Goal: Task Accomplishment & Management: Manage account settings

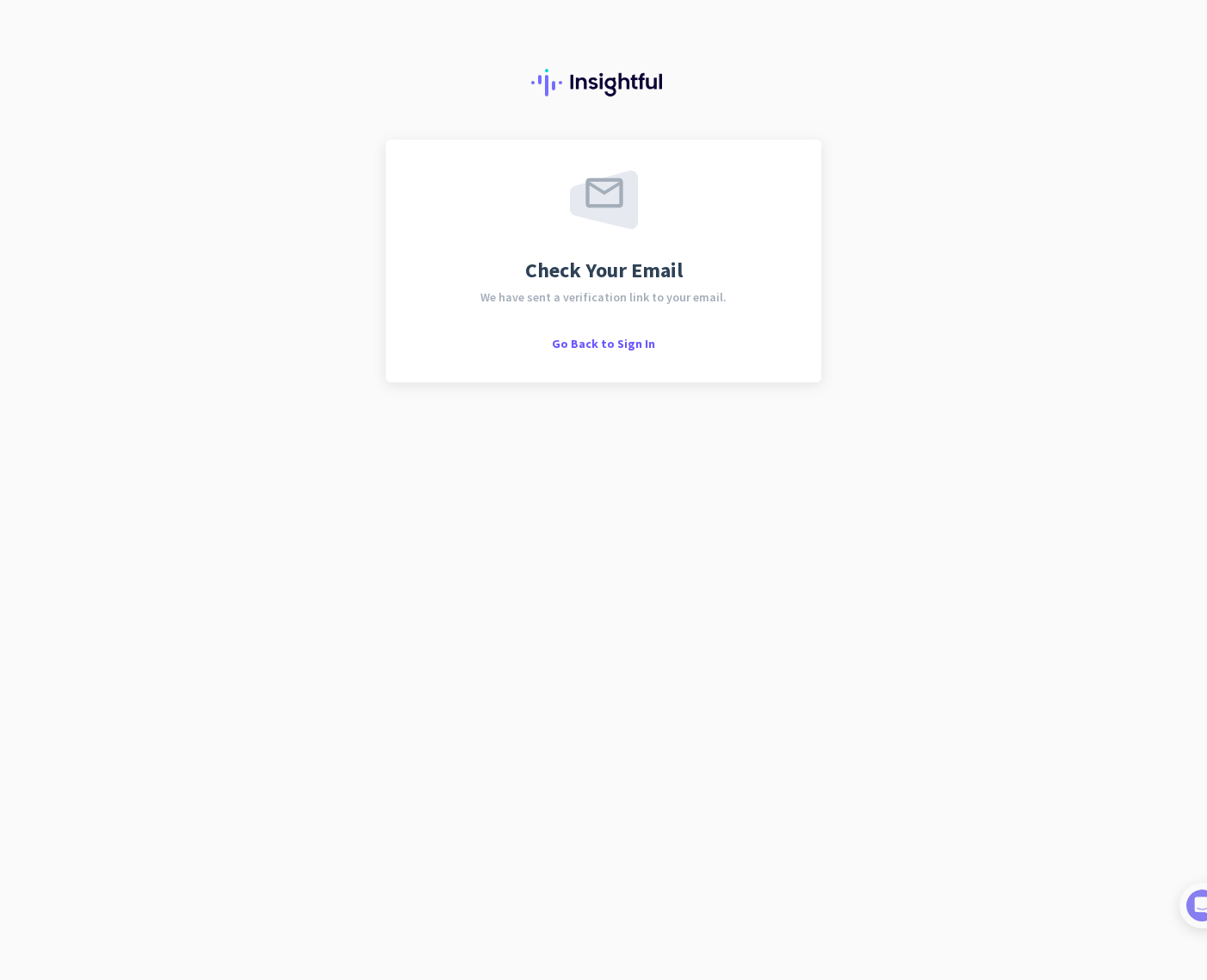
click at [400, 435] on div "Check Your Email We have sent a verification link to your email. Go Back to Sig…" at bounding box center [603, 490] width 1207 height 980
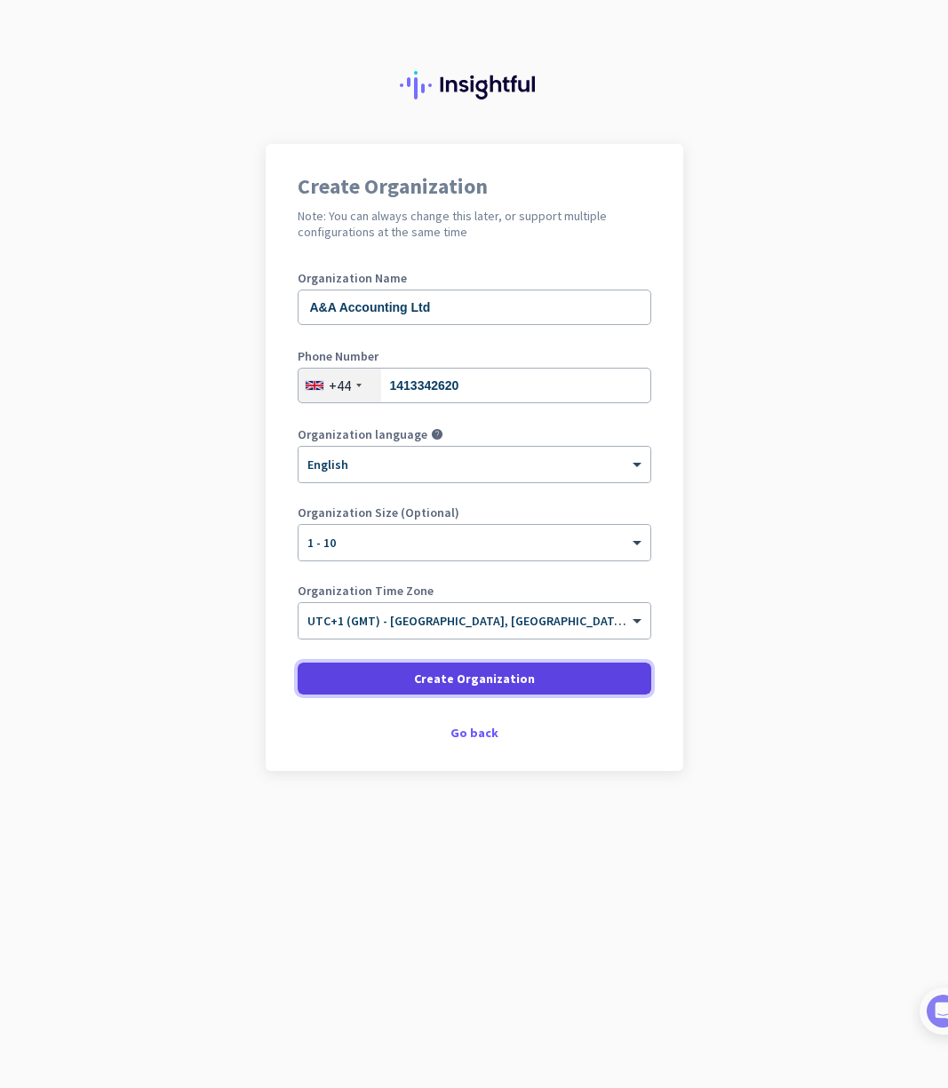
click at [520, 680] on span "Create Organization" at bounding box center [474, 679] width 121 height 18
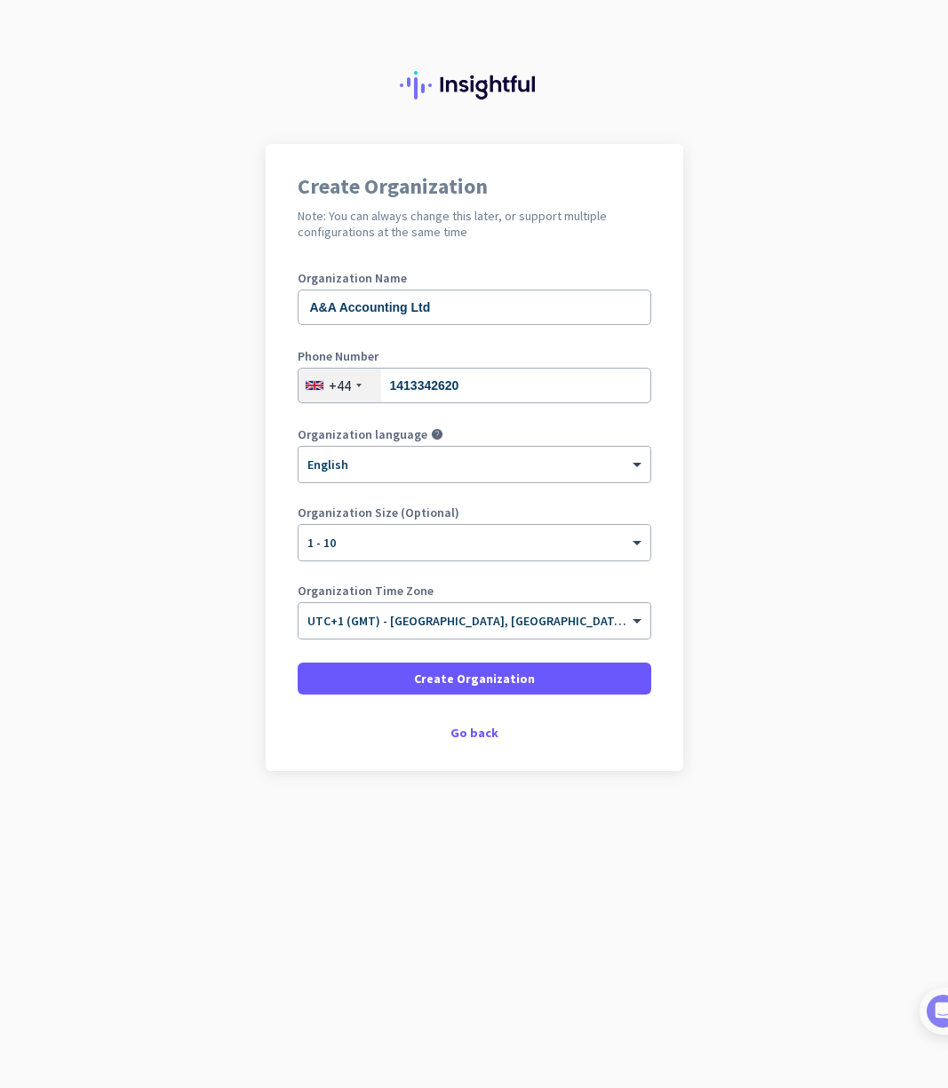
click at [520, 680] on div "Create Organization" at bounding box center [475, 679] width 354 height 32
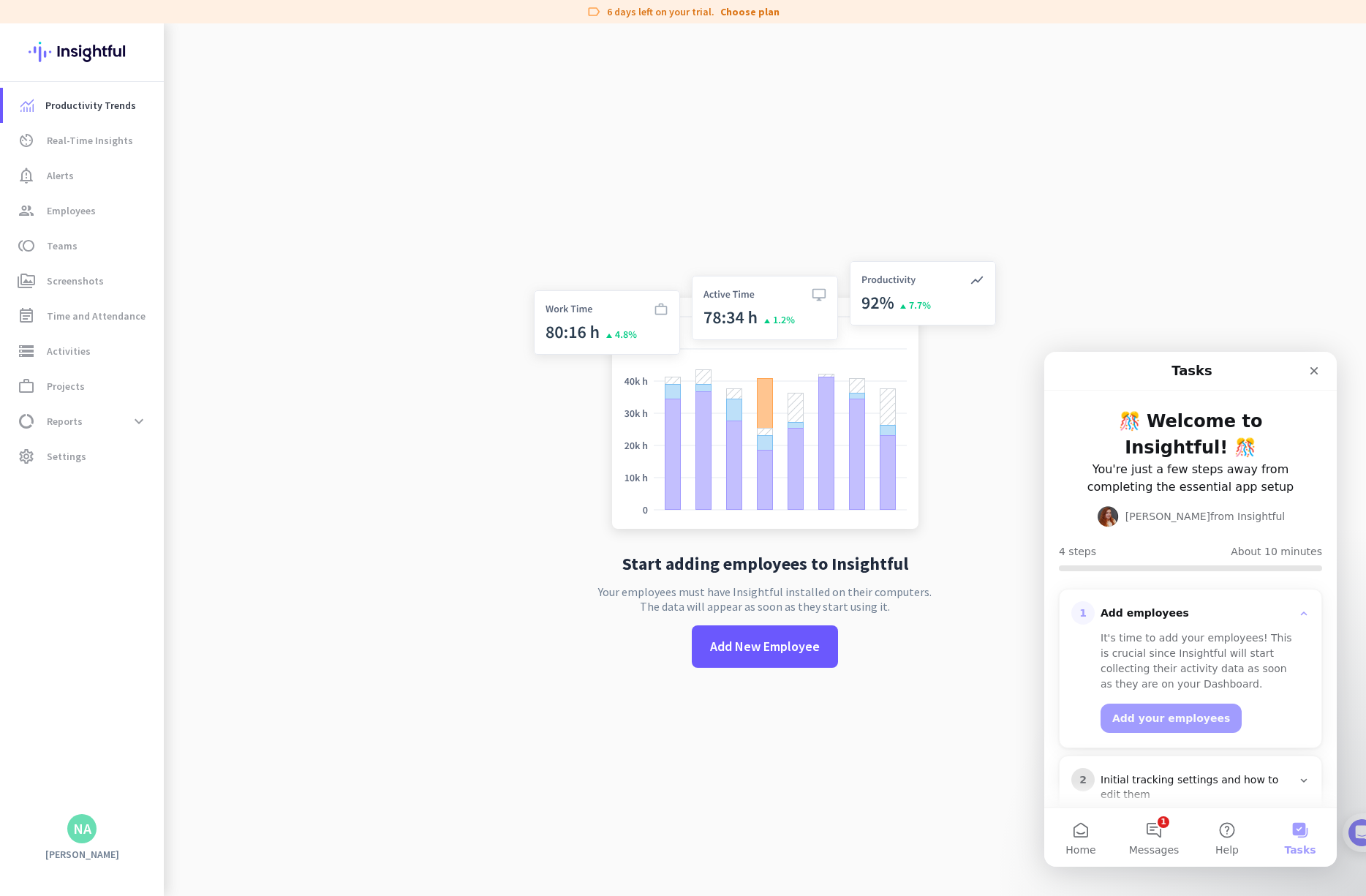
click at [780, 638] on div "Start adding employees to Insightful Your employees must have Insightful instal…" at bounding box center [765, 471] width 484 height 896
click at [728, 651] on span "Add New Employee" at bounding box center [764, 646] width 110 height 19
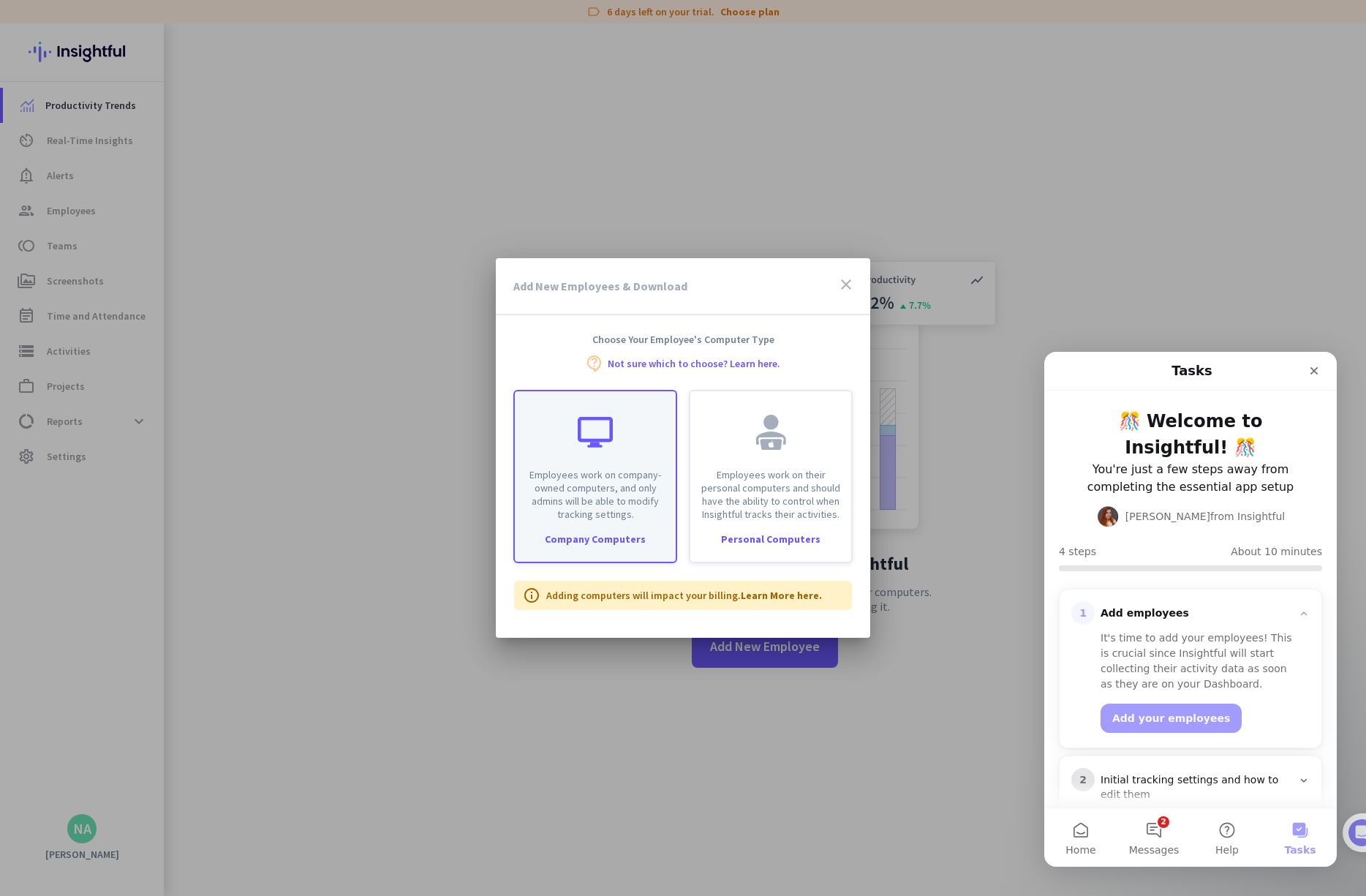
click at [582, 450] on div "Employees work on company-owned computers, and only admins will be able to modi…" at bounding box center [594, 455] width 161 height 129
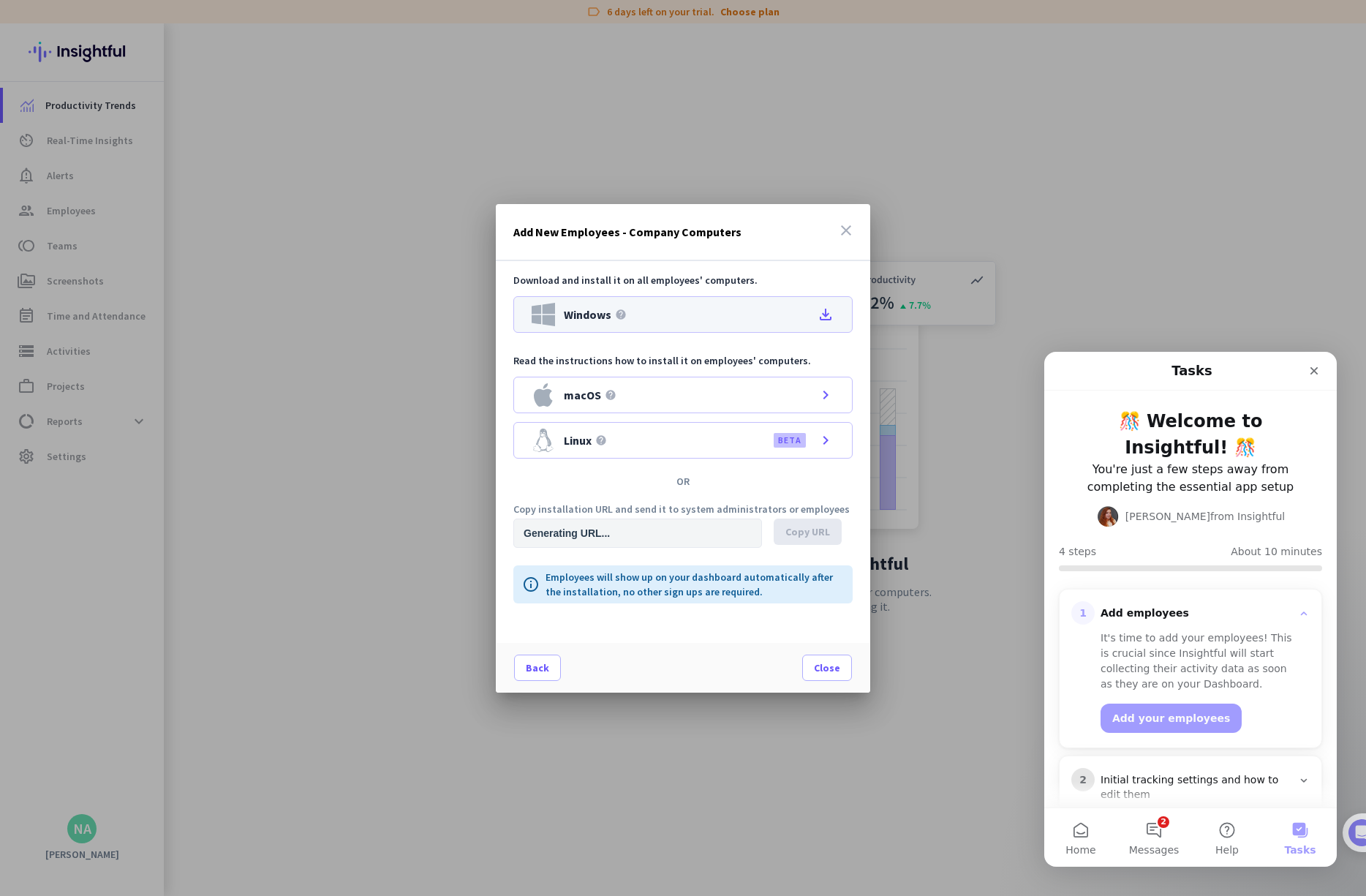
type input "[URL][DOMAIN_NAME]"
click at [594, 312] on span "Windows" at bounding box center [588, 315] width 48 height 12
click at [780, 312] on icon "file_download" at bounding box center [825, 314] width 17 height 17
click at [417, 161] on div at bounding box center [683, 448] width 1366 height 896
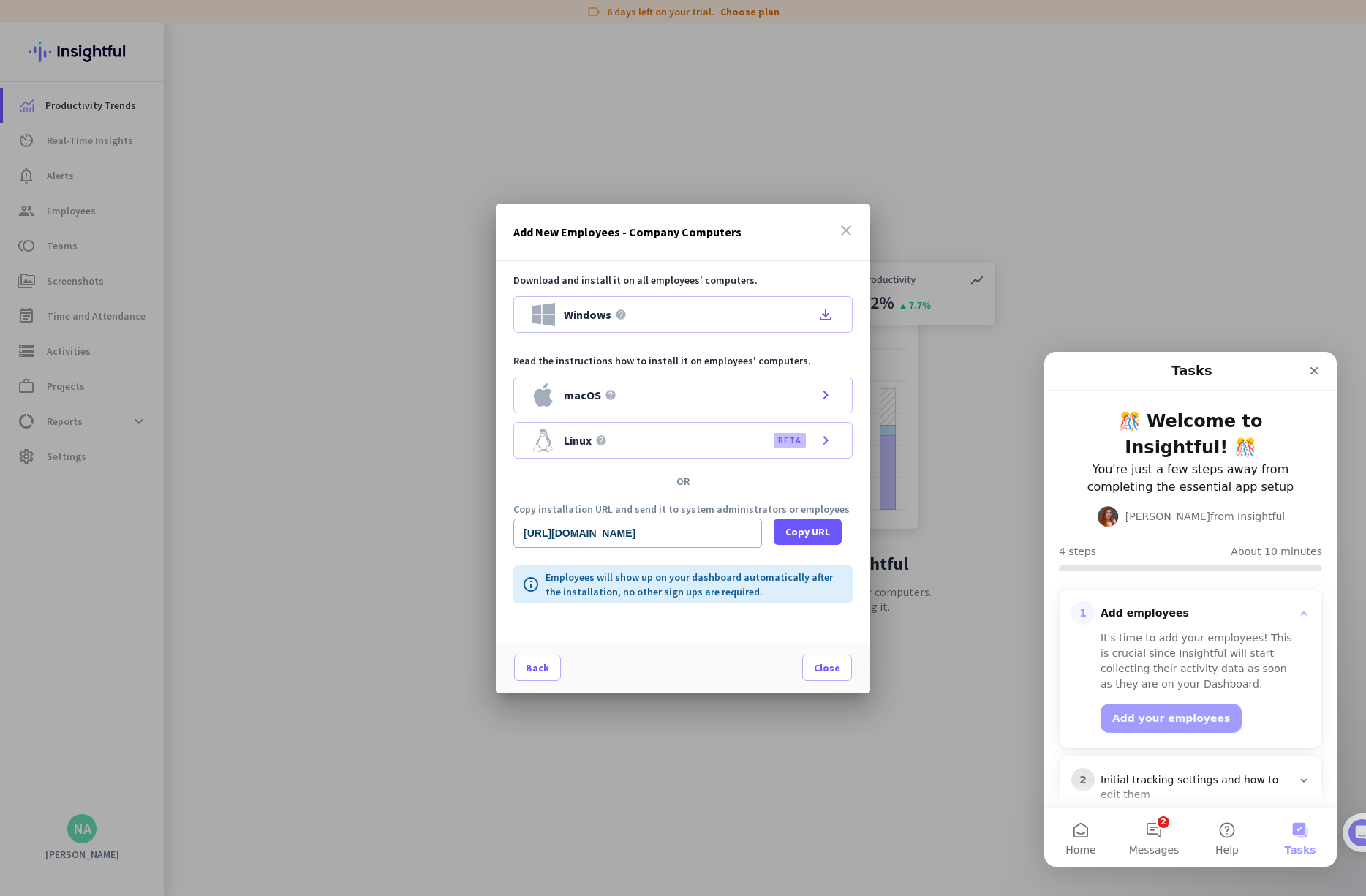
click at [417, 161] on app-no-employees "Start adding employees to Insightful Your employees must have Insightful instal…" at bounding box center [765, 471] width 1202 height 896
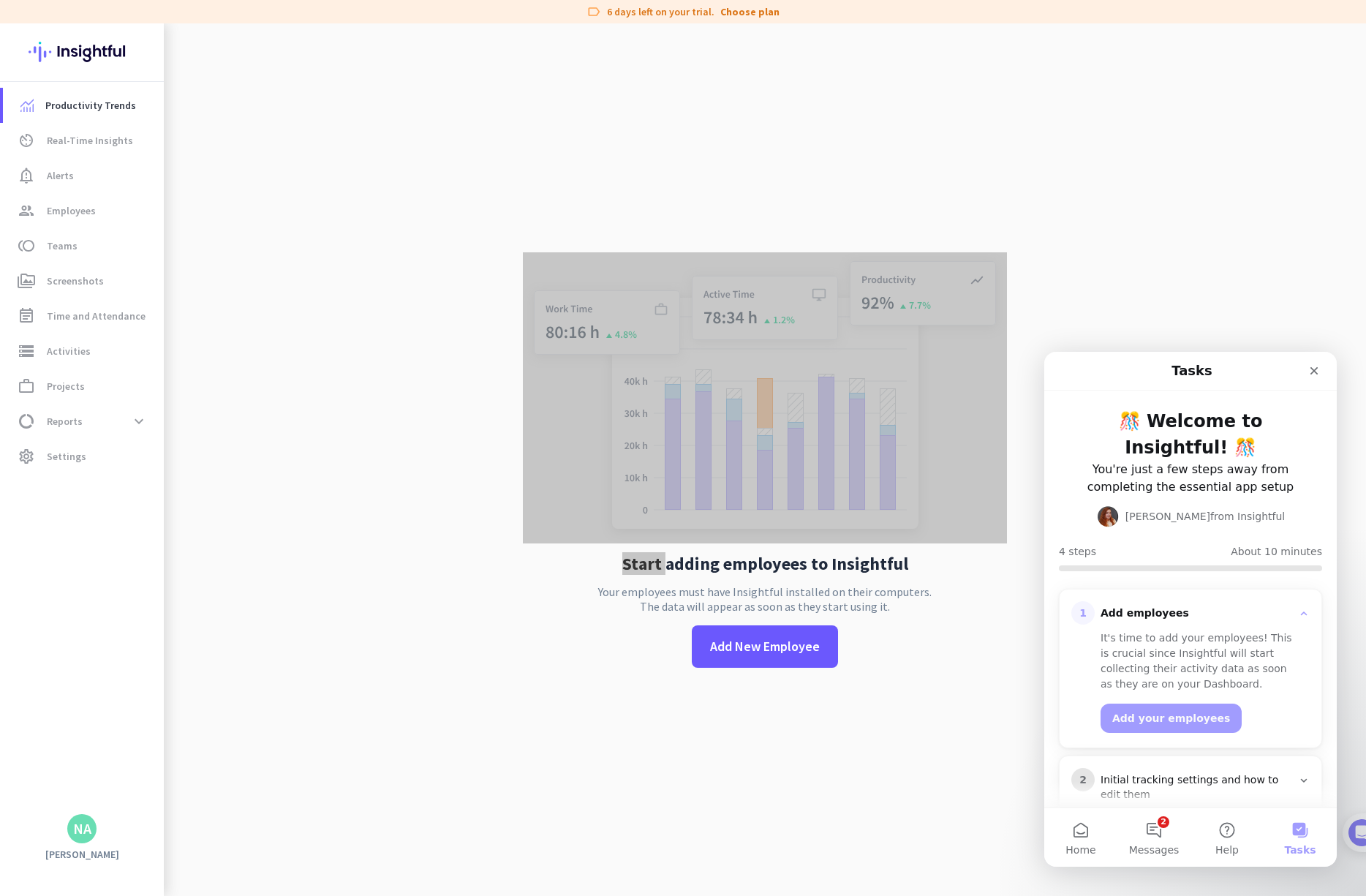
scroll to position [23, 0]
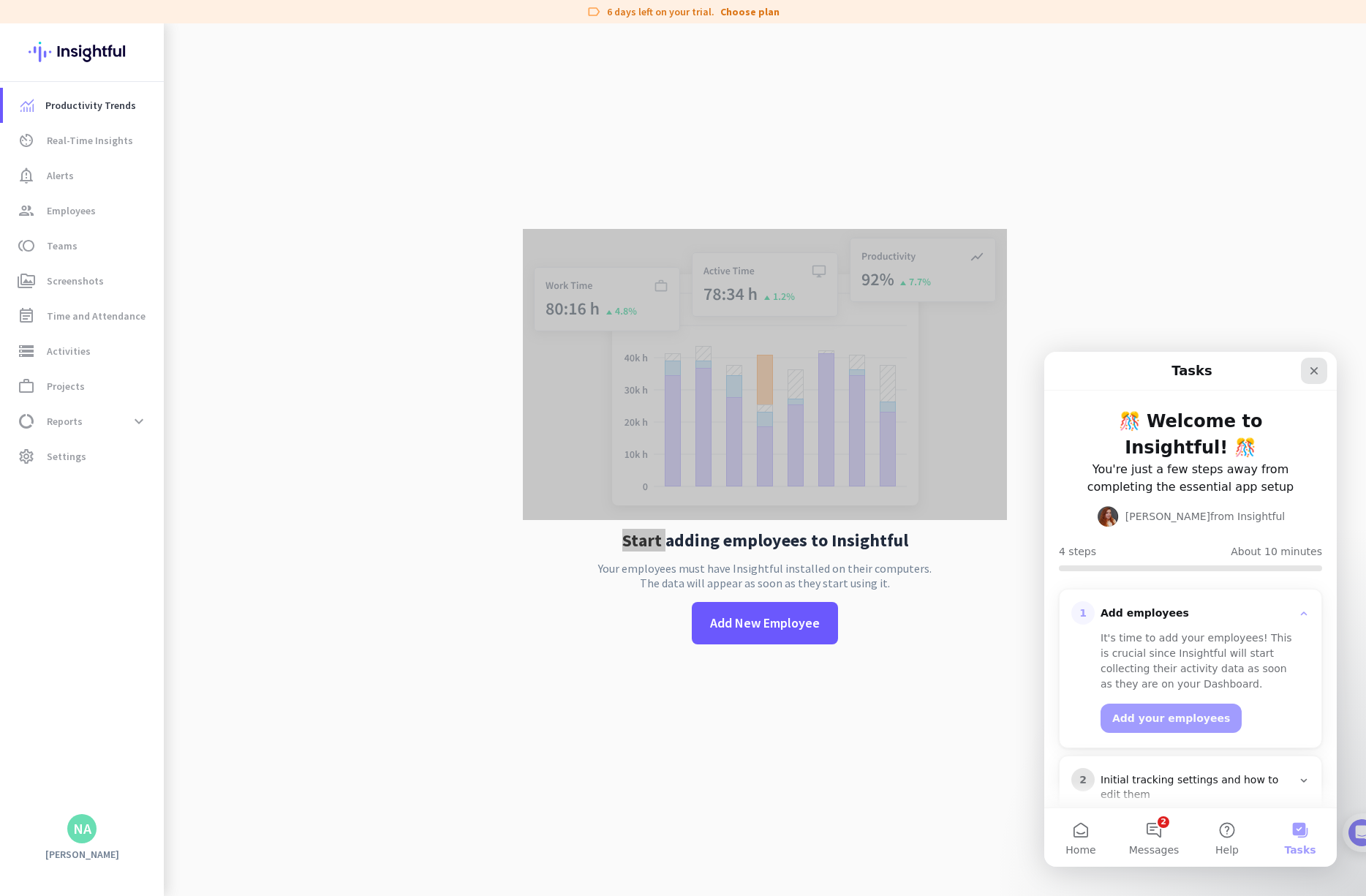
click at [780, 370] on icon "Close" at bounding box center [1314, 371] width 12 height 12
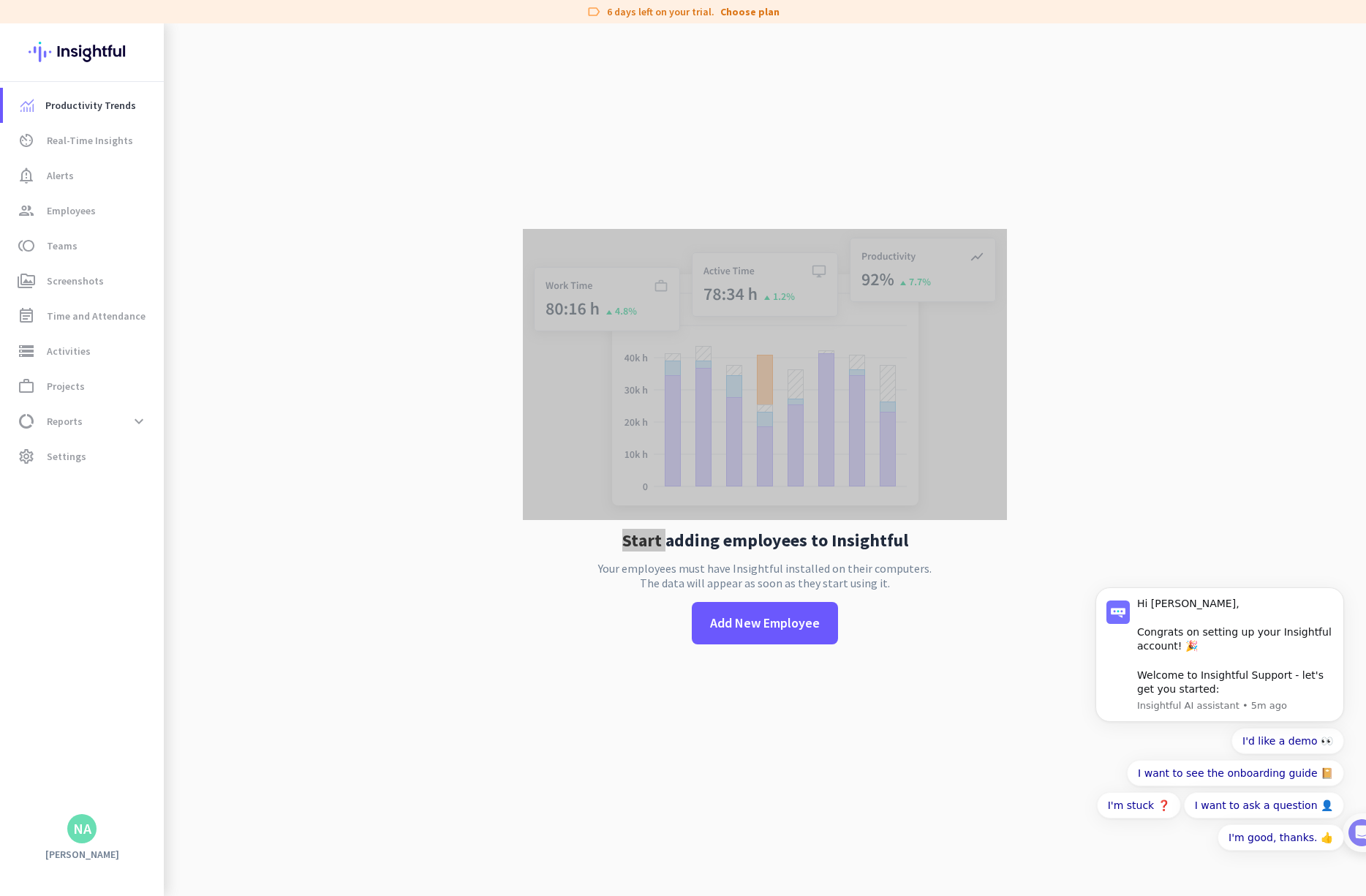
scroll to position [0, 0]
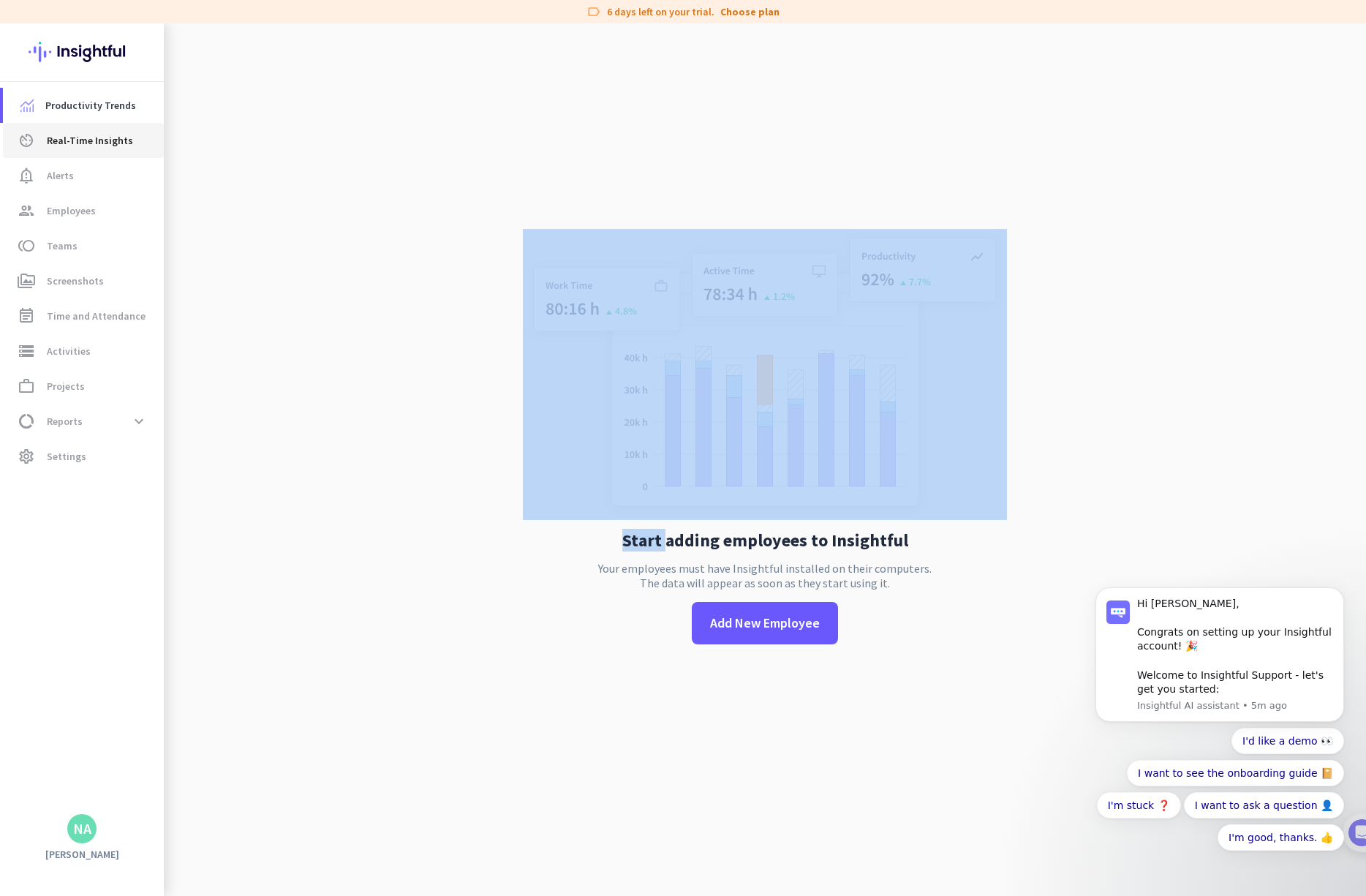
click at [68, 139] on span "Real-Time Insights" at bounding box center [90, 140] width 86 height 17
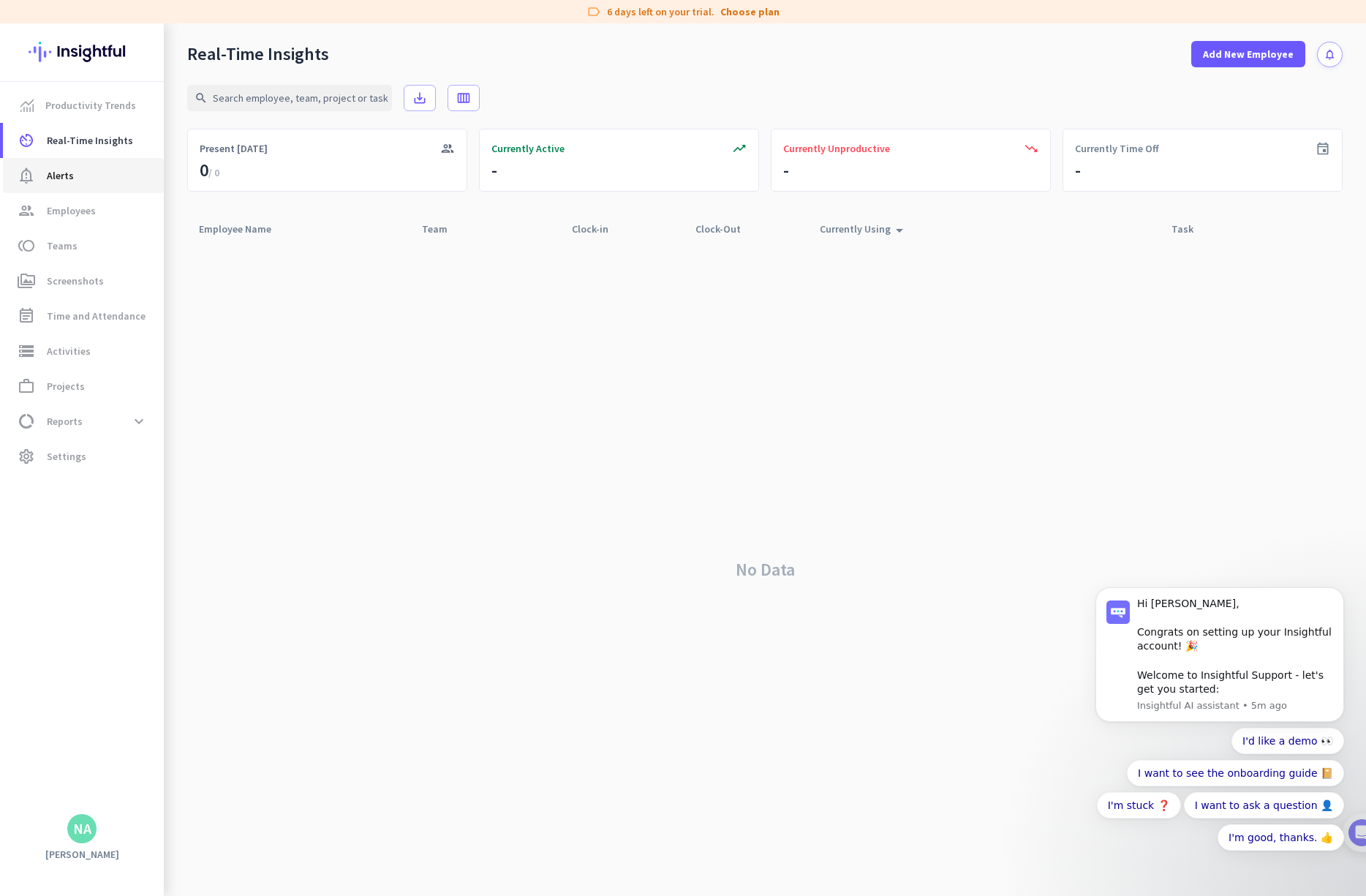
click at [74, 174] on span "notification_important Alerts" at bounding box center [83, 175] width 138 height 17
click at [75, 208] on span "Employees" at bounding box center [72, 210] width 49 height 17
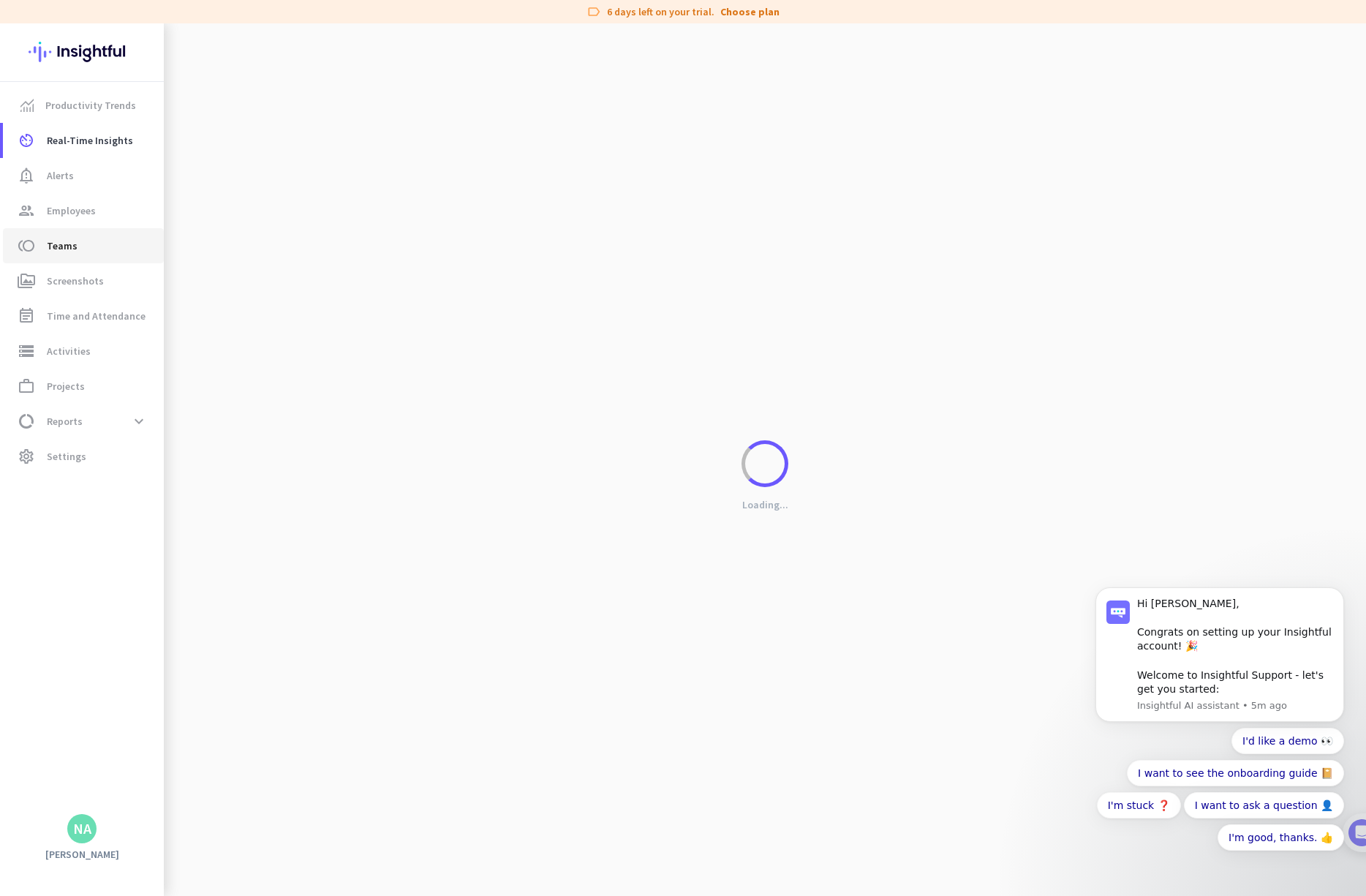
click at [68, 249] on span "Teams" at bounding box center [62, 245] width 30 height 17
click at [77, 277] on span "Screenshots" at bounding box center [75, 280] width 57 height 17
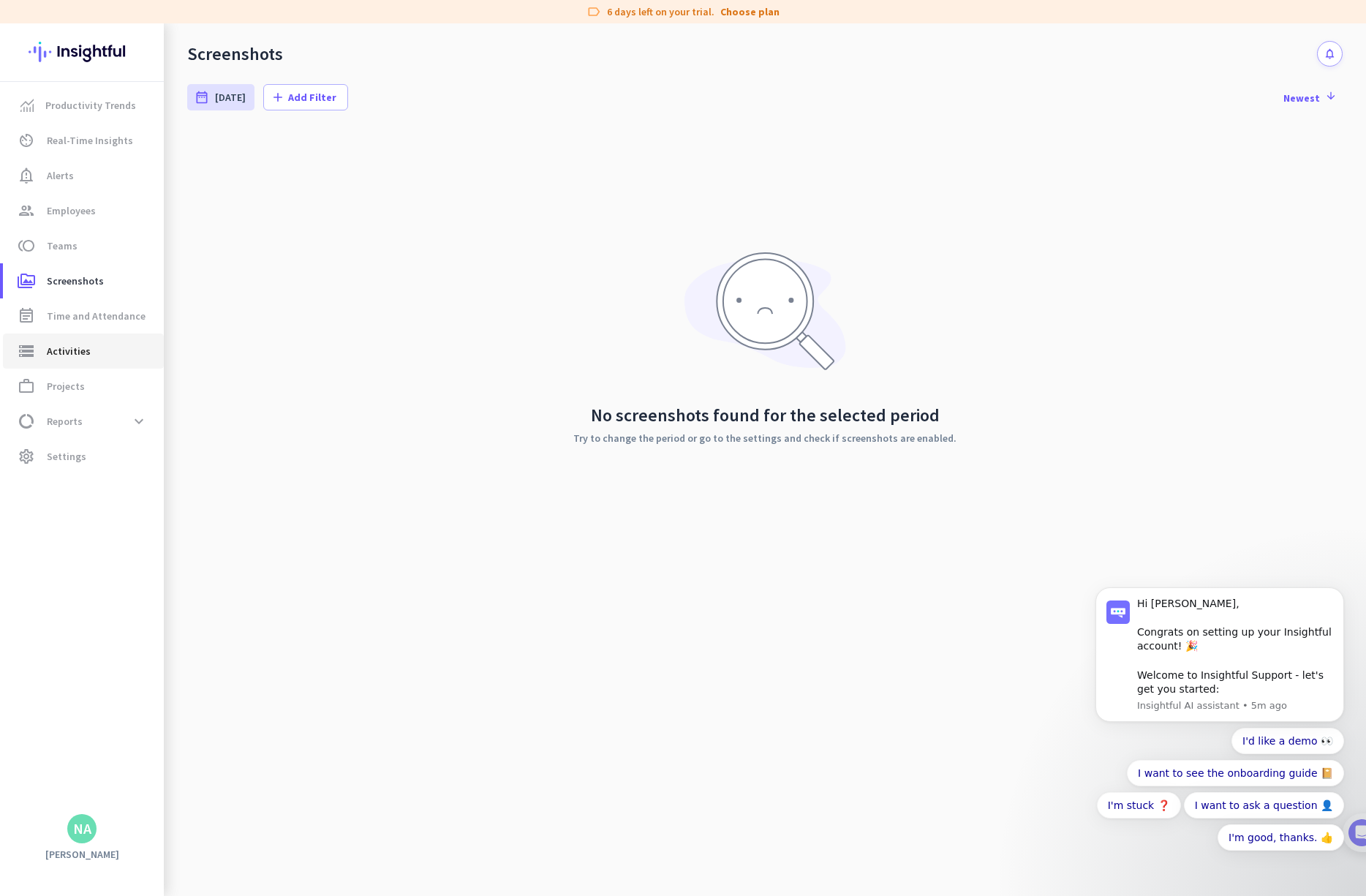
click at [74, 350] on span "Activities" at bounding box center [68, 351] width 44 height 17
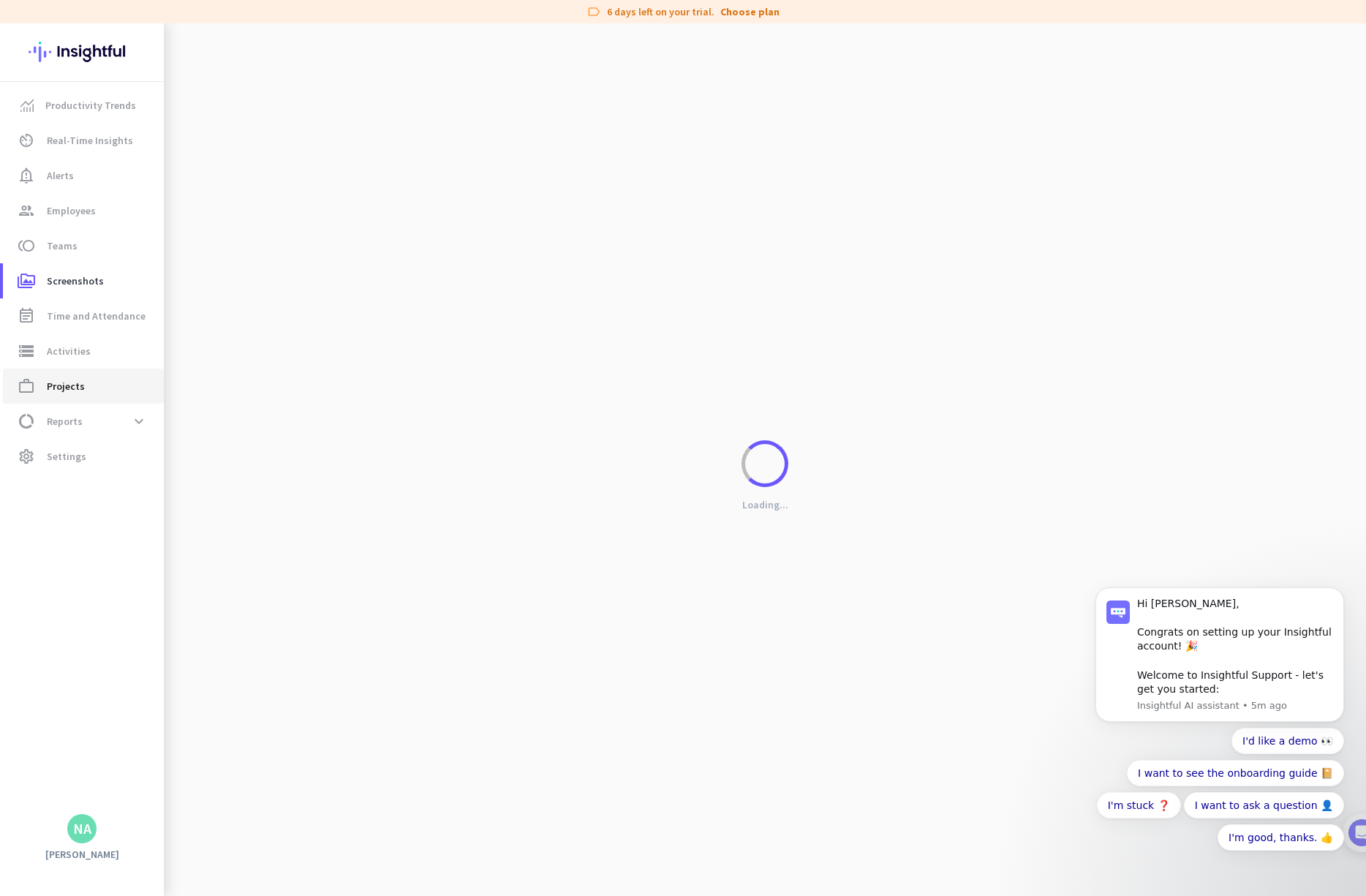
click at [90, 390] on span "work_outline Projects" at bounding box center [83, 385] width 138 height 17
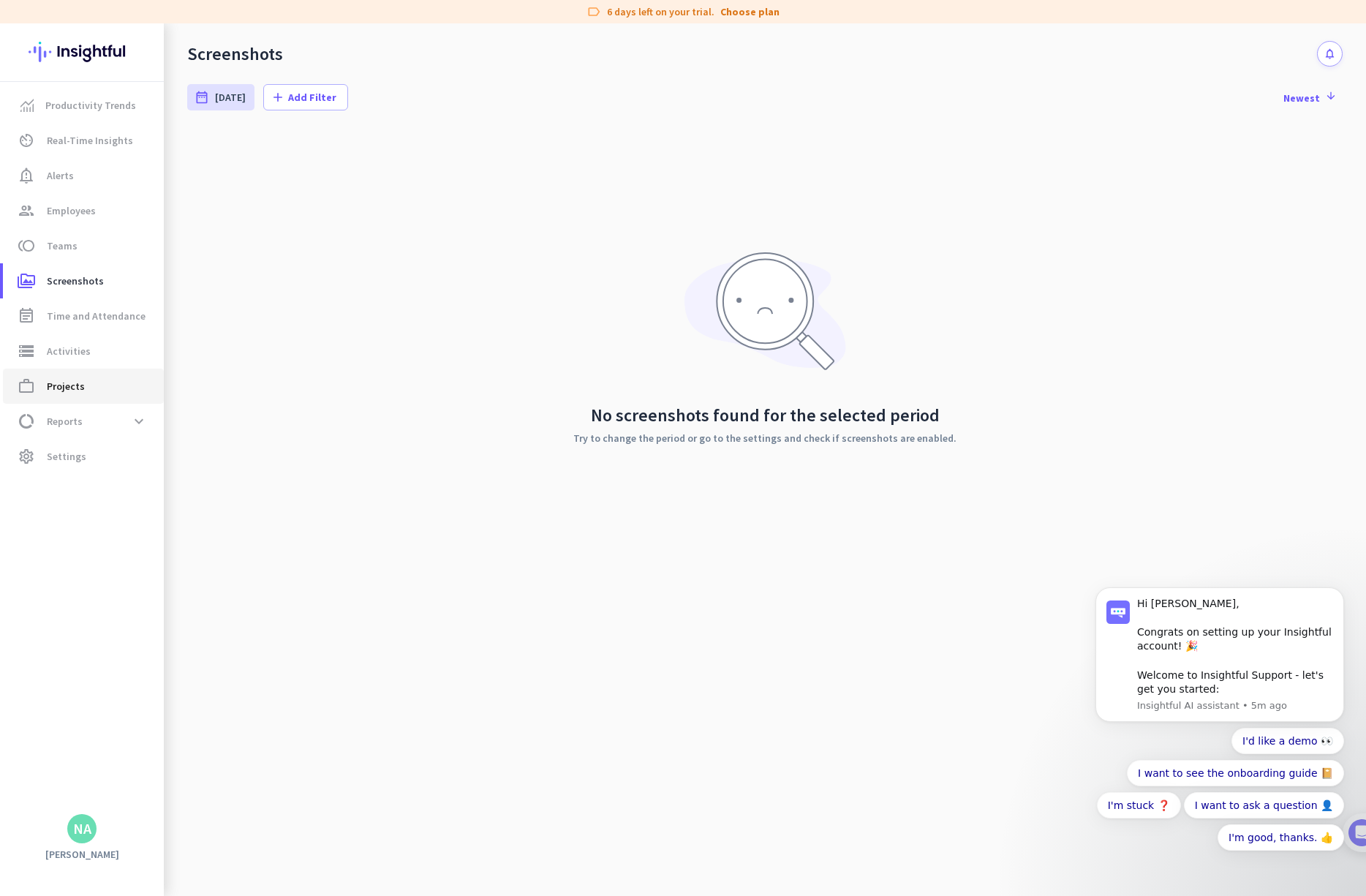
type input "[DATE] - [DATE]"
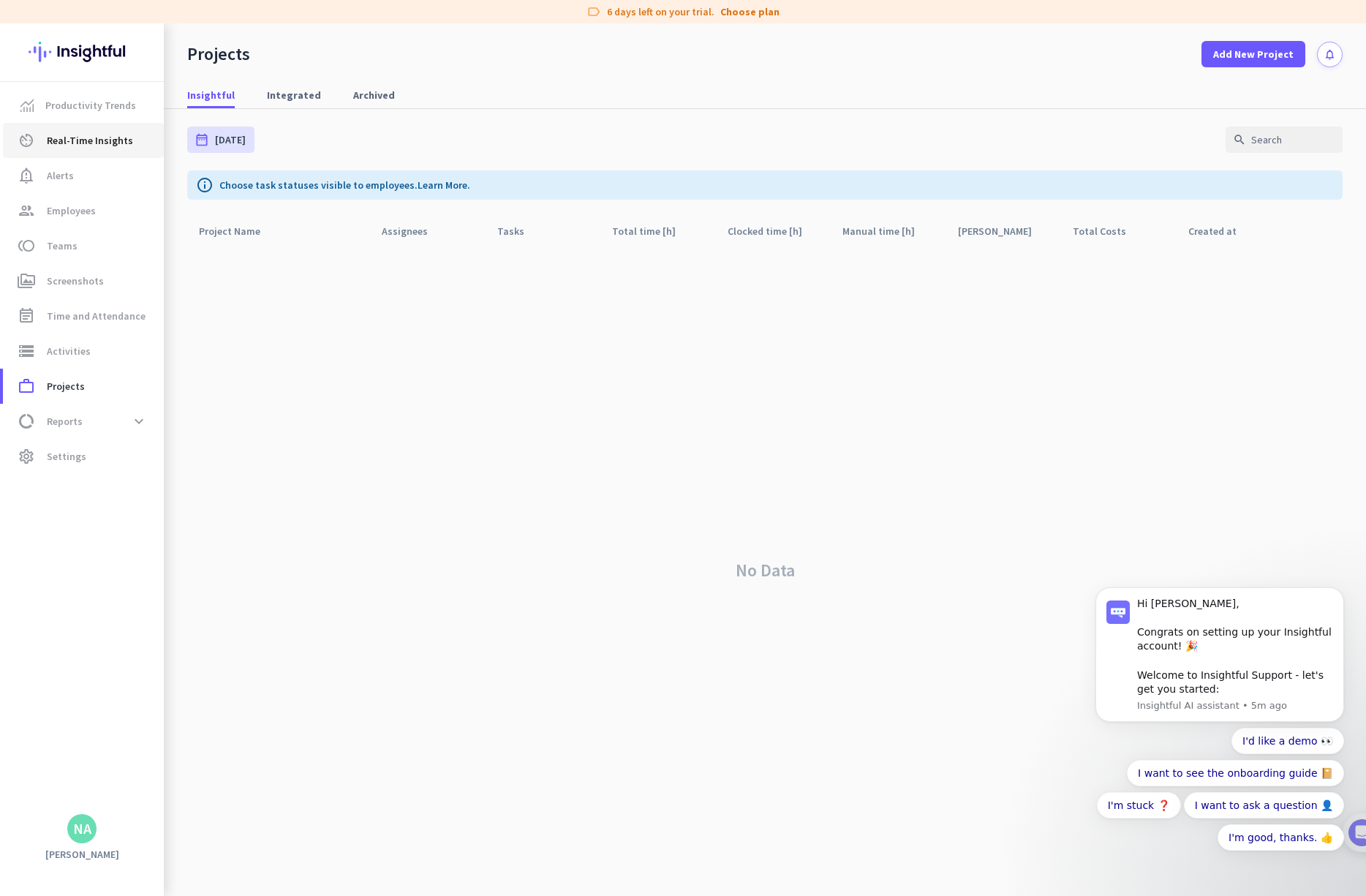
click at [67, 141] on span "Real-Time Insights" at bounding box center [90, 140] width 86 height 17
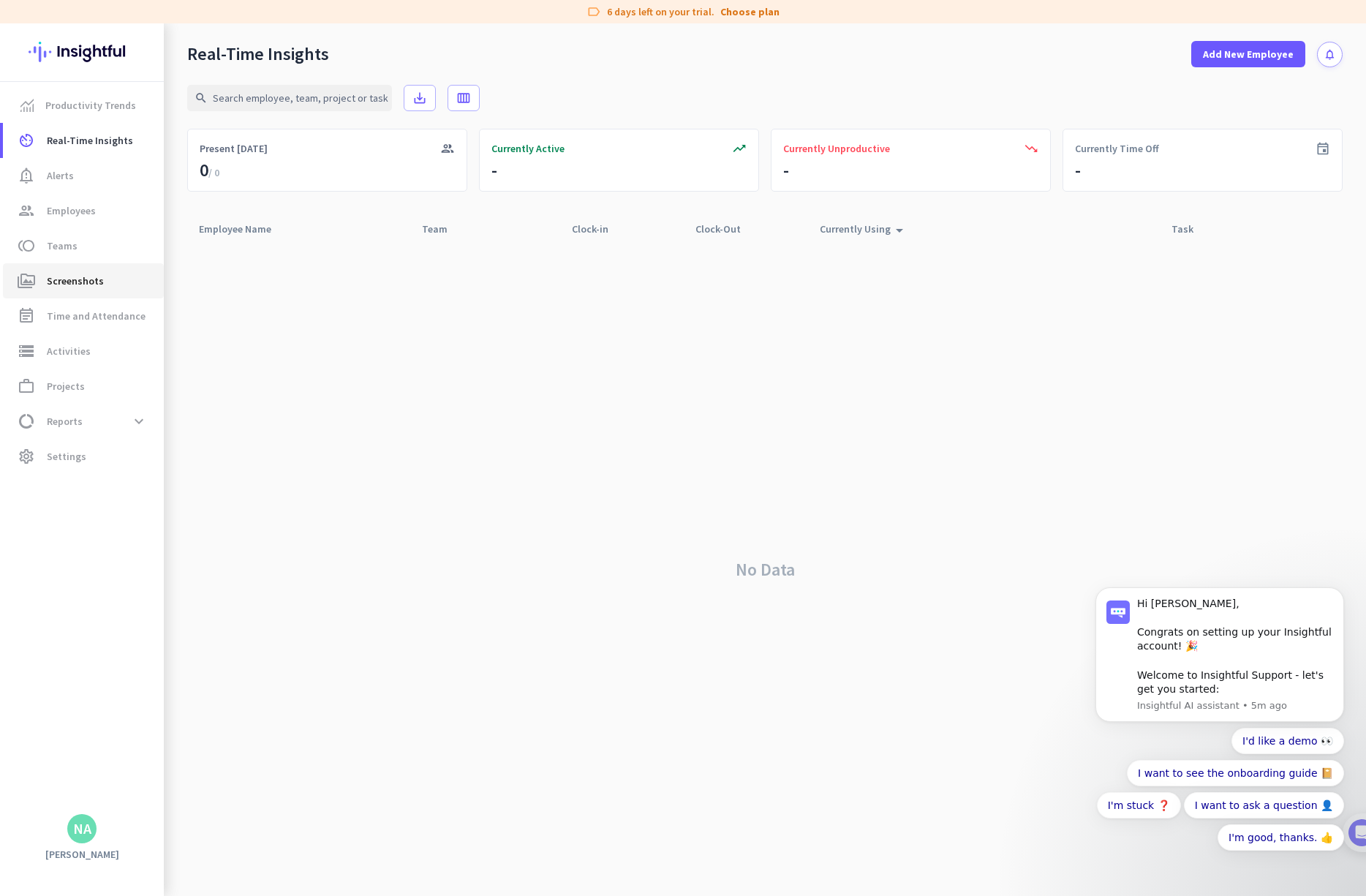
click at [76, 282] on span "Screenshots" at bounding box center [75, 280] width 57 height 17
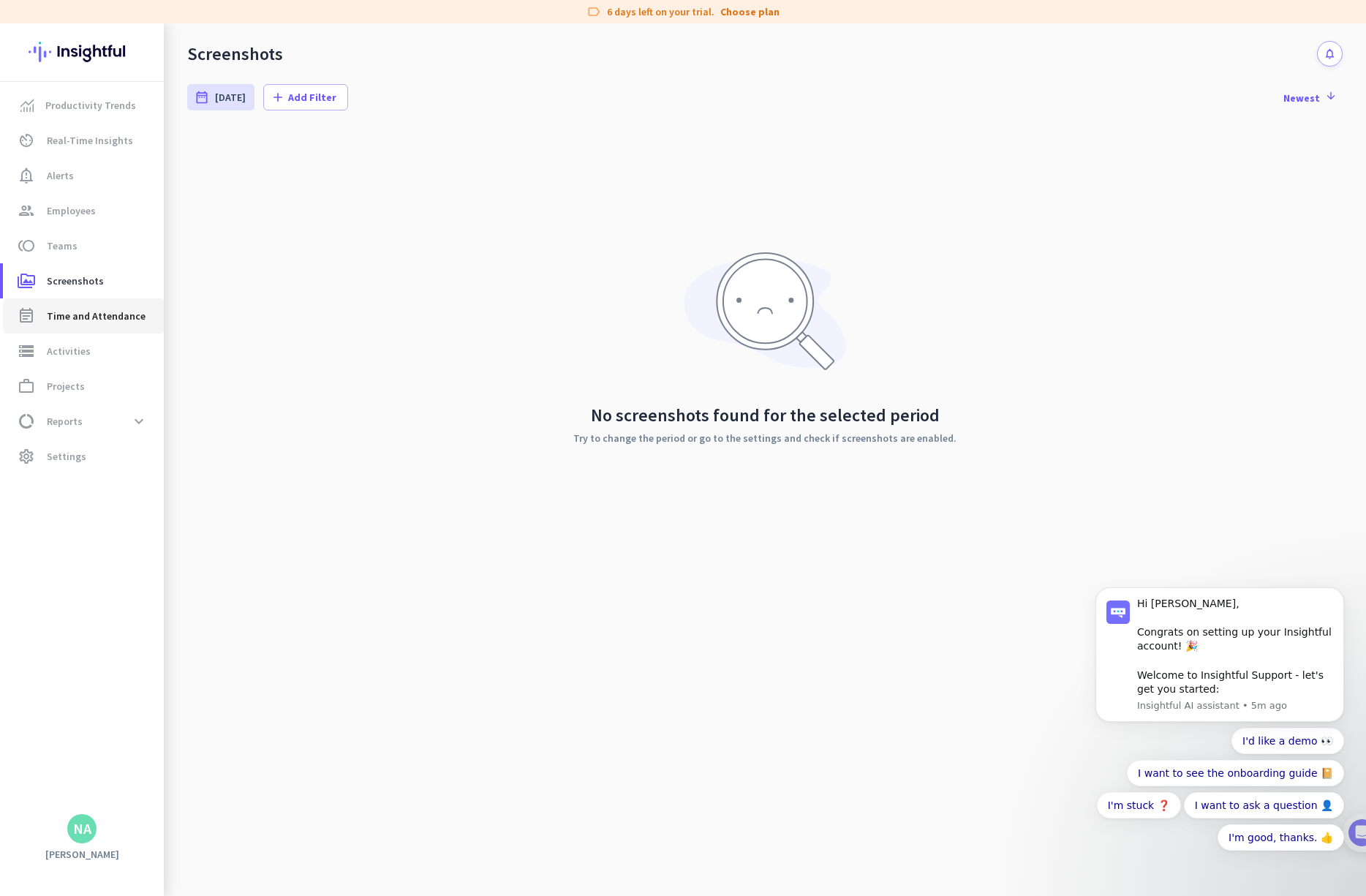
click at [70, 317] on span "Time and Attendance" at bounding box center [96, 315] width 99 height 17
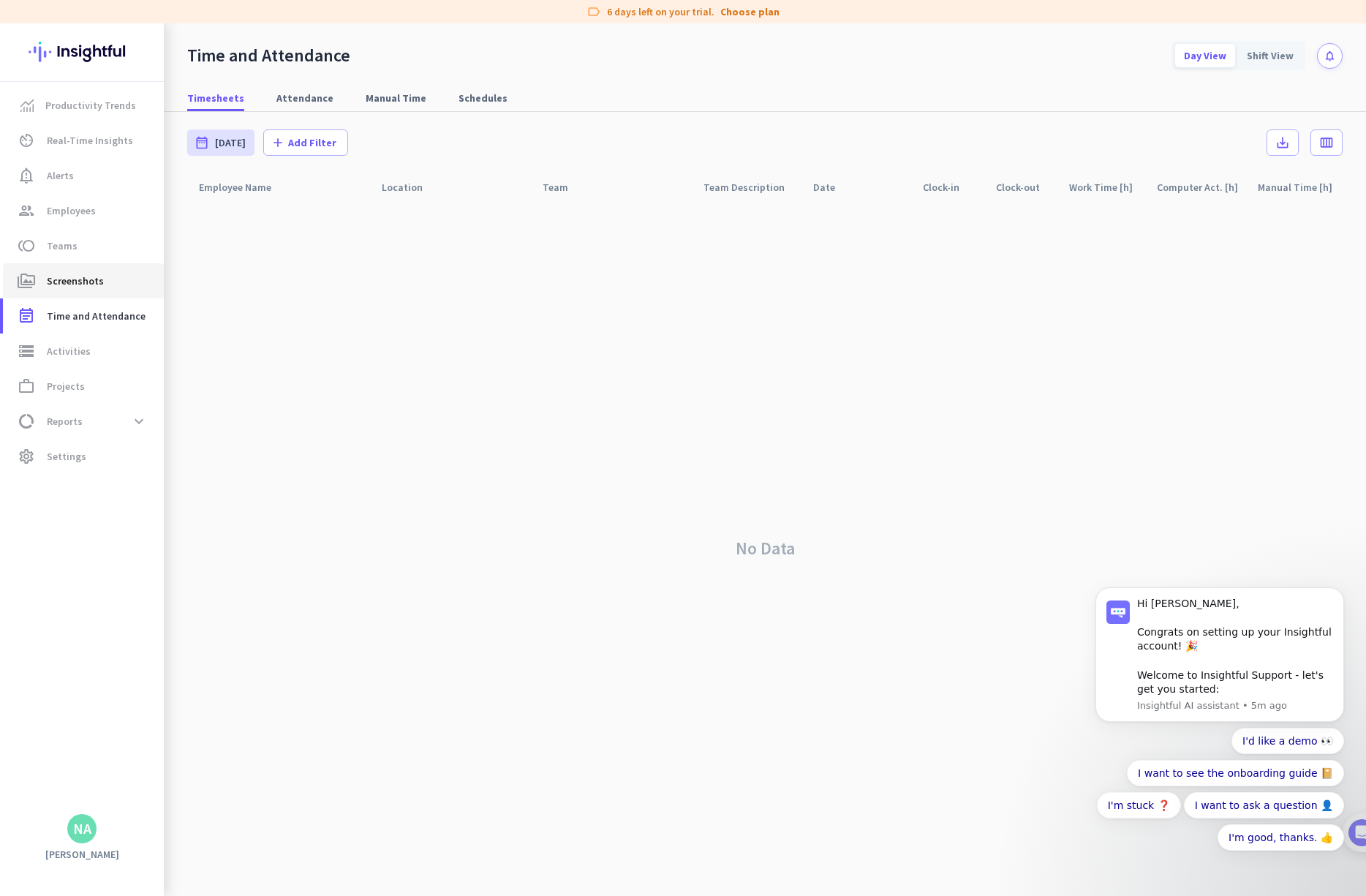
click at [95, 274] on span "Screenshots" at bounding box center [75, 280] width 57 height 17
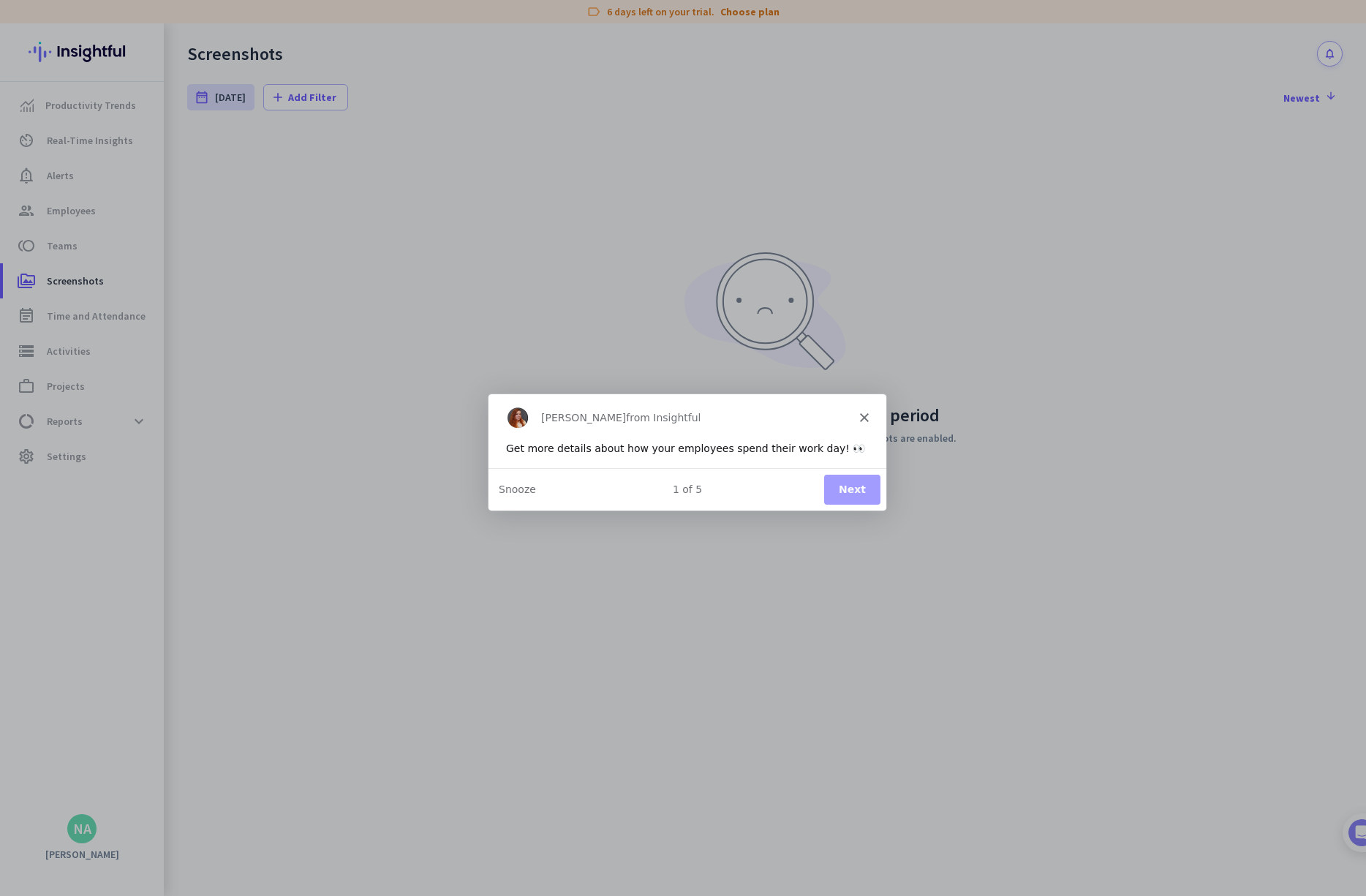
click at [780, 416] on div "[PERSON_NAME] from Insightful" at bounding box center [686, 417] width 398 height 47
click at [780, 418] on polygon "Close" at bounding box center [864, 417] width 9 height 9
click at [780, 419] on h2 "No screenshots found for the selected period" at bounding box center [764, 415] width 383 height 17
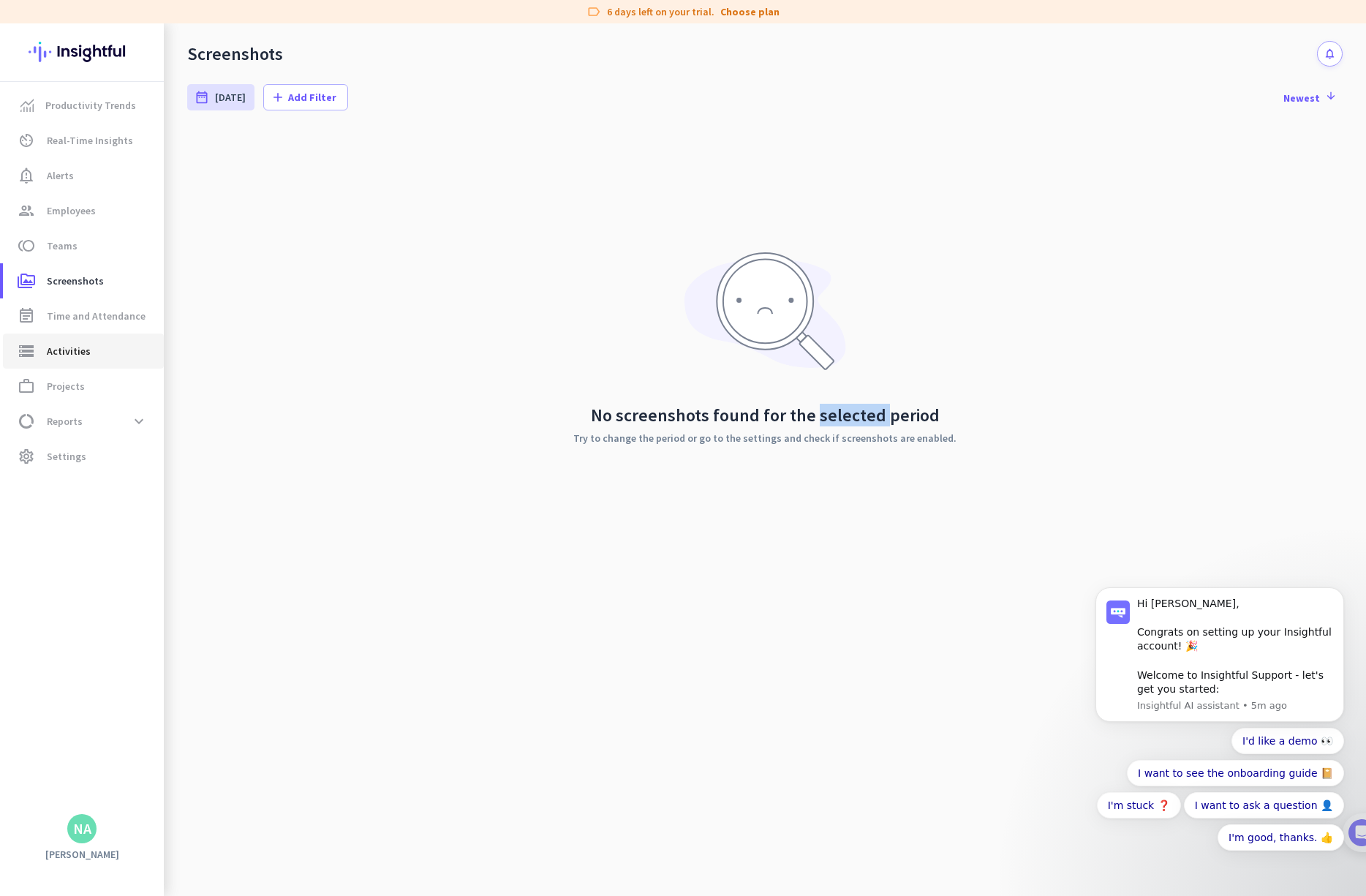
click at [36, 348] on span "storage Activities" at bounding box center [83, 351] width 138 height 17
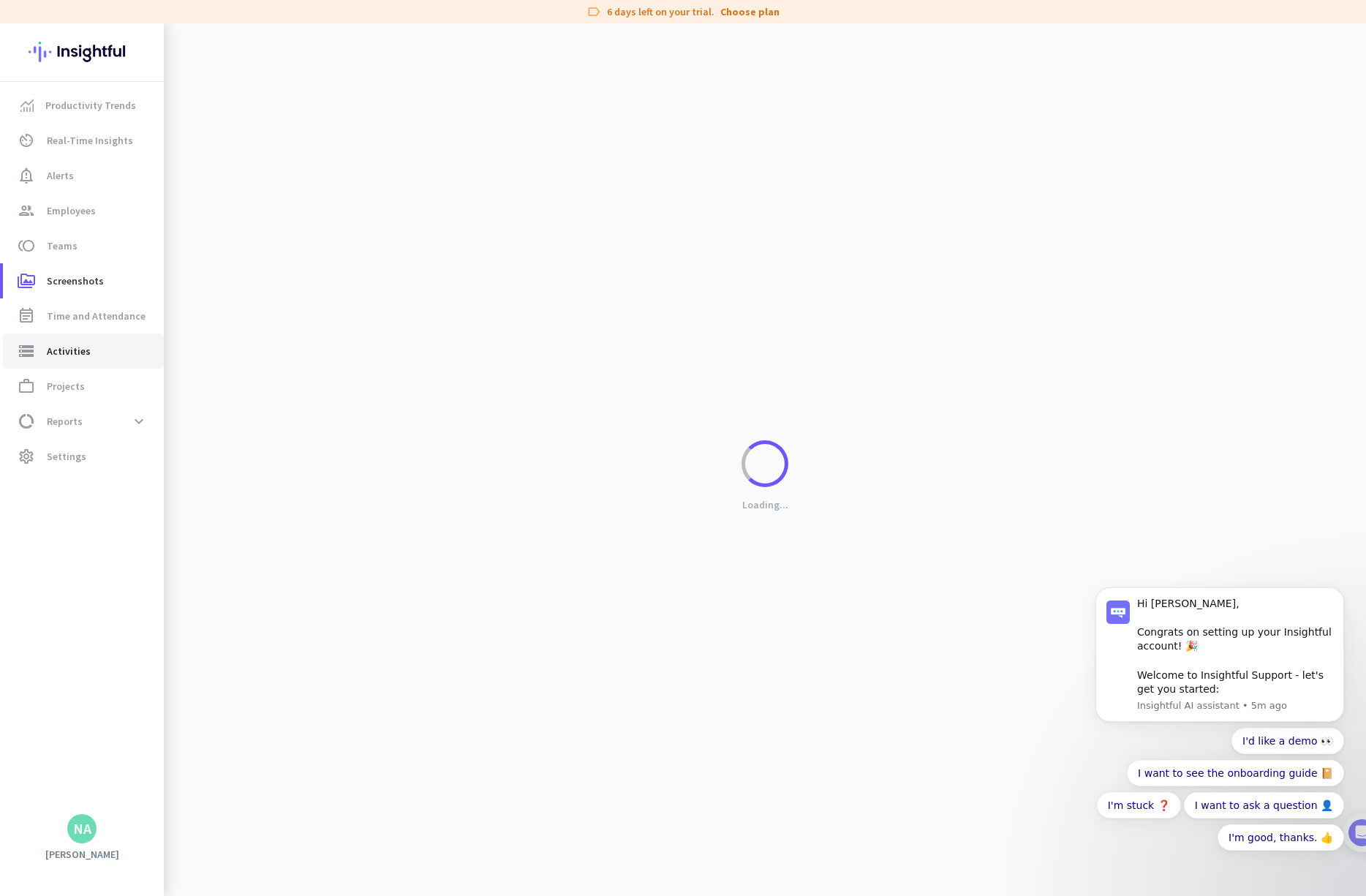
type input "[DATE]"
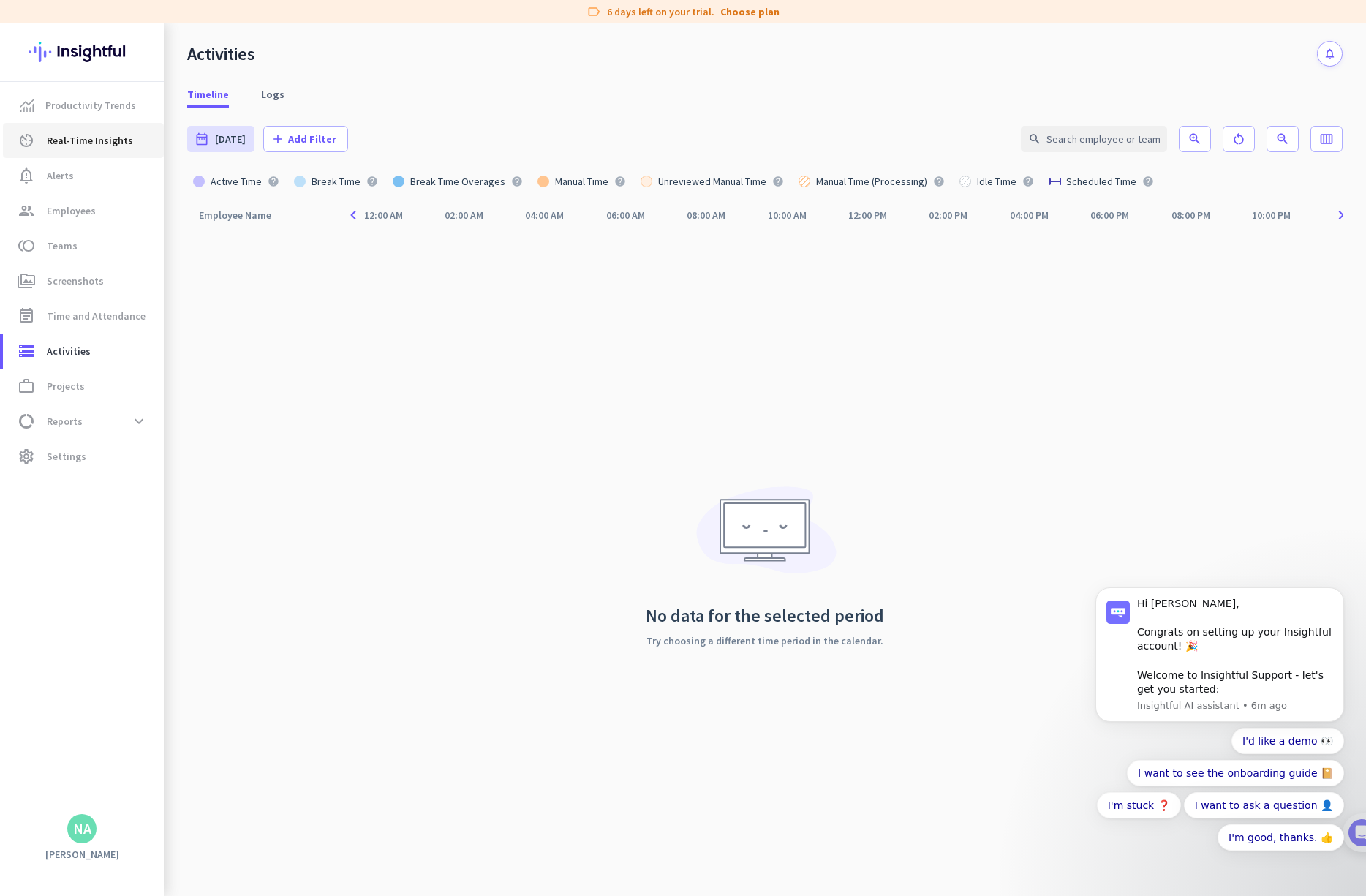
click at [74, 133] on span "Real-Time Insights" at bounding box center [90, 140] width 86 height 17
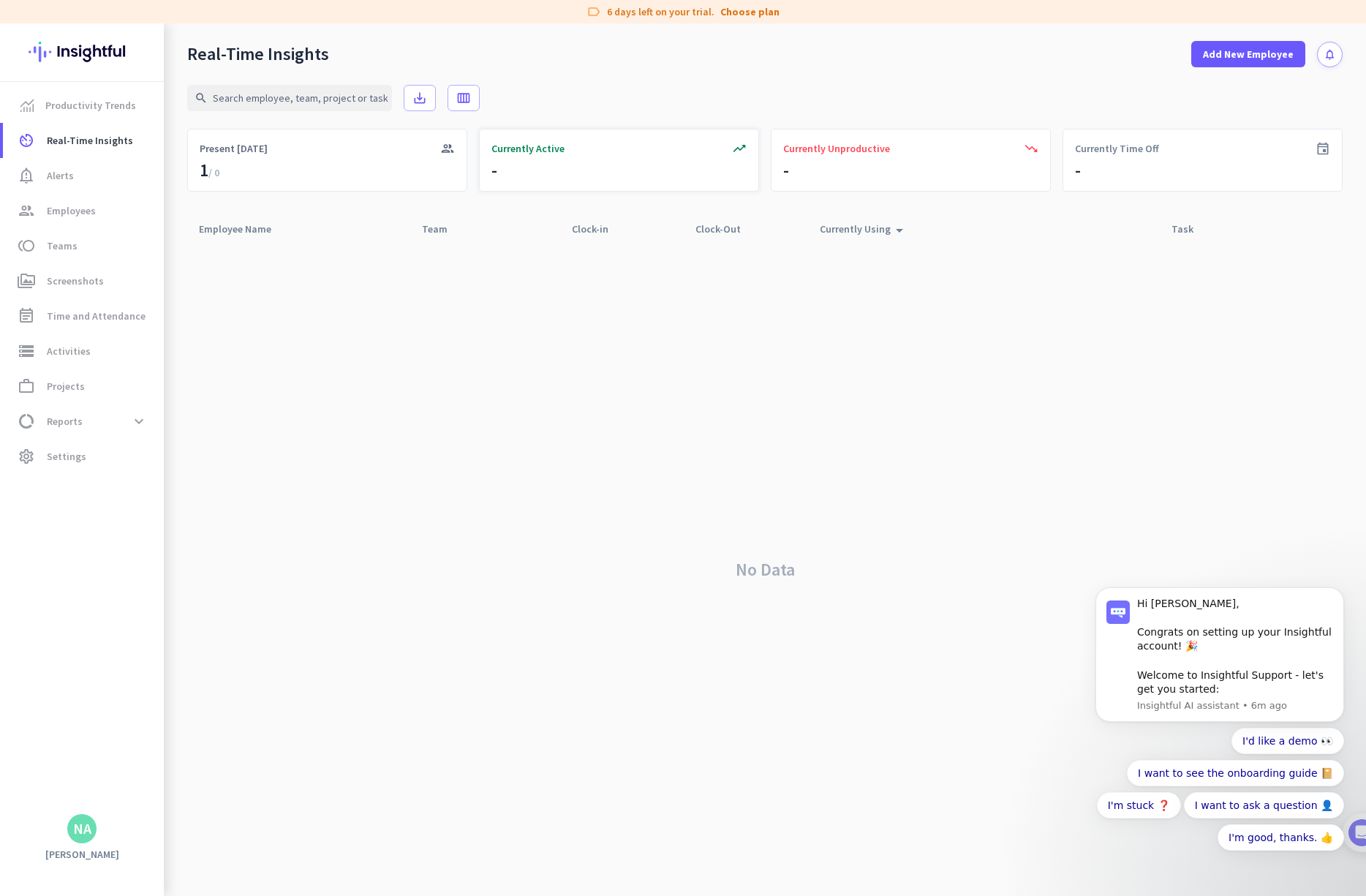
click at [597, 159] on div "trending_up Currently Active -" at bounding box center [619, 160] width 280 height 63
click at [68, 278] on span "Screenshots" at bounding box center [75, 280] width 57 height 17
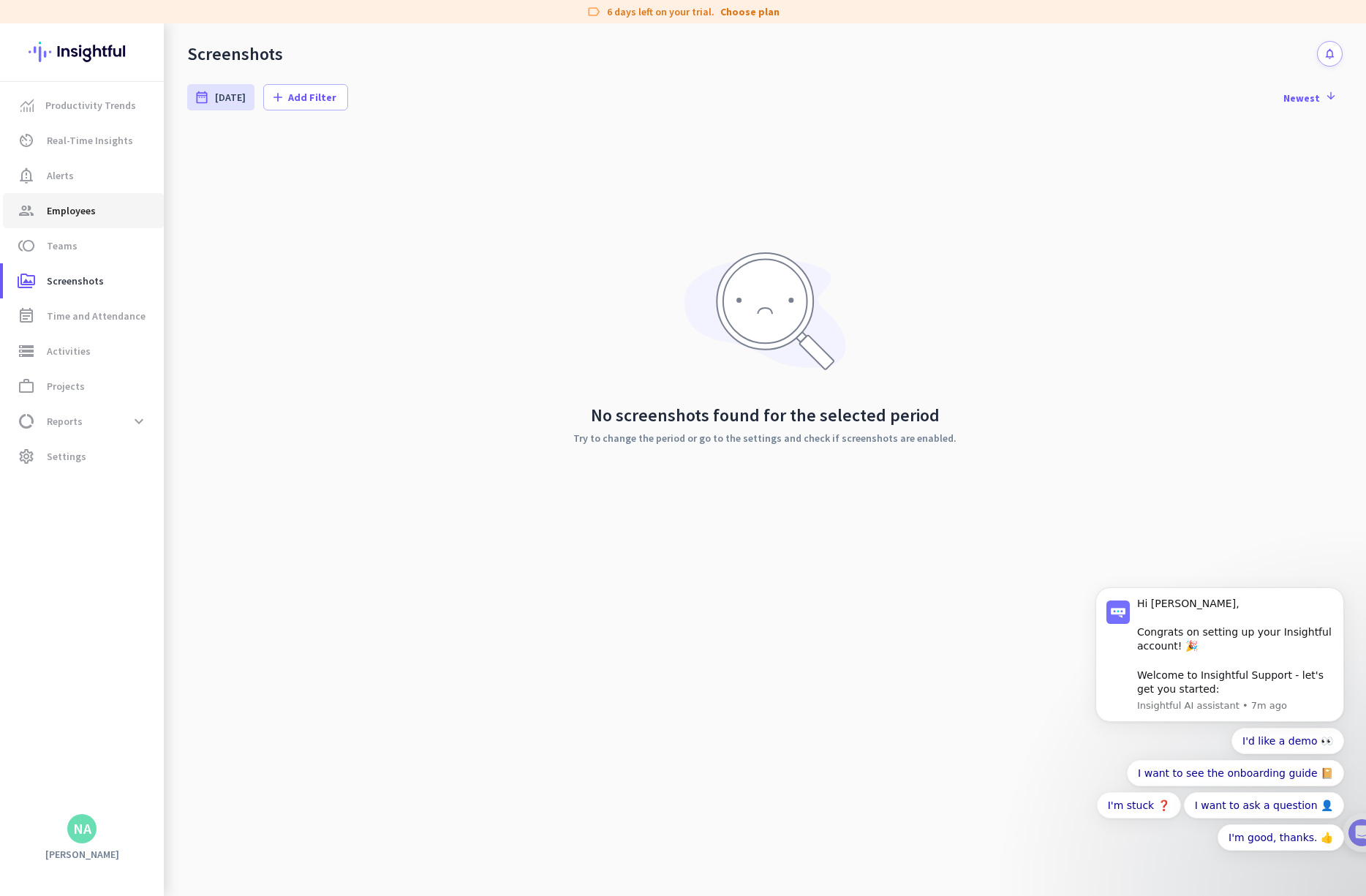
click at [63, 210] on span "Employees" at bounding box center [72, 210] width 49 height 17
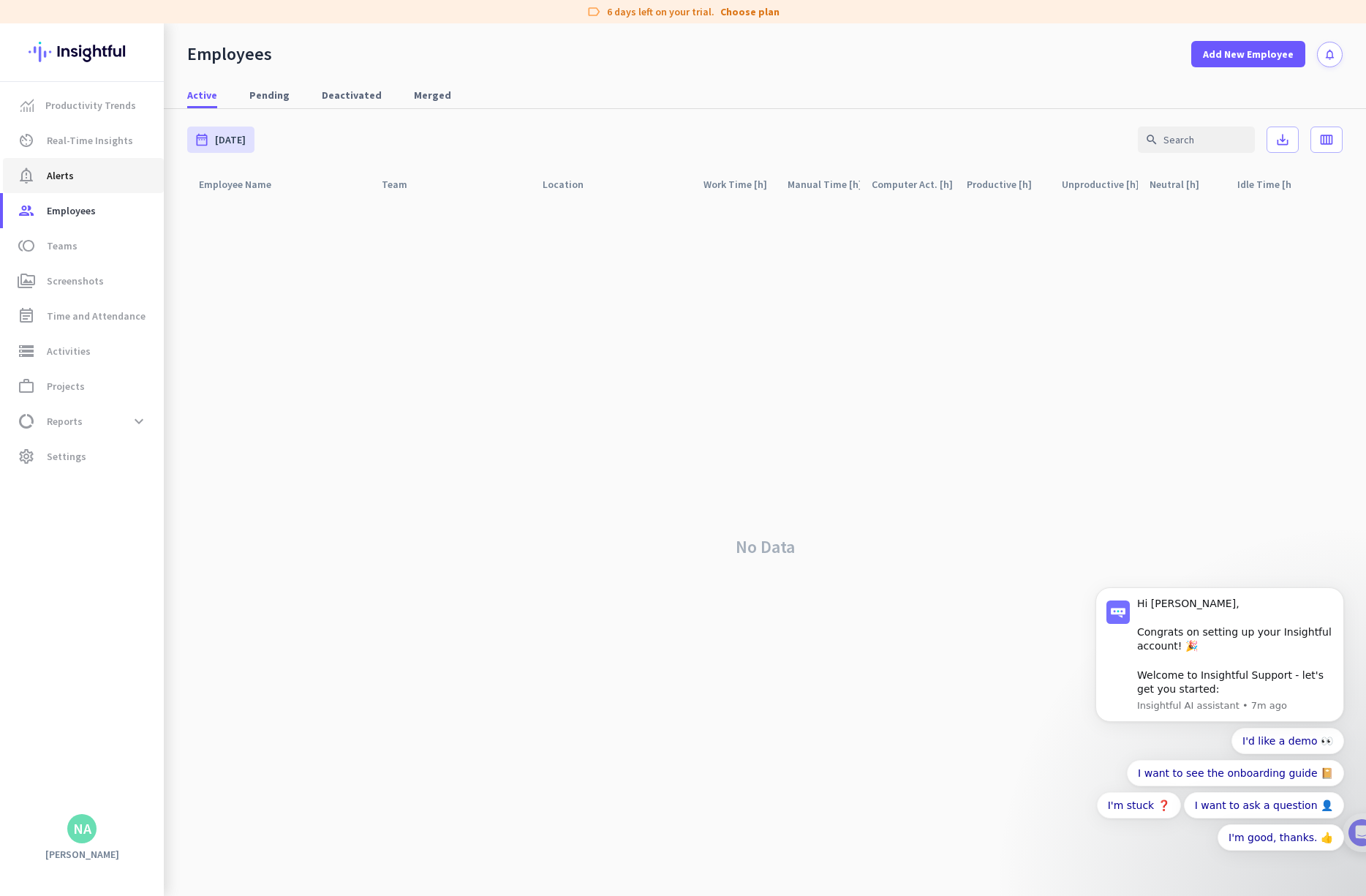
click at [63, 170] on span "Alerts" at bounding box center [60, 175] width 27 height 17
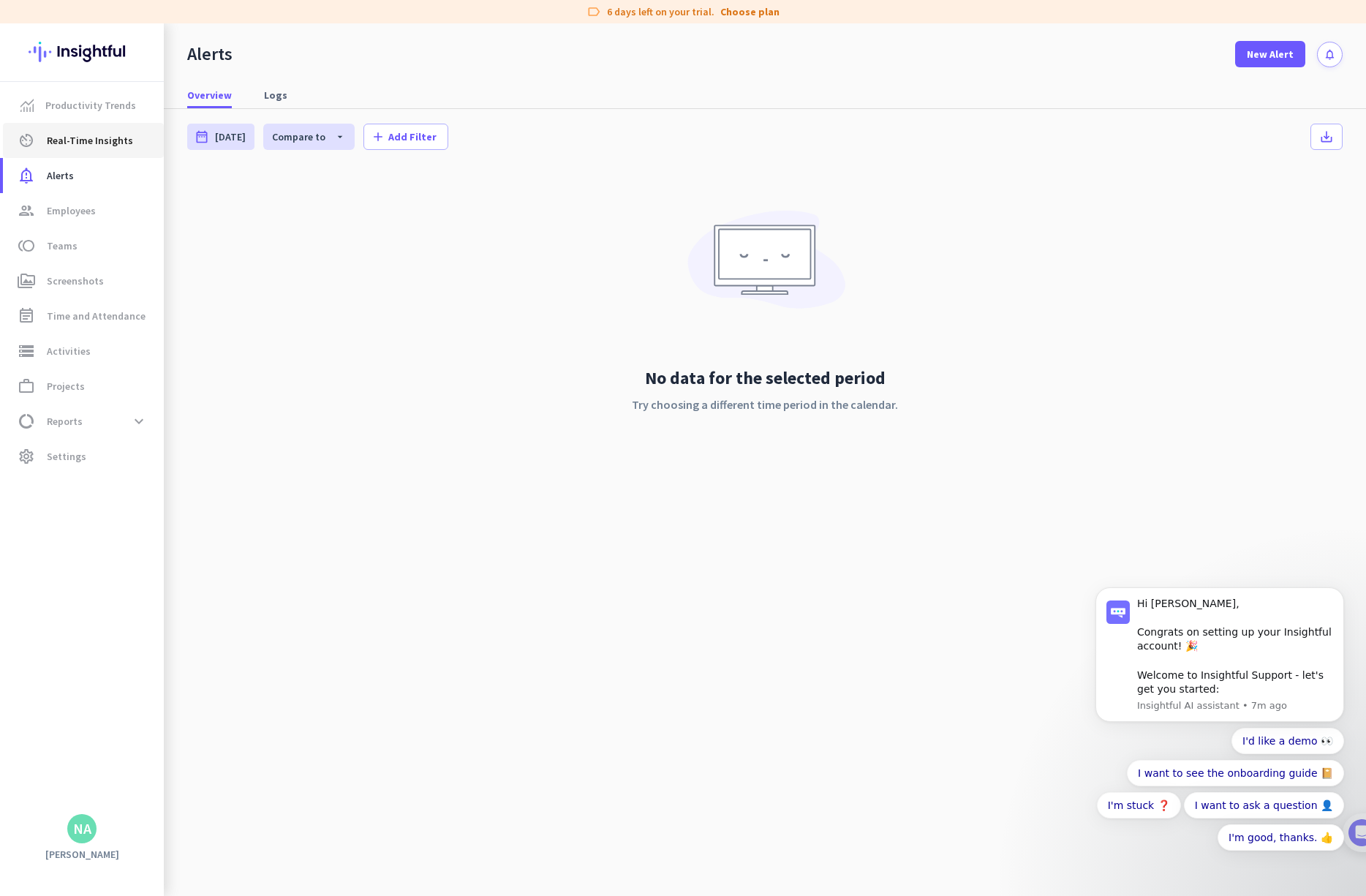
click at [75, 134] on span "Real-Time Insights" at bounding box center [90, 140] width 86 height 17
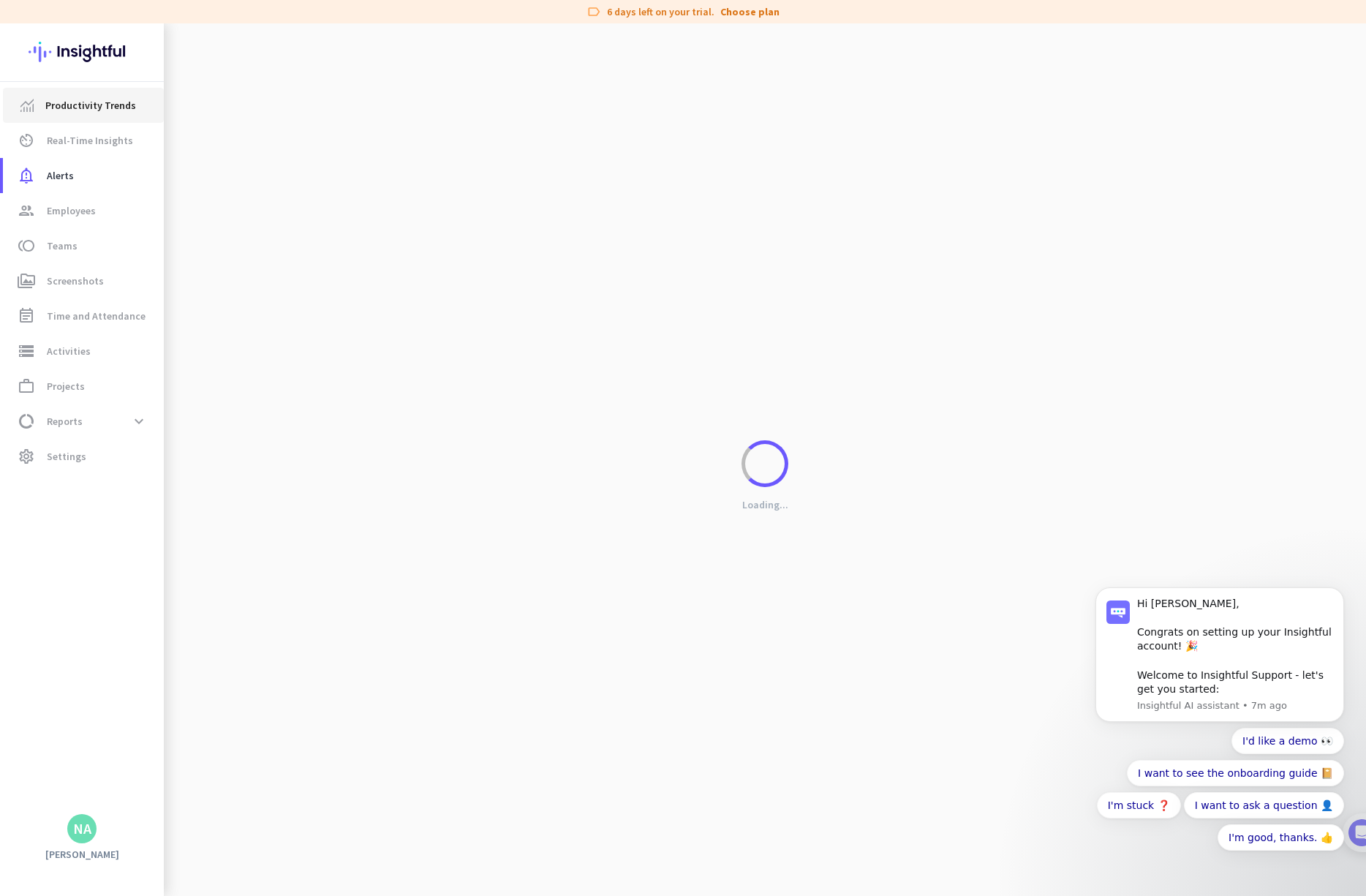
click at [76, 91] on link "Productivity Trends" at bounding box center [83, 105] width 161 height 35
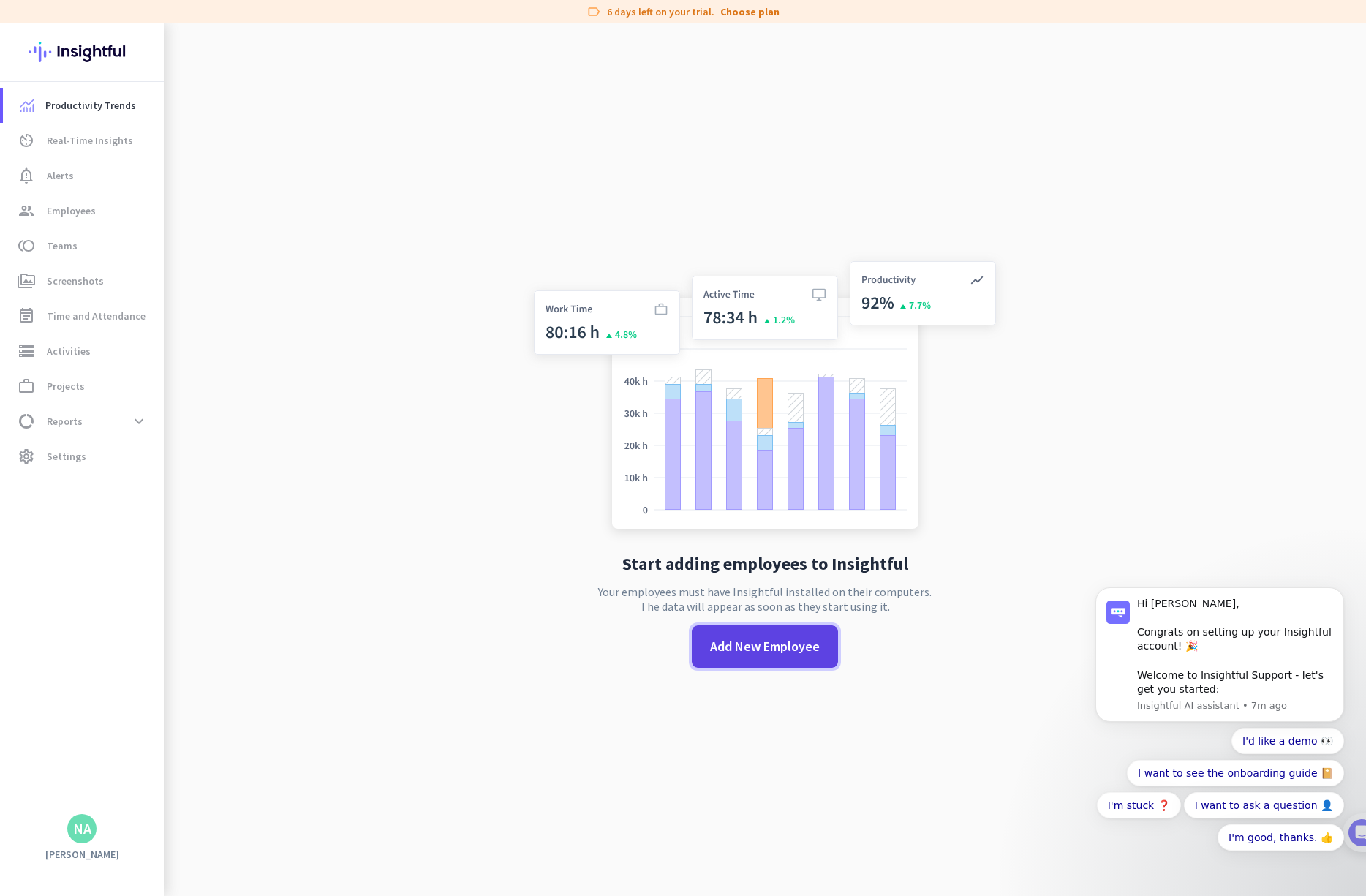
click at [745, 642] on span "Add New Employee" at bounding box center [764, 646] width 110 height 19
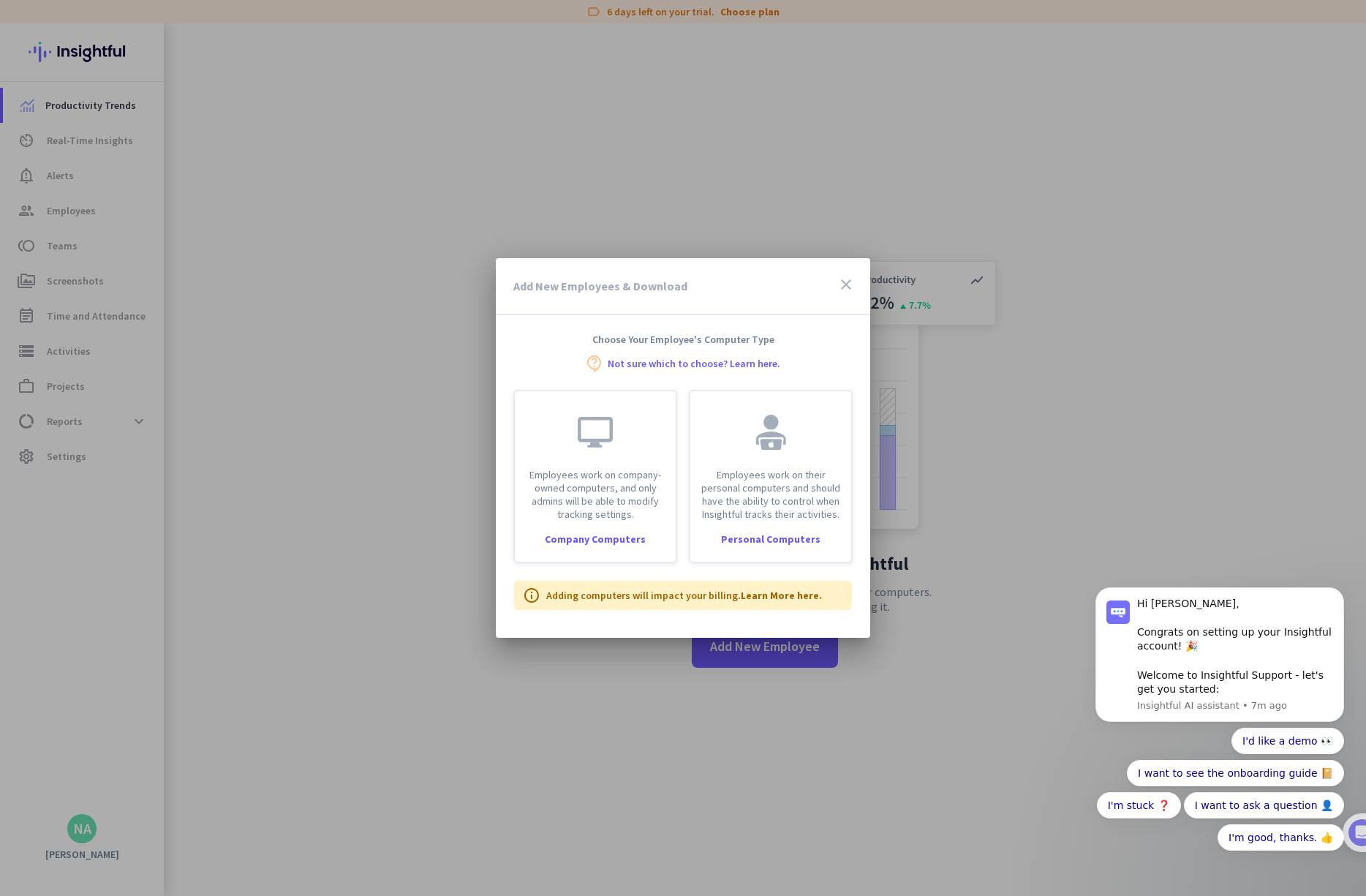
click at [780, 289] on icon "close" at bounding box center [846, 284] width 17 height 17
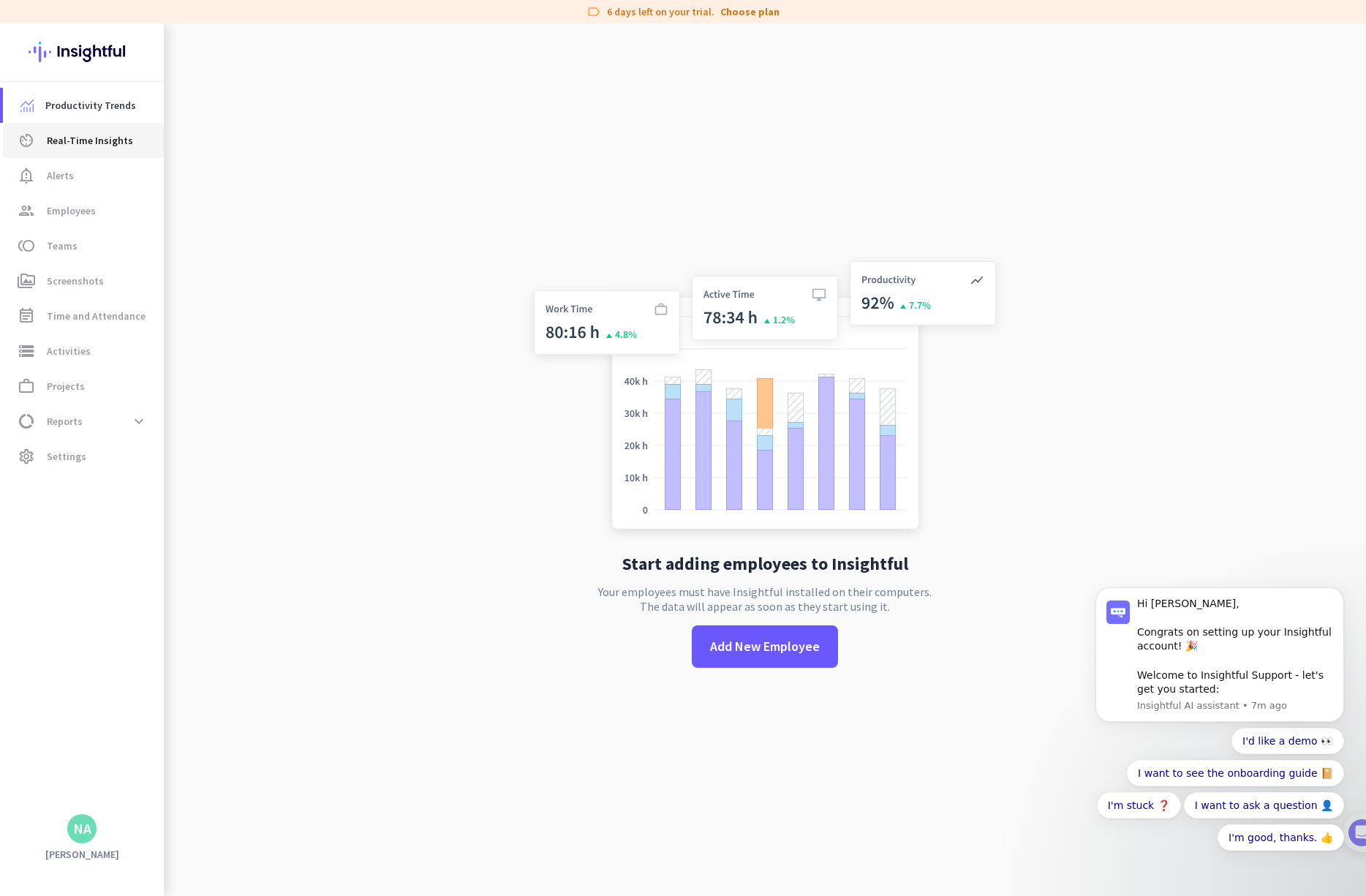
click at [69, 129] on link "av_timer Real-Time Insights" at bounding box center [83, 140] width 161 height 35
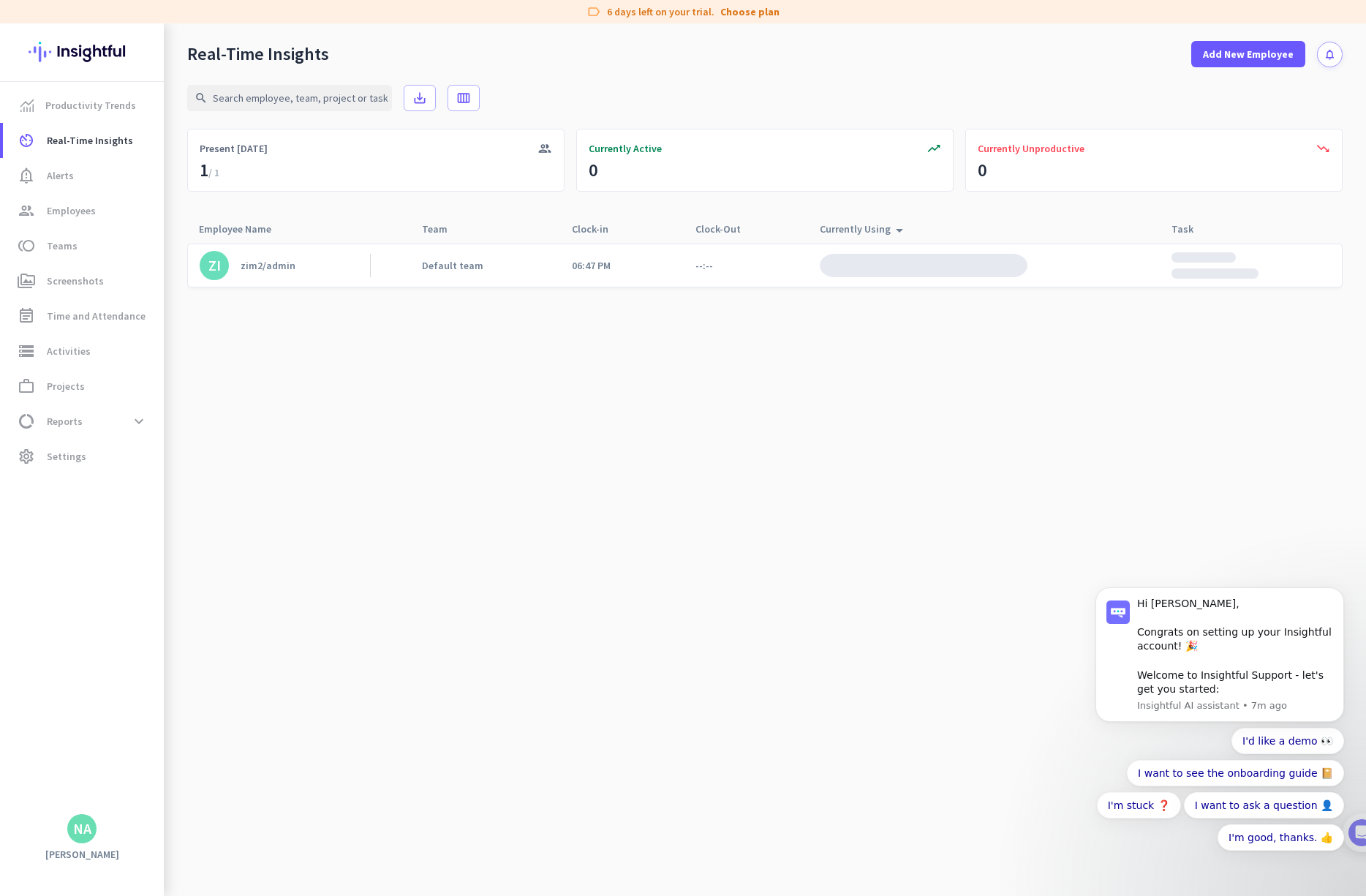
click at [780, 270] on img at bounding box center [924, 265] width 207 height 23
click at [280, 266] on div "zim2/admin" at bounding box center [268, 265] width 55 height 13
click at [99, 422] on span "data_usage Reports expand_more" at bounding box center [83, 422] width 138 height 26
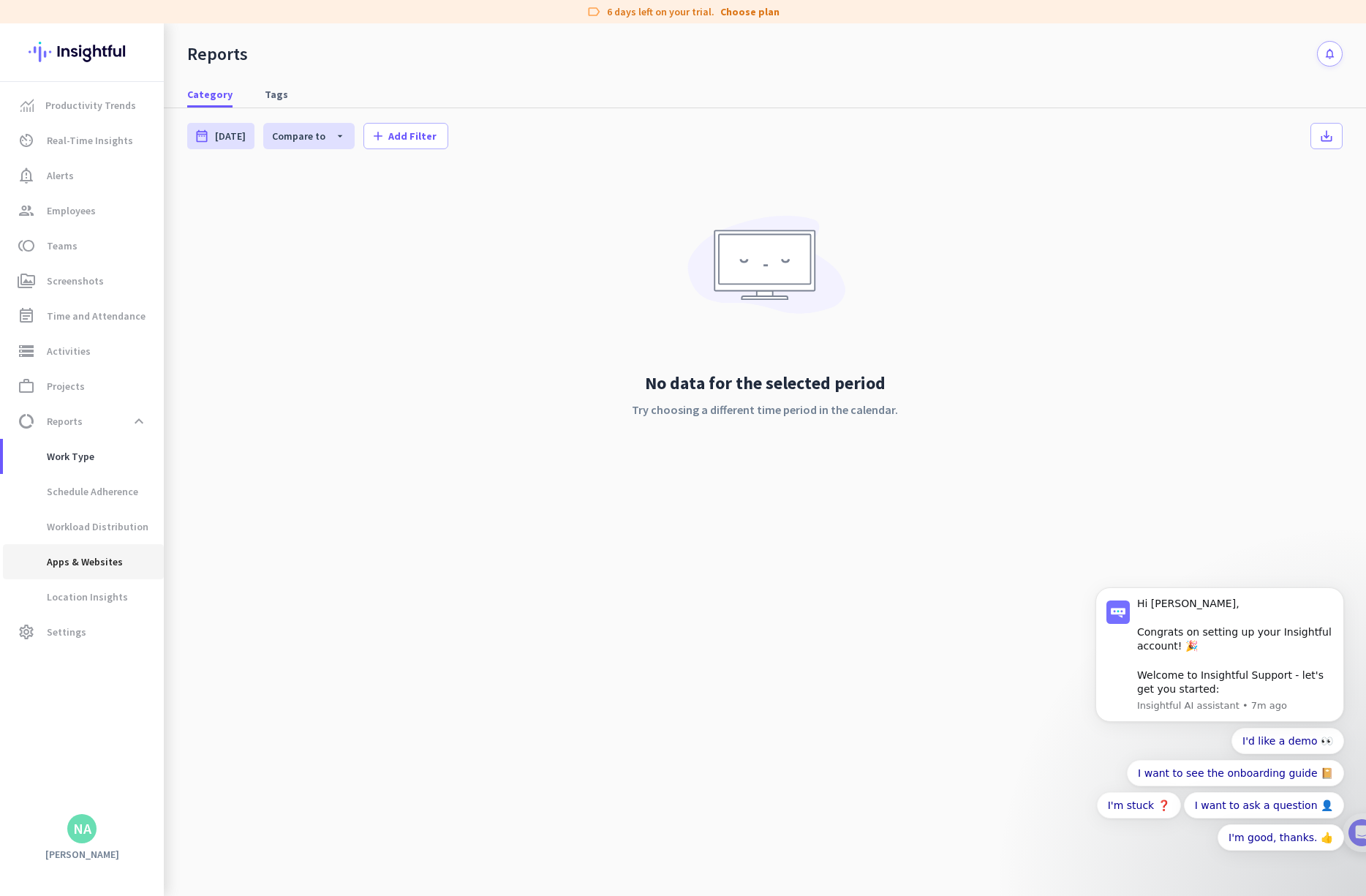
click at [95, 562] on span "Apps & Websites" at bounding box center [68, 562] width 108 height 35
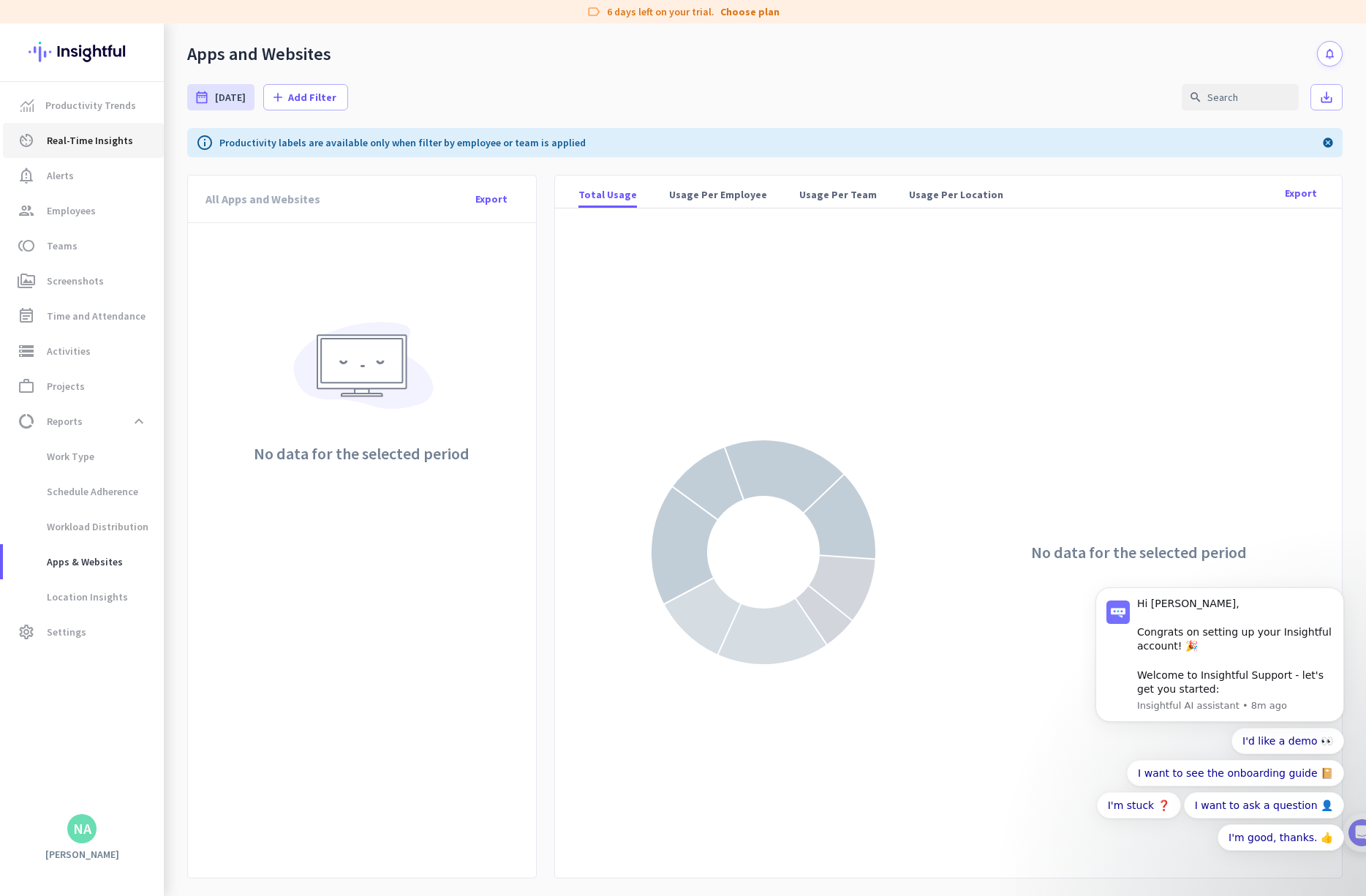
click at [44, 145] on span "av_timer Real-Time Insights" at bounding box center [83, 140] width 138 height 17
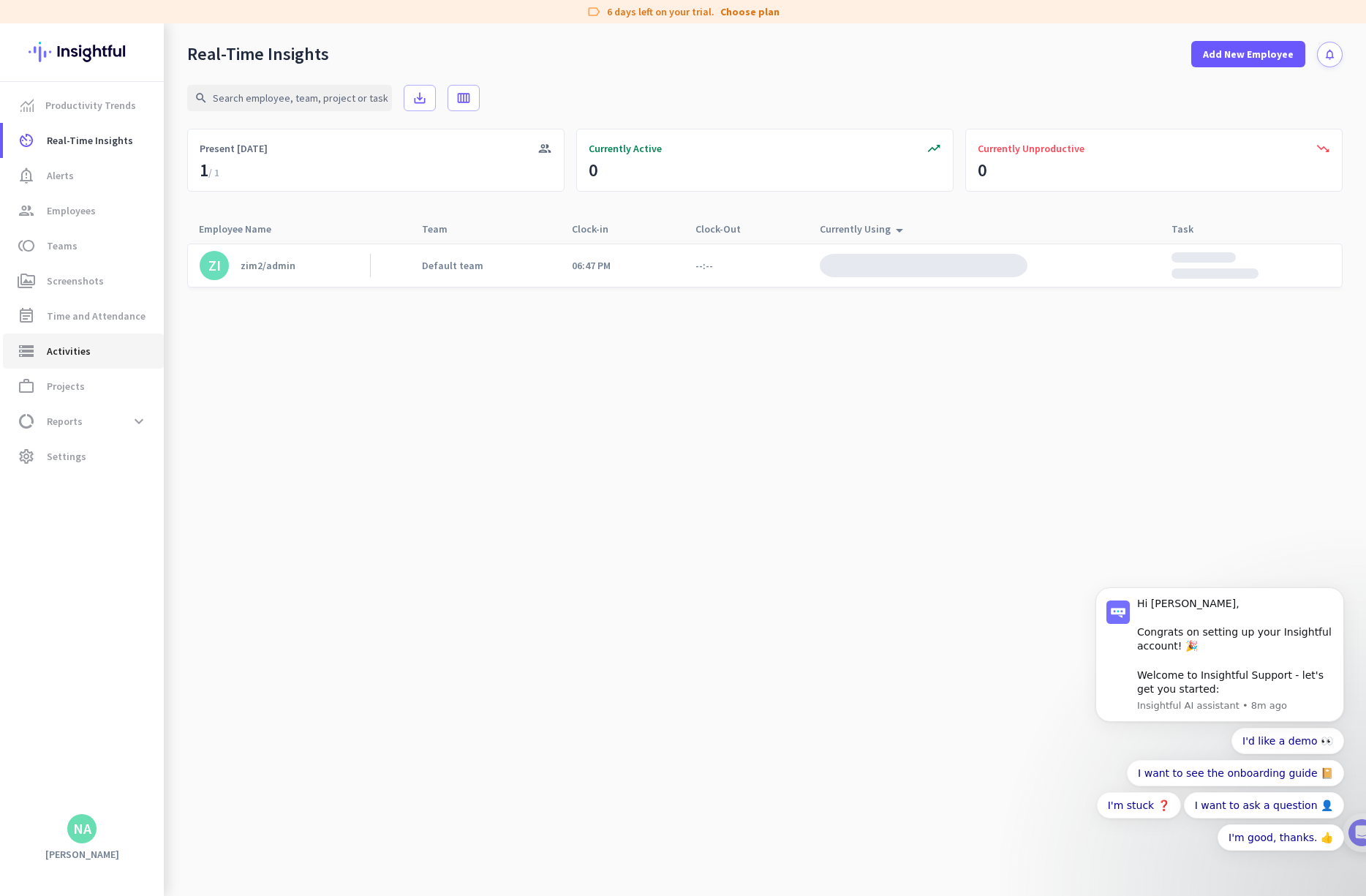
click at [63, 343] on span "Activities" at bounding box center [68, 351] width 44 height 17
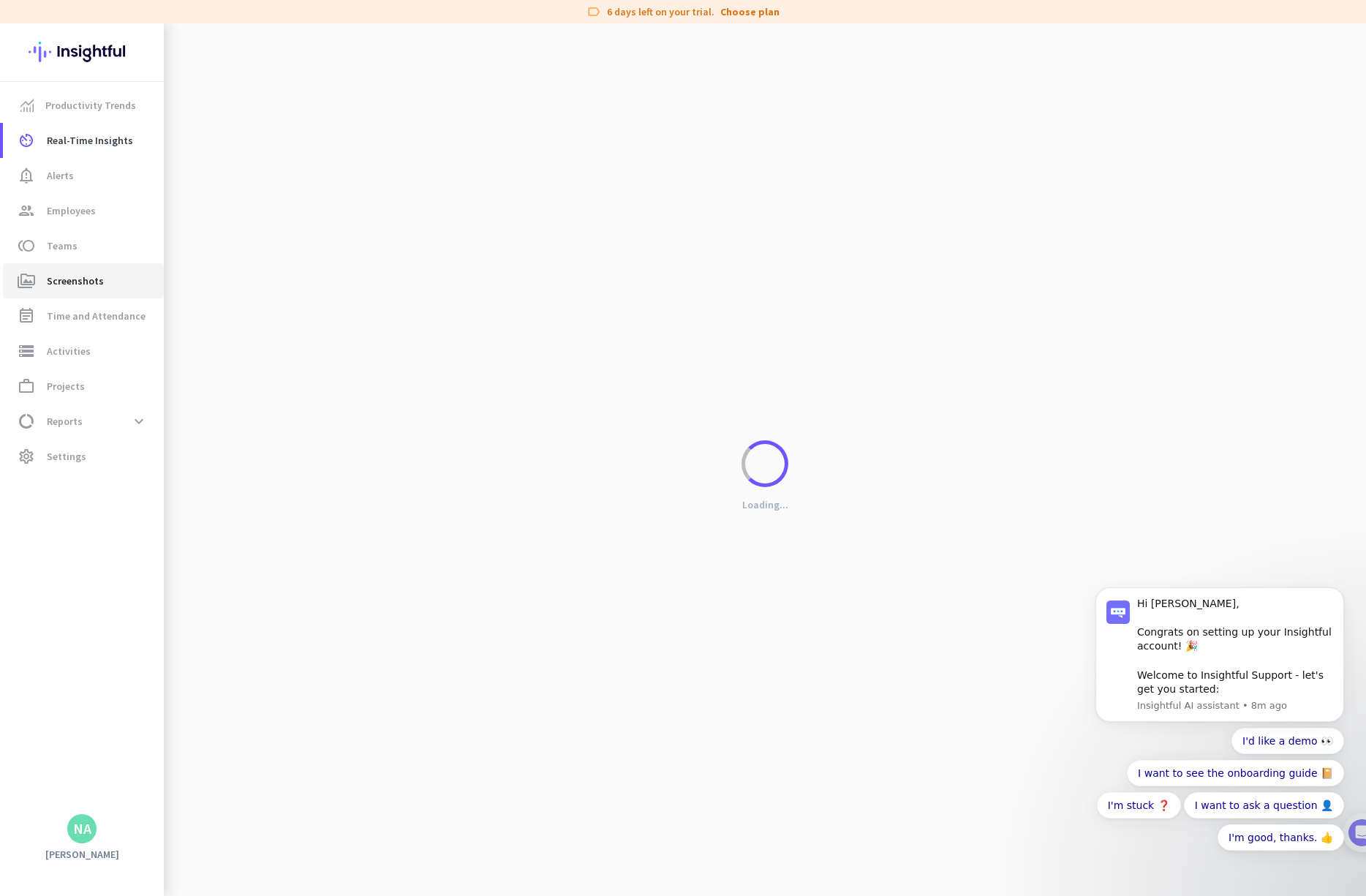
click at [82, 289] on span "Screenshots" at bounding box center [75, 280] width 57 height 17
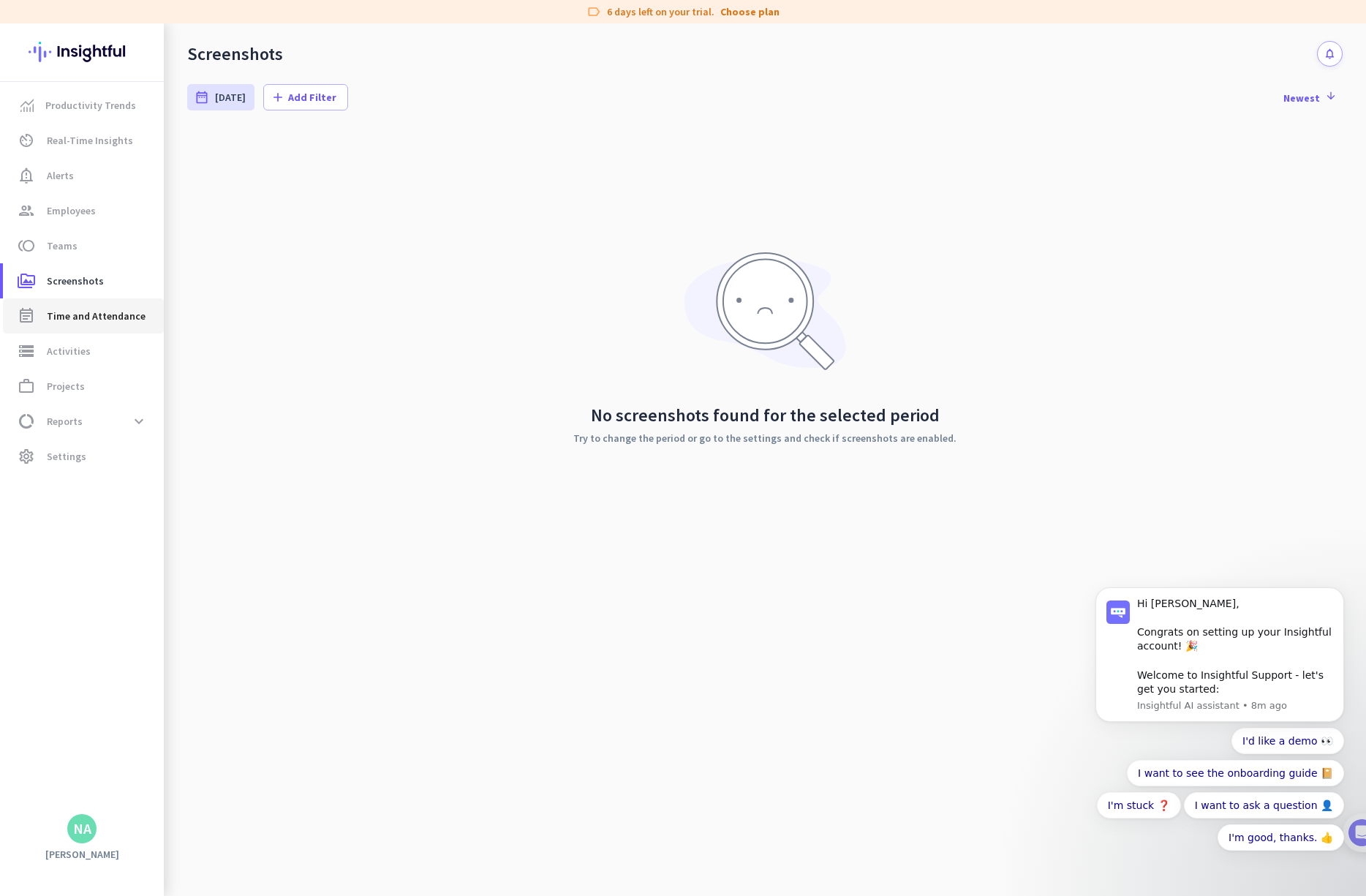
click at [83, 320] on span "Time and Attendance" at bounding box center [96, 315] width 99 height 17
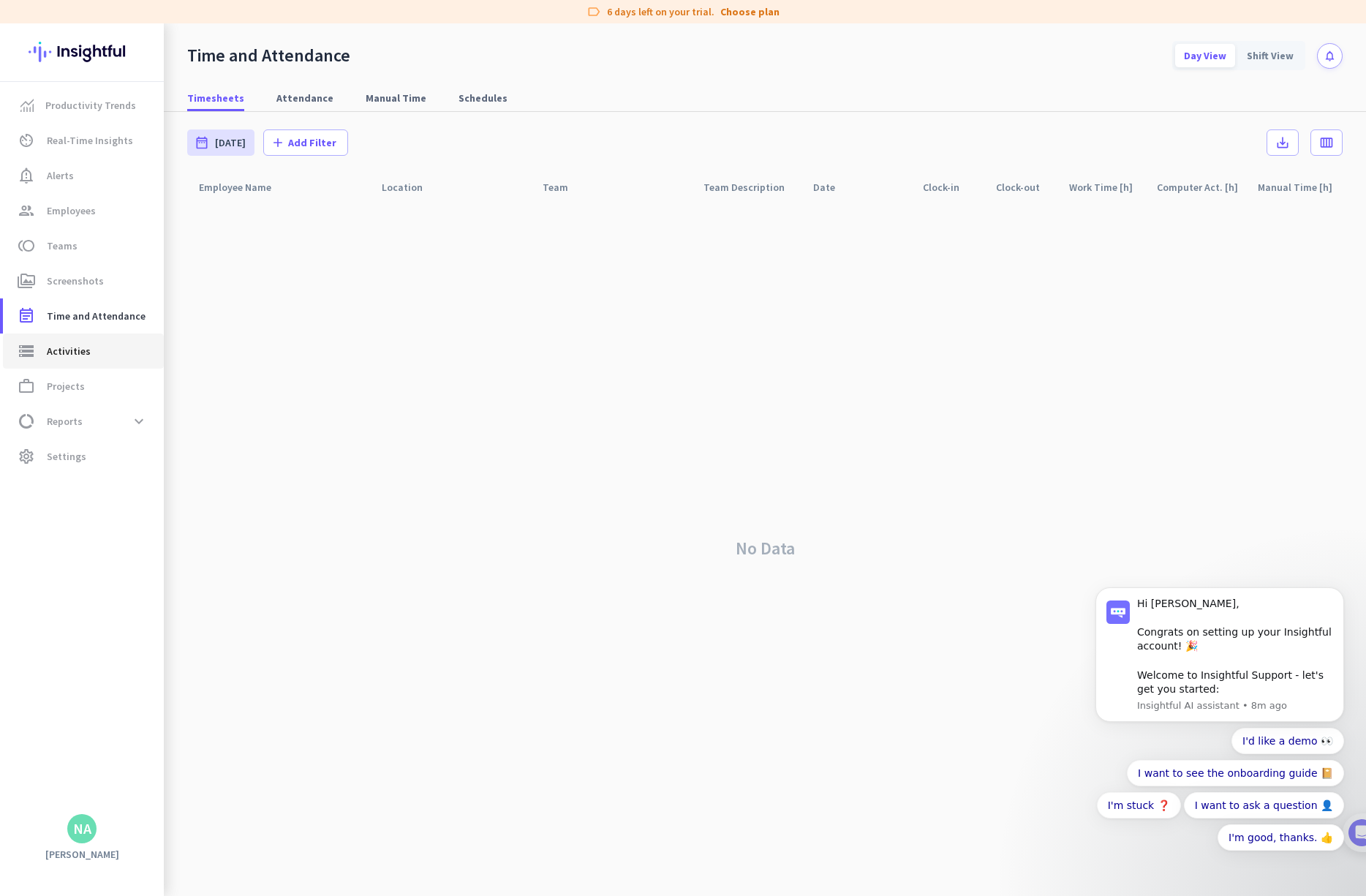
click at [75, 343] on span "Activities" at bounding box center [68, 351] width 44 height 17
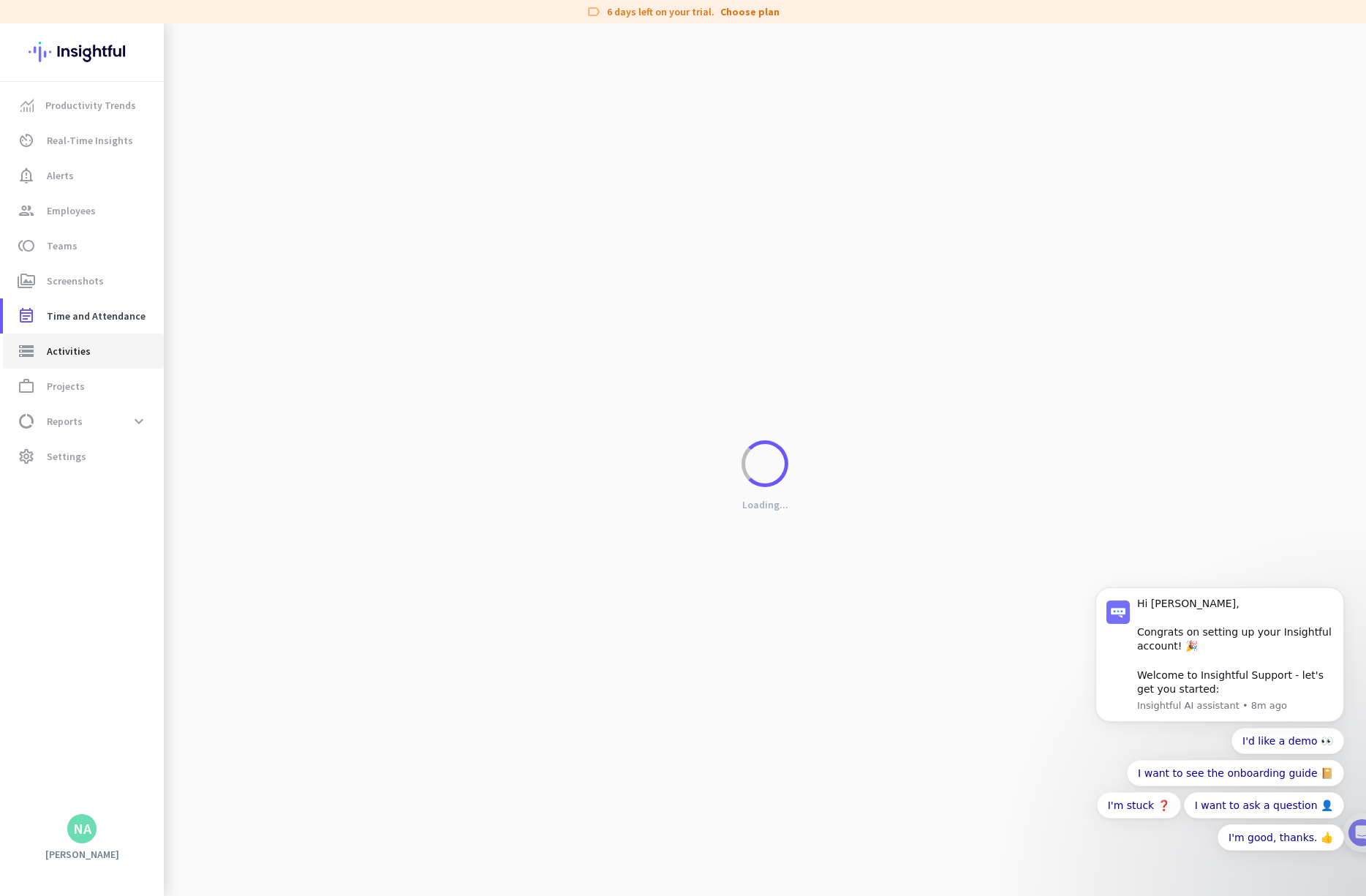
type input "[DATE]"
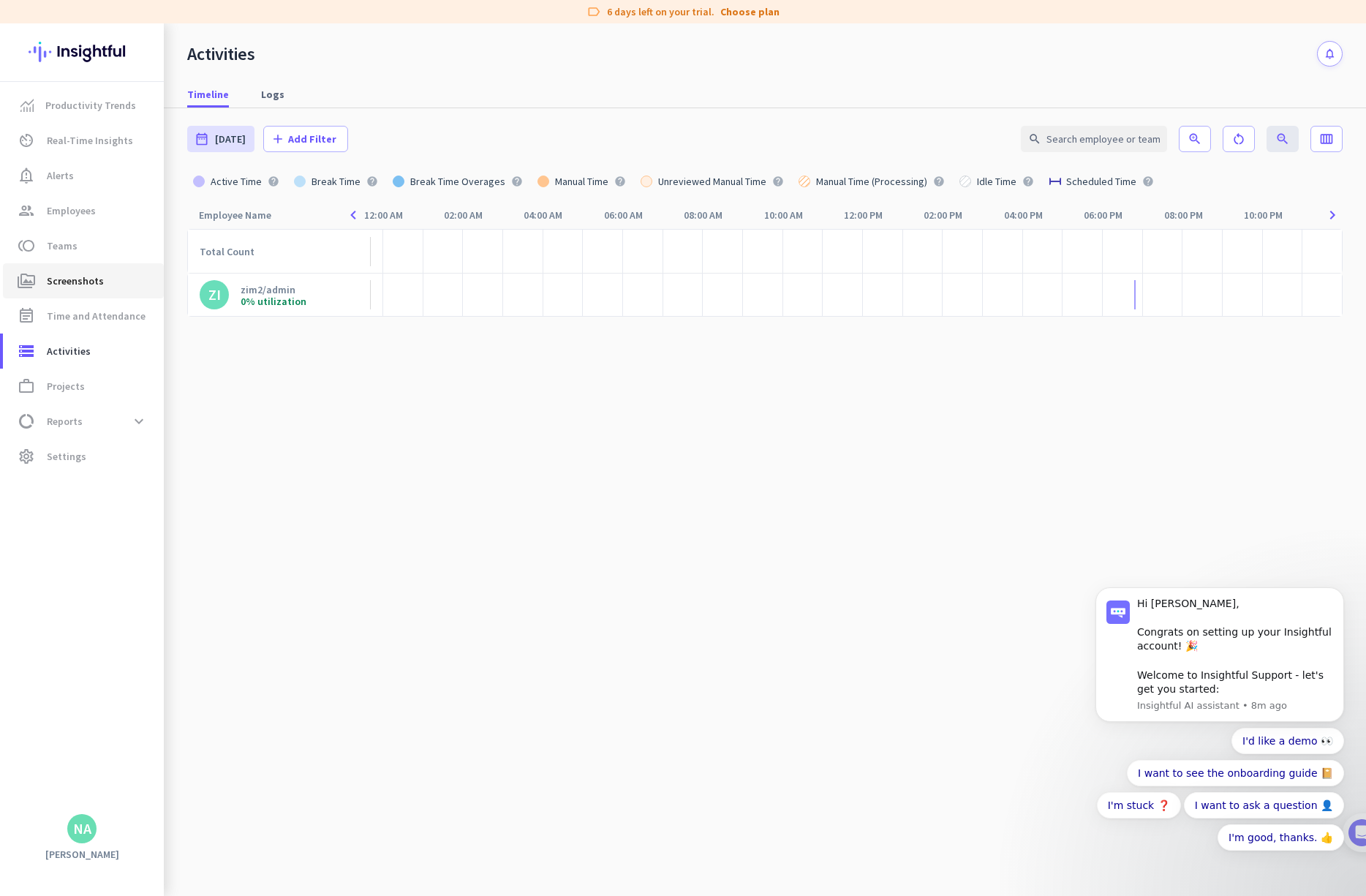
click at [87, 287] on span "Screenshots" at bounding box center [75, 280] width 57 height 17
type input "[DATE] - [DATE]"
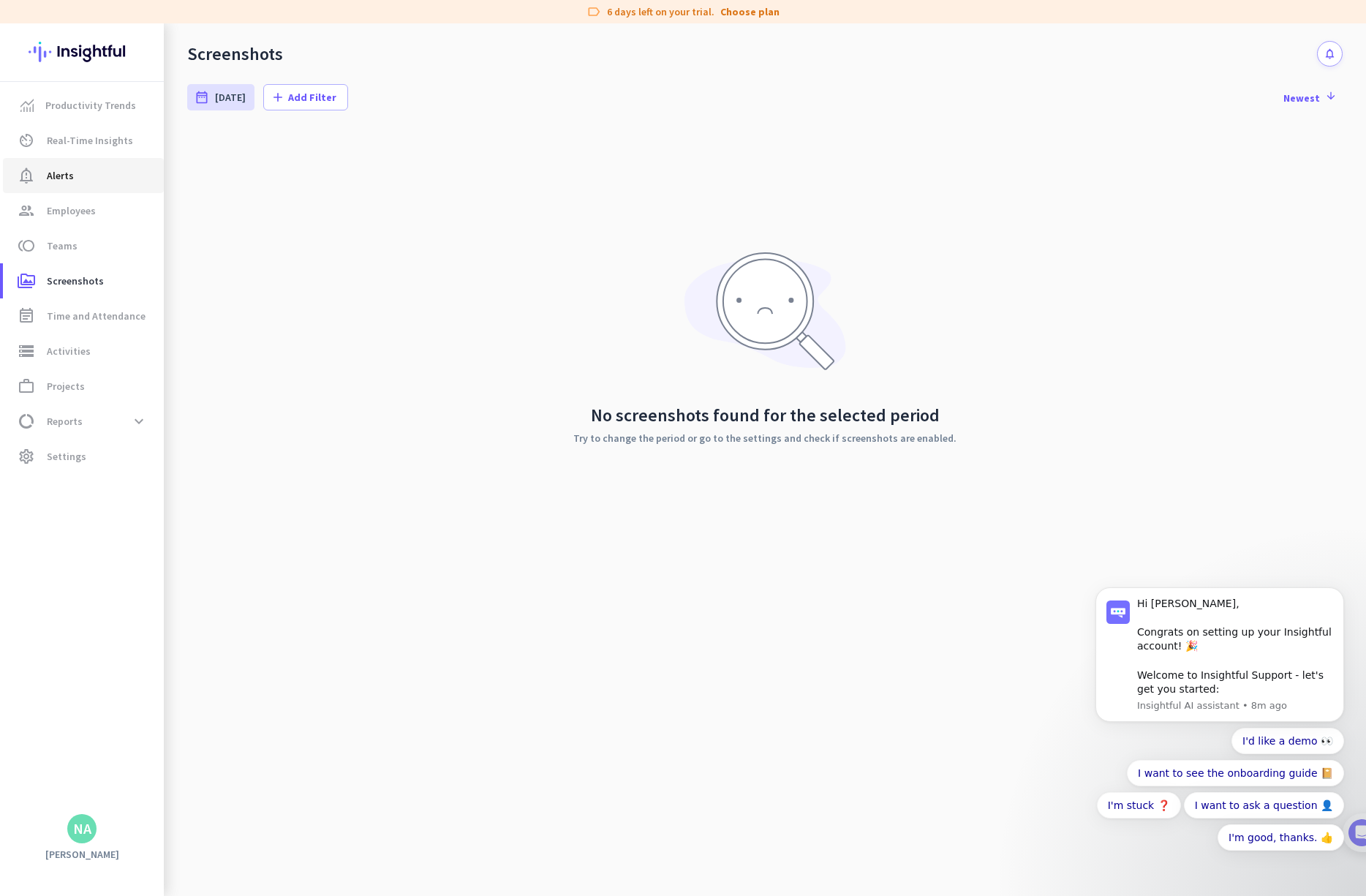
click at [61, 180] on span "Alerts" at bounding box center [60, 175] width 27 height 17
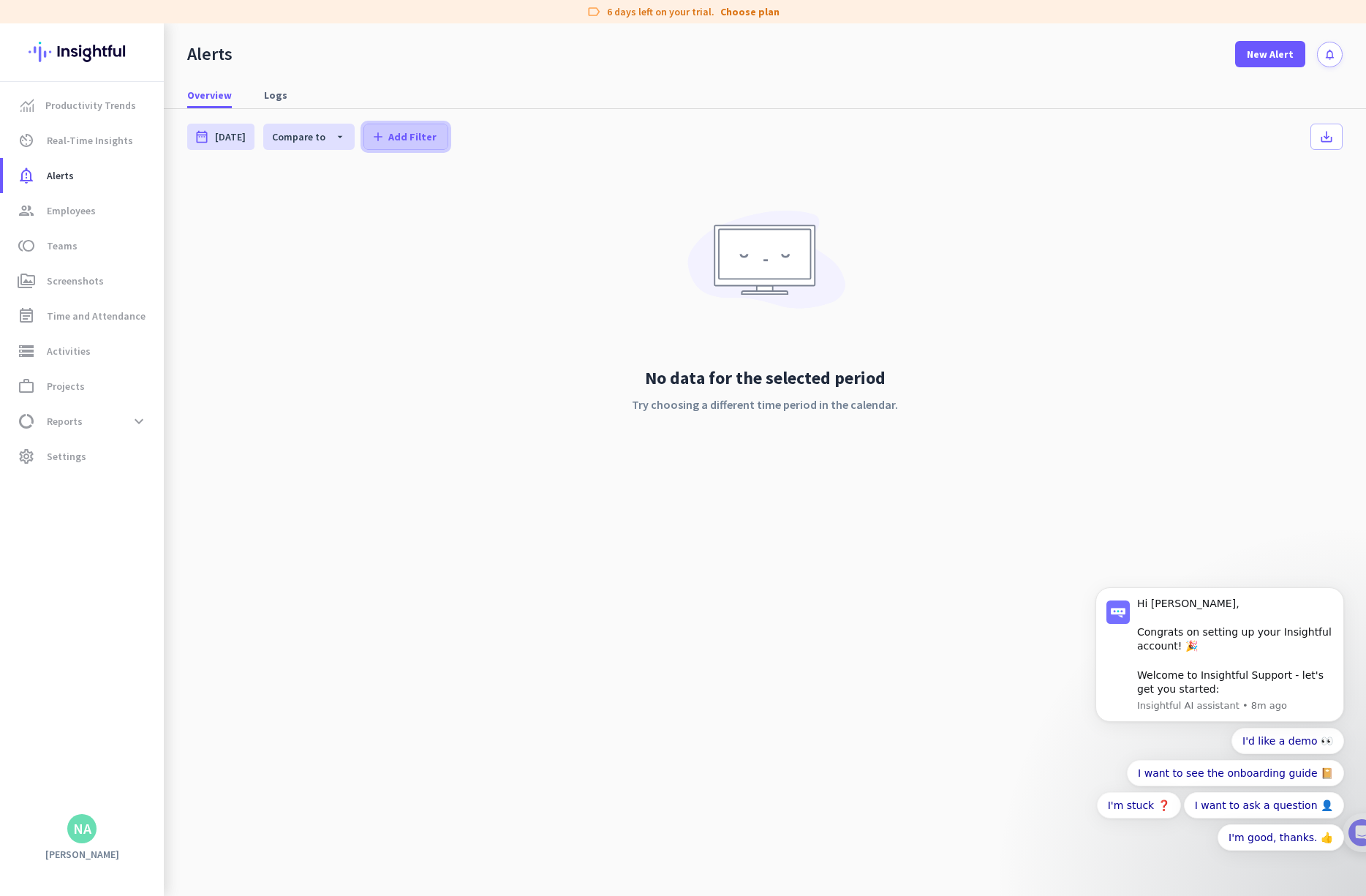
click at [403, 138] on span "Add Filter" at bounding box center [413, 137] width 49 height 15
click at [780, 142] on div at bounding box center [683, 448] width 1366 height 896
click at [780, 57] on span "New Alert" at bounding box center [1270, 54] width 47 height 15
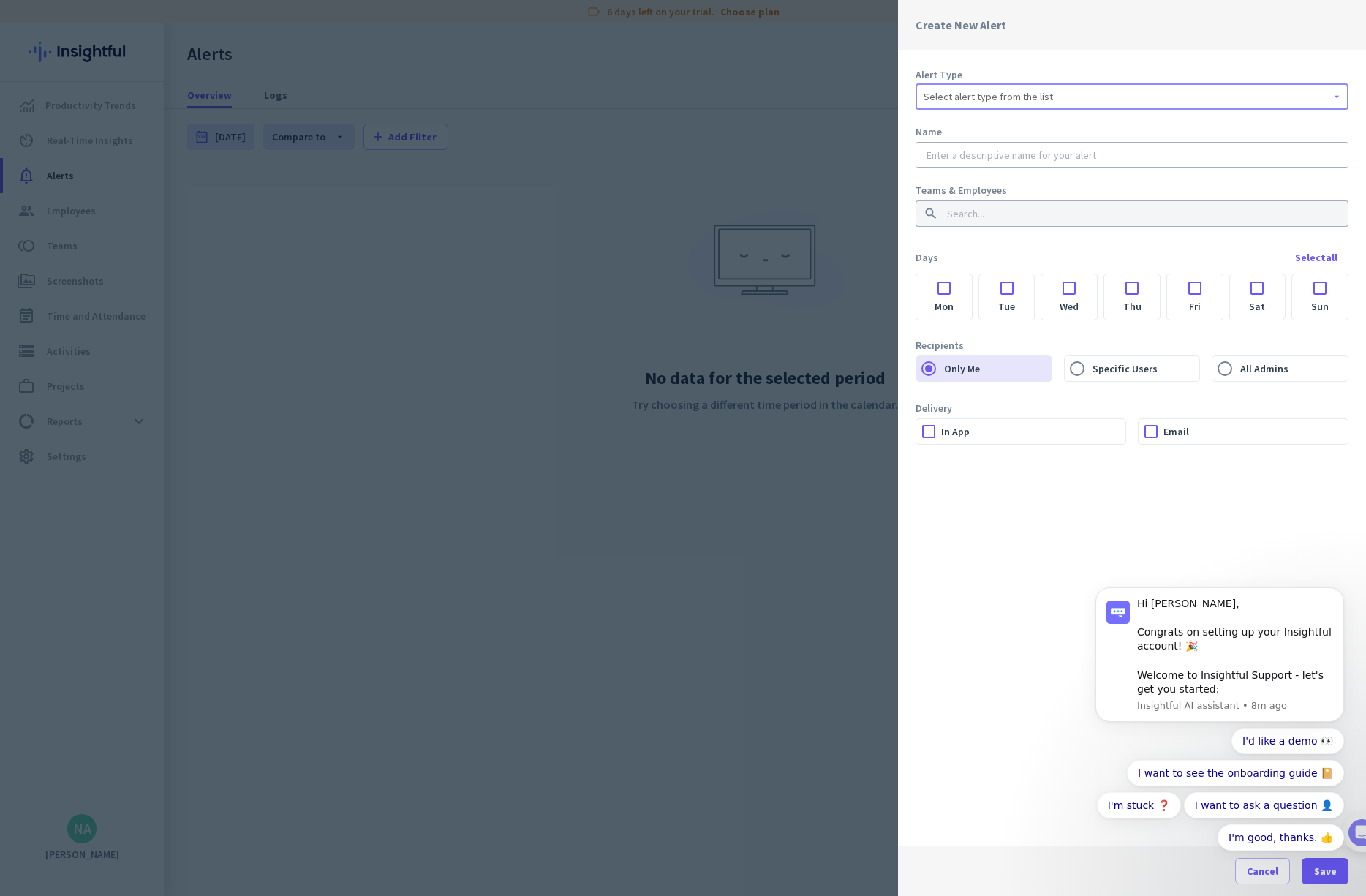
click at [780, 98] on span "Select alert type from the list" at bounding box center [988, 96] width 129 height 15
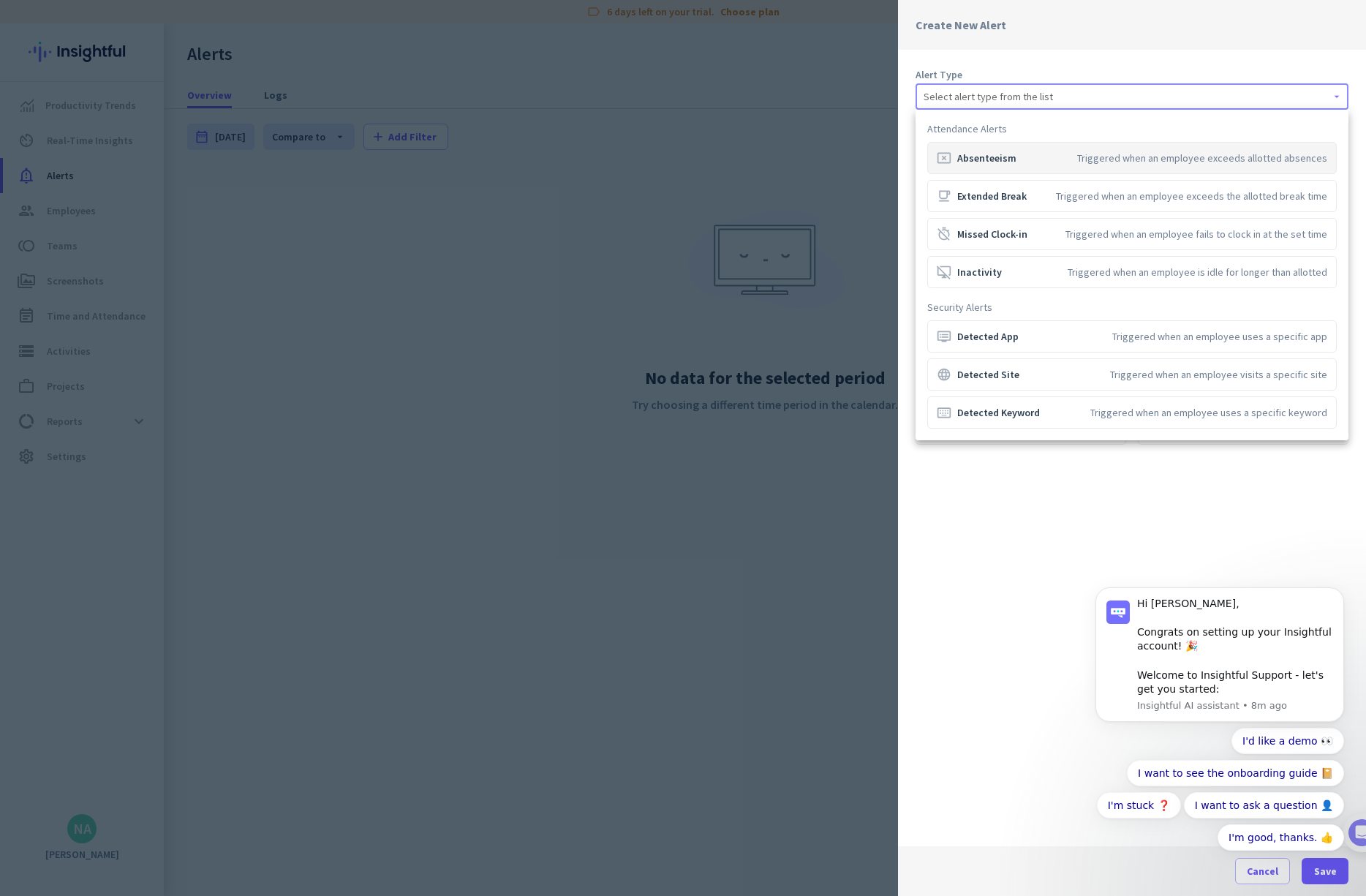
click at [664, 122] on div at bounding box center [683, 448] width 1366 height 896
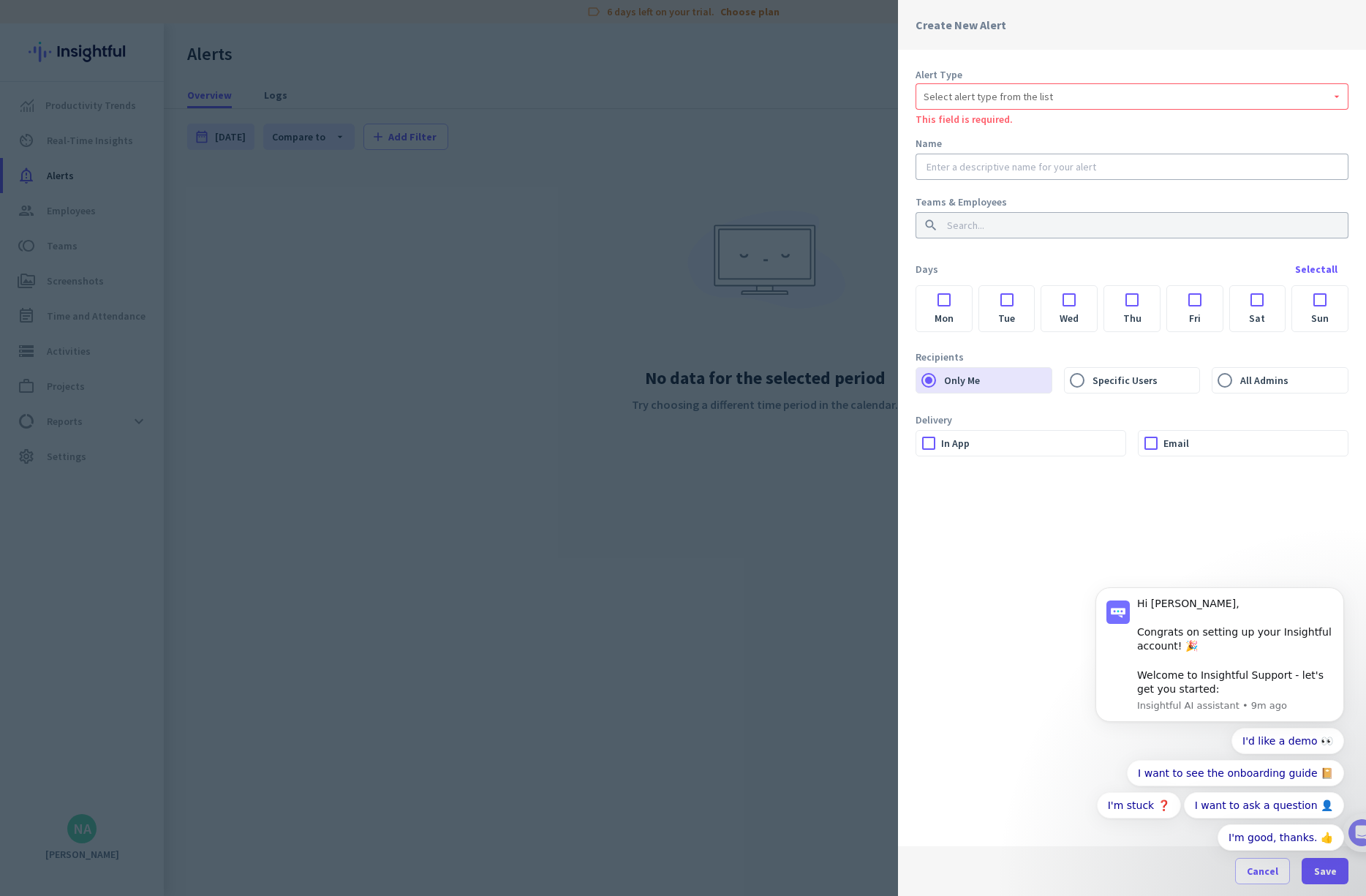
click at [780, 863] on body "Hi [PERSON_NAME], Congrats on setting up your Insightful account! 🎉 Welcome to …" at bounding box center [1219, 727] width 281 height 311
click at [780, 874] on body "Hi [PERSON_NAME], Congrats on setting up your Insightful account! 🎉 Welcome to …" at bounding box center [1219, 727] width 281 height 311
click at [780, 51] on div at bounding box center [683, 448] width 1366 height 896
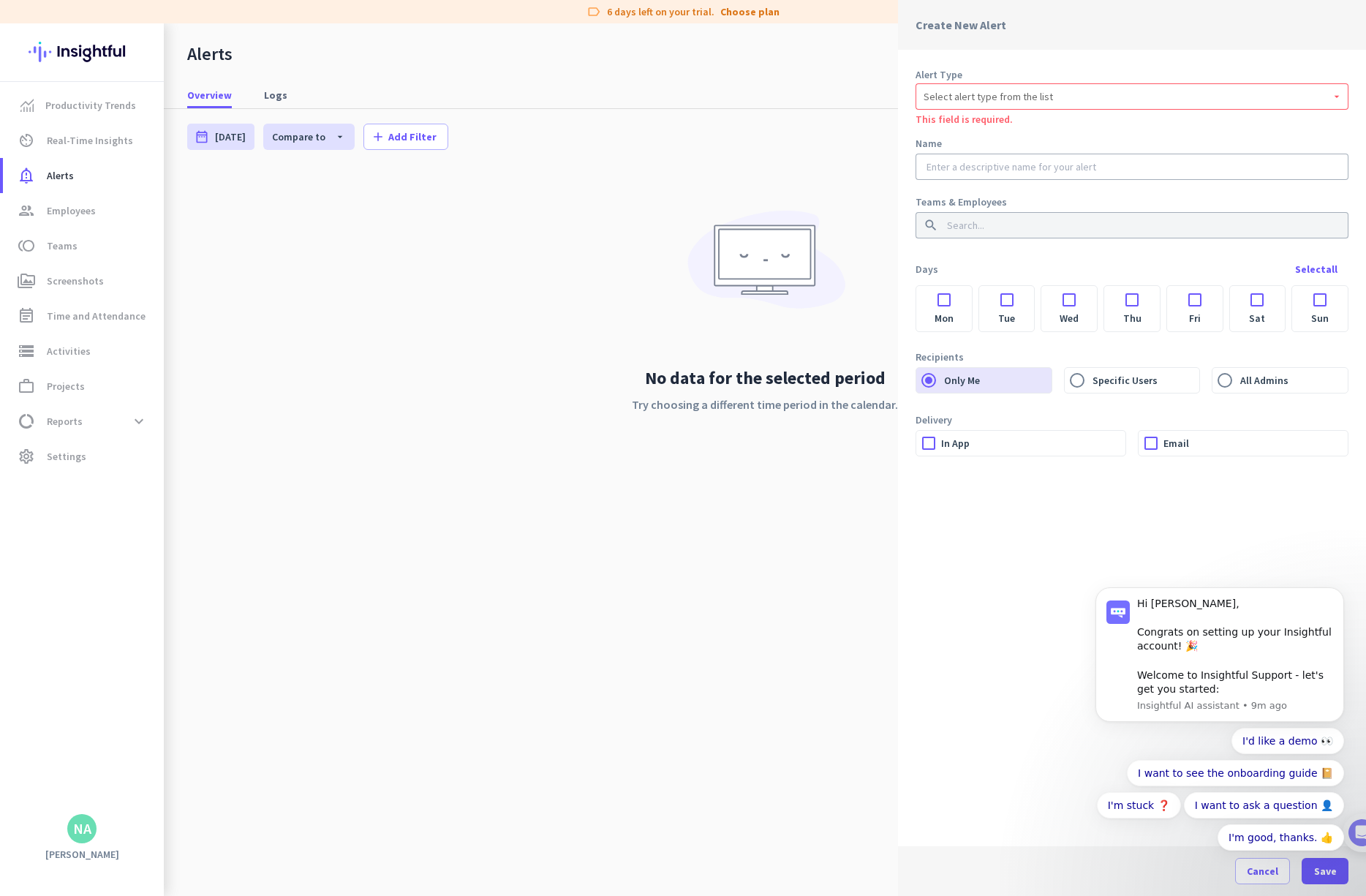
click at [780, 99] on div "Overview Logs" at bounding box center [765, 95] width 1202 height 27
drag, startPoint x: 834, startPoint y: 99, endPoint x: 931, endPoint y: 146, distance: 107.8
click at [780, 99] on div "Overview Logs" at bounding box center [765, 95] width 1202 height 27
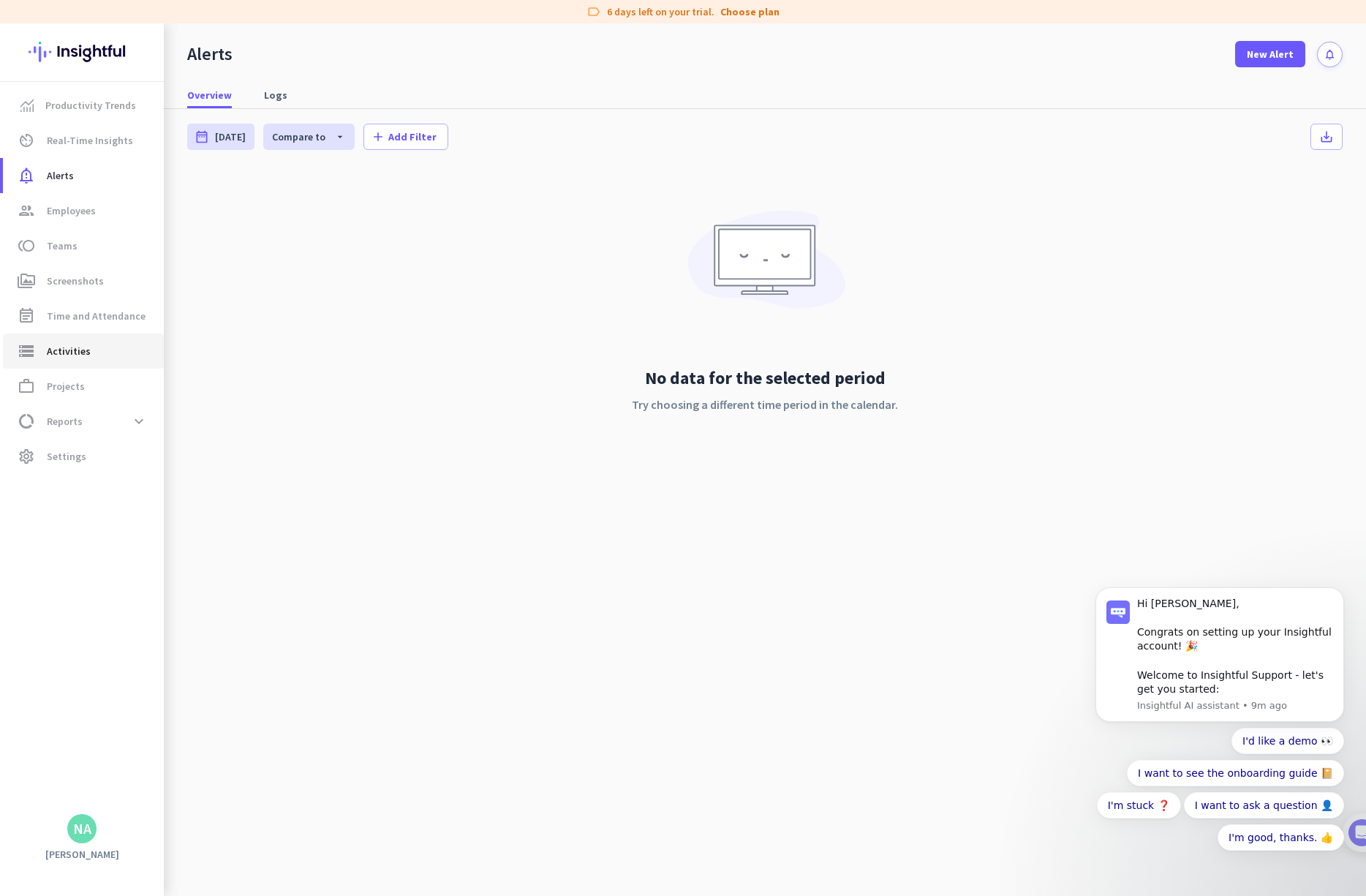
click at [103, 347] on span "storage Activities" at bounding box center [83, 351] width 138 height 17
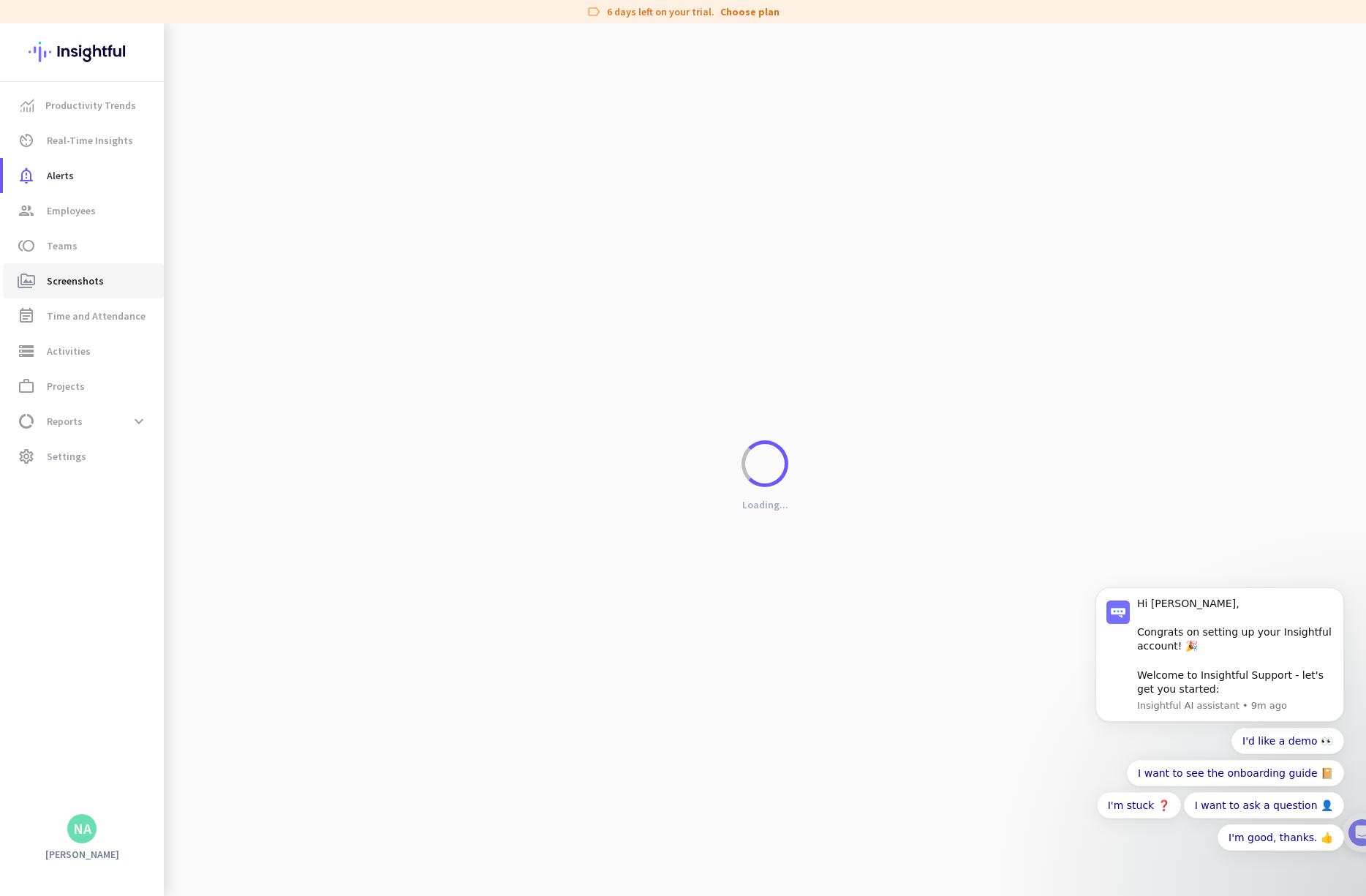
click at [103, 277] on span "perm_media Screenshots" at bounding box center [83, 280] width 138 height 17
type input "[DATE] - [DATE]"
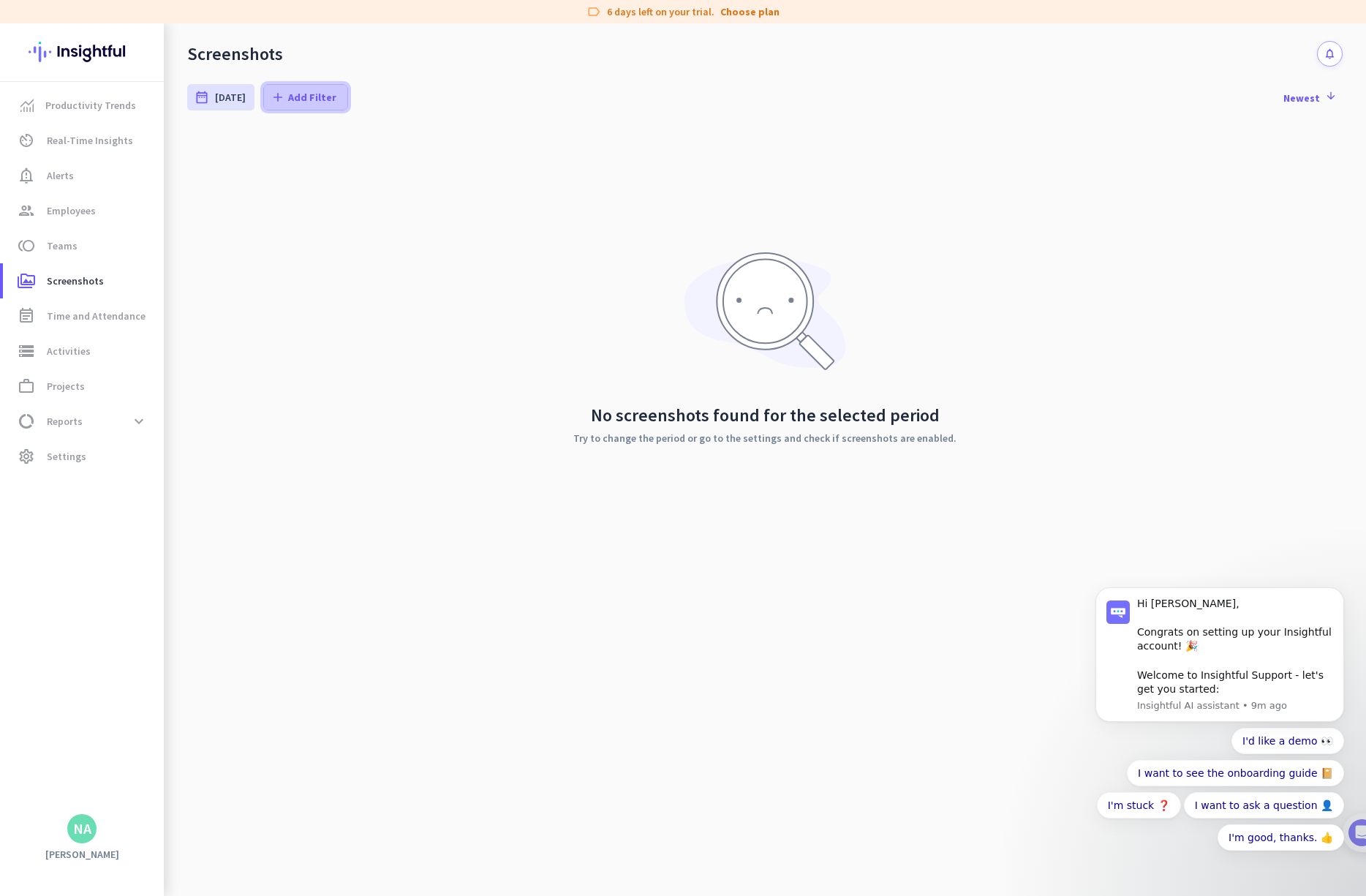
click at [298, 93] on span "Add Filter" at bounding box center [312, 97] width 49 height 15
click at [780, 52] on div at bounding box center [683, 448] width 1366 height 896
click at [780, 96] on icon "arrow_downward" at bounding box center [1330, 96] width 15 height 12
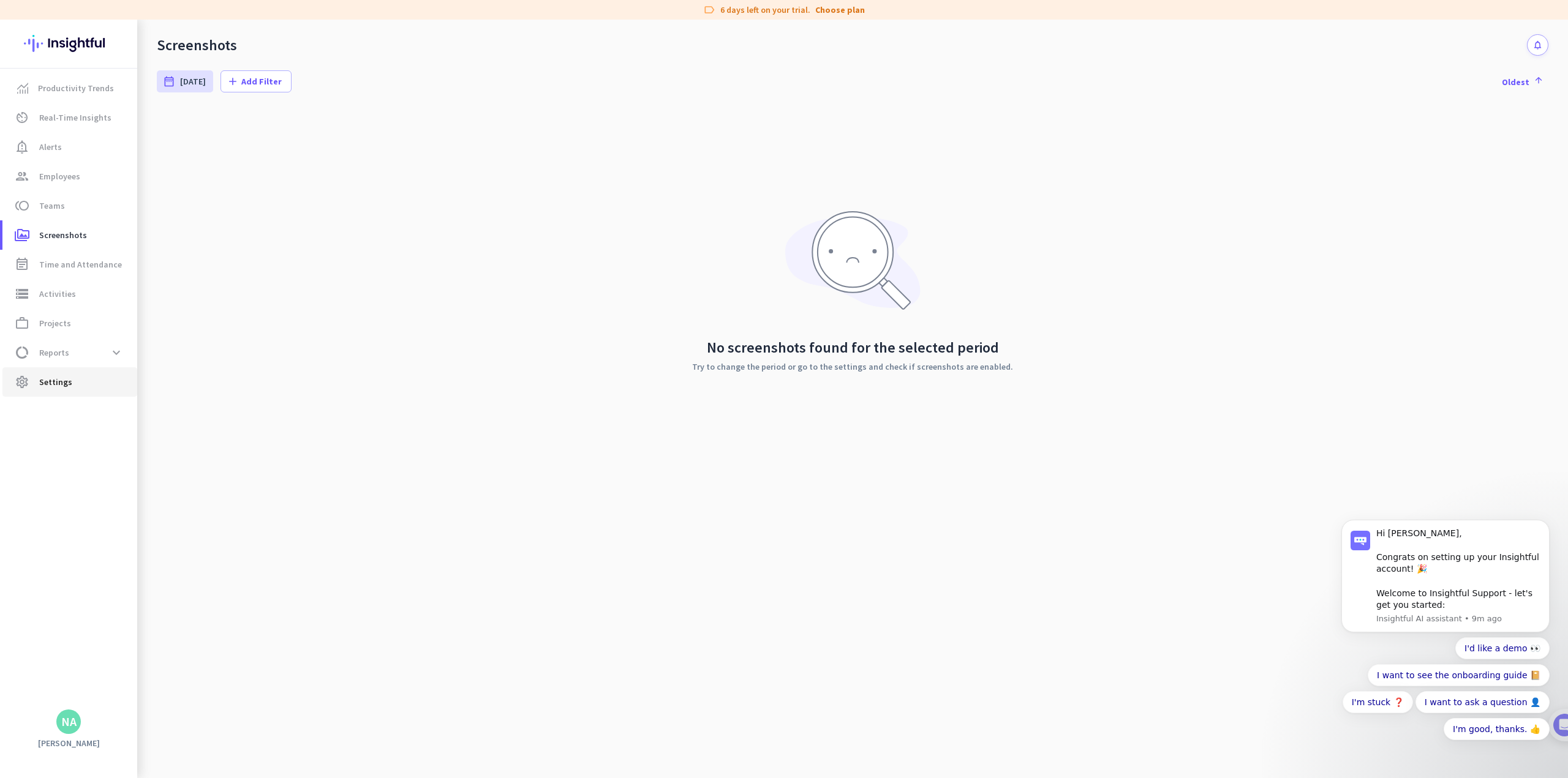
click at [64, 382] on span "Settings" at bounding box center [56, 382] width 33 height 14
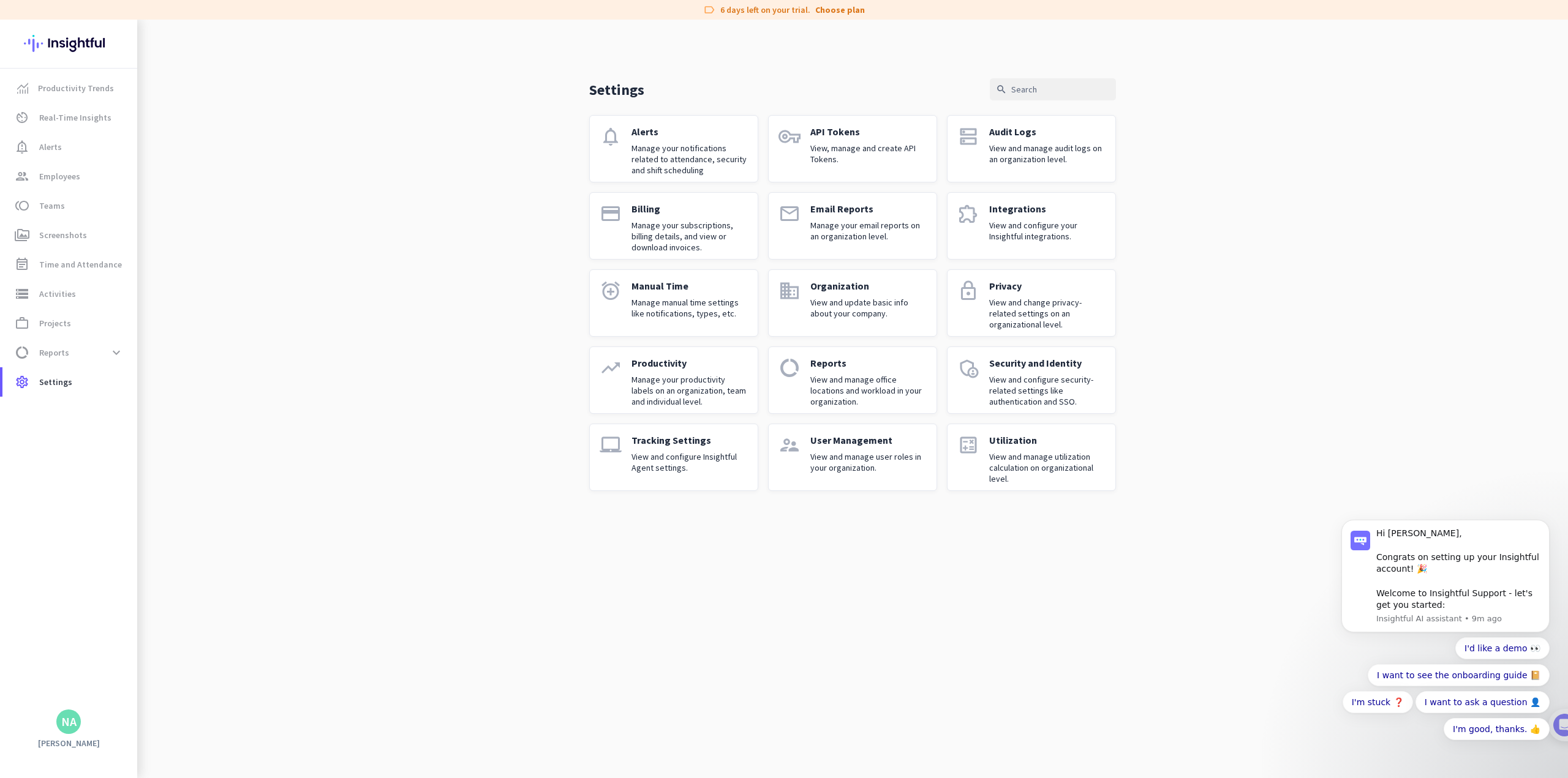
click at [653, 154] on p "Manage your notifications related to attendance, security and shift scheduling" at bounding box center [690, 159] width 117 height 33
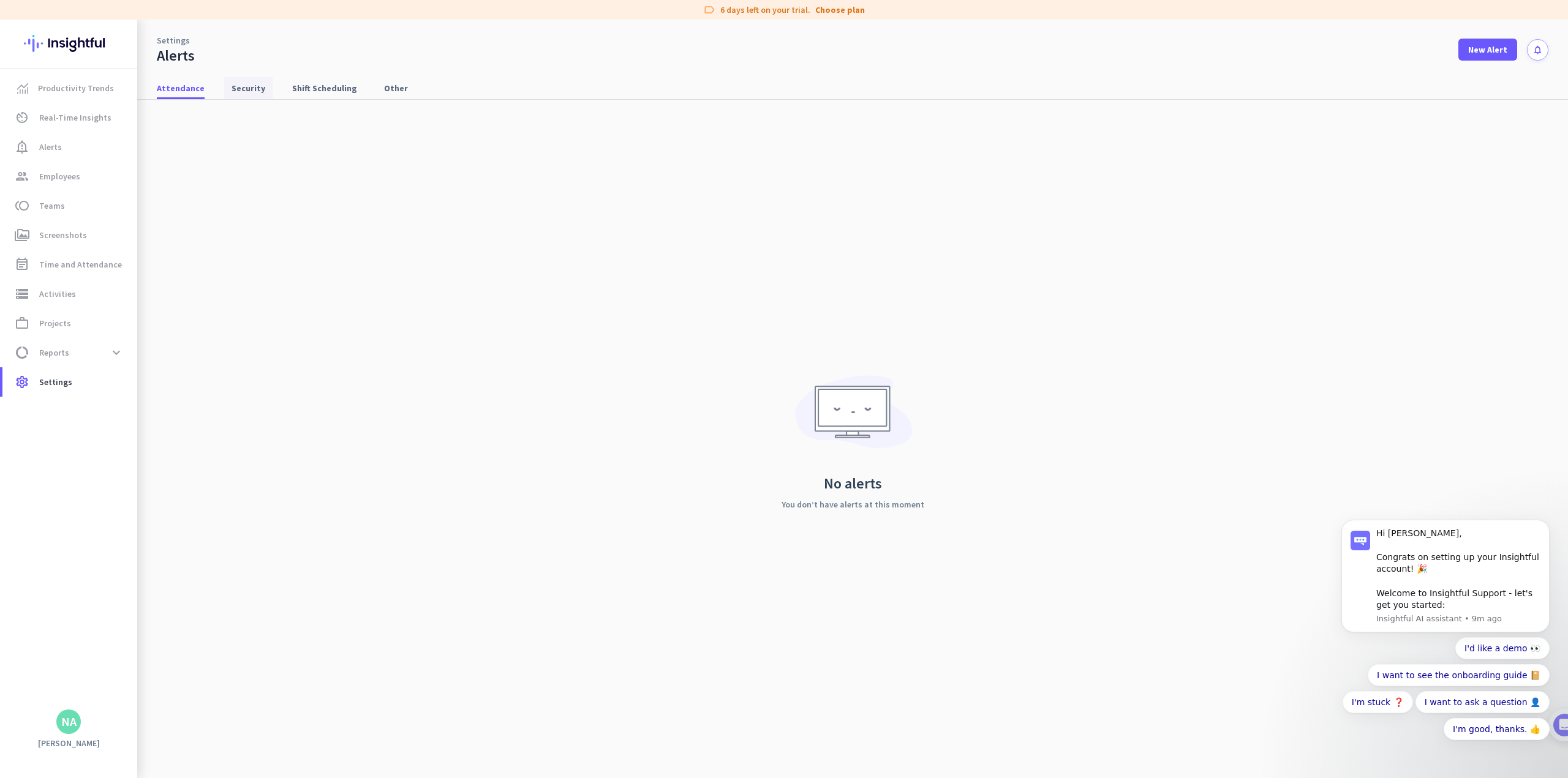
click at [248, 90] on span "Security" at bounding box center [248, 88] width 34 height 12
click at [308, 88] on span "Shift Scheduling" at bounding box center [325, 88] width 65 height 12
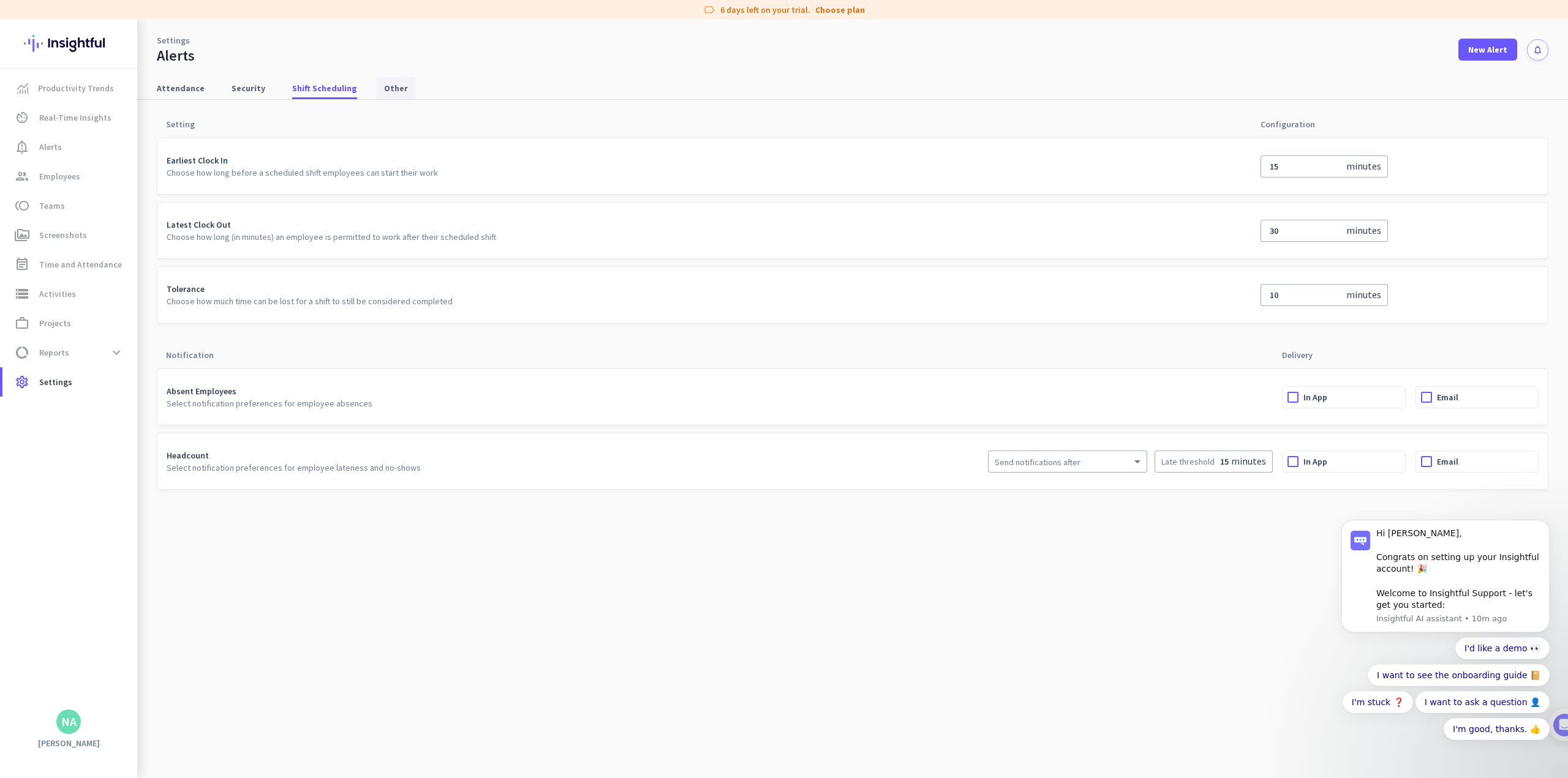
click at [384, 90] on span "Other" at bounding box center [396, 88] width 24 height 12
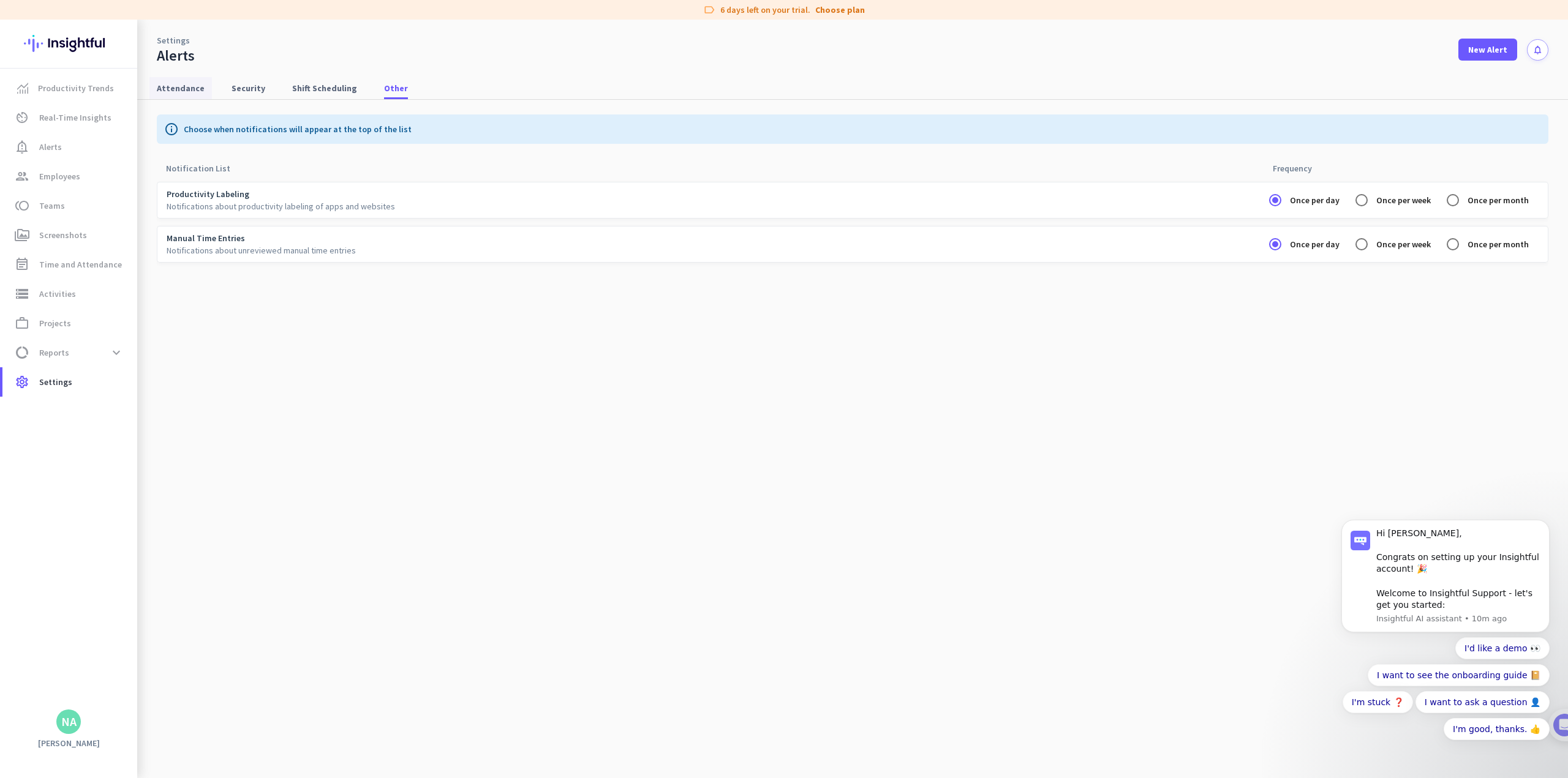
click at [178, 89] on span "Attendance" at bounding box center [180, 88] width 48 height 12
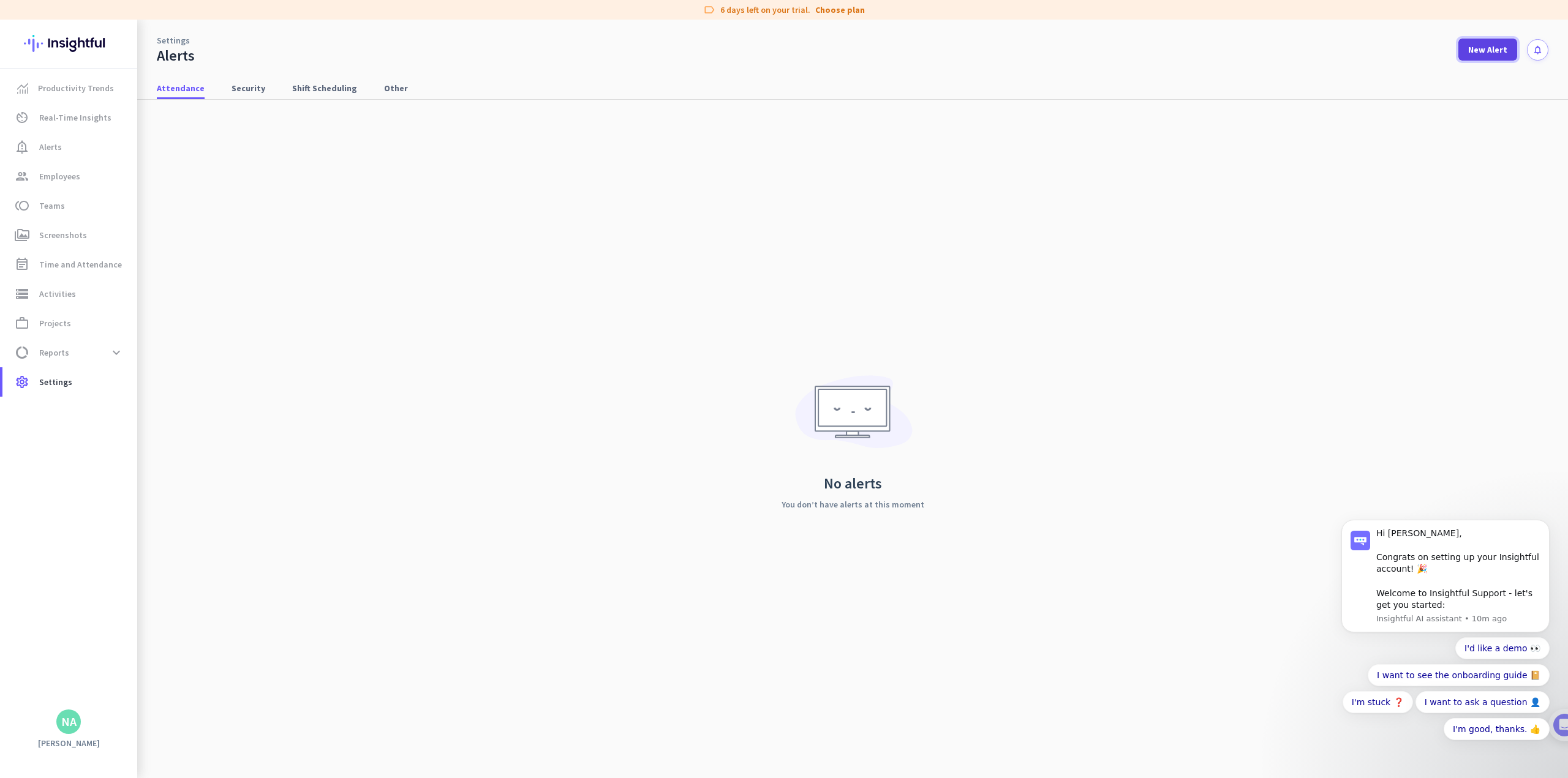
click at [653, 43] on span at bounding box center [1487, 50] width 59 height 30
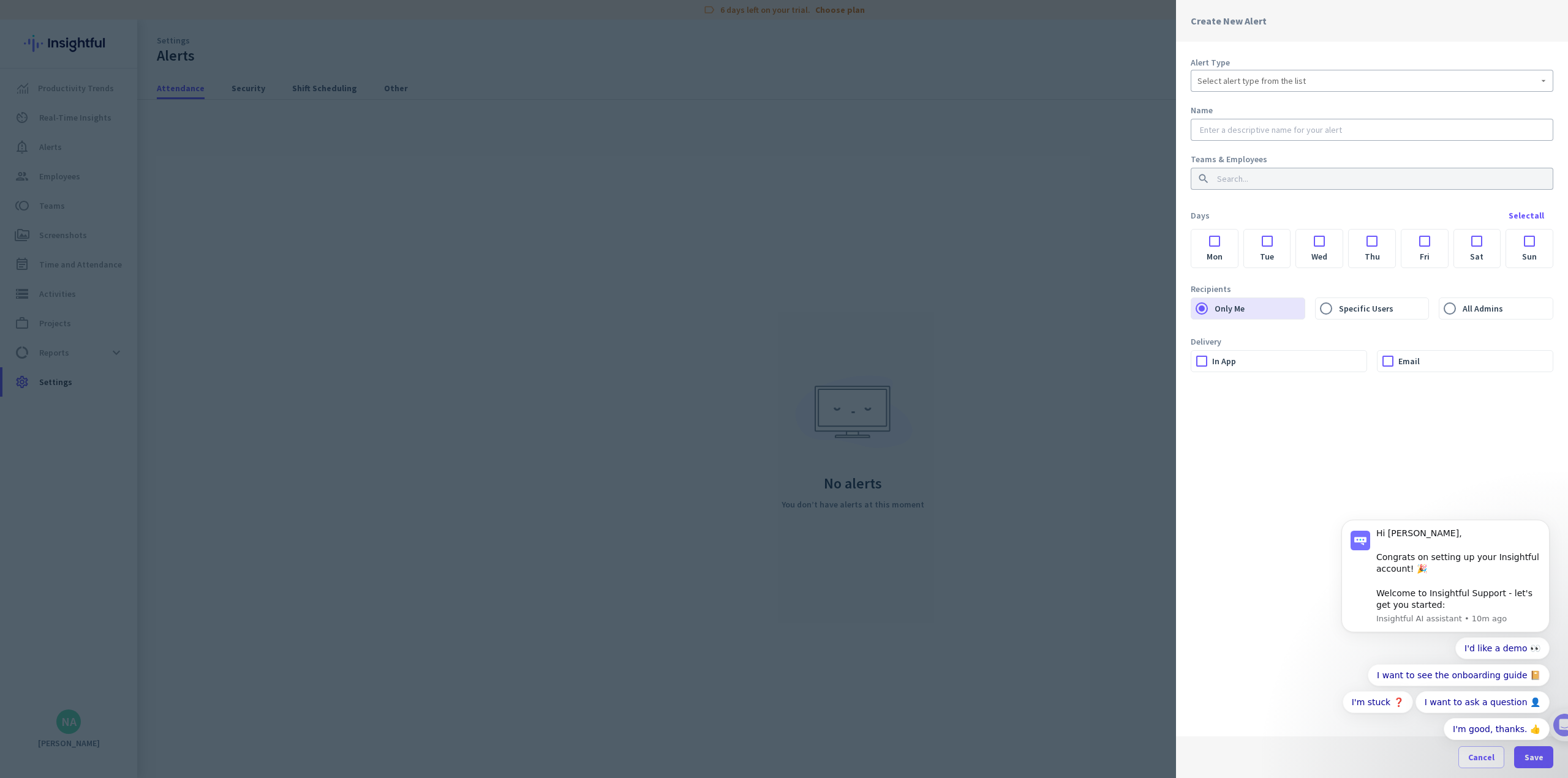
click at [653, 83] on span "Select alert type from the list" at bounding box center [1252, 81] width 108 height 12
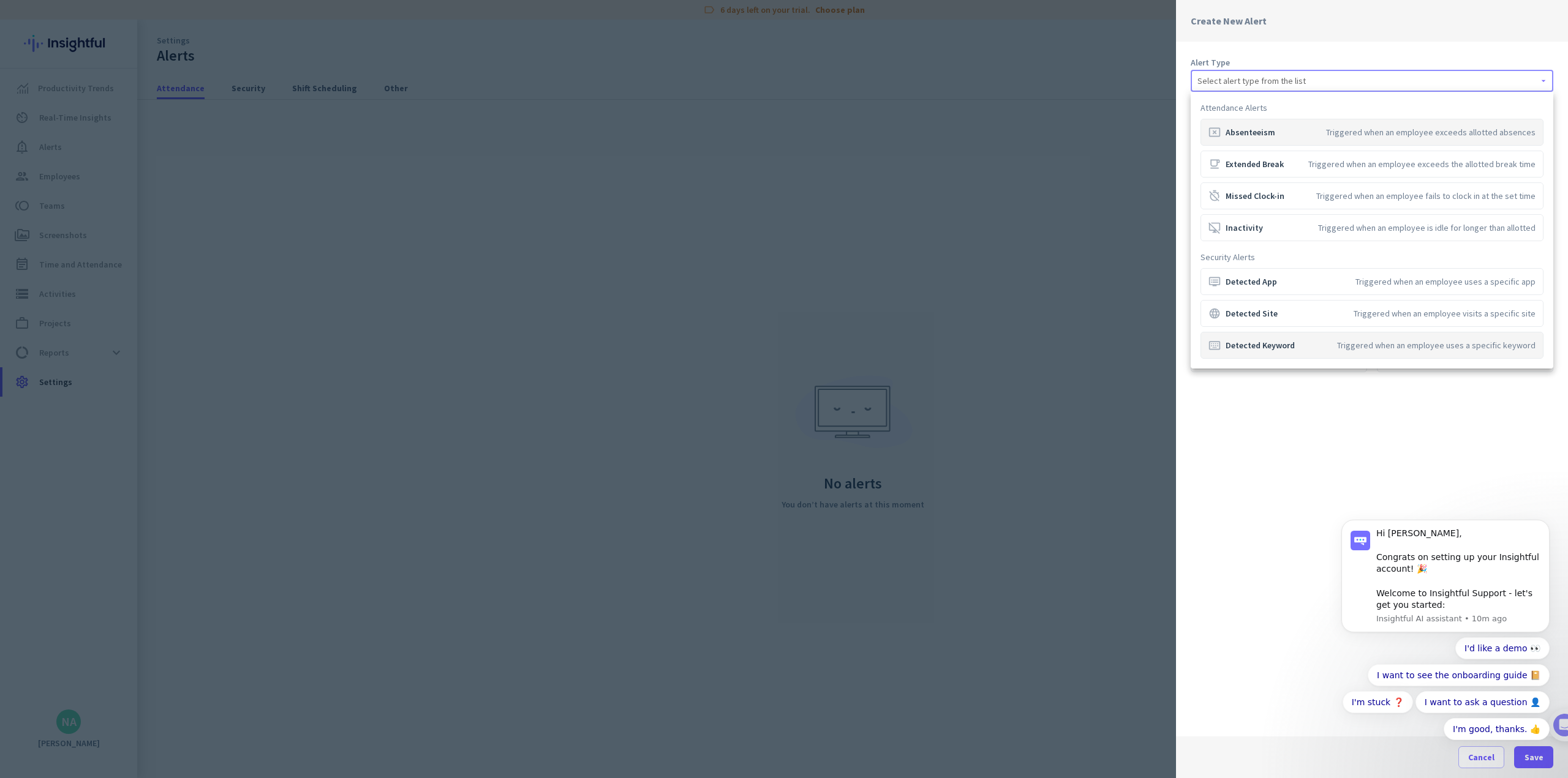
click at [653, 349] on div "keyboard_alt Detected Keyword" at bounding box center [1252, 345] width 86 height 12
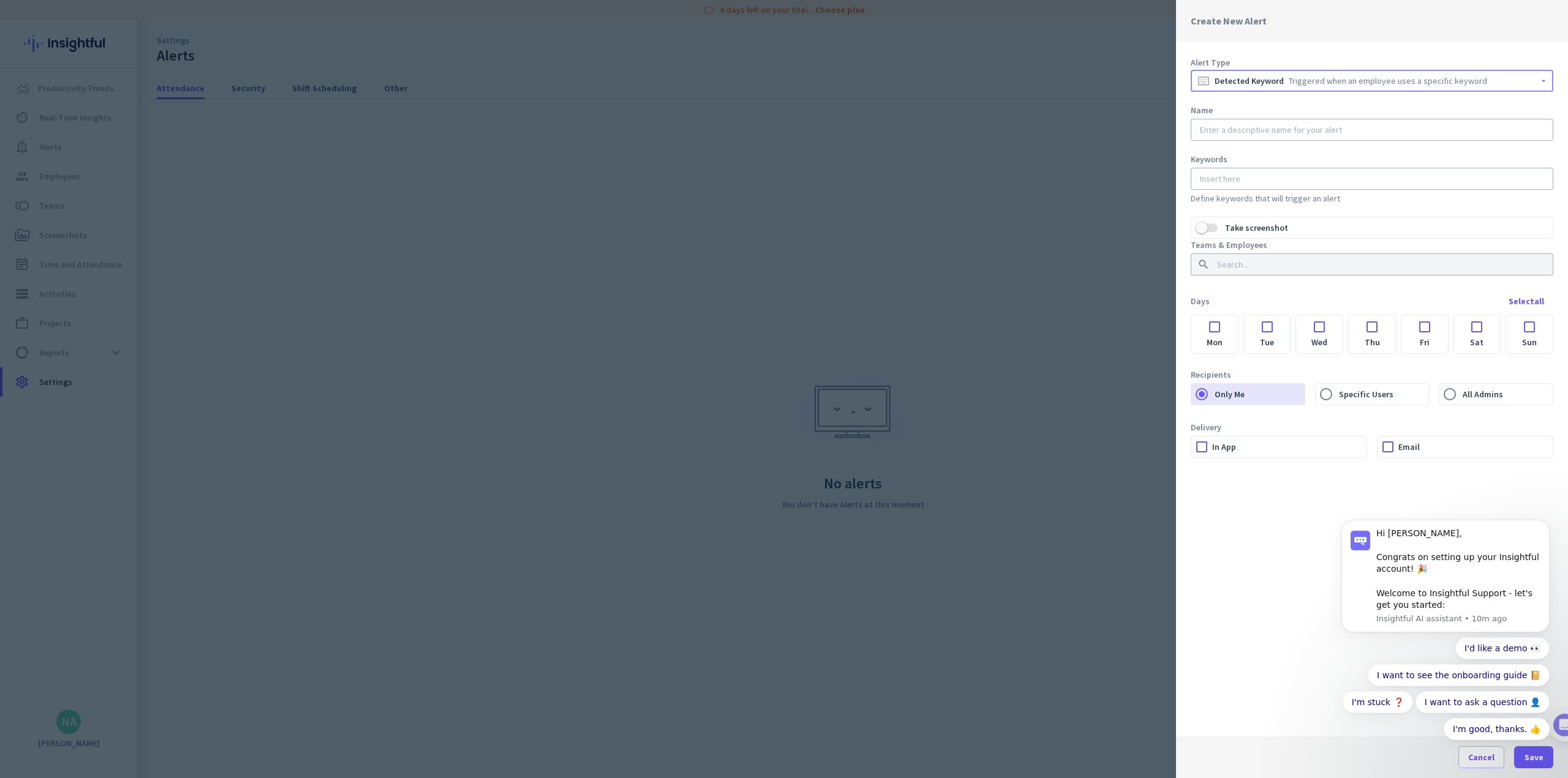
click at [653, 357] on div at bounding box center [784, 389] width 1568 height 778
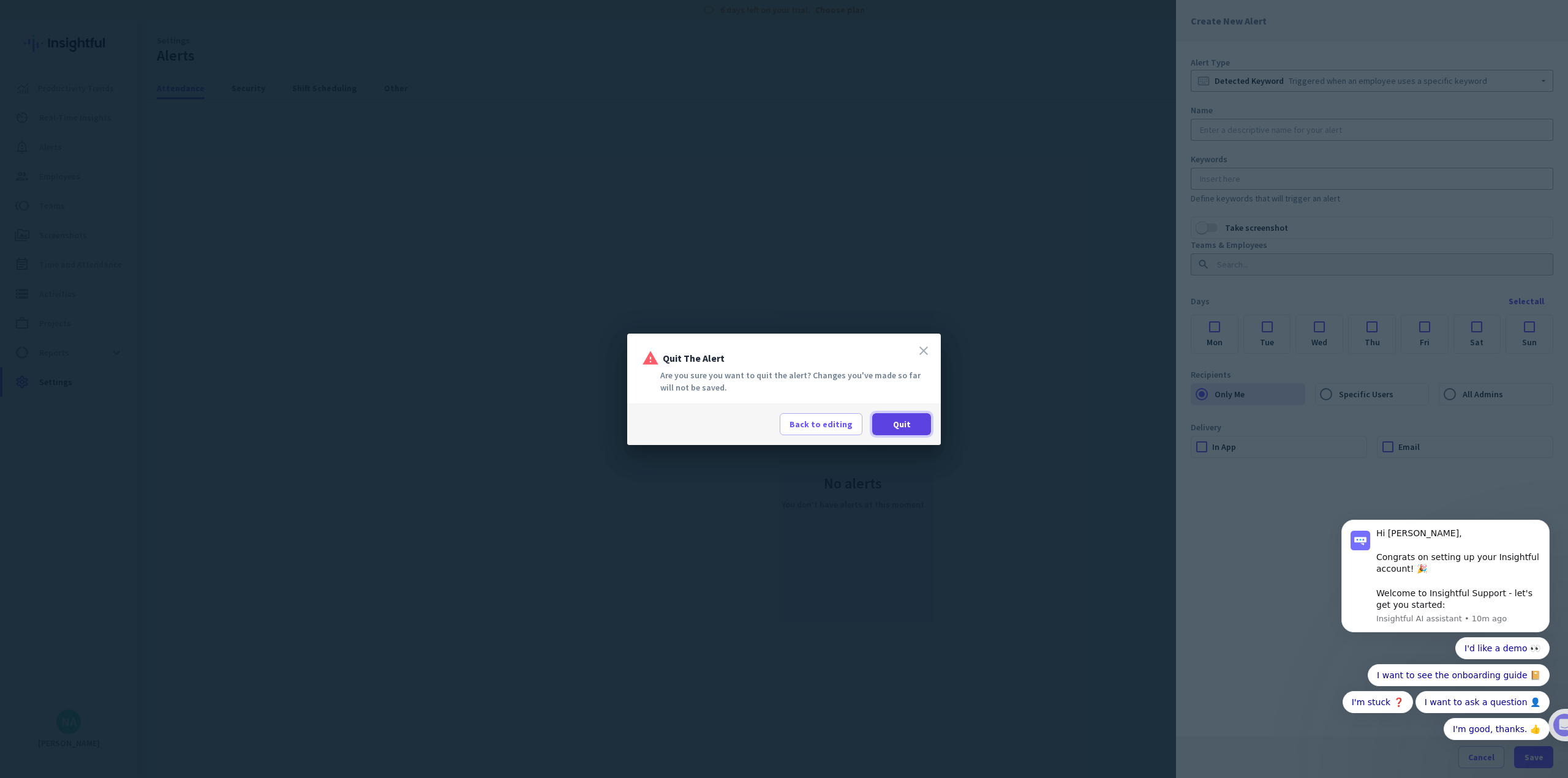
click at [653, 421] on span "Quit" at bounding box center [902, 424] width 18 height 12
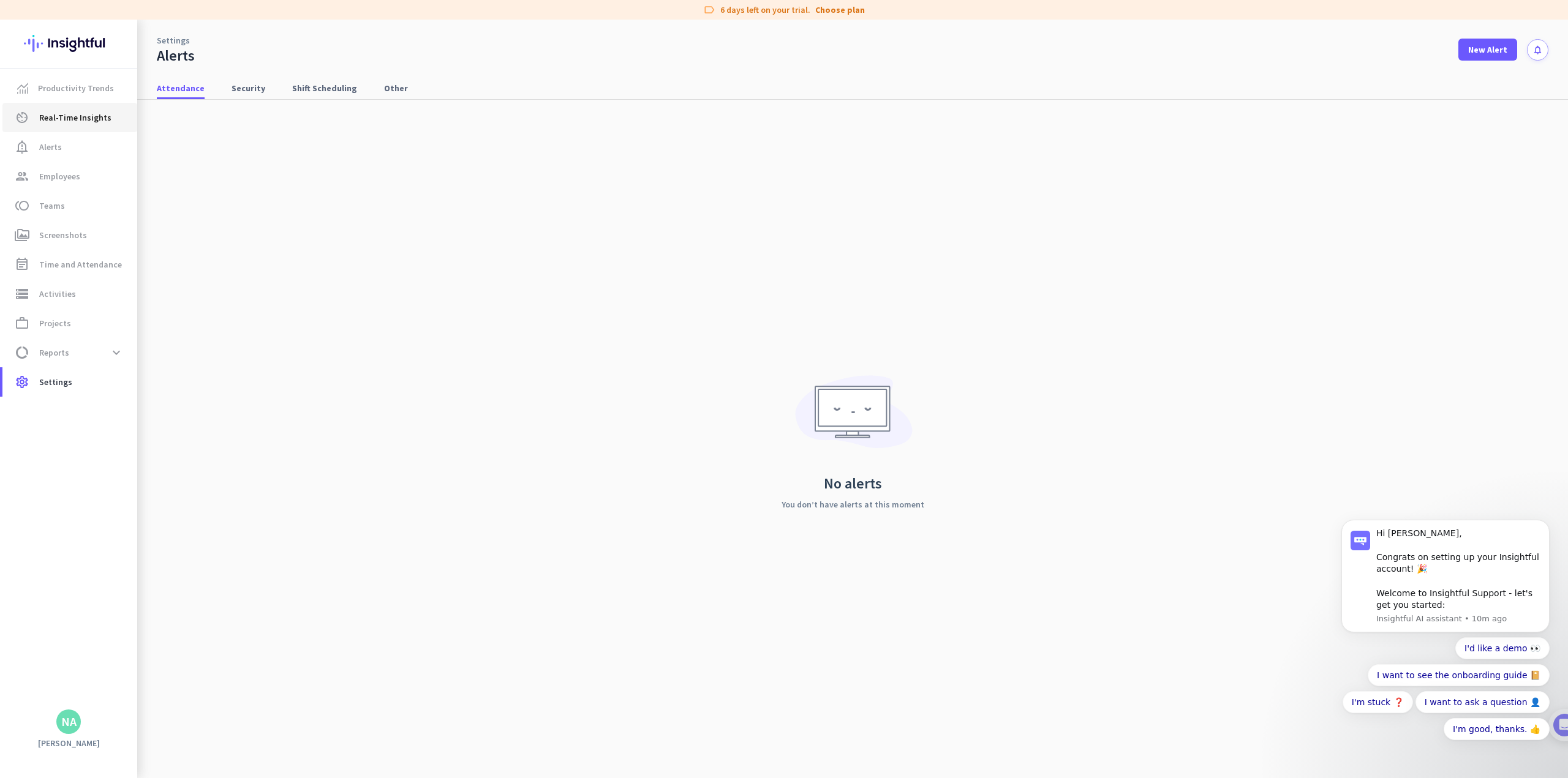
click at [90, 112] on span "Real-Time Insights" at bounding box center [75, 117] width 72 height 14
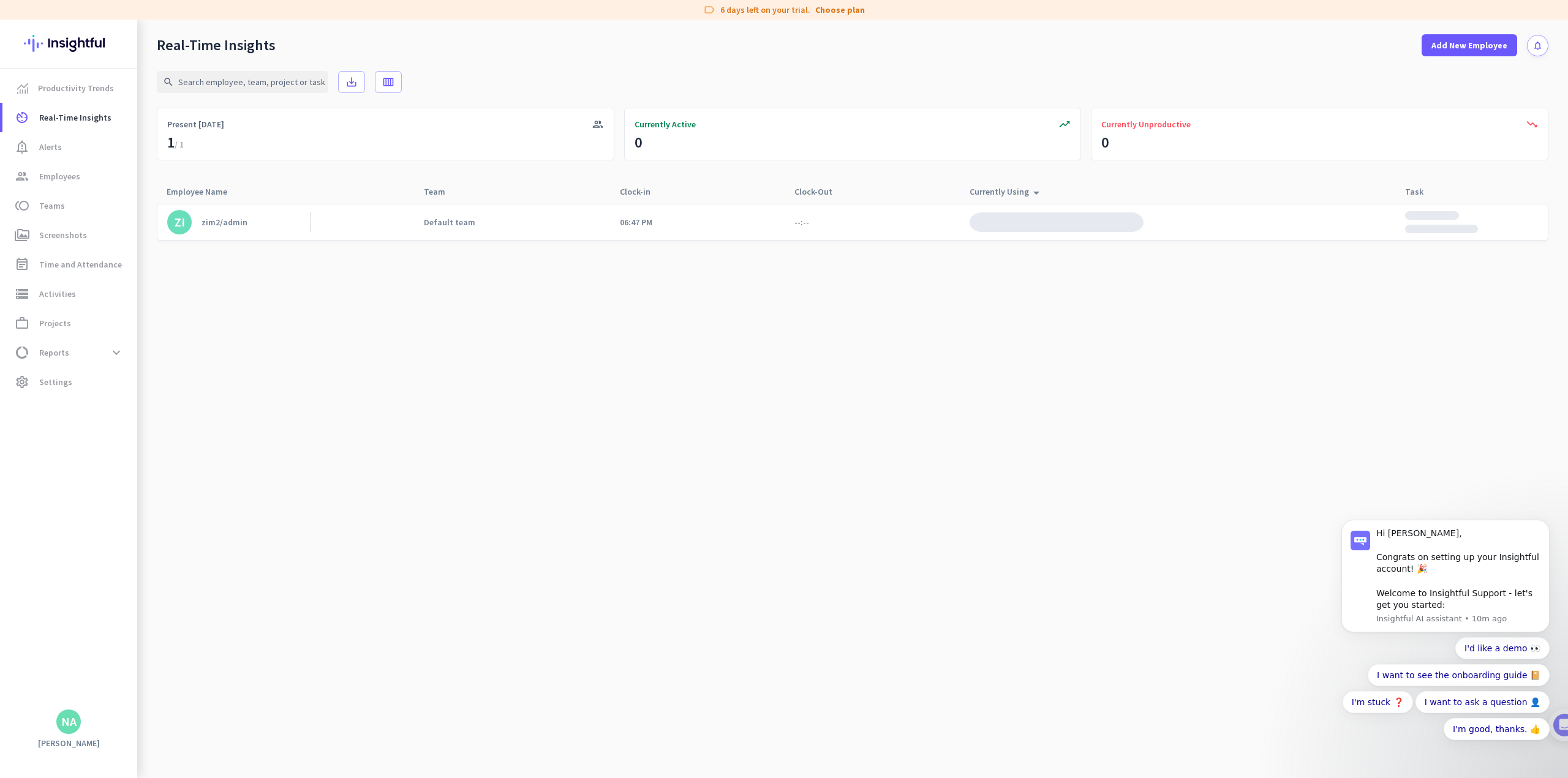
click at [199, 222] on link "ZI zim2/admin" at bounding box center [238, 223] width 143 height 25
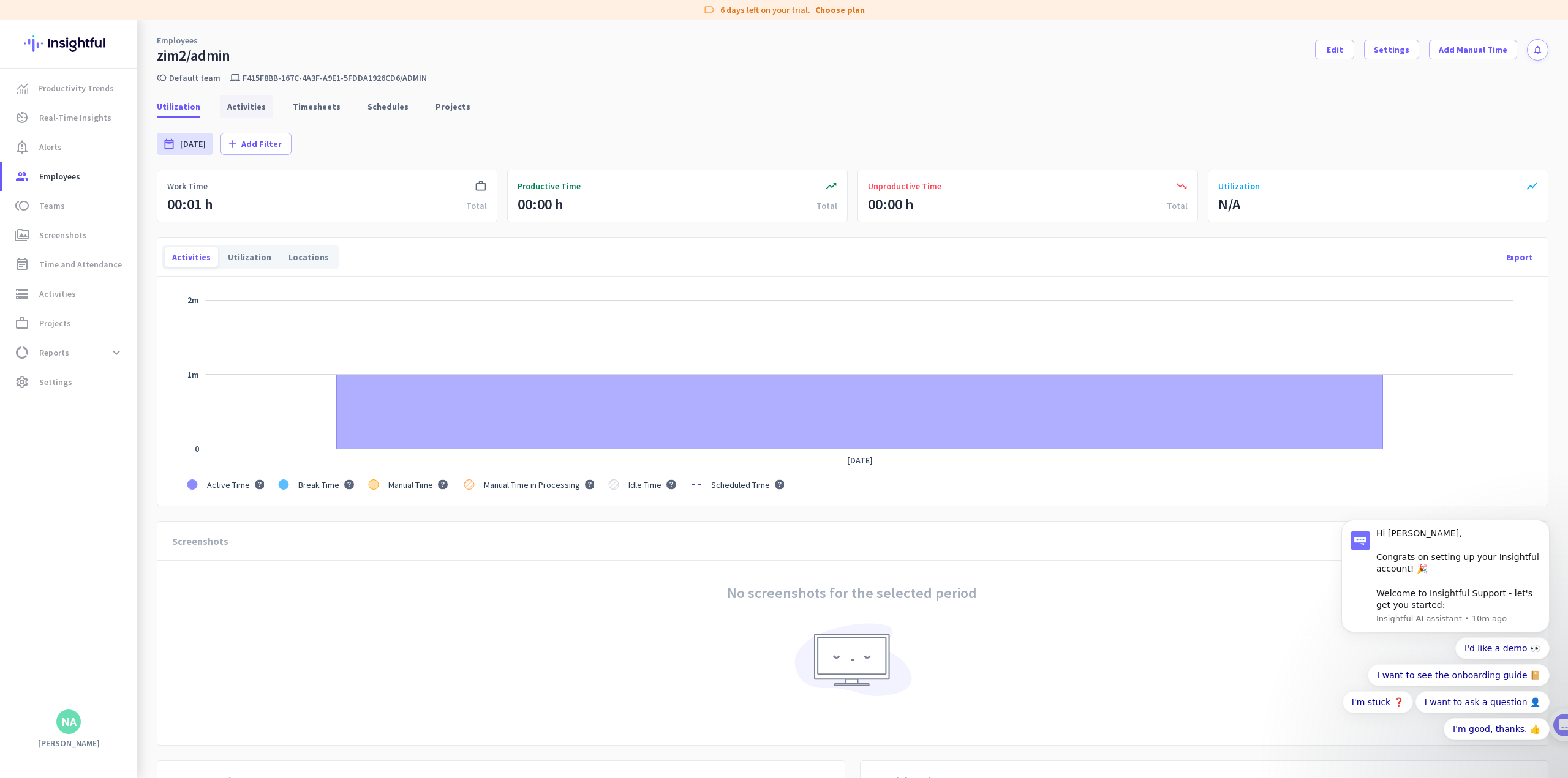
click at [241, 107] on span "Activities" at bounding box center [247, 107] width 39 height 12
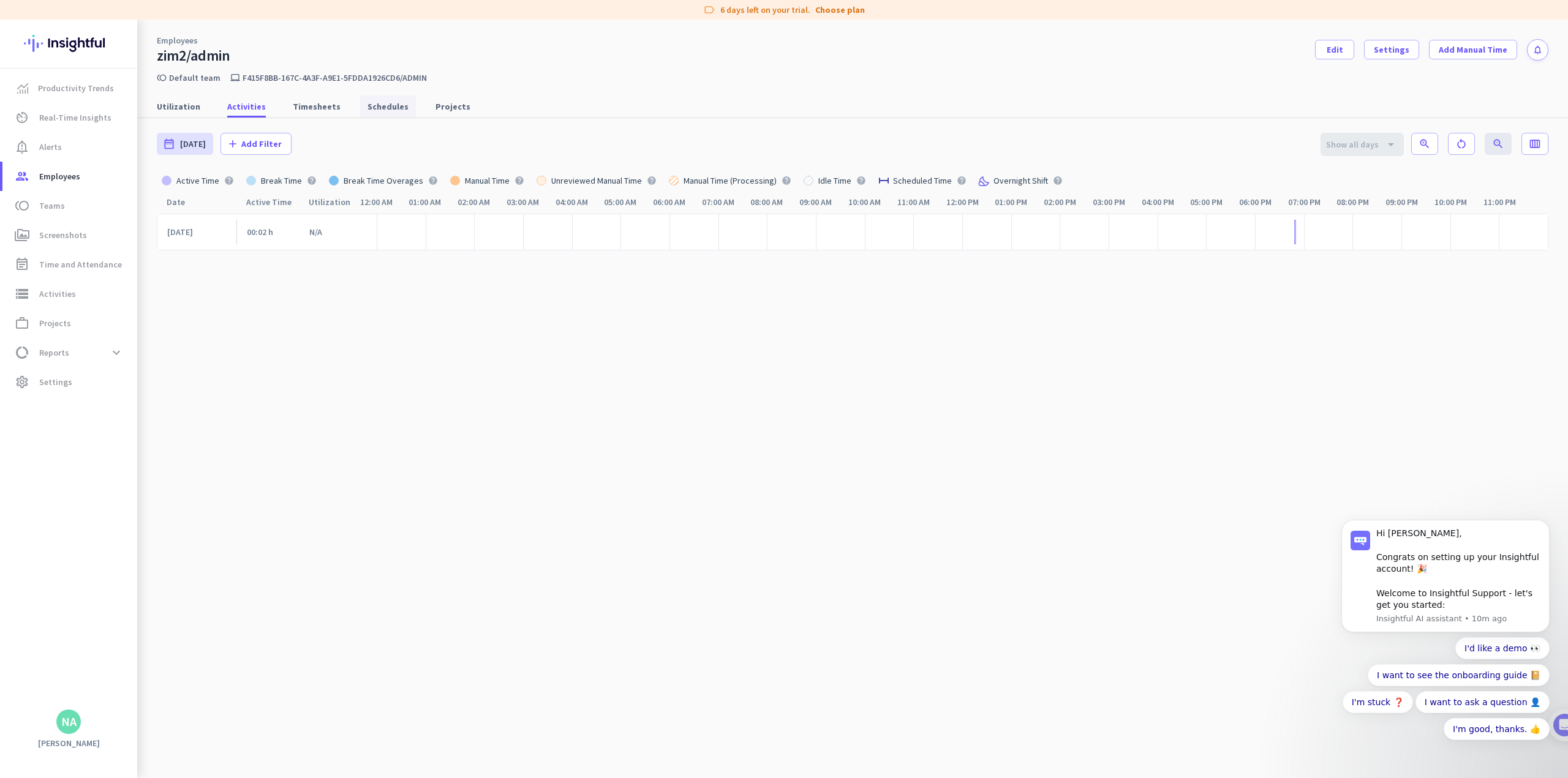
click at [370, 102] on span "Schedules" at bounding box center [388, 107] width 41 height 12
type input "[DATE] - [DATE]"
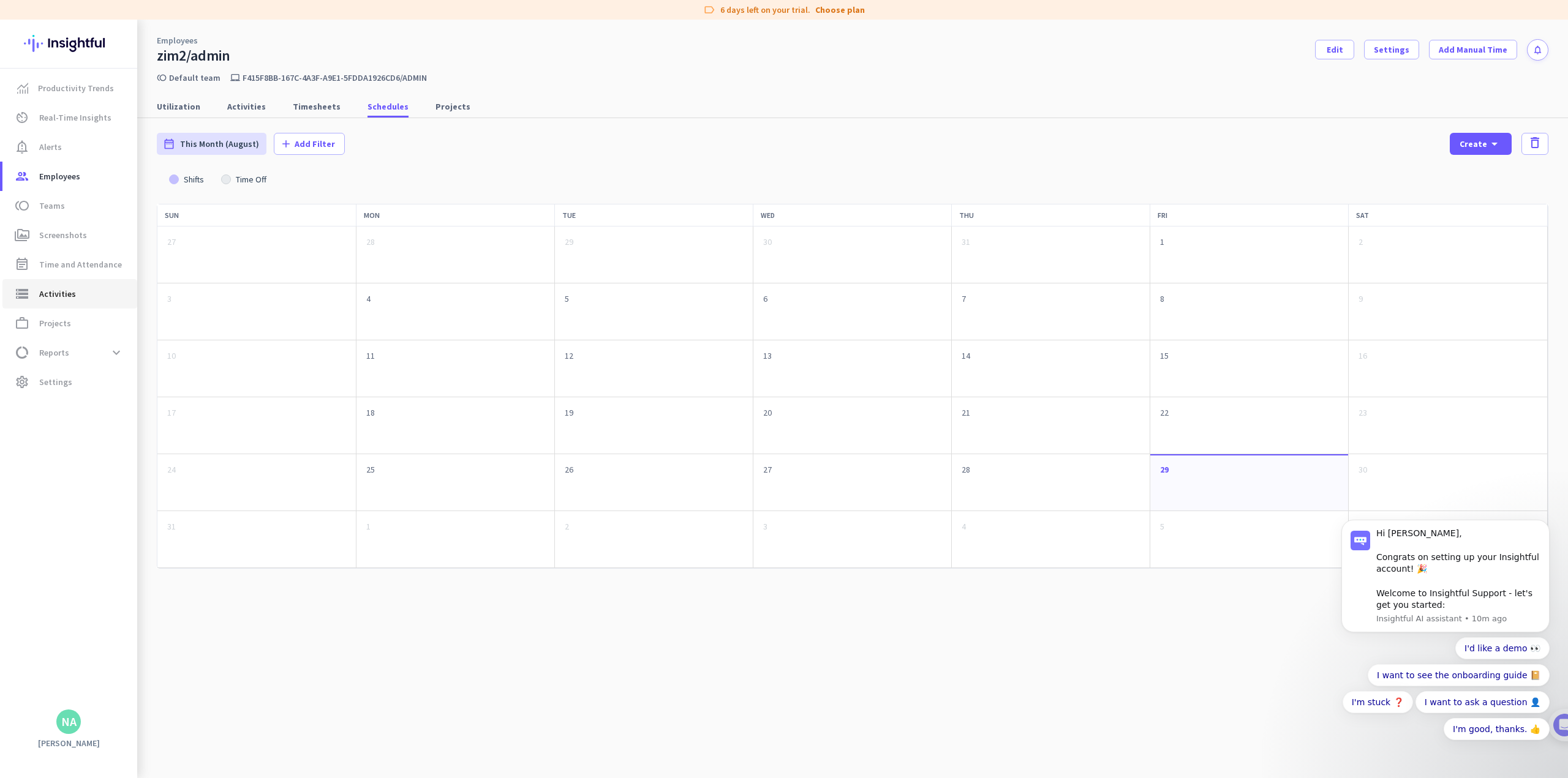
click at [62, 299] on span "Activities" at bounding box center [57, 294] width 37 height 14
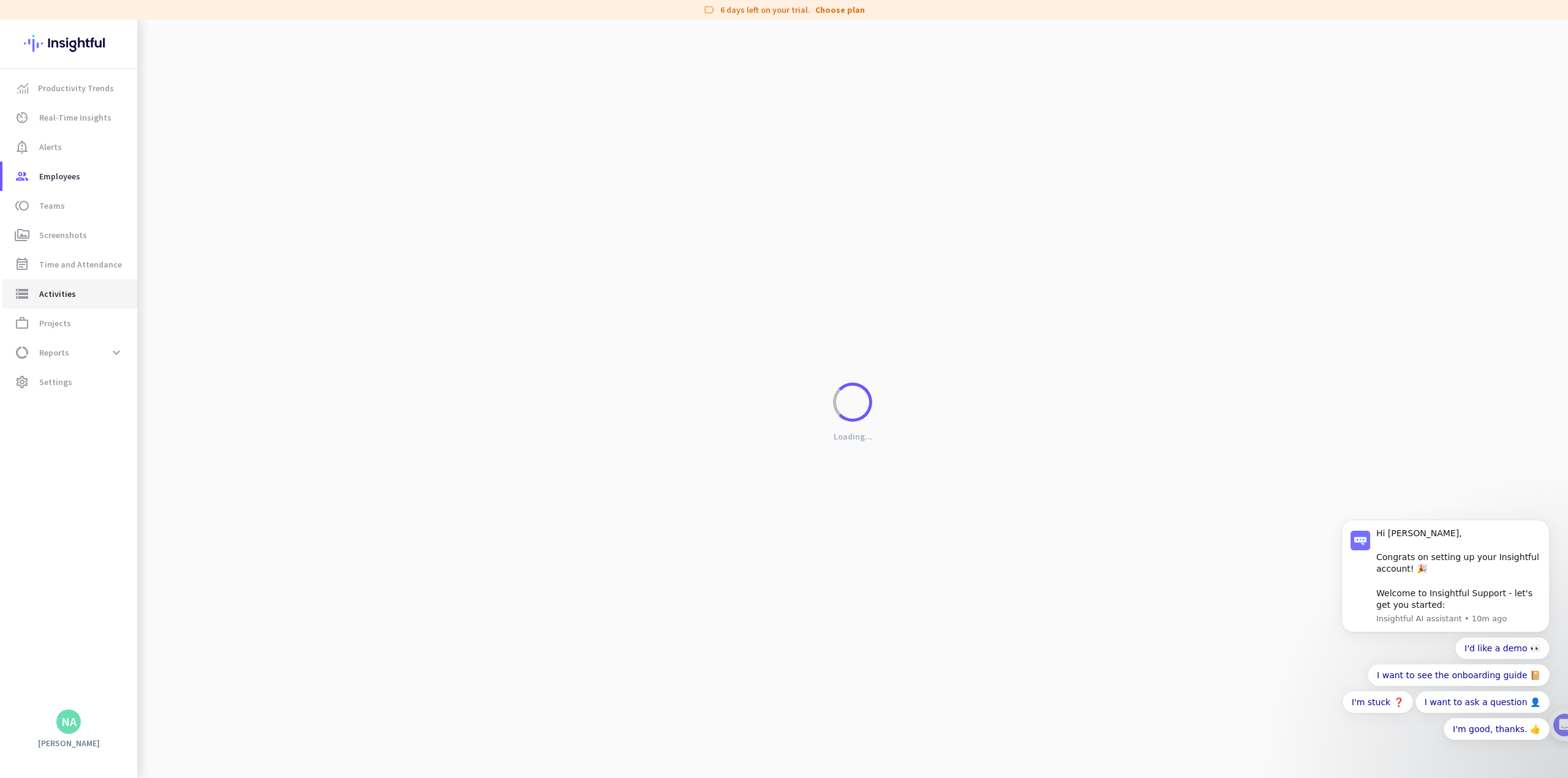
type input "[DATE]"
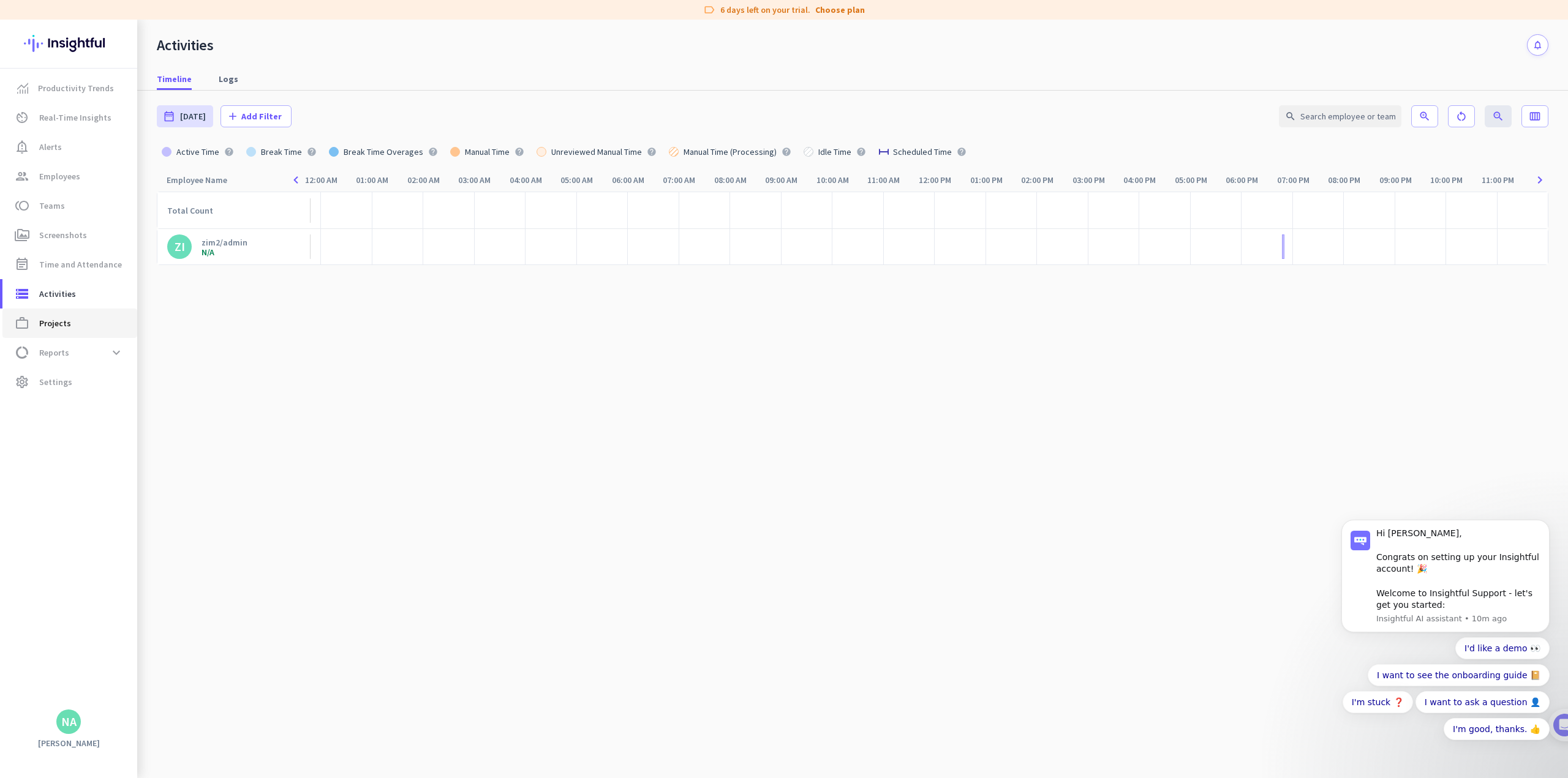
click at [67, 326] on span "Projects" at bounding box center [55, 323] width 32 height 14
type input "[DATE] - [DATE]"
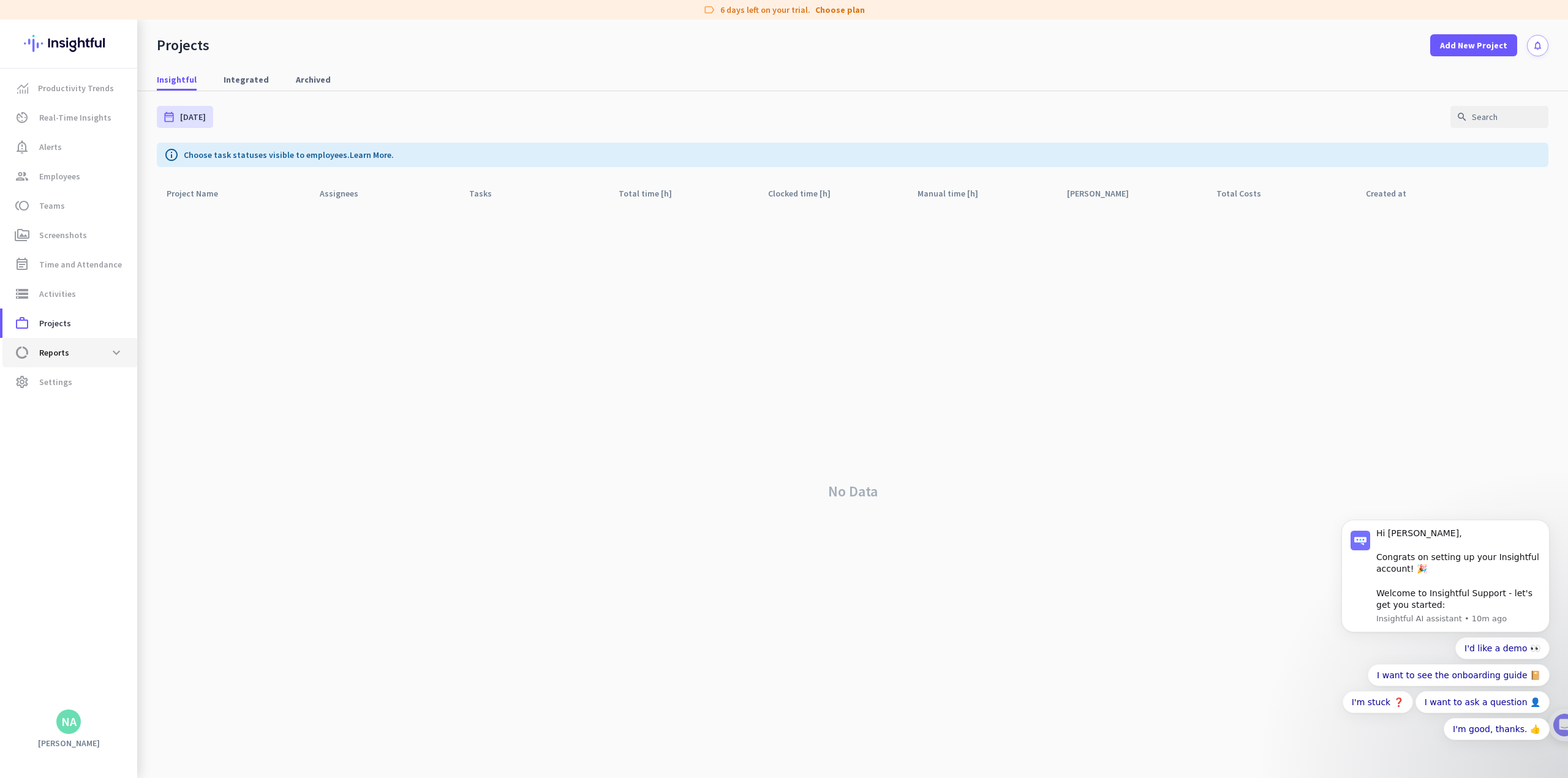
click at [59, 354] on span "Reports" at bounding box center [54, 352] width 30 height 14
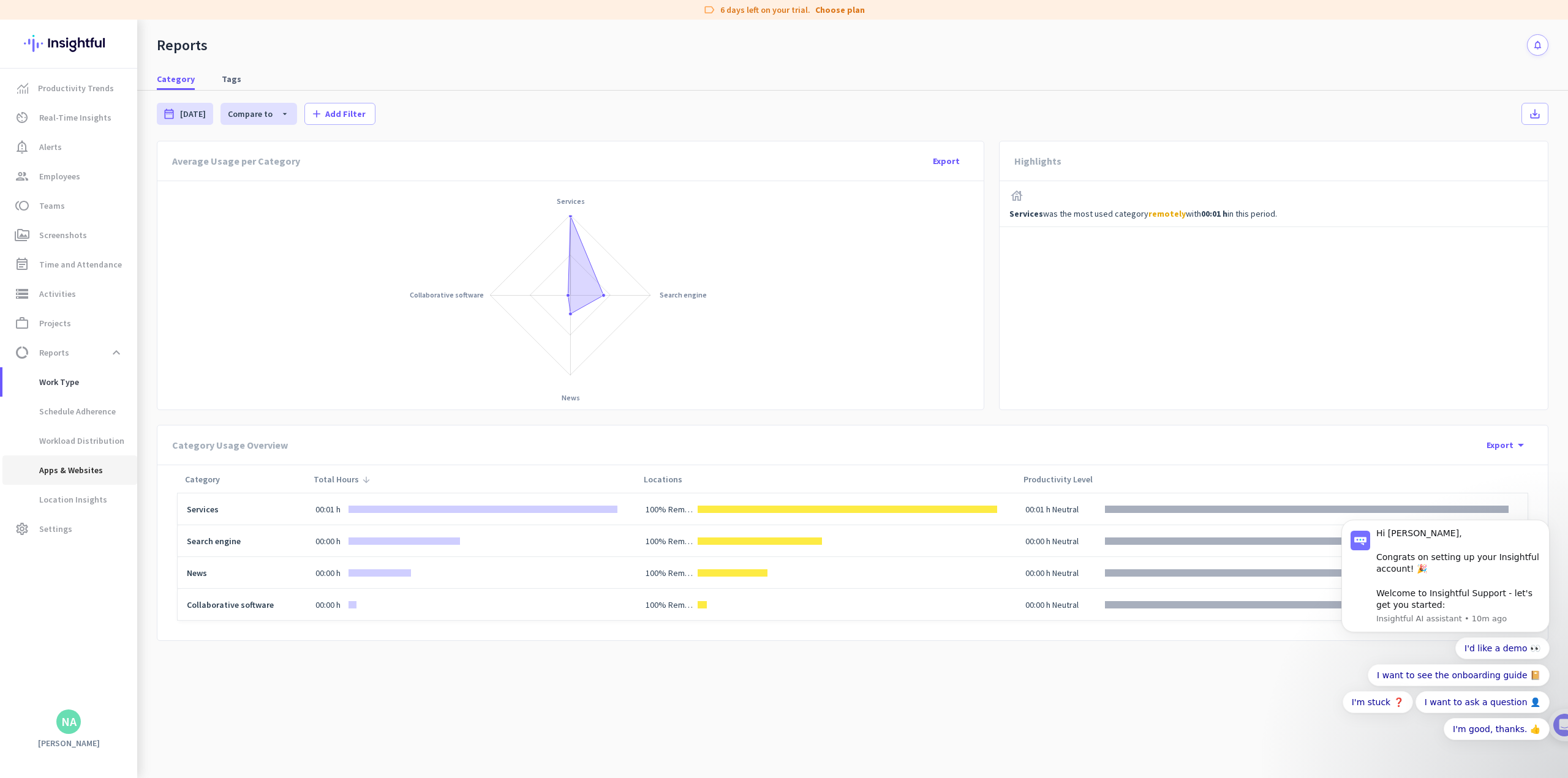
click at [82, 464] on span "Apps & Websites" at bounding box center [57, 470] width 90 height 30
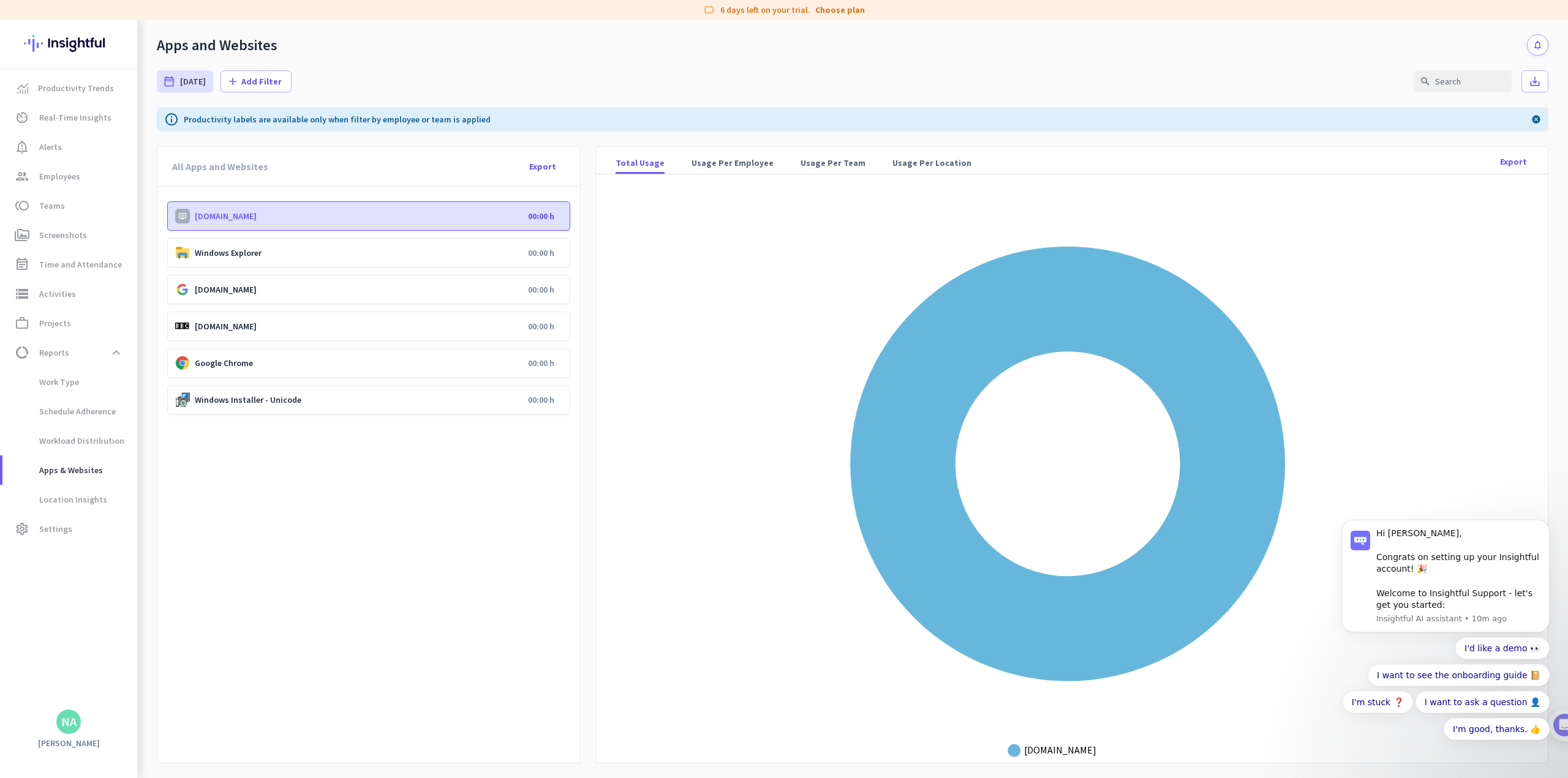
click at [241, 358] on p "Google Chrome" at bounding box center [359, 363] width 328 height 11
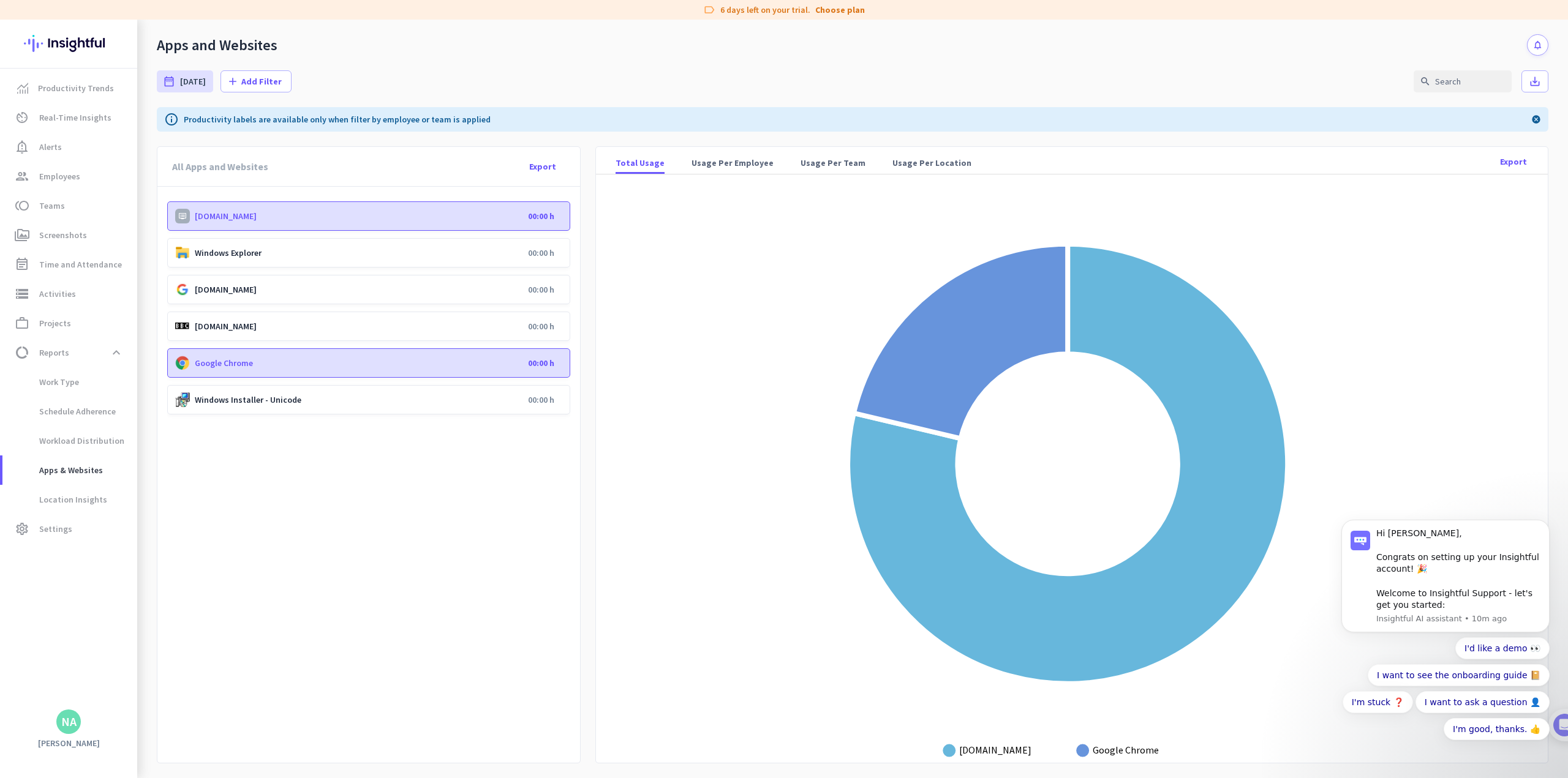
click at [241, 358] on p "Google Chrome" at bounding box center [359, 363] width 328 height 11
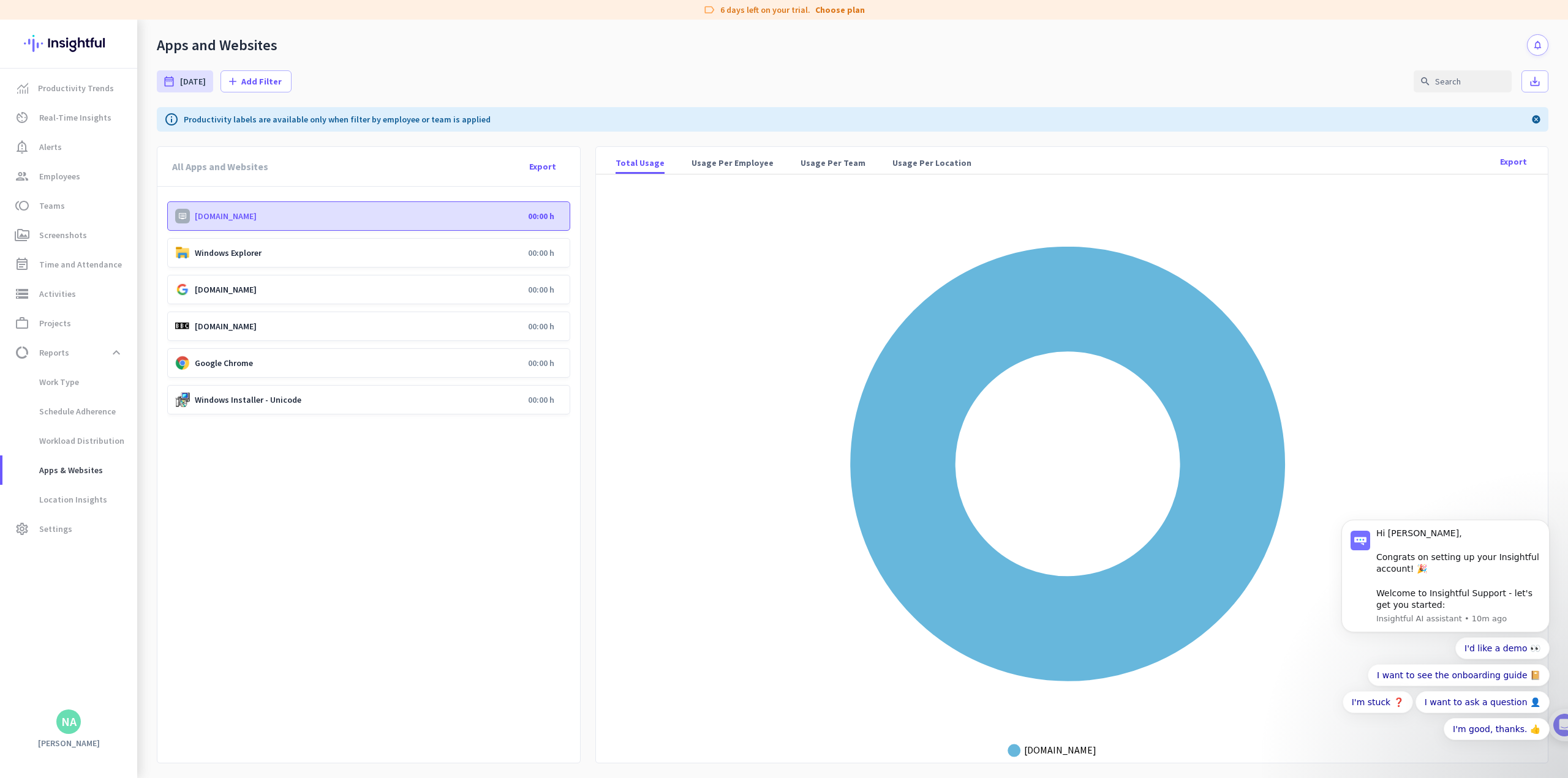
click at [237, 320] on div "[DOMAIN_NAME] 00:00 h" at bounding box center [368, 326] width 403 height 30
click at [237, 290] on p "[DOMAIN_NAME]" at bounding box center [359, 289] width 328 height 11
click at [237, 290] on p "[DOMAIN_NAME]" at bounding box center [359, 289] width 328 height 11
click at [263, 246] on div "Windows Explorer 00:00 h" at bounding box center [368, 253] width 403 height 30
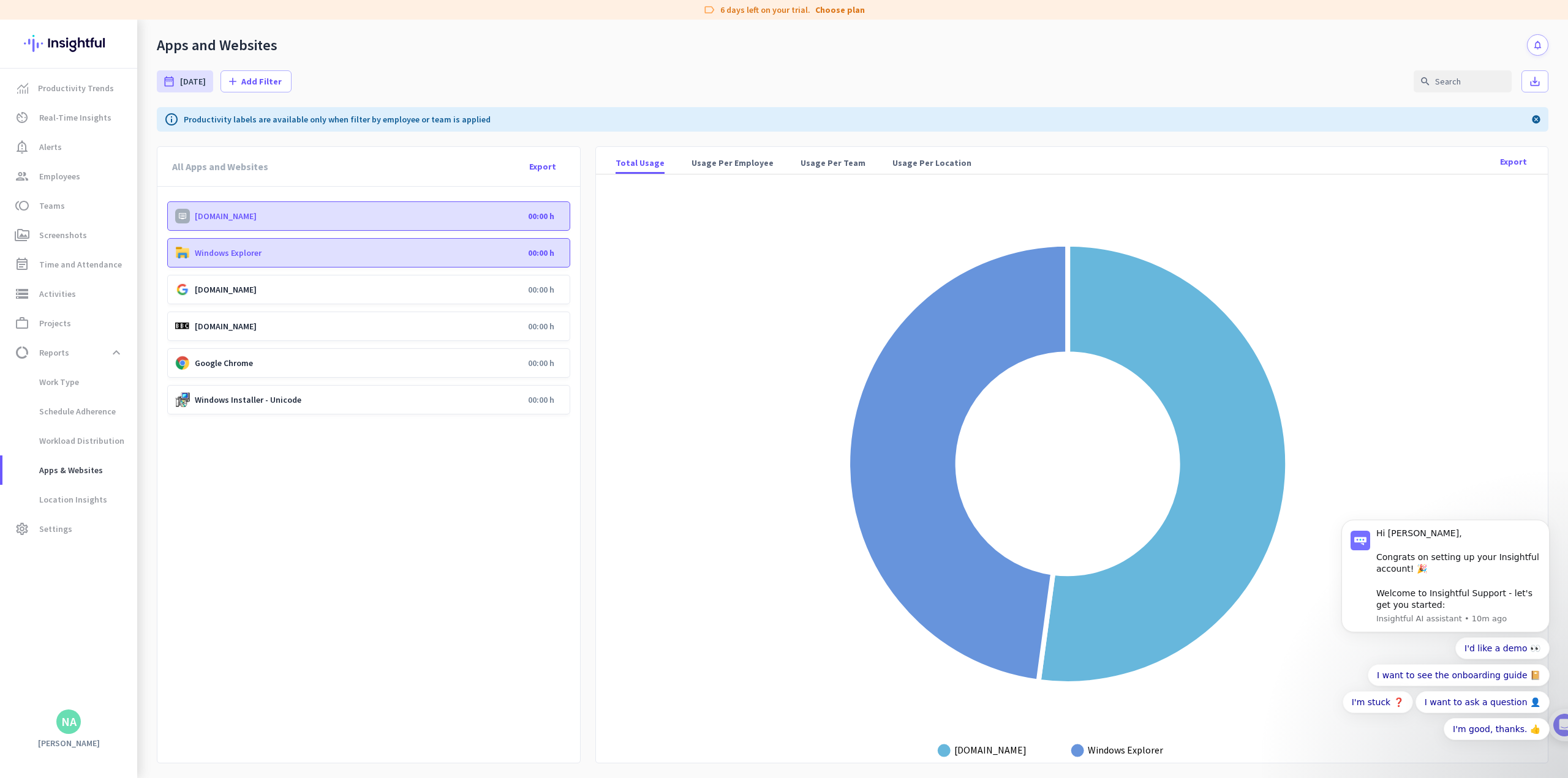
click at [264, 221] on p "[DOMAIN_NAME]" at bounding box center [359, 216] width 328 height 11
click at [653, 344] on icon "app.insightful.io: 52.1%" at bounding box center [972, 464] width 250 height 442
drag, startPoint x: 885, startPoint y: 344, endPoint x: 885, endPoint y: 356, distance: 12.0
click at [653, 344] on icon "app.insightful.io: 52.1%" at bounding box center [972, 464] width 250 height 442
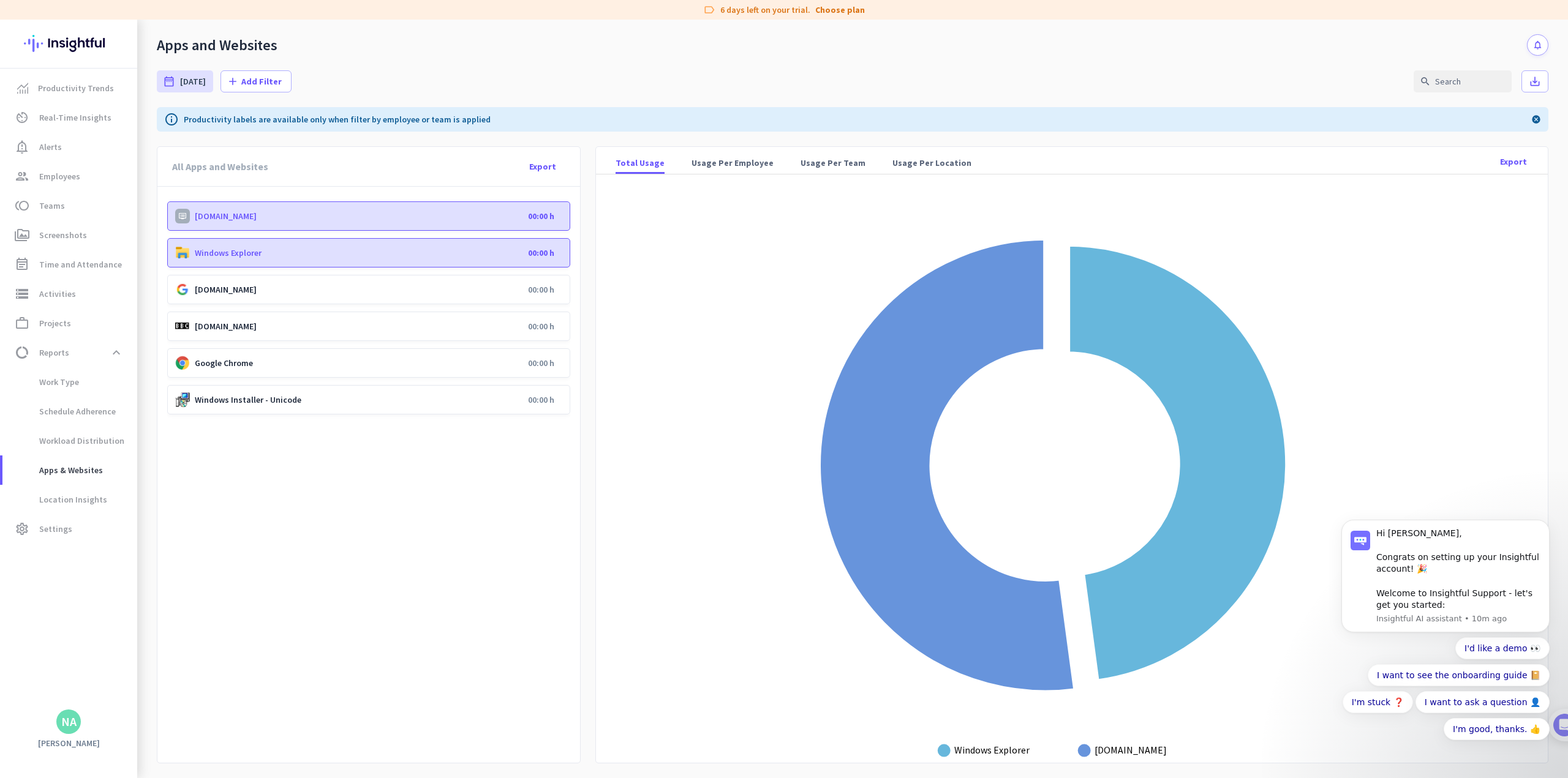
click at [653, 326] on rect at bounding box center [1067, 475] width 913 height 573
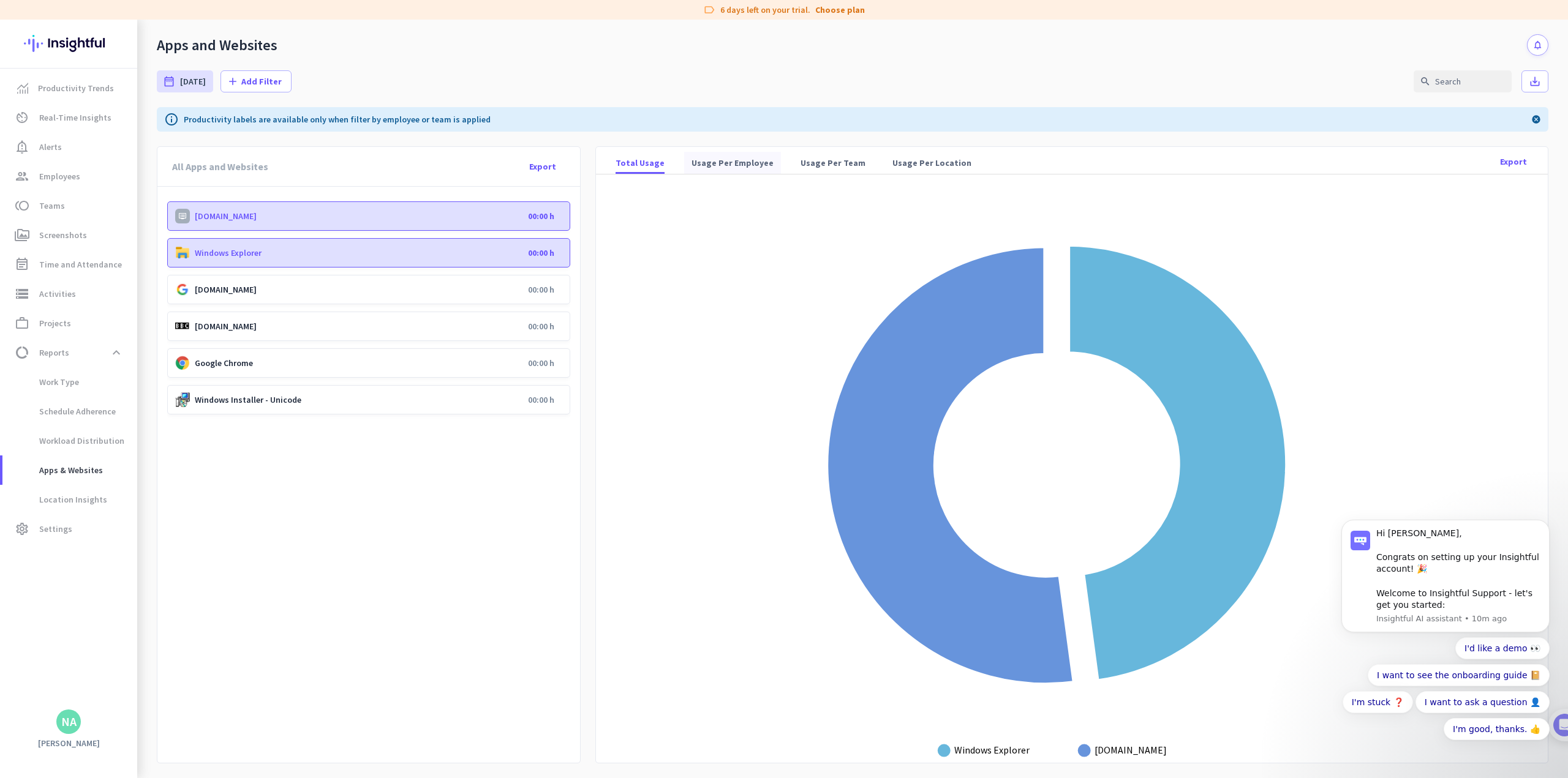
click at [653, 167] on span "Usage Per Employee" at bounding box center [732, 163] width 82 height 12
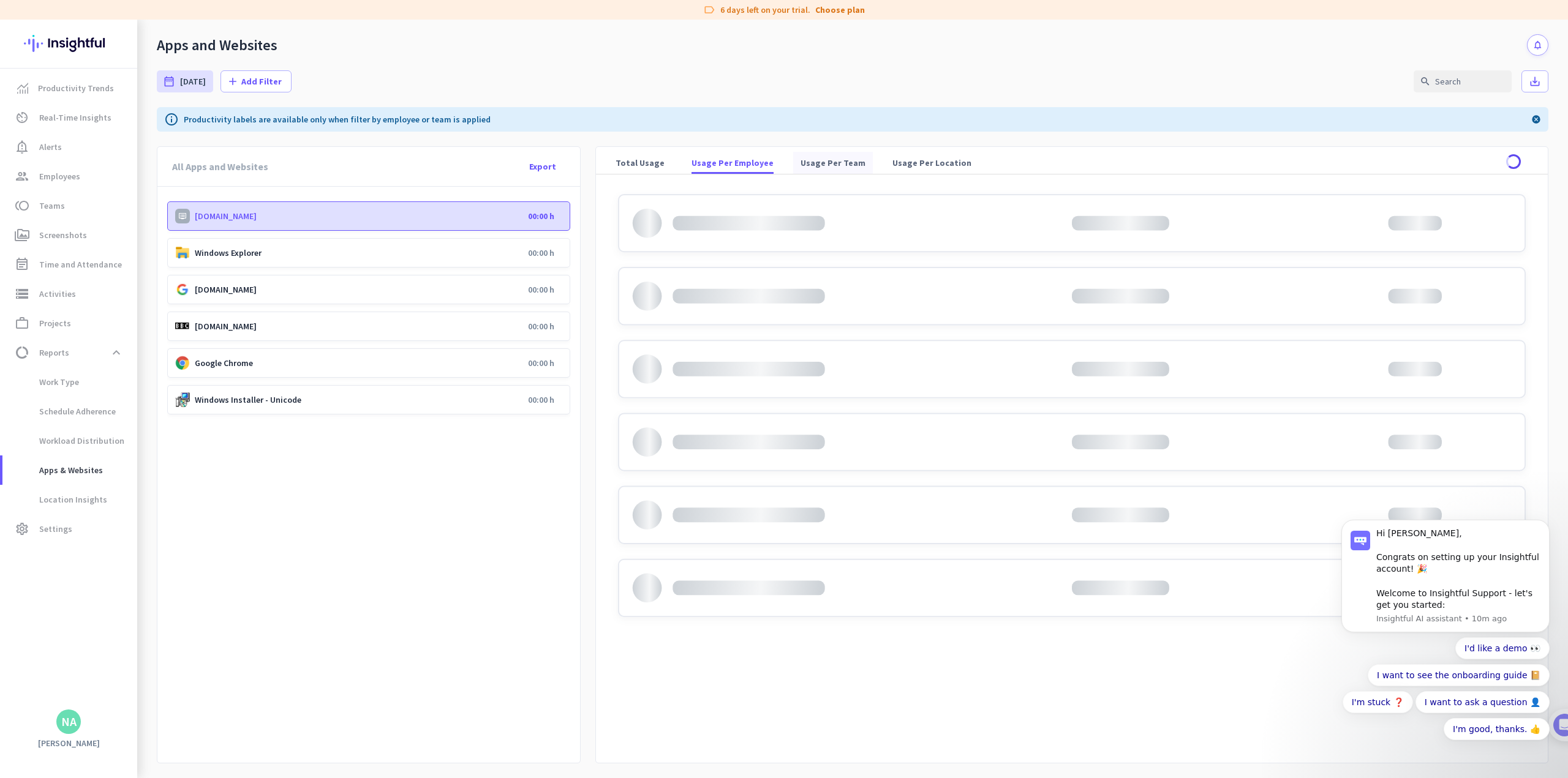
click at [653, 165] on span "Usage Per Team" at bounding box center [833, 163] width 65 height 12
click at [85, 255] on link "event_note Time and Attendance" at bounding box center [70, 264] width 134 height 30
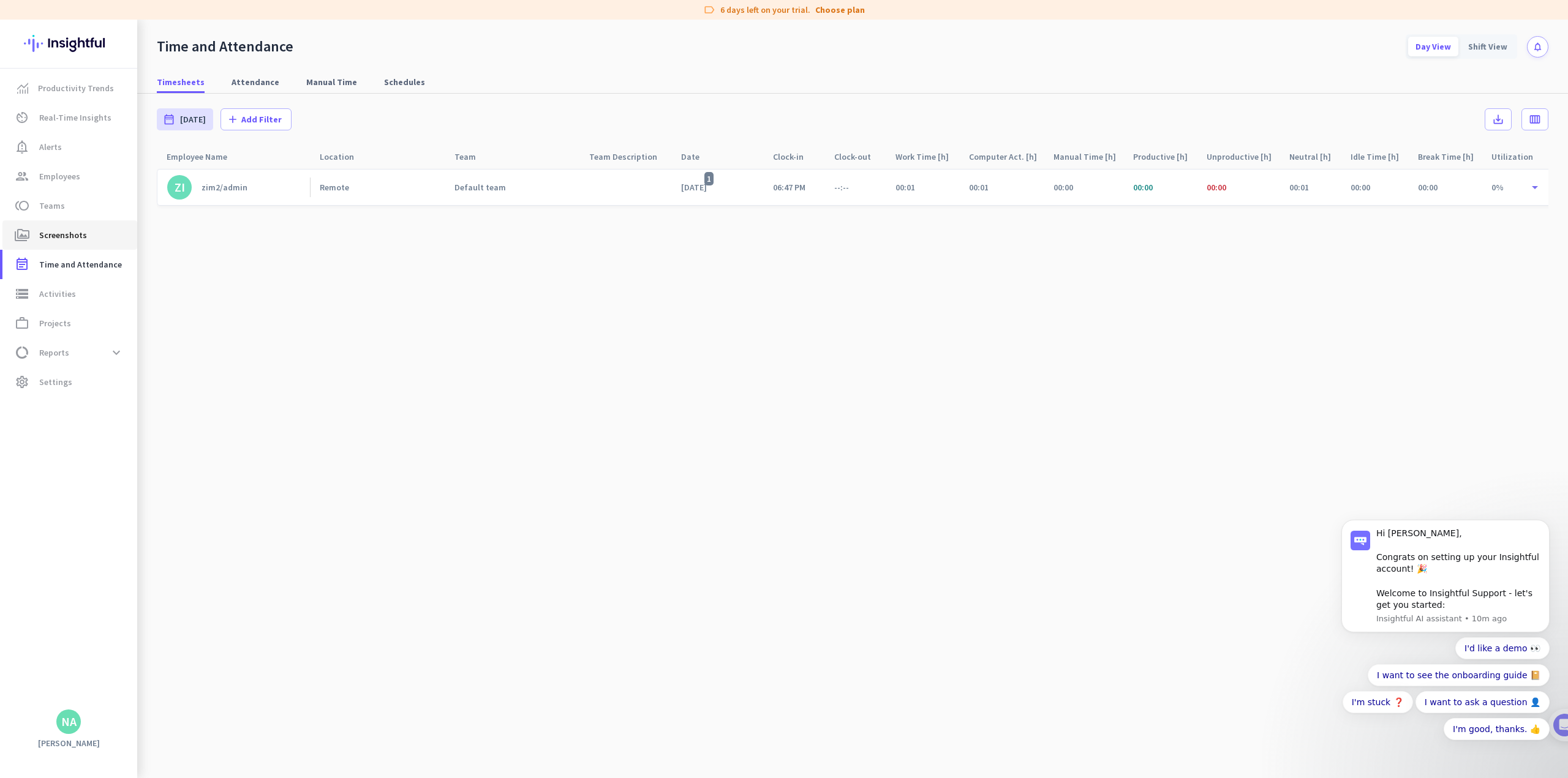
click at [90, 225] on link "perm_media Screenshots" at bounding box center [70, 235] width 134 height 30
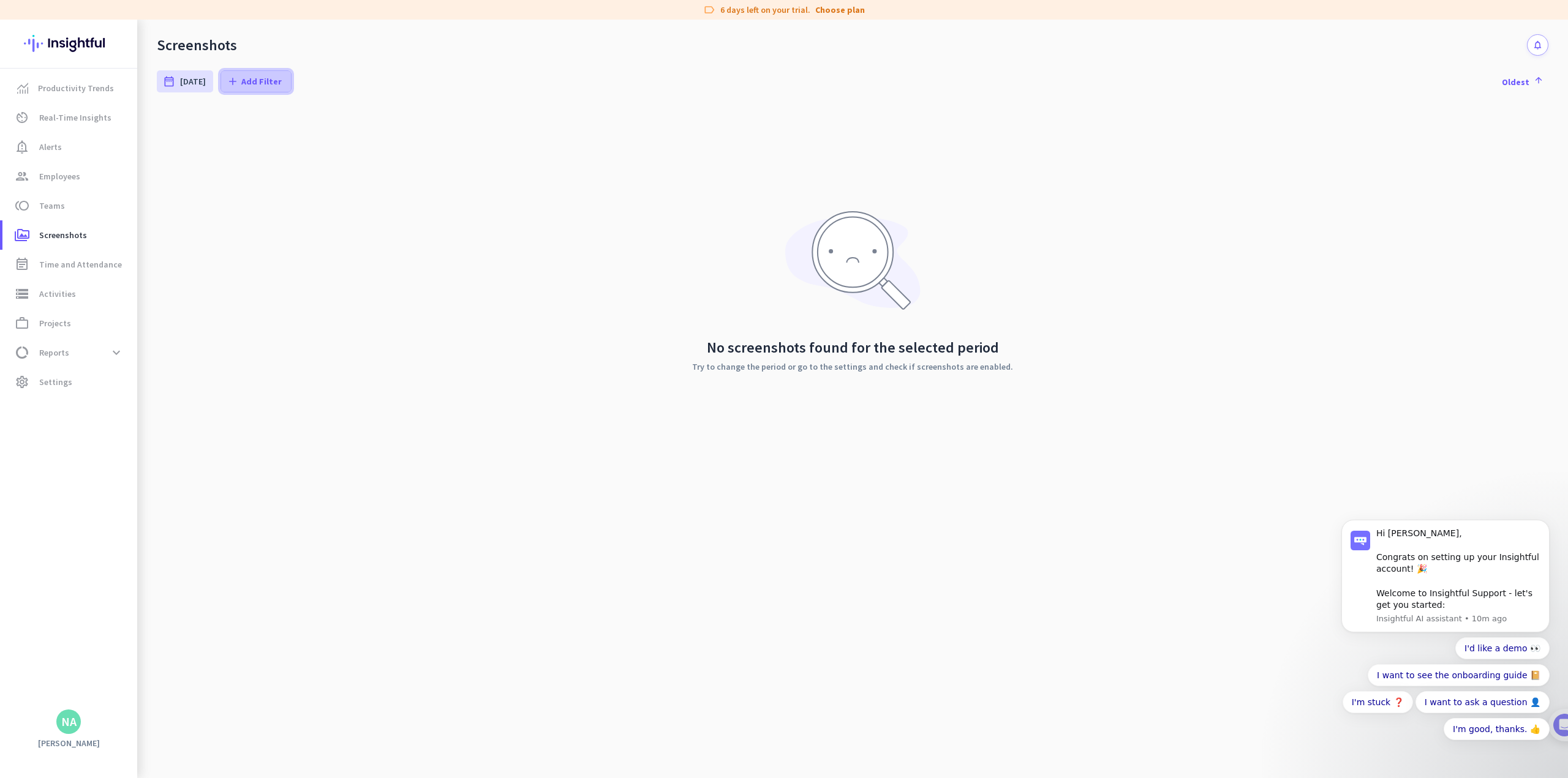
click at [235, 74] on span at bounding box center [256, 81] width 70 height 30
click at [615, 276] on div at bounding box center [784, 389] width 1568 height 778
click at [99, 387] on span "settings Settings" at bounding box center [70, 382] width 115 height 14
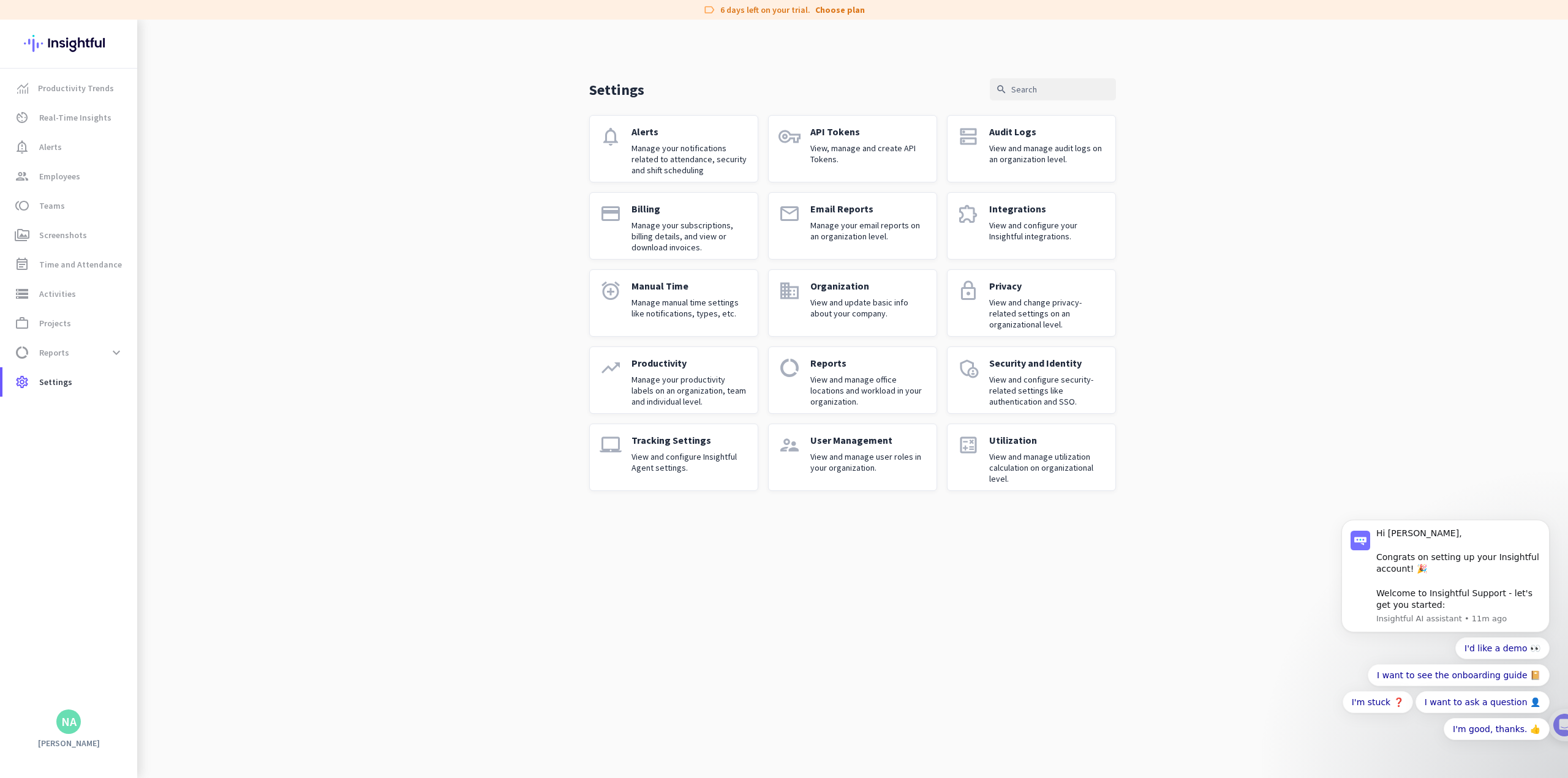
click at [653, 449] on div "Tracking Settings View and configure Insightful Agent settings." at bounding box center [690, 458] width 117 height 47
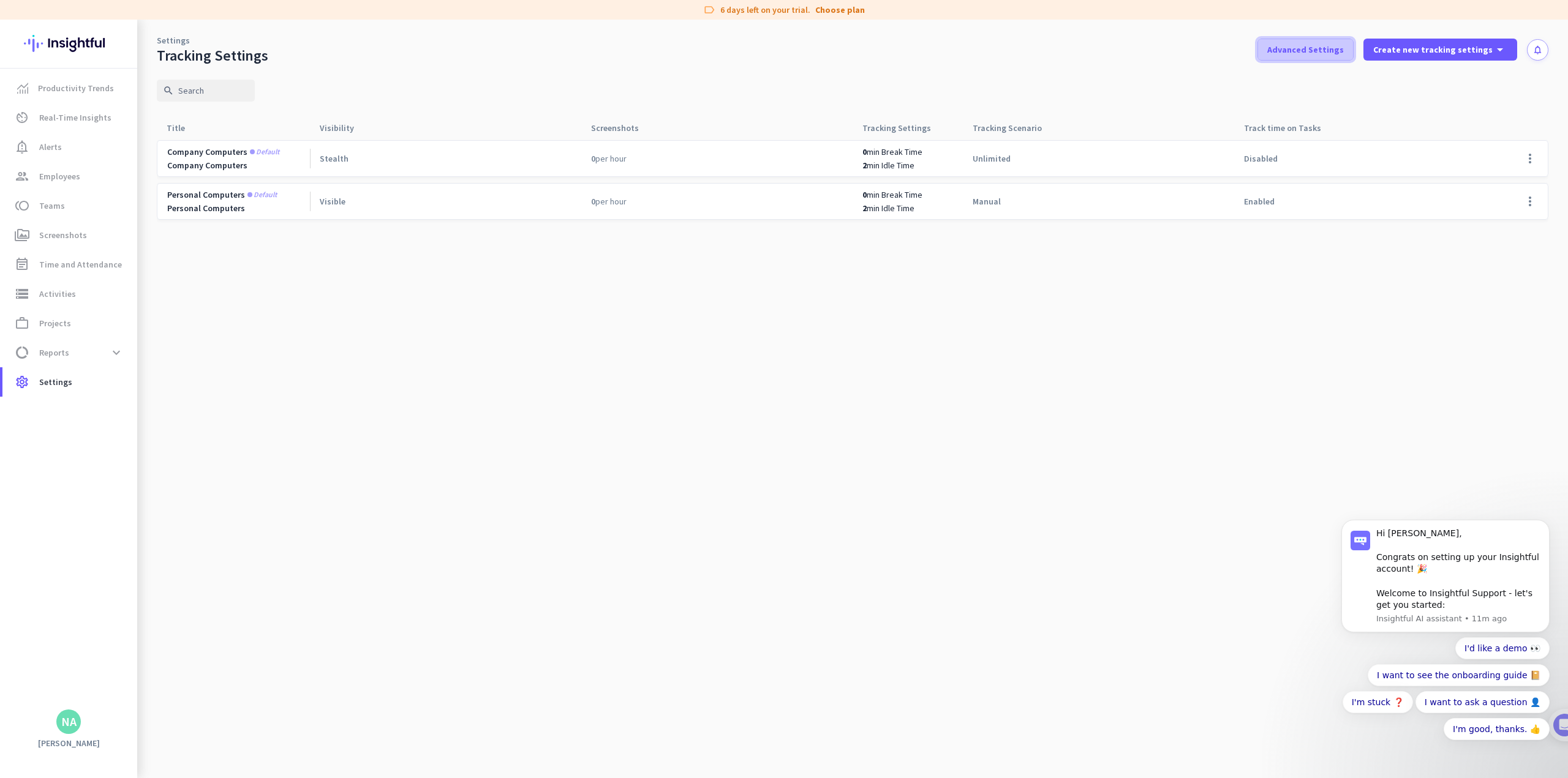
click at [653, 51] on span "Advanced Settings" at bounding box center [1305, 50] width 77 height 12
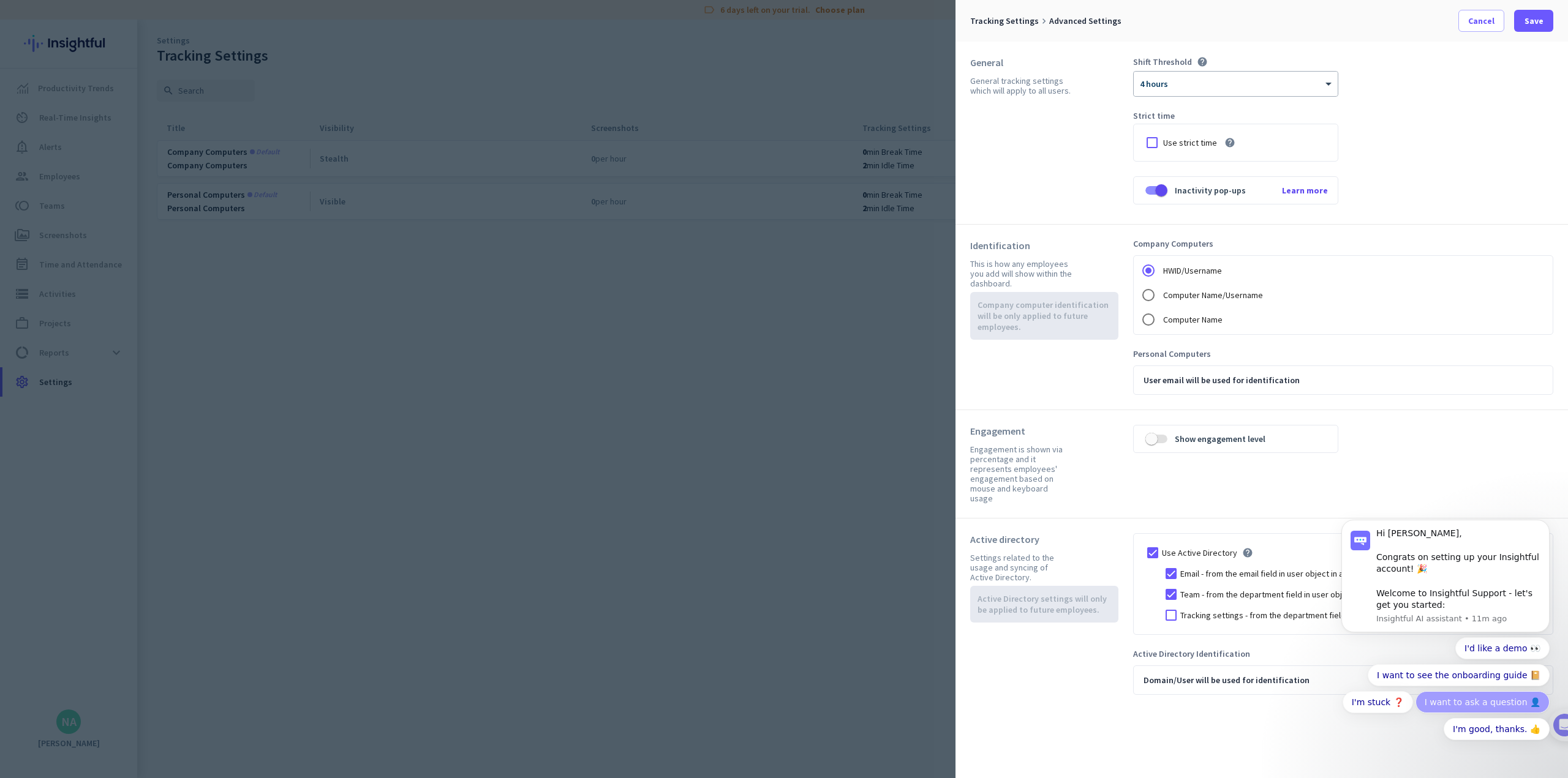
click at [653, 706] on button "I want to ask a question 👤" at bounding box center [1482, 702] width 134 height 22
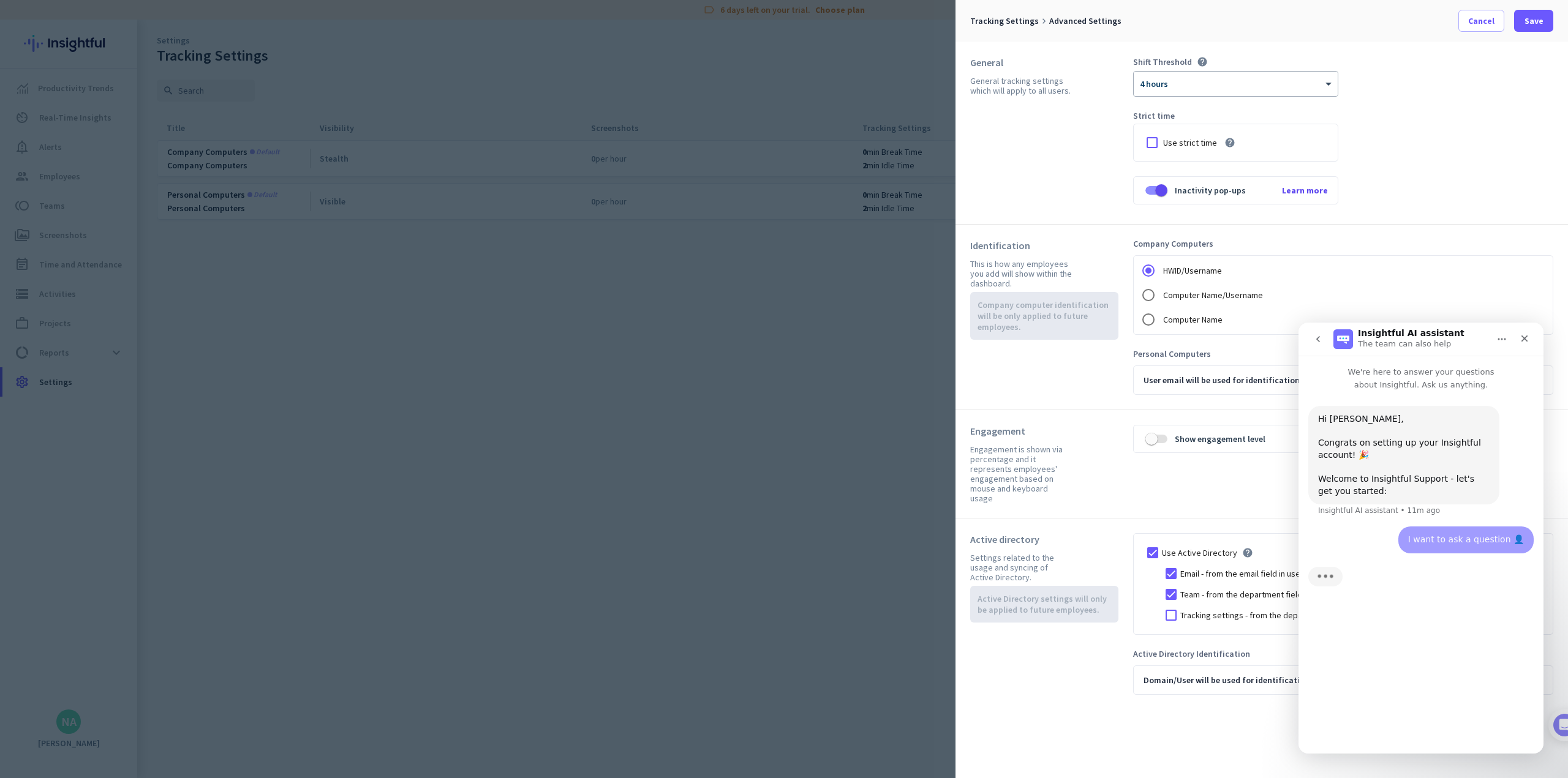
click at [653, 538] on div "I want to ask a question 👤" at bounding box center [1466, 540] width 116 height 12
type textarea "how do i enable screenshots"
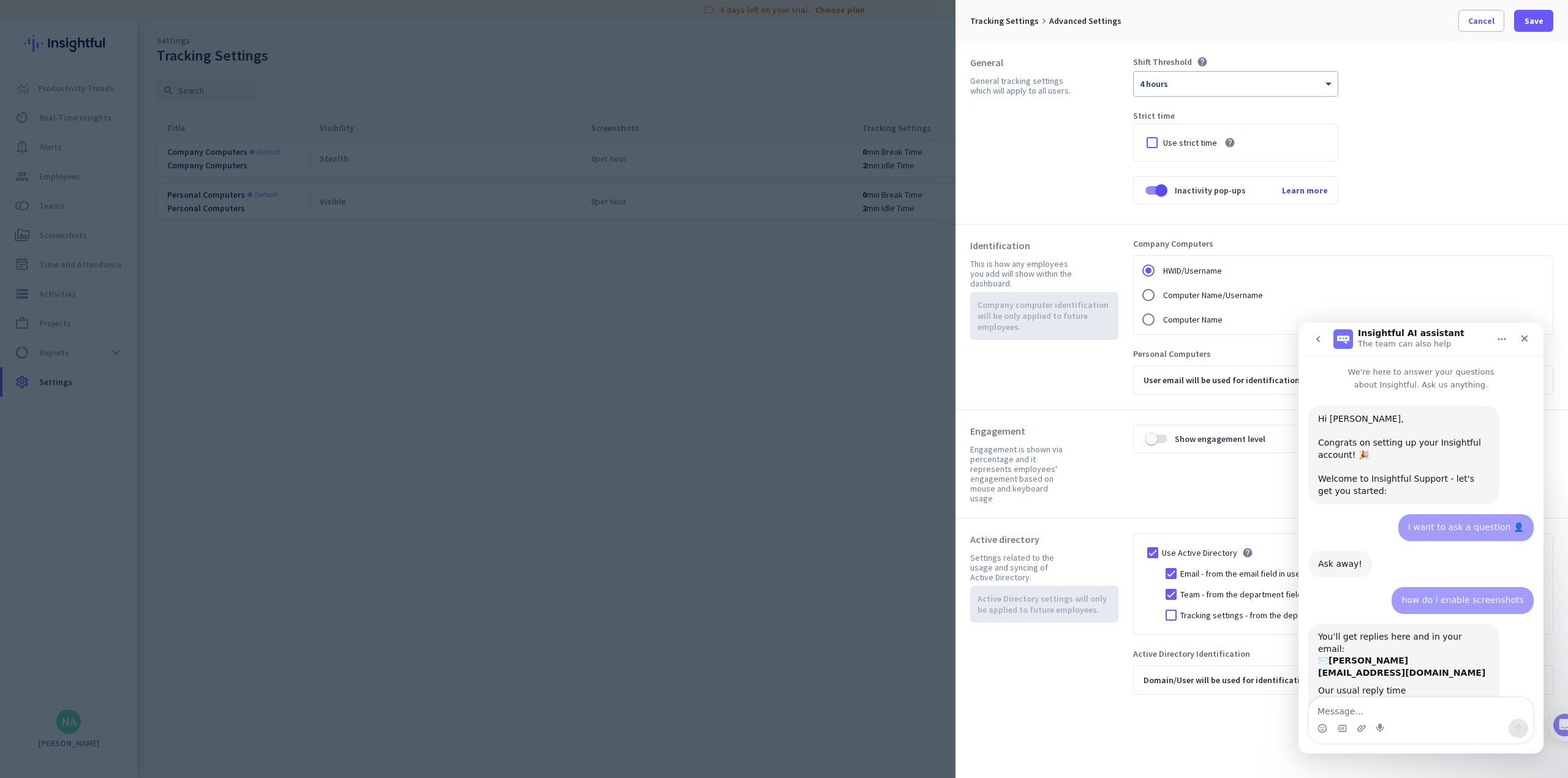
click at [644, 272] on div at bounding box center [784, 389] width 1568 height 778
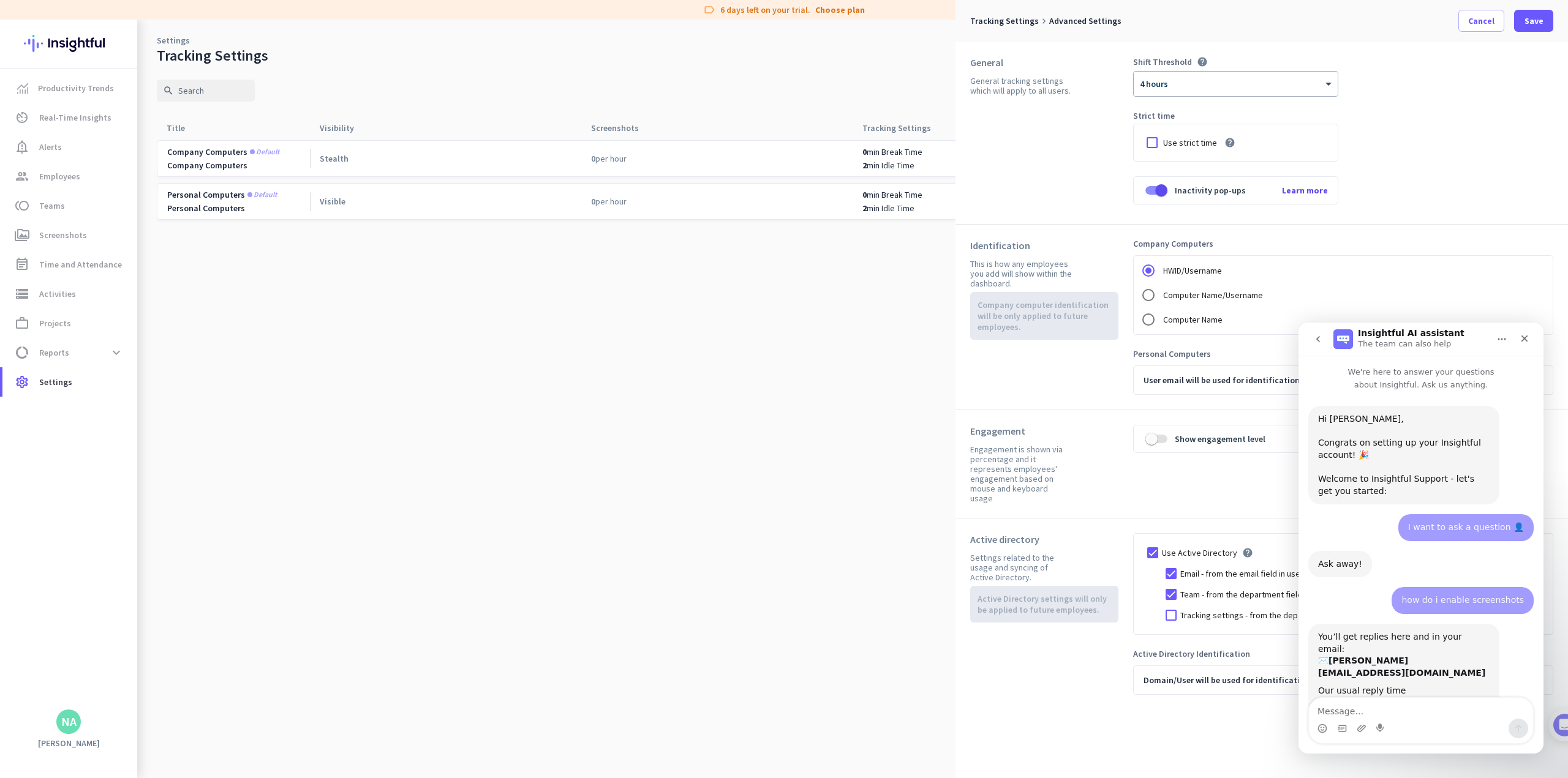
scroll to position [20, 0]
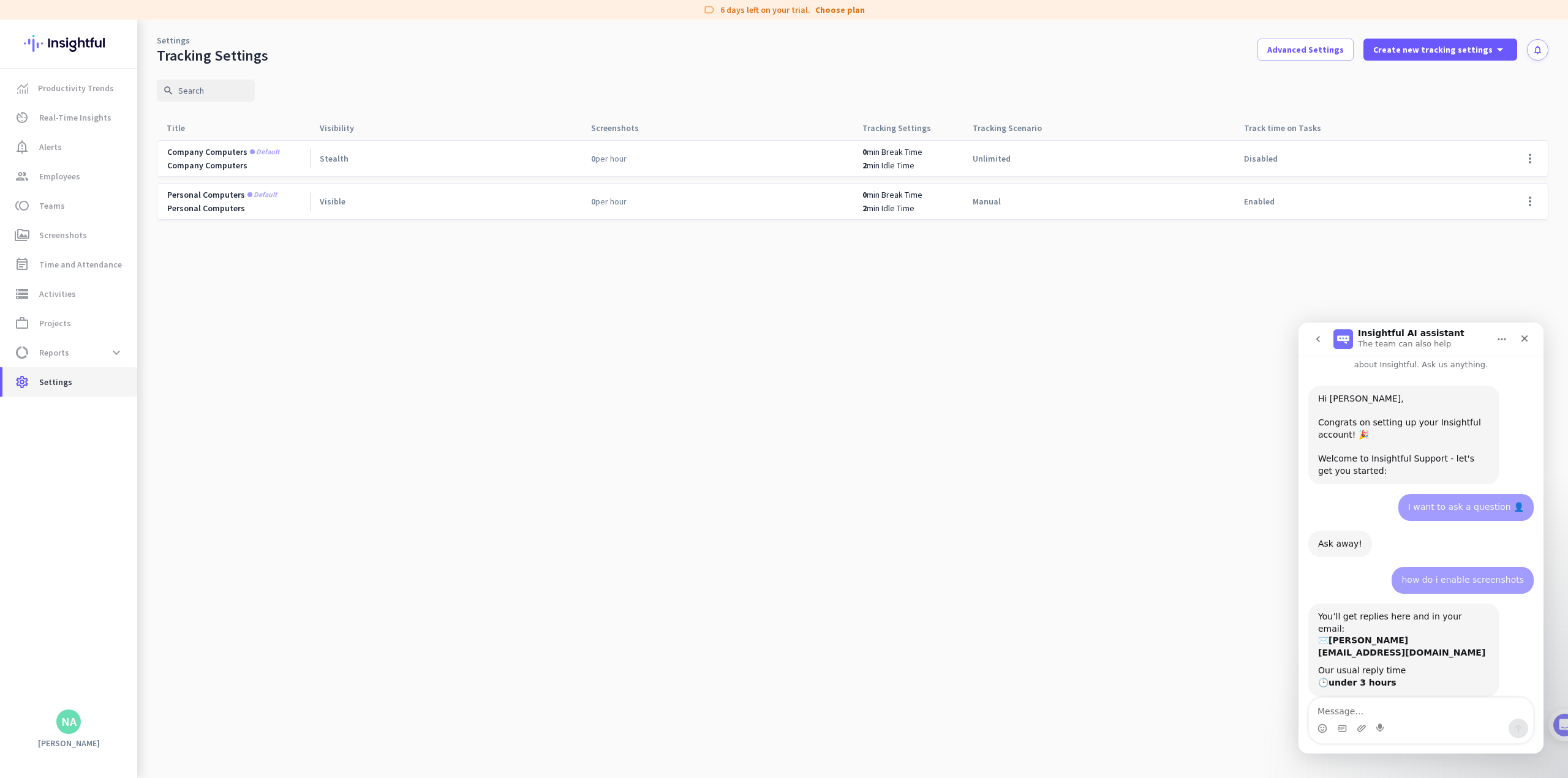
click at [62, 387] on span "Settings" at bounding box center [56, 382] width 33 height 14
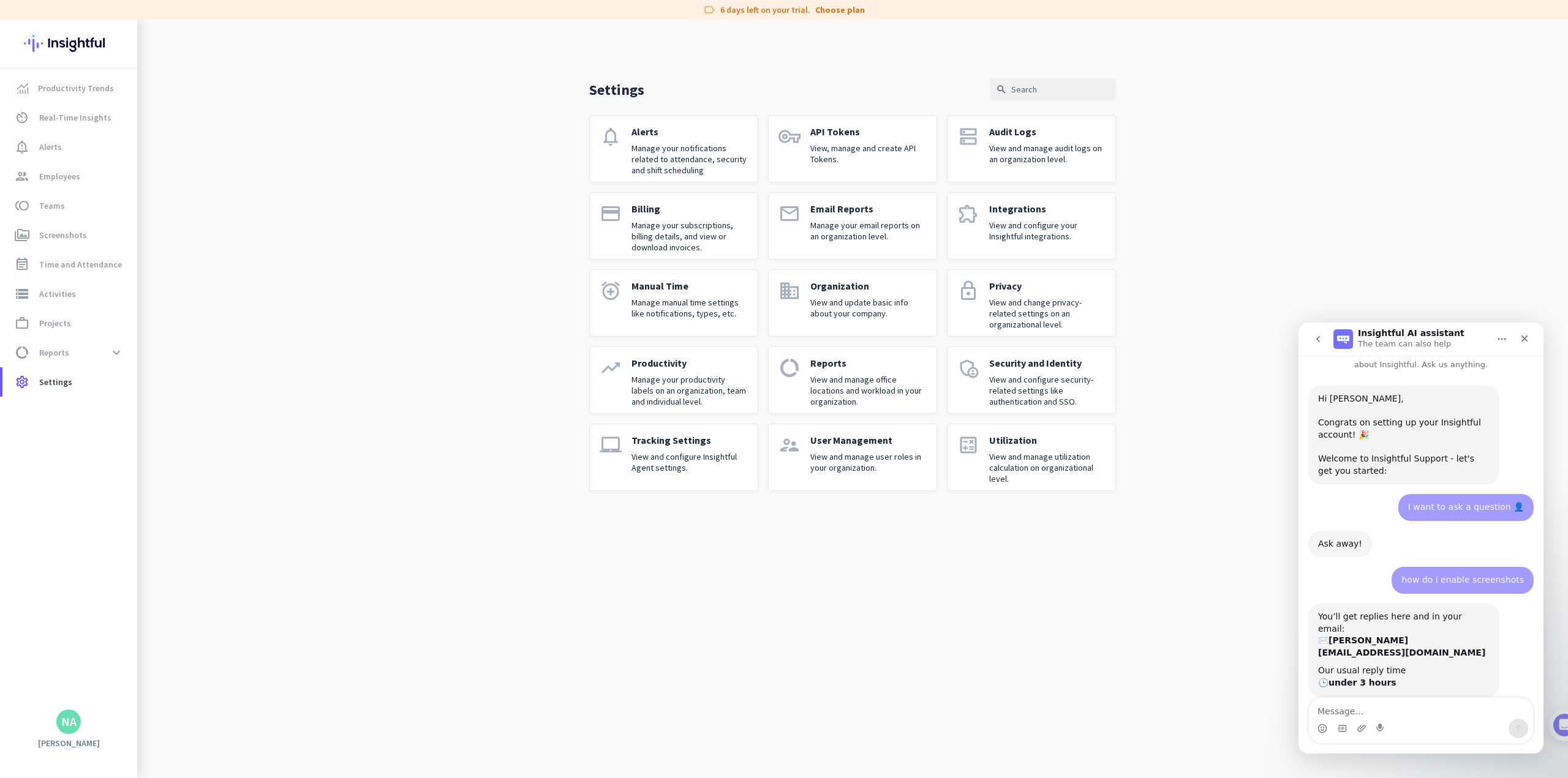
click at [653, 446] on p "Tracking Settings" at bounding box center [690, 440] width 117 height 12
click at [653, 309] on p "View and change privacy-related settings on an organizational level." at bounding box center [1047, 314] width 117 height 33
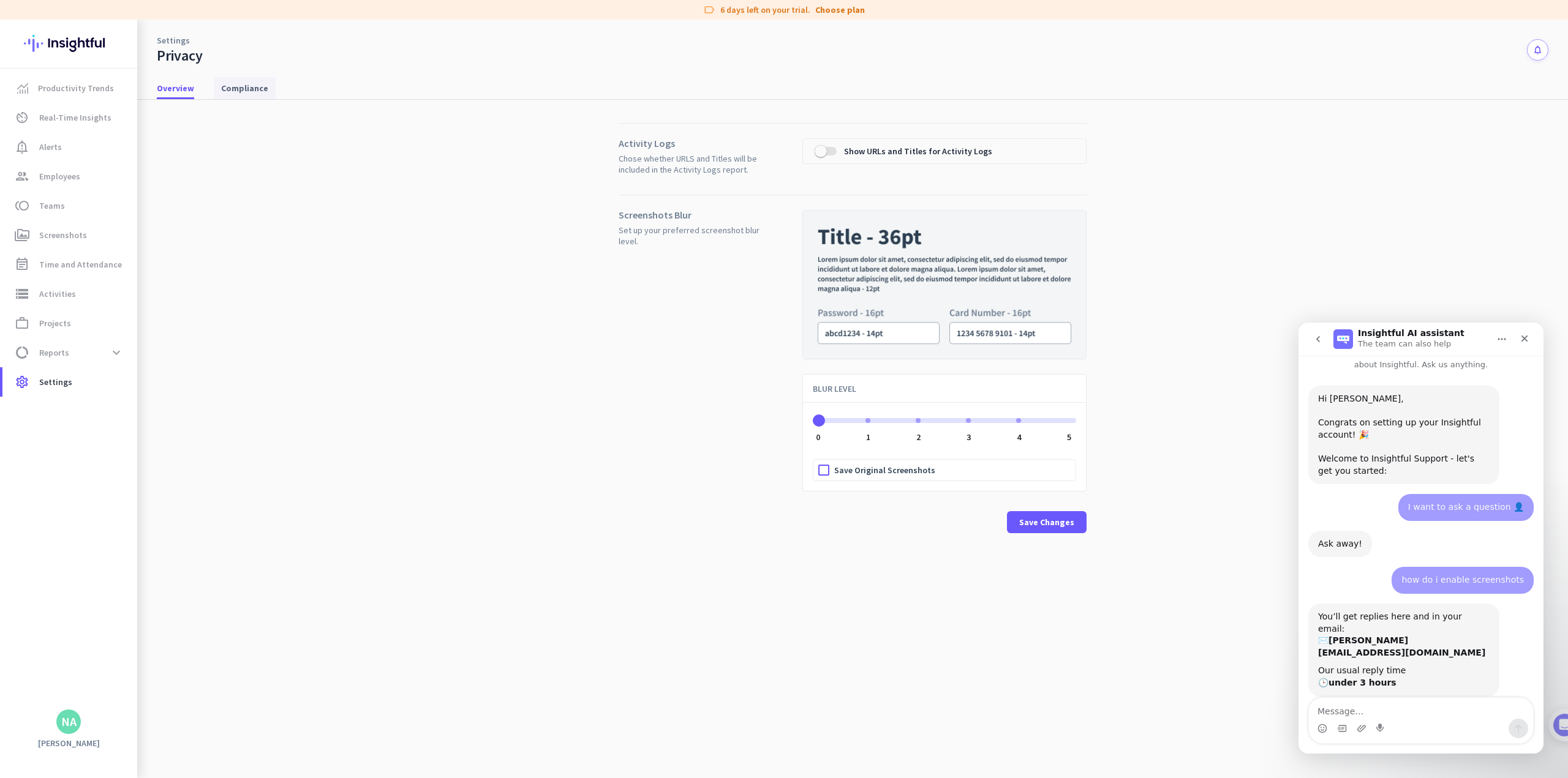
click at [242, 78] on span "Compliance" at bounding box center [245, 88] width 47 height 22
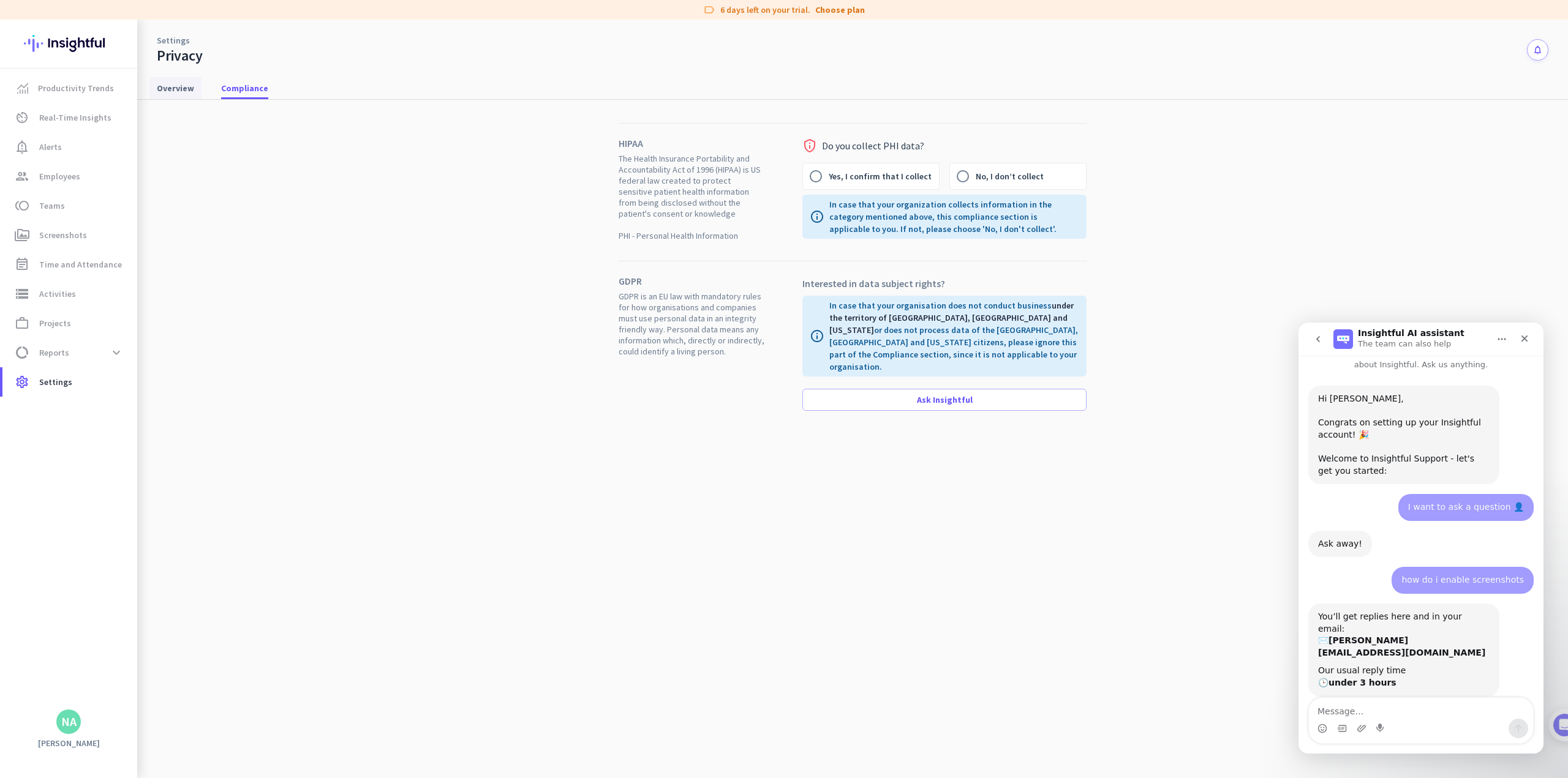
click at [163, 86] on span "Overview" at bounding box center [175, 88] width 37 height 12
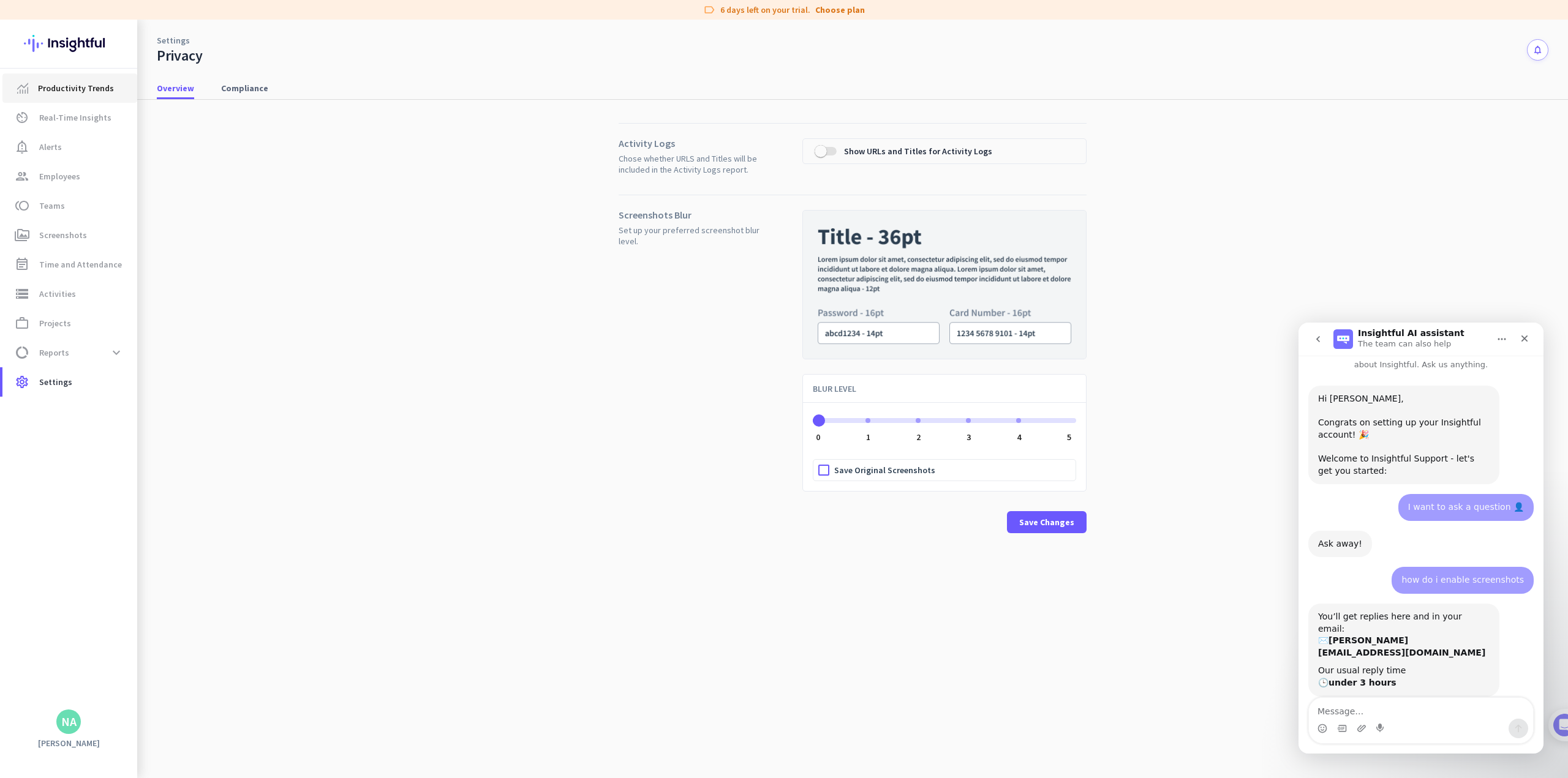
click at [79, 91] on span "Productivity Trends" at bounding box center [76, 88] width 76 height 14
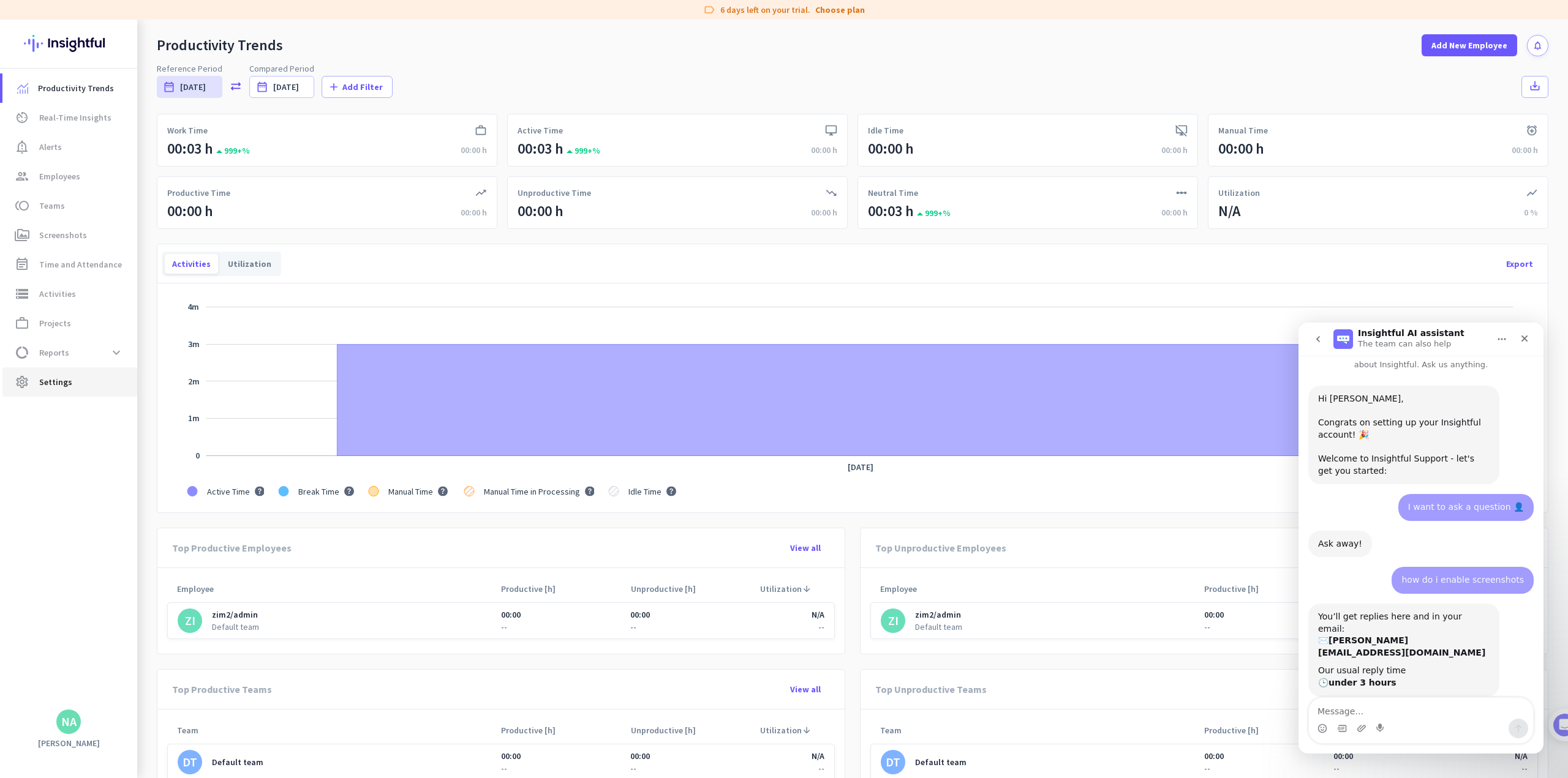
click at [45, 380] on span "Settings" at bounding box center [56, 382] width 33 height 14
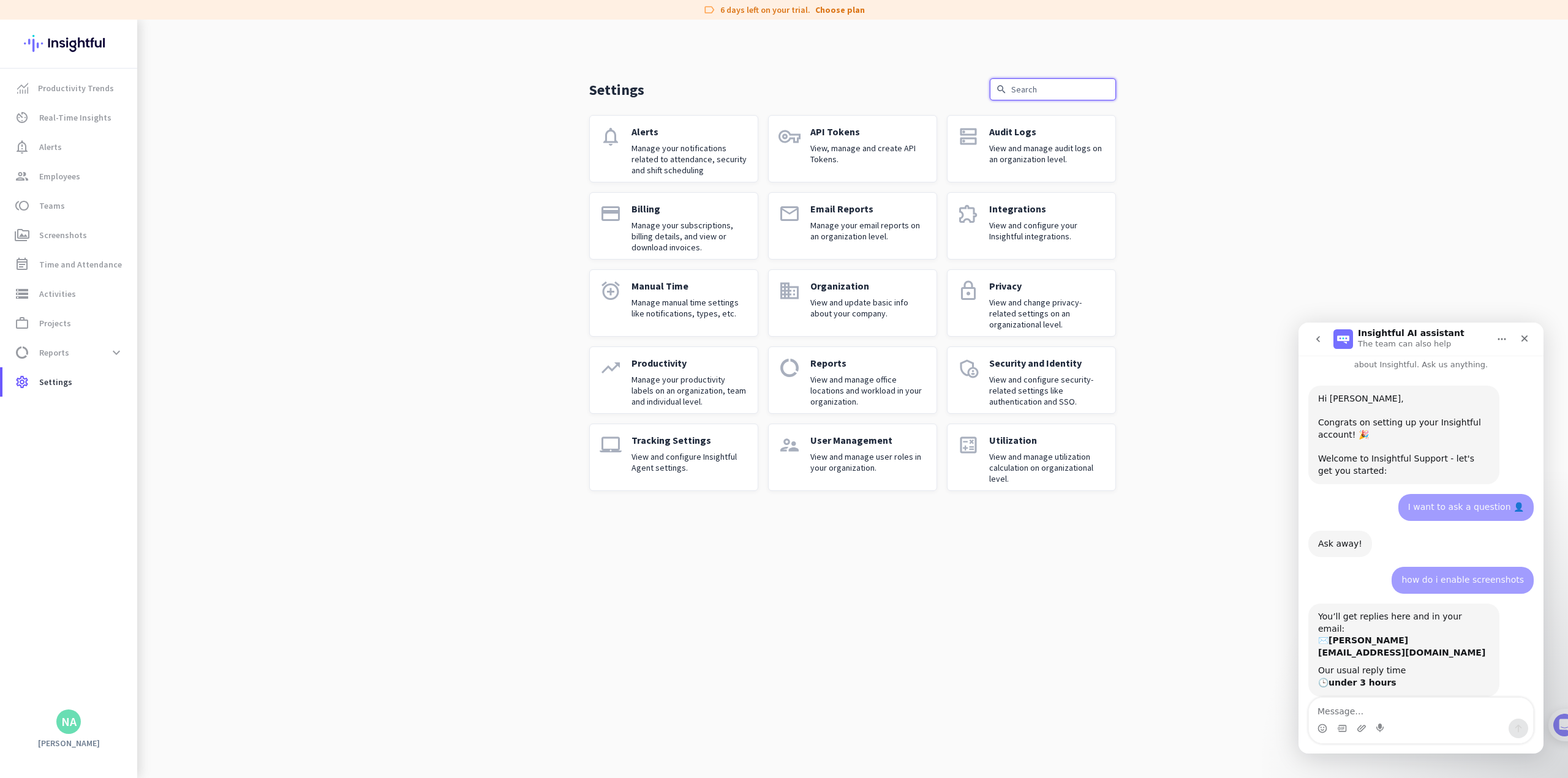
click at [653, 90] on input "text" at bounding box center [1052, 90] width 126 height 22
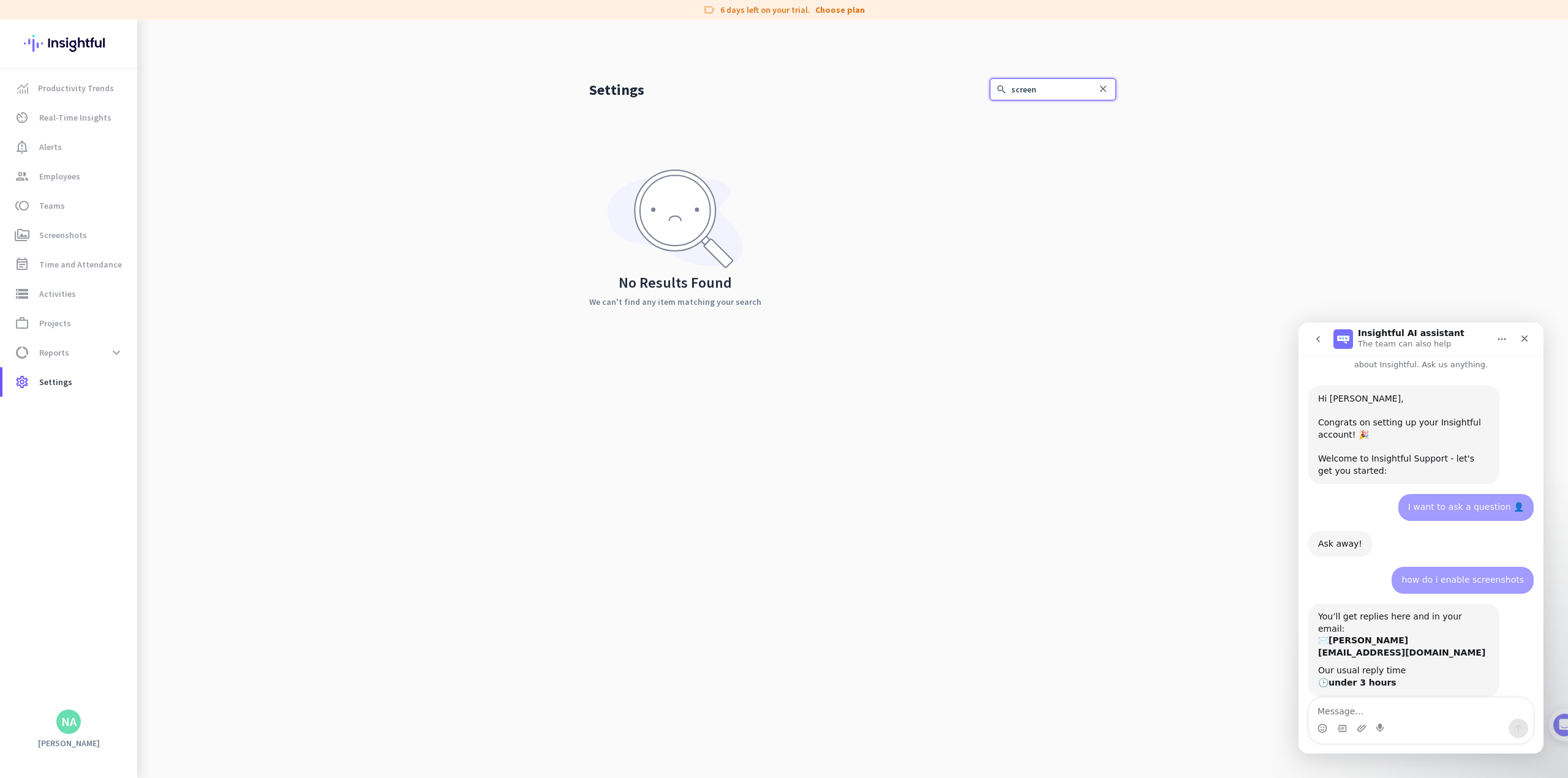
type input "screen"
click at [653, 86] on icon "close" at bounding box center [1103, 89] width 11 height 11
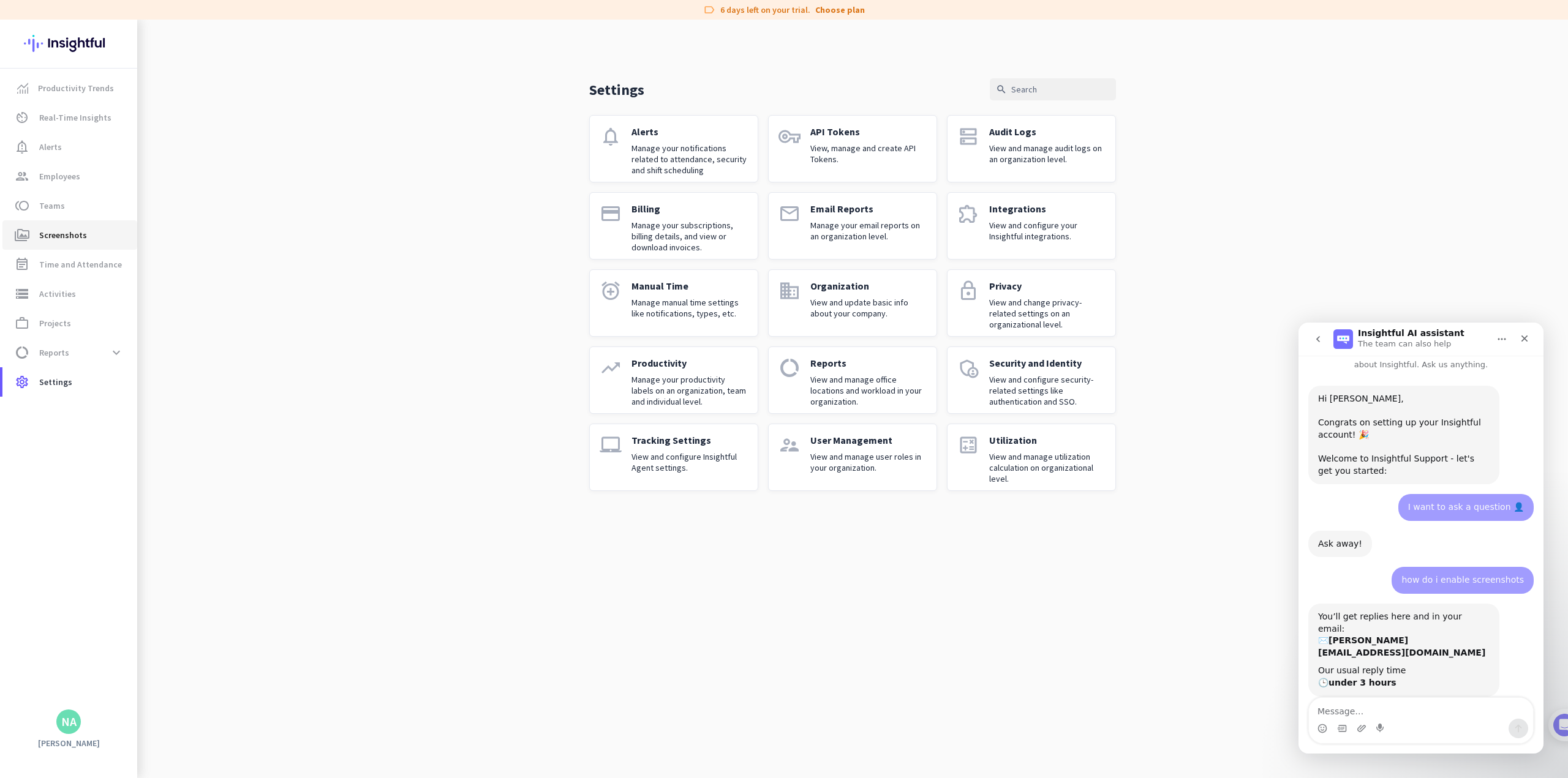
click at [52, 241] on span "Screenshots" at bounding box center [63, 234] width 48 height 14
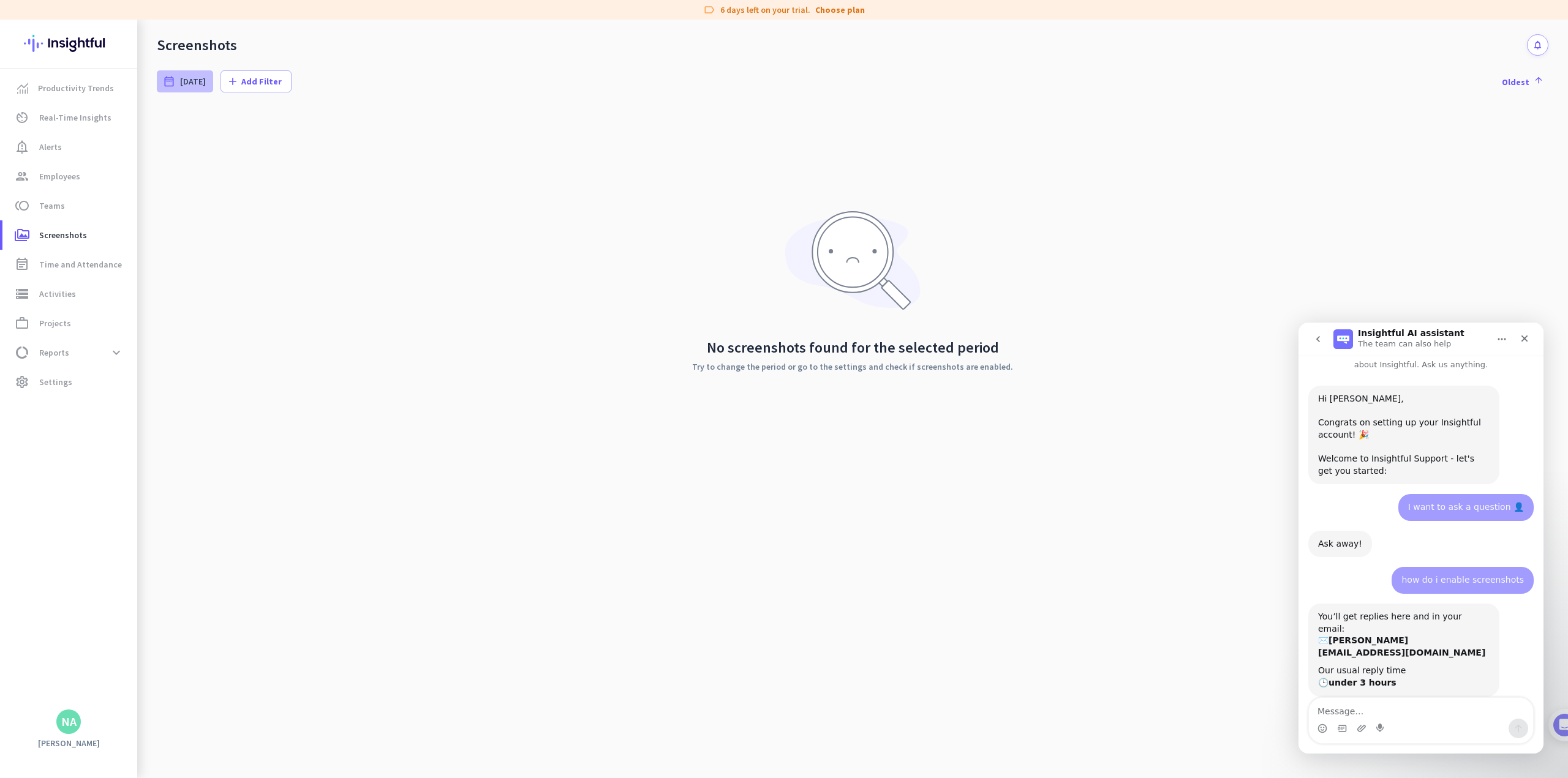
click at [189, 82] on span "[DATE]" at bounding box center [192, 81] width 26 height 12
click at [235, 78] on div at bounding box center [784, 389] width 1568 height 778
click at [235, 78] on icon "add" at bounding box center [233, 81] width 12 height 12
click at [255, 129] on span "Employees" at bounding box center [277, 132] width 101 height 12
click at [234, 161] on div "done" at bounding box center [232, 162] width 11 height 11
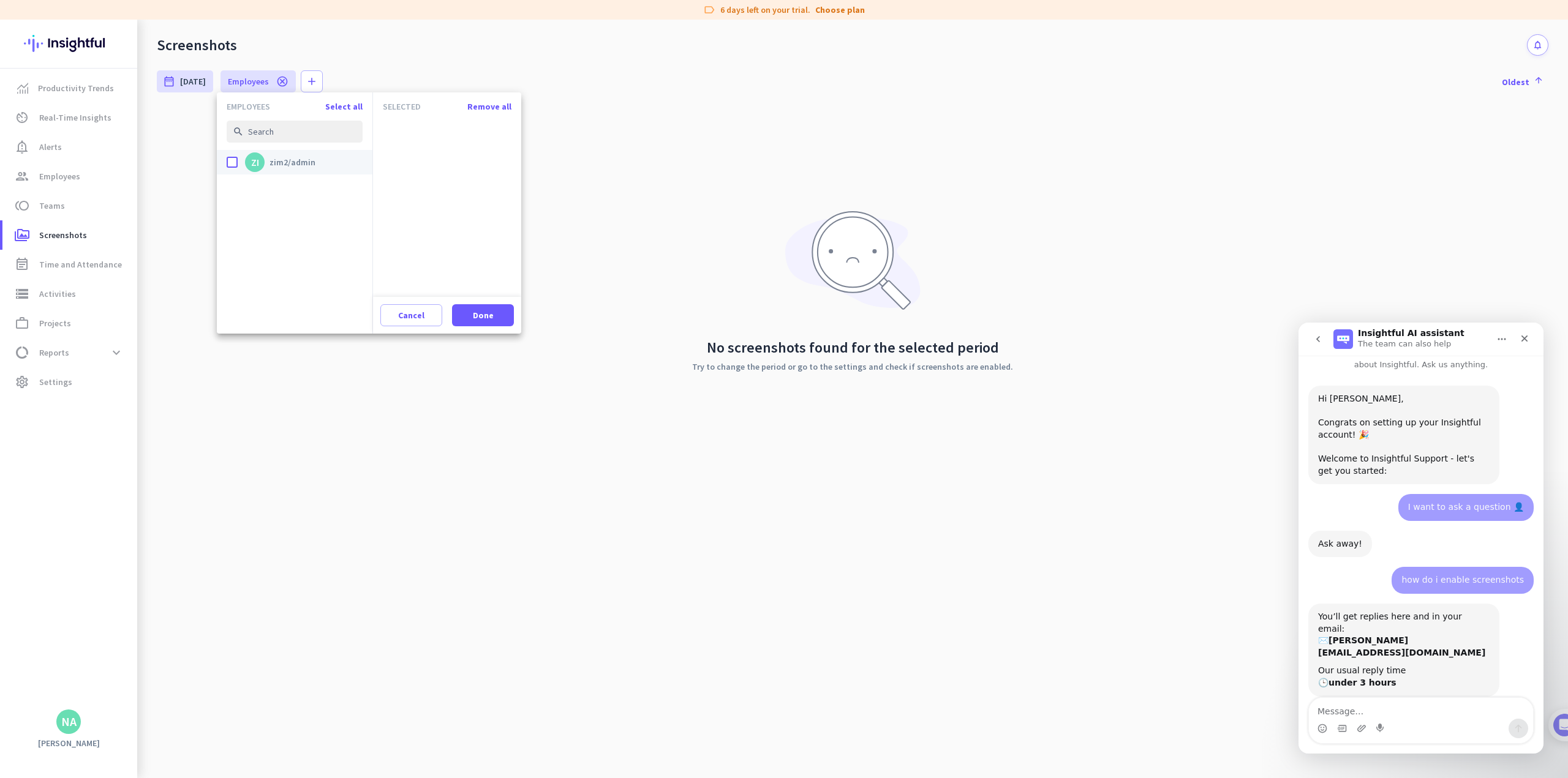
click at [0, 0] on input "done ZI zim2/admin" at bounding box center [0, 0] width 0 height 0
click at [488, 315] on span "Done" at bounding box center [483, 316] width 21 height 12
click at [619, 393] on div "No screenshots found for the selected period Try to change the period or go to …" at bounding box center [852, 290] width 1391 height 367
click at [506, 190] on div "No screenshots found for the selected period Try to change the period or go to …" at bounding box center [852, 290] width 1391 height 367
click at [238, 79] on span "zim2/admin" at bounding box center [250, 81] width 46 height 12
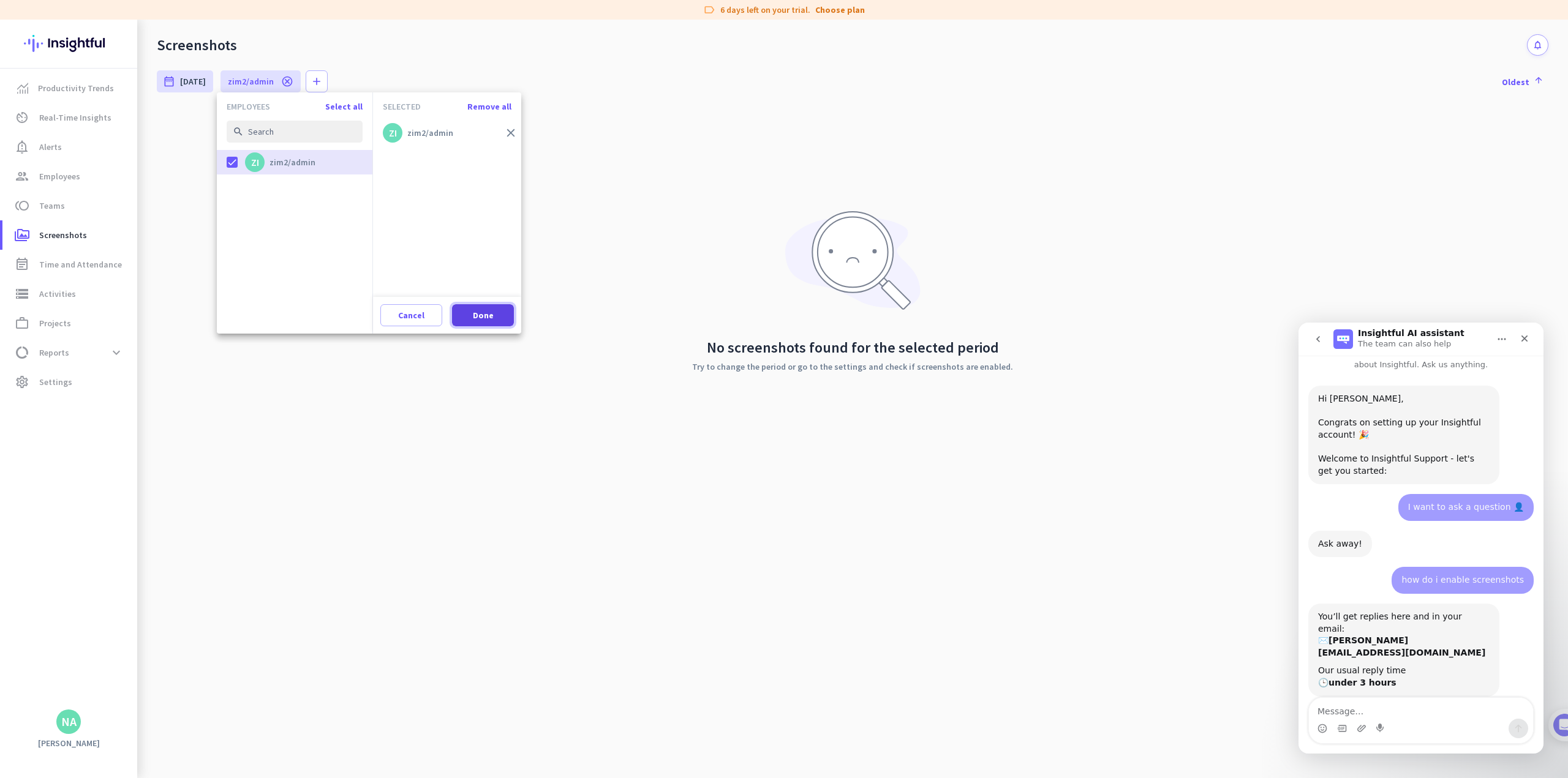
click at [481, 314] on span "Done" at bounding box center [483, 316] width 21 height 12
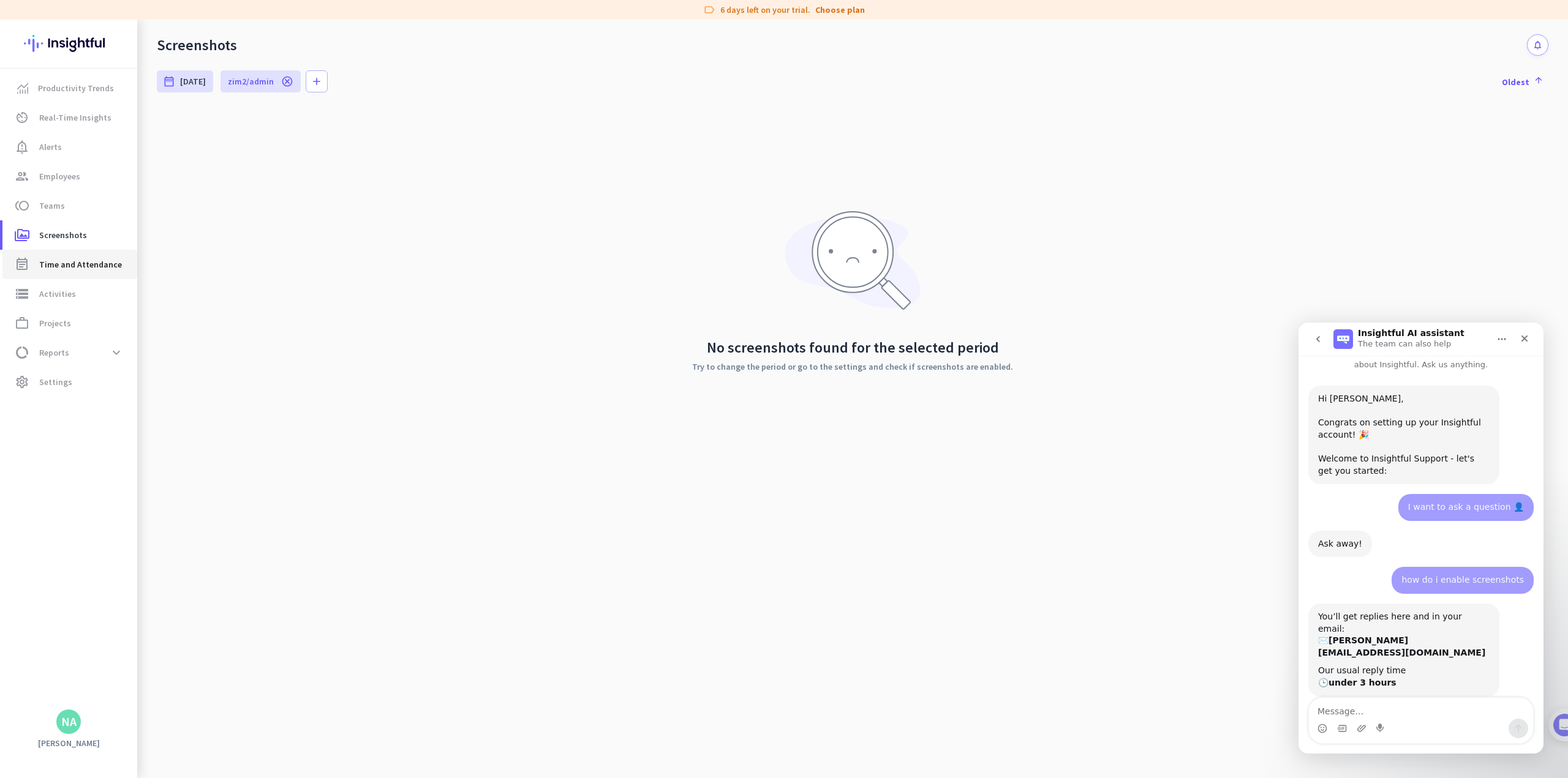
click at [59, 267] on span "Time and Attendance" at bounding box center [81, 264] width 83 height 14
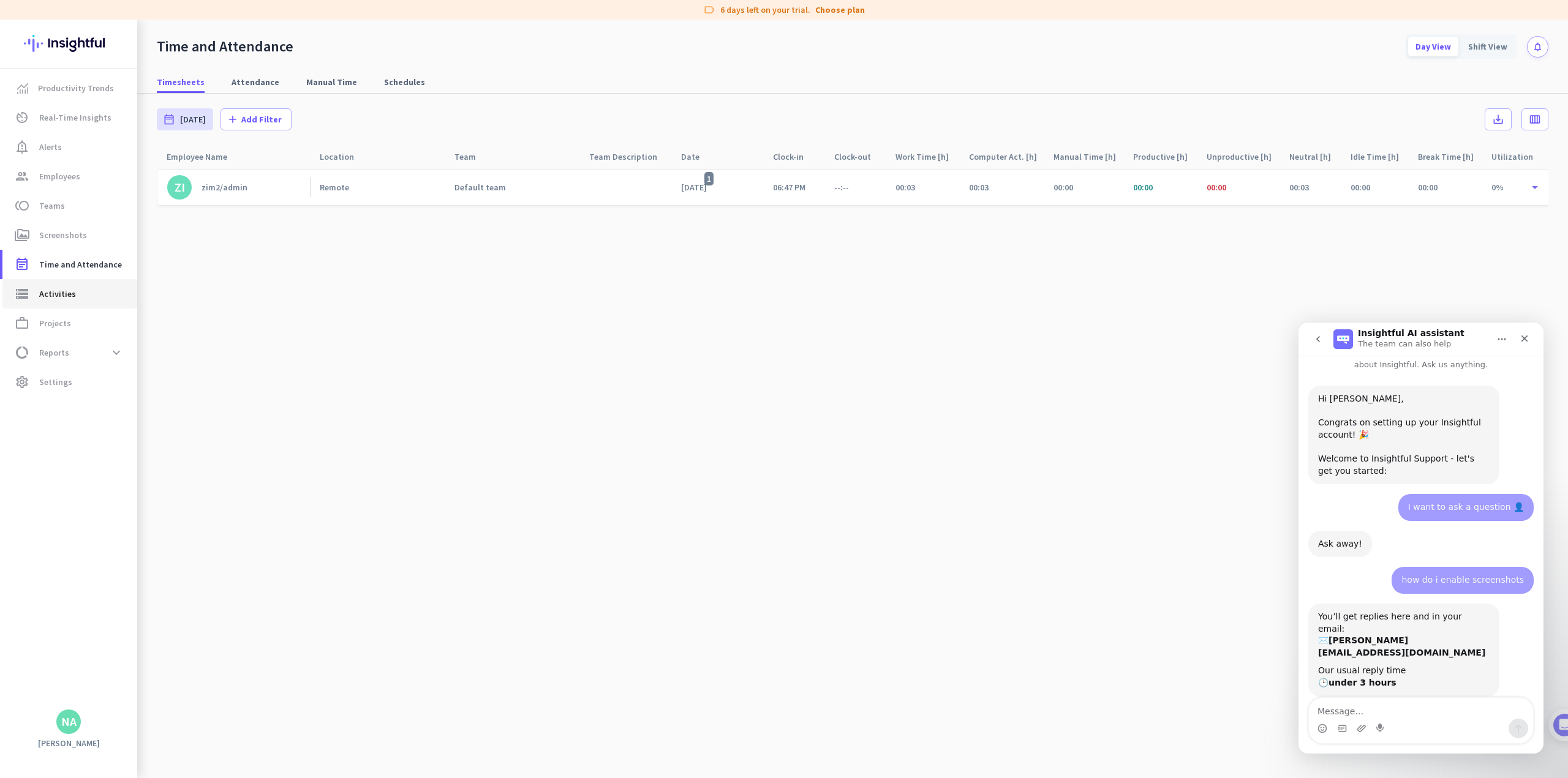
click at [48, 296] on span "Activities" at bounding box center [57, 294] width 37 height 14
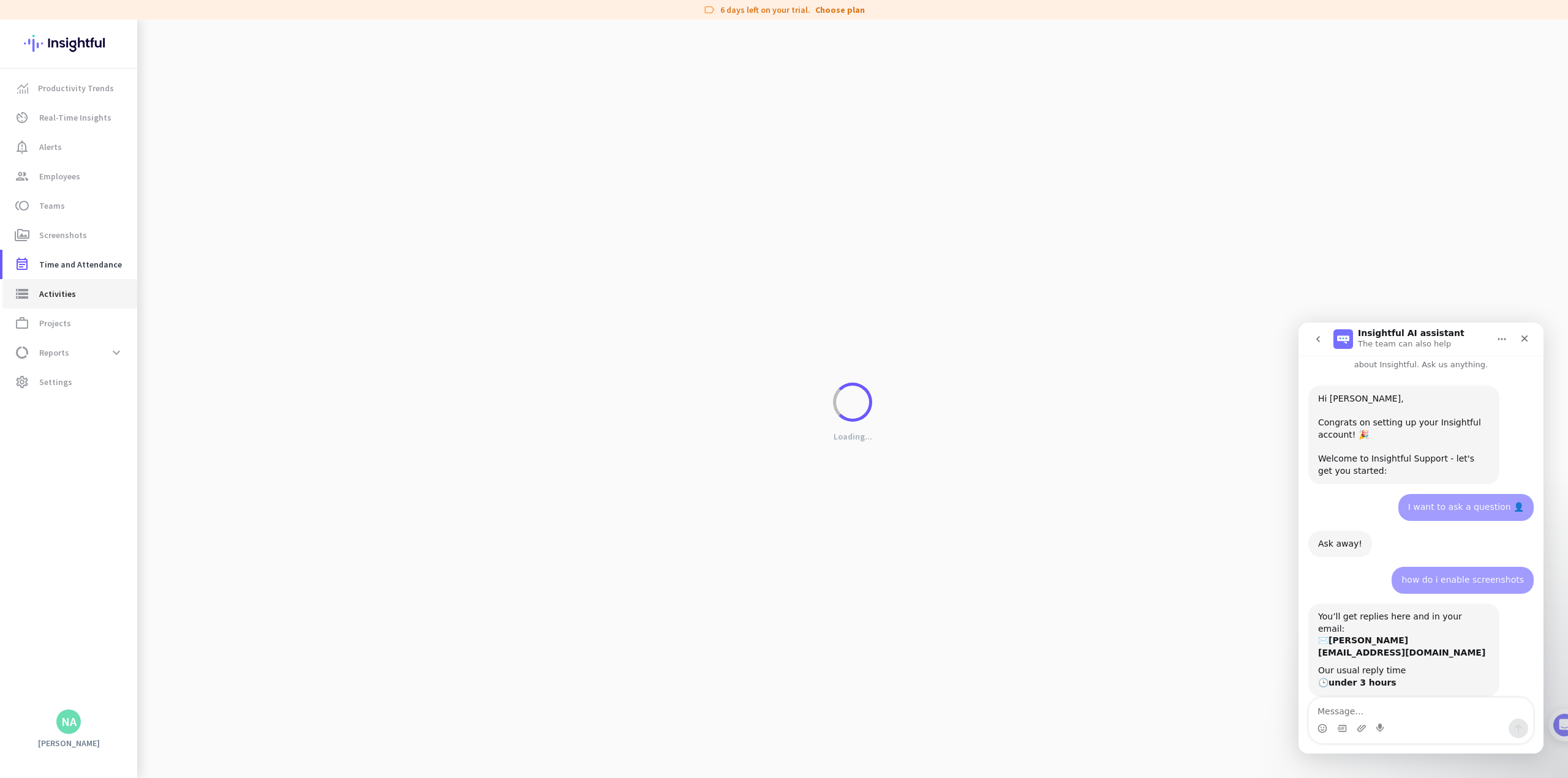
type input "[DATE]"
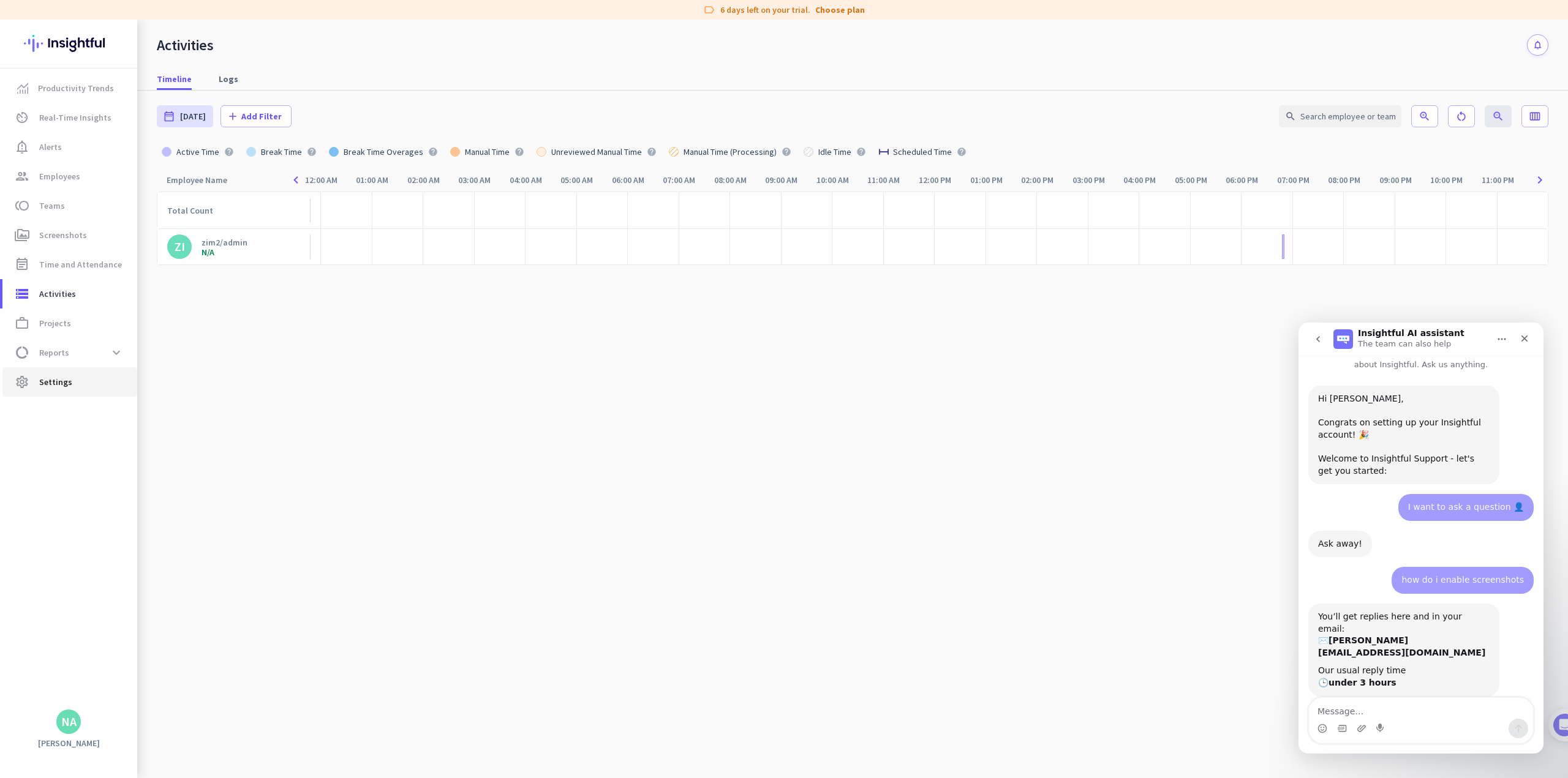
click at [68, 380] on span "Settings" at bounding box center [56, 382] width 33 height 14
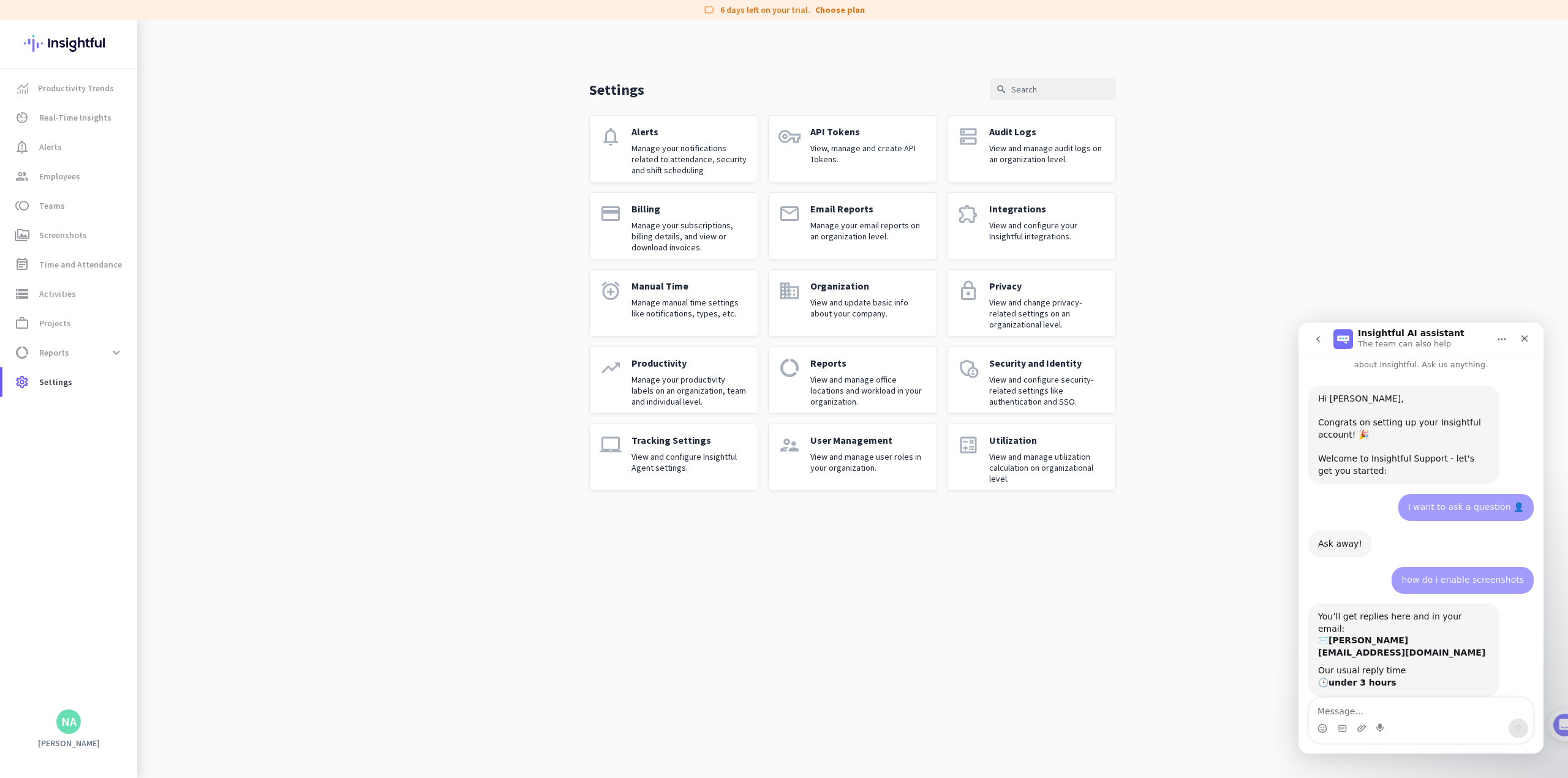
click at [653, 380] on p "View and manage office locations and workload in your organization." at bounding box center [868, 391] width 117 height 33
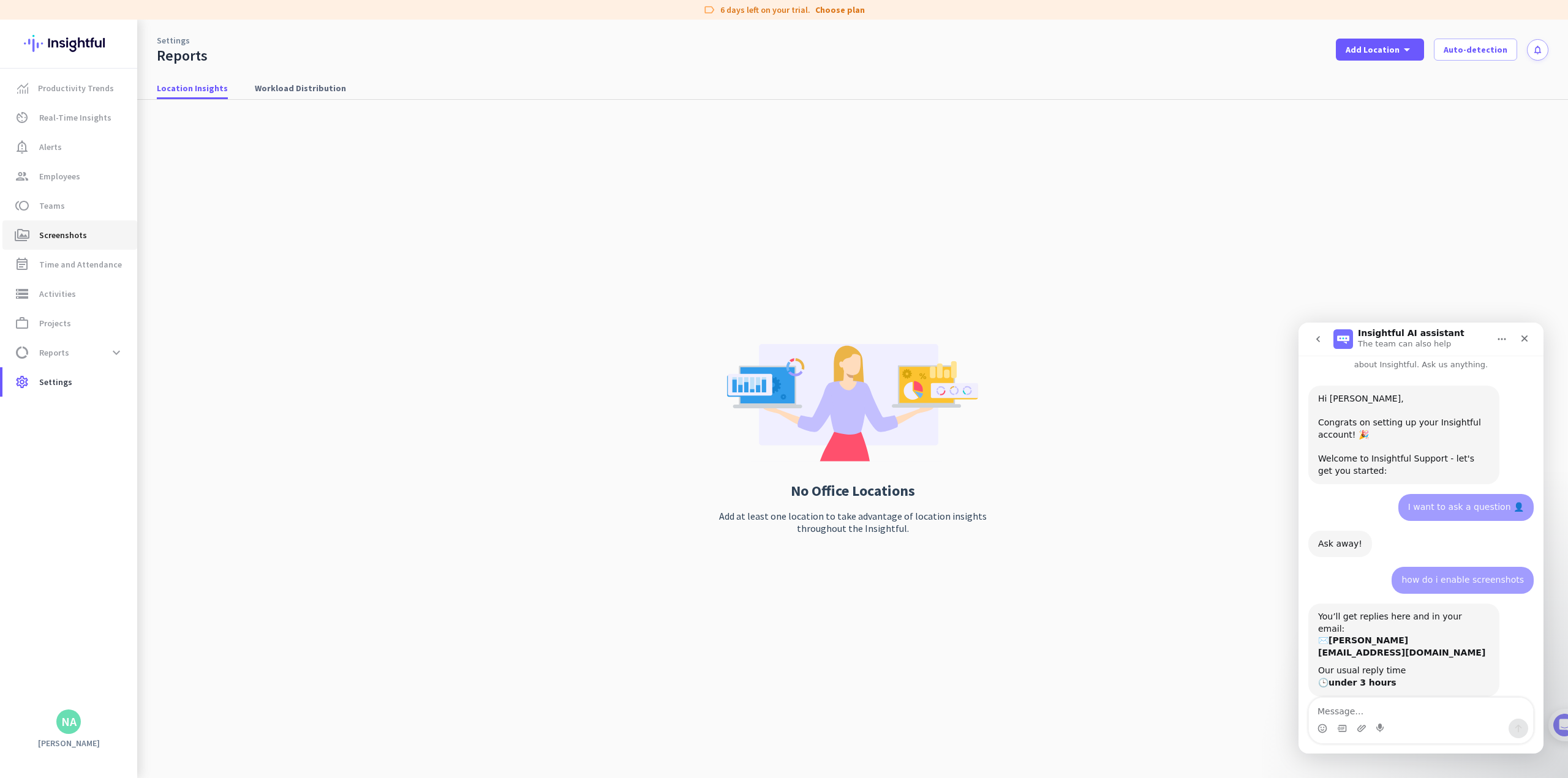
click at [45, 227] on span "Screenshots" at bounding box center [63, 234] width 48 height 14
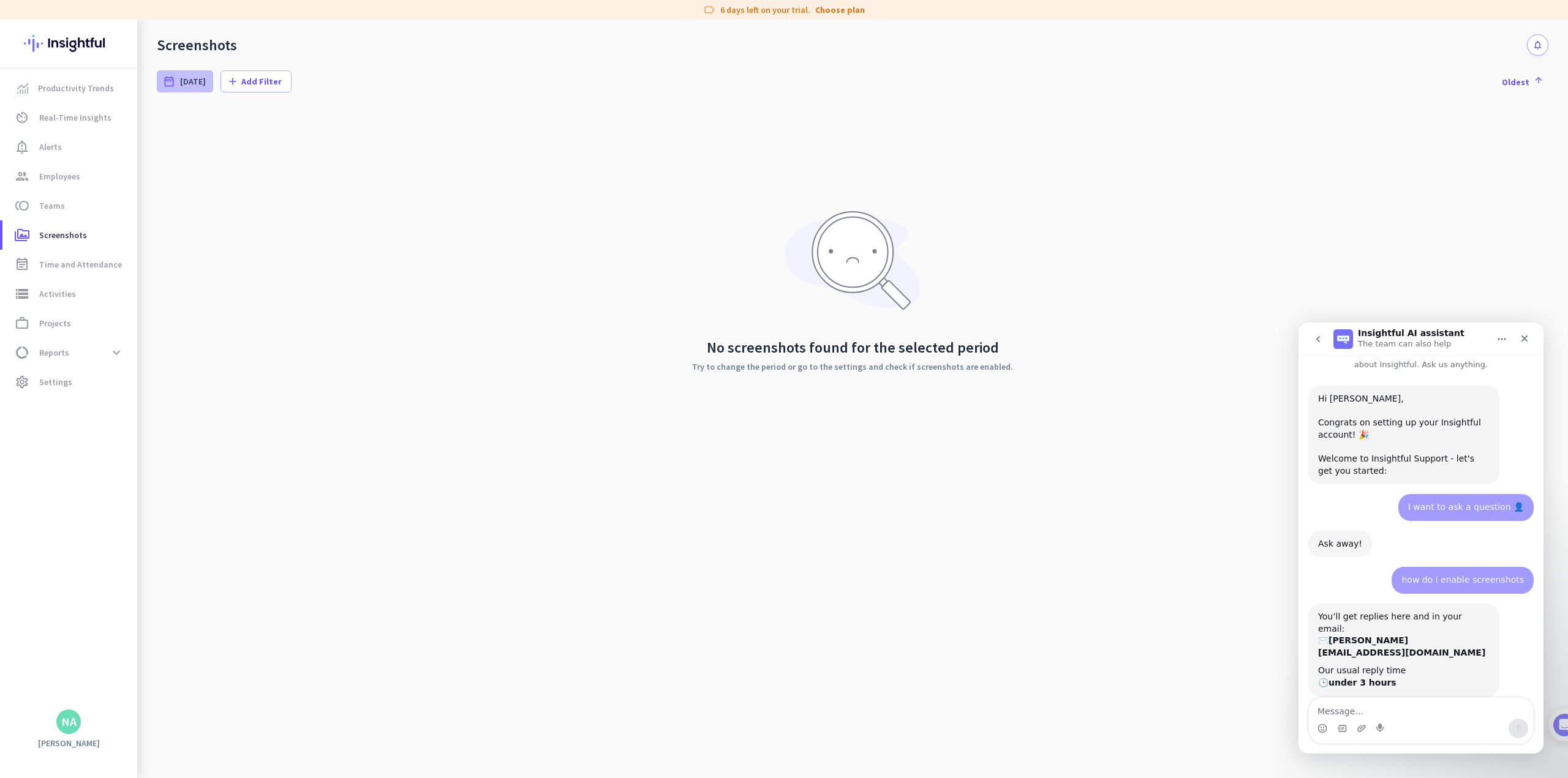
click at [196, 83] on span "[DATE]" at bounding box center [192, 81] width 26 height 12
click at [415, 180] on li "[DATE]" at bounding box center [425, 181] width 110 height 17
click at [408, 110] on div "public Employees' Time Zone arrow_drop_down" at bounding box center [410, 118] width 150 height 22
click at [408, 110] on div "CALENDAR public Employees' Time Zone arrow_drop_down [DATE] S M T W T F S 1 2 3…" at bounding box center [784, 389] width 1568 height 778
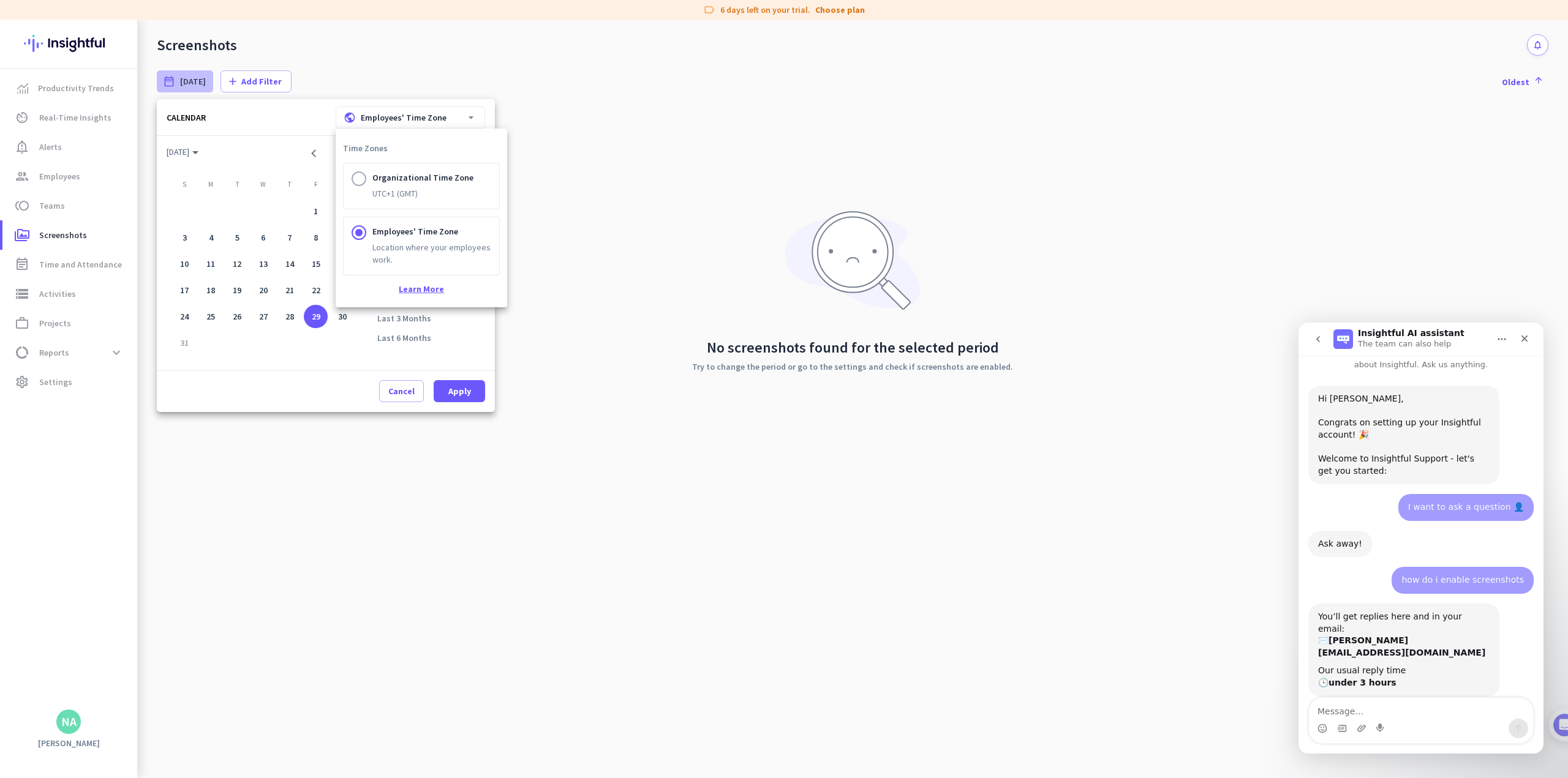
click at [421, 289] on link "Learn More" at bounding box center [421, 289] width 157 height 12
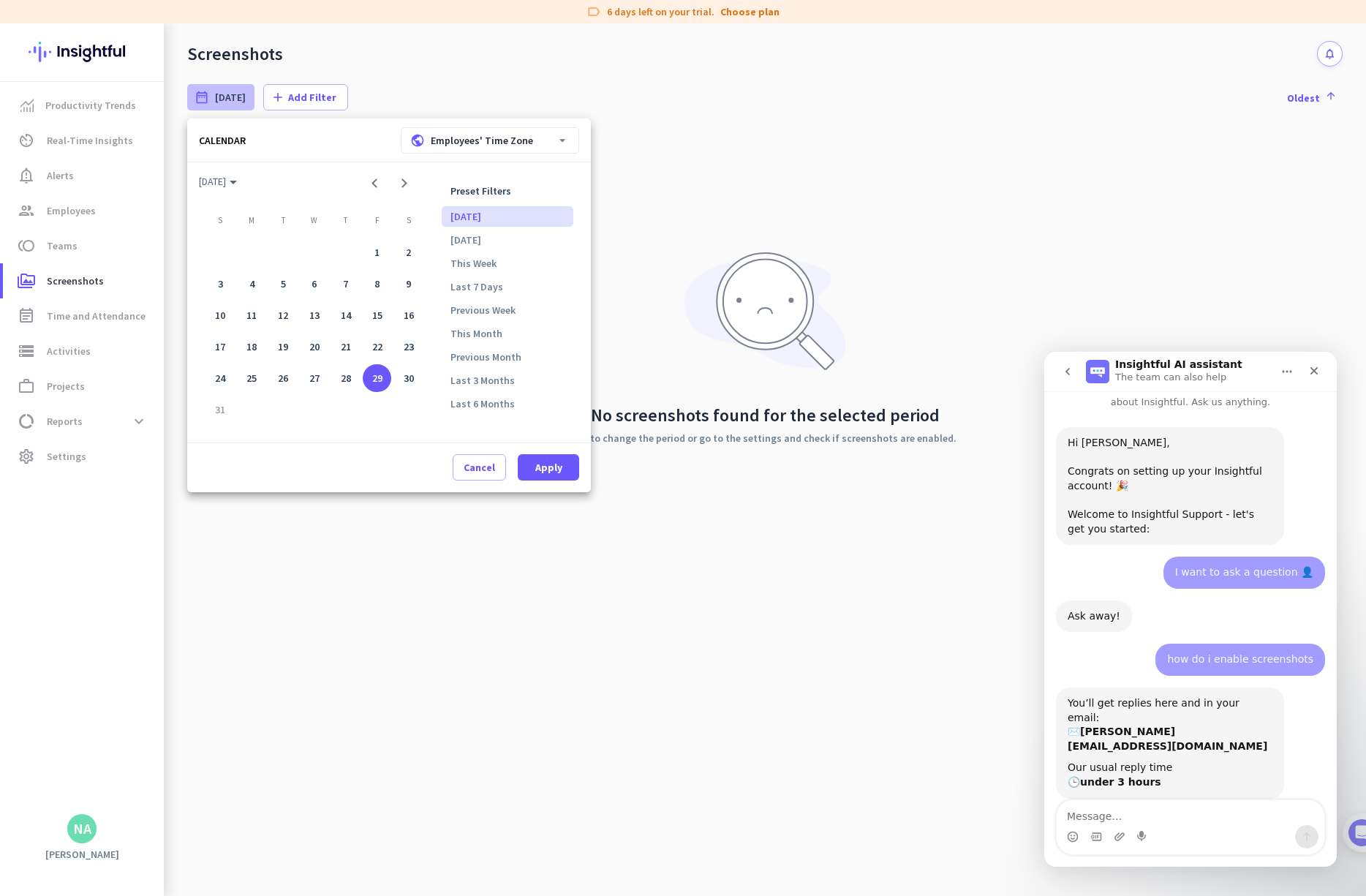
click at [728, 125] on div at bounding box center [683, 448] width 1366 height 896
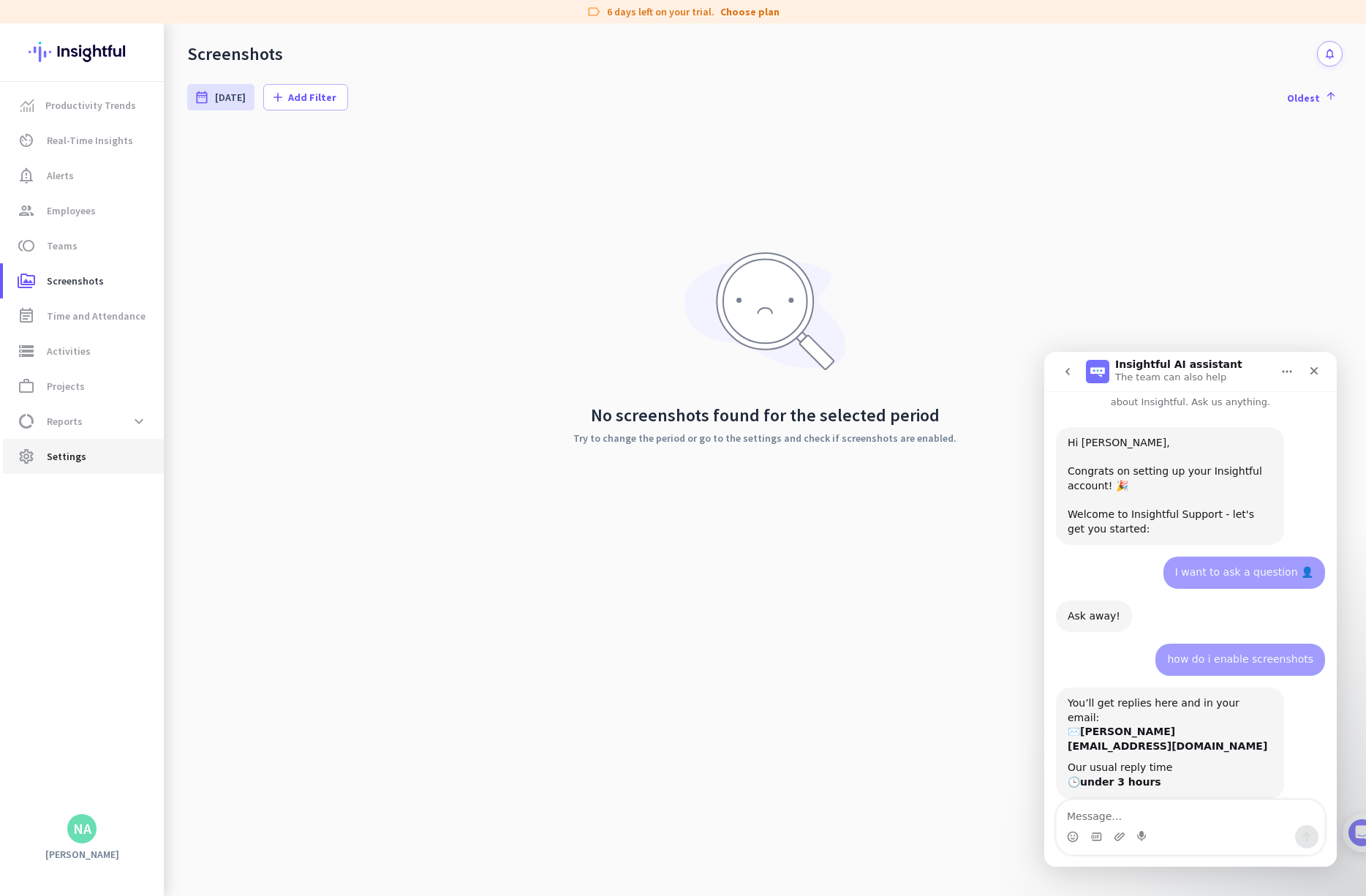
click at [65, 449] on span "Settings" at bounding box center [67, 456] width 40 height 17
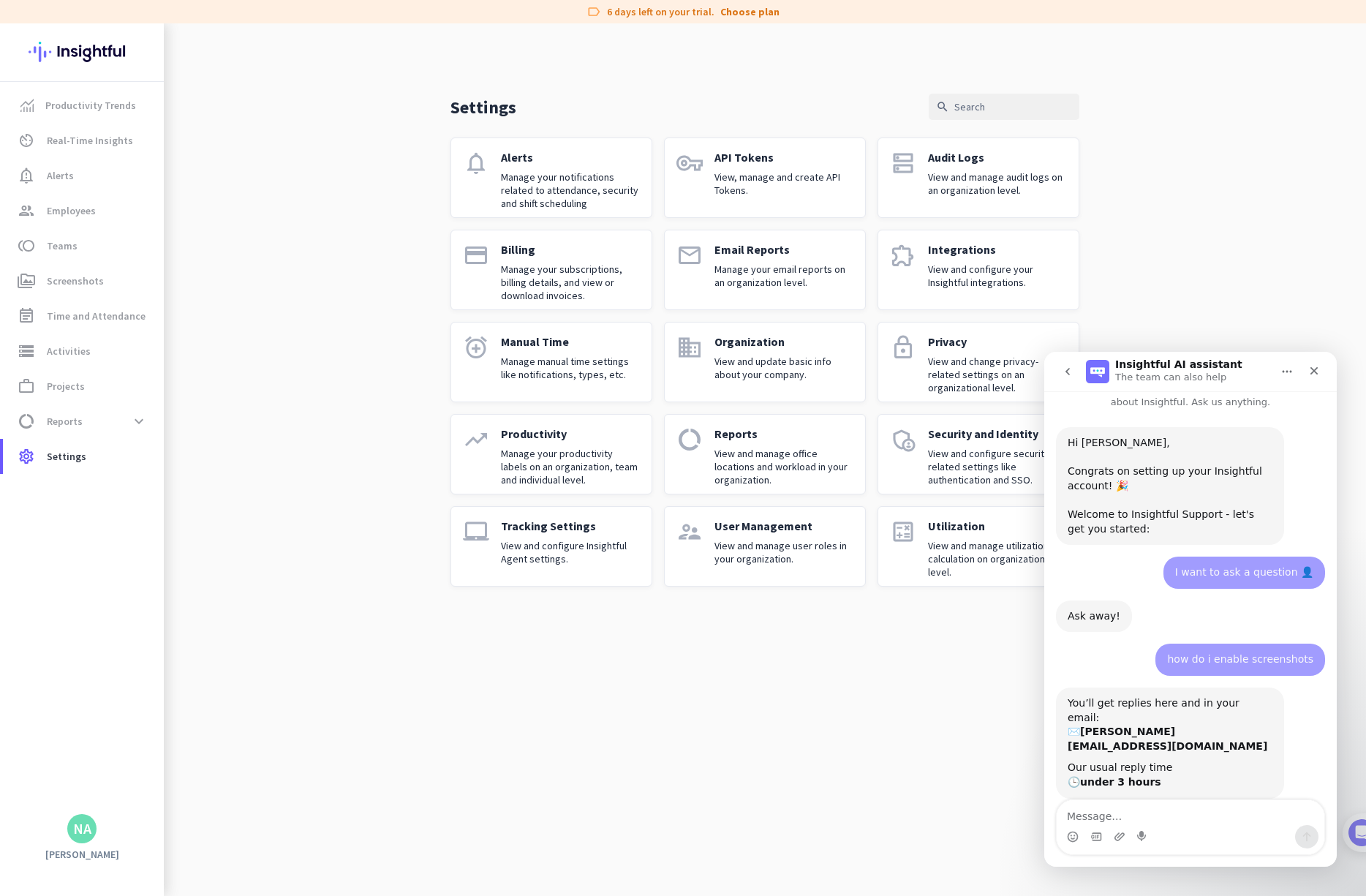
click at [509, 541] on p "View and configure Insightful Agent settings." at bounding box center [570, 553] width 139 height 26
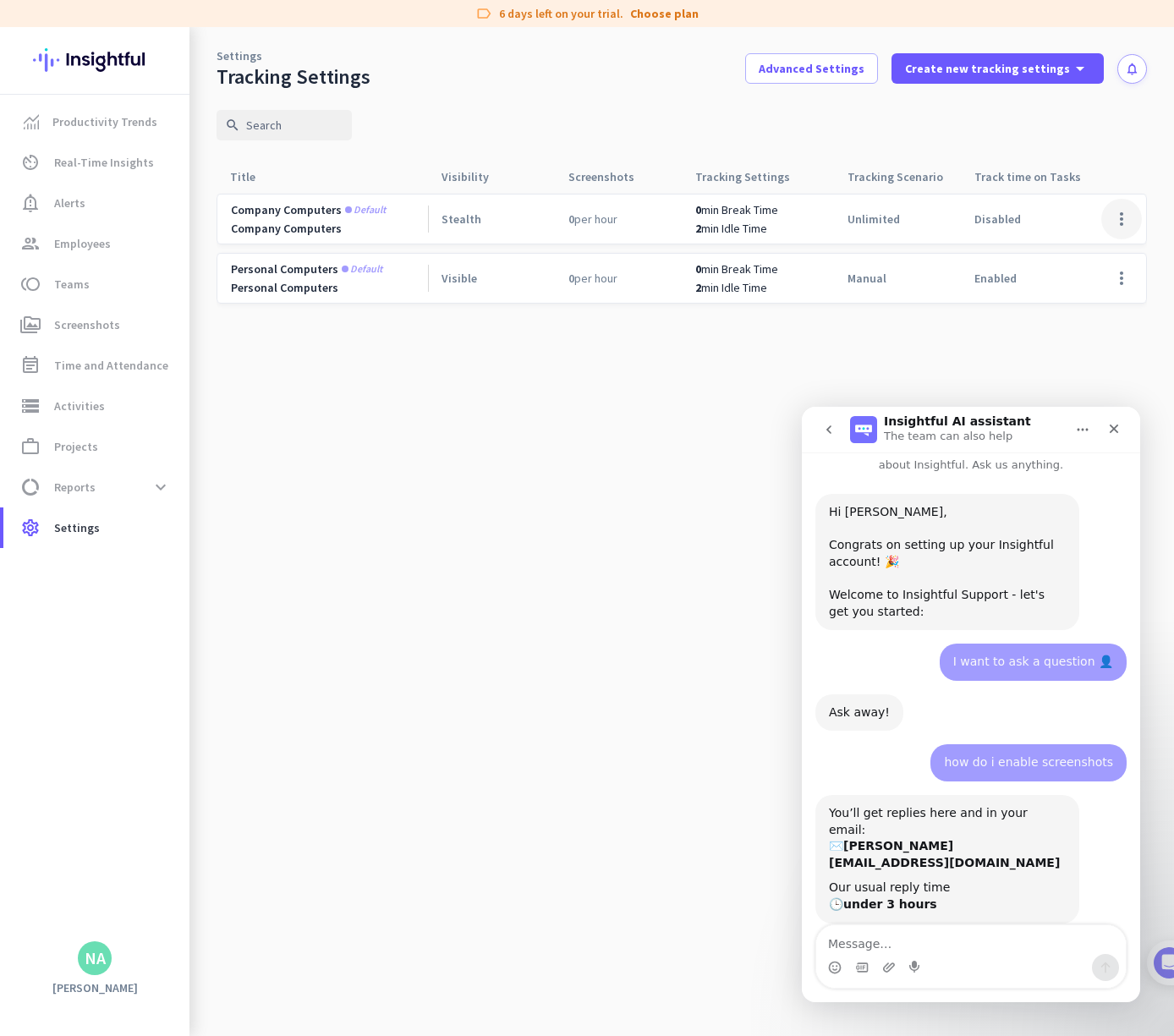
click at [902, 218] on span at bounding box center [1121, 219] width 41 height 41
click at [902, 260] on div "Edit" at bounding box center [1087, 254] width 109 height 30
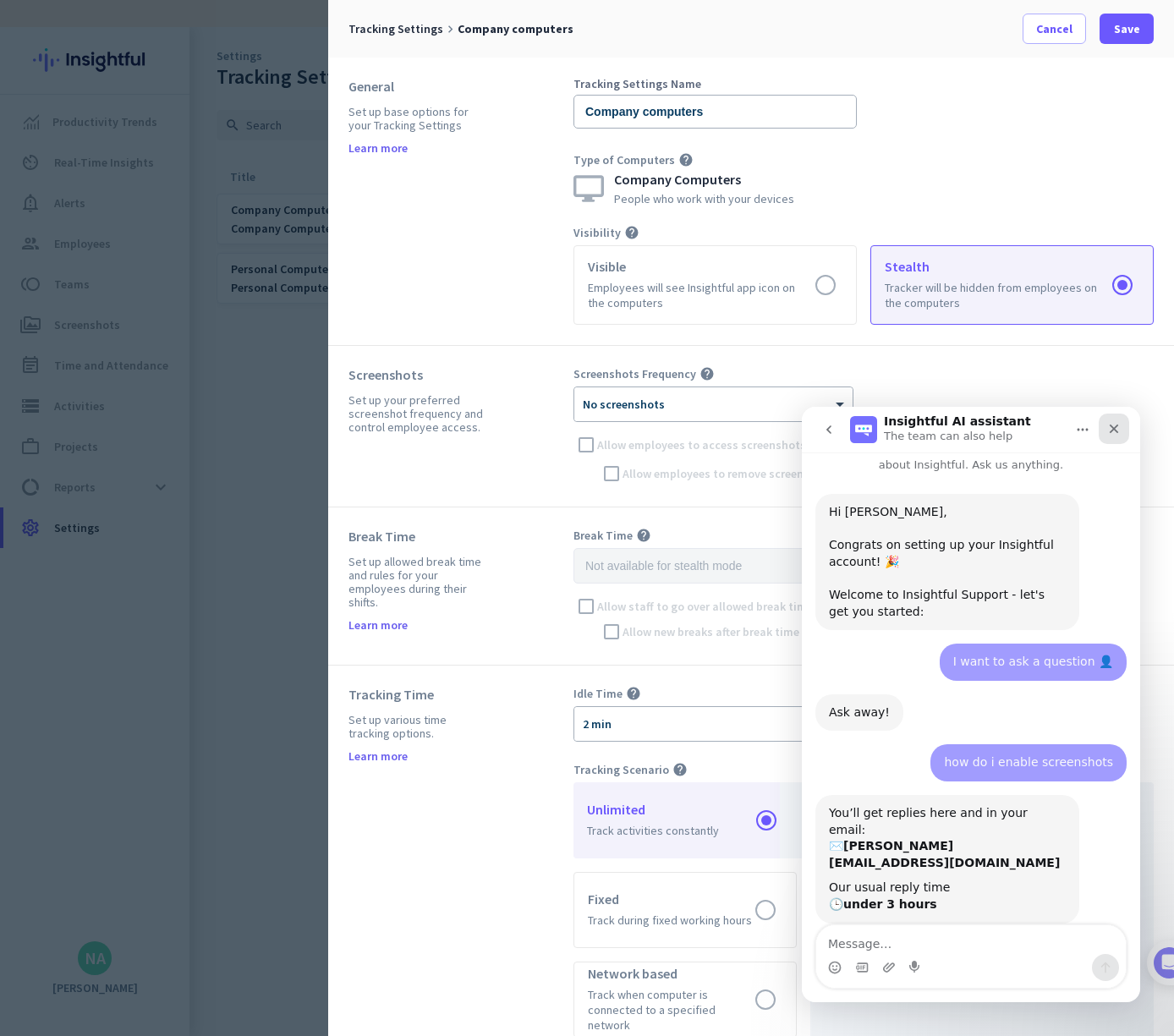
click at [902, 432] on icon "Close" at bounding box center [1114, 428] width 13 height 13
click at [902, 432] on div "Screenshots Frequency help × No screenshots Allow employees to access screensho…" at bounding box center [863, 427] width 580 height 120
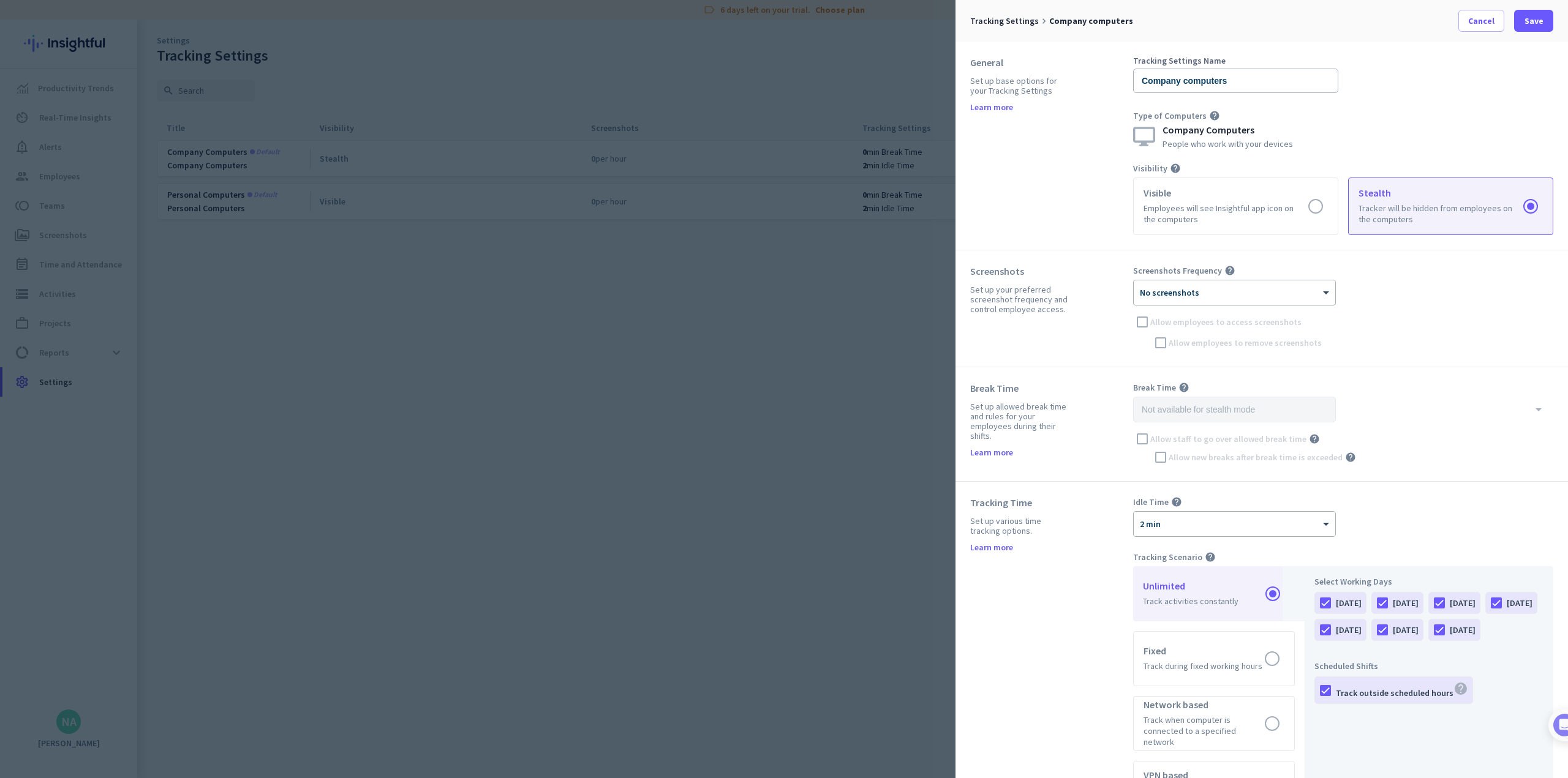
click at [653, 294] on div "× No screenshots" at bounding box center [1227, 292] width 186 height 10
click at [653, 292] on div at bounding box center [1234, 288] width 201 height 10
click at [653, 415] on div "24 per hour" at bounding box center [1234, 416] width 200 height 20
click at [653, 385] on div "Break Time help" at bounding box center [1343, 387] width 420 height 11
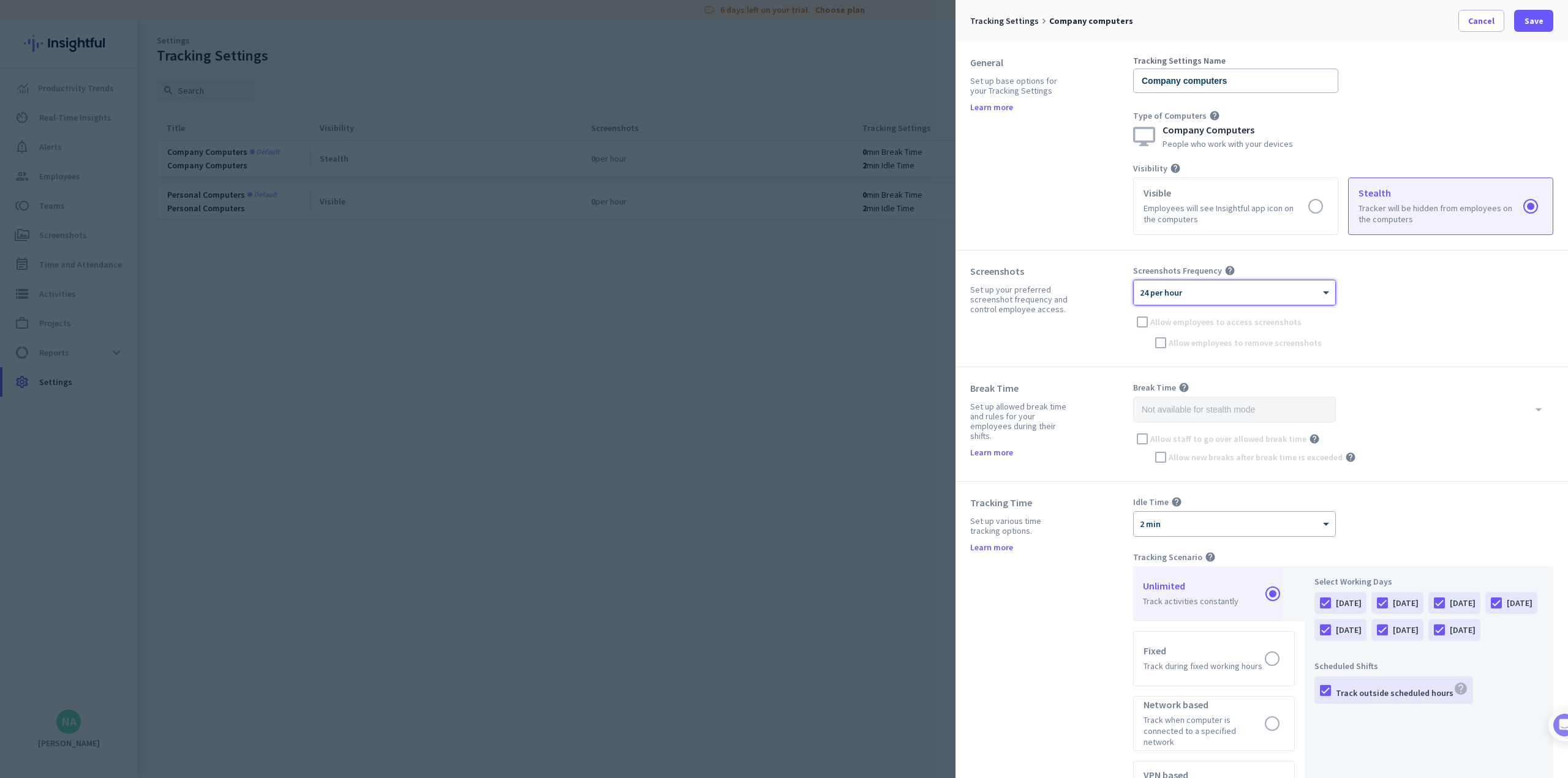
click at [653, 385] on div "Break Time help" at bounding box center [1343, 387] width 420 height 11
click at [653, 520] on div at bounding box center [1234, 520] width 201 height 10
click at [653, 298] on div "× 24 per hour" at bounding box center [1234, 293] width 201 height 25
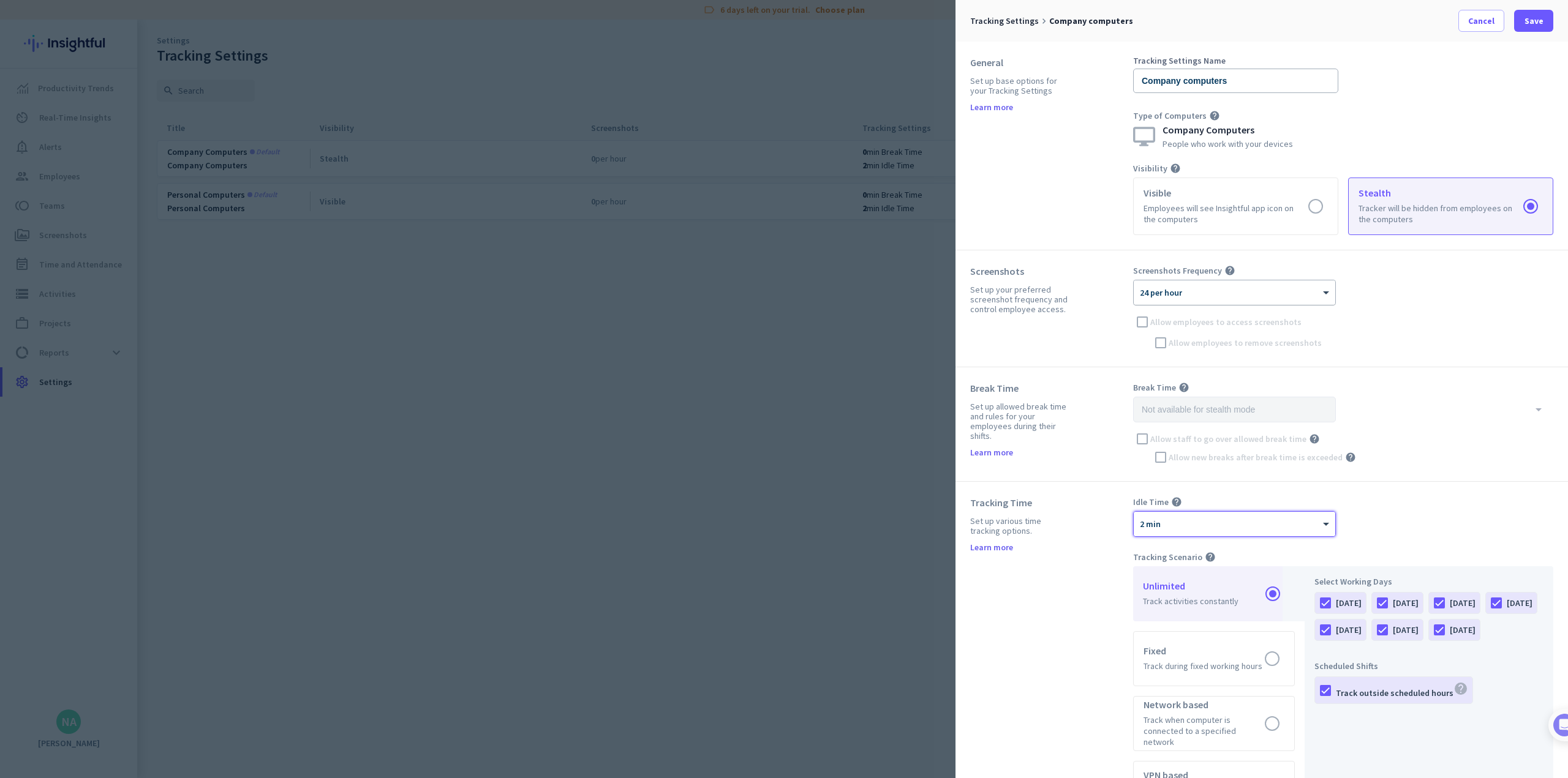
click at [653, 298] on div "× 24 per hour" at bounding box center [1234, 293] width 201 height 25
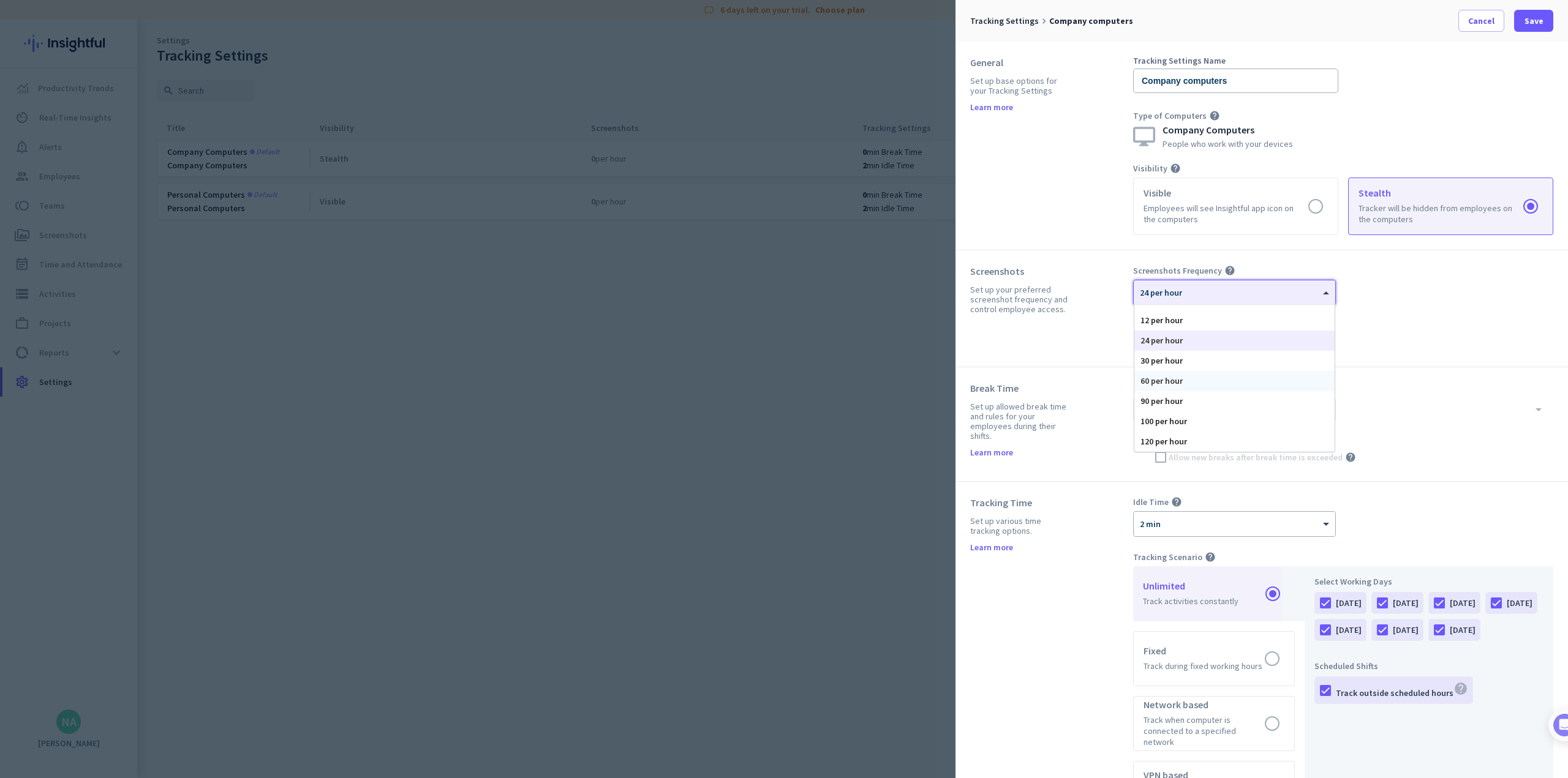
click at [653, 380] on div "60 per hour" at bounding box center [1234, 380] width 200 height 20
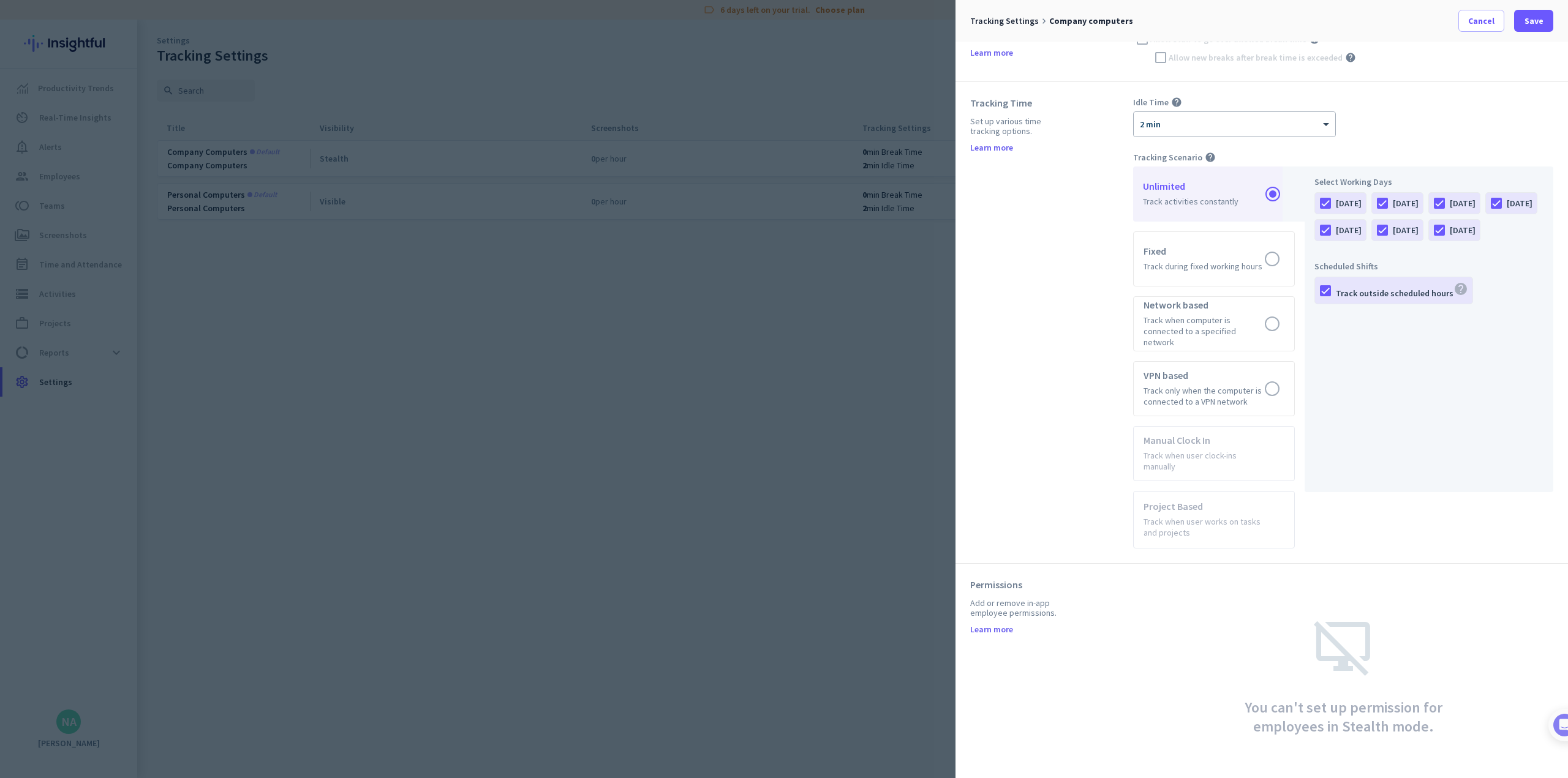
scroll to position [0, 0]
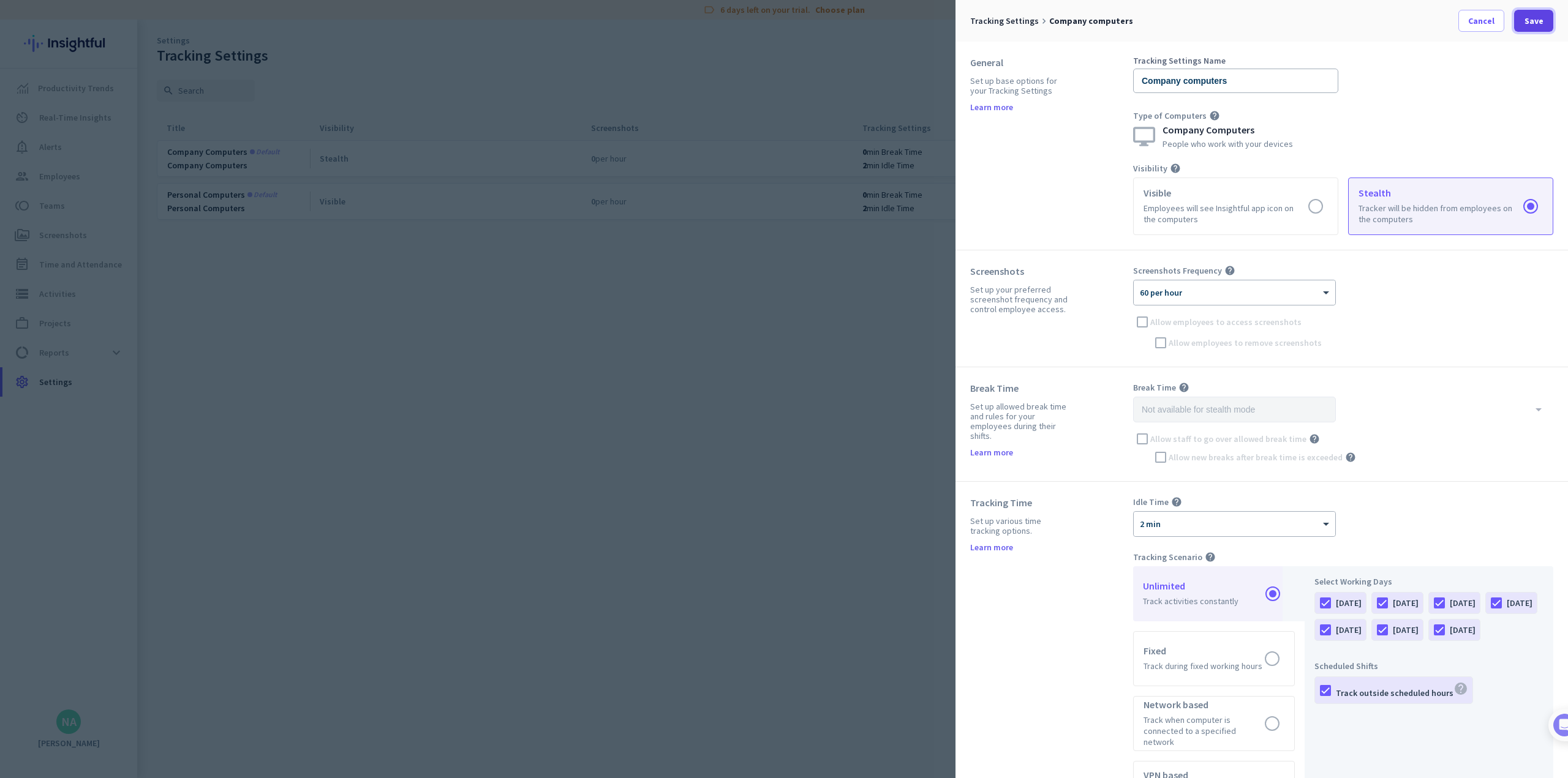
click at [653, 22] on span "Save" at bounding box center [1534, 21] width 19 height 12
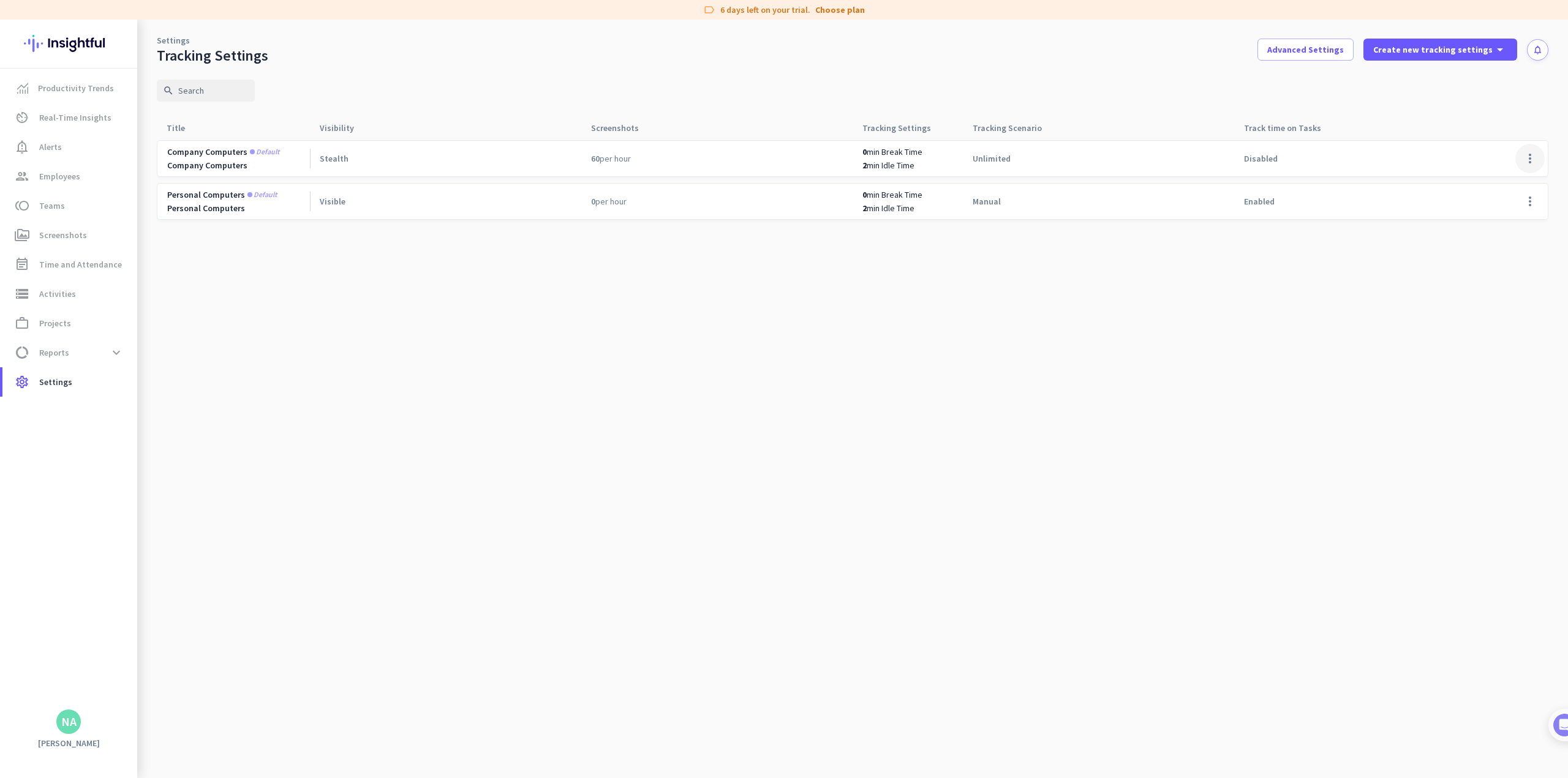
click at [653, 157] on span at bounding box center [1530, 158] width 30 height 30
click at [653, 183] on span "Edit" at bounding box center [1505, 184] width 59 height 12
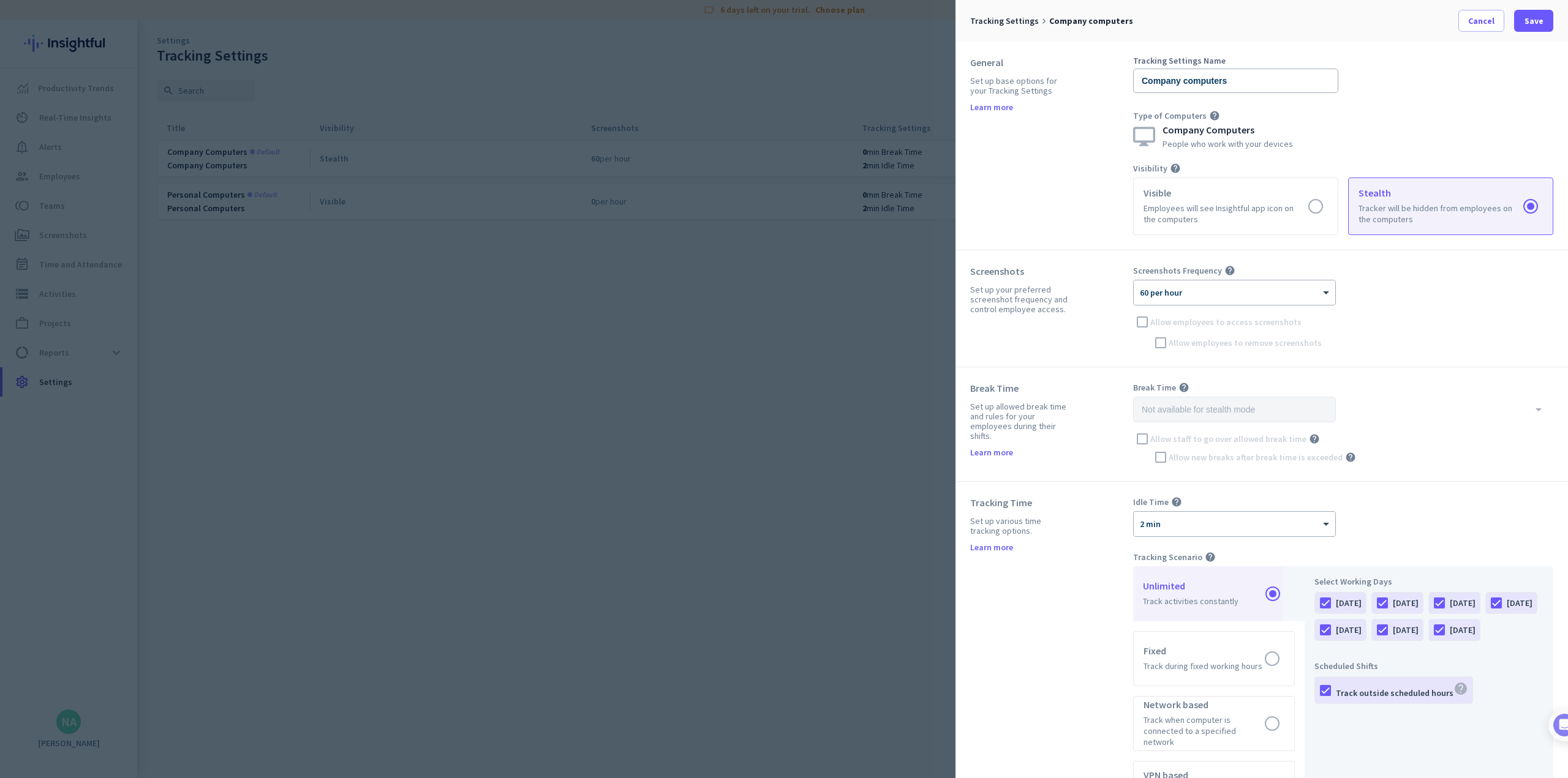
click at [653, 321] on div "Screenshots Frequency help × 60 per hour Allow employees to access screenshots …" at bounding box center [1343, 309] width 420 height 87
click at [653, 19] on span at bounding box center [1534, 21] width 39 height 30
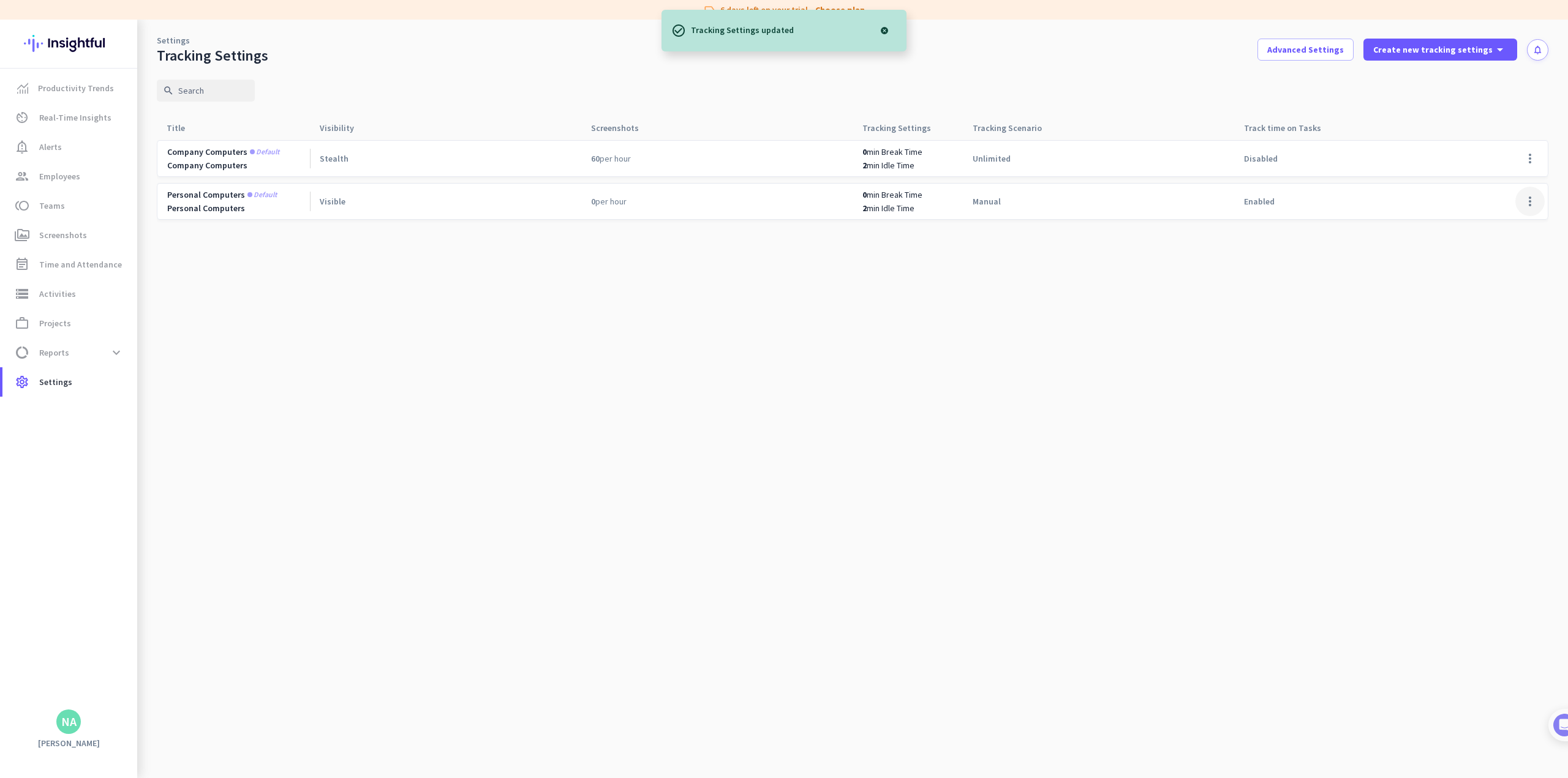
click at [653, 204] on span at bounding box center [1530, 201] width 30 height 30
click at [653, 227] on span "Edit" at bounding box center [1484, 227] width 15 height 11
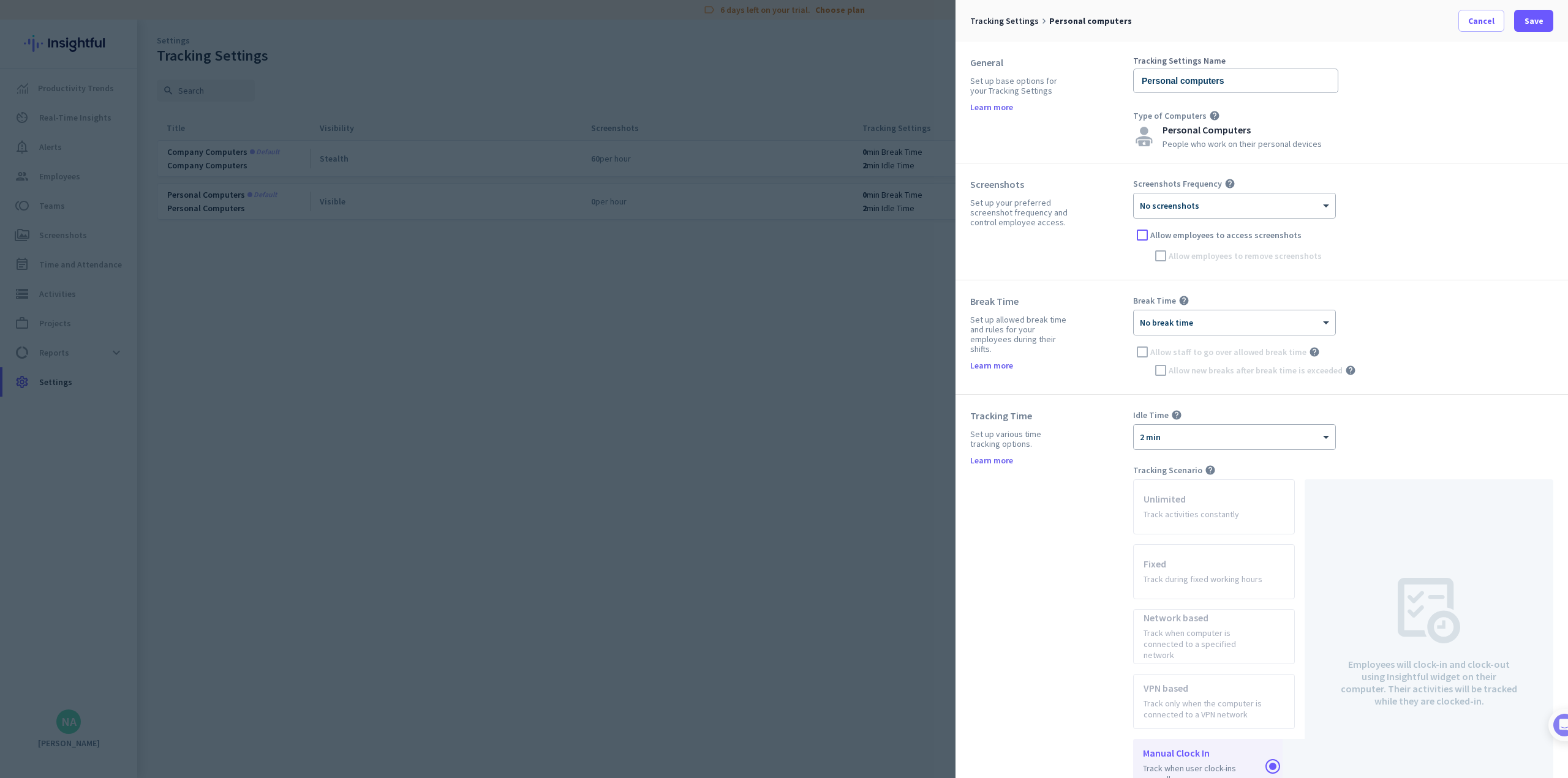
click at [653, 212] on div "× No screenshots" at bounding box center [1234, 206] width 201 height 25
click at [653, 294] on div "60 per hour" at bounding box center [1234, 294] width 200 height 20
click at [653, 294] on div "Break Time Set up allowed break time and rules for your employees during their …" at bounding box center [1262, 338] width 612 height 114
click at [653, 307] on div "Break Time help × No break time Allow staff to go over allowed break time help …" at bounding box center [1343, 337] width 420 height 85
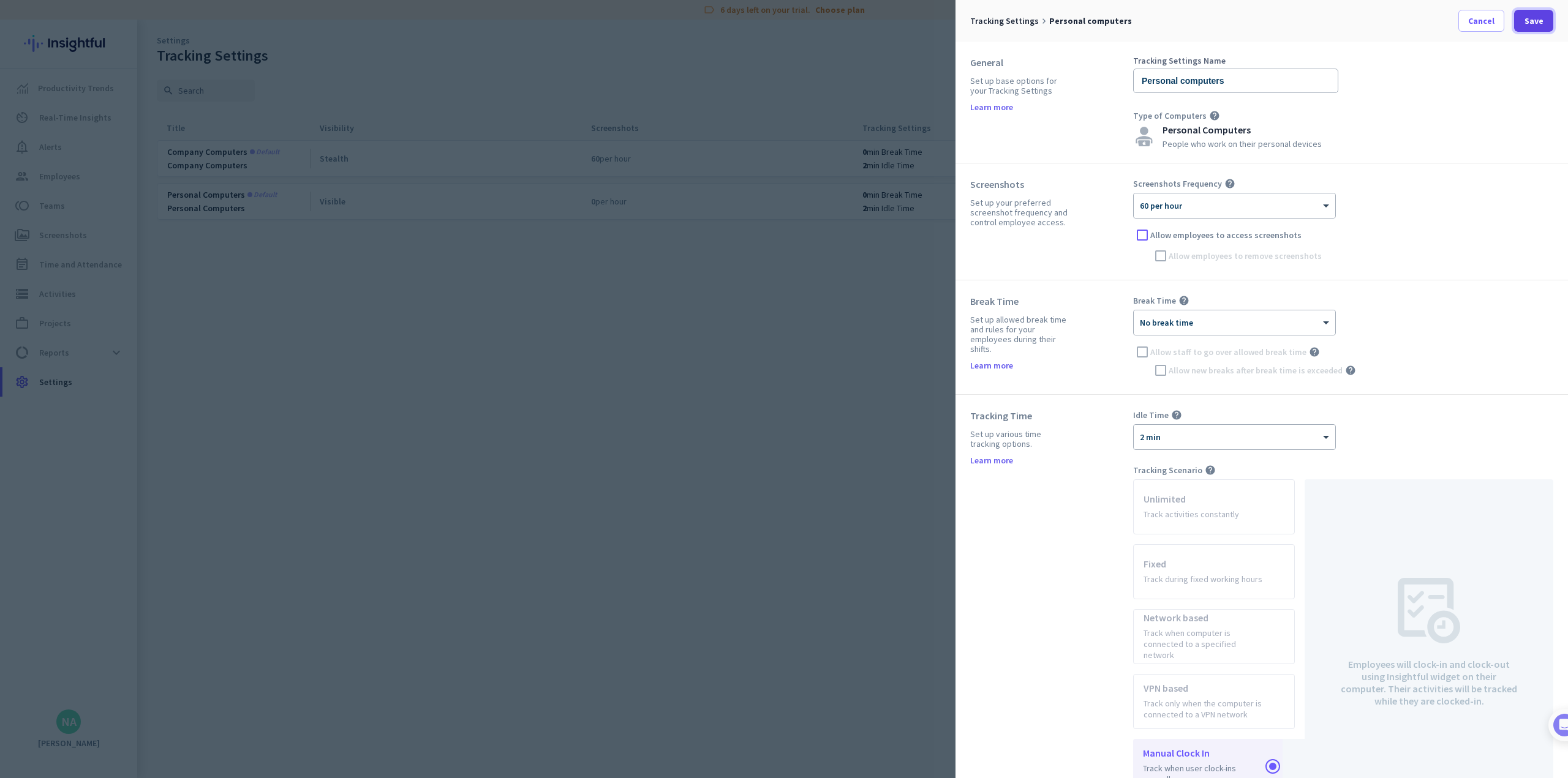
click at [653, 25] on span "Save" at bounding box center [1534, 21] width 19 height 12
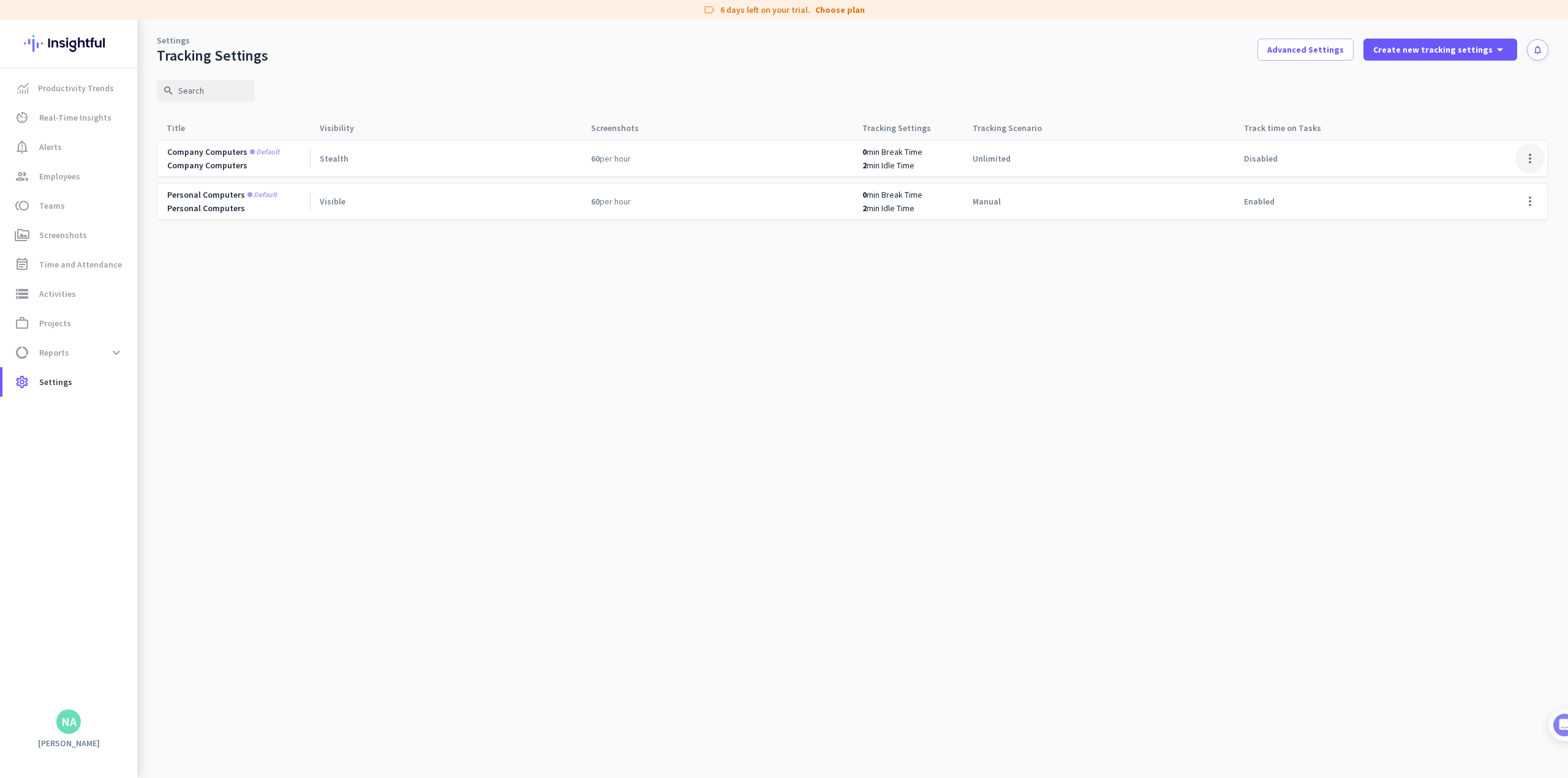
click at [653, 155] on span at bounding box center [1530, 158] width 30 height 30
click at [653, 185] on span "Edit" at bounding box center [1505, 184] width 59 height 12
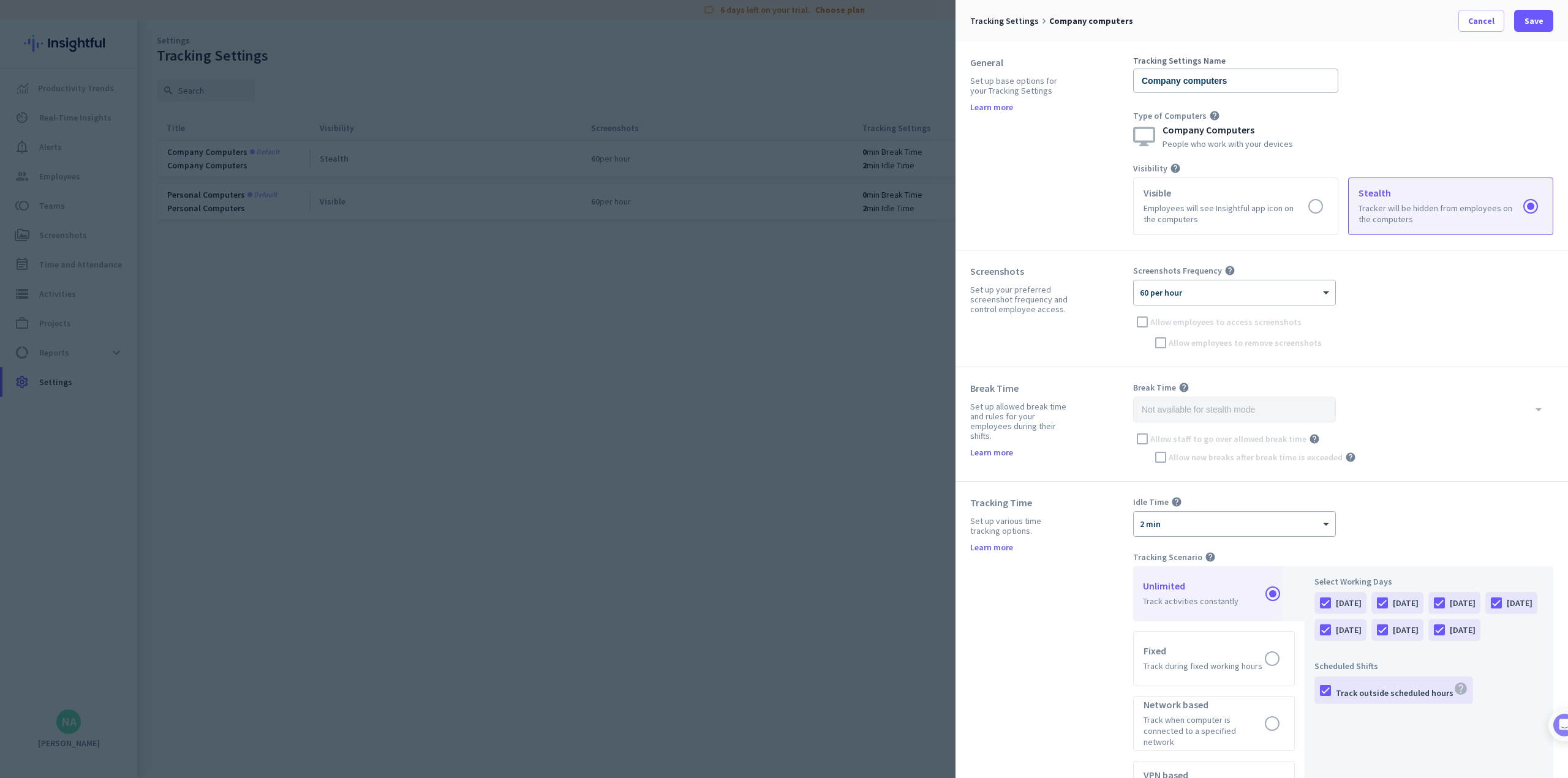
click at [653, 376] on div "Break Time Set up allowed break time and rules for your employees during their …" at bounding box center [1262, 424] width 612 height 114
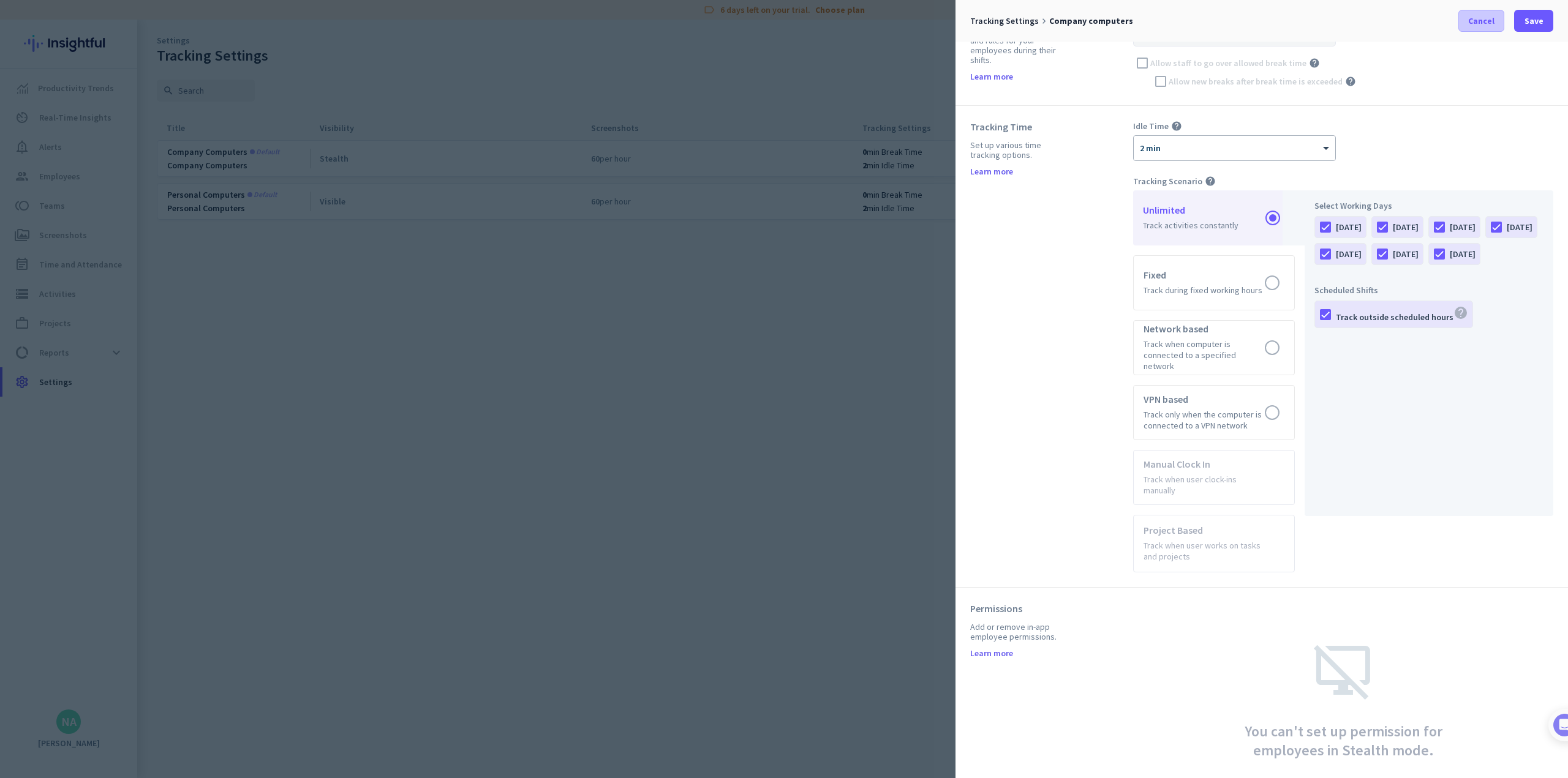
scroll to position [338, 0]
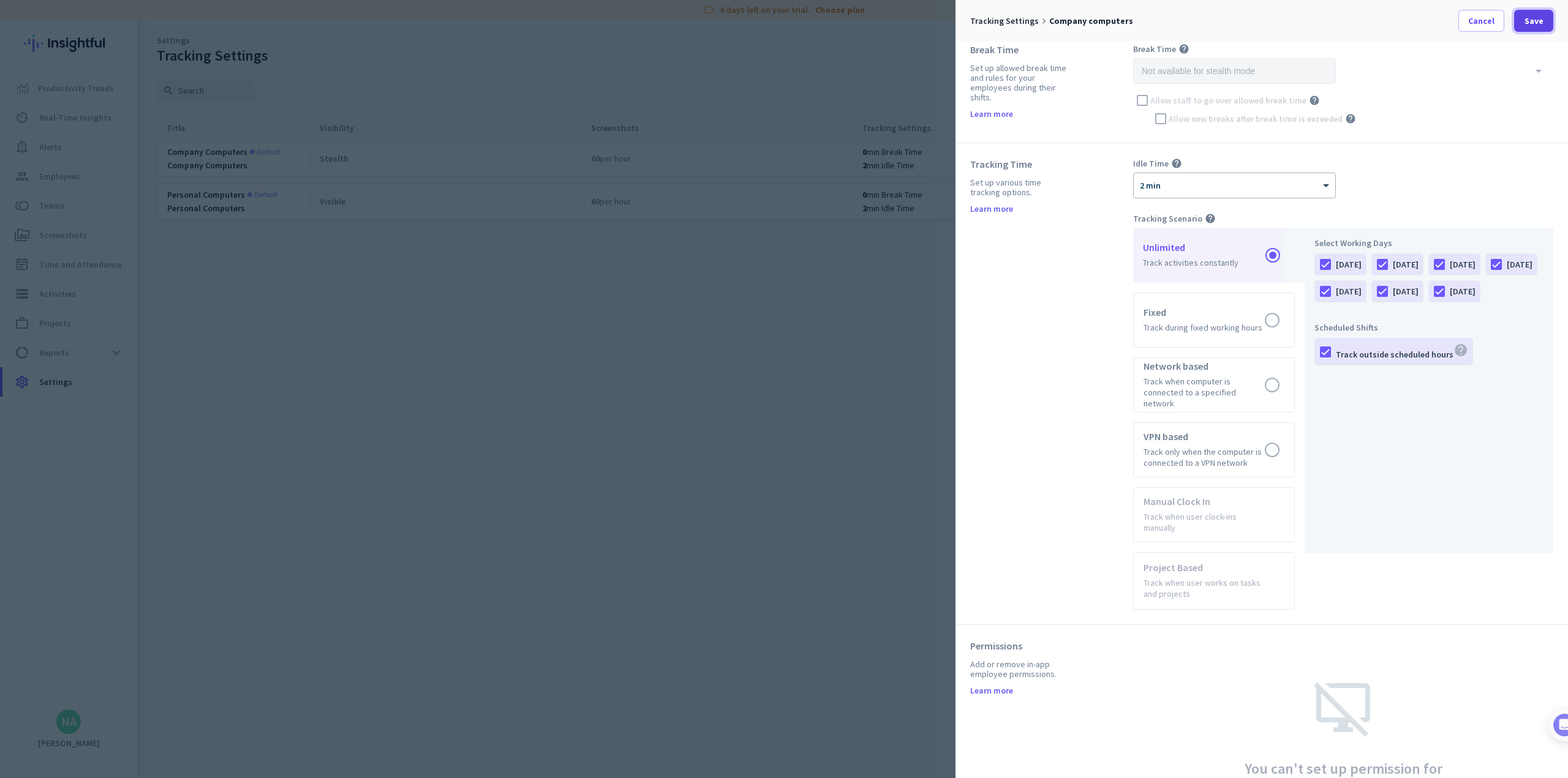
click at [653, 14] on span "Save" at bounding box center [1534, 21] width 19 height 12
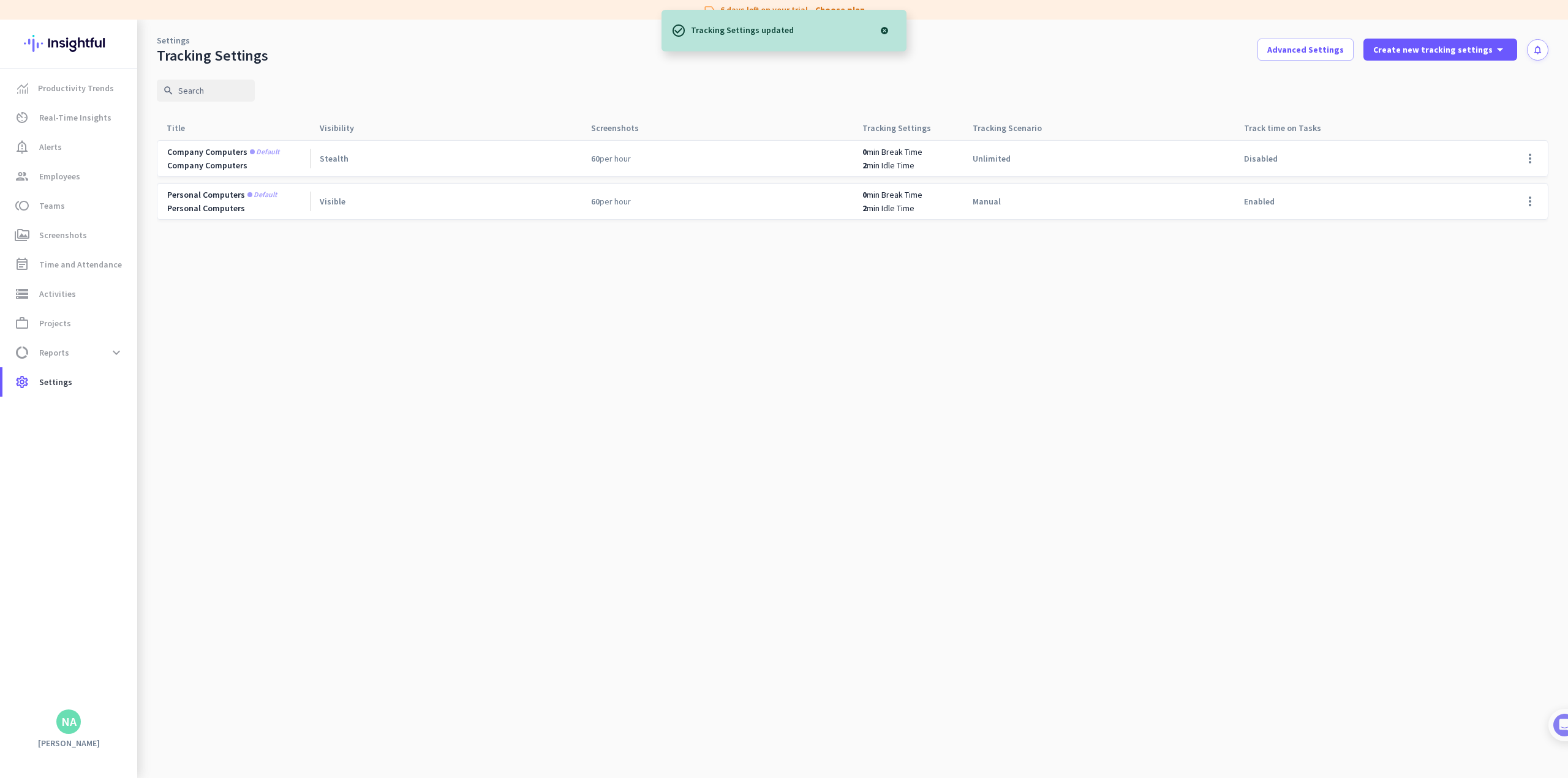
click at [653, 326] on cdk-virtual-scroll-viewport "Company computers Default Company Computers Stealth 60 per hour 0 min Break Tim…" at bounding box center [852, 459] width 1391 height 638
click at [653, 198] on span at bounding box center [1530, 201] width 30 height 30
click at [653, 224] on span "Edit" at bounding box center [1484, 227] width 15 height 11
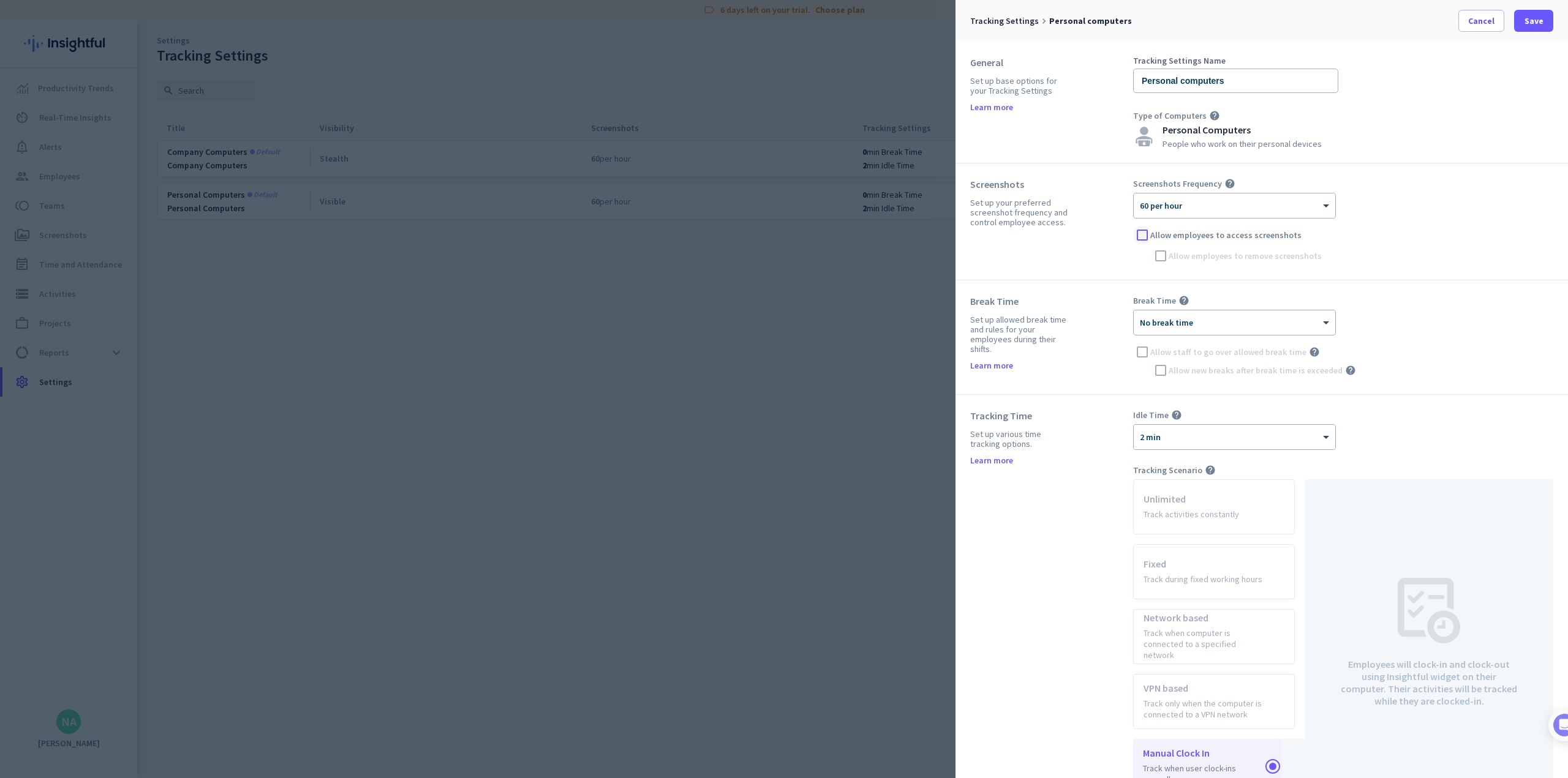
click at [653, 236] on div at bounding box center [1142, 235] width 19 height 19
click at [653, 237] on div at bounding box center [1142, 235] width 19 height 19
click at [653, 276] on div "Screenshots Set up your preferred screenshot frequency and control employee acc…" at bounding box center [1262, 222] width 612 height 117
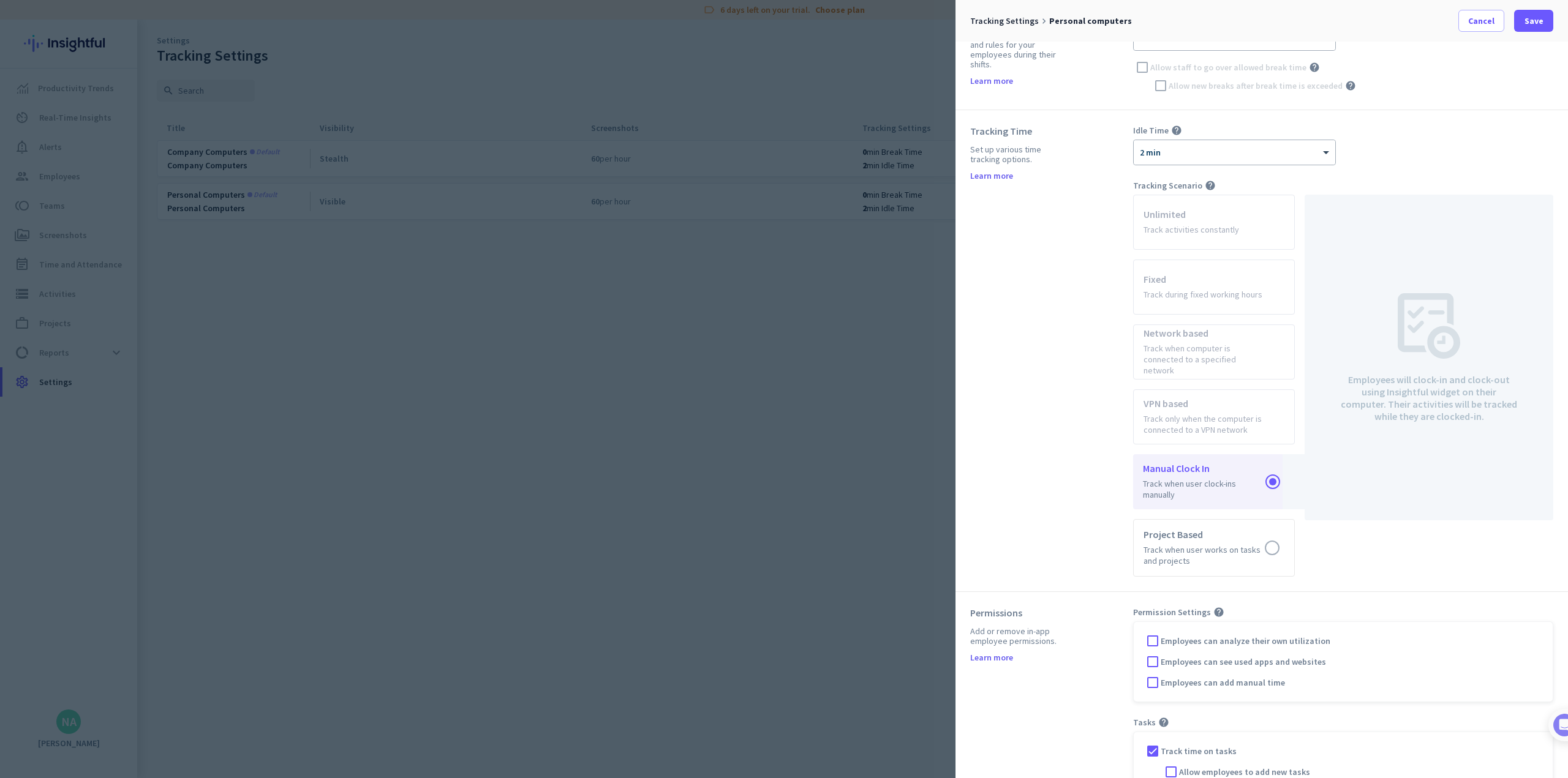
scroll to position [302, 0]
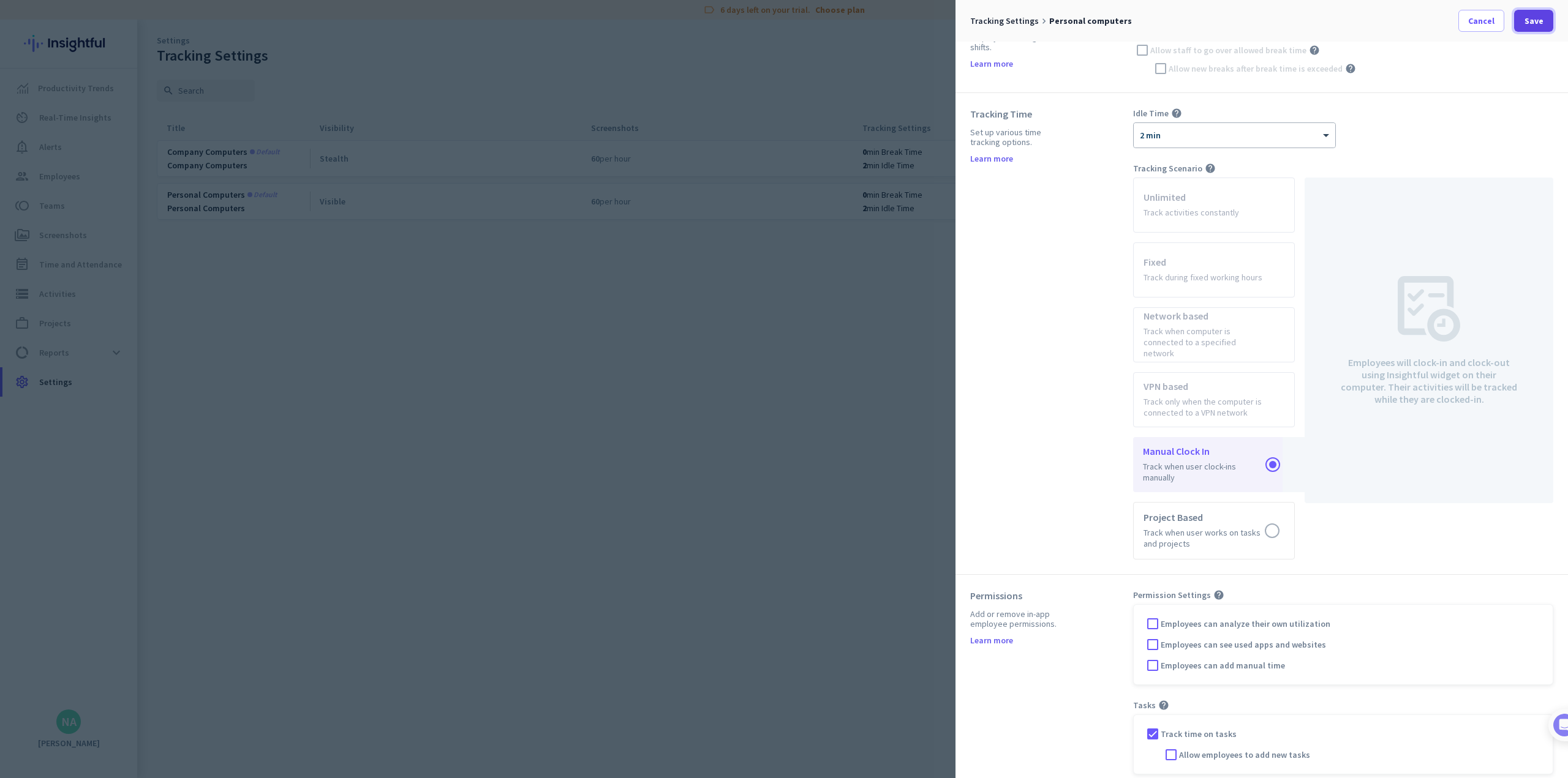
click at [653, 23] on span "Save" at bounding box center [1534, 21] width 19 height 12
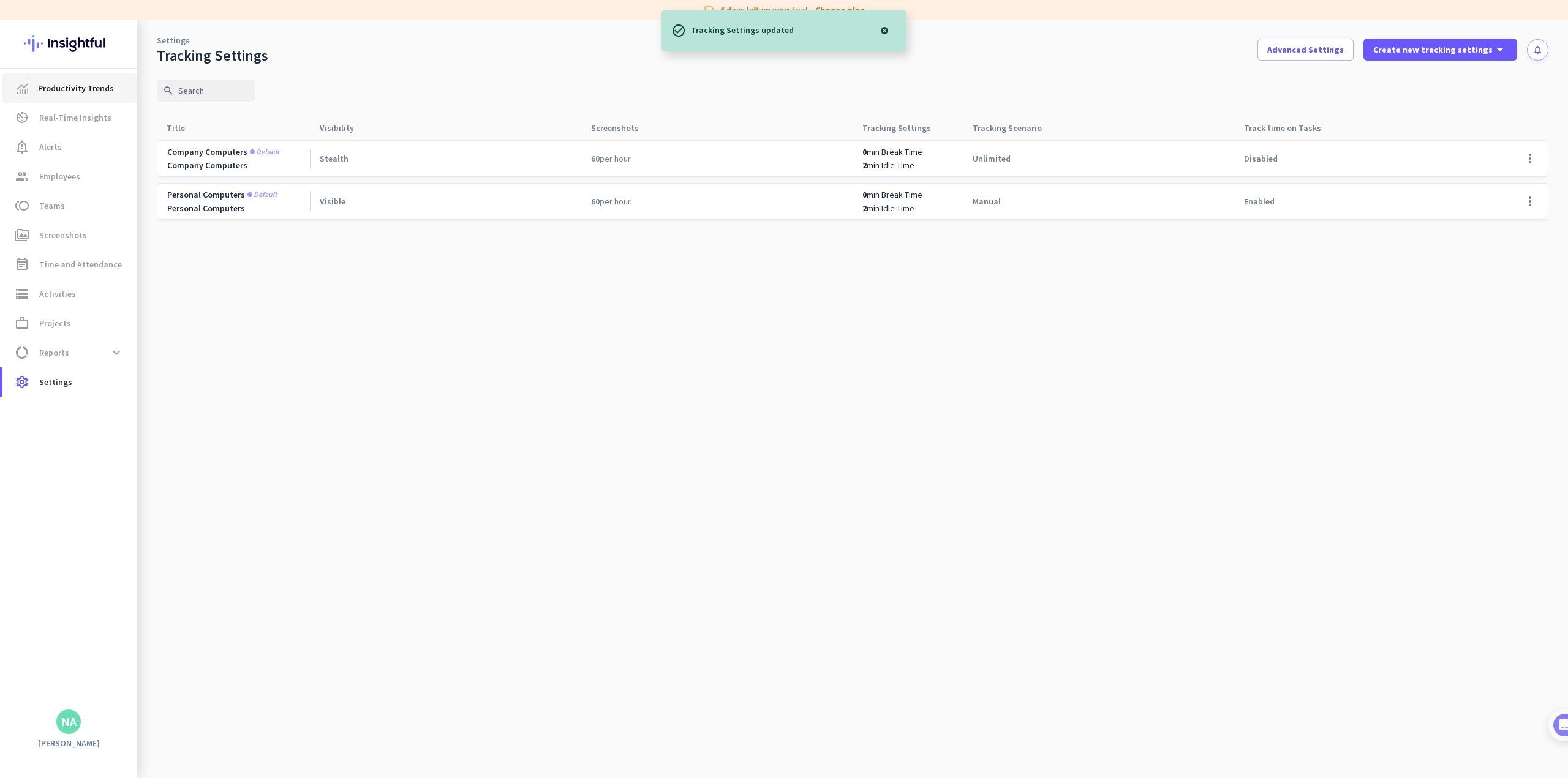
click at [60, 77] on link "Productivity Trends" at bounding box center [70, 88] width 134 height 30
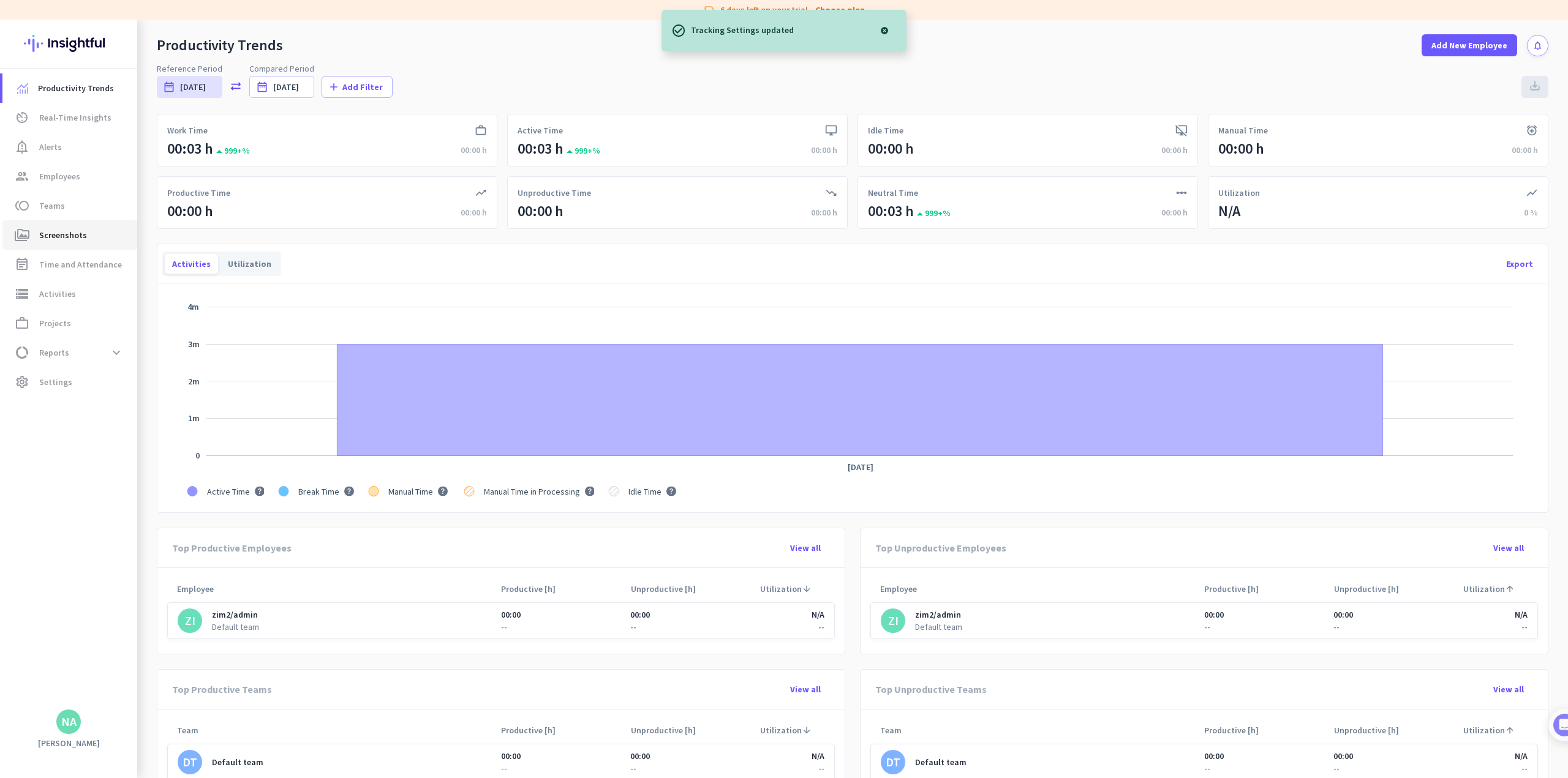
click at [64, 234] on span "Screenshots" at bounding box center [63, 234] width 48 height 14
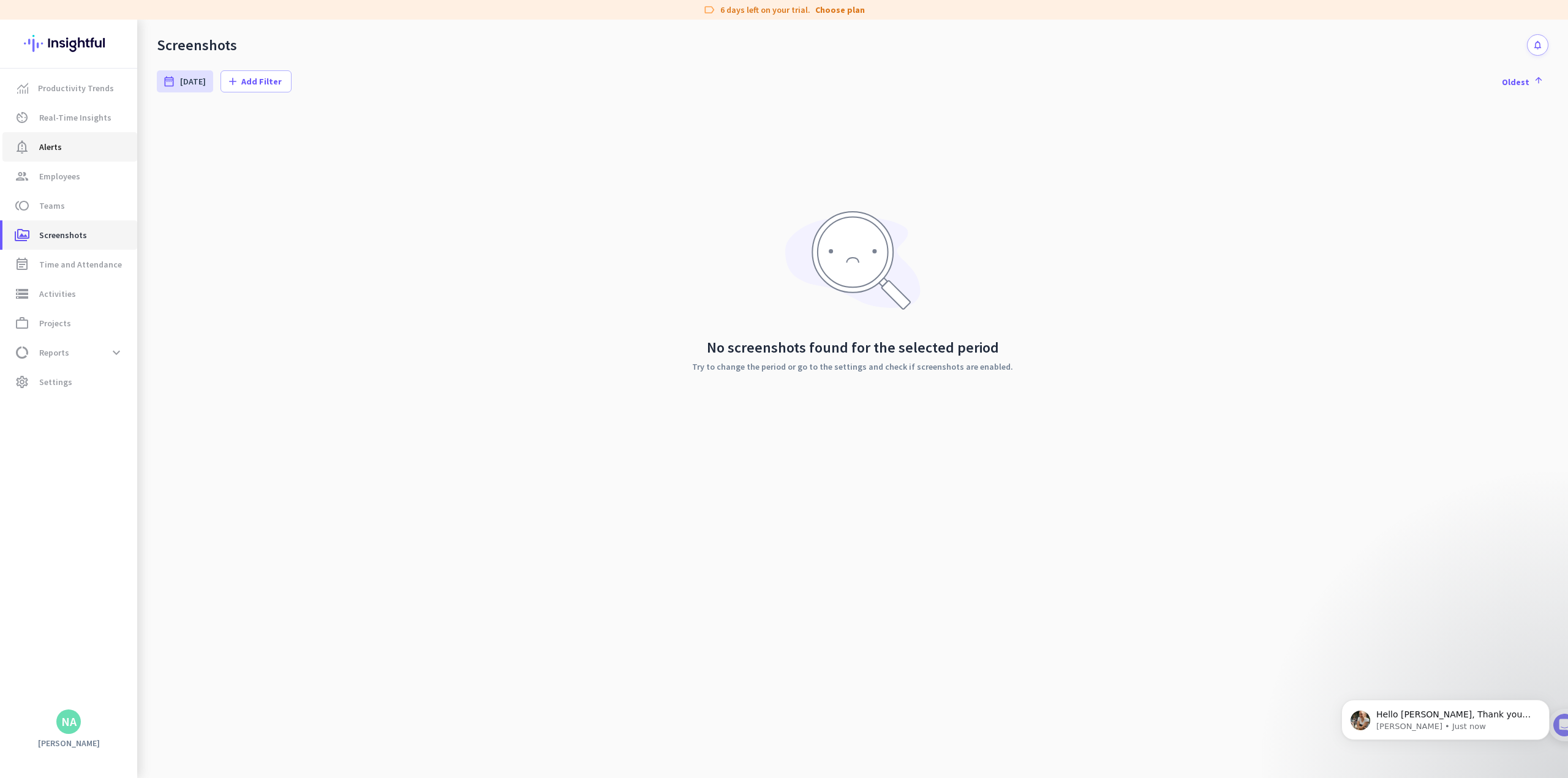
scroll to position [241, 0]
click at [46, 260] on span "Time and Attendance" at bounding box center [81, 264] width 83 height 14
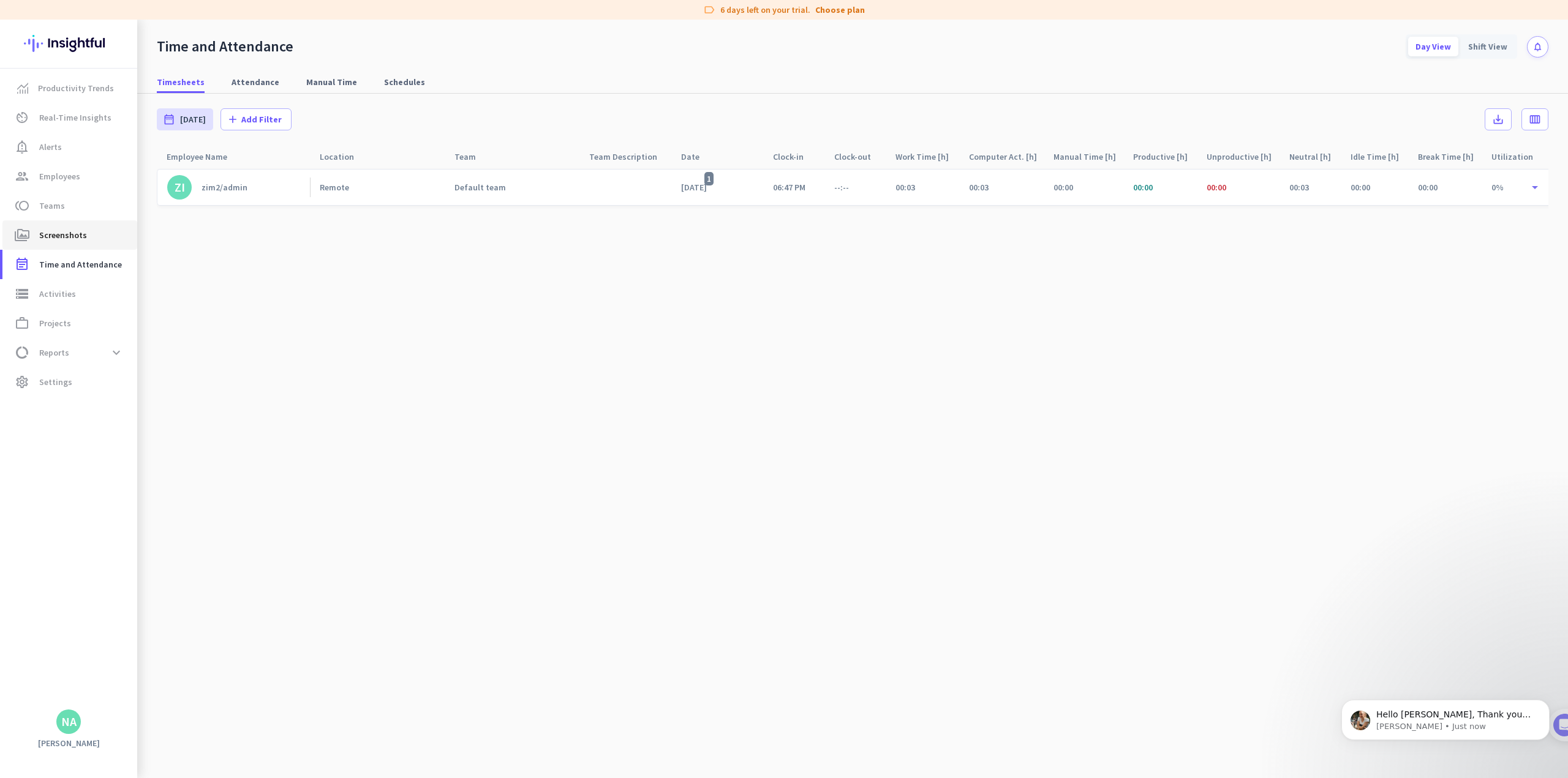
click at [59, 232] on span "Screenshots" at bounding box center [63, 234] width 48 height 14
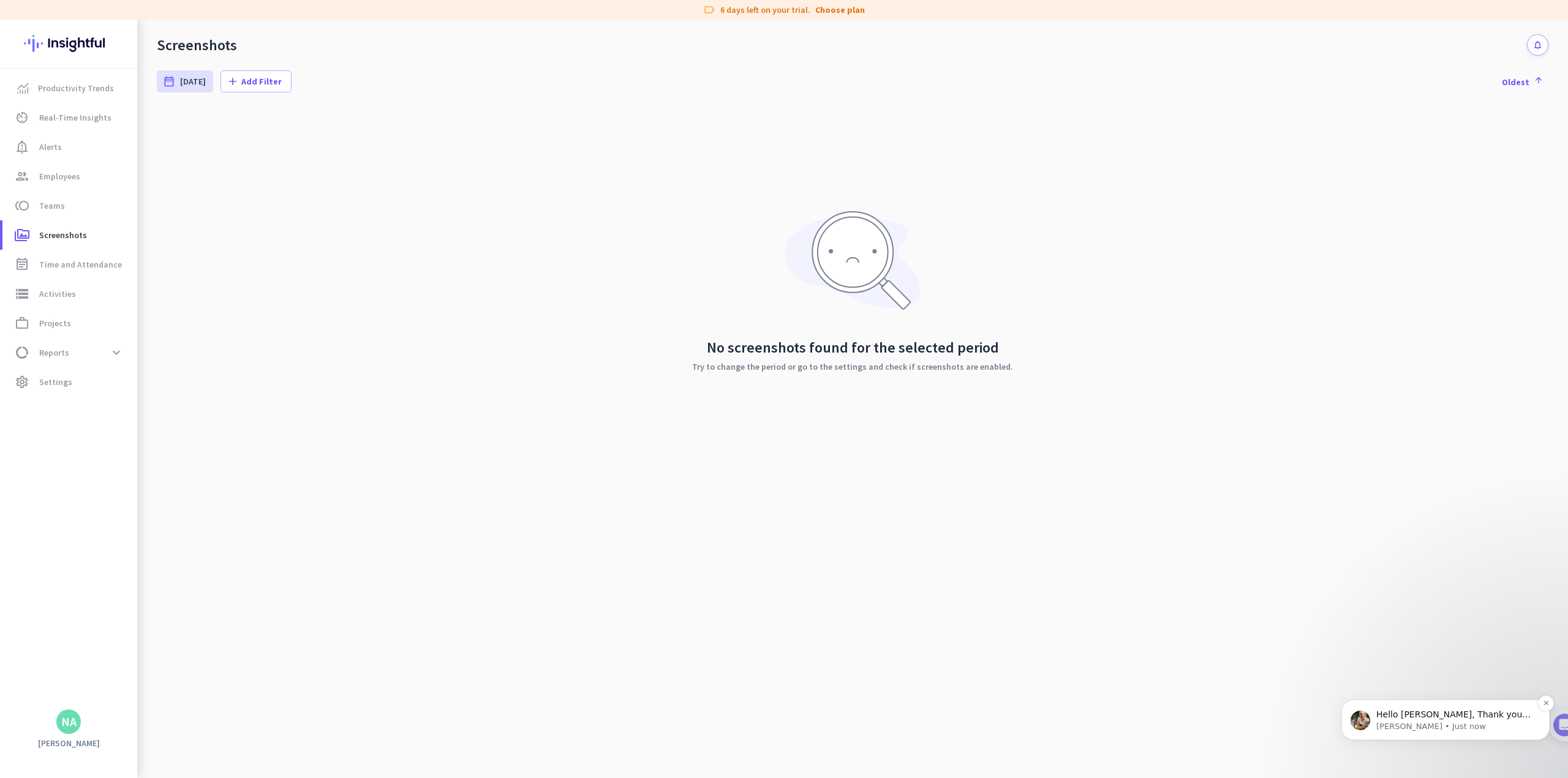
click at [653, 708] on div "Hello [PERSON_NAME], Thank you for reaching out to [GEOGRAPHIC_DATA]. You can e…" at bounding box center [1455, 715] width 161 height 16
click at [653, 708] on div "No screenshots found for the selected period Try to change the period or go to …" at bounding box center [852, 442] width 1391 height 671
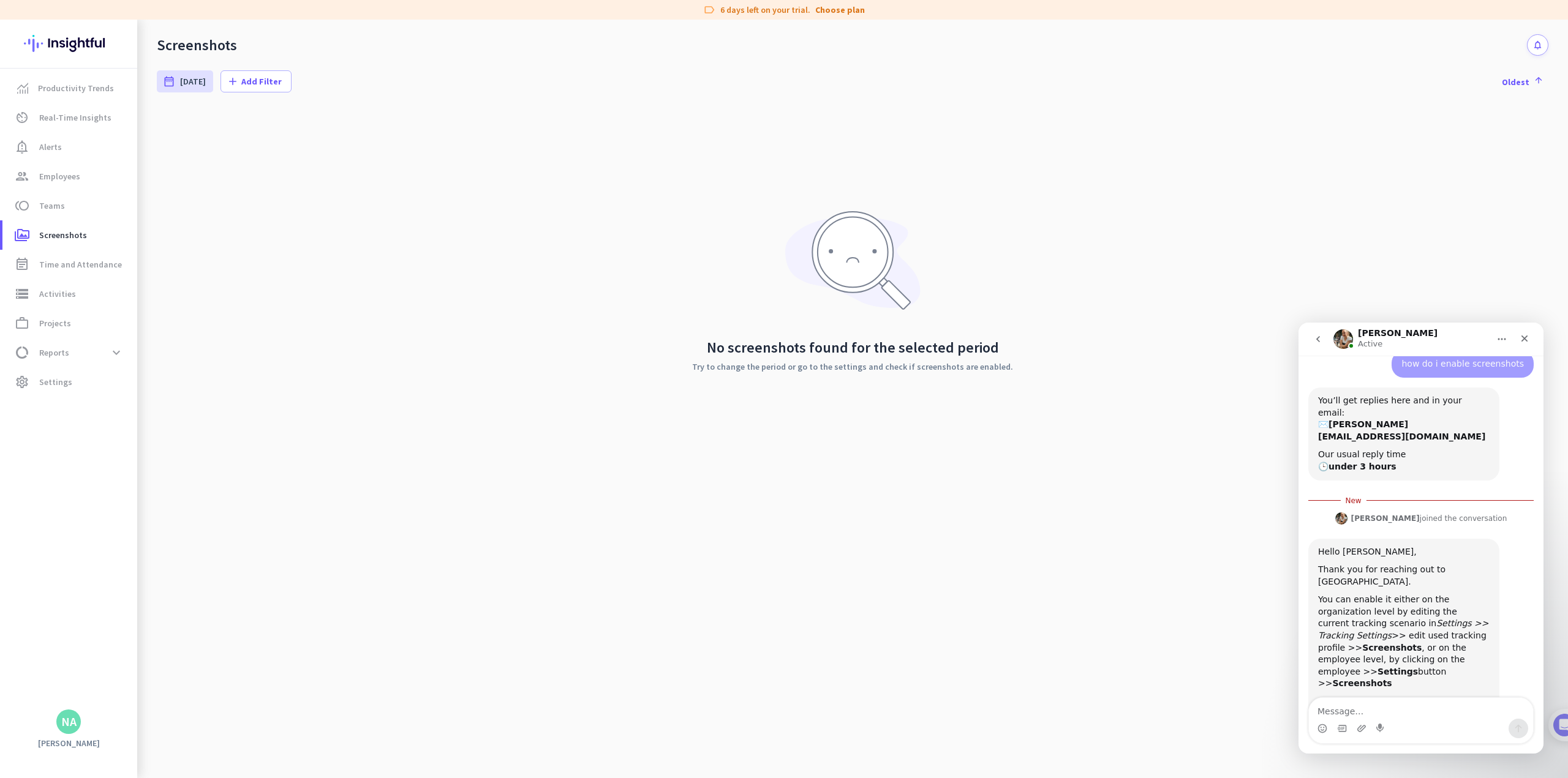
scroll to position [261, 0]
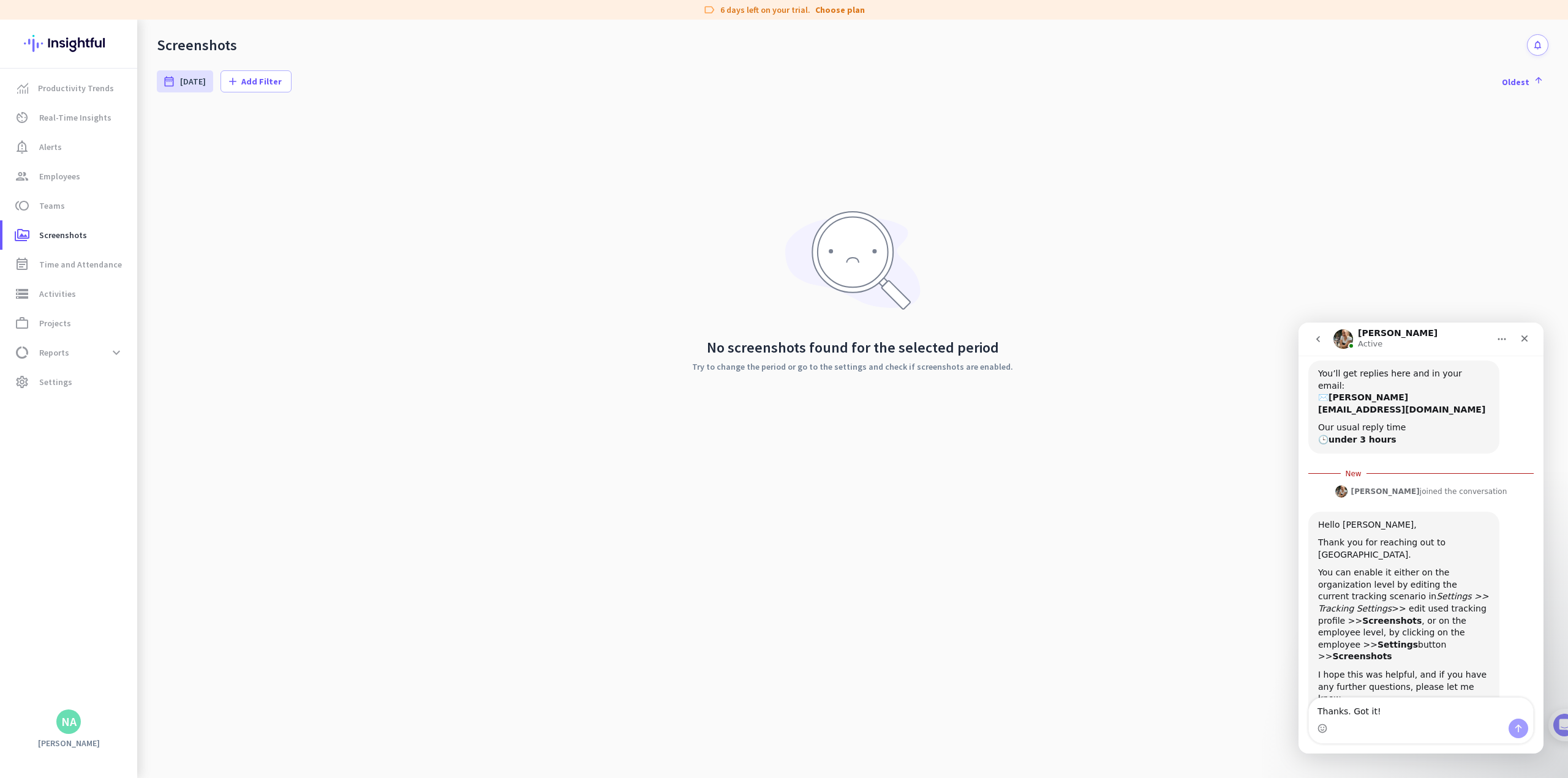
type textarea "Thanks. Got it!"
click at [653, 723] on button "Send a message…" at bounding box center [1518, 728] width 19 height 19
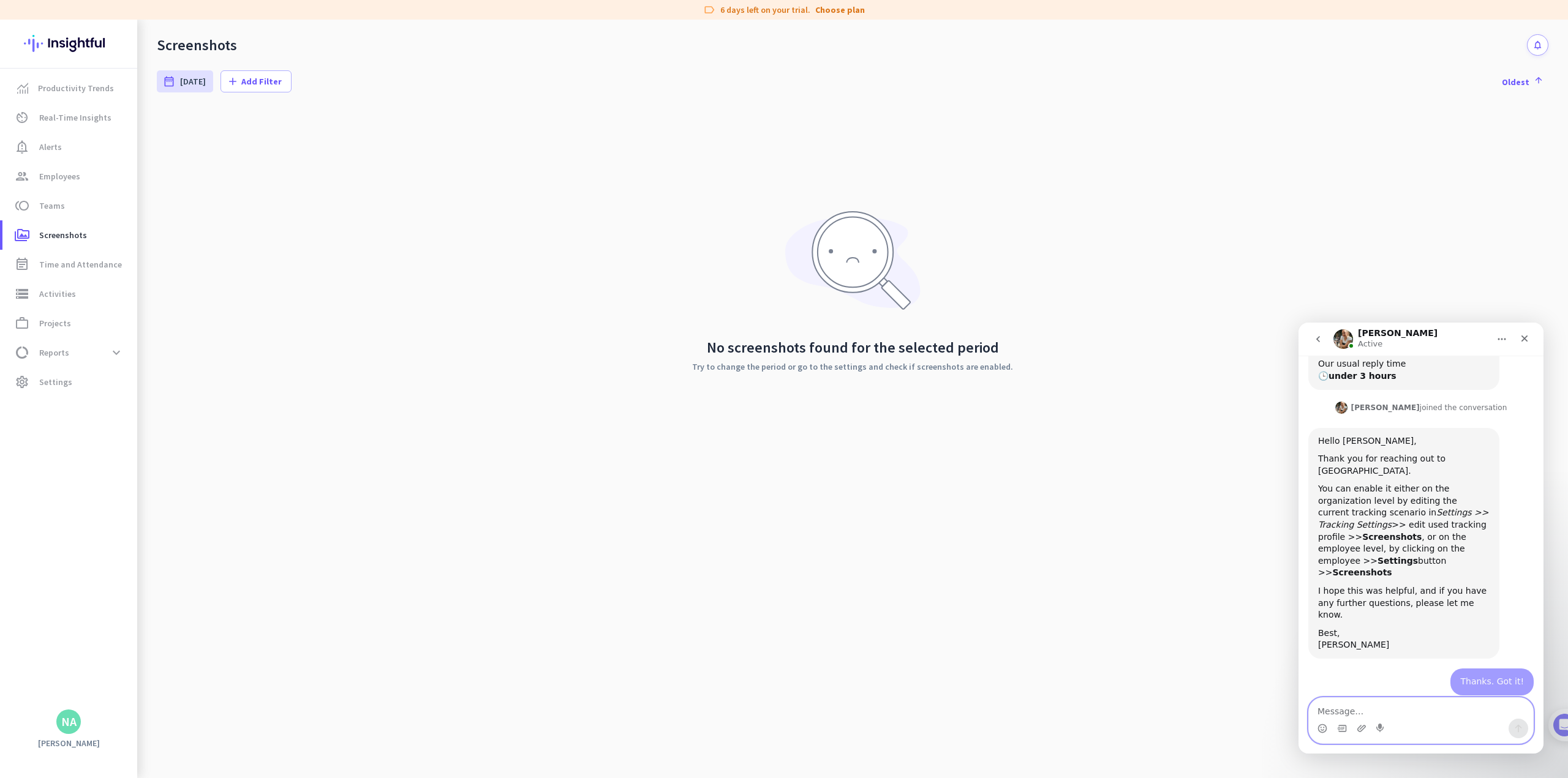
scroll to position [326, 0]
click at [80, 267] on span "Time and Attendance" at bounding box center [81, 264] width 83 height 14
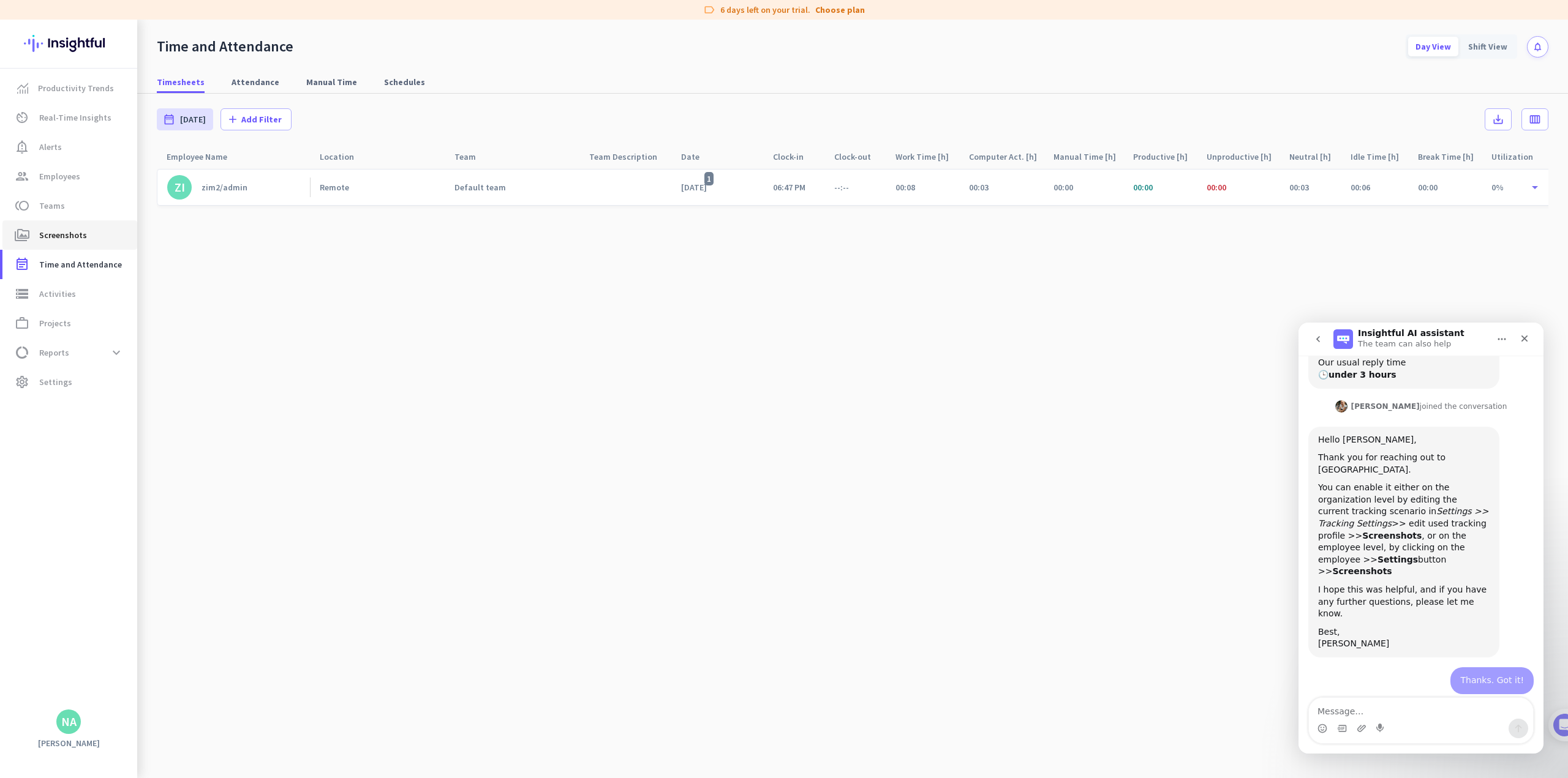
click at [77, 239] on span "Screenshots" at bounding box center [63, 234] width 48 height 14
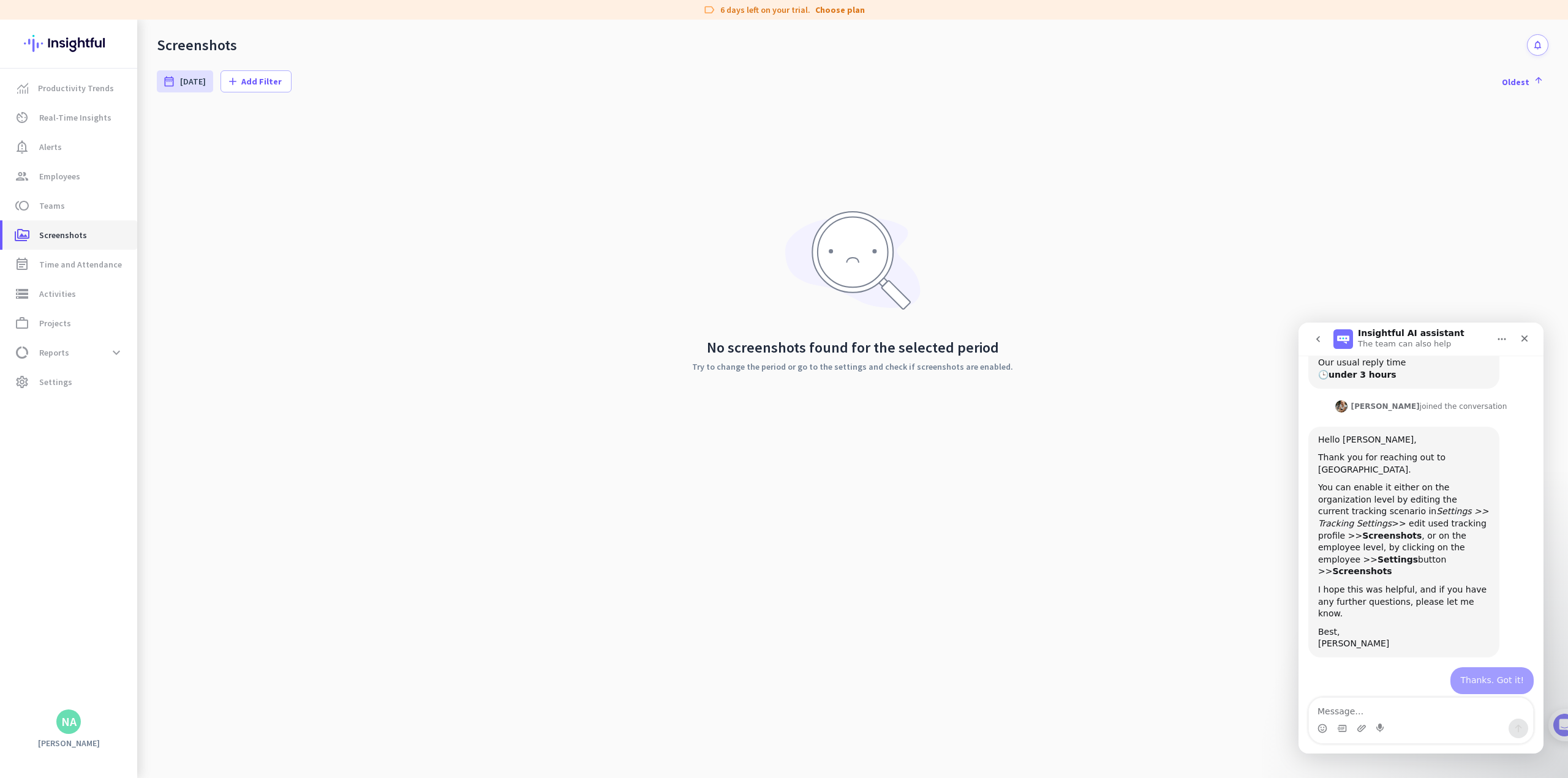
click at [21, 244] on link "perm_media Screenshots" at bounding box center [70, 235] width 134 height 30
click at [299, 203] on div "No screenshots found for the selected period Try to change the period or go to …" at bounding box center [852, 290] width 1391 height 367
click at [53, 200] on span "Teams" at bounding box center [52, 205] width 26 height 14
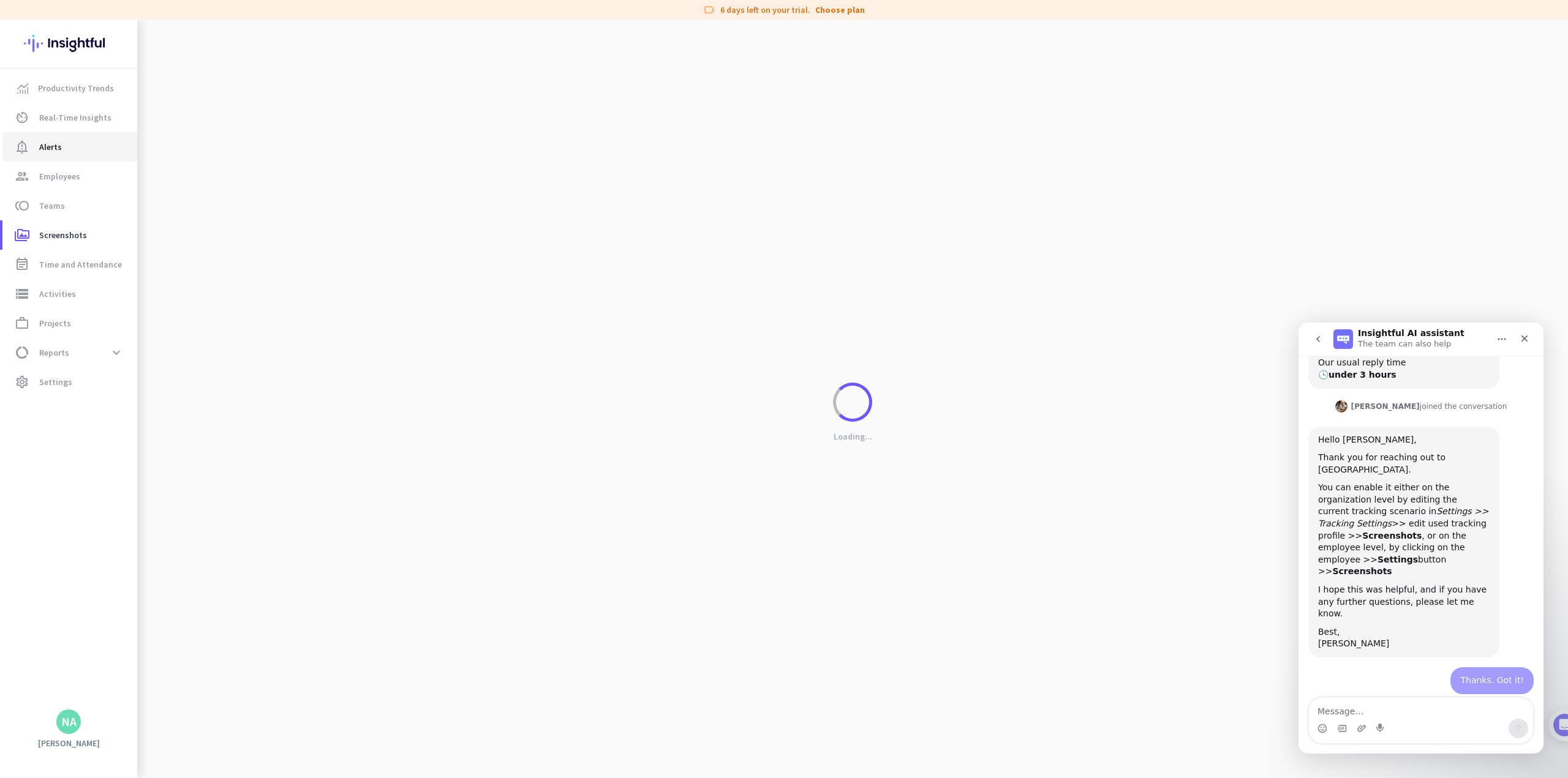
click at [54, 143] on span "Alerts" at bounding box center [50, 147] width 23 height 14
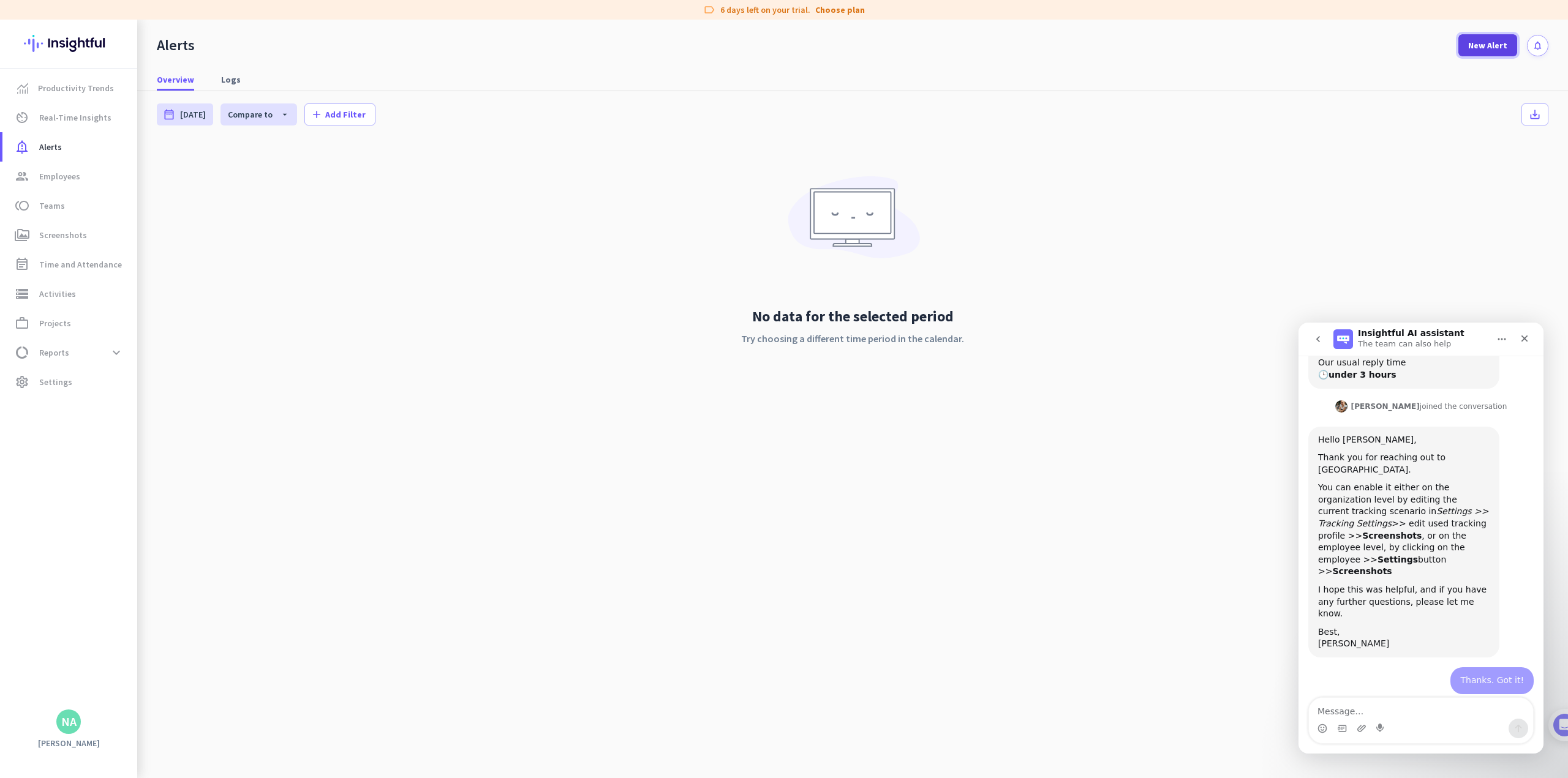
click at [653, 38] on span at bounding box center [1487, 45] width 59 height 30
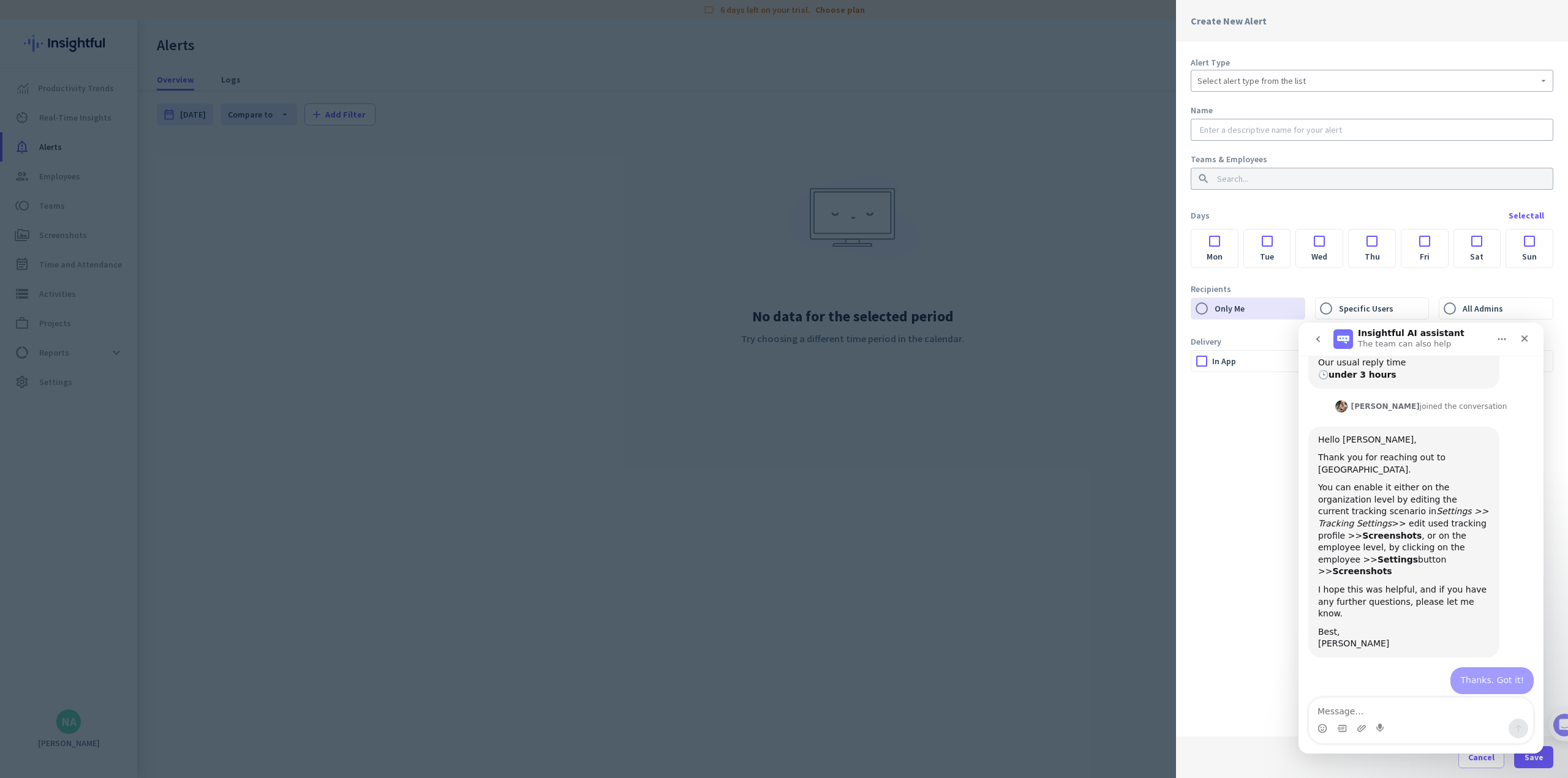
click at [653, 132] on input "text" at bounding box center [1372, 130] width 349 height 12
click at [653, 83] on span "Select alert type from the list" at bounding box center [1252, 81] width 108 height 12
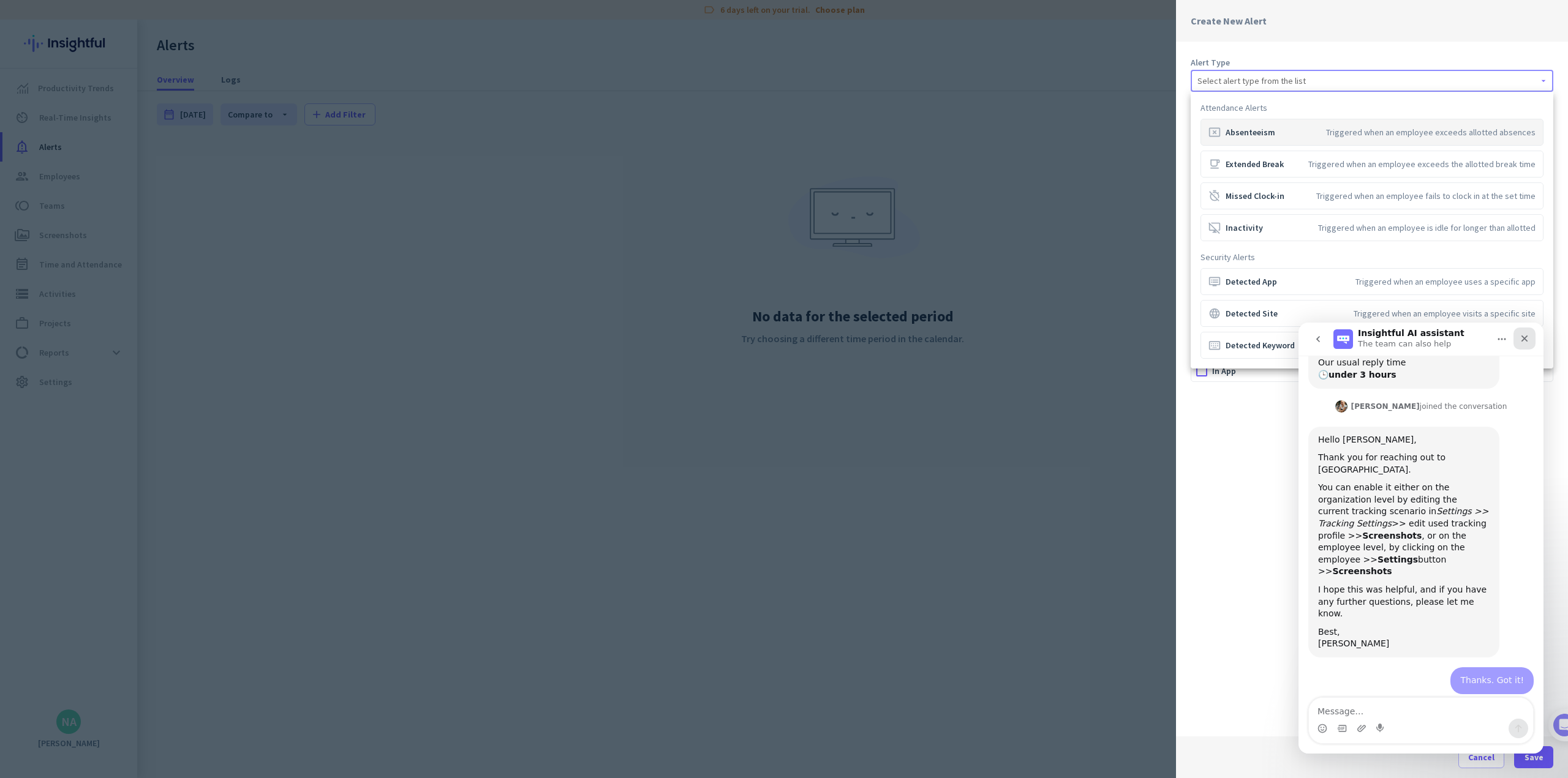
click at [653, 339] on icon "Close" at bounding box center [1525, 339] width 7 height 7
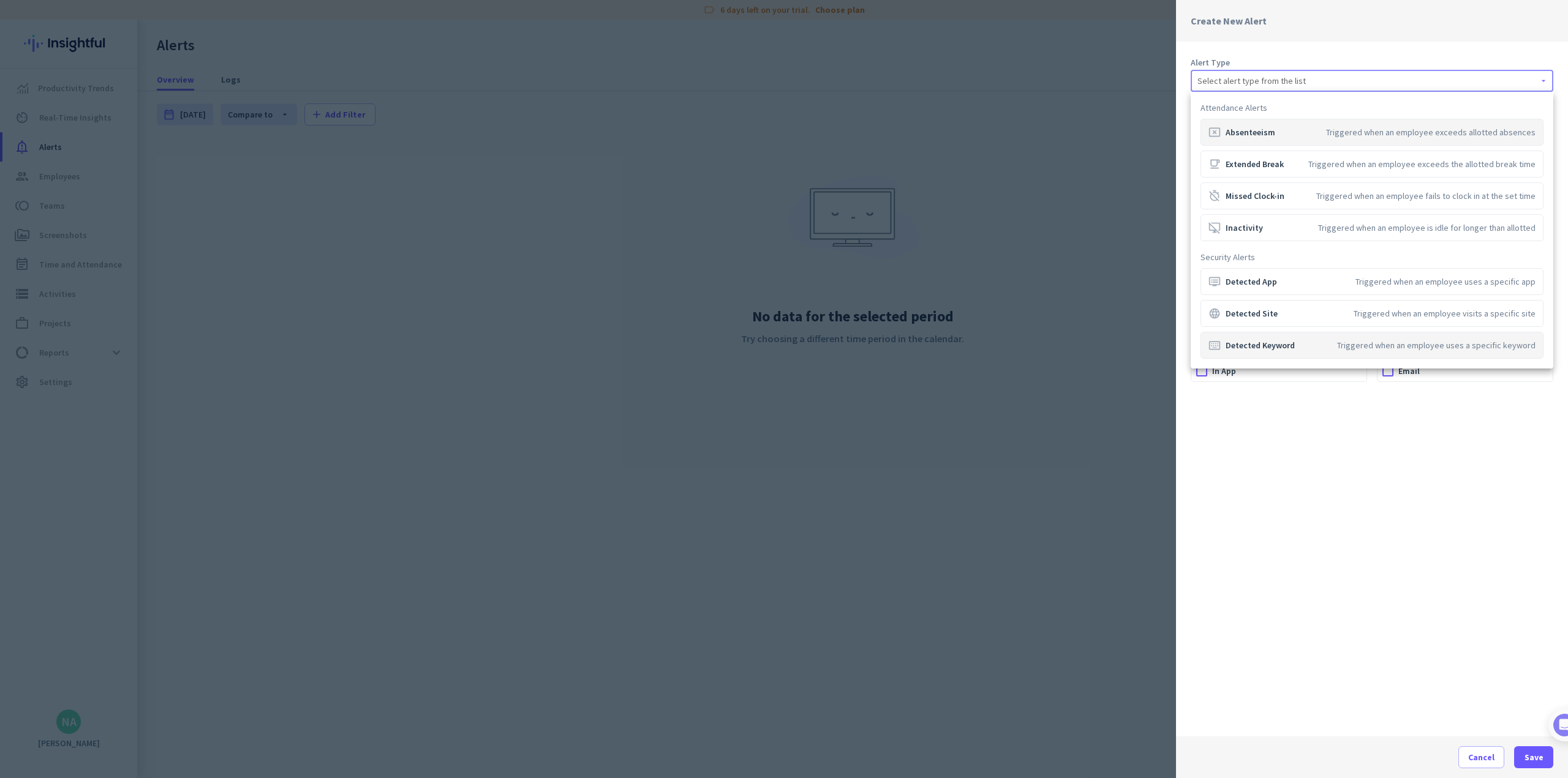
click at [653, 348] on div "Triggered when an employee uses a specific keyword" at bounding box center [1436, 345] width 199 height 12
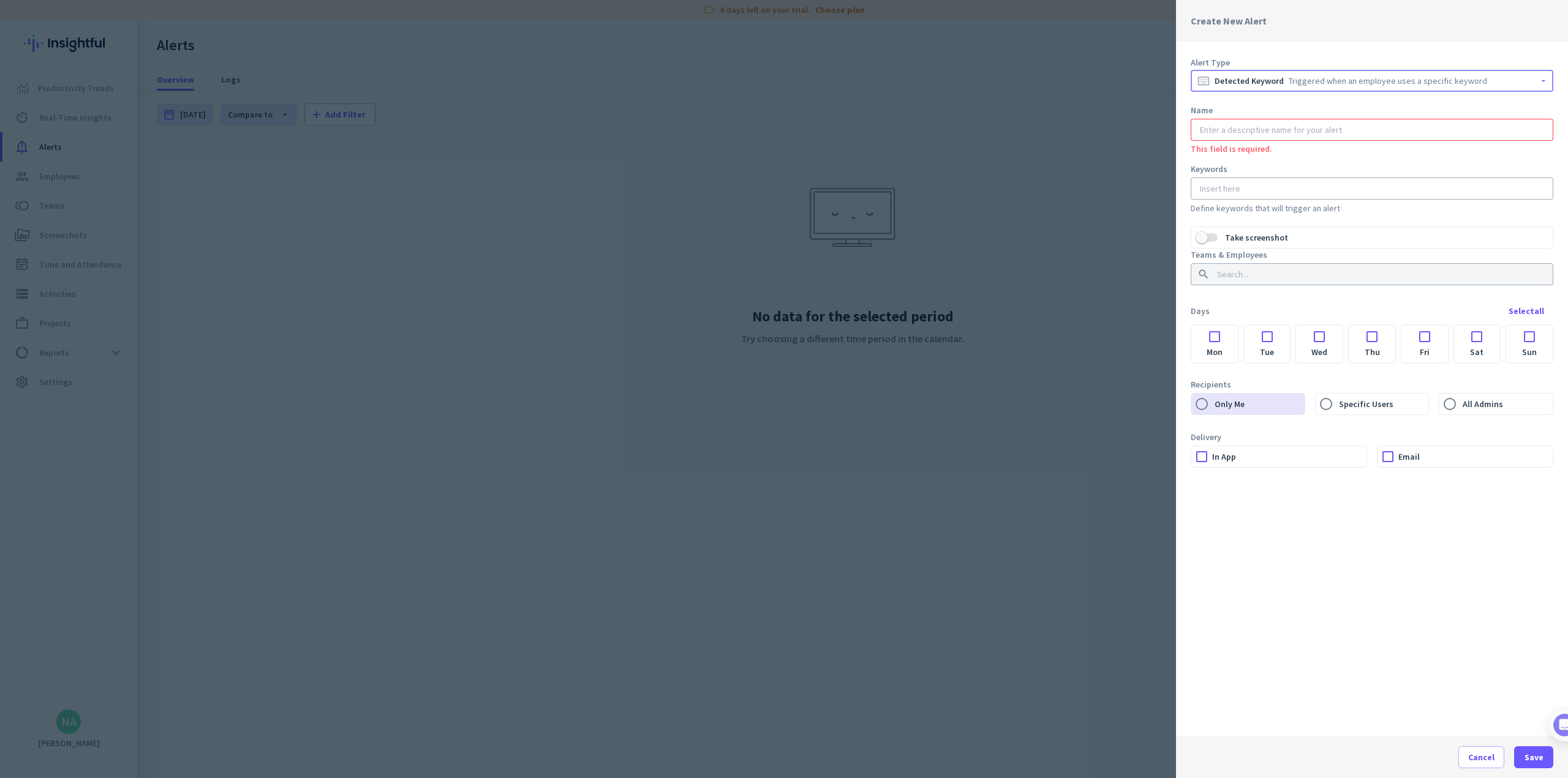
click at [653, 135] on input "text" at bounding box center [1372, 130] width 349 height 12
type input "F"
type input "Fraud"
type input "F"
click at [653, 227] on span "button" at bounding box center [1202, 228] width 12 height 12
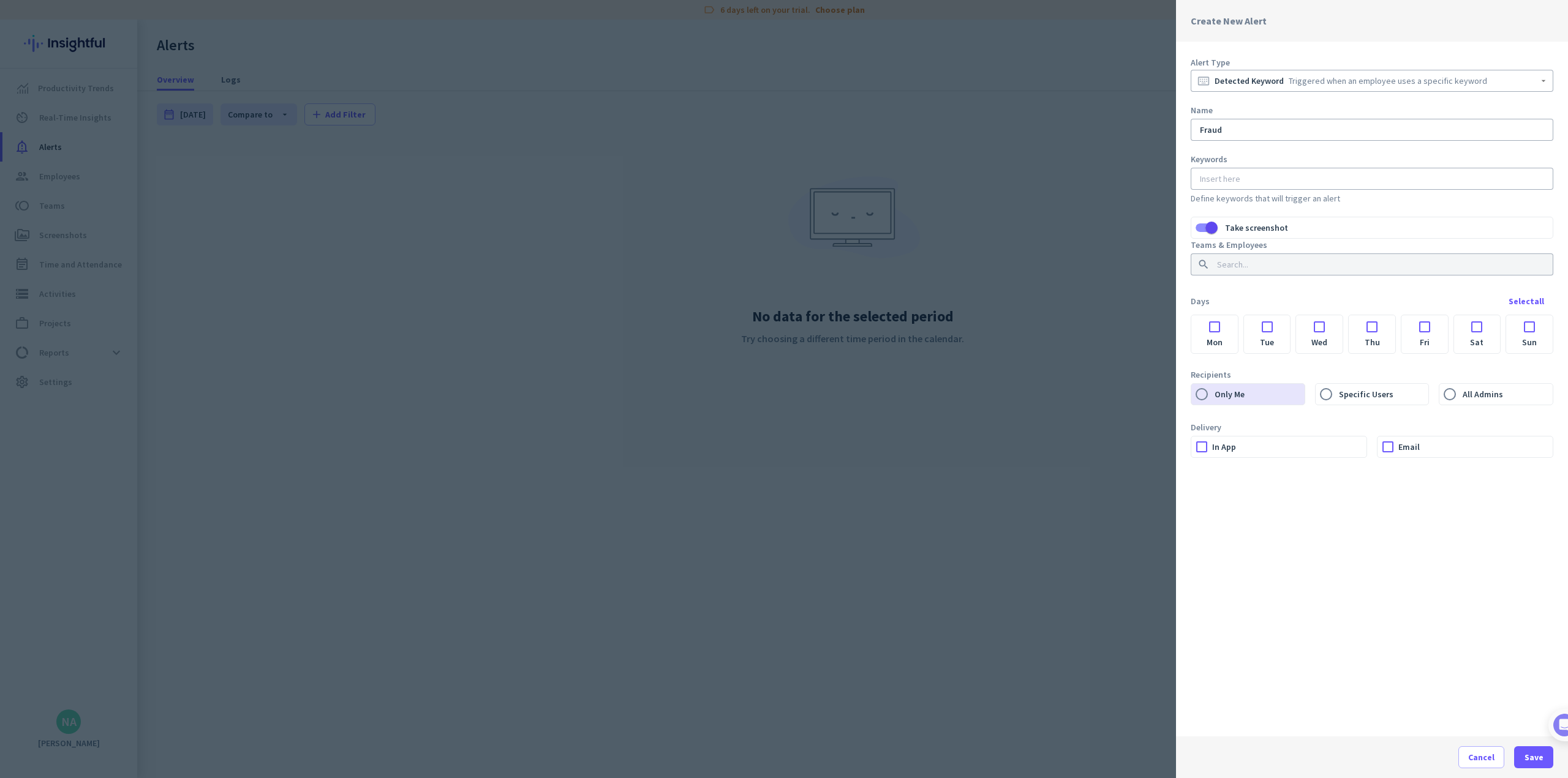
click at [653, 176] on input at bounding box center [1369, 178] width 344 height 12
type input "Bank"
type input "d"
type input "bank"
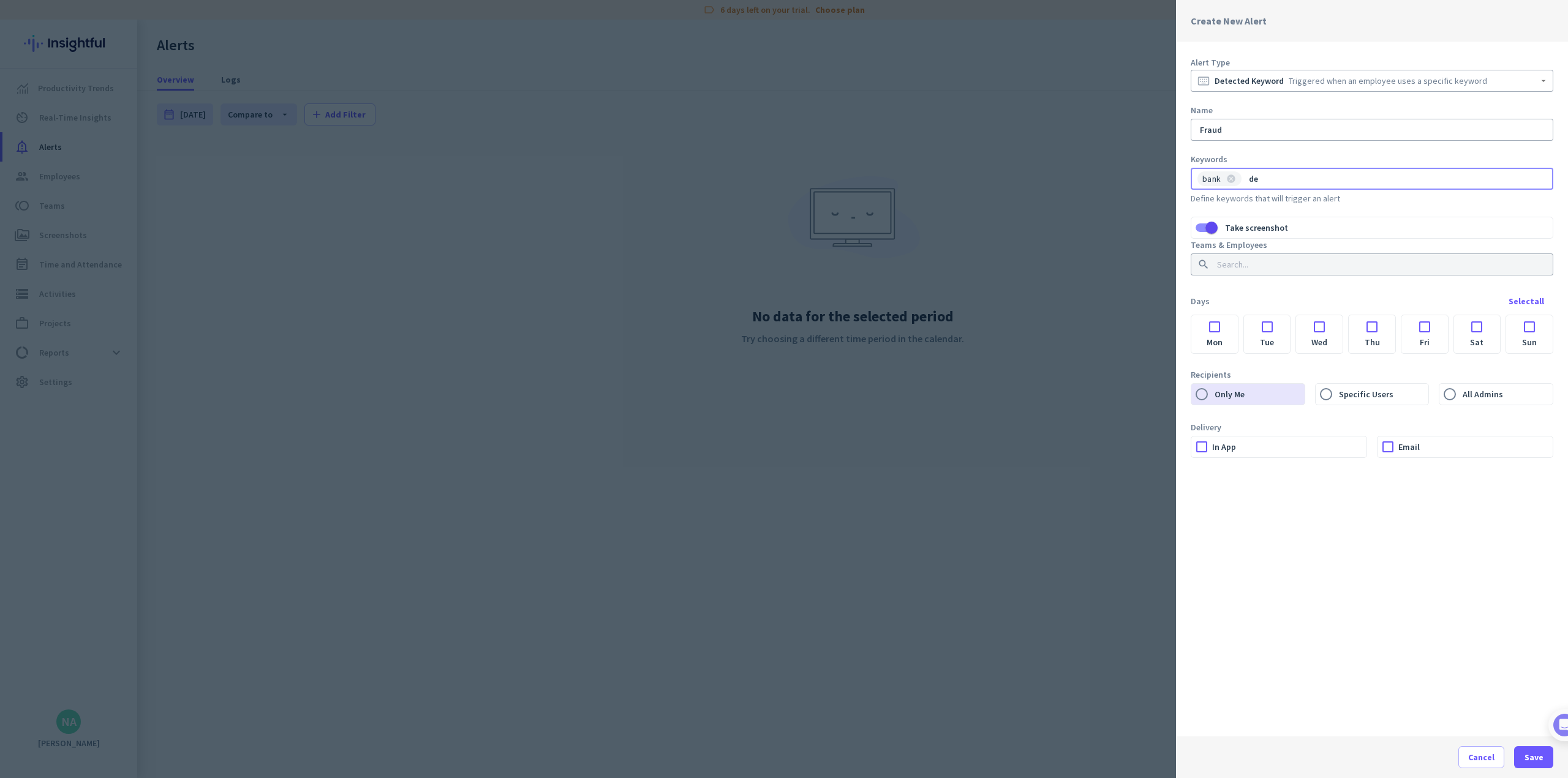
type input "d"
type input "fraud"
type input "creditcard"
type input "credit"
type input "card"
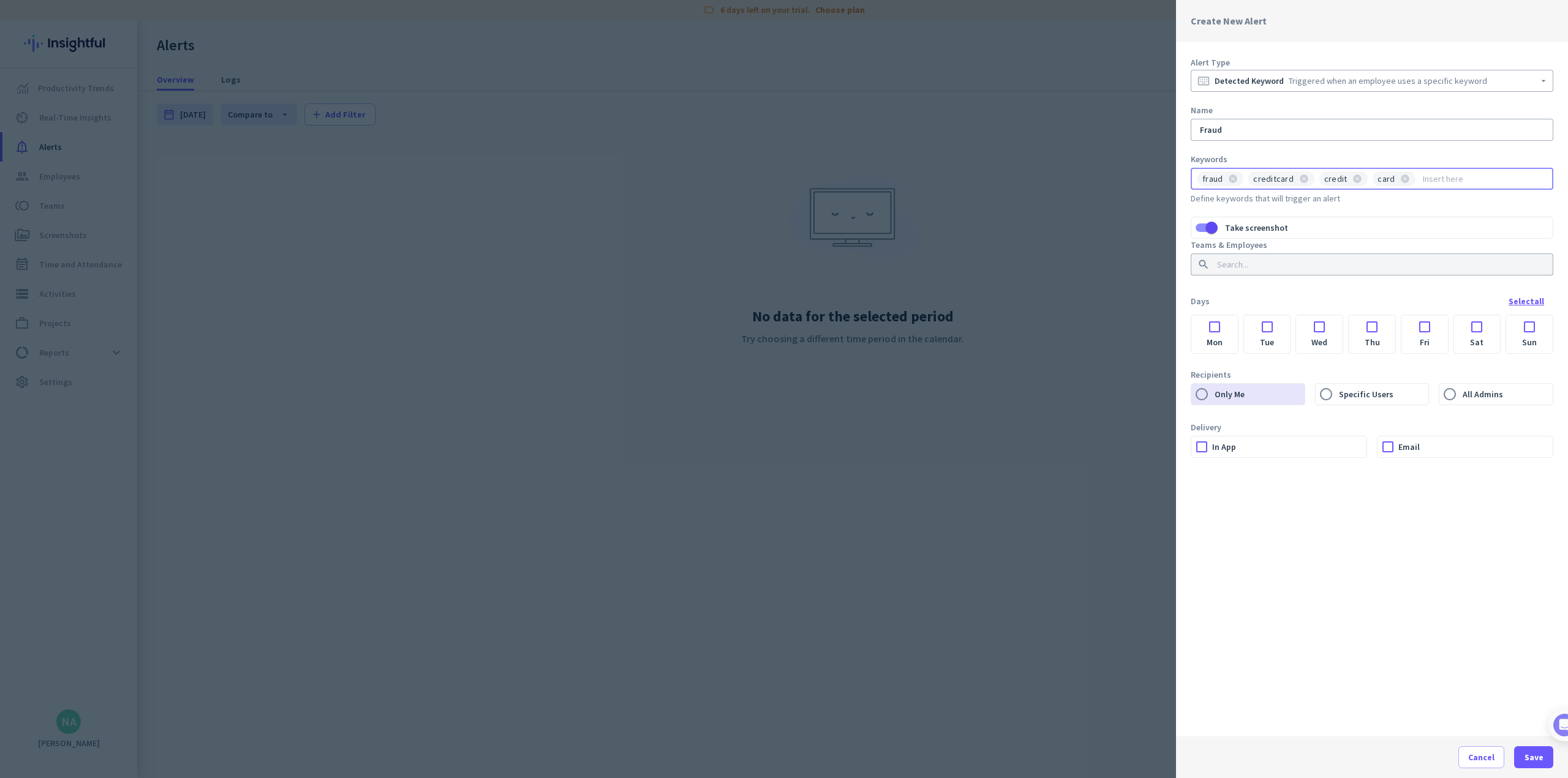
click at [653, 303] on div "Select all" at bounding box center [1527, 301] width 36 height 8
click at [653, 301] on div "Select all" at bounding box center [1527, 301] width 36 height 8
click at [653, 301] on div "Deselect all" at bounding box center [1522, 301] width 46 height 8
click at [653, 301] on div "Select all" at bounding box center [1527, 301] width 36 height 8
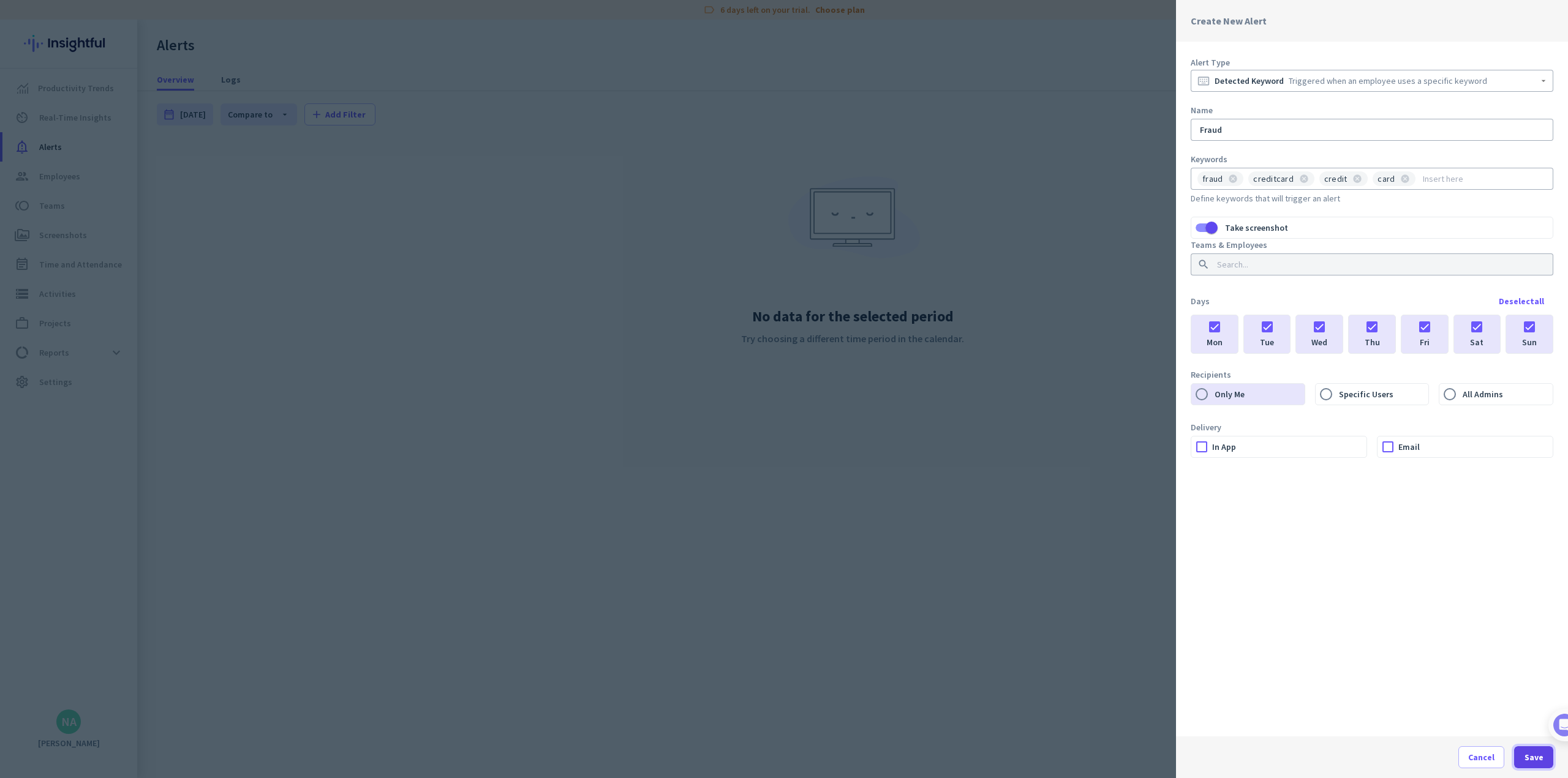
click at [653, 749] on span "button" at bounding box center [1534, 757] width 39 height 30
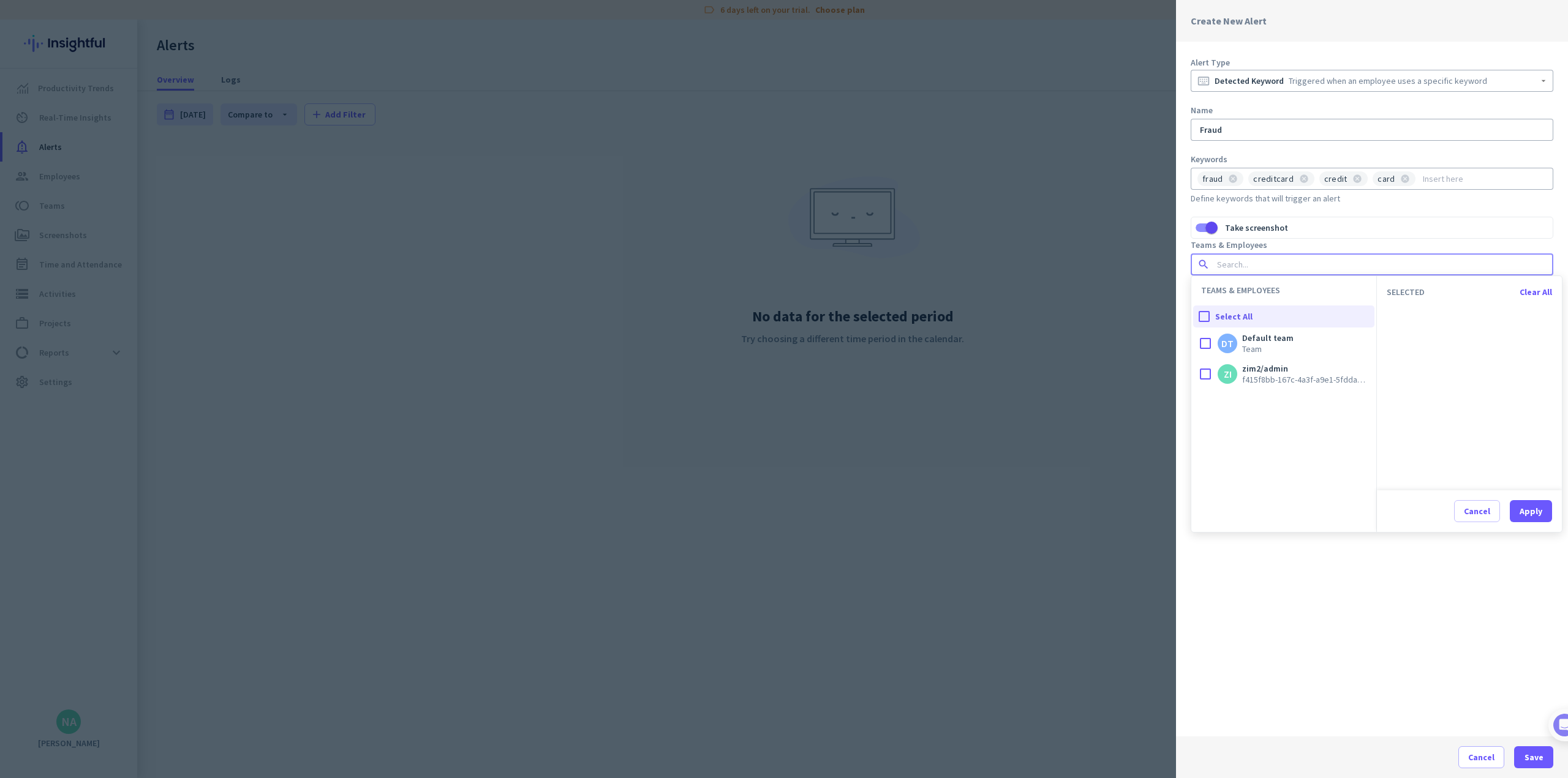
click at [653, 260] on input at bounding box center [1368, 265] width 308 height 12
click at [653, 375] on div at bounding box center [1205, 374] width 25 height 25
click at [653, 309] on div at bounding box center [1204, 316] width 22 height 22
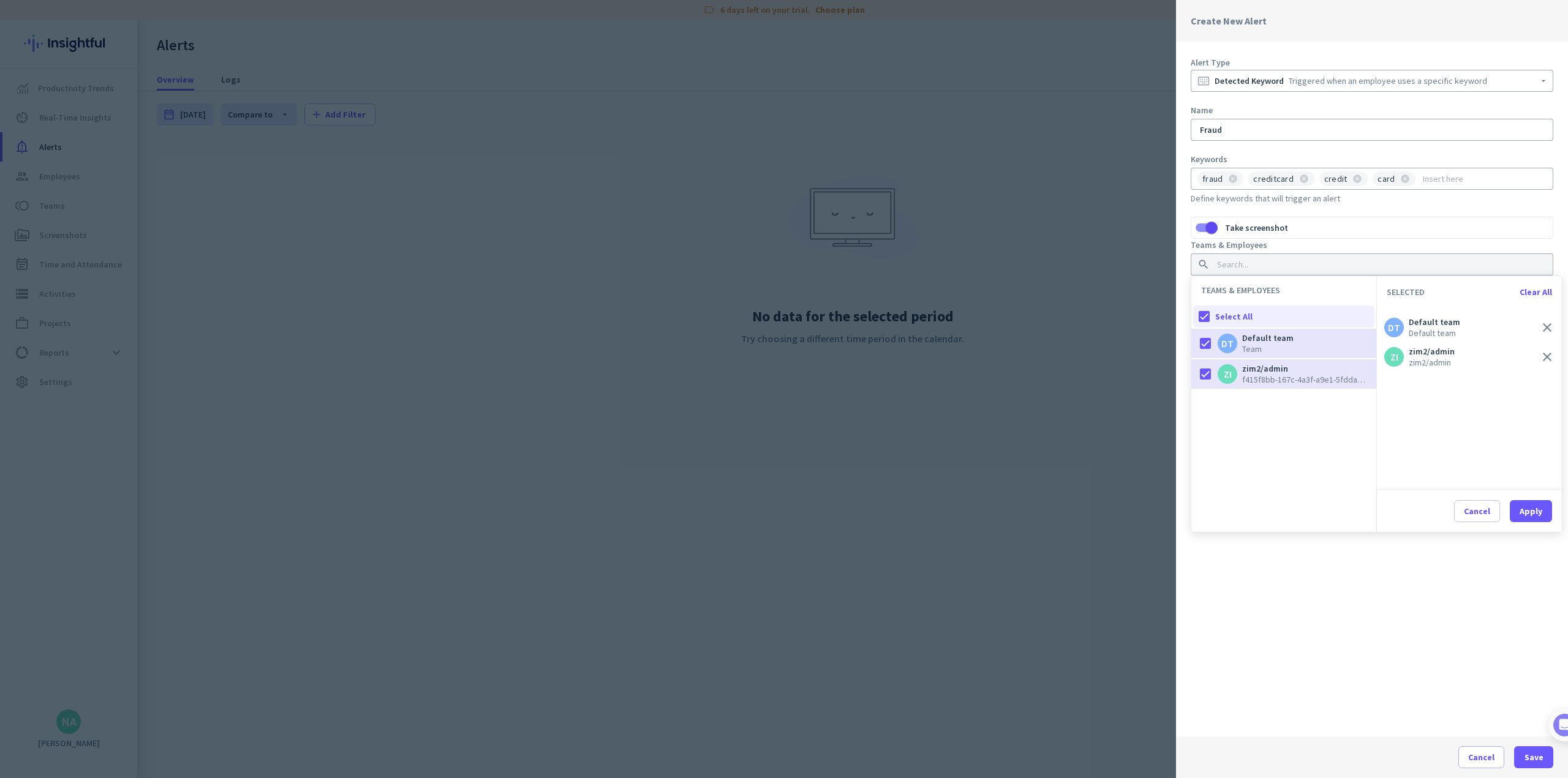
click at [653, 498] on div "Cancel Apply" at bounding box center [1469, 511] width 185 height 41
click at [653, 504] on button "Apply" at bounding box center [1531, 511] width 42 height 22
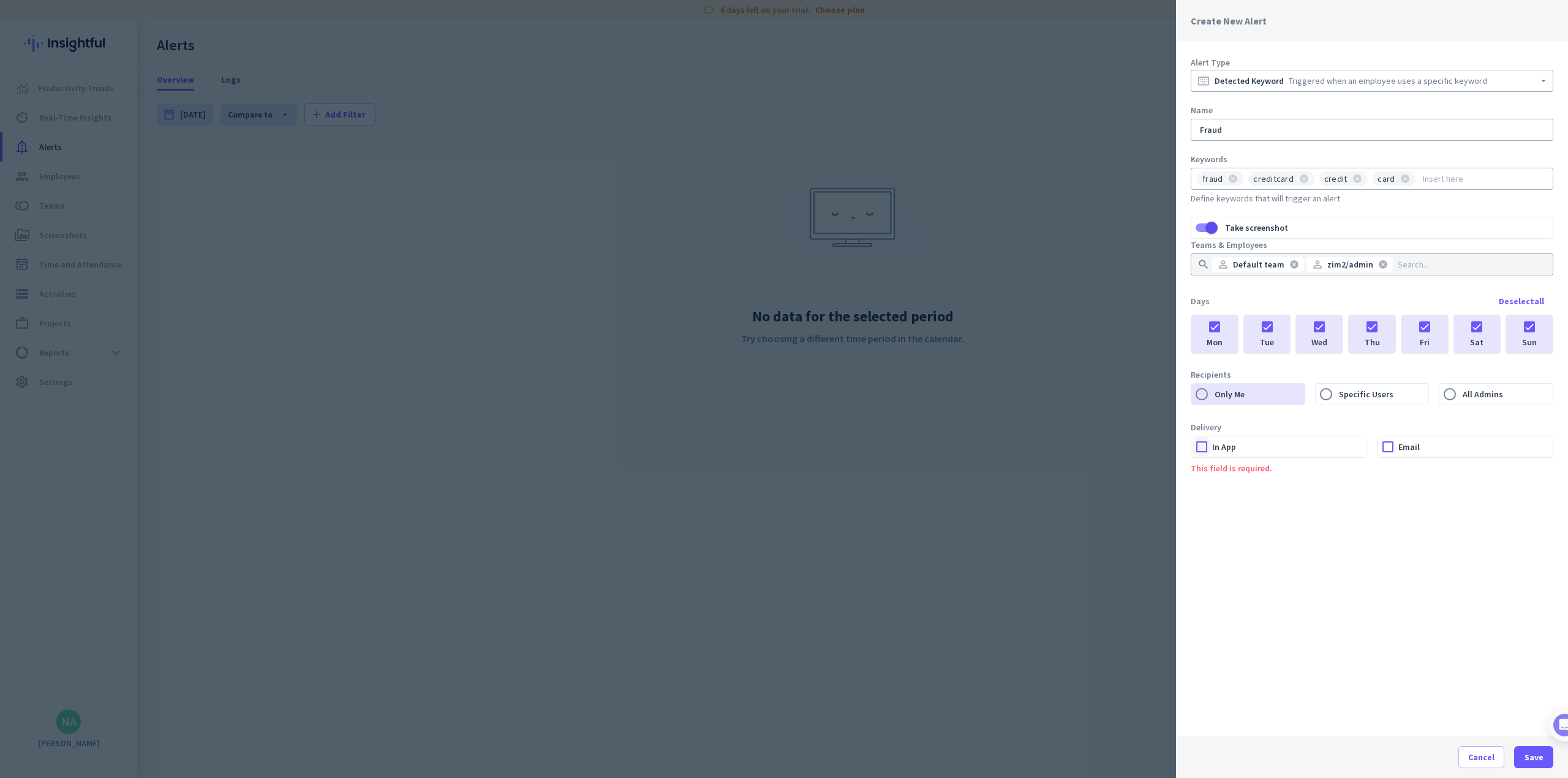
click at [653, 446] on div at bounding box center [1202, 447] width 21 height 21
click at [653, 451] on div at bounding box center [1202, 447] width 21 height 21
click at [653, 449] on div at bounding box center [1388, 447] width 21 height 21
click at [653, 450] on div at bounding box center [1202, 447] width 21 height 21
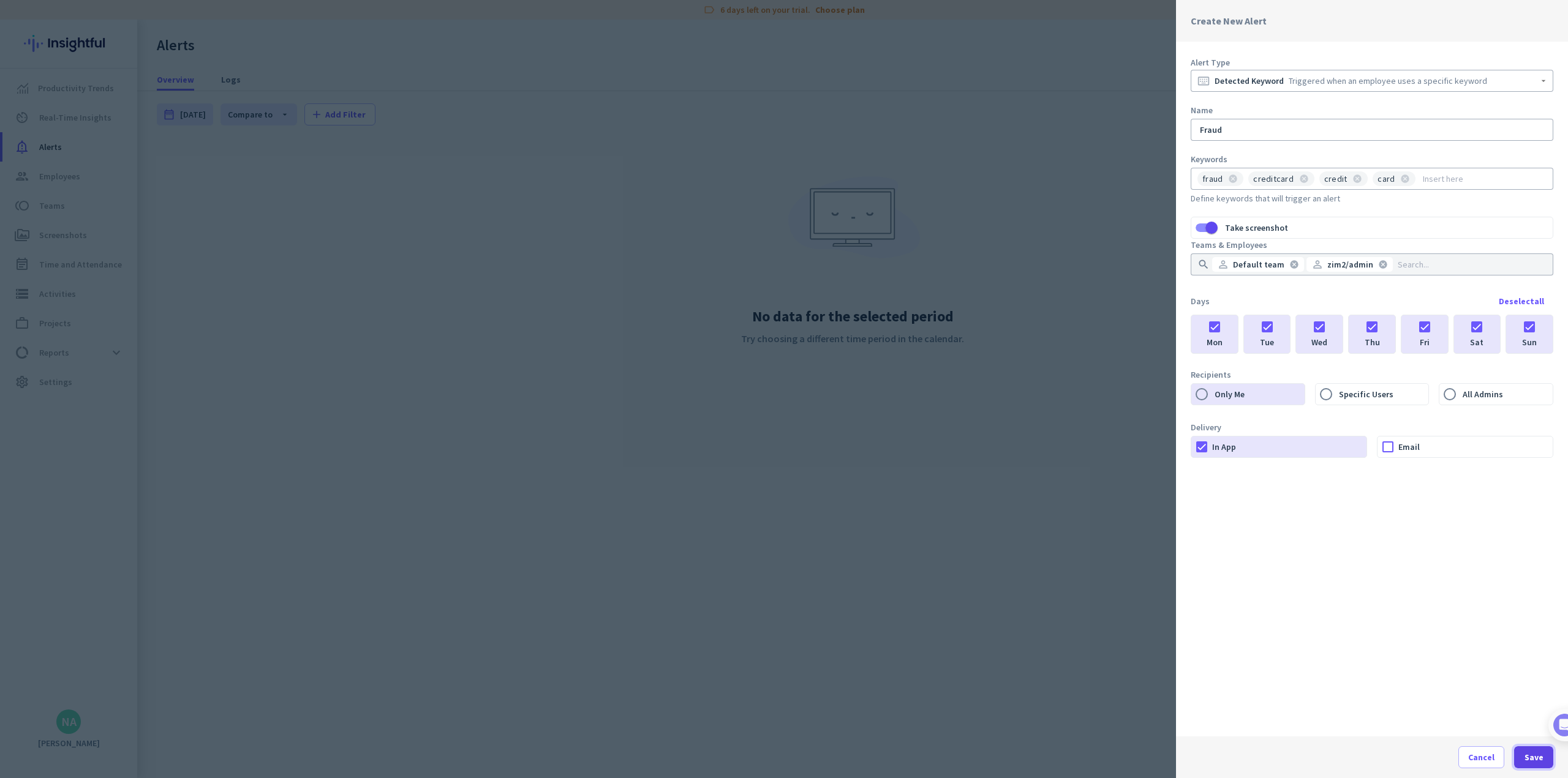
click at [653, 749] on span "Save" at bounding box center [1534, 757] width 19 height 12
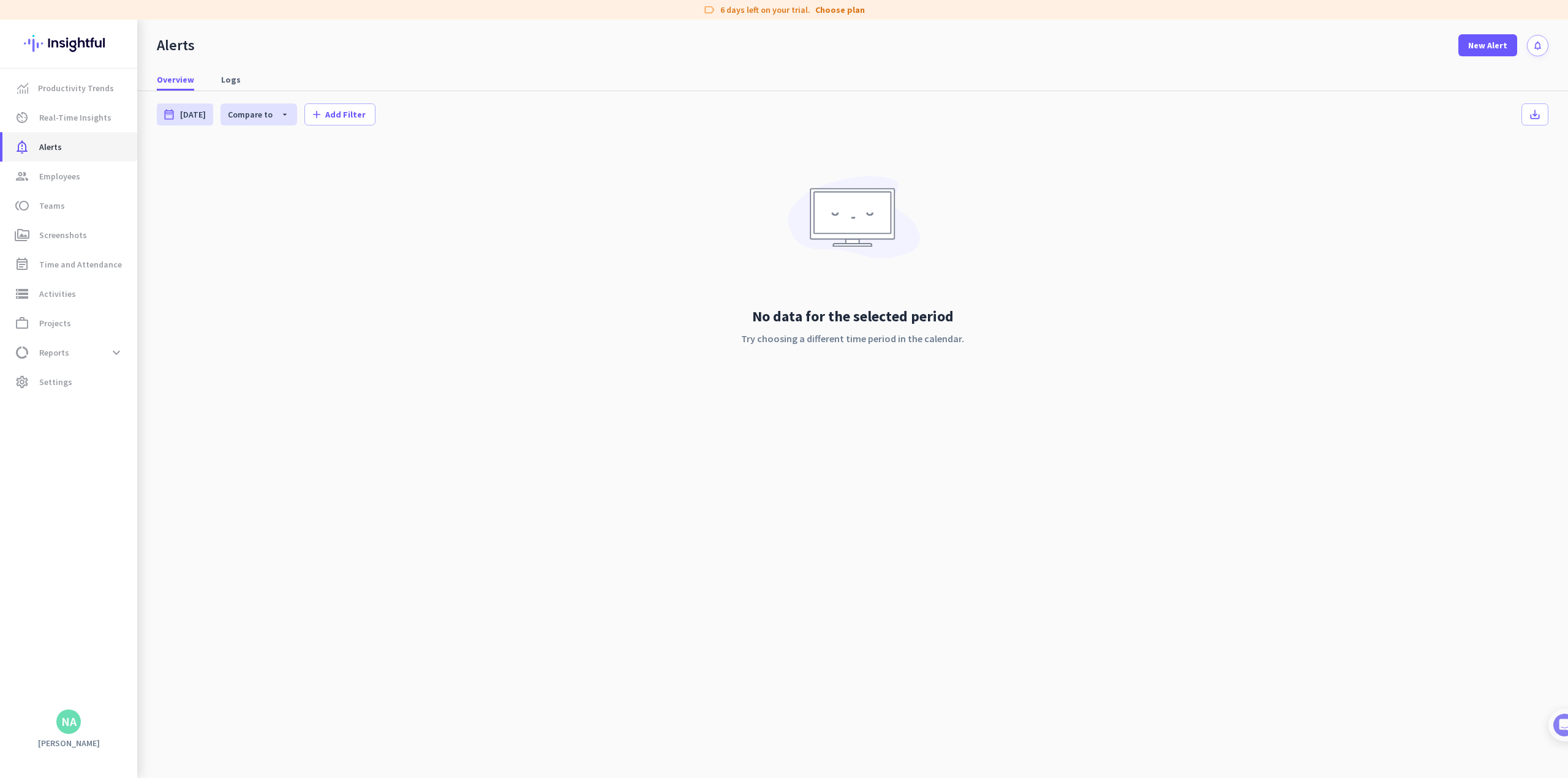
click at [50, 147] on span "Alerts" at bounding box center [50, 147] width 23 height 14
click at [53, 168] on link "group Employees" at bounding box center [70, 176] width 134 height 30
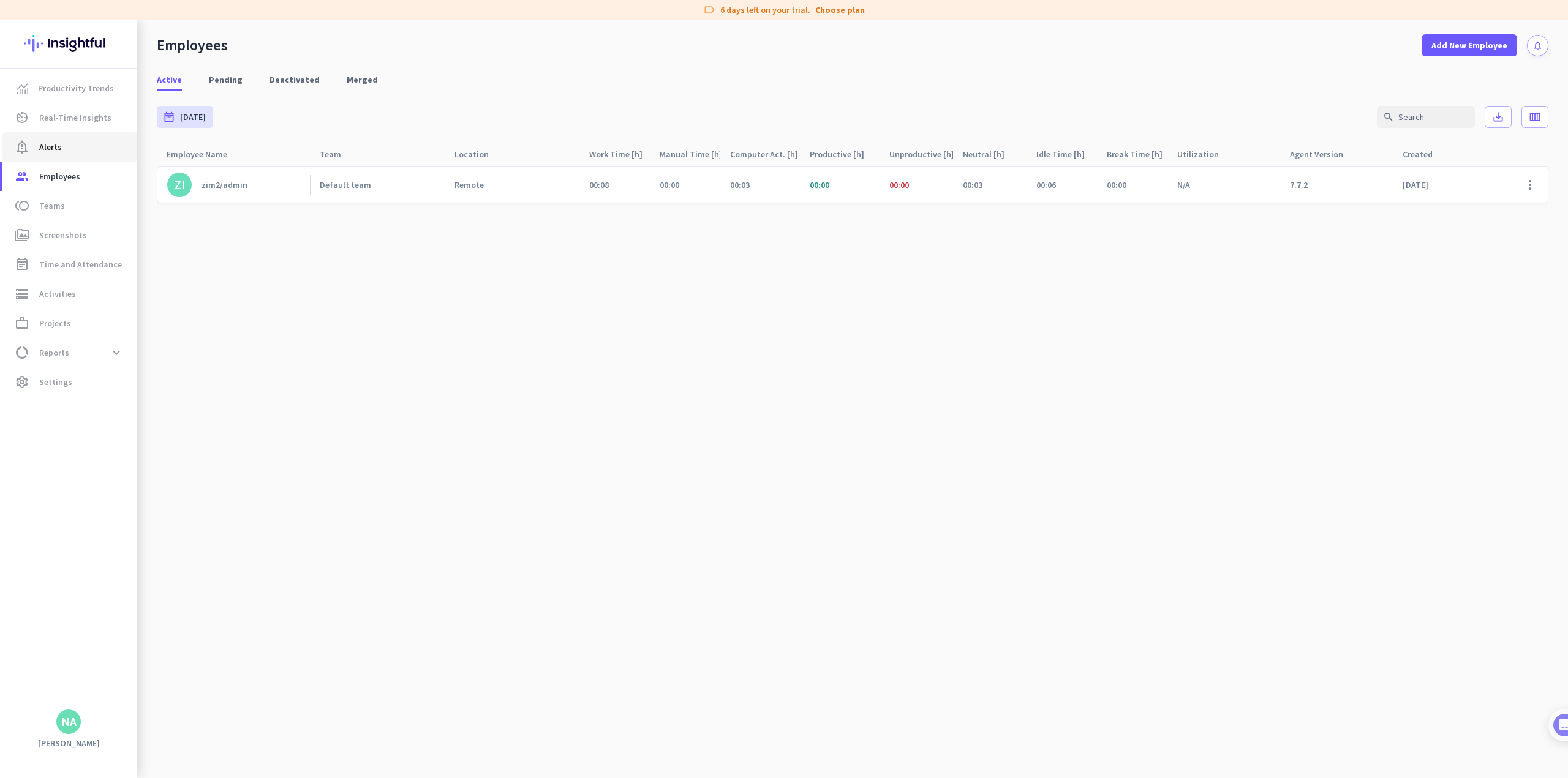
click at [59, 152] on span "Alerts" at bounding box center [50, 147] width 23 height 14
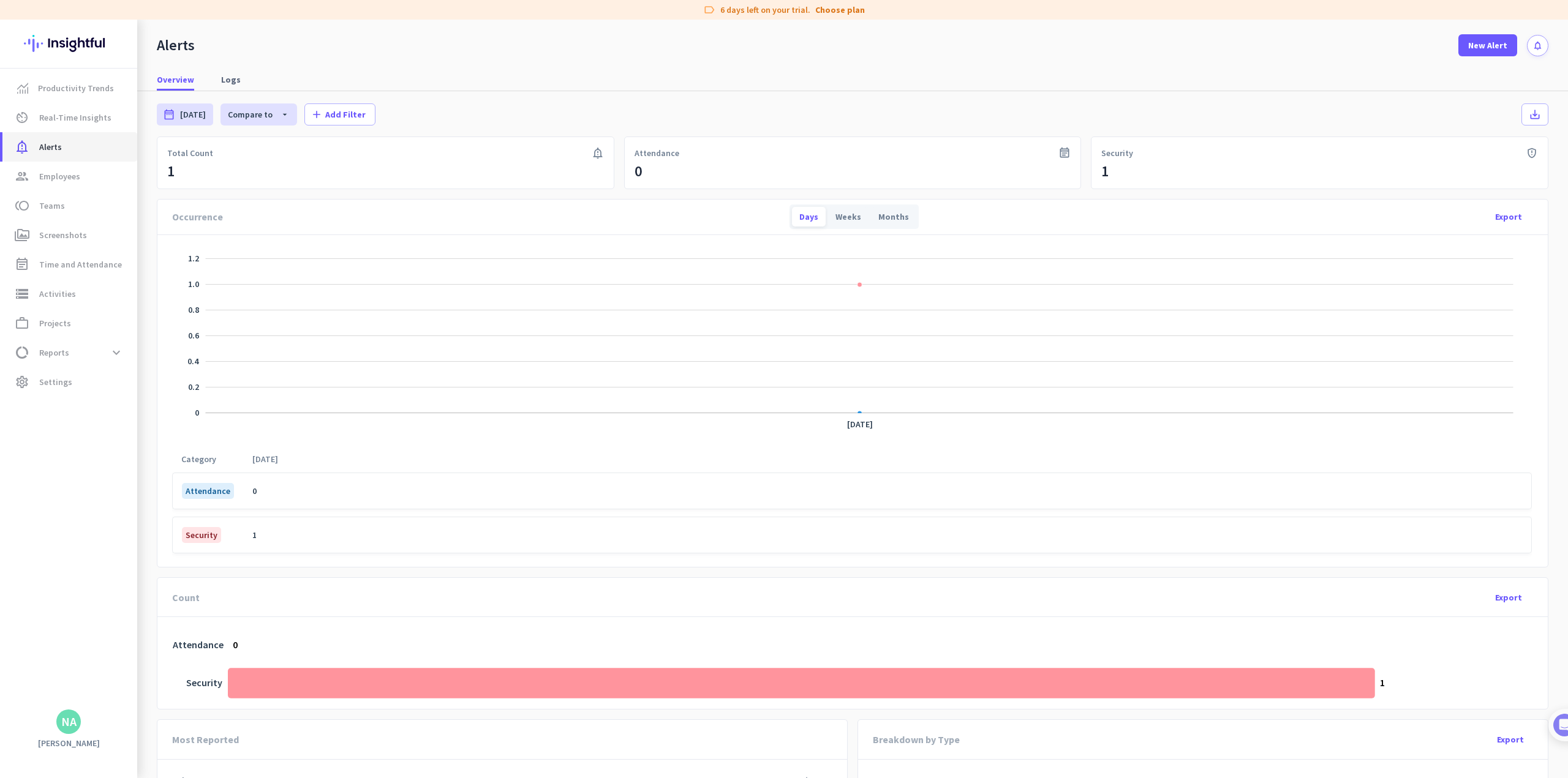
scroll to position [306, 0]
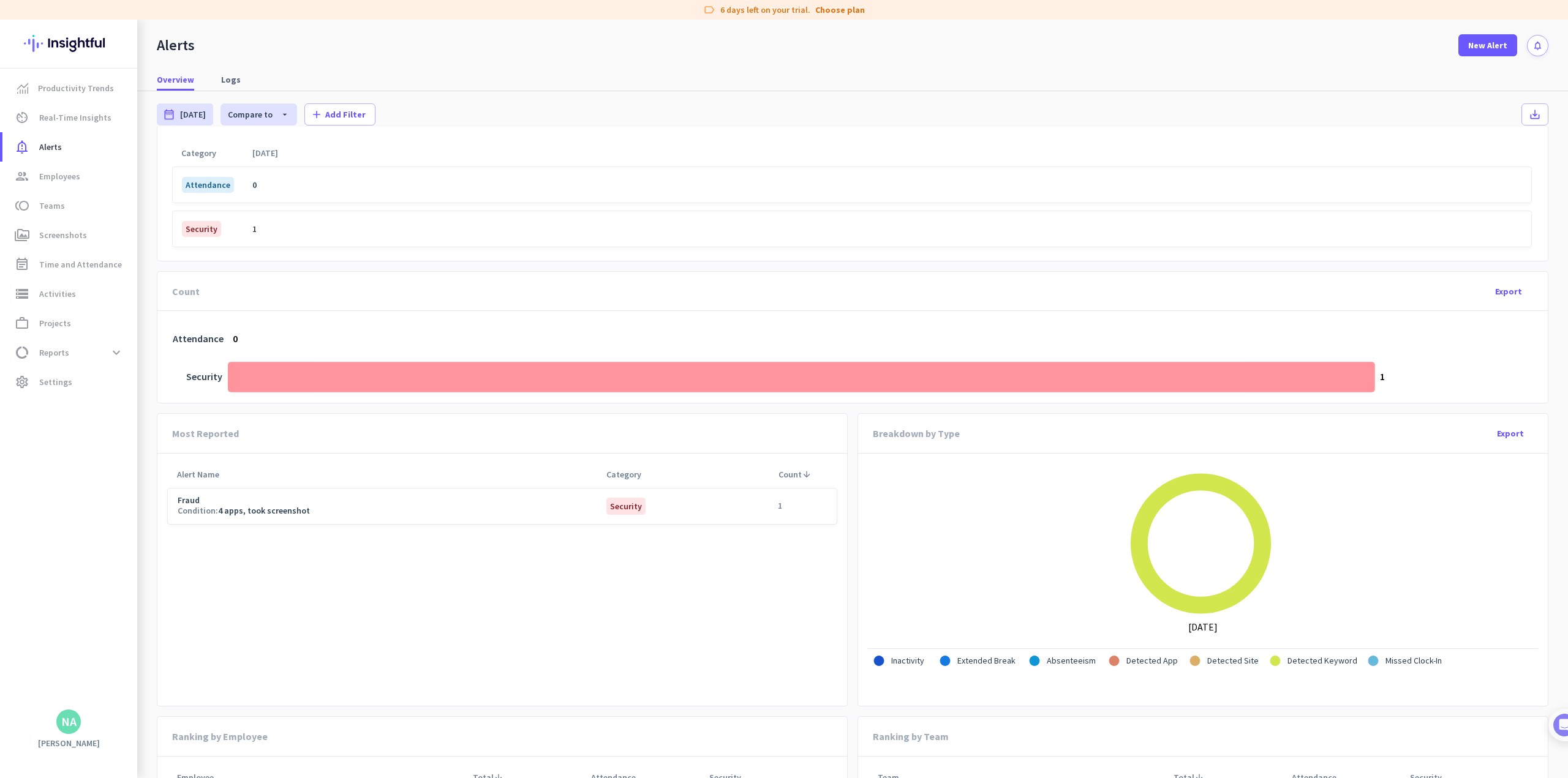
click at [601, 510] on div "Condition: 4 apps, took screenshot" at bounding box center [392, 511] width 429 height 12
click at [52, 225] on link "perm_media Screenshots" at bounding box center [70, 235] width 134 height 30
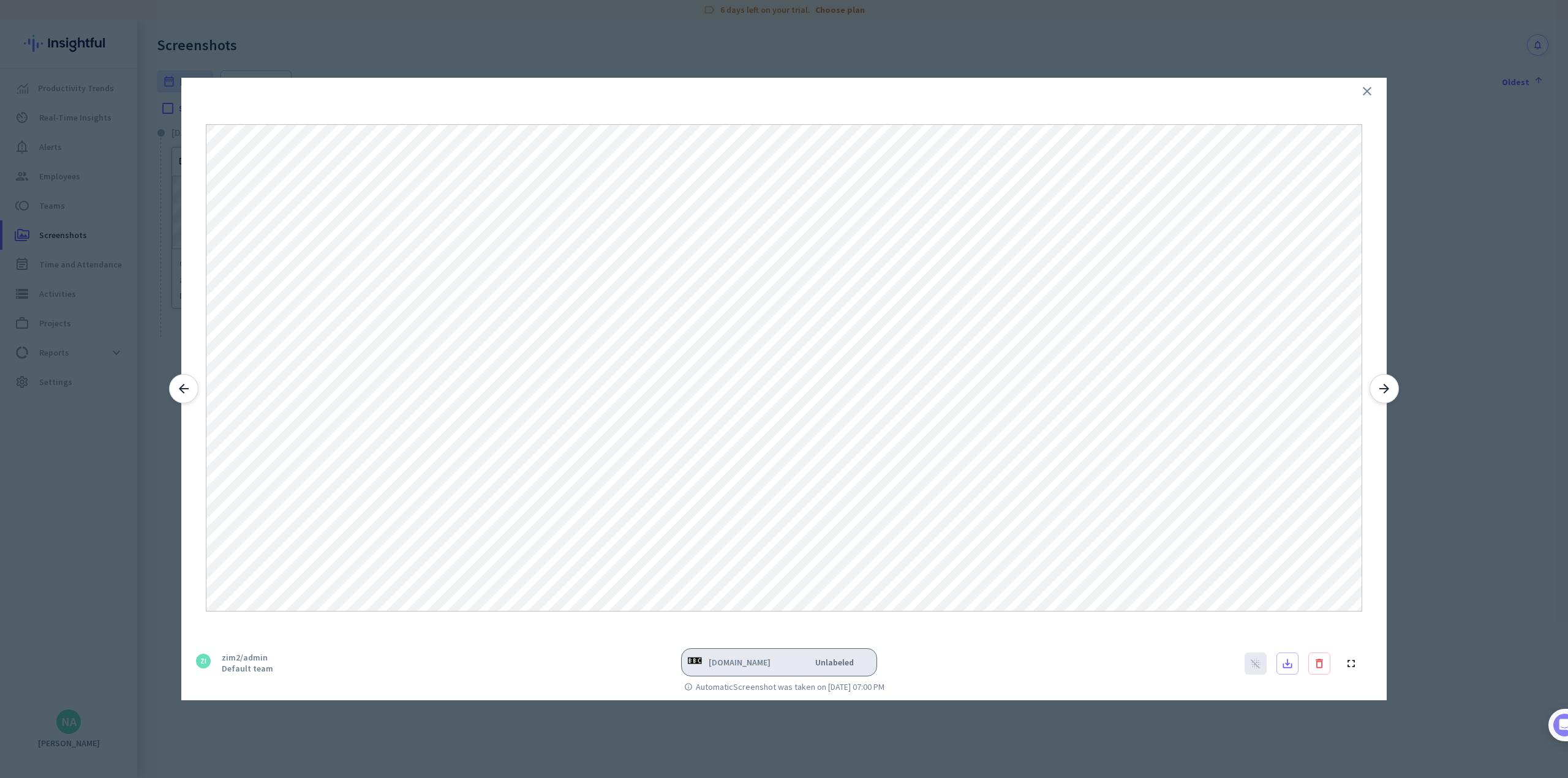
click at [653, 91] on icon "close" at bounding box center [1367, 91] width 14 height 14
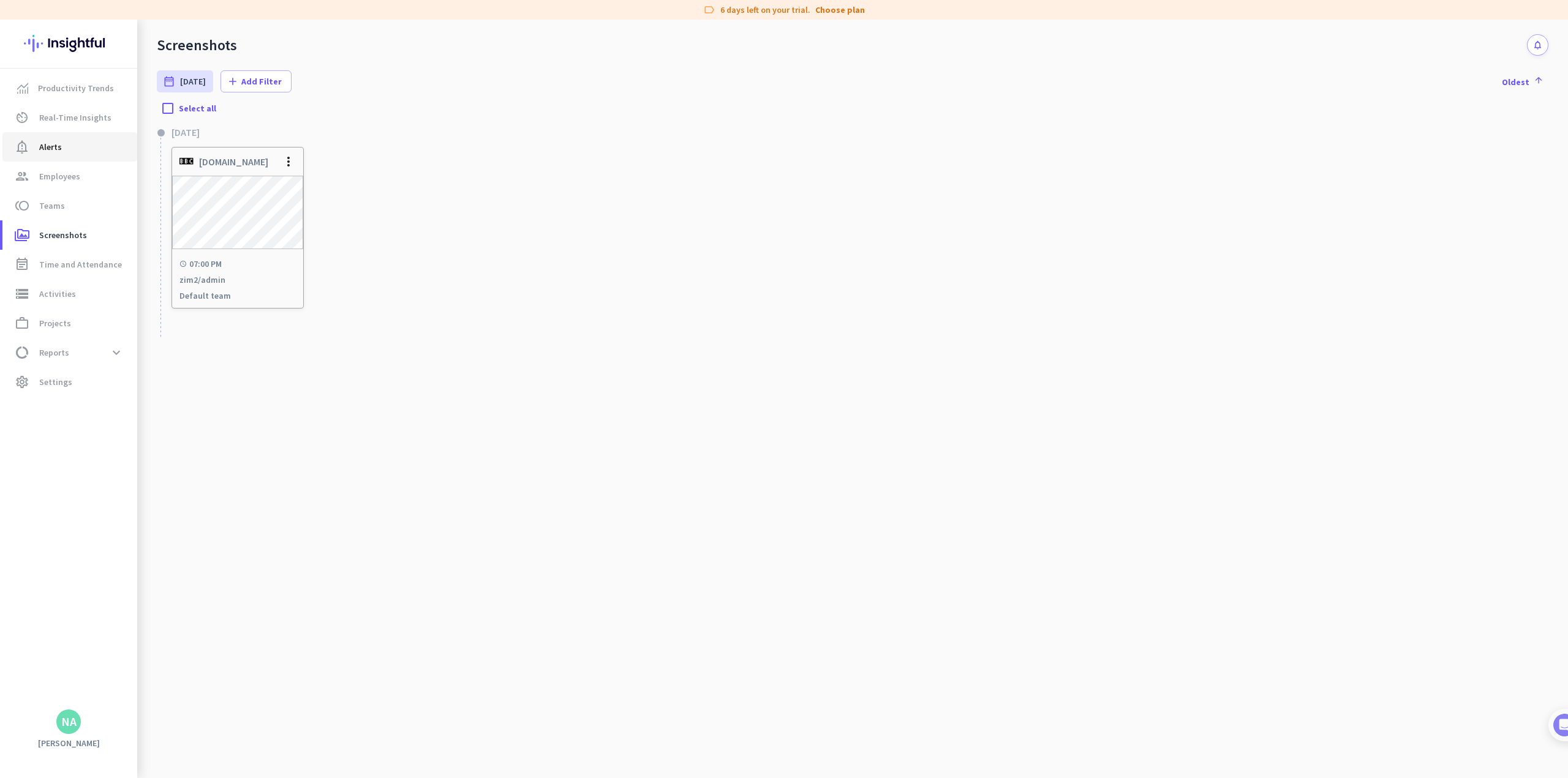
click at [63, 144] on span "notification_important Alerts" at bounding box center [70, 147] width 115 height 14
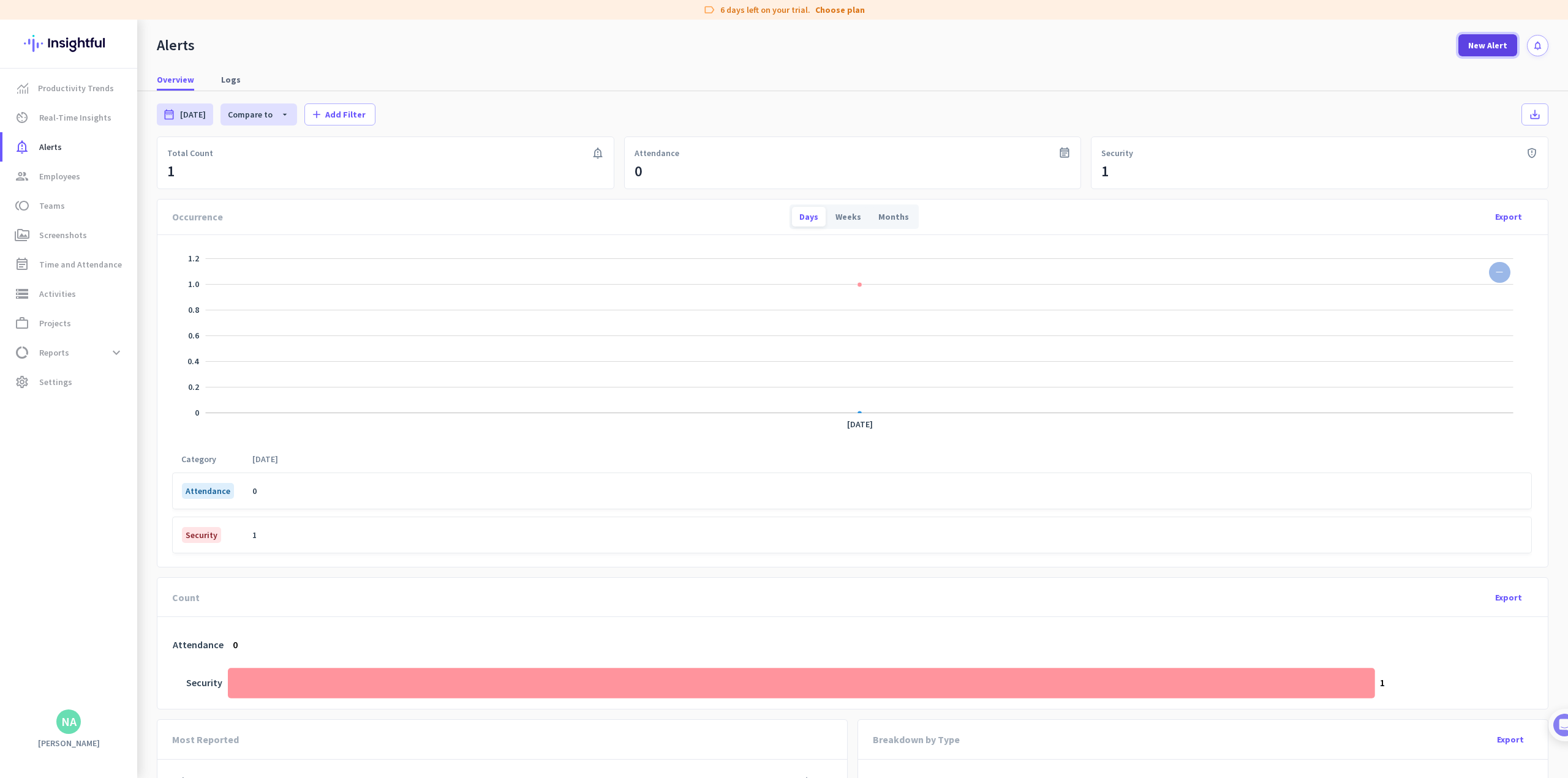
click at [653, 47] on span "New Alert" at bounding box center [1487, 45] width 39 height 12
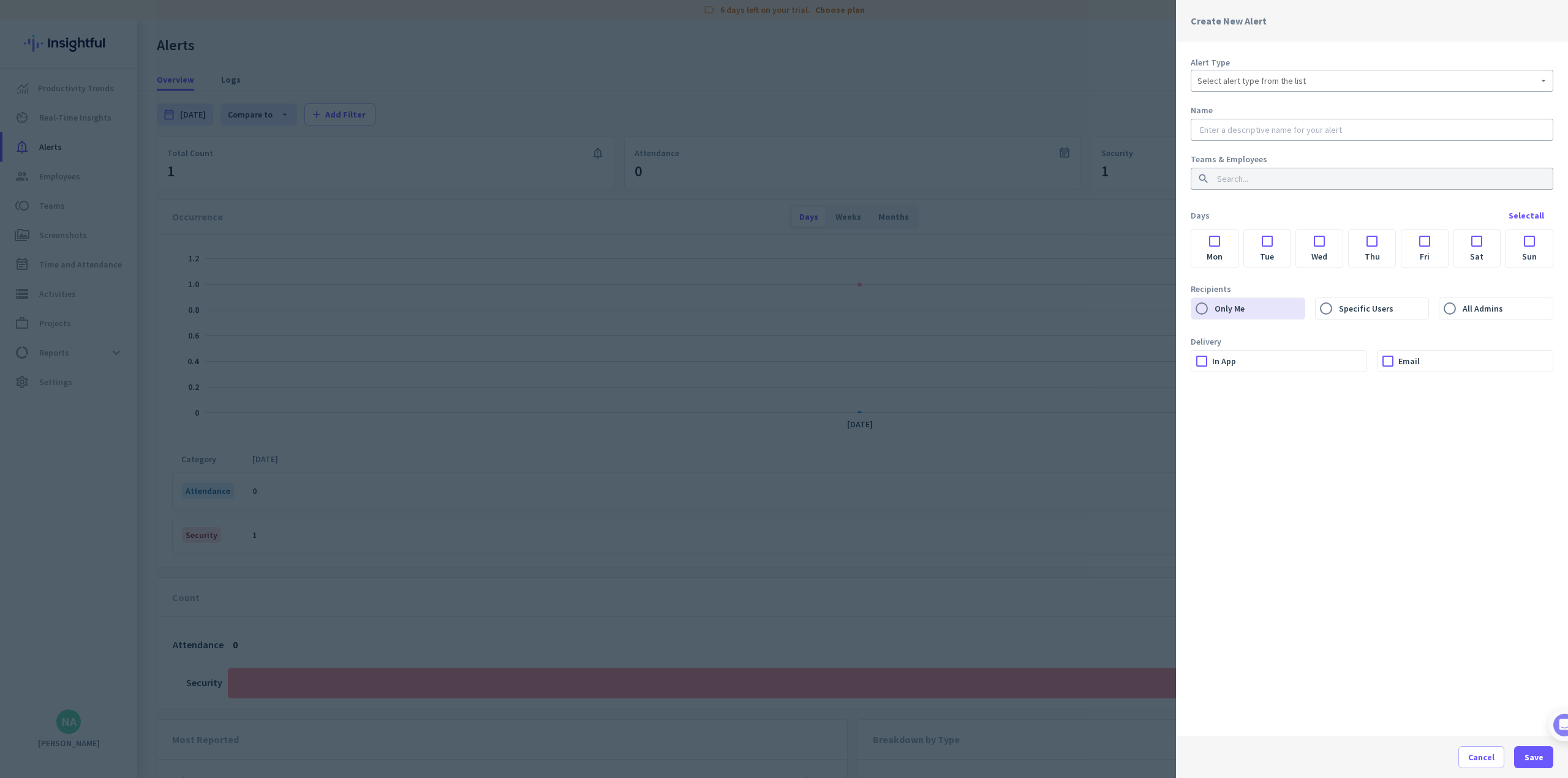
click at [653, 105] on div at bounding box center [784, 389] width 1568 height 778
click at [653, 105] on app-compared-calendar "date_range [DATE] [DATE] - [DATE] Compare to arrow_drop_down [DATE] - [DATE] ad…" at bounding box center [852, 109] width 1391 height 36
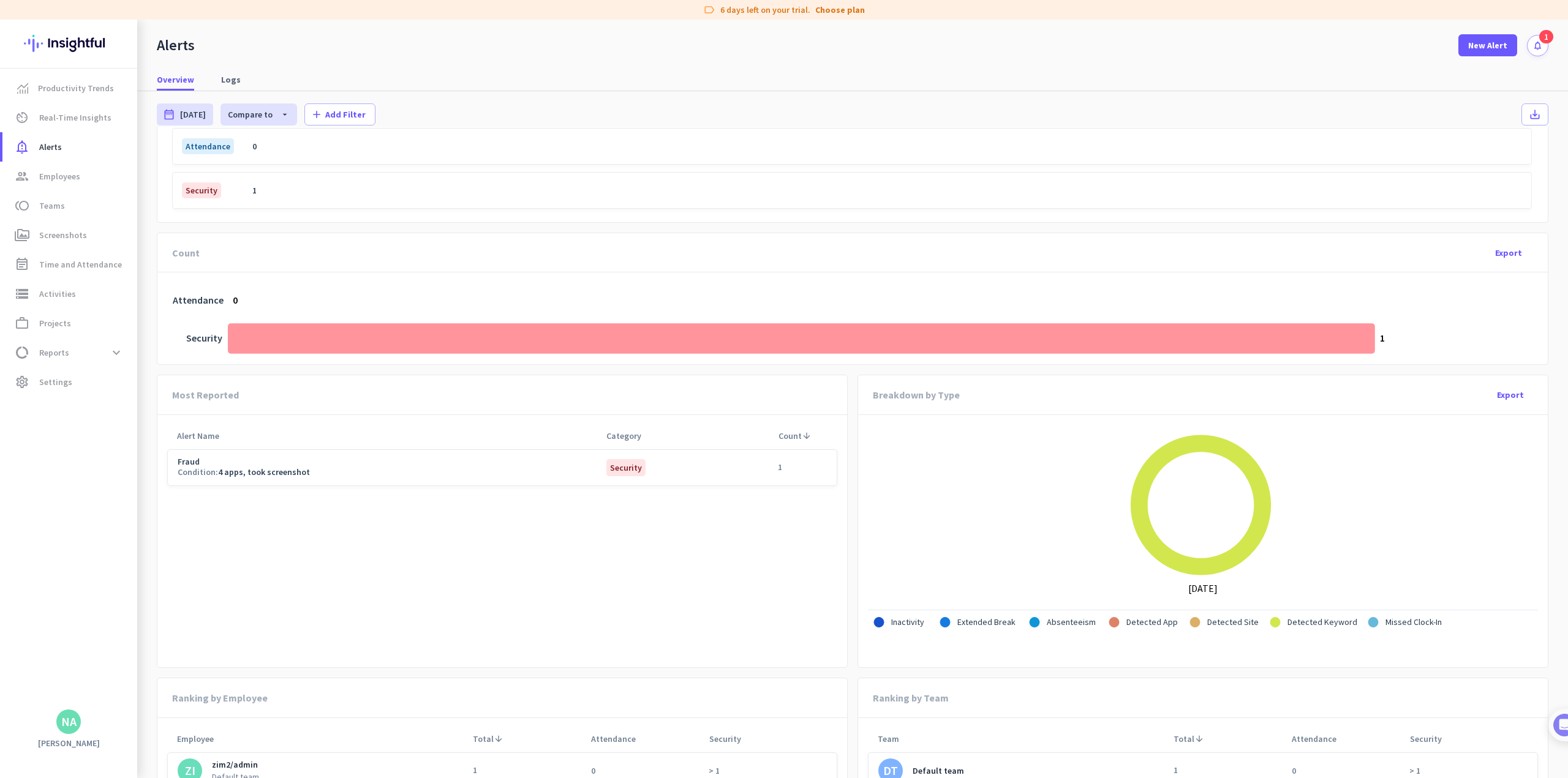
scroll to position [380, 0]
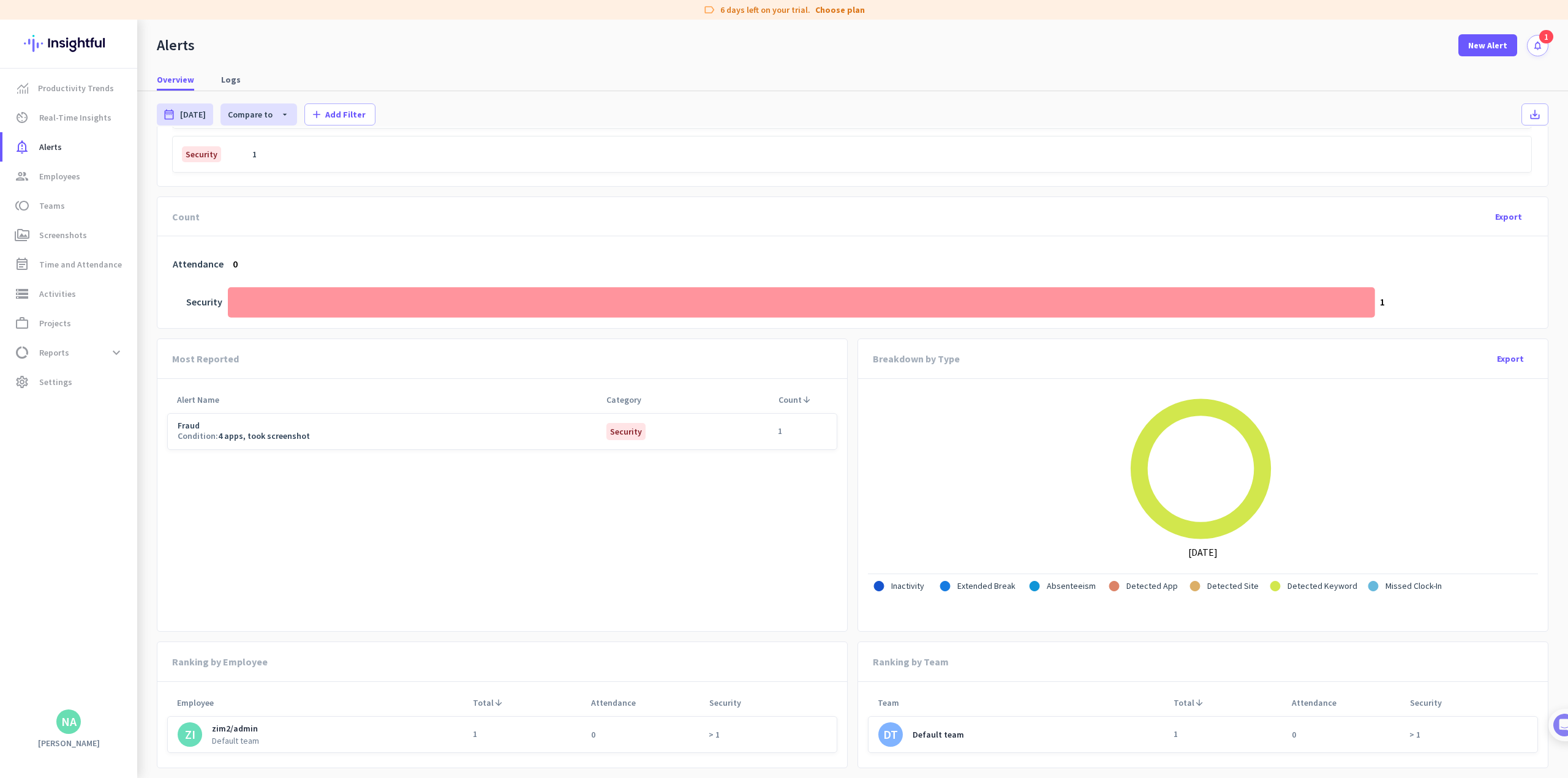
click at [653, 730] on div "DT Default team" at bounding box center [1026, 735] width 295 height 25
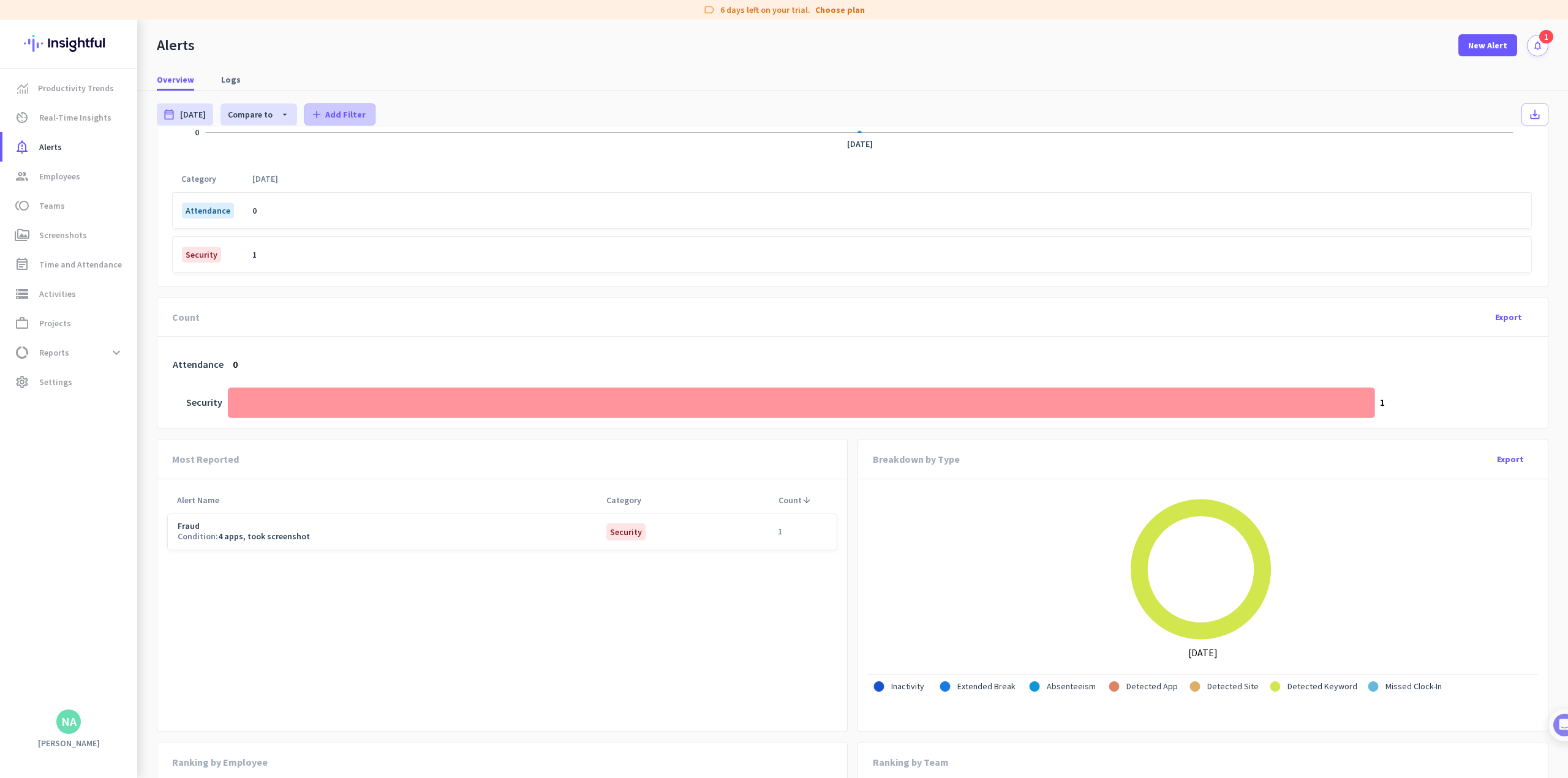
scroll to position [258, 0]
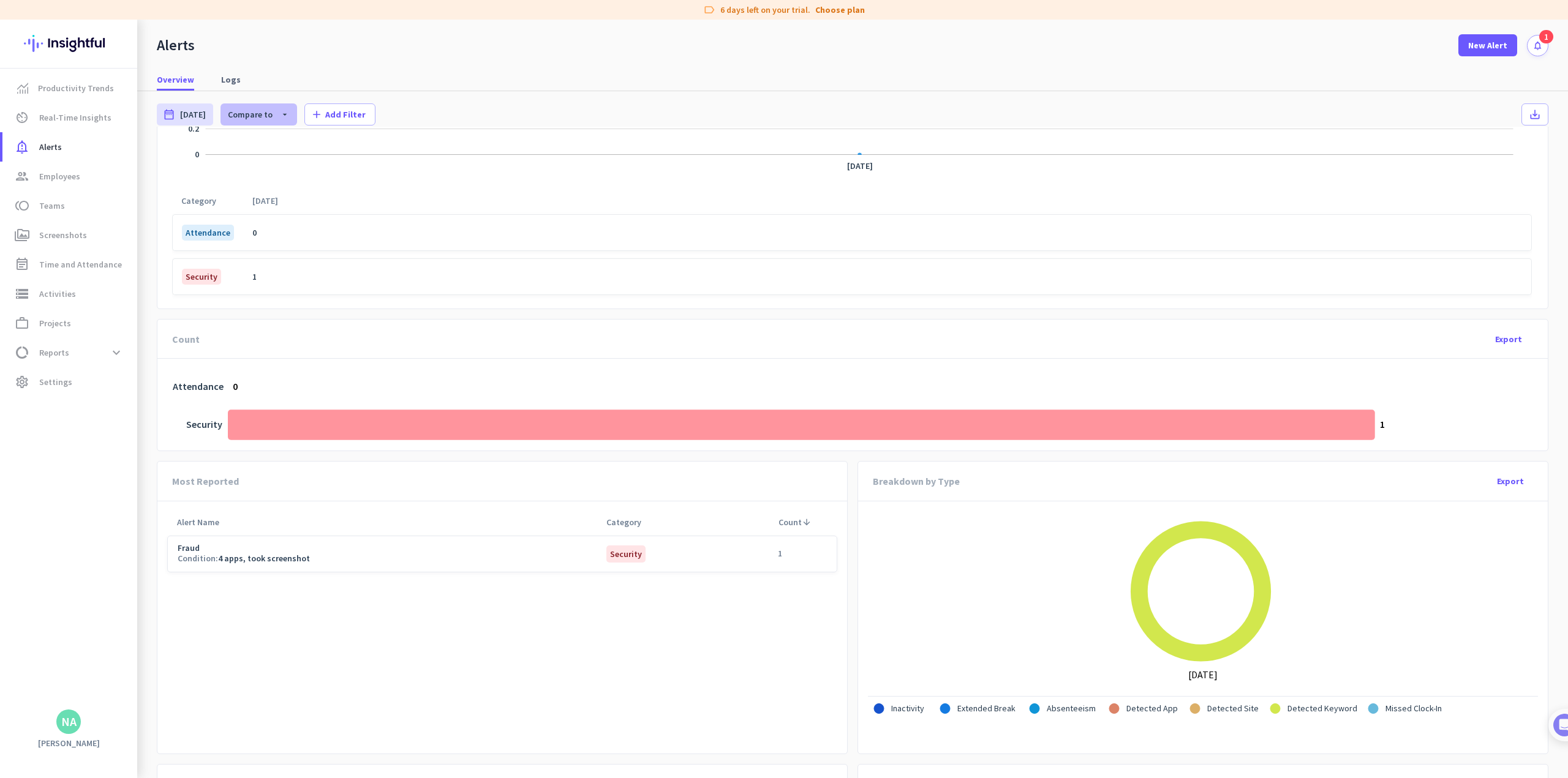
click at [272, 113] on icon "arrow_drop_down" at bounding box center [281, 114] width 17 height 10
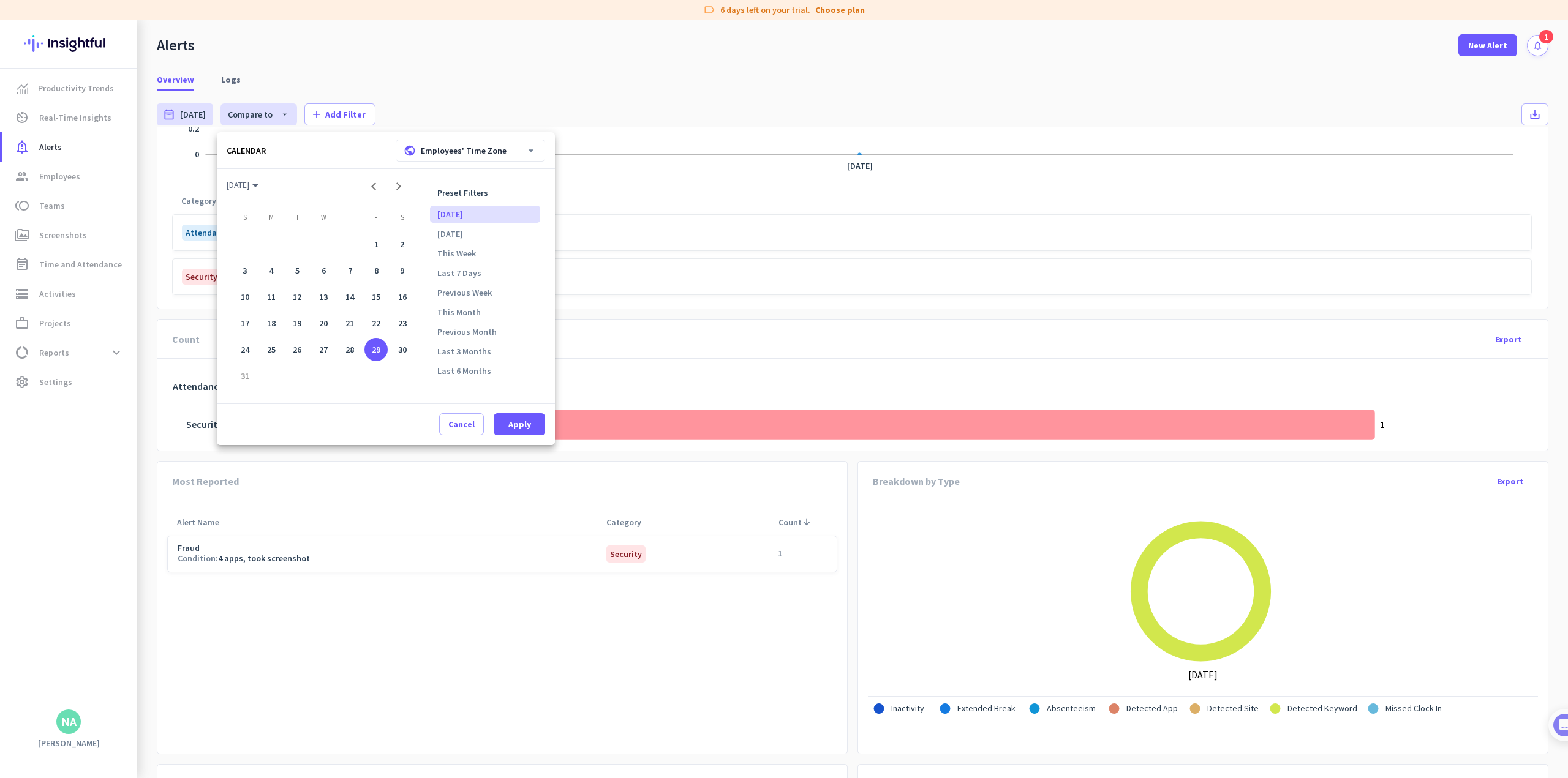
click at [653, 115] on div at bounding box center [784, 389] width 1568 height 778
click at [653, 115] on app-compared-calendar "date_range [DATE] [DATE] - [DATE] Compare to arrow_drop_down [DATE] - [DATE] ad…" at bounding box center [852, 109] width 1391 height 36
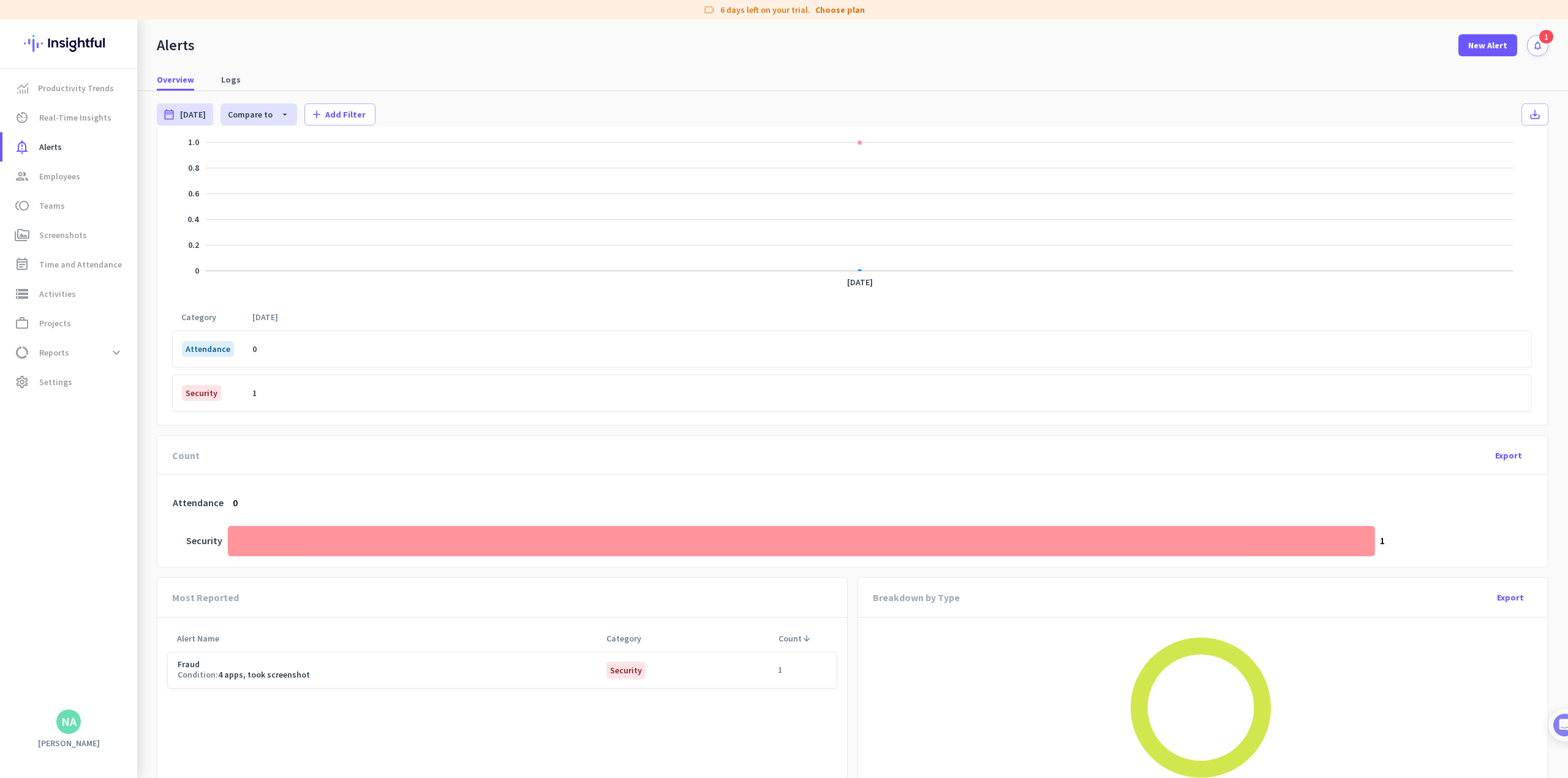
scroll to position [0, 0]
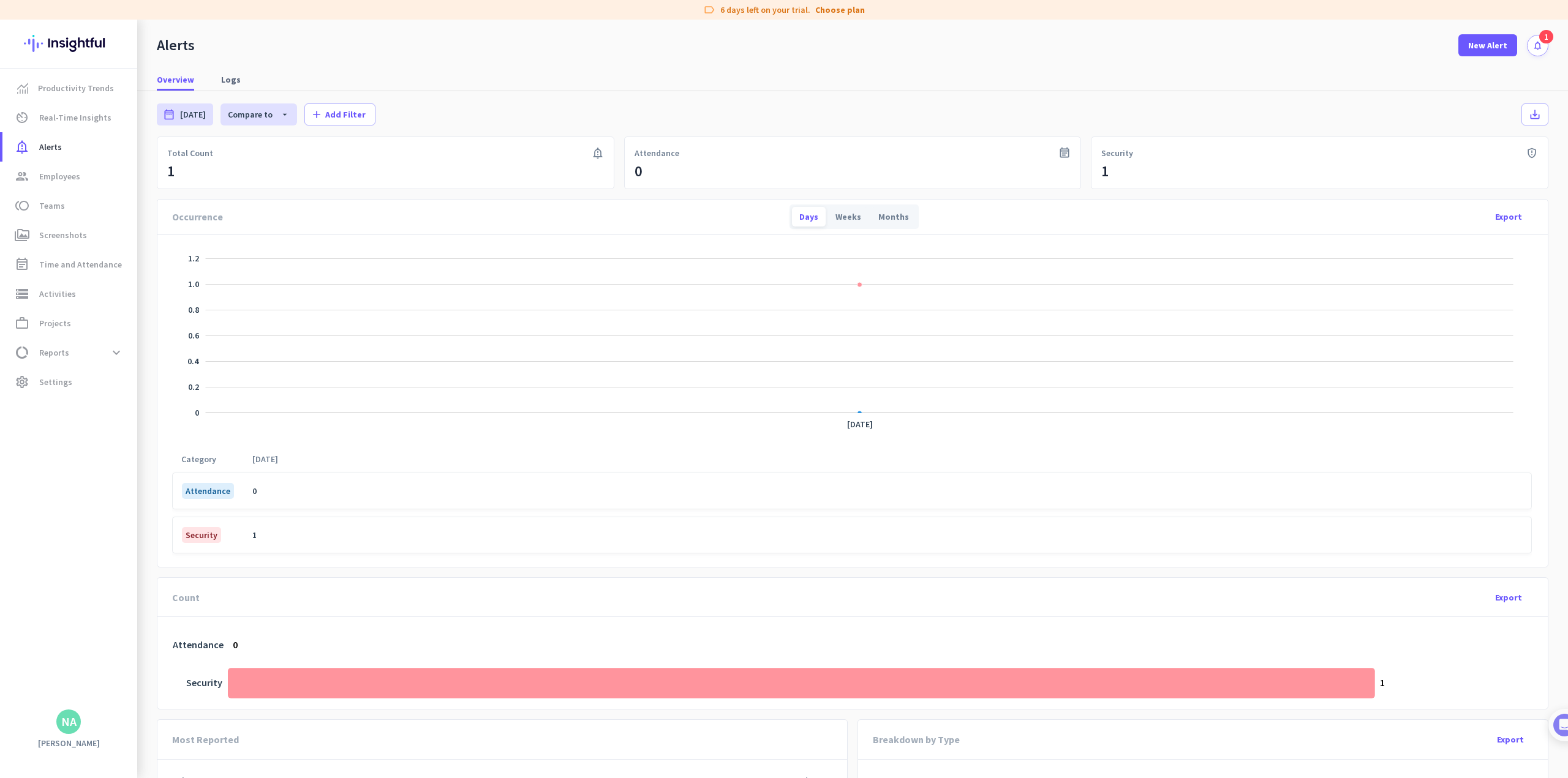
click at [653, 48] on icon "notifications" at bounding box center [1537, 45] width 10 height 10
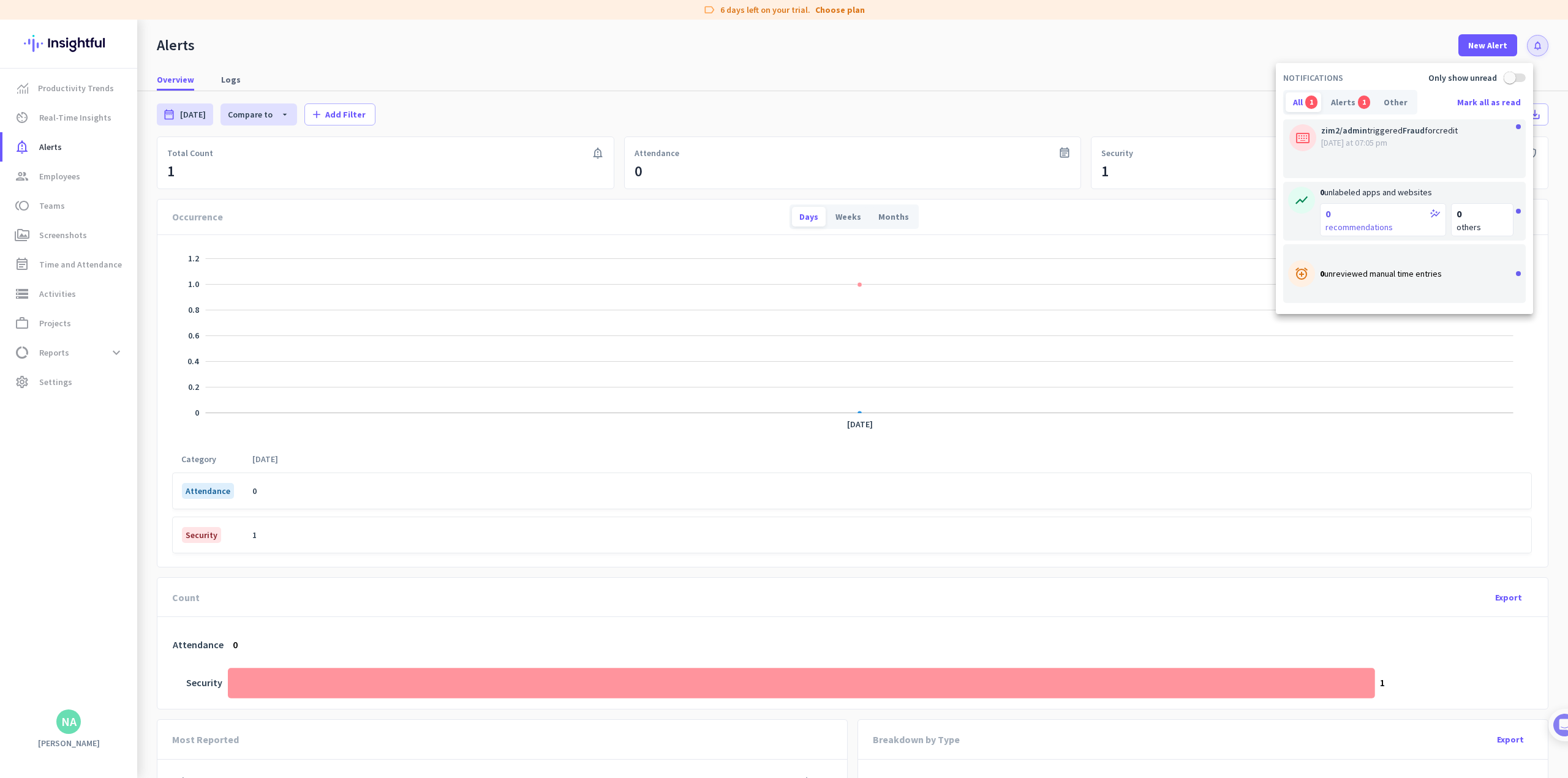
click at [653, 147] on span "[DATE] at 07:05 pm" at bounding box center [1417, 143] width 192 height 12
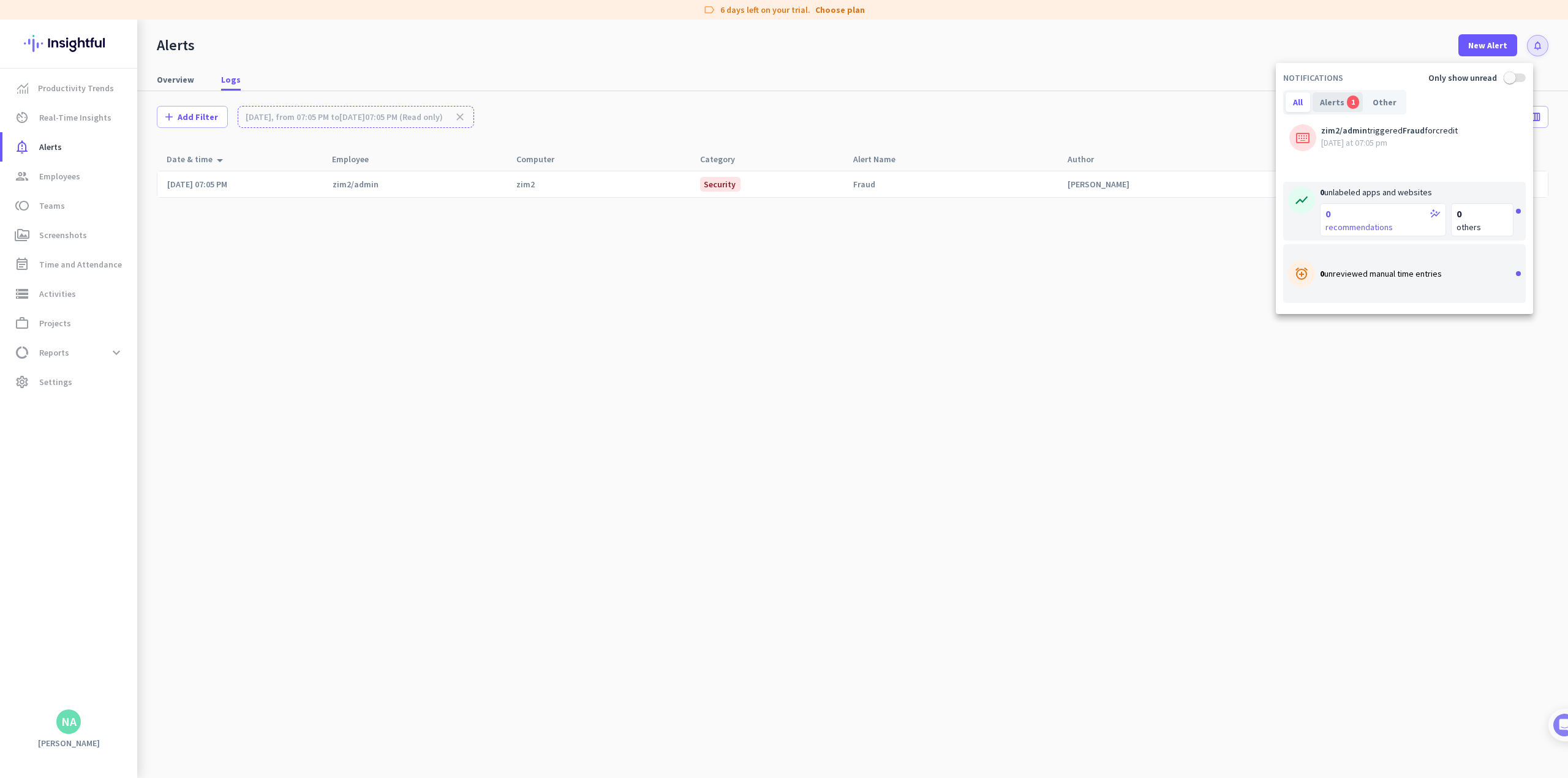
click at [653, 106] on div "Alerts 1" at bounding box center [1338, 102] width 50 height 19
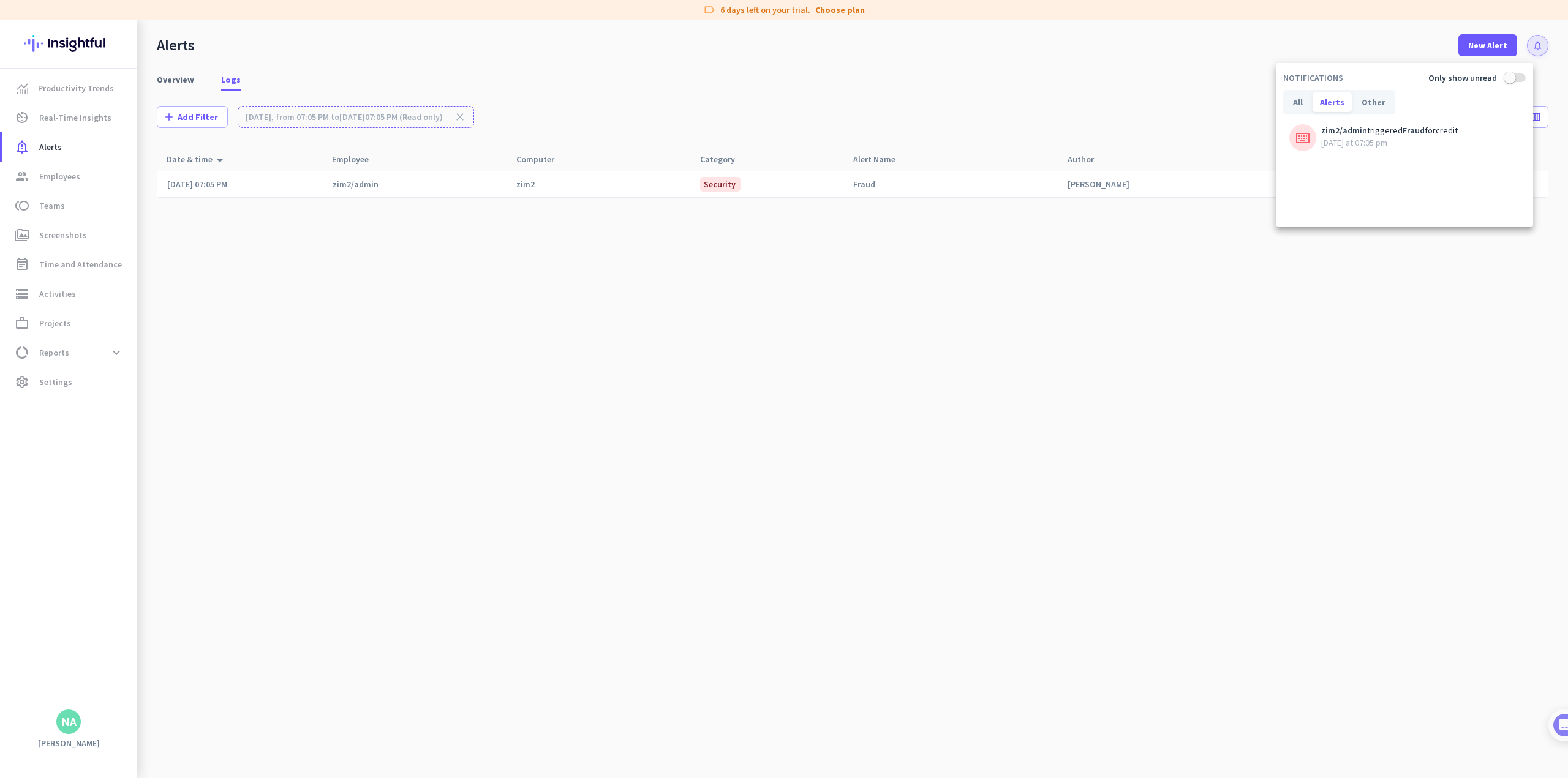
click at [653, 130] on span "zim2/admin" at bounding box center [1344, 130] width 46 height 11
click at [653, 99] on div "Other" at bounding box center [1374, 102] width 39 height 19
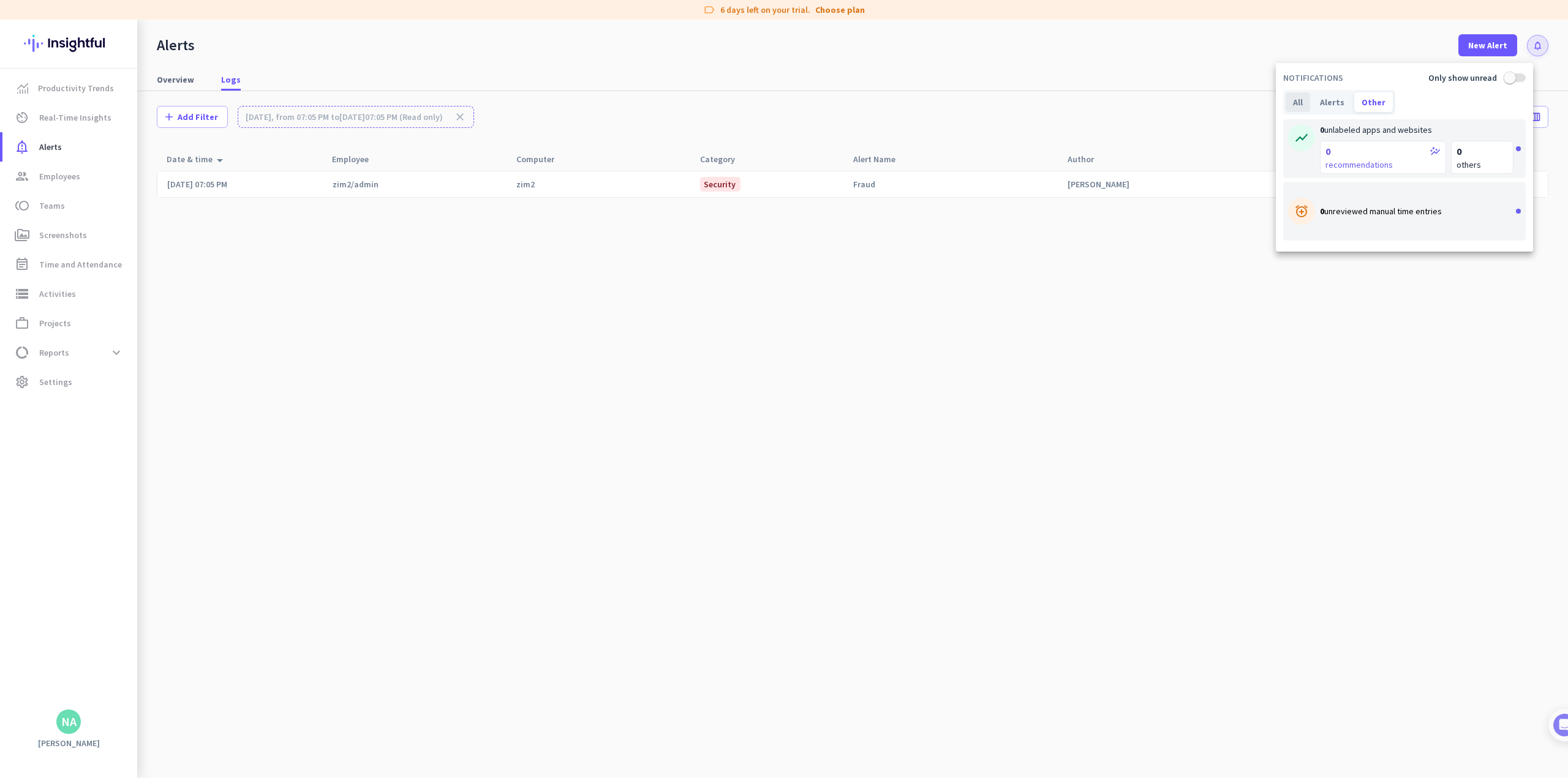
click at [653, 106] on div "All" at bounding box center [1298, 102] width 25 height 19
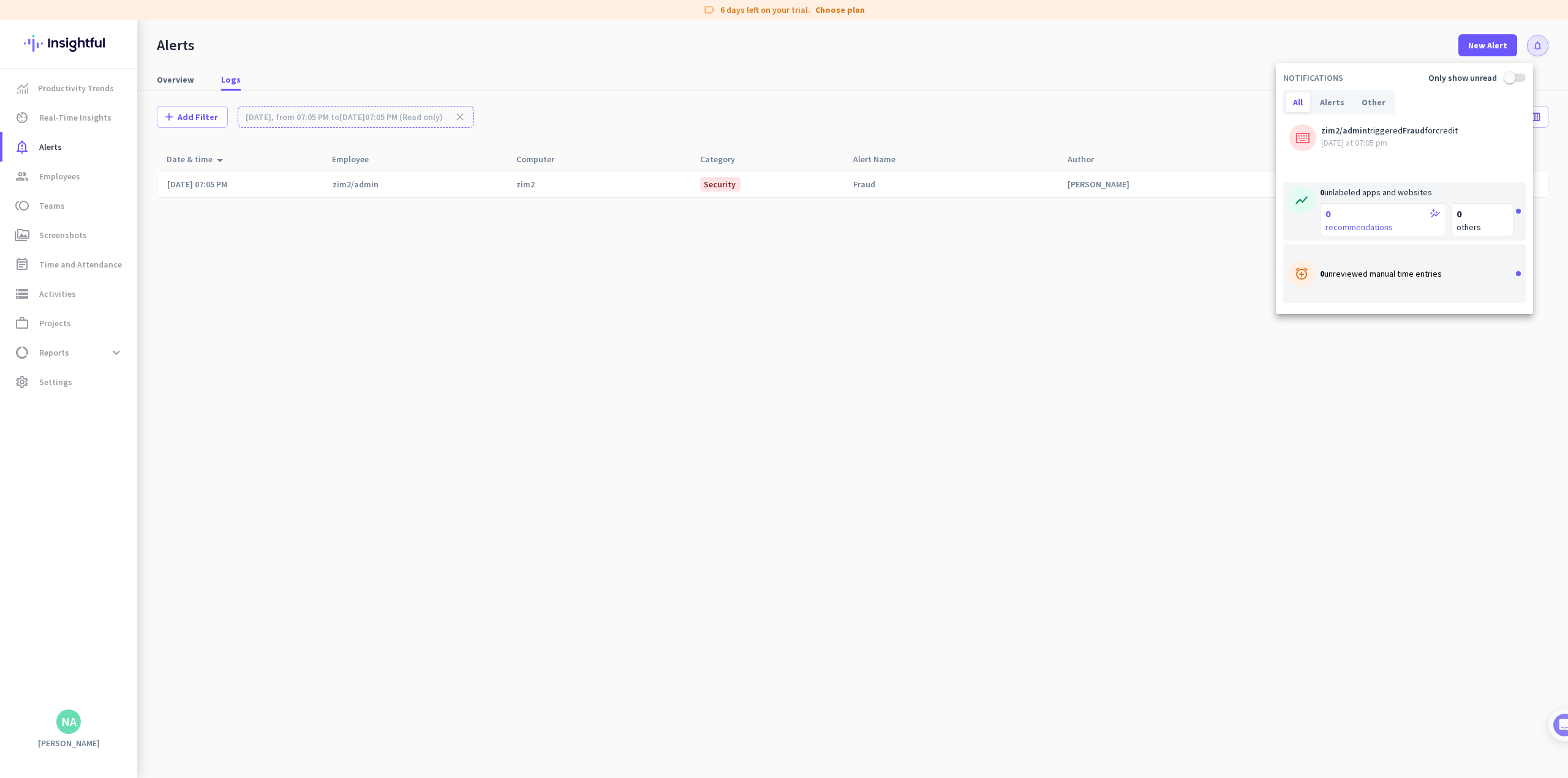
click at [653, 193] on div at bounding box center [784, 389] width 1568 height 778
drag, startPoint x: 726, startPoint y: 193, endPoint x: 766, endPoint y: 192, distance: 40.0
click at [653, 193] on div at bounding box center [784, 389] width 1568 height 778
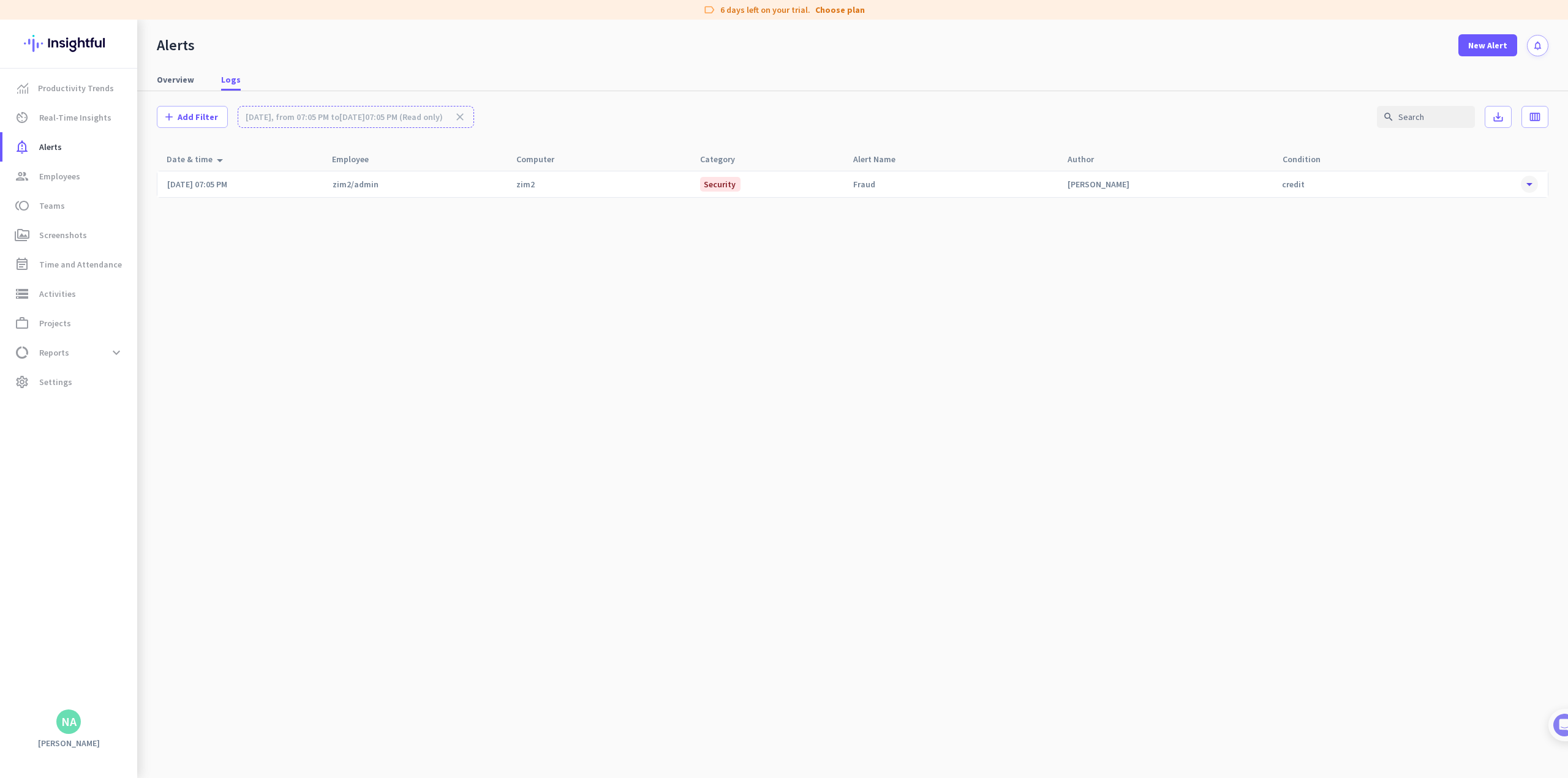
click at [653, 185] on span at bounding box center [1529, 184] width 17 height 17
click at [66, 152] on span "notification_important Alerts" at bounding box center [70, 147] width 115 height 14
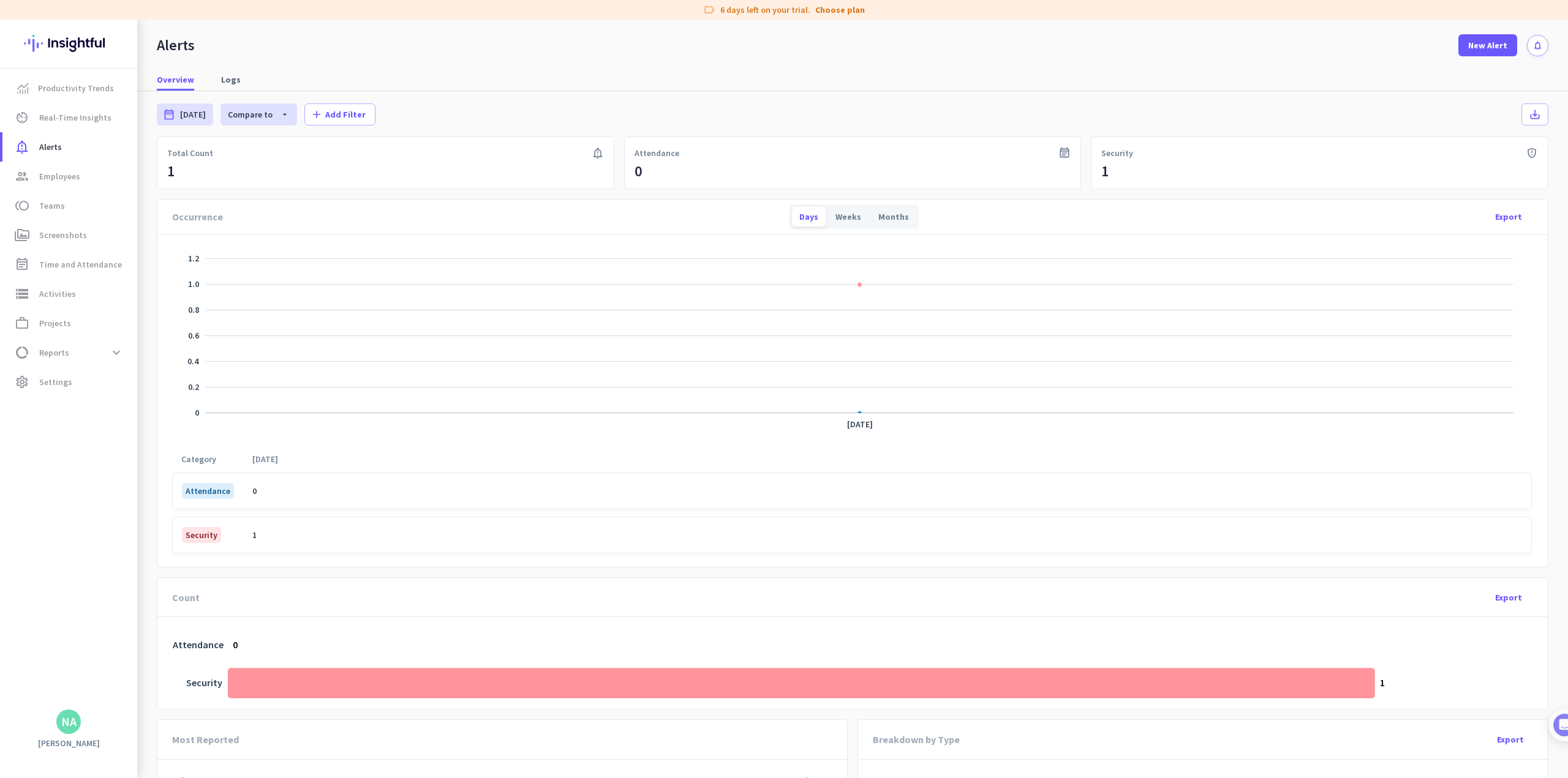
click at [653, 45] on icon "notifications" at bounding box center [1537, 45] width 10 height 10
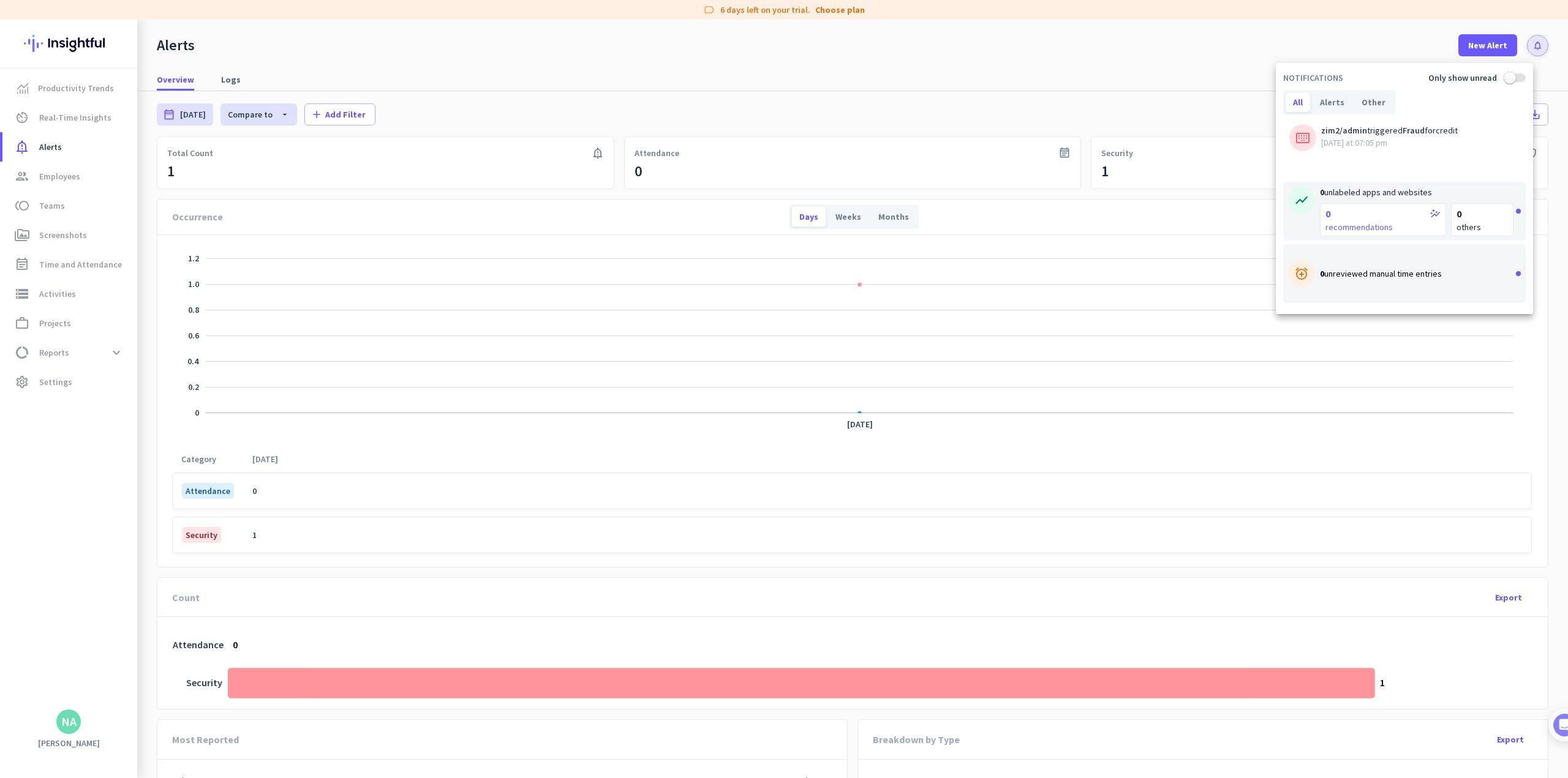
click at [244, 76] on div at bounding box center [784, 389] width 1568 height 778
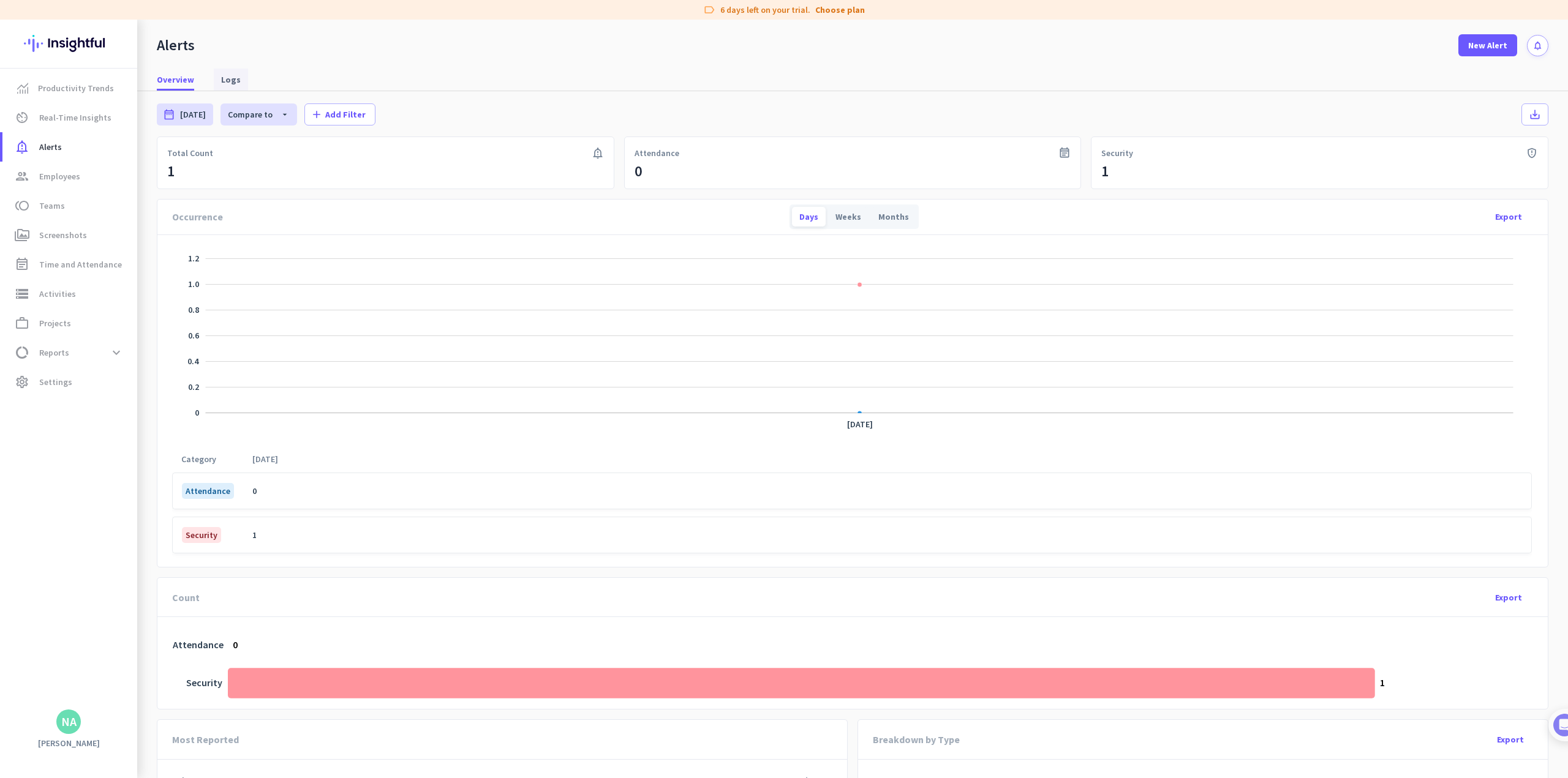
click at [231, 76] on span "Logs" at bounding box center [231, 80] width 19 height 12
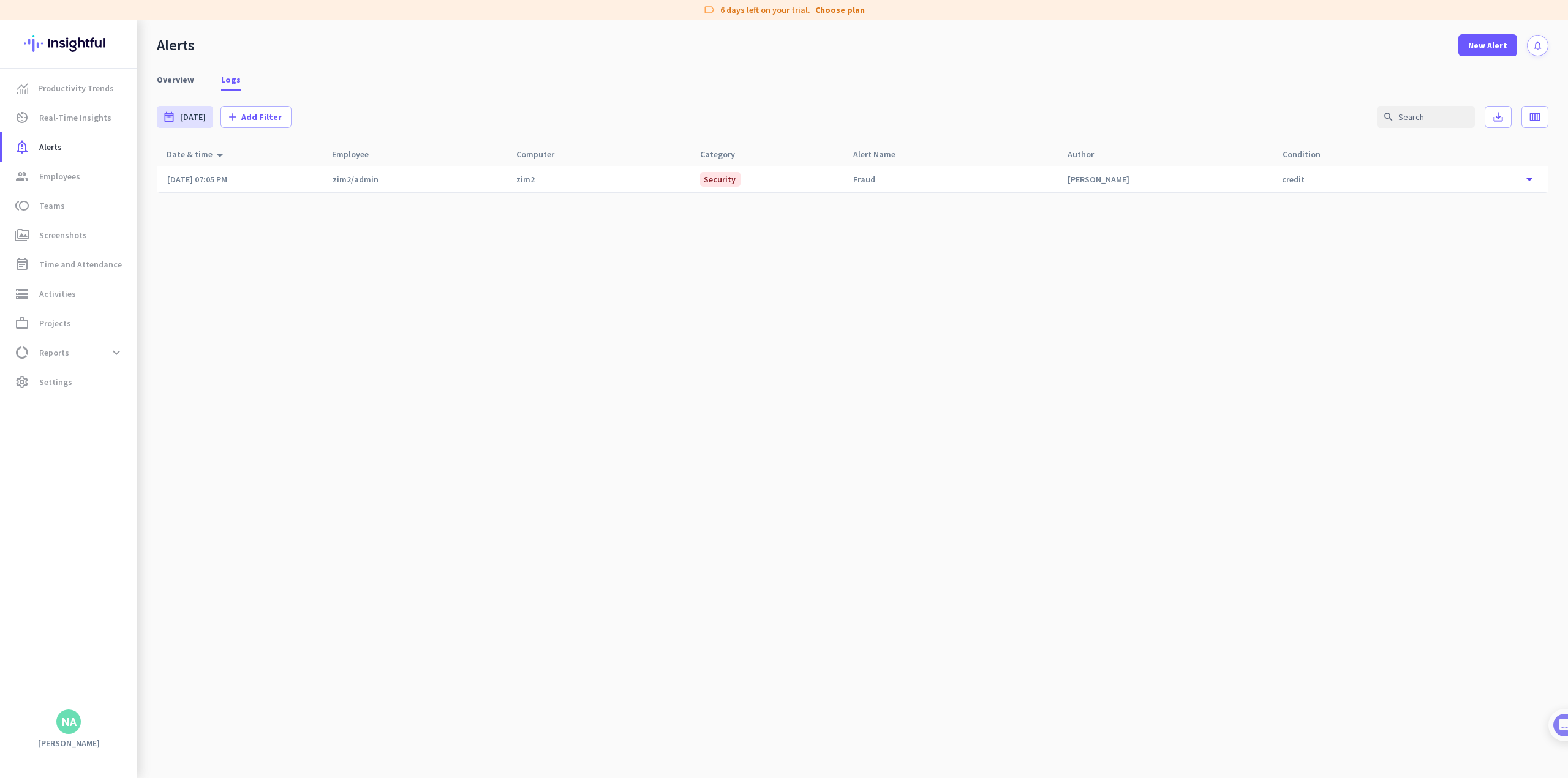
click at [653, 183] on span "Security" at bounding box center [720, 179] width 41 height 14
click at [184, 79] on span "Overview" at bounding box center [175, 80] width 37 height 12
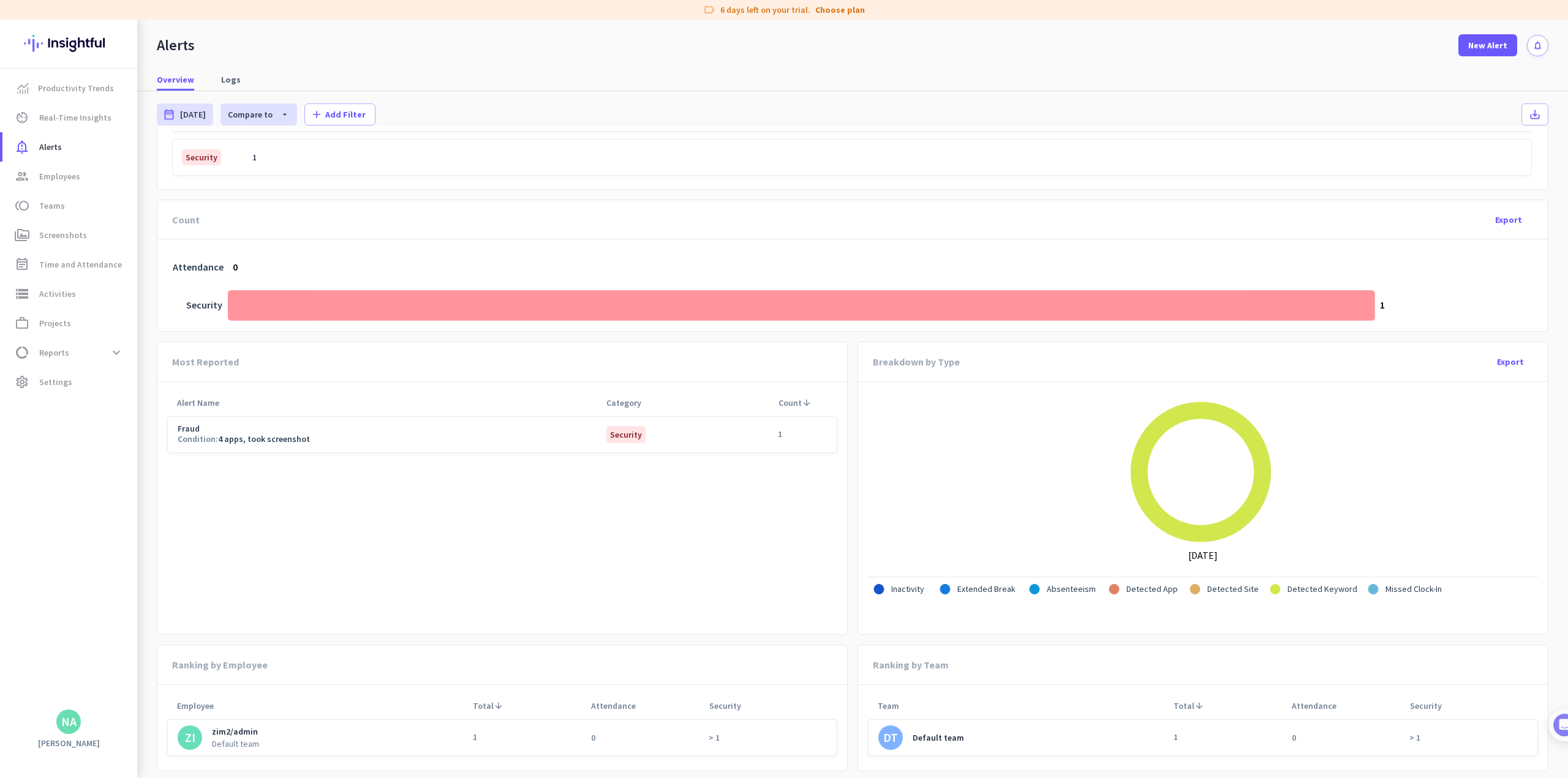
scroll to position [380, 0]
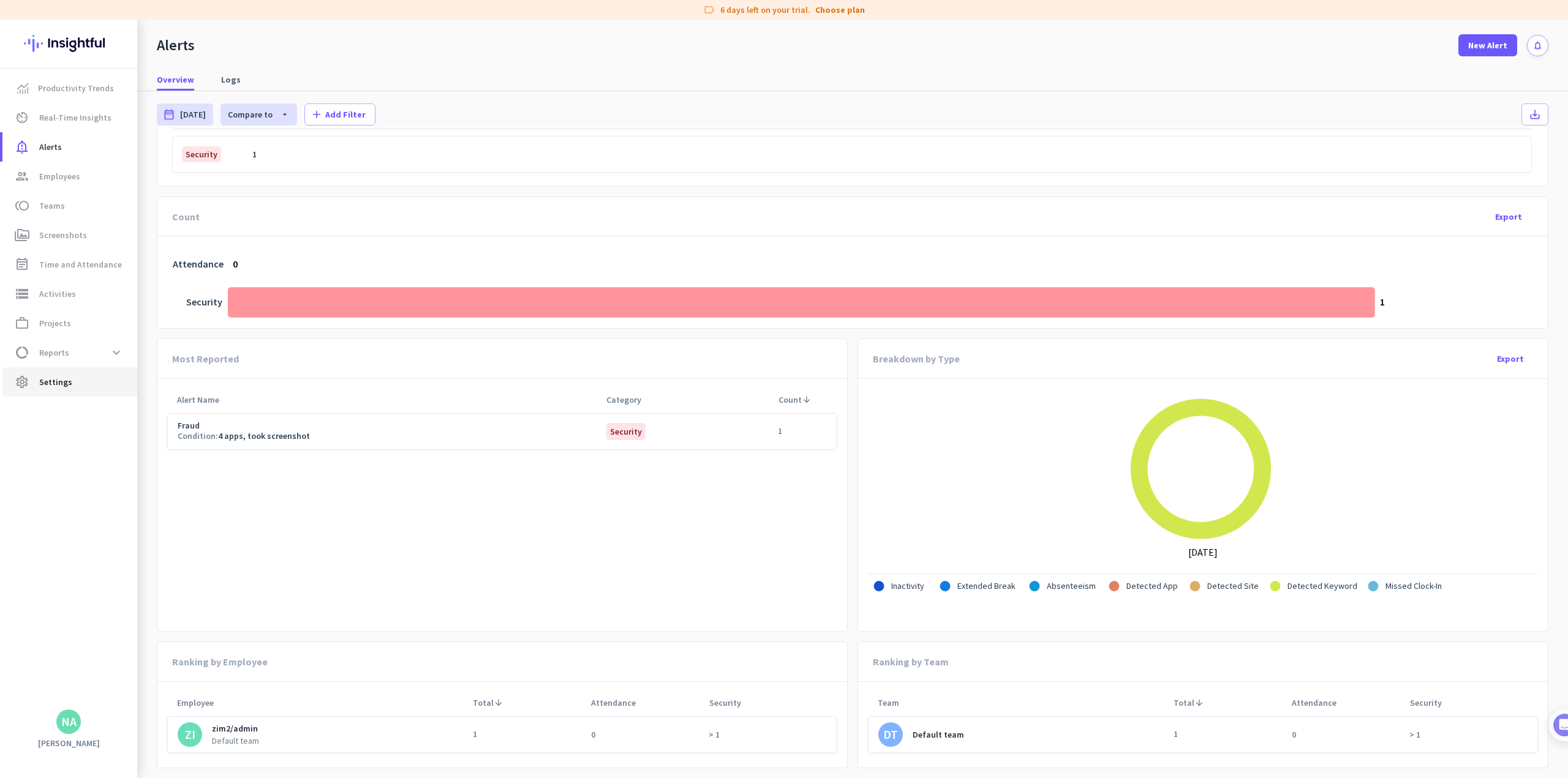
click at [68, 382] on span "Settings" at bounding box center [56, 382] width 33 height 14
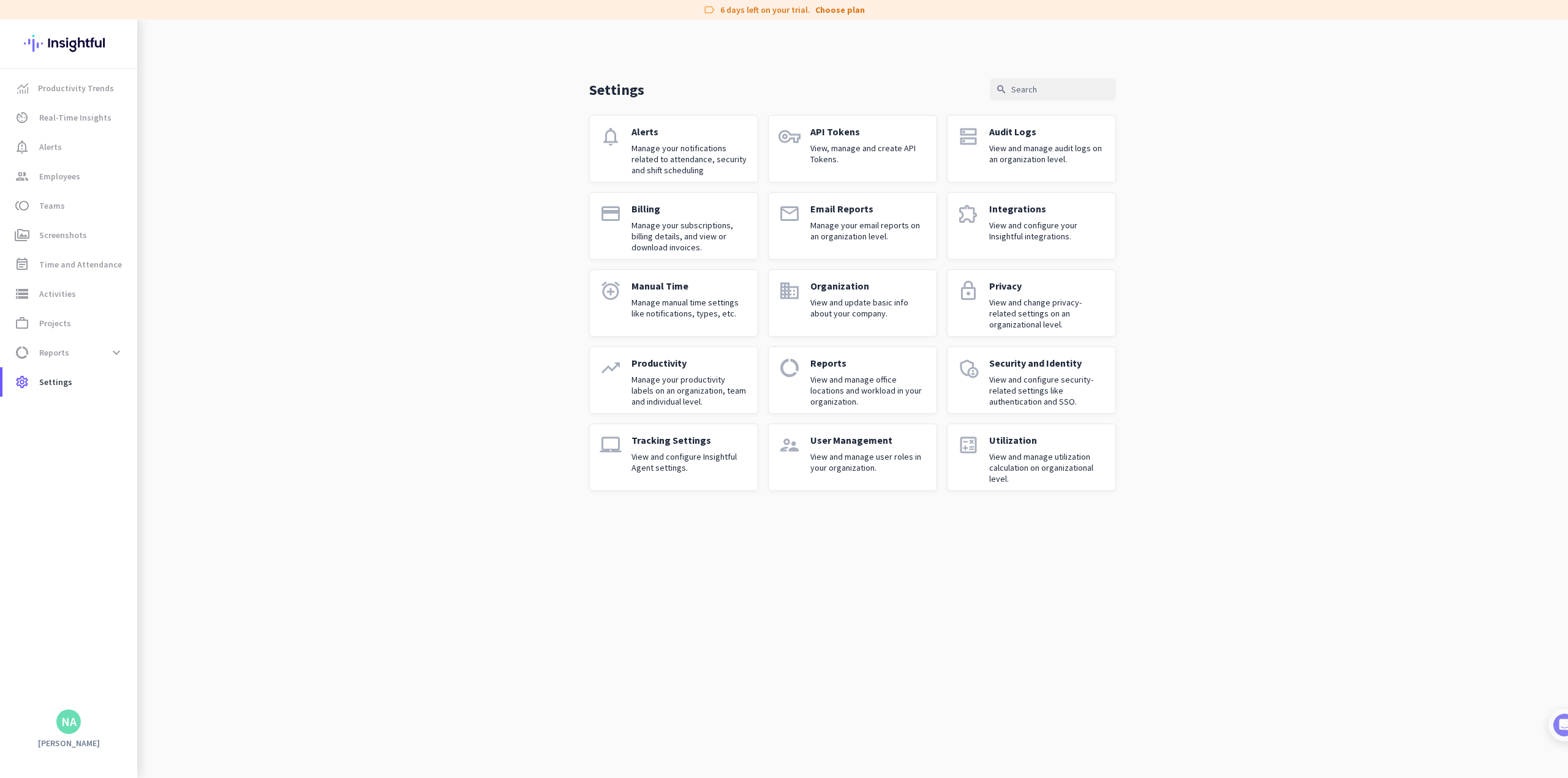
click at [653, 449] on div "Tracking Settings View and configure Insightful Agent settings." at bounding box center [690, 458] width 117 height 47
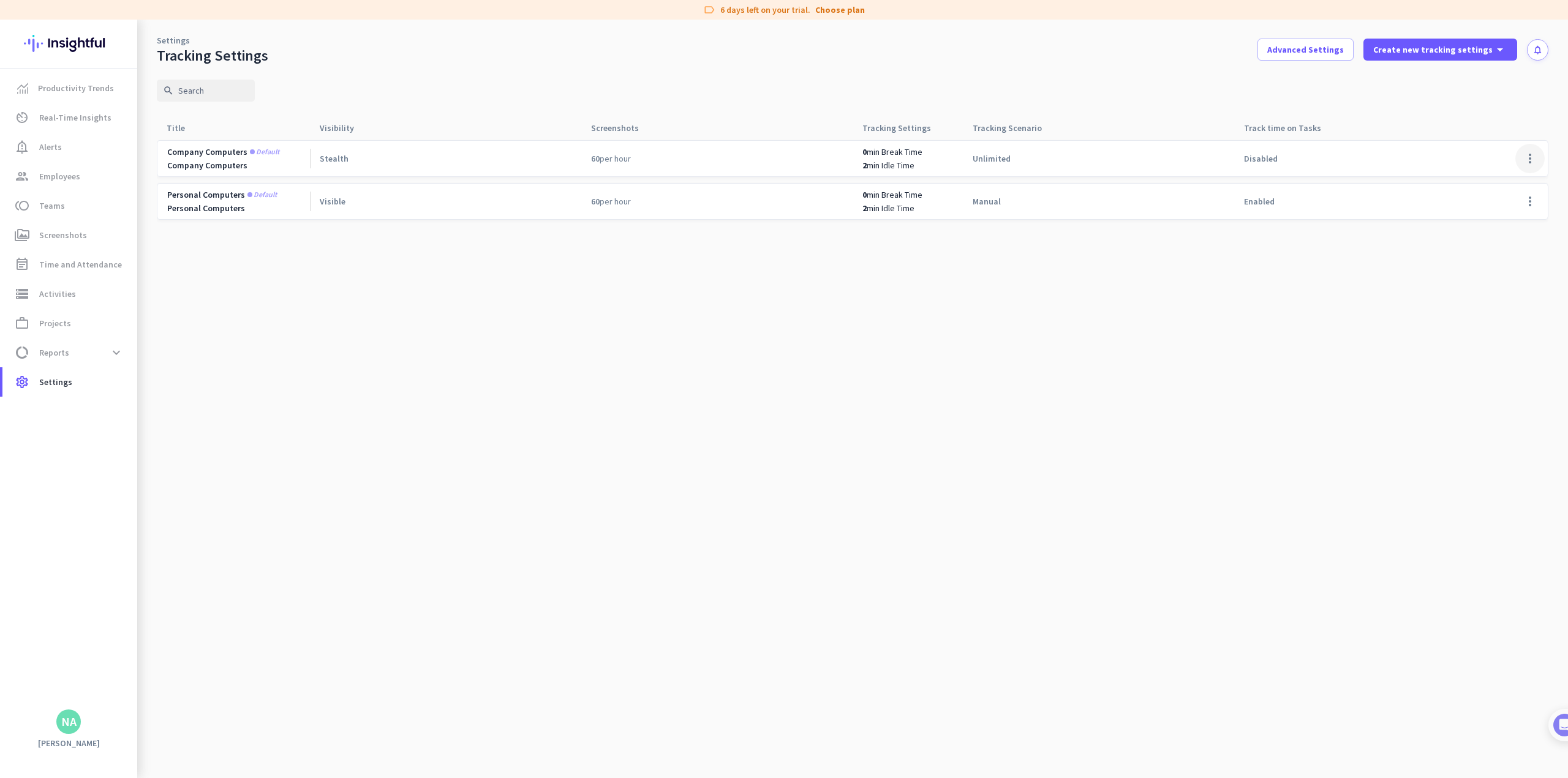
click at [653, 158] on span at bounding box center [1530, 158] width 30 height 30
click at [653, 158] on body "label 6 days left on your trial. Choose plan Productivity Trends av_timer Real-…" at bounding box center [784, 389] width 1568 height 778
click at [653, 184] on span "Edit" at bounding box center [1505, 184] width 59 height 12
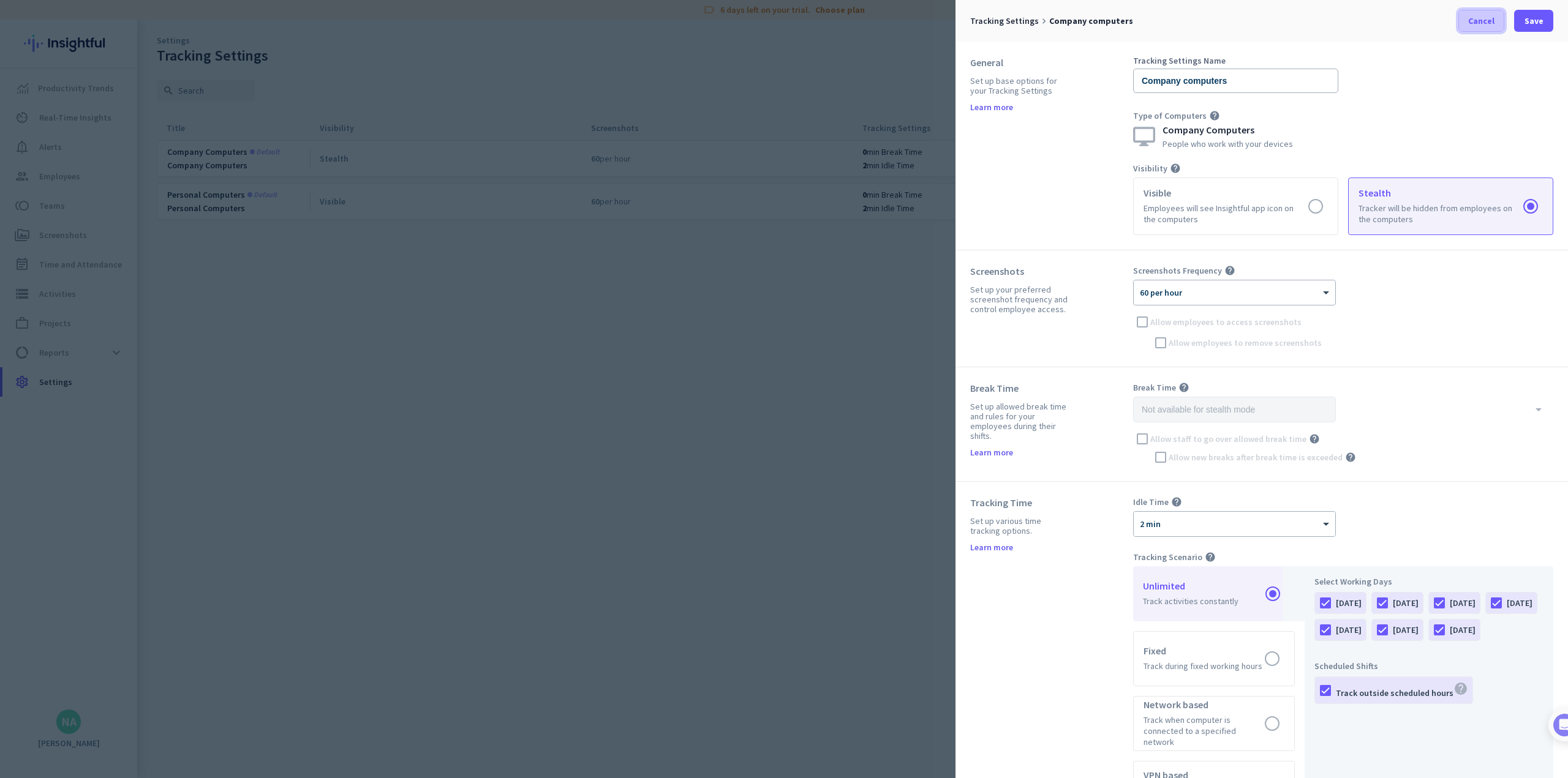
click at [653, 22] on span "Cancel" at bounding box center [1481, 21] width 26 height 12
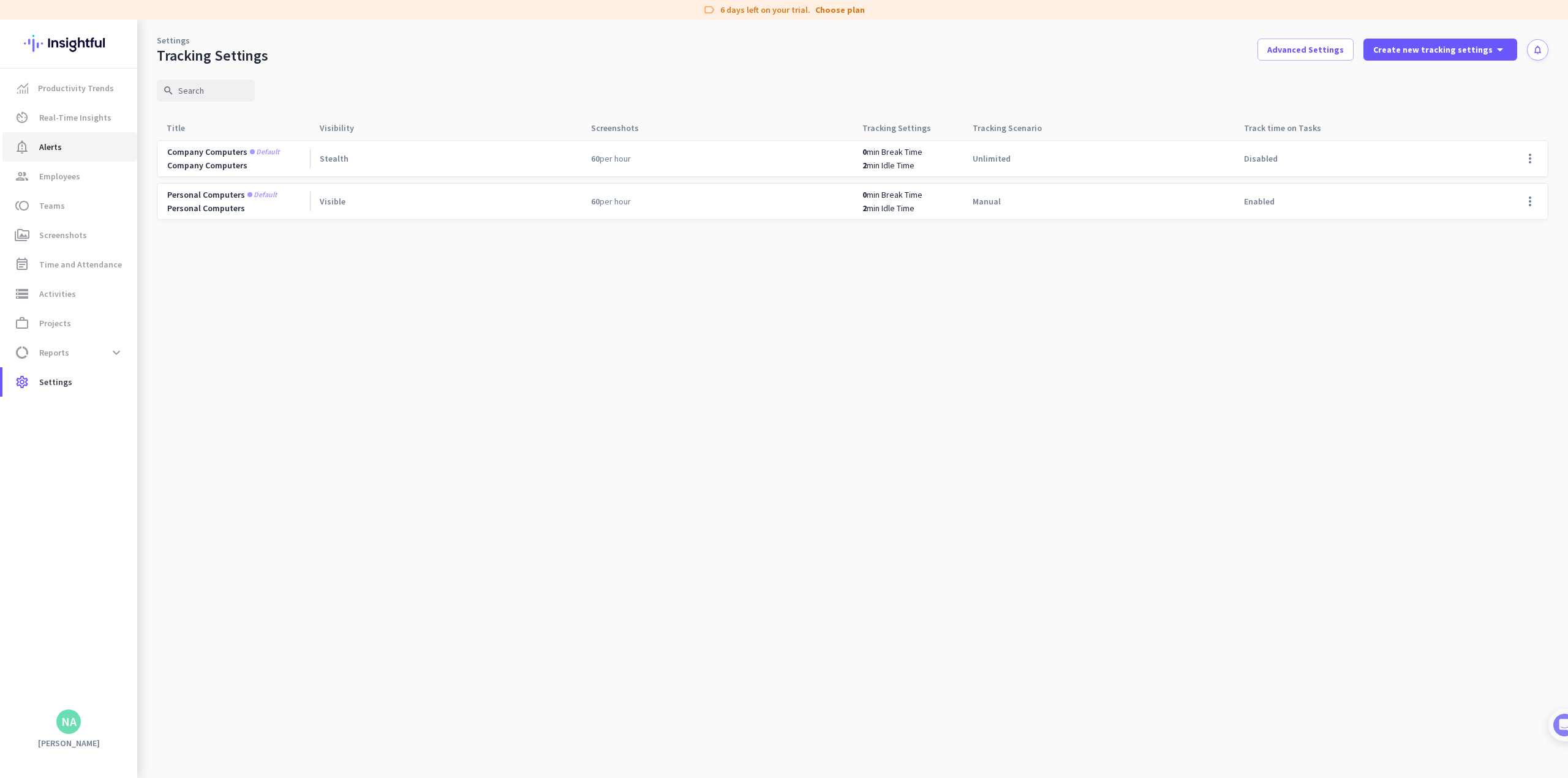
click at [61, 147] on span "notification_important Alerts" at bounding box center [70, 147] width 115 height 14
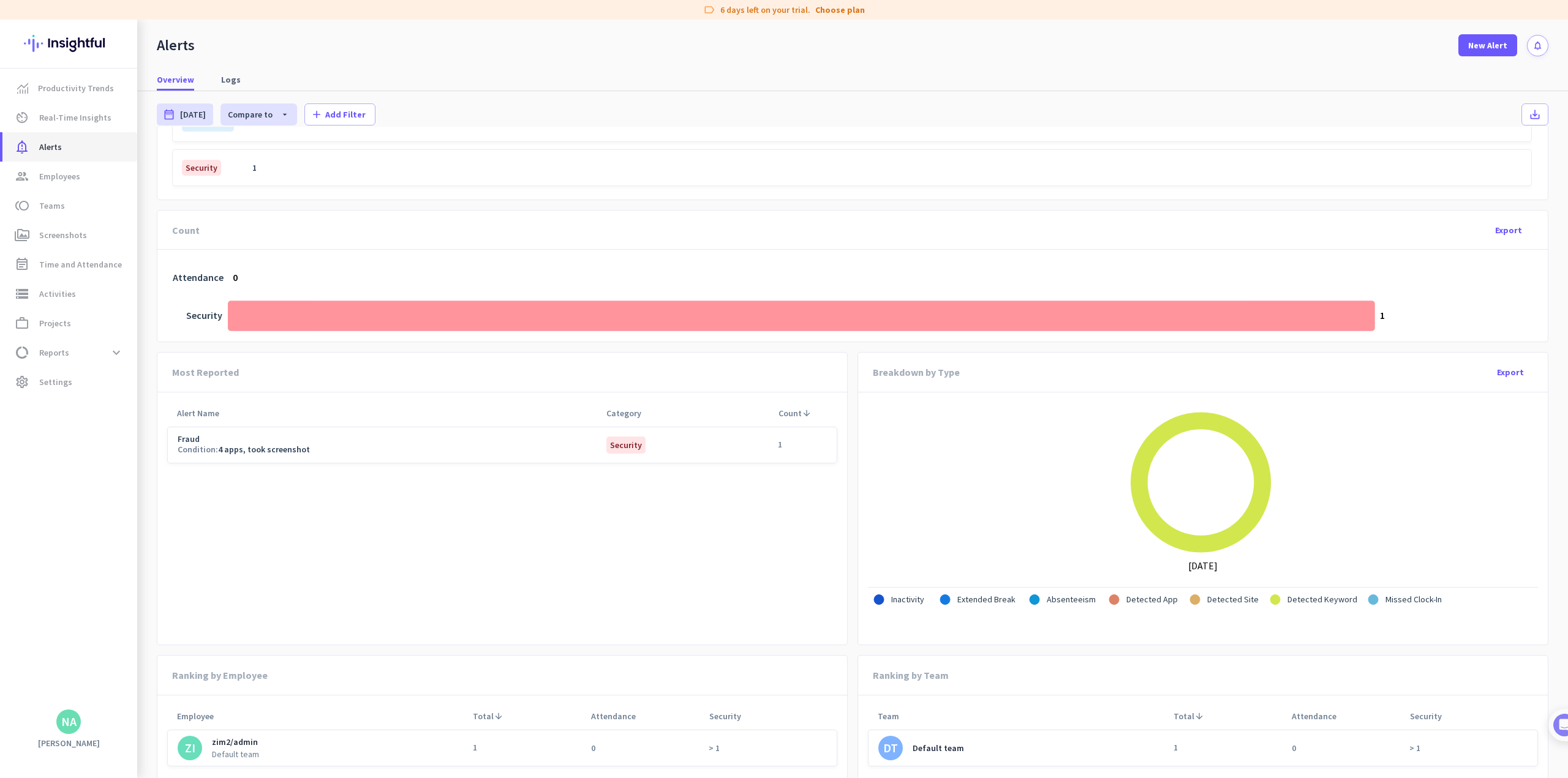
scroll to position [380, 0]
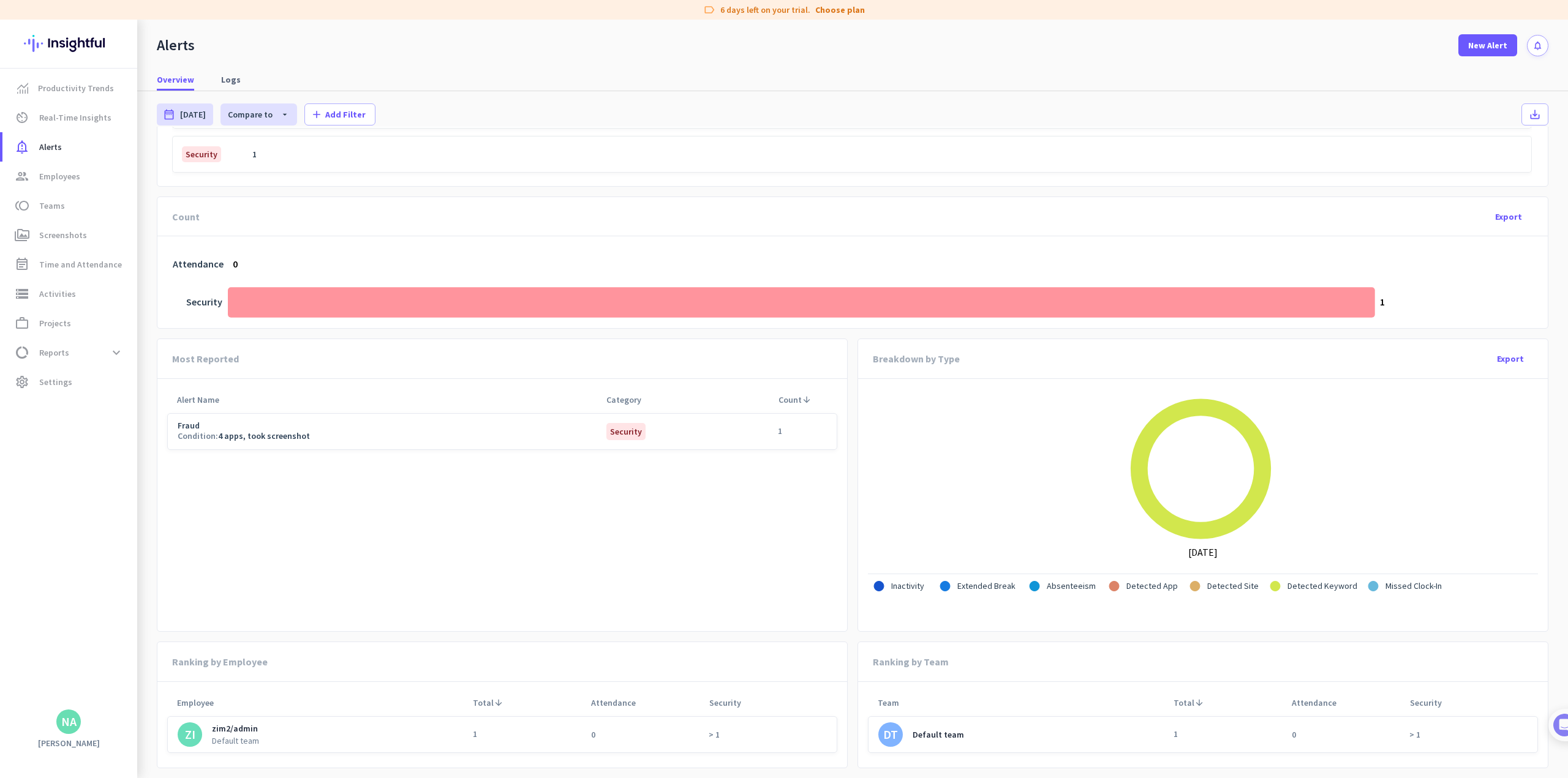
click at [612, 444] on div "Fraud Condition: 4 apps, took screenshot Security 1" at bounding box center [502, 431] width 670 height 37
drag, startPoint x: 294, startPoint y: 426, endPoint x: 244, endPoint y: 433, distance: 50.5
click at [293, 427] on span "Fraud" at bounding box center [392, 425] width 429 height 8
click at [244, 433] on span "4 apps, took screenshot" at bounding box center [263, 436] width 92 height 11
click at [653, 431] on div "1" at bounding box center [802, 431] width 49 height 14
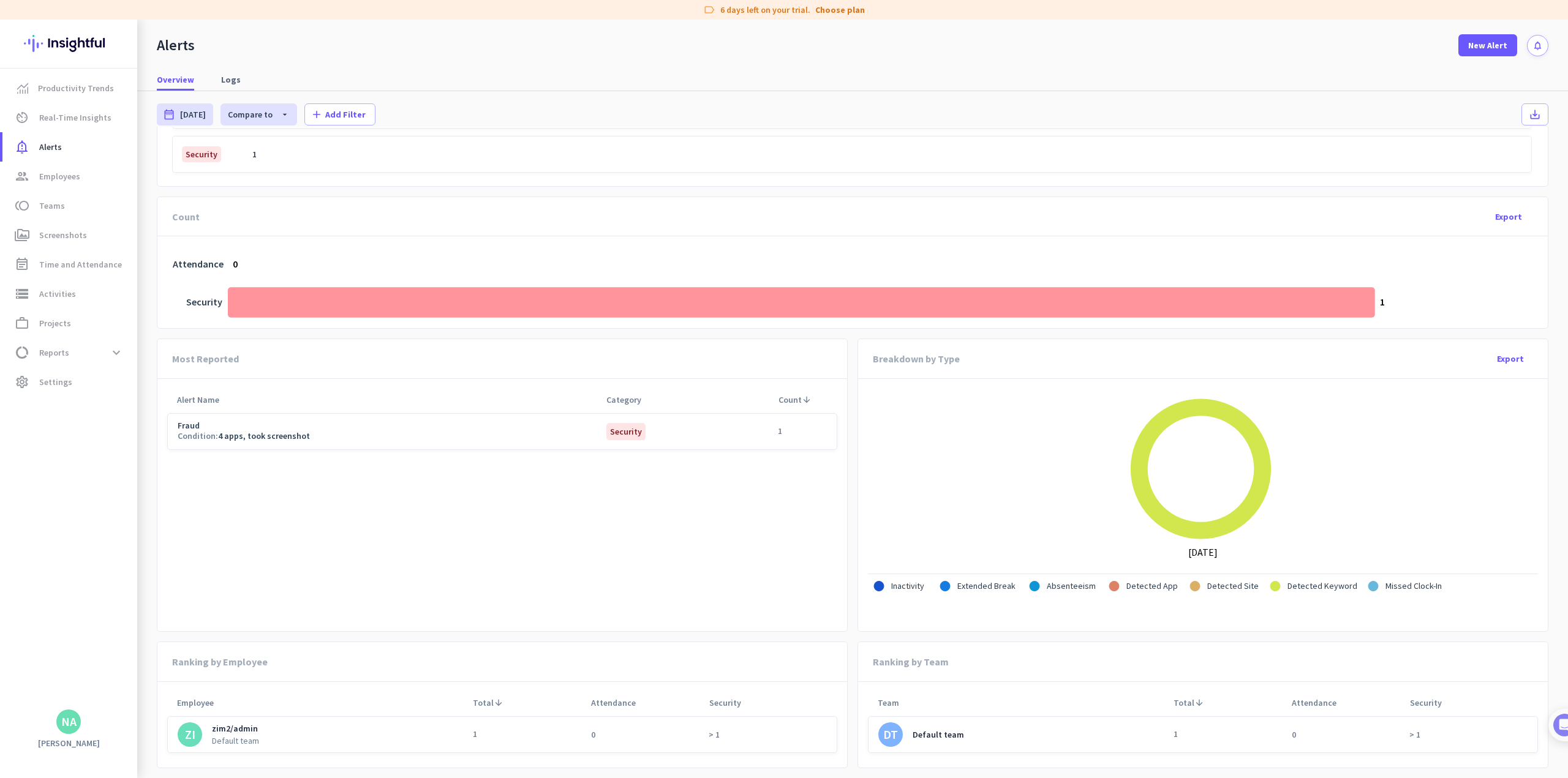
click at [653, 431] on div "1" at bounding box center [802, 431] width 49 height 14
click at [611, 431] on span "Security" at bounding box center [625, 431] width 39 height 17
drag, startPoint x: 611, startPoint y: 431, endPoint x: 294, endPoint y: 436, distance: 317.0
click at [606, 432] on span "Security" at bounding box center [625, 431] width 39 height 17
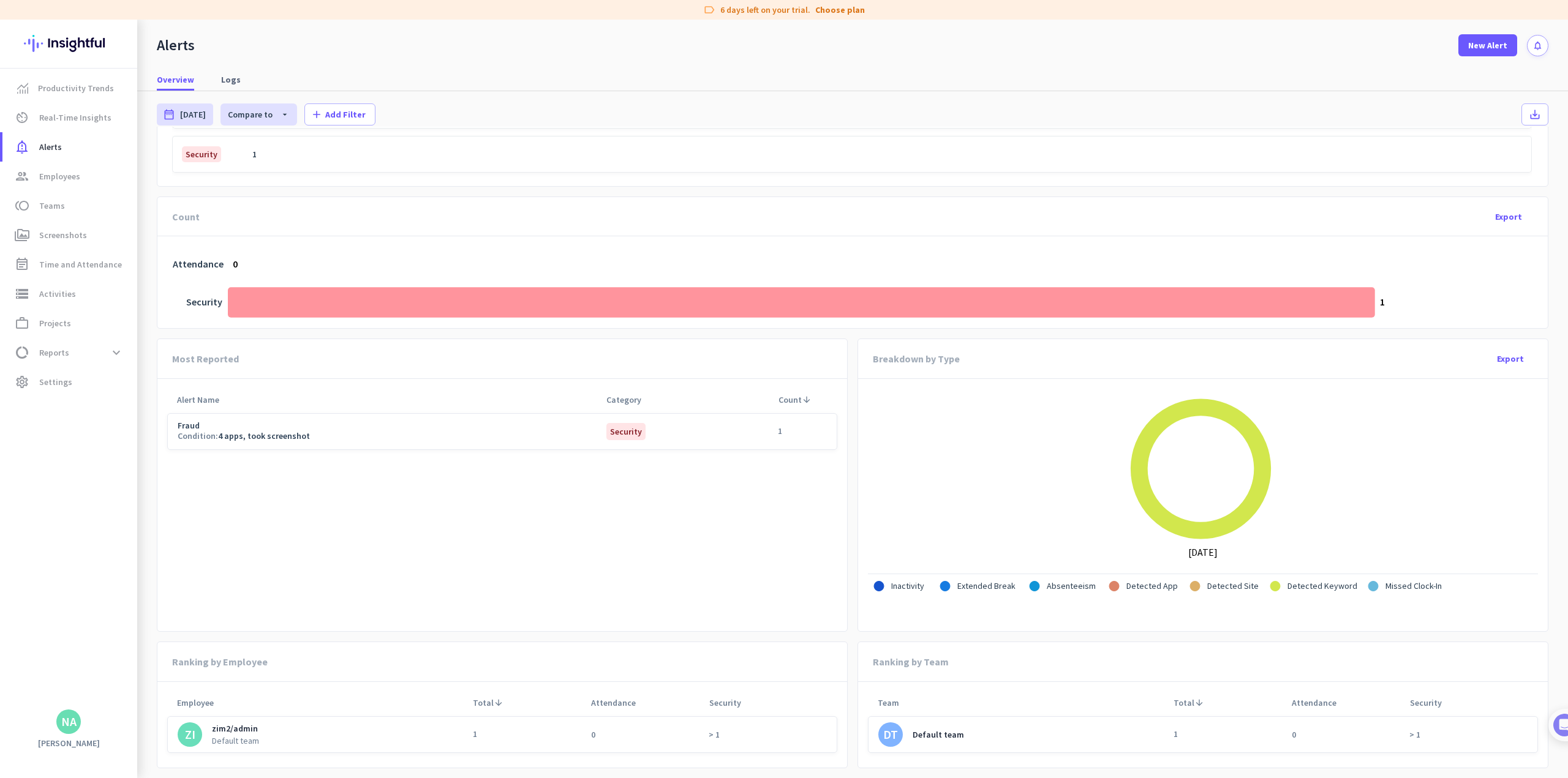
click at [281, 437] on span "4 apps, took screenshot" at bounding box center [263, 436] width 92 height 11
click at [653, 42] on span "New Alert" at bounding box center [1487, 45] width 39 height 12
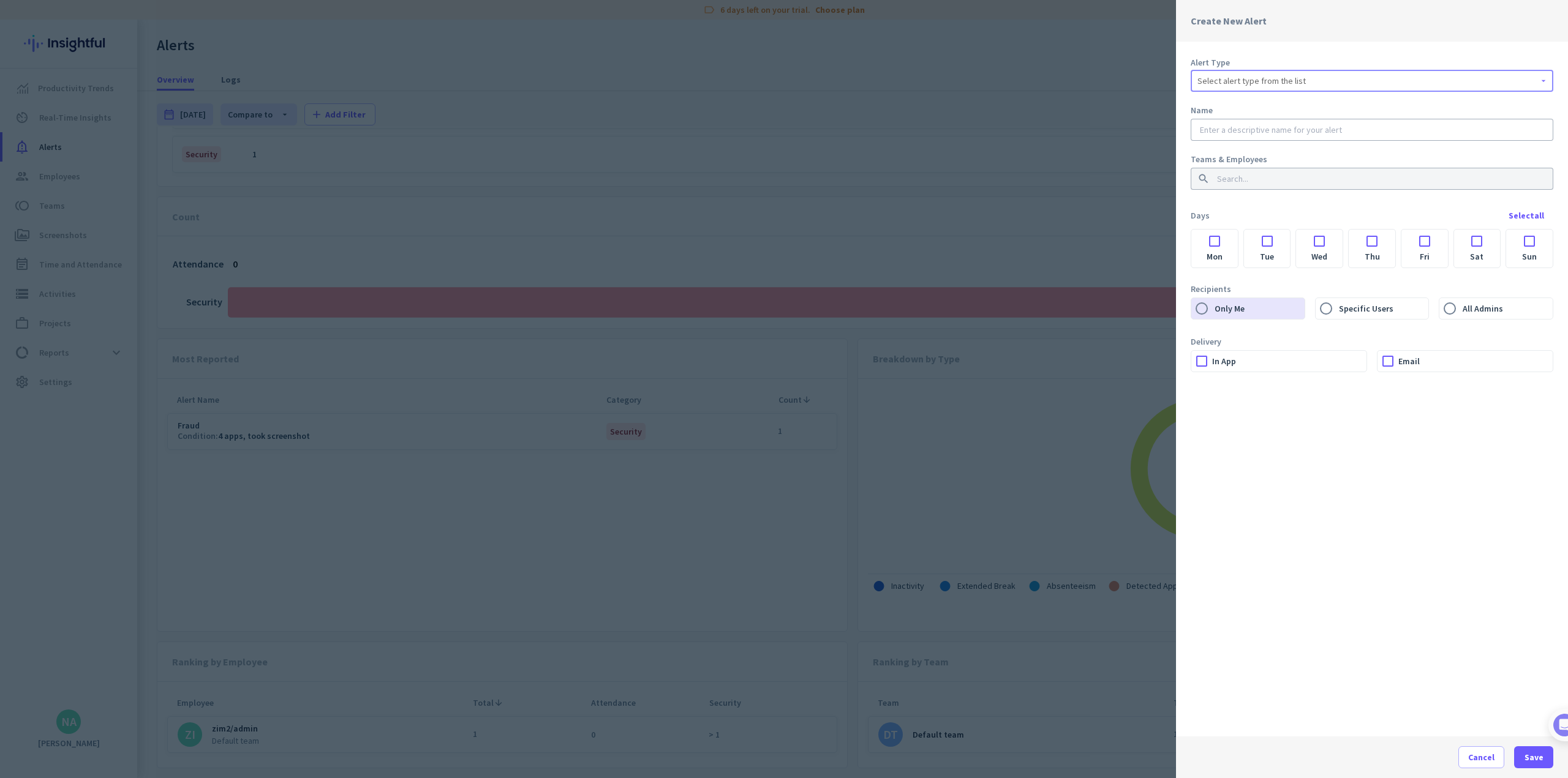
click at [653, 80] on div "Select alert type from the list" at bounding box center [1372, 81] width 349 height 14
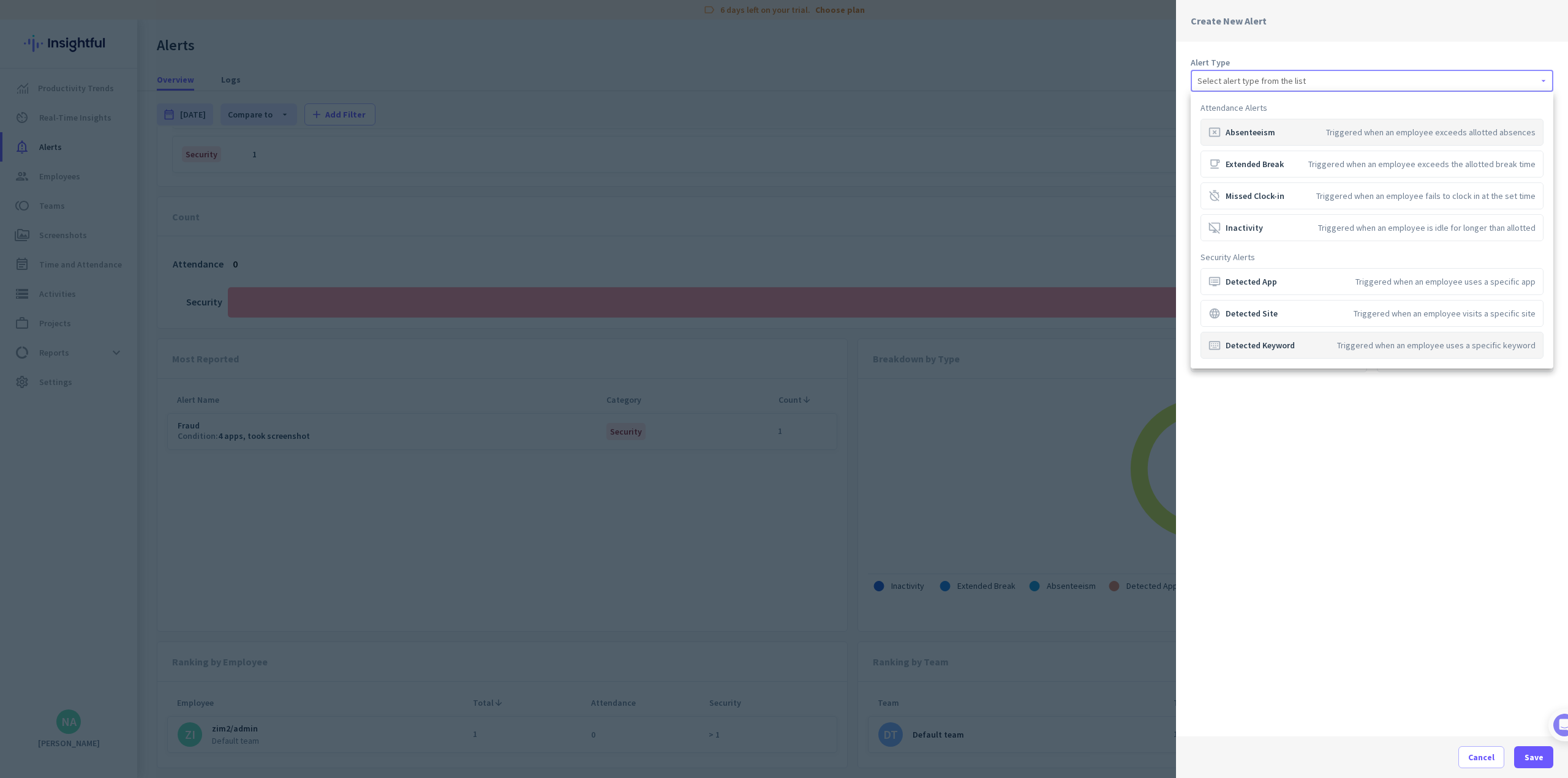
click at [653, 352] on mat-option "keyboard_alt Detected Keyword Triggered when an employee uses a specific keyword" at bounding box center [1371, 345] width 343 height 27
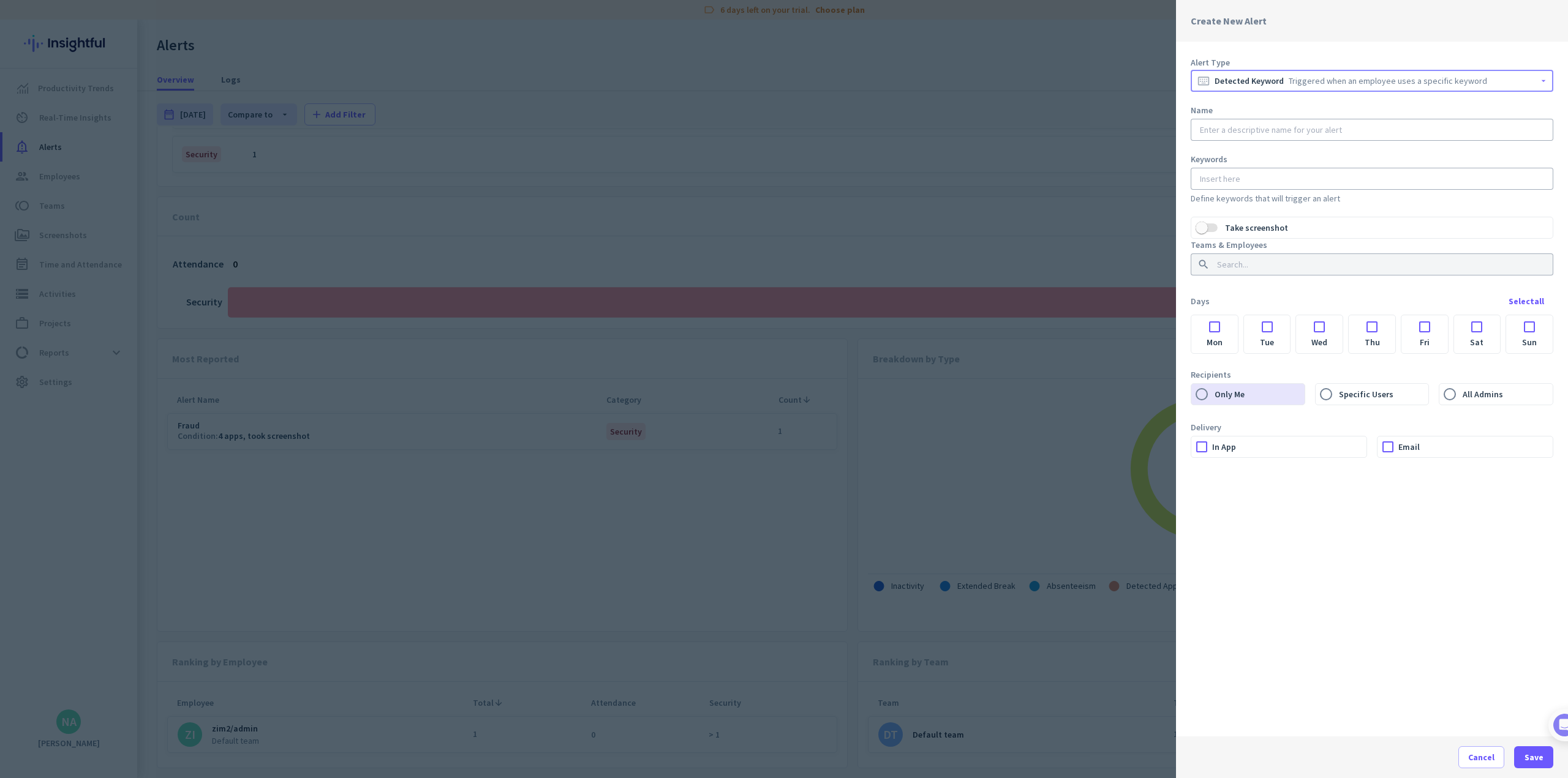
click at [653, 133] on input "text" at bounding box center [1372, 130] width 349 height 12
click at [653, 178] on div at bounding box center [1372, 178] width 349 height 22
paste input "“Sell employee data” “Buy UK payroll data” “HMRC login details” “National Insur…"
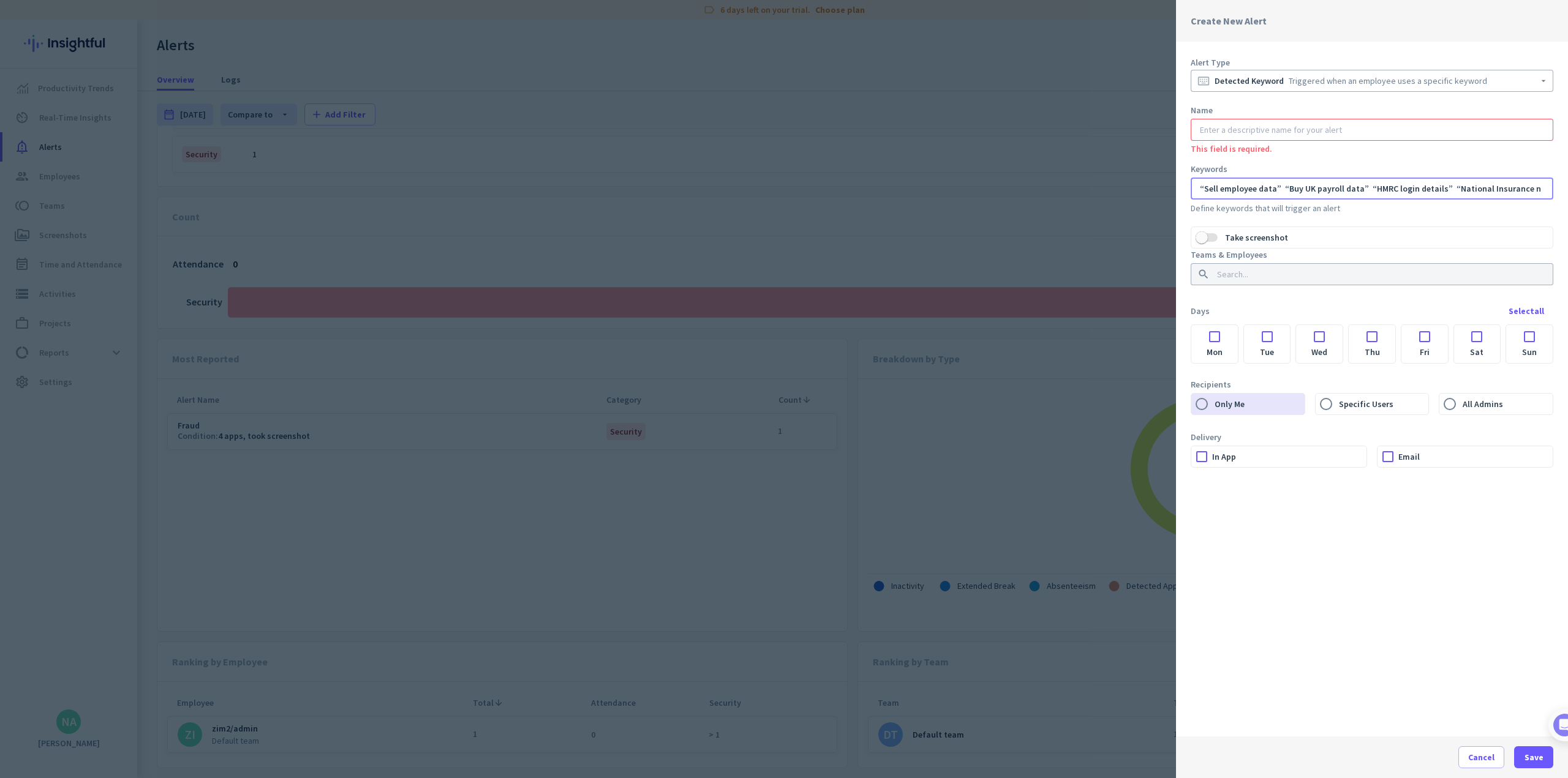
scroll to position [0, 111]
type input "“Sell employee data” “Buy UK payroll data” “HMRC login details” “National Insur…"
click at [653, 130] on input "text" at bounding box center [1372, 130] width 349 height 12
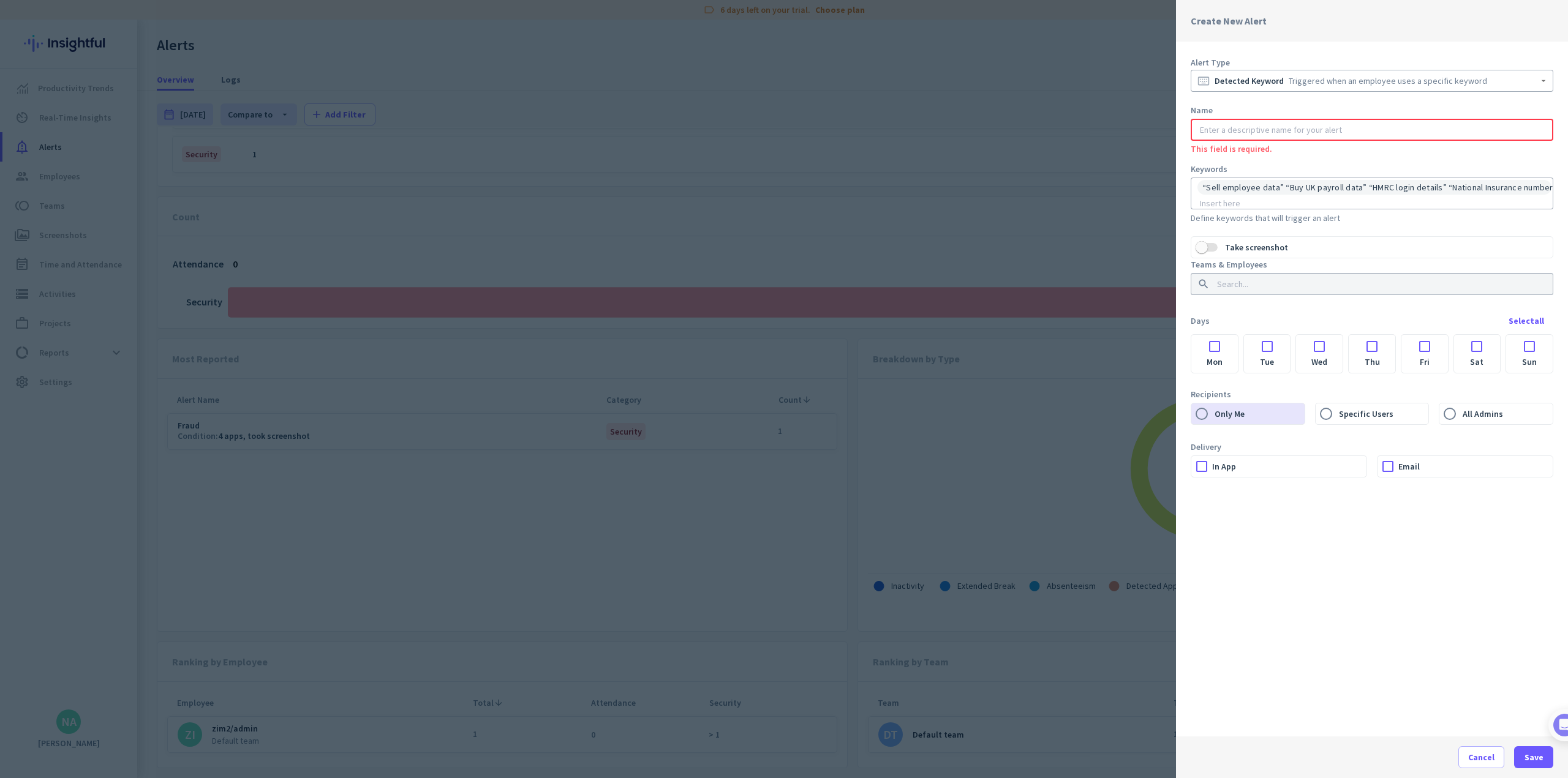
click at [653, 132] on input "text" at bounding box center [1372, 130] width 349 height 12
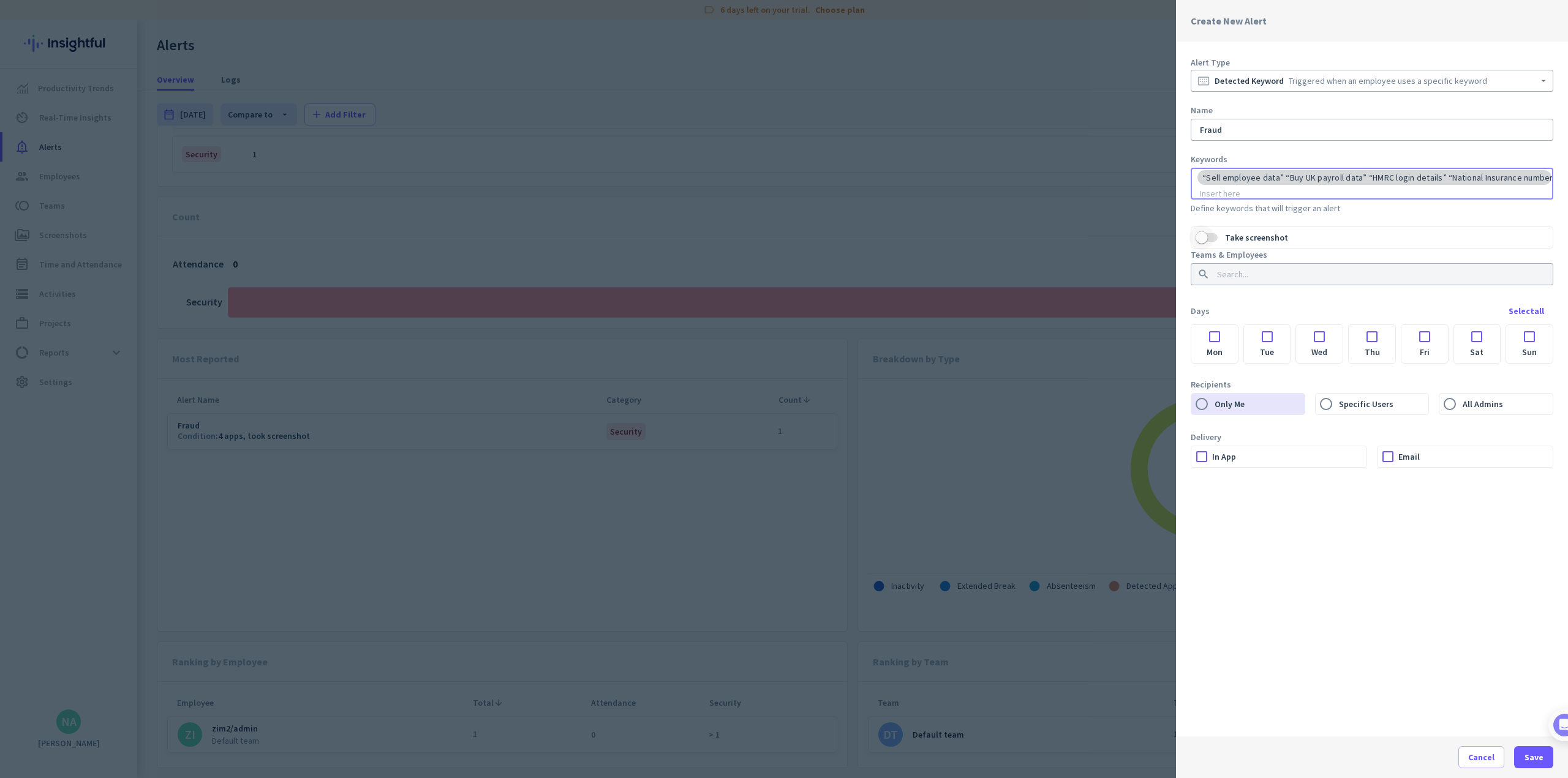
click at [653, 248] on label "Take screenshot" at bounding box center [1385, 238] width 335 height 21
click at [653, 248] on button "Take screenshot" at bounding box center [1207, 238] width 22 height 21
click at [653, 315] on div "Select all" at bounding box center [1527, 311] width 36 height 8
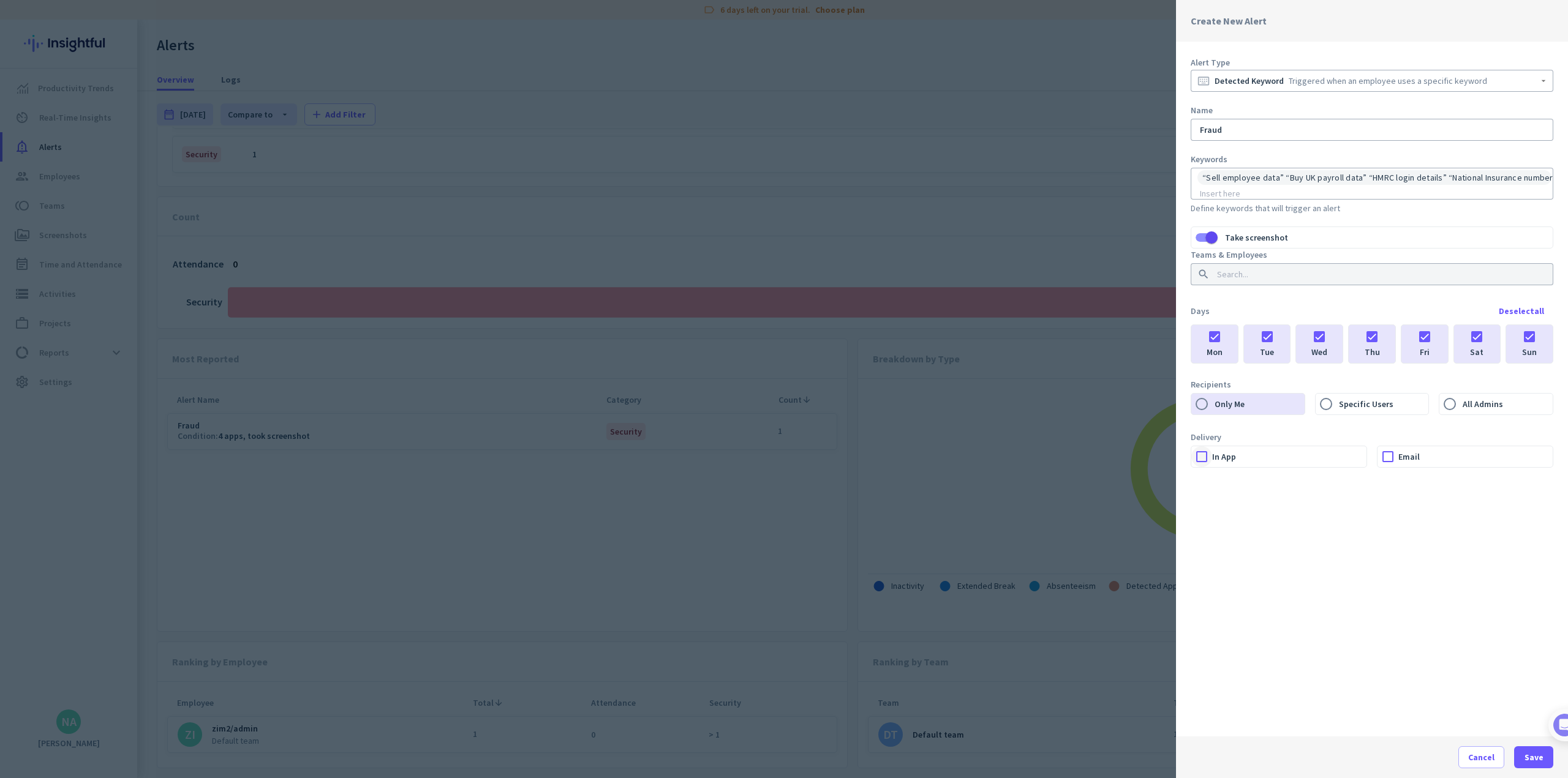
click at [653, 464] on div at bounding box center [1202, 457] width 21 height 21
click at [653, 749] on span "Save" at bounding box center [1534, 757] width 19 height 12
click at [653, 279] on input at bounding box center [1368, 274] width 308 height 12
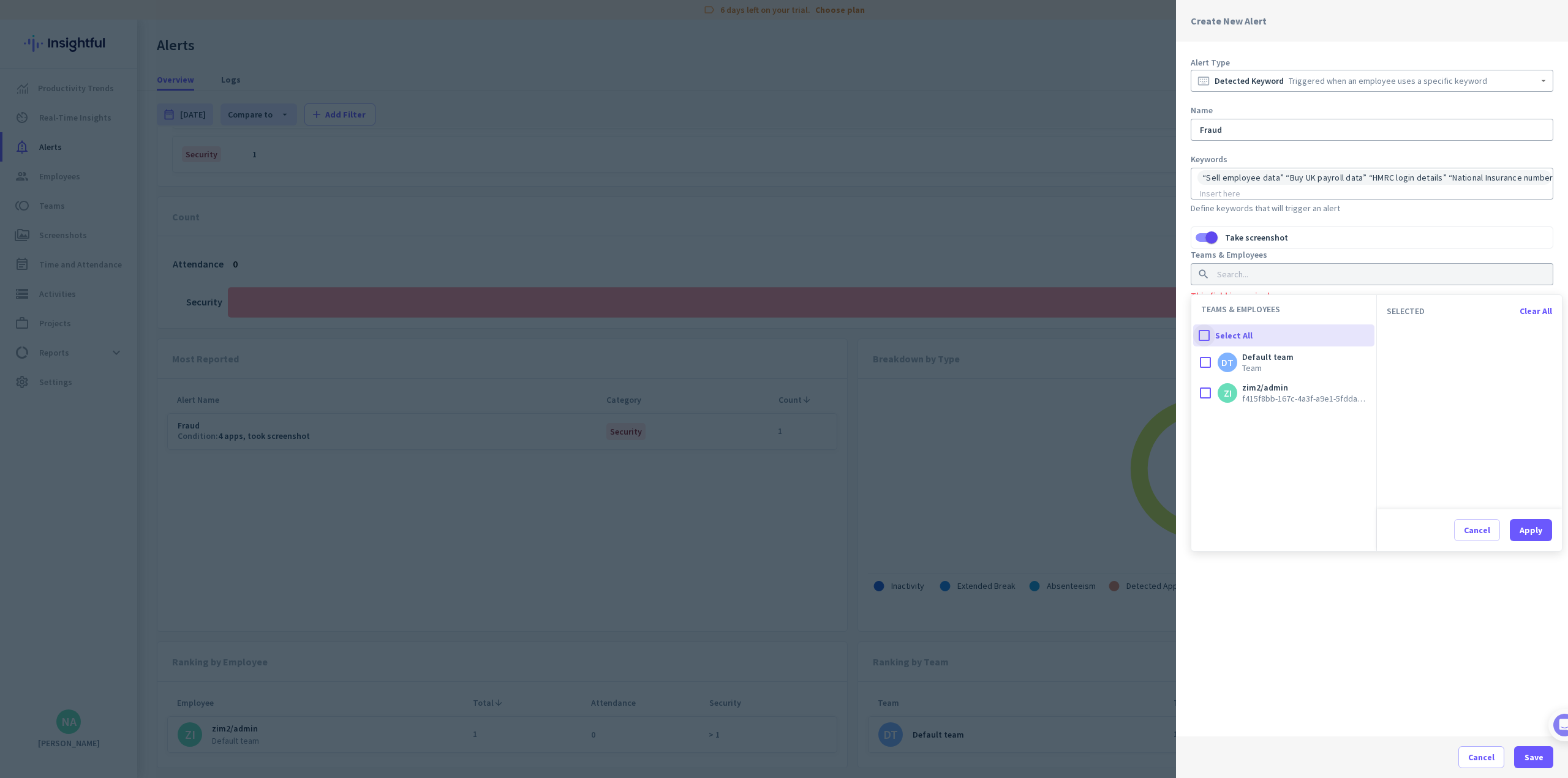
click at [653, 337] on div at bounding box center [1204, 336] width 22 height 22
click at [653, 531] on button "Apply" at bounding box center [1531, 530] width 42 height 22
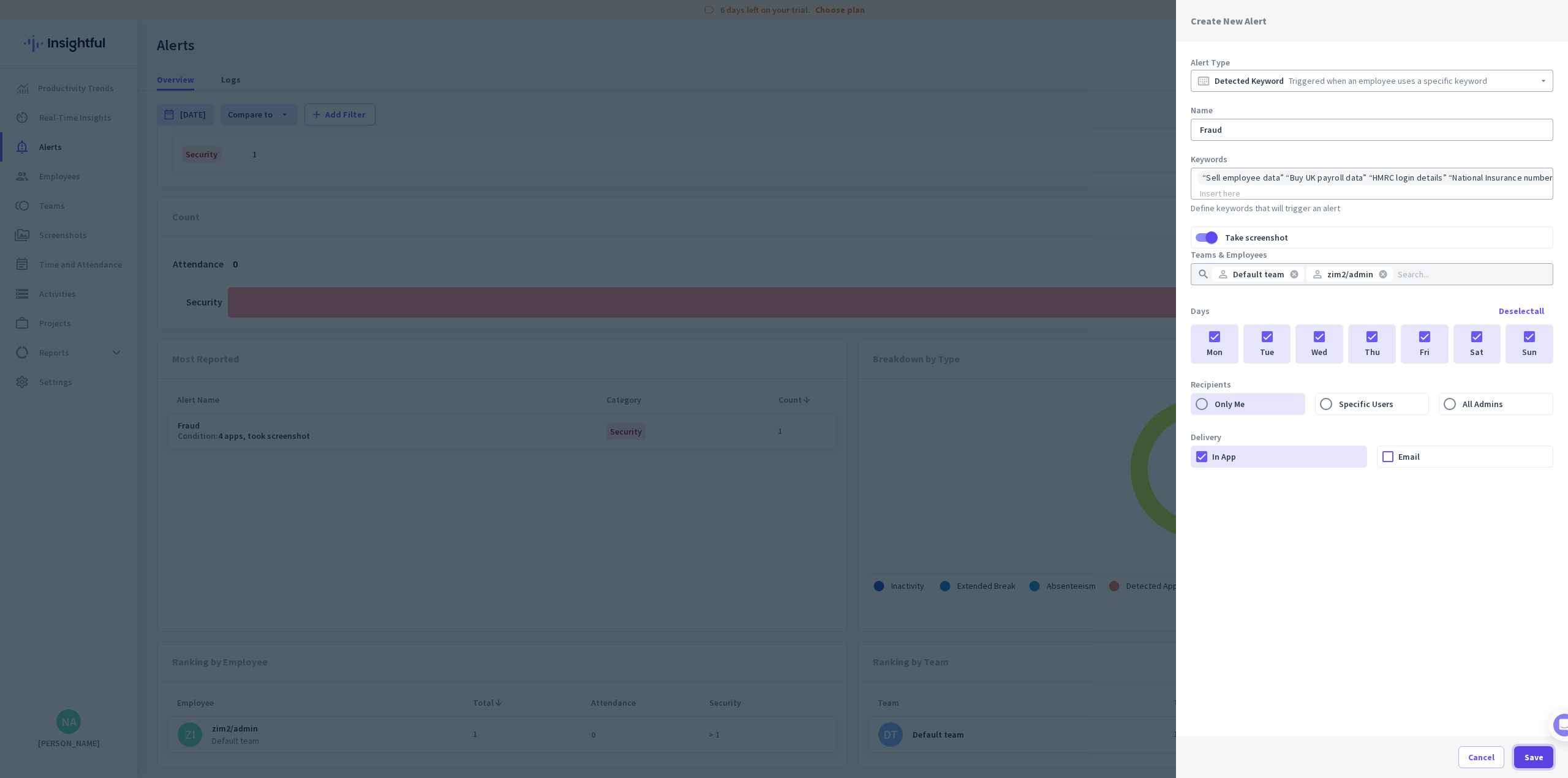
click at [653, 749] on span "Save" at bounding box center [1534, 757] width 19 height 12
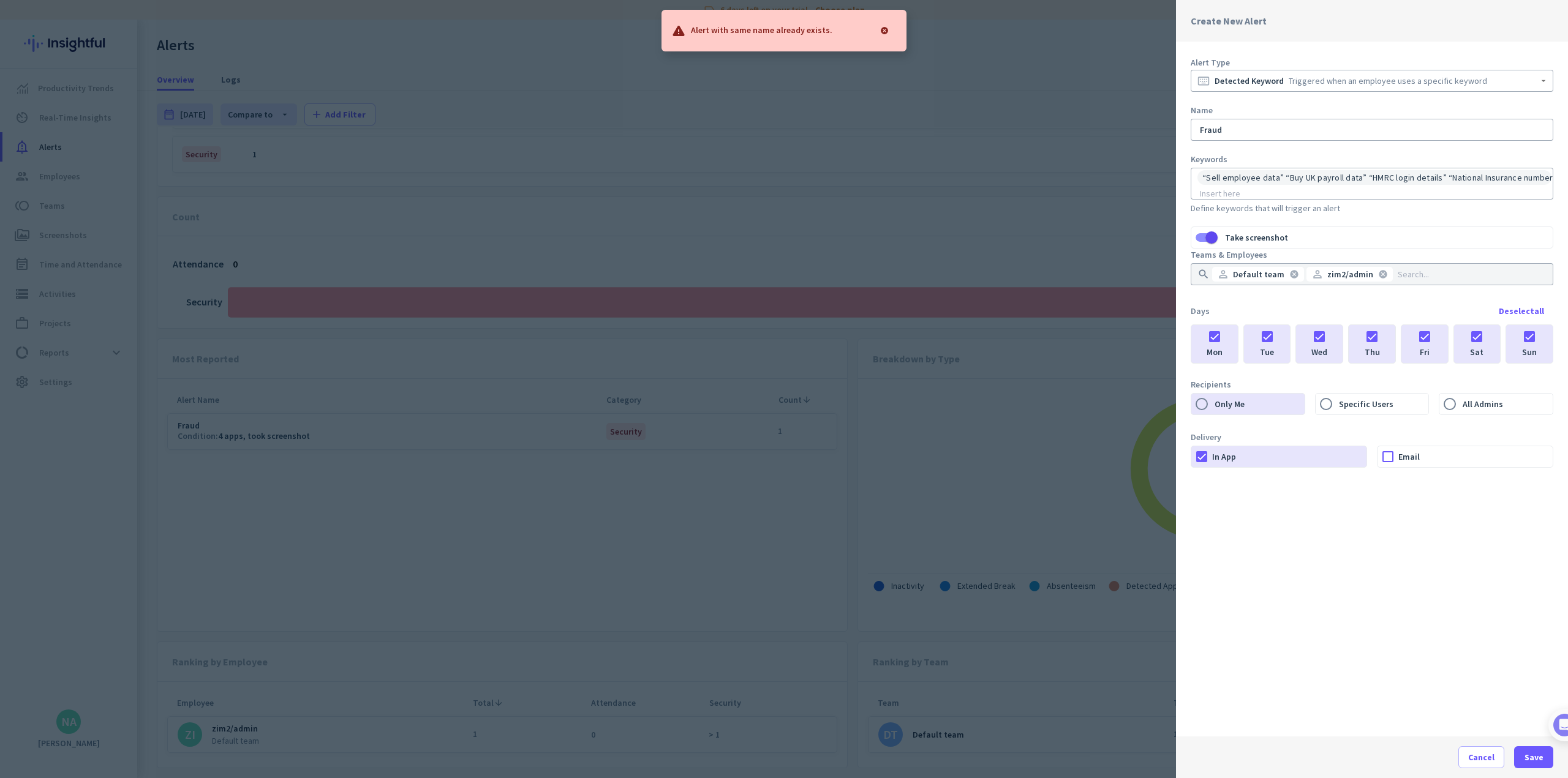
click at [653, 133] on input "Fraud" at bounding box center [1372, 130] width 349 height 12
type input "Fraud2"
click at [653, 749] on span "Save" at bounding box center [1534, 757] width 19 height 12
click at [653, 192] on input at bounding box center [1372, 194] width 349 height 12
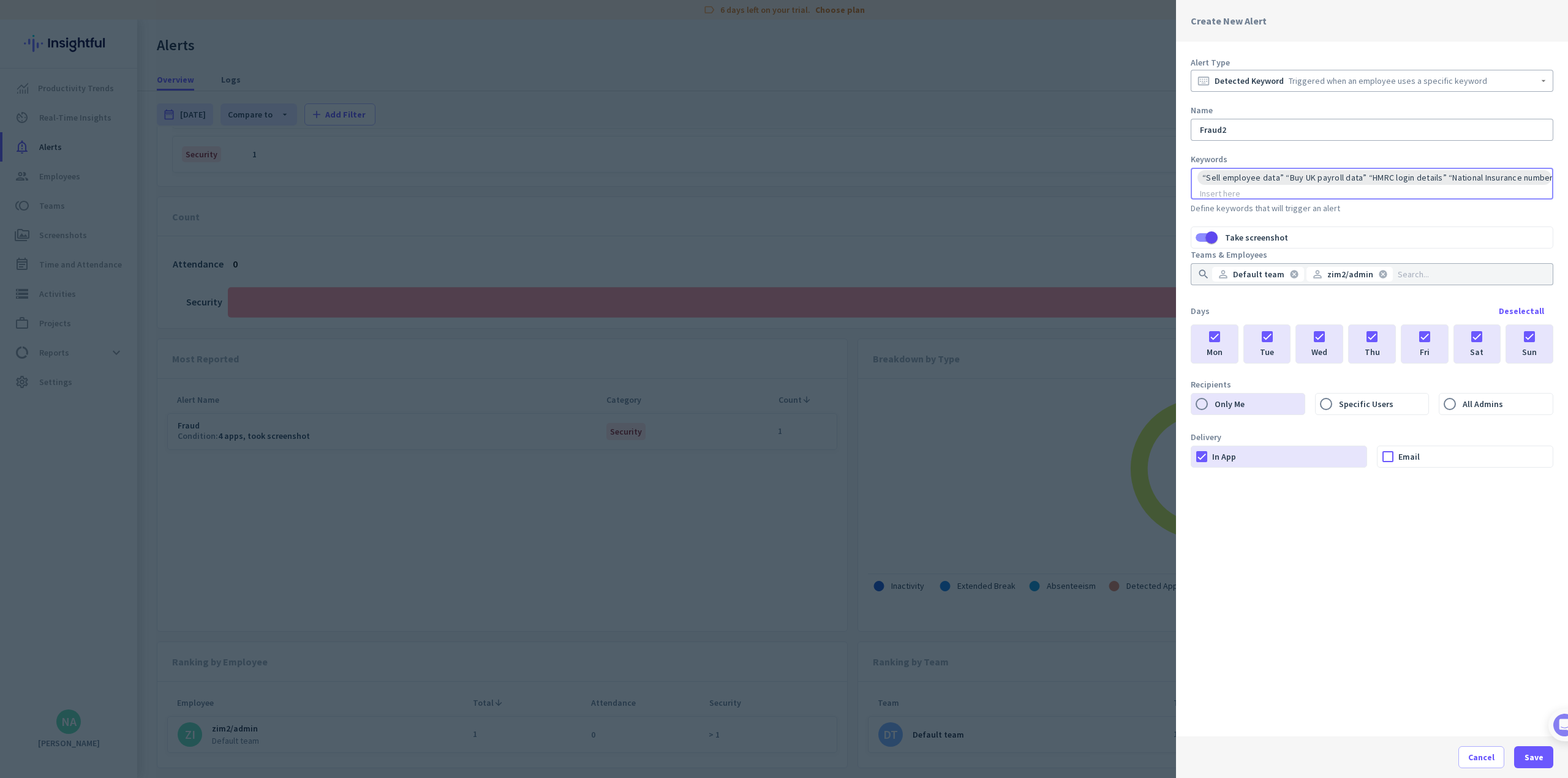
drag, startPoint x: 1299, startPoint y: 192, endPoint x: 1280, endPoint y: 177, distance: 24.2
click at [653, 191] on input at bounding box center [1372, 194] width 349 height 12
click at [653, 176] on span "“Sell employee data” “Buy UK payroll data” “HMRC login details” “National Insur…" at bounding box center [1431, 178] width 456 height 12
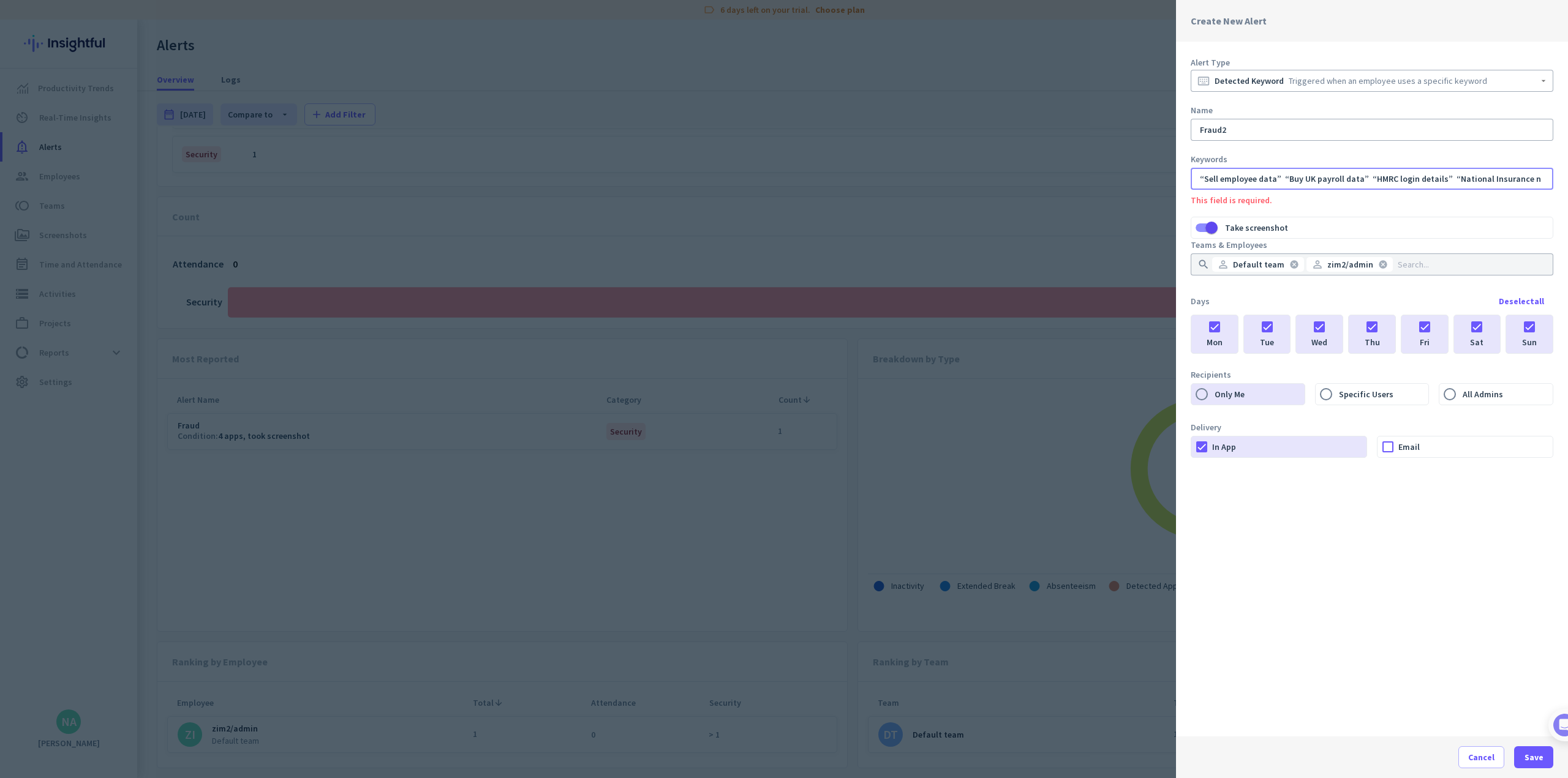
click at [653, 176] on input "“Sell employee data” “Buy UK payroll data” “HMRC login details” “National Insur…" at bounding box center [1369, 178] width 344 height 12
type input "“Sell employee data”"
click at [653, 749] on span "Save" at bounding box center [1534, 757] width 19 height 12
click at [653, 173] on button "cancel" at bounding box center [1294, 178] width 21 height 11
type input "sell"
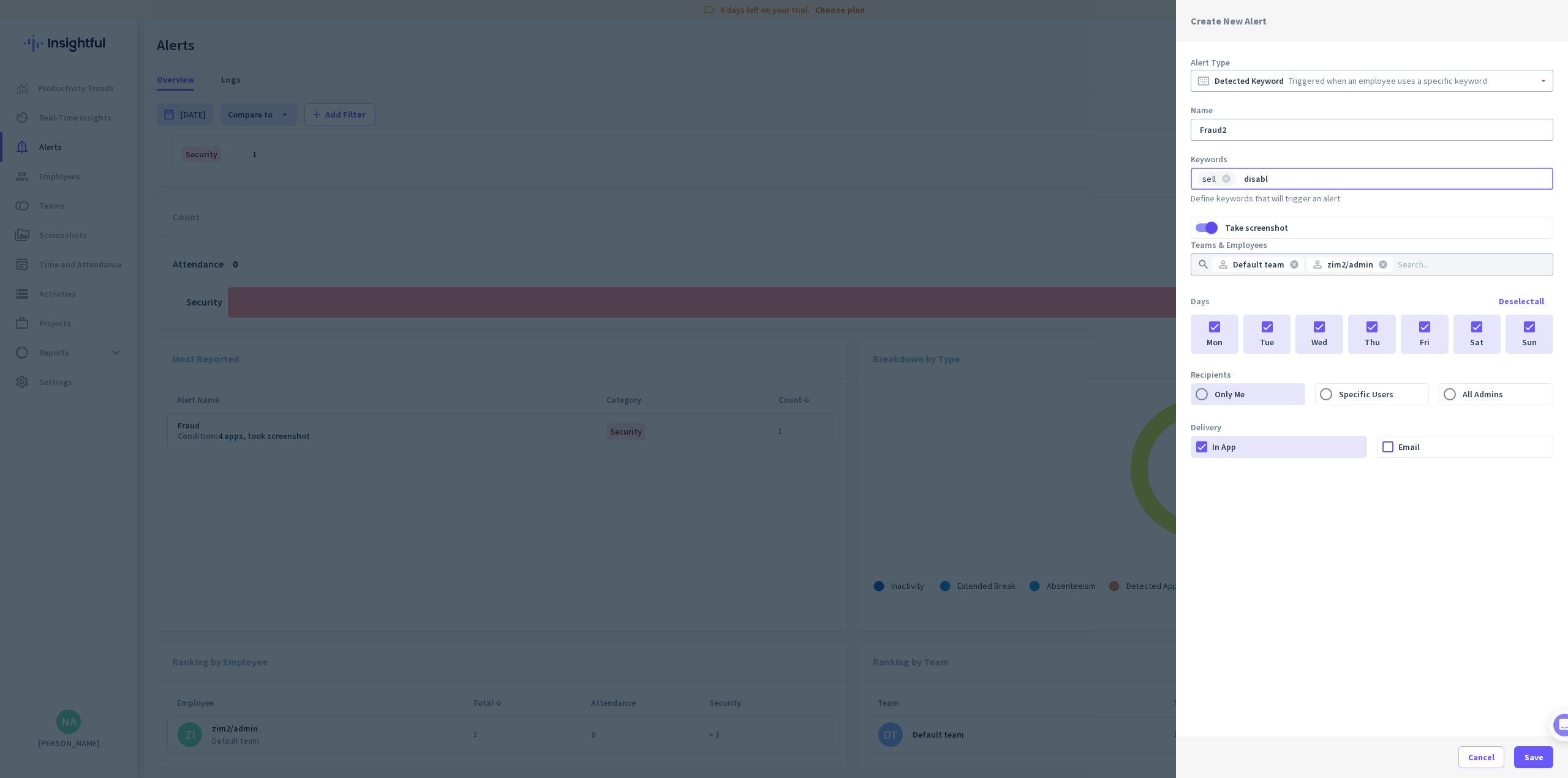
type input "disable"
type input "bypass"
type input "download"
click at [653, 75] on div "Triggered when an employee uses a specific keyword" at bounding box center [1388, 81] width 199 height 12
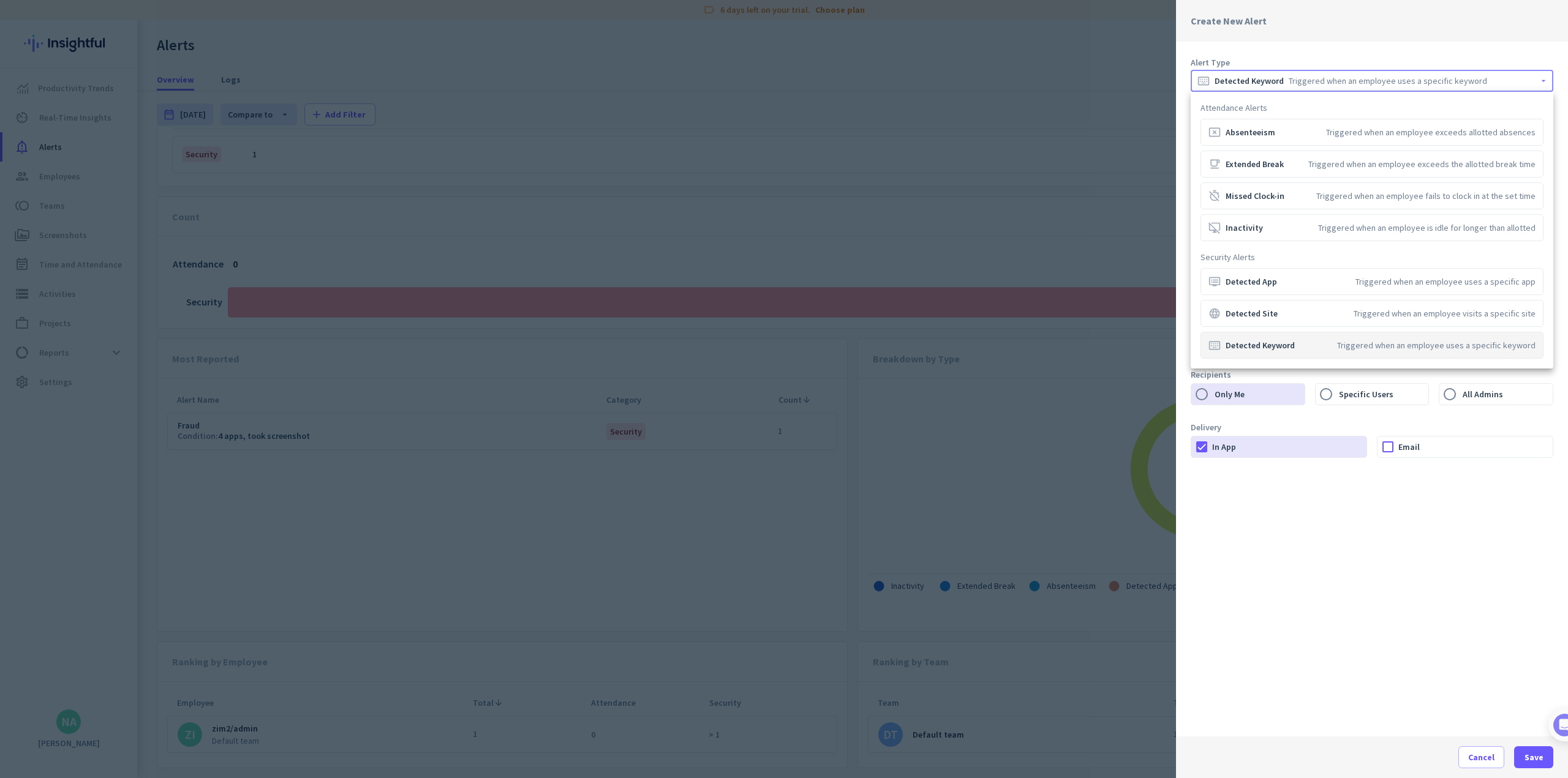
click at [653, 52] on div at bounding box center [784, 389] width 1568 height 778
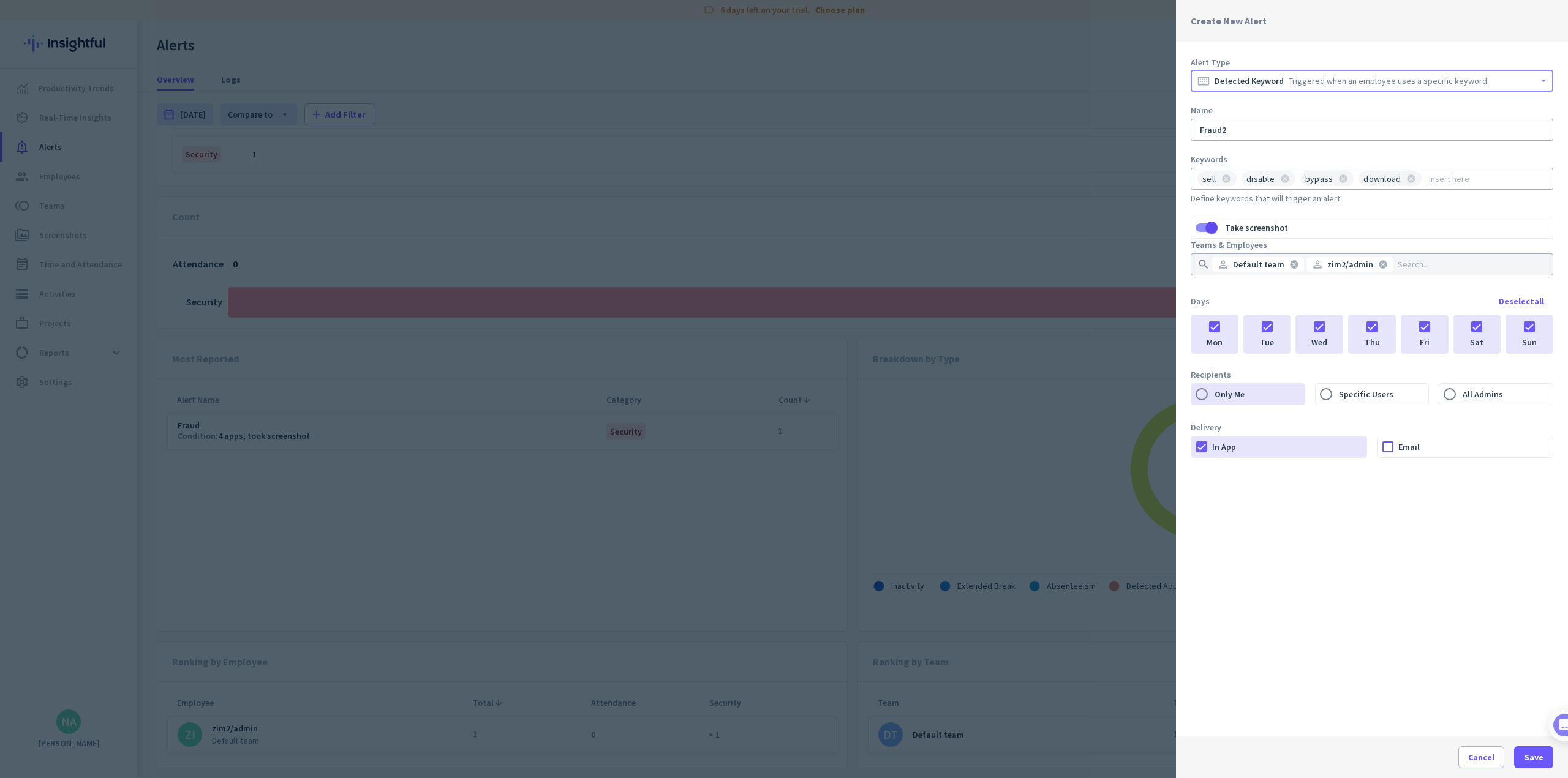
click at [653, 85] on div "Triggered when an employee uses a specific keyword" at bounding box center [1388, 81] width 199 height 12
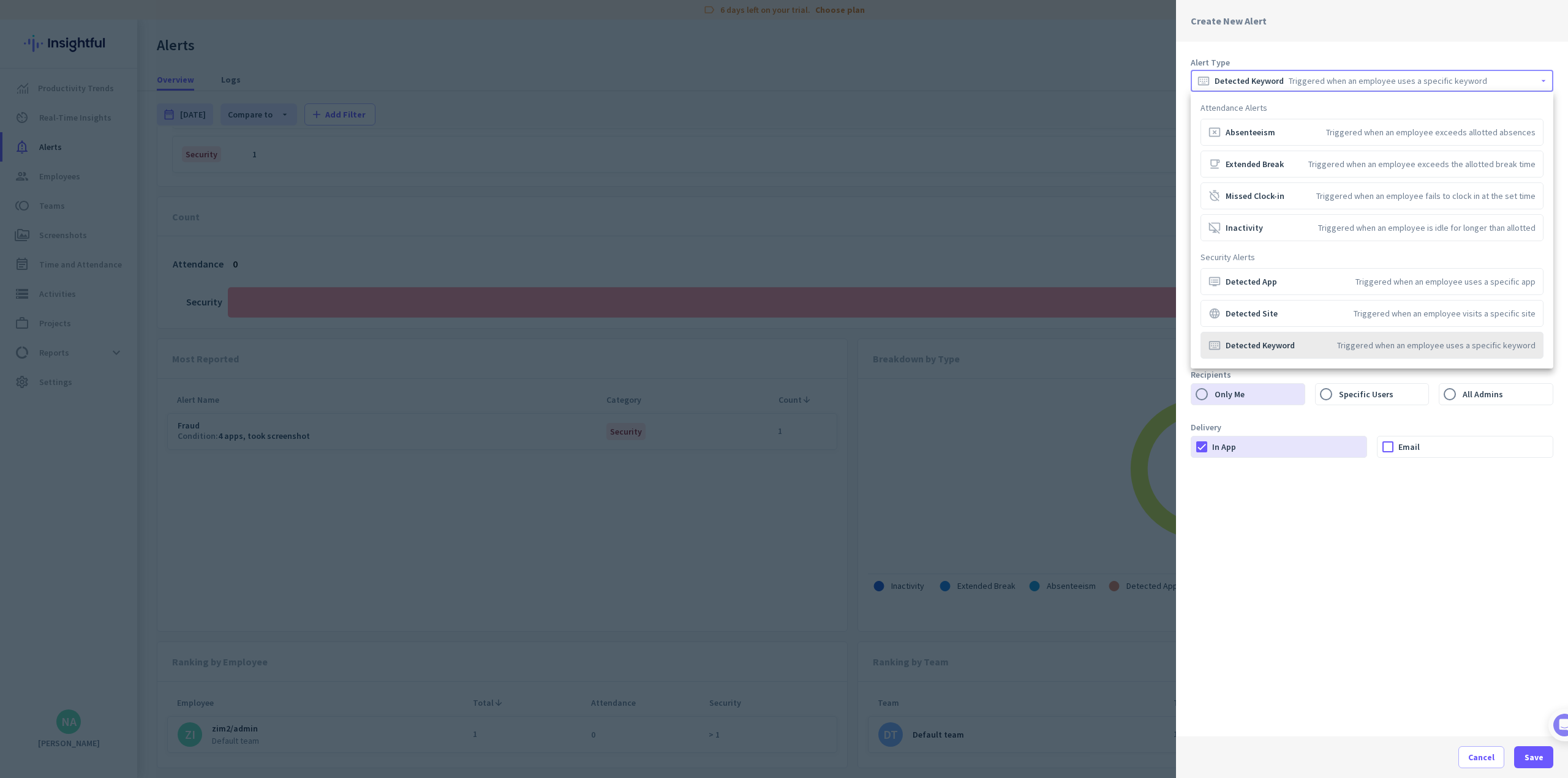
click at [653, 346] on div "keyboard_alt Detected Keyword Triggered when an employee uses a specific keyword" at bounding box center [1372, 345] width 327 height 12
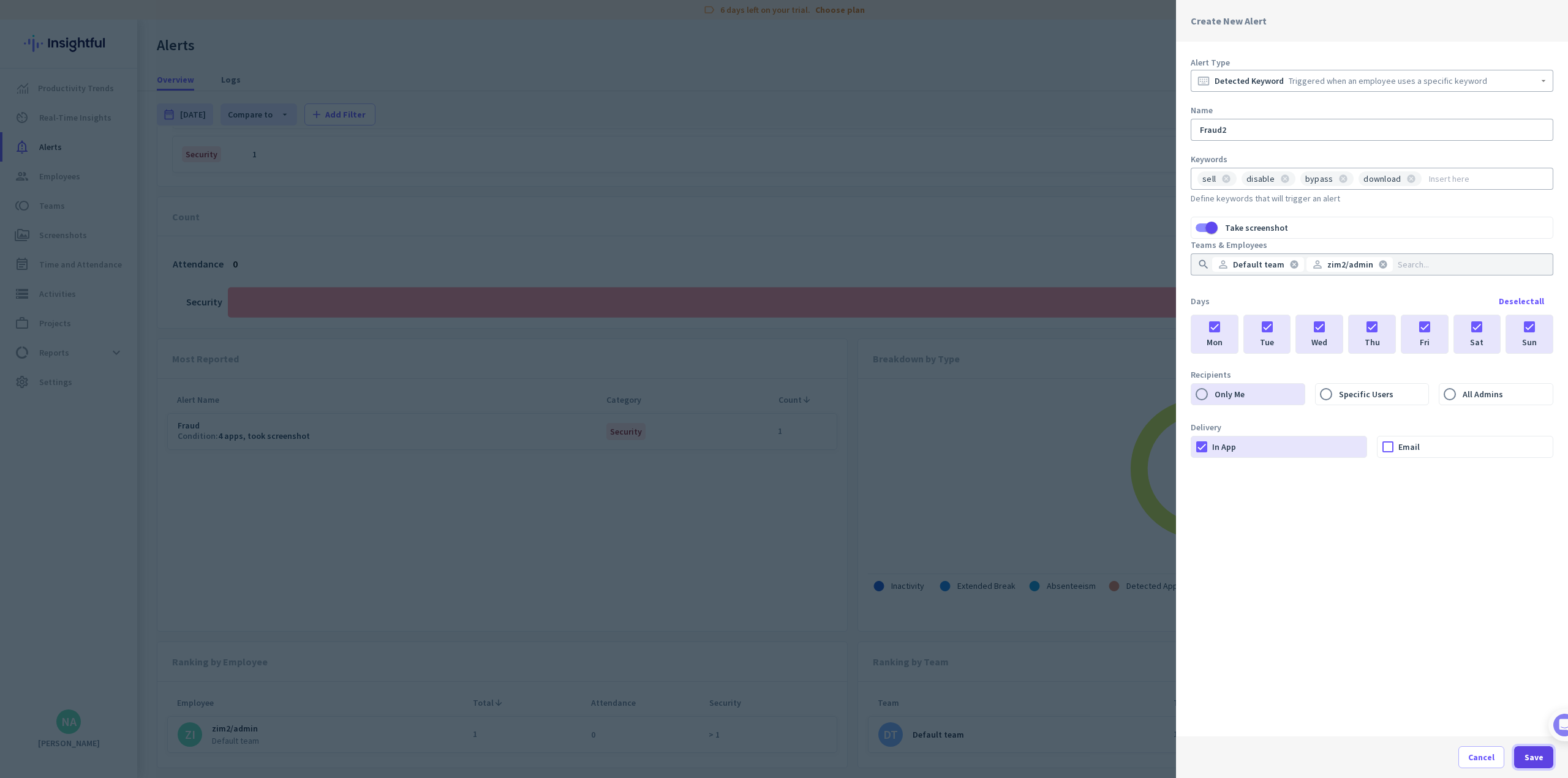
click at [653, 749] on span "button" at bounding box center [1534, 757] width 39 height 30
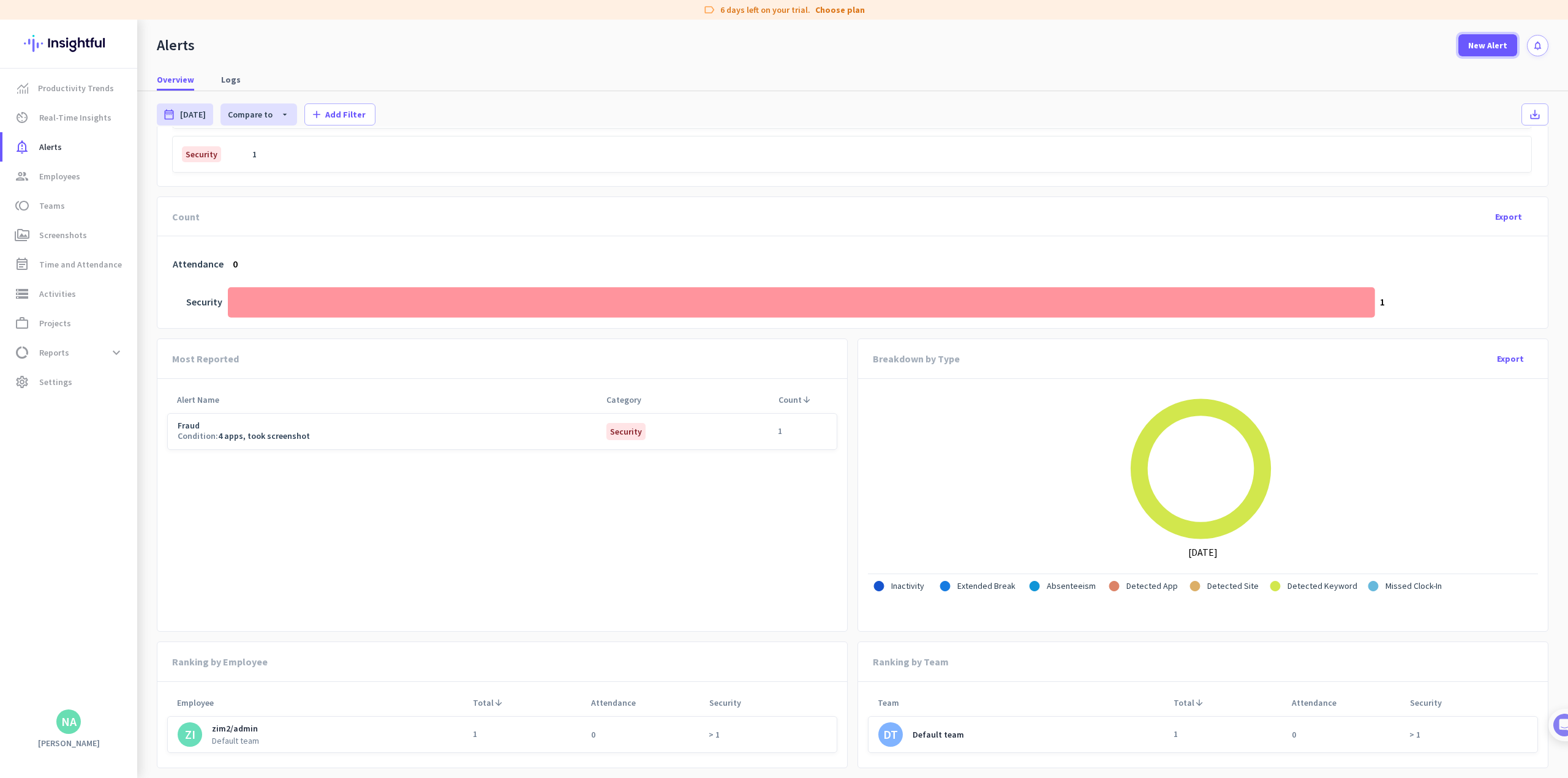
drag, startPoint x: 1475, startPoint y: 50, endPoint x: 1469, endPoint y: 62, distance: 13.4
click at [653, 52] on button "New Alert" at bounding box center [1487, 45] width 59 height 22
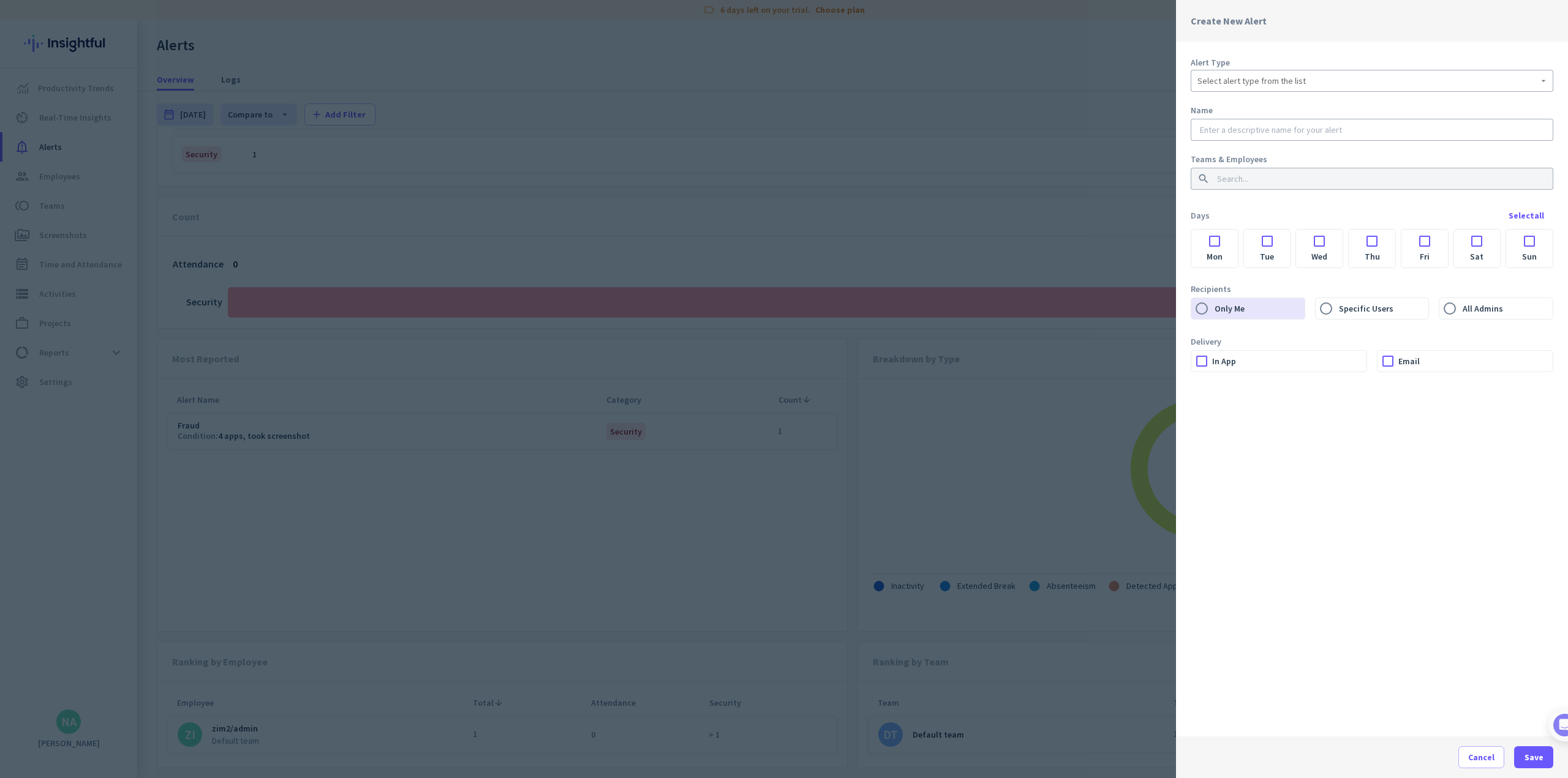
click at [653, 81] on span "Select alert type from the list" at bounding box center [1252, 81] width 108 height 12
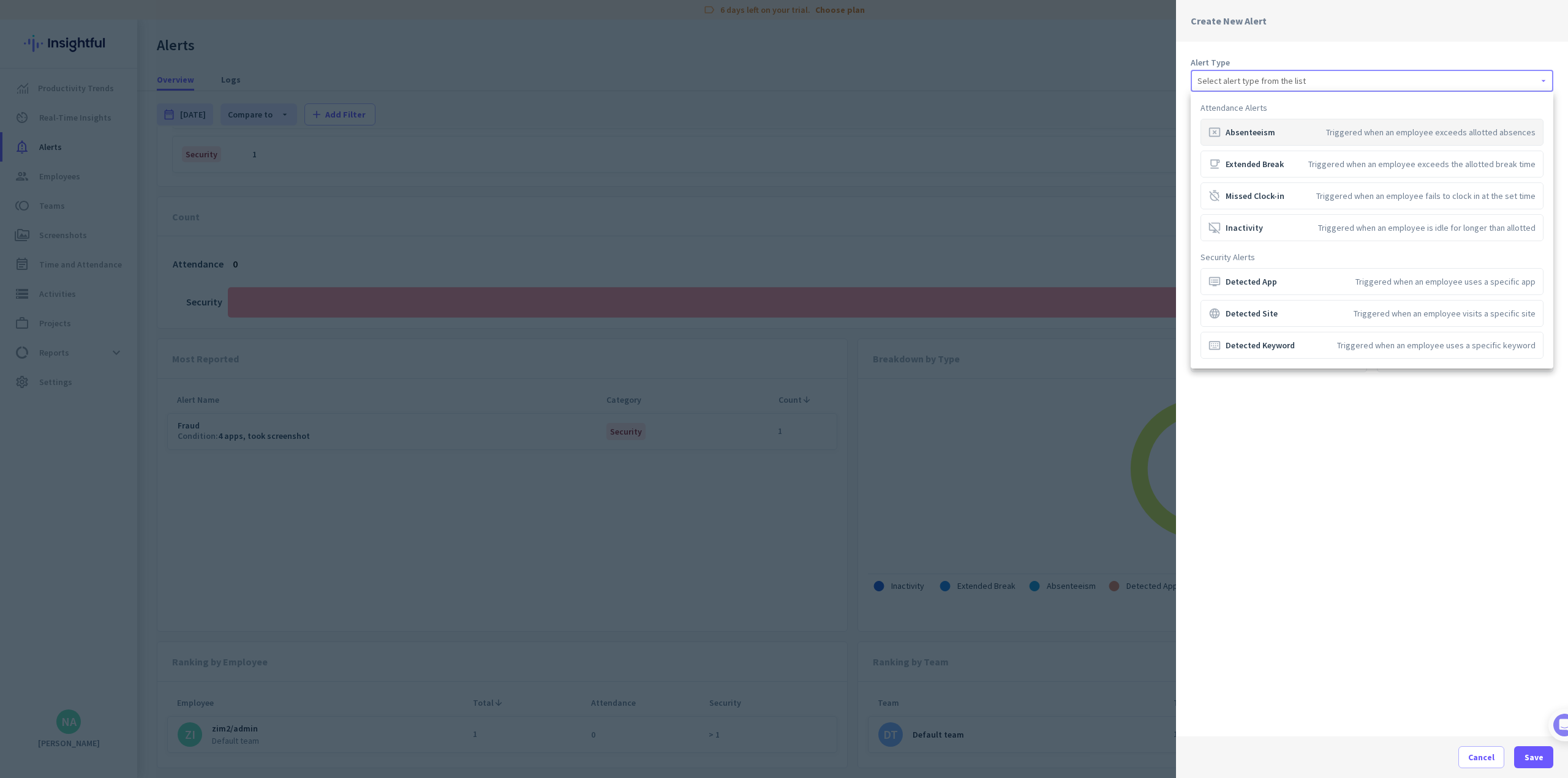
click at [653, 81] on div "Create New Alert Alert Type Select alert type from the list Name Teams & Employ…" at bounding box center [784, 389] width 1568 height 778
click at [653, 315] on div "language Detected Site Triggered when an employee visits a specific site" at bounding box center [1372, 314] width 327 height 12
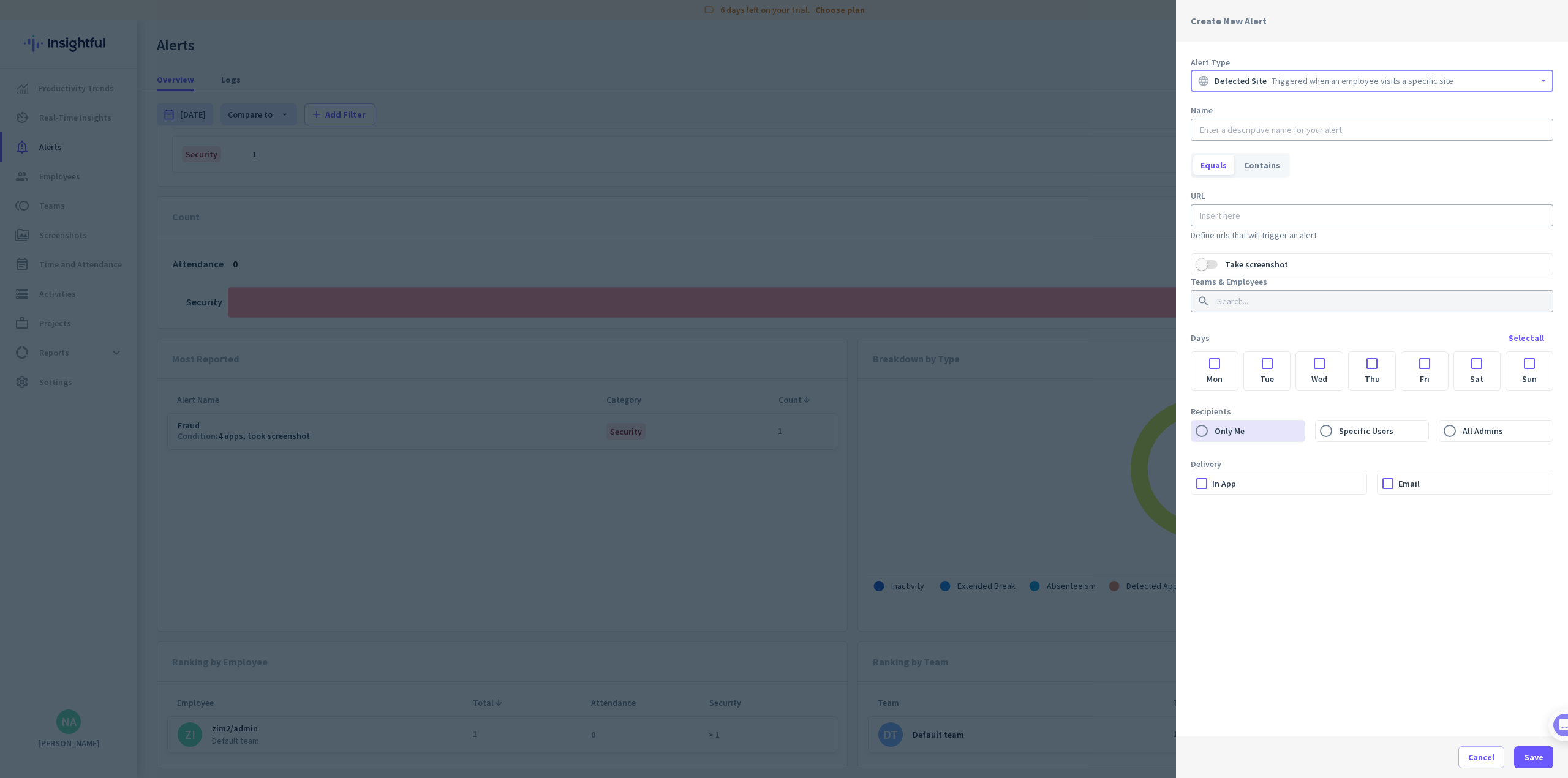
click at [653, 207] on div at bounding box center [1372, 216] width 349 height 22
paste input "[URL][DOMAIN_NAME]"
type input "[URL][DOMAIN_NAME]"
paste input "[URL][DOMAIN_NAME]"
type input "[URL][DOMAIN_NAME]"
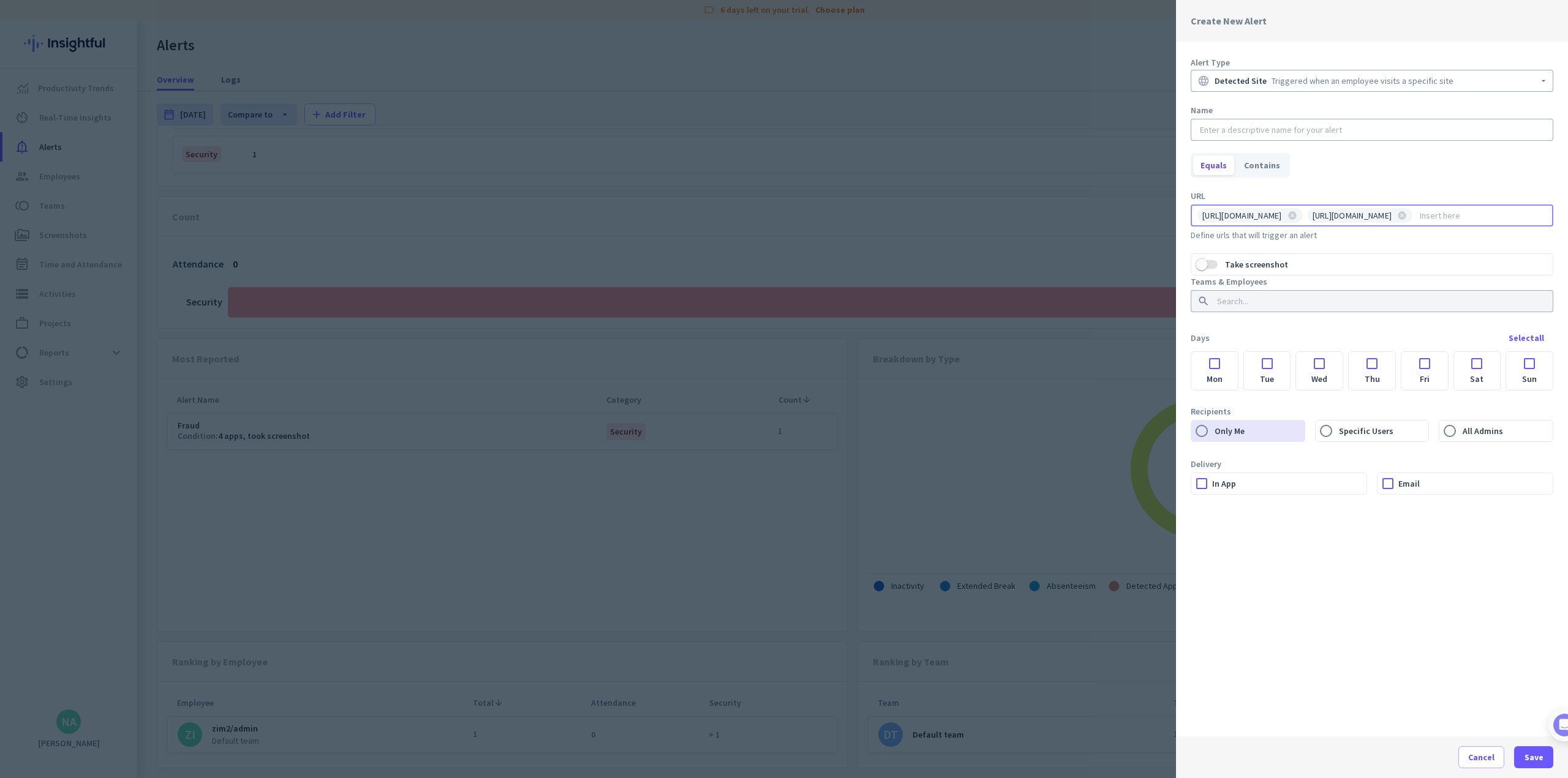
paste input "[URL][DOMAIN_NAME]"
type input "[URL][DOMAIN_NAME]"
paste input "[URL][DOMAIN_NAME]"
type input "[URL][DOMAIN_NAME]"
click at [653, 136] on div at bounding box center [1372, 130] width 349 height 22
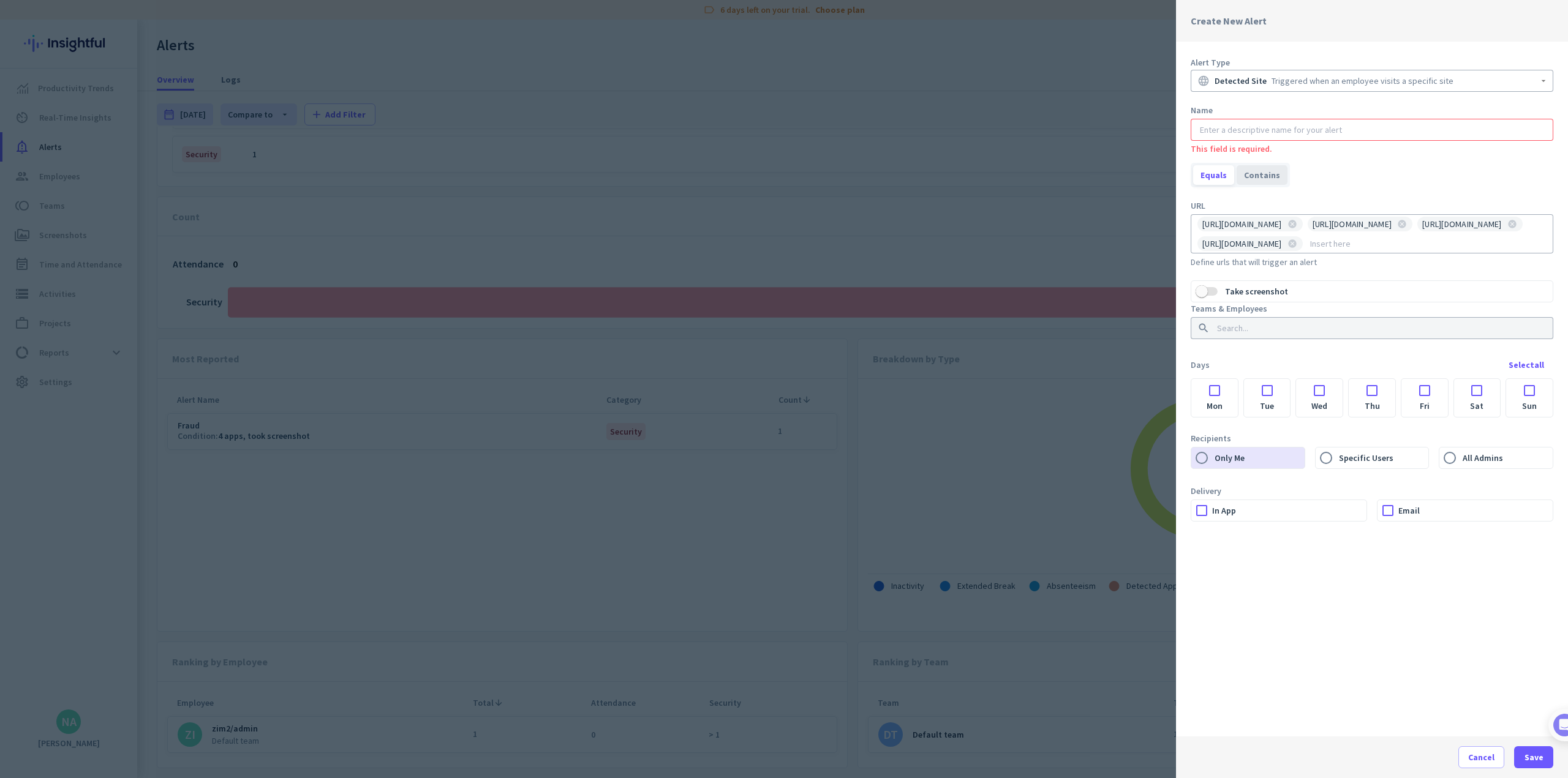
click at [653, 166] on div "Contains" at bounding box center [1262, 175] width 51 height 19
click at [653, 134] on input "text" at bounding box center [1372, 130] width 349 height 12
click at [653, 174] on div "Equals" at bounding box center [1214, 175] width 41 height 19
click at [653, 176] on div "Contains" at bounding box center [1262, 175] width 51 height 19
click at [653, 123] on input "text" at bounding box center [1372, 130] width 349 height 12
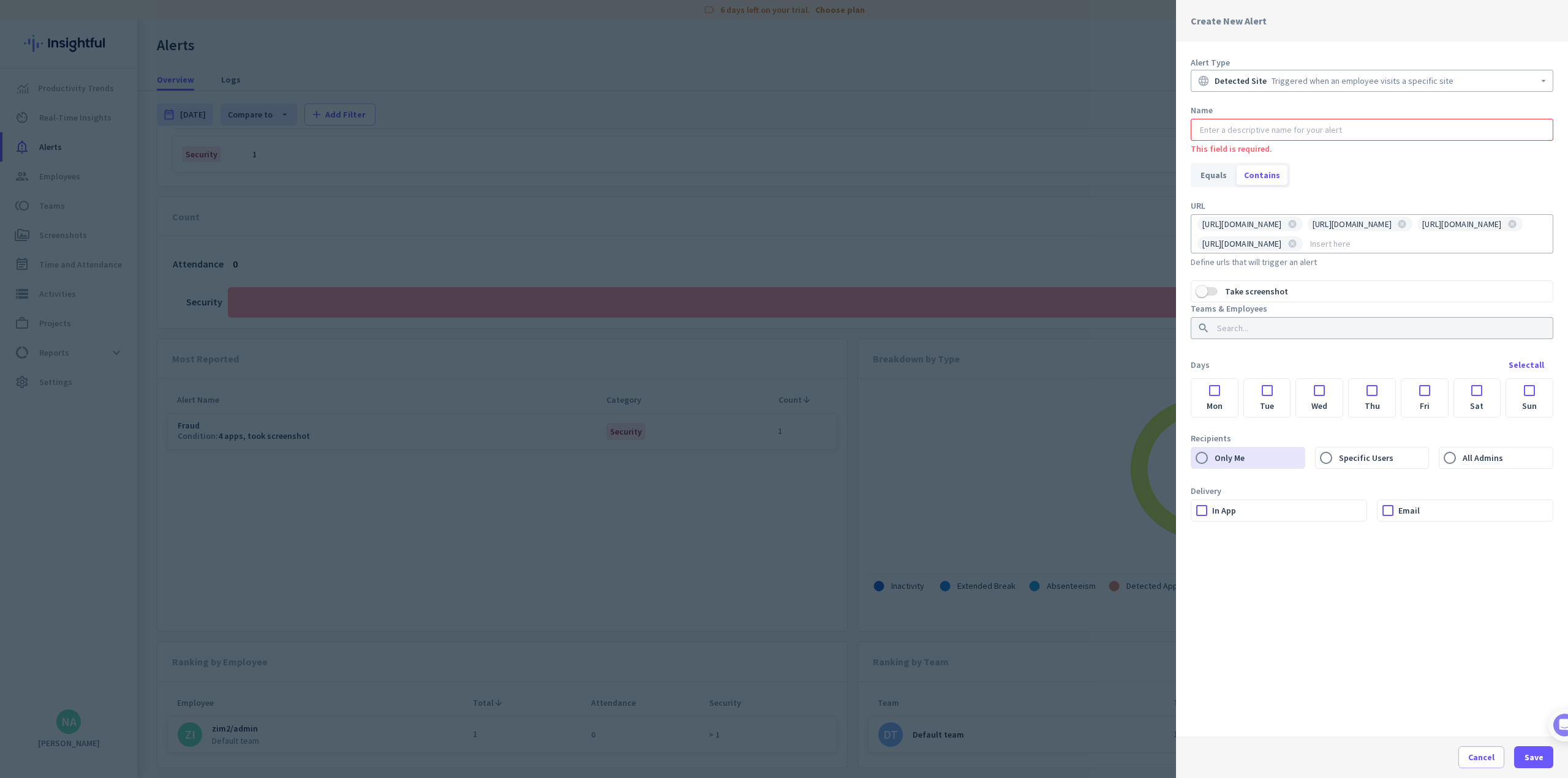
click at [653, 123] on input "text" at bounding box center [1372, 130] width 349 height 12
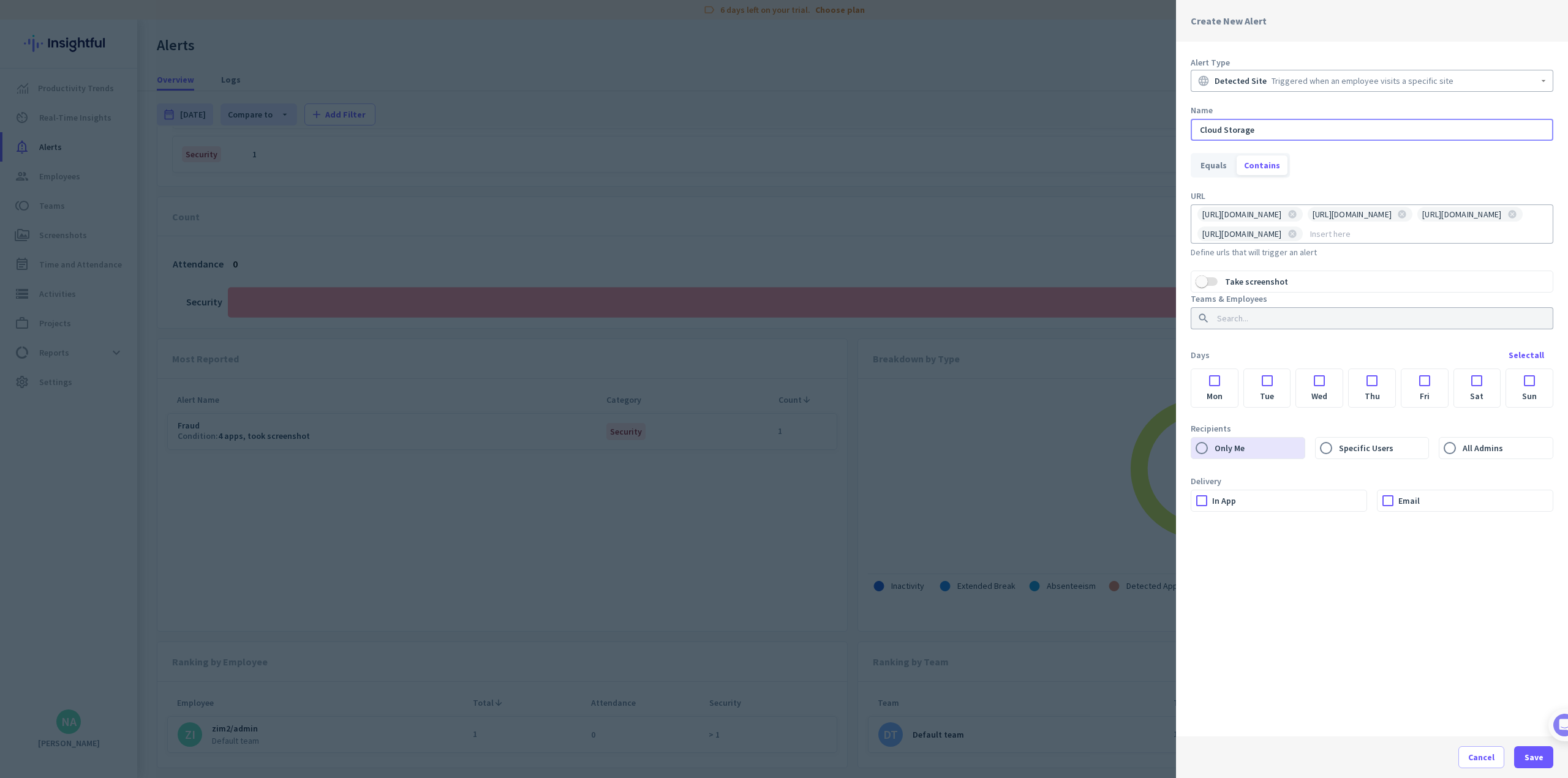
type input "Cloud Storage"
click at [653, 236] on div "[URL][DOMAIN_NAME] cancel [URL][DOMAIN_NAME] cancel [URL][DOMAIN_NAME] cancel […" at bounding box center [1369, 224] width 354 height 39
click at [653, 244] on input at bounding box center [1427, 234] width 239 height 19
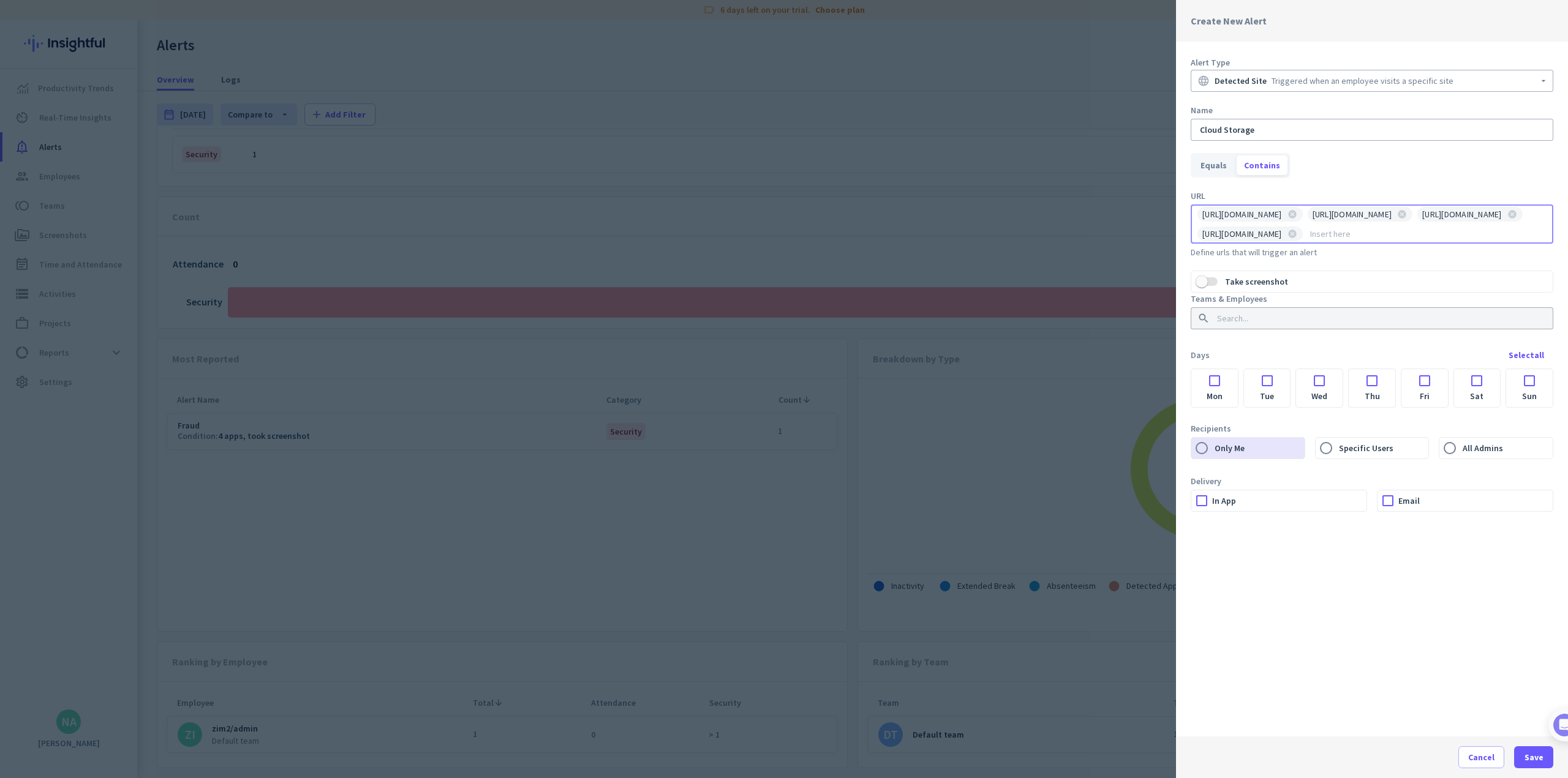
paste input "[URL][DOMAIN_NAME]"
type input "[URL][DOMAIN_NAME]"
paste input "[URL][DOMAIN_NAME]"
type input "[URL][DOMAIN_NAME]"
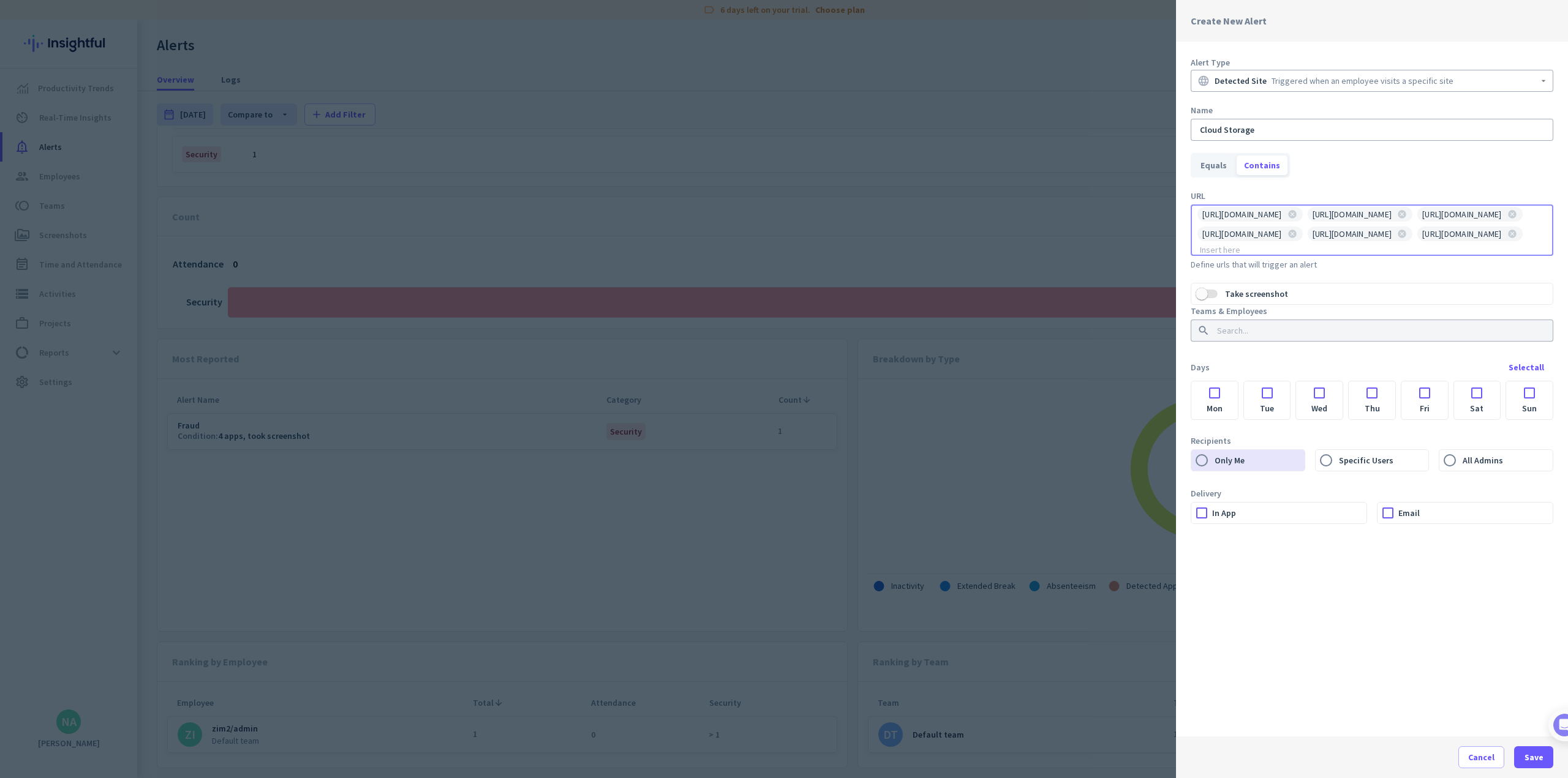
paste input "[URL][DOMAIN_NAME]"
type input "[URL][DOMAIN_NAME]"
click at [653, 303] on div "Alert Type language Detected Site Triggered when an employee visits a specific …" at bounding box center [1371, 389] width 392 height 695
click at [653, 311] on button "Take screenshot" at bounding box center [1207, 301] width 22 height 21
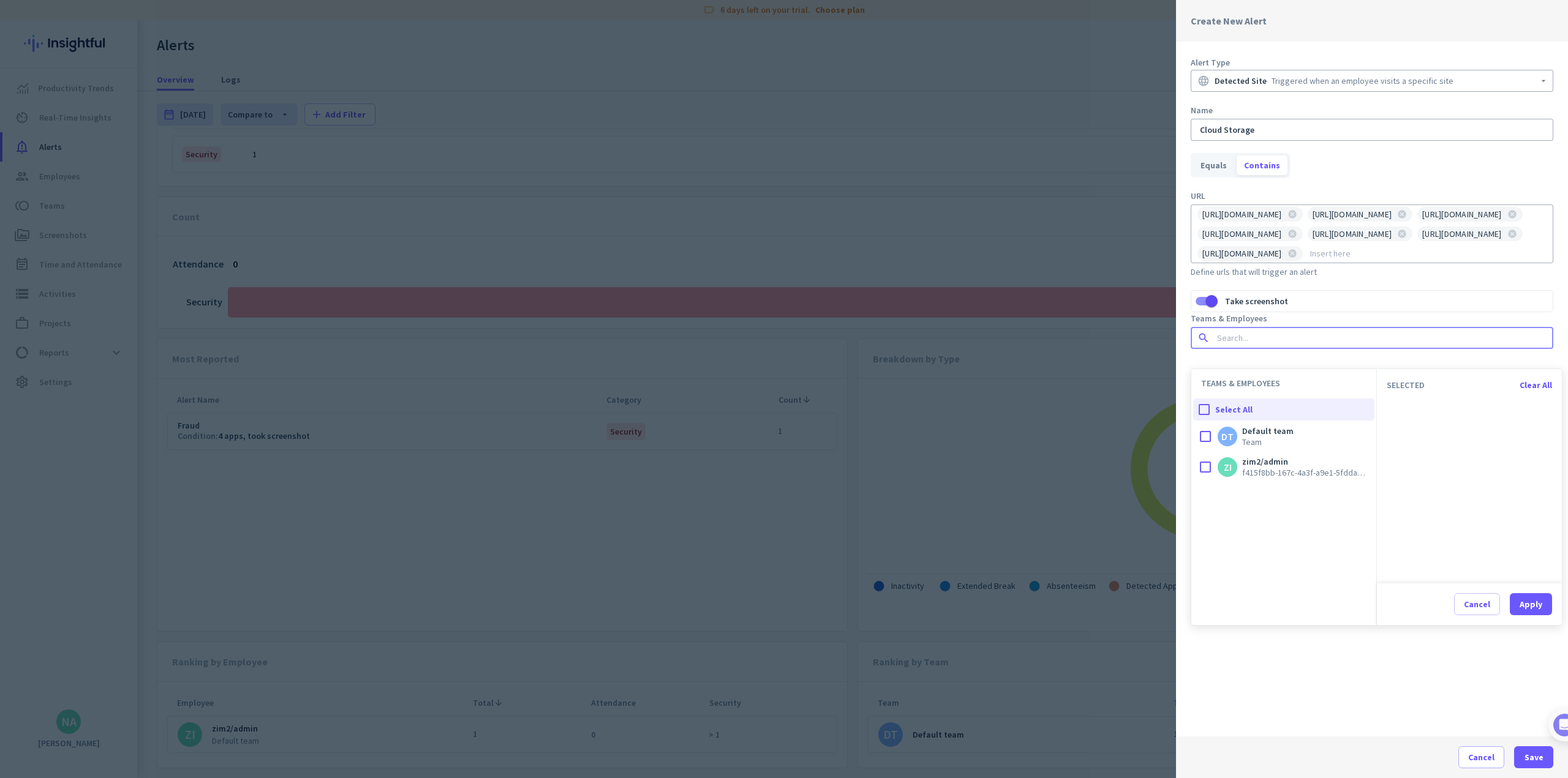
click at [653, 344] on input at bounding box center [1368, 338] width 308 height 12
click at [653, 411] on div at bounding box center [1204, 409] width 22 height 22
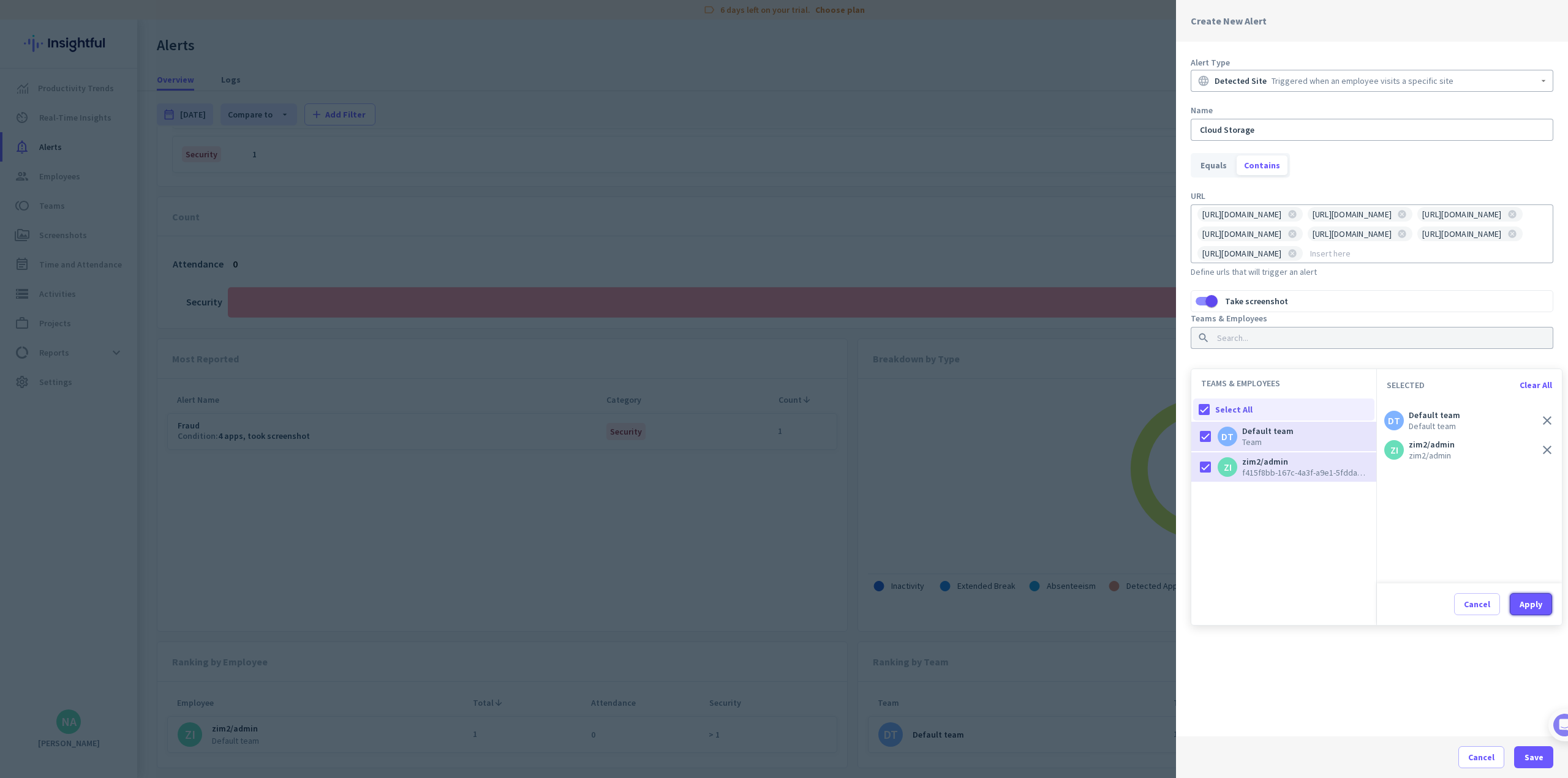
click at [653, 611] on button "Apply" at bounding box center [1531, 604] width 42 height 22
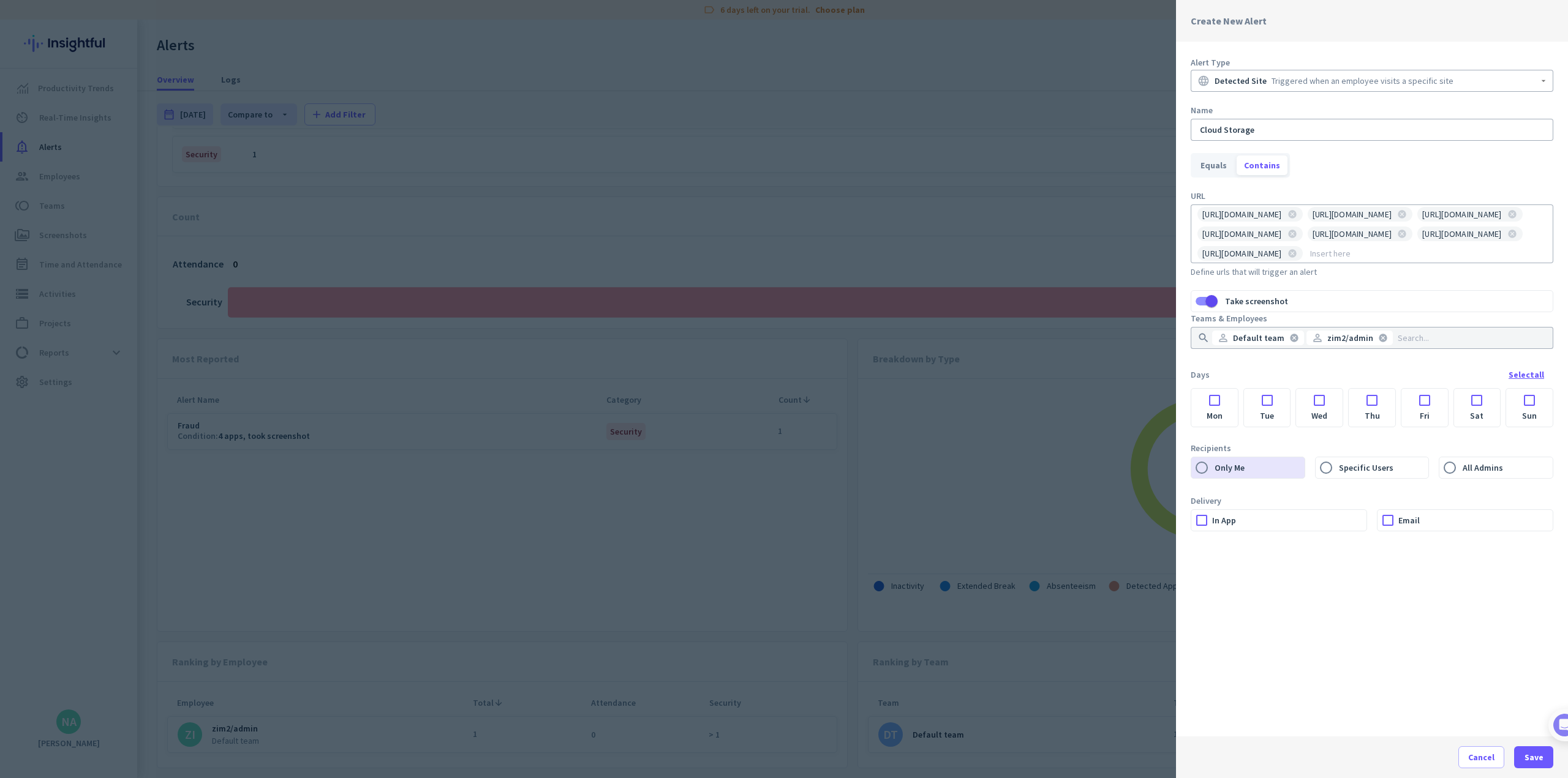
click at [653, 379] on div "Select all" at bounding box center [1527, 374] width 36 height 8
click at [653, 531] on div at bounding box center [1202, 520] width 21 height 21
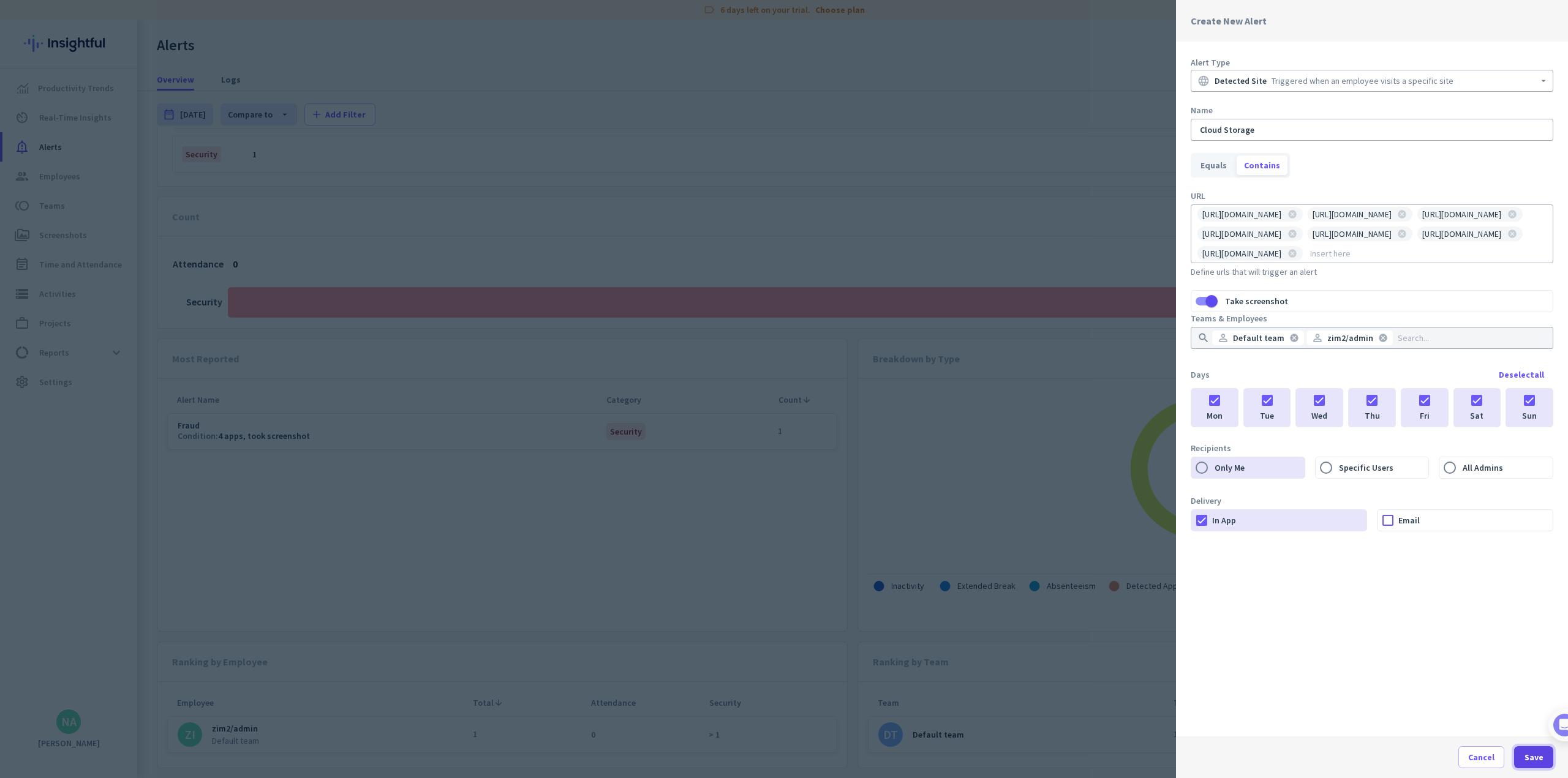
click at [653, 749] on span "Save" at bounding box center [1534, 757] width 19 height 12
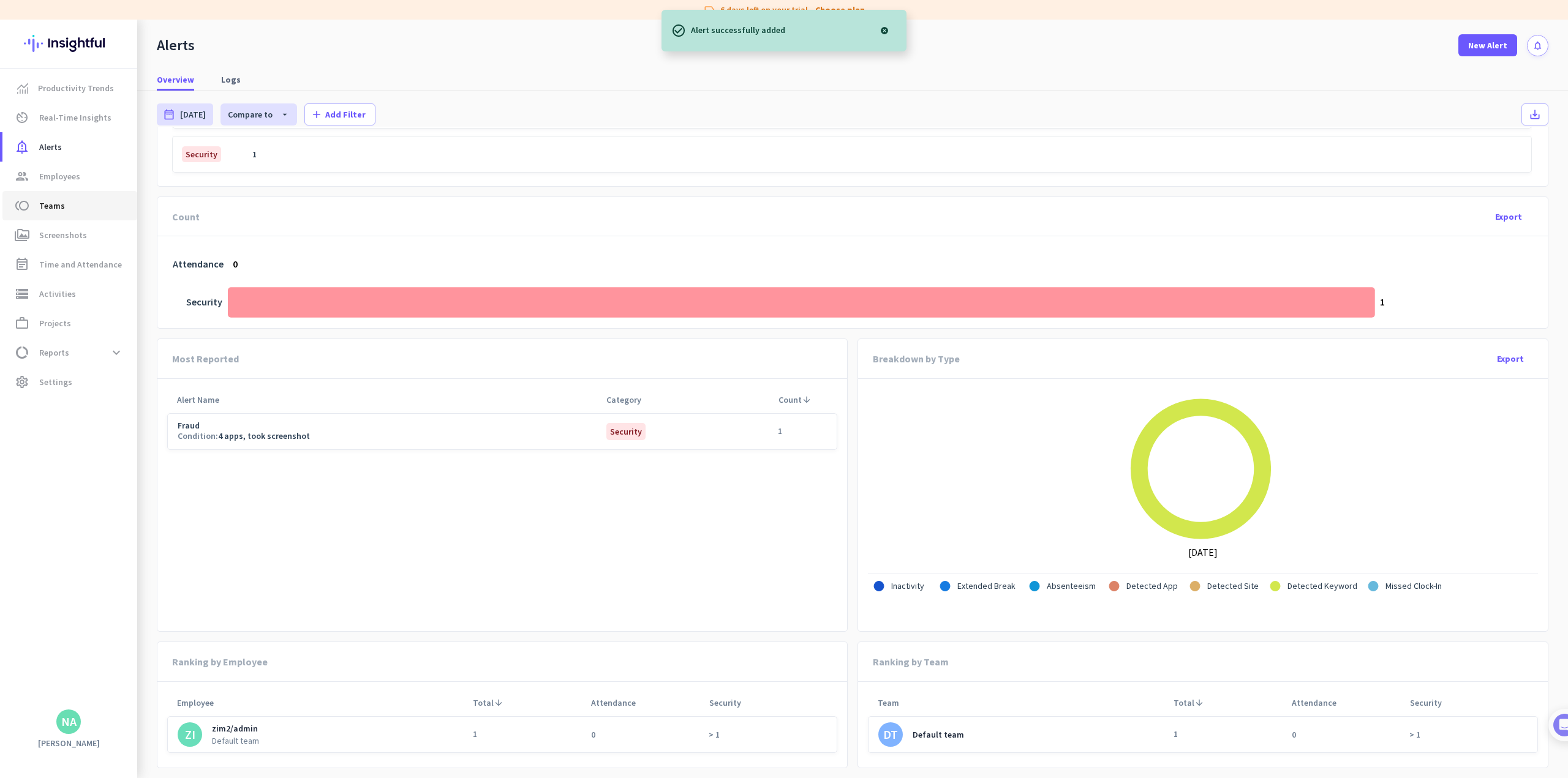
click at [58, 210] on span "Teams" at bounding box center [52, 205] width 26 height 14
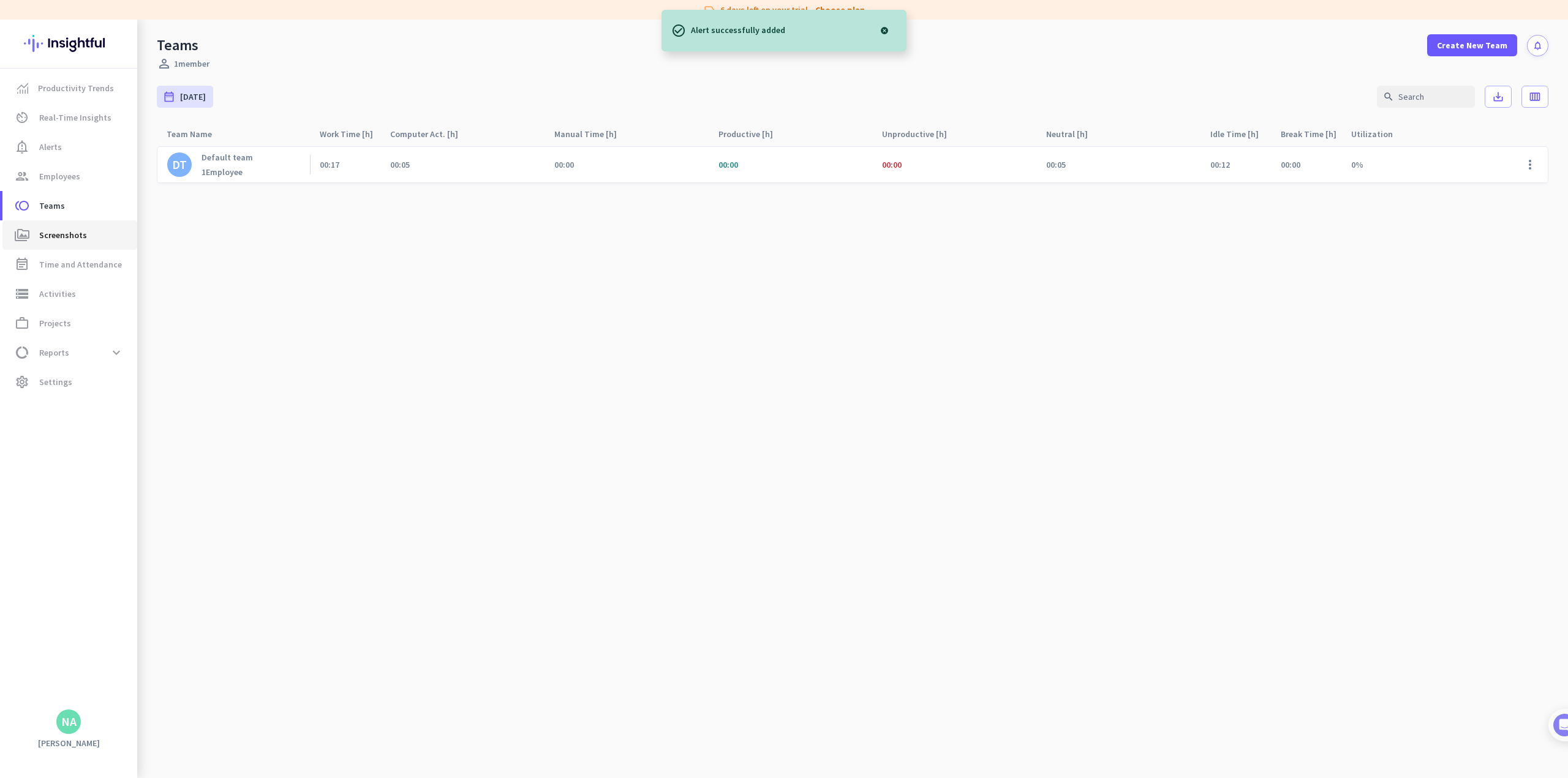
click at [68, 244] on link "perm_media Screenshots" at bounding box center [70, 235] width 134 height 30
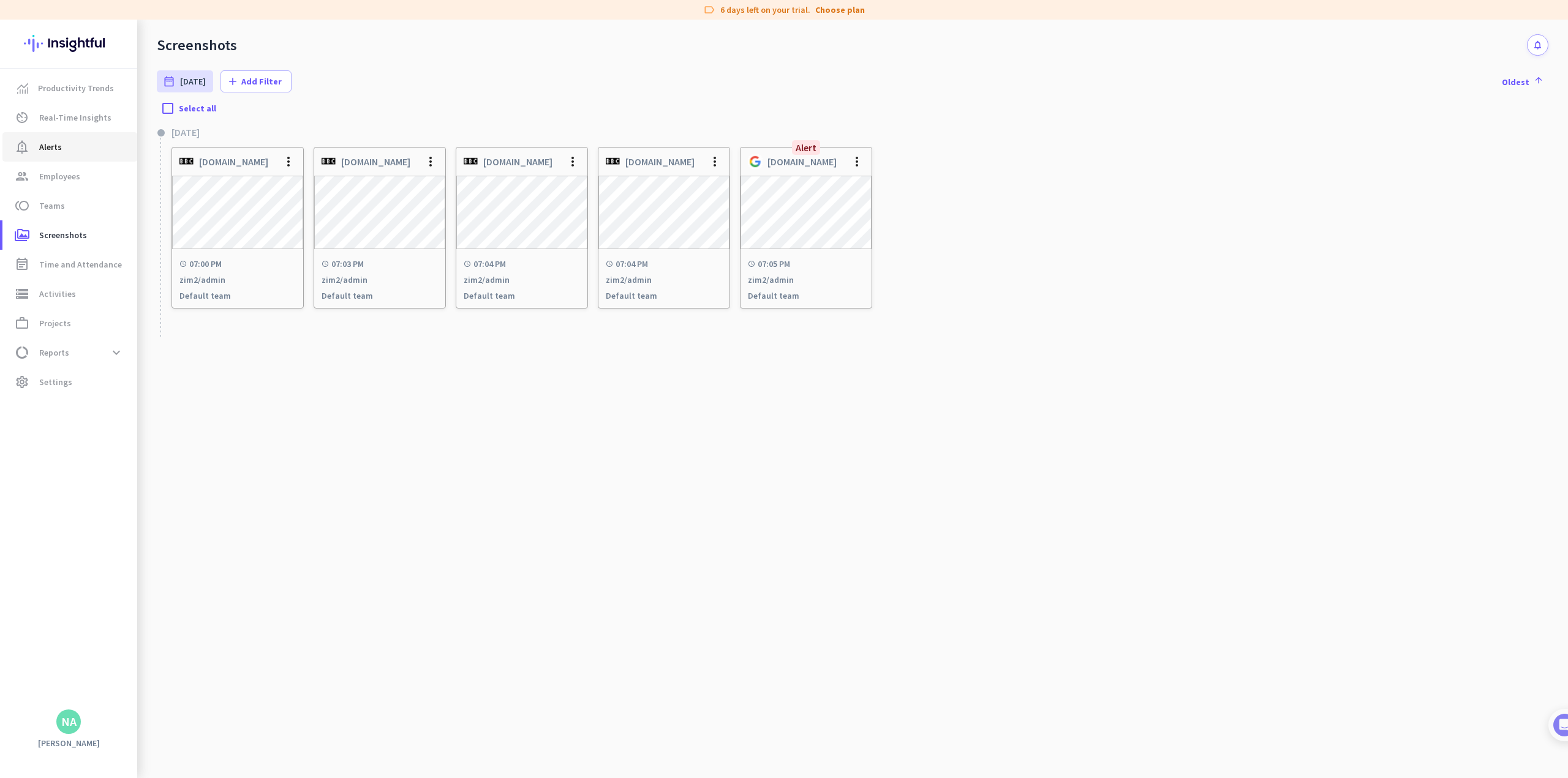
click at [42, 143] on span "Alerts" at bounding box center [50, 147] width 23 height 14
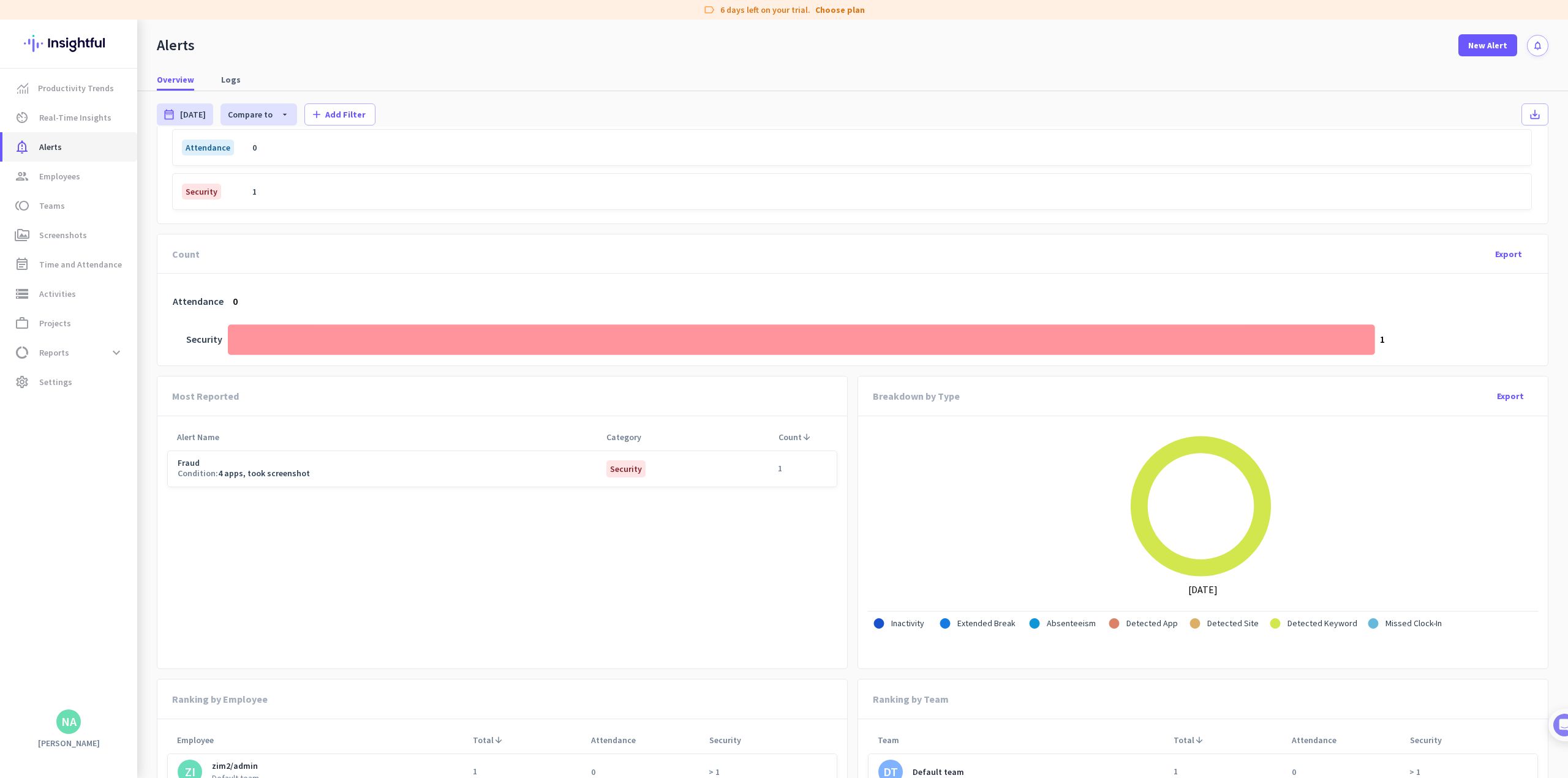
scroll to position [380, 0]
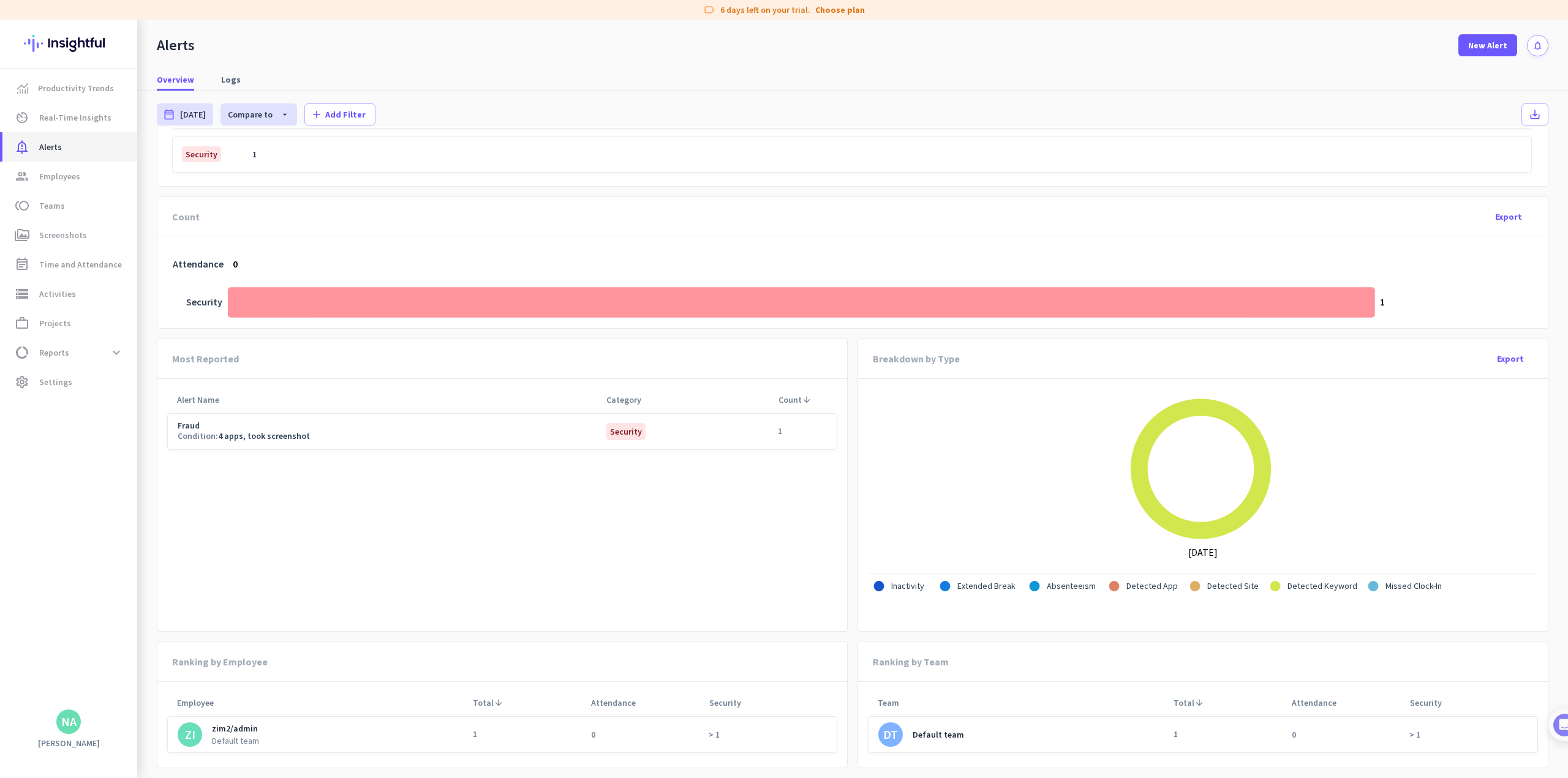
click at [63, 157] on link "notification_important Alerts" at bounding box center [70, 147] width 134 height 30
click at [61, 179] on span "Employees" at bounding box center [60, 176] width 41 height 14
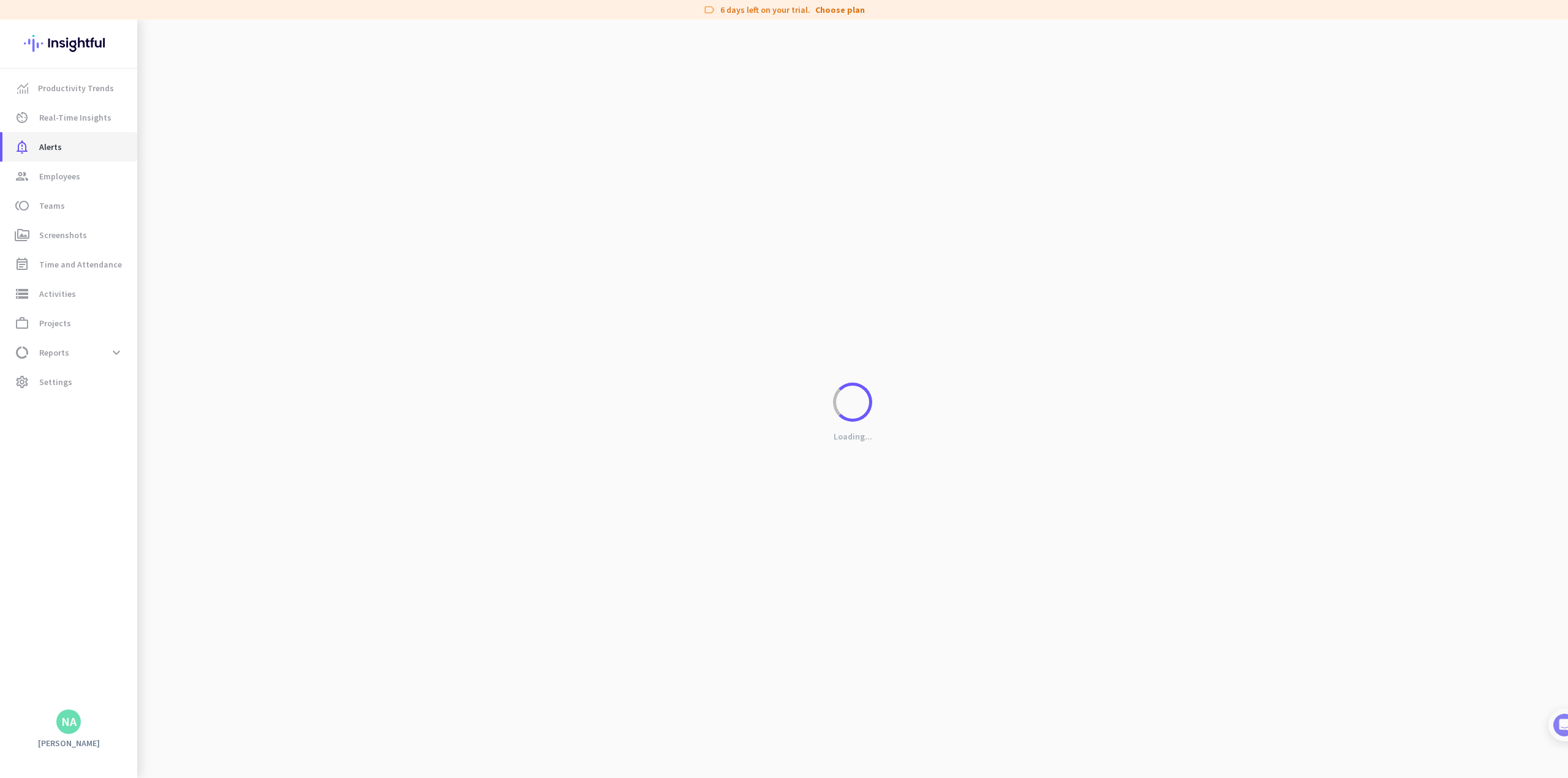
click at [54, 147] on span "Alerts" at bounding box center [50, 147] width 23 height 14
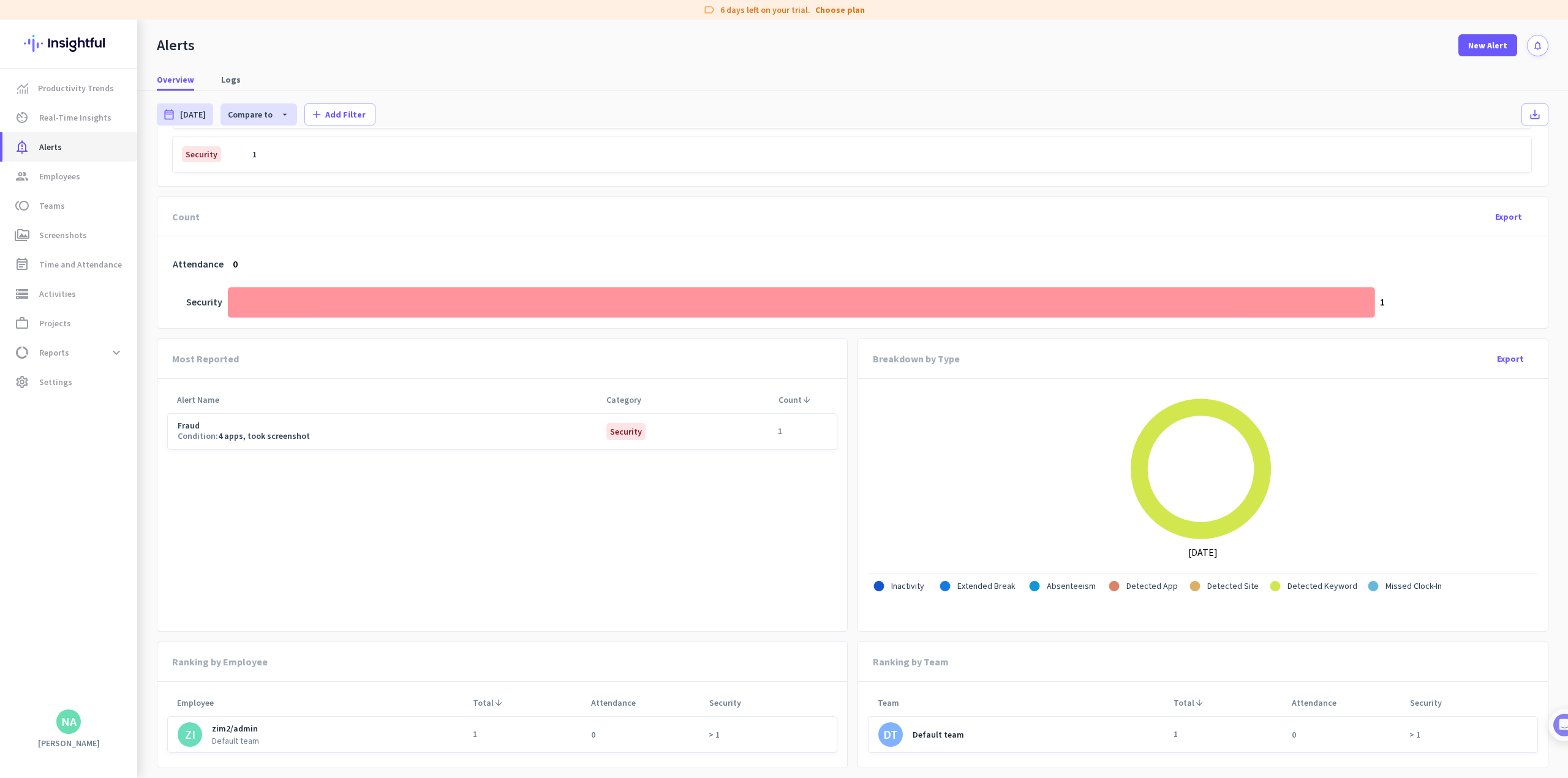
click at [54, 147] on span "Alerts" at bounding box center [50, 147] width 23 height 14
click at [57, 172] on span "Employees" at bounding box center [60, 176] width 41 height 14
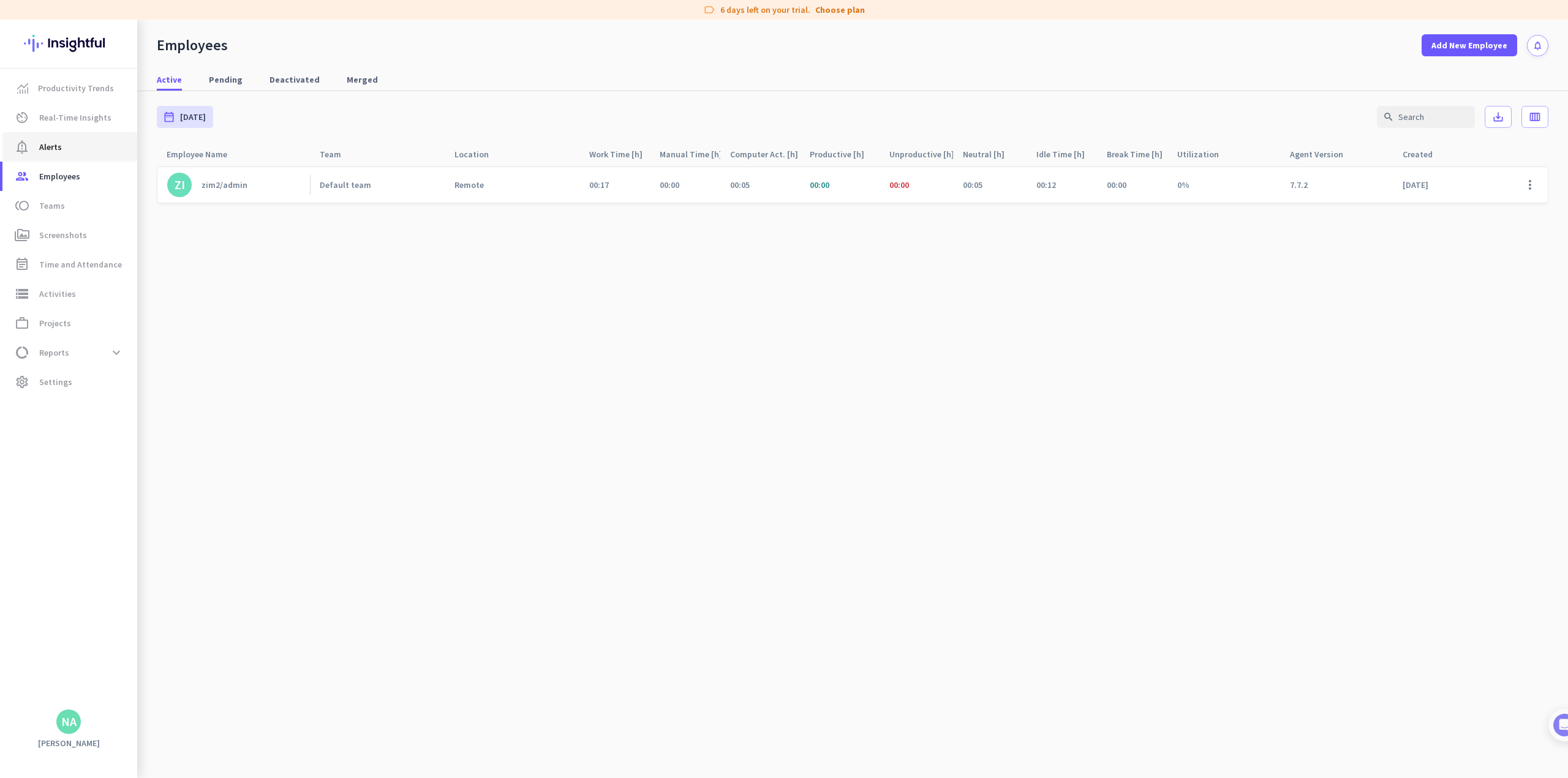
click at [47, 137] on link "notification_important Alerts" at bounding box center [70, 147] width 134 height 30
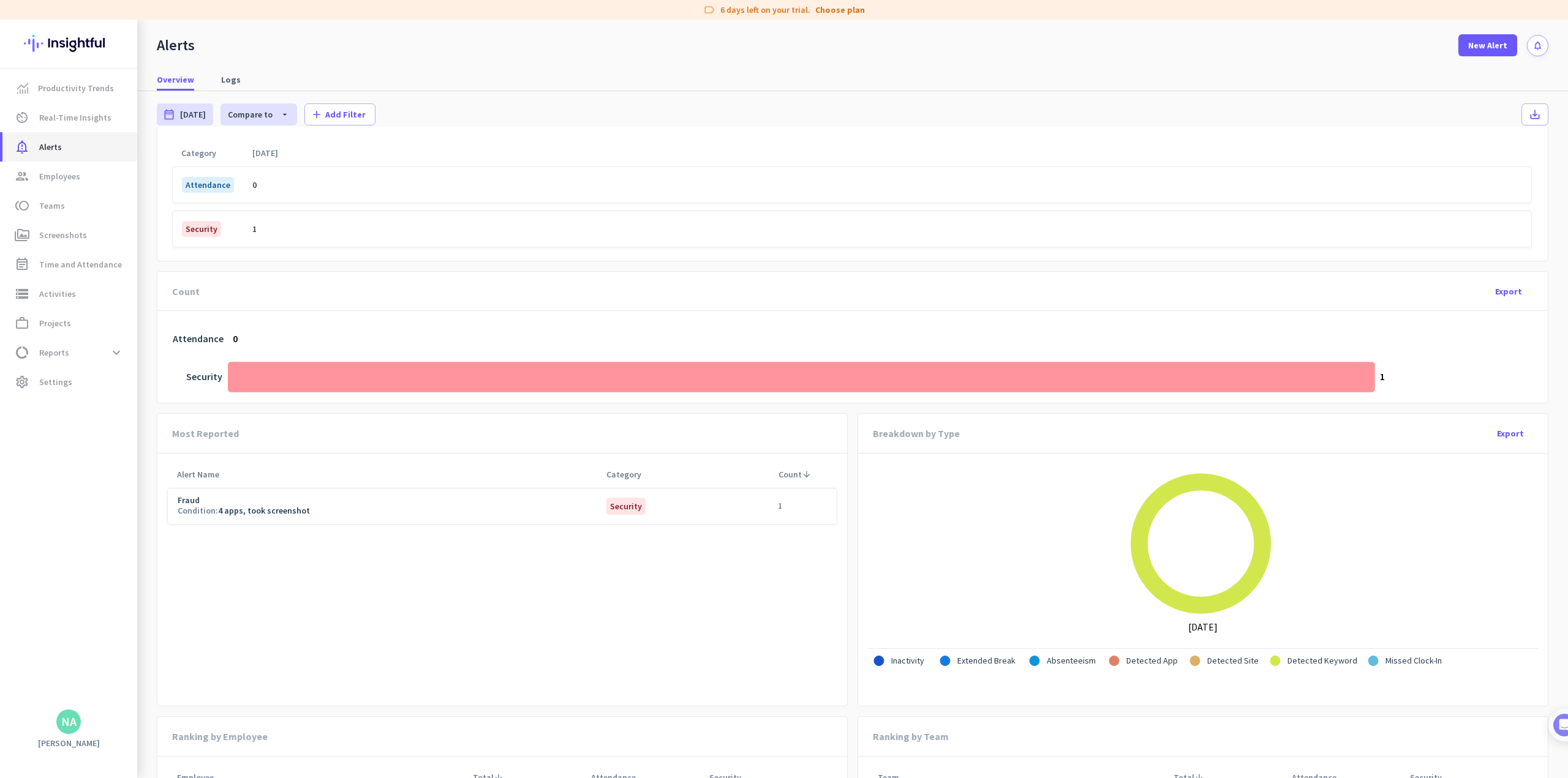
scroll to position [380, 0]
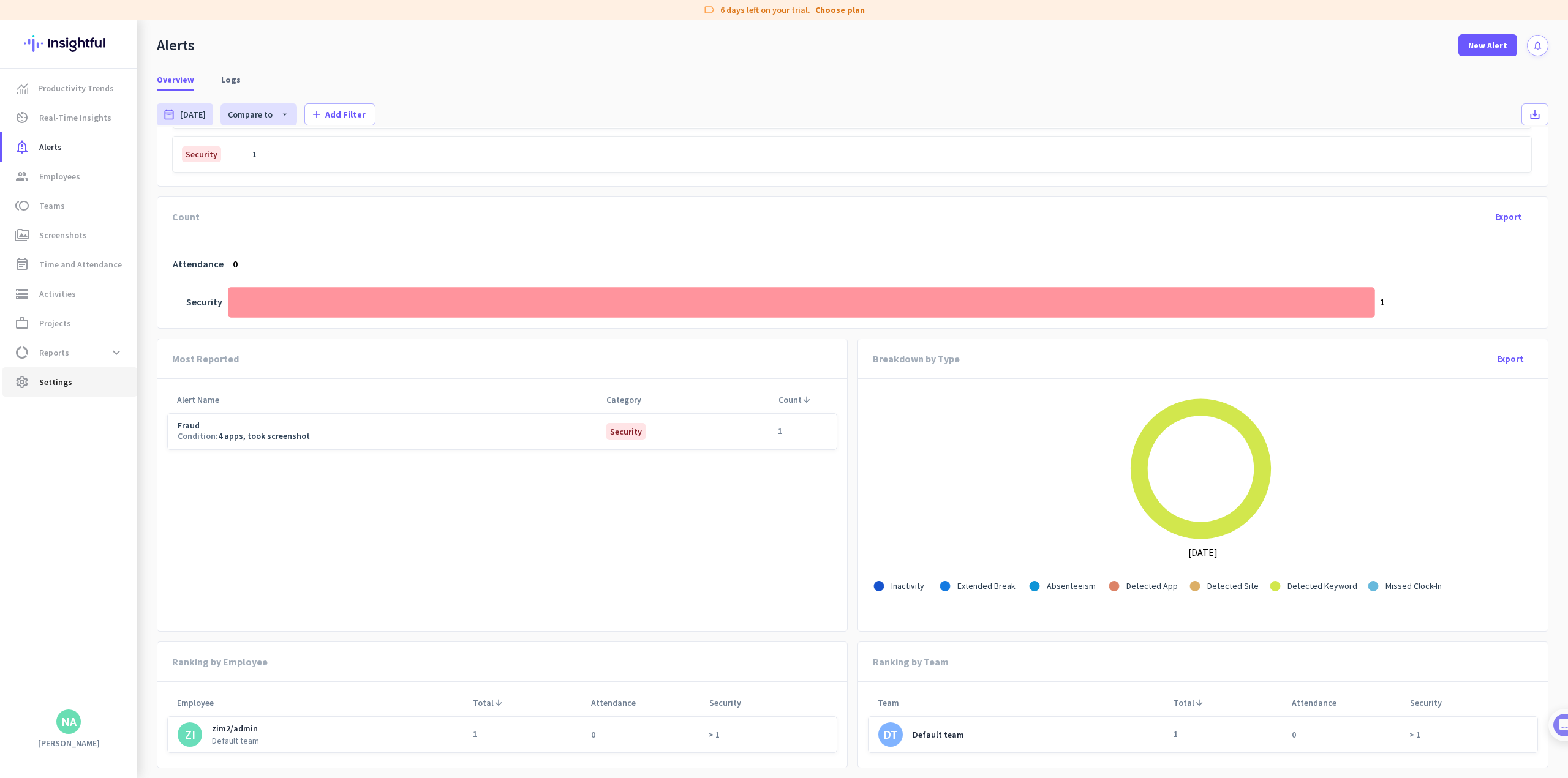
click at [68, 375] on span "Settings" at bounding box center [56, 382] width 33 height 14
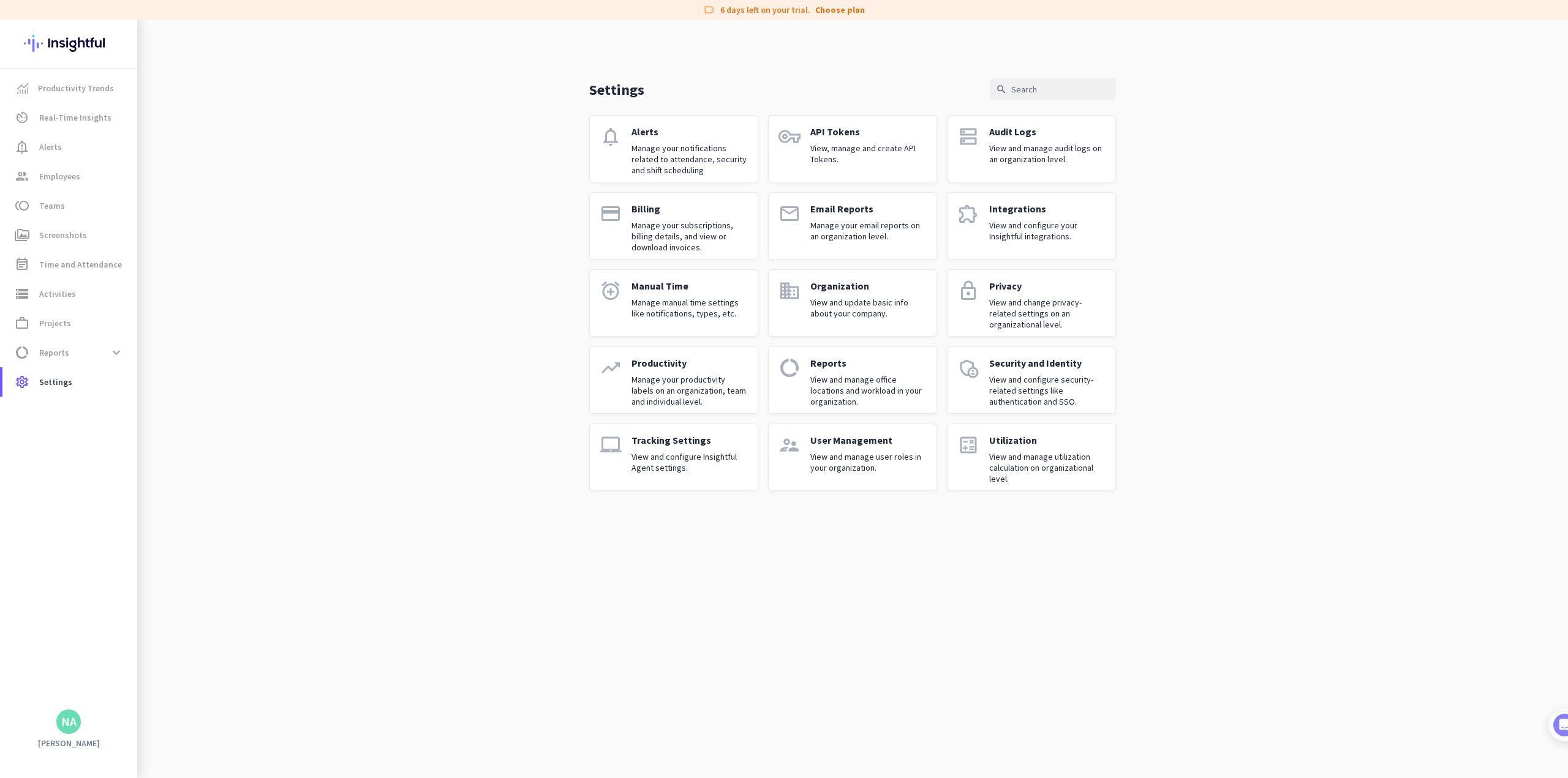
click at [653, 452] on p "View and configure Insightful Agent settings." at bounding box center [690, 462] width 117 height 22
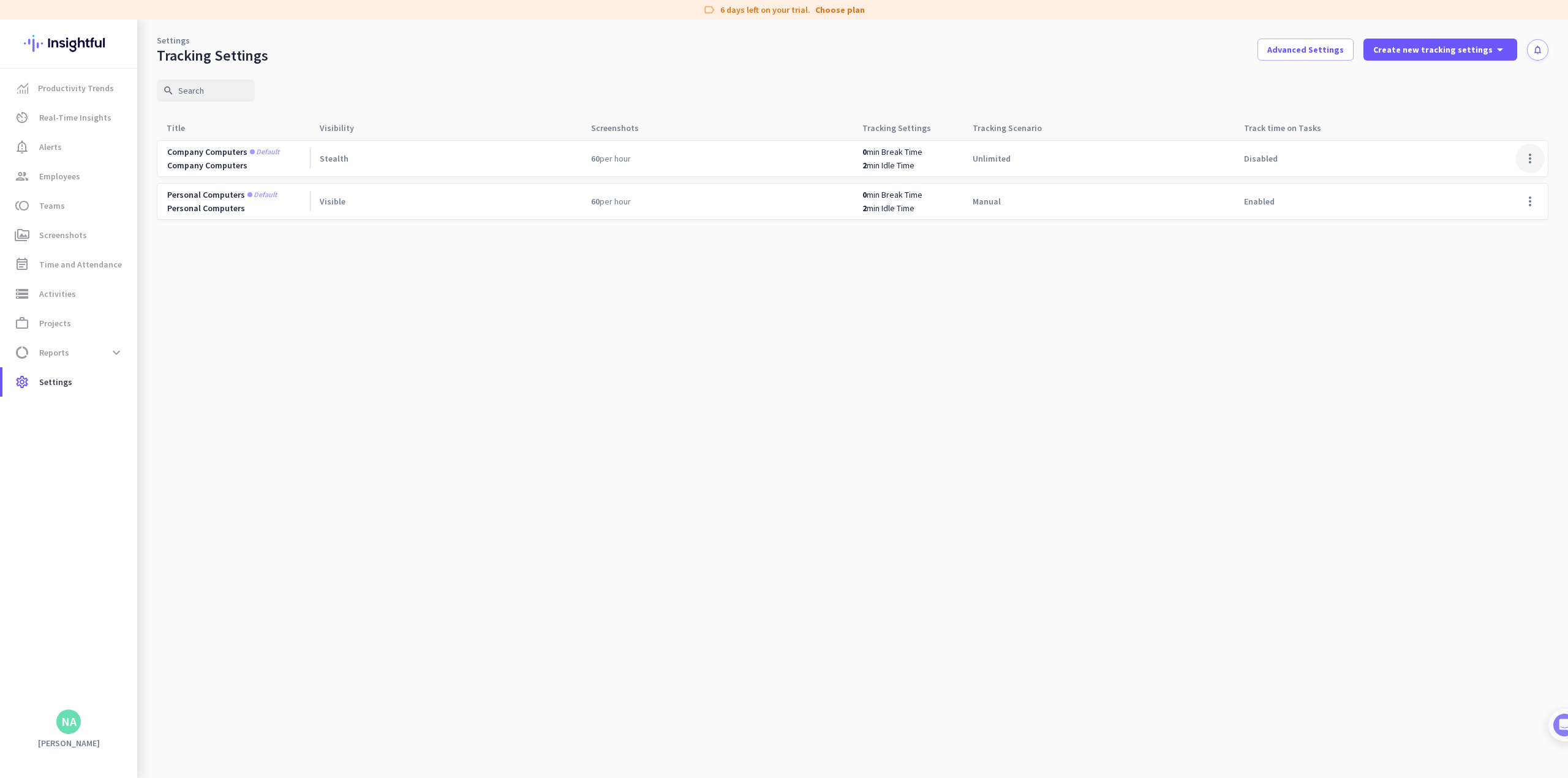
click at [653, 161] on span at bounding box center [1530, 158] width 30 height 30
click at [653, 189] on span "Edit" at bounding box center [1484, 184] width 15 height 11
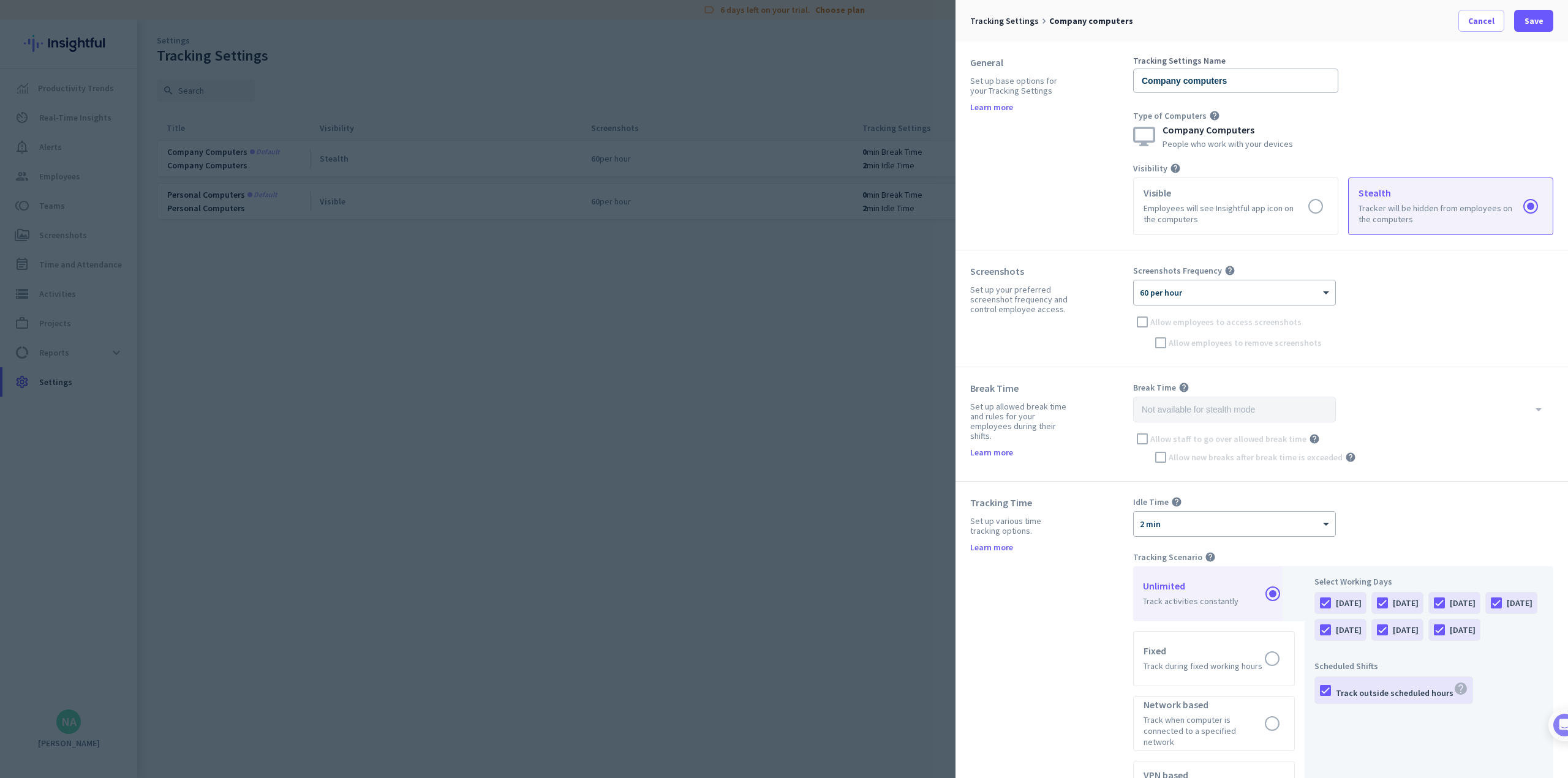
click at [653, 292] on div at bounding box center [1234, 288] width 201 height 10
click at [653, 322] on div "12 per hour" at bounding box center [1234, 320] width 200 height 20
click at [653, 289] on div at bounding box center [1234, 288] width 201 height 10
click at [653, 380] on div "6 per hour" at bounding box center [1234, 375] width 200 height 20
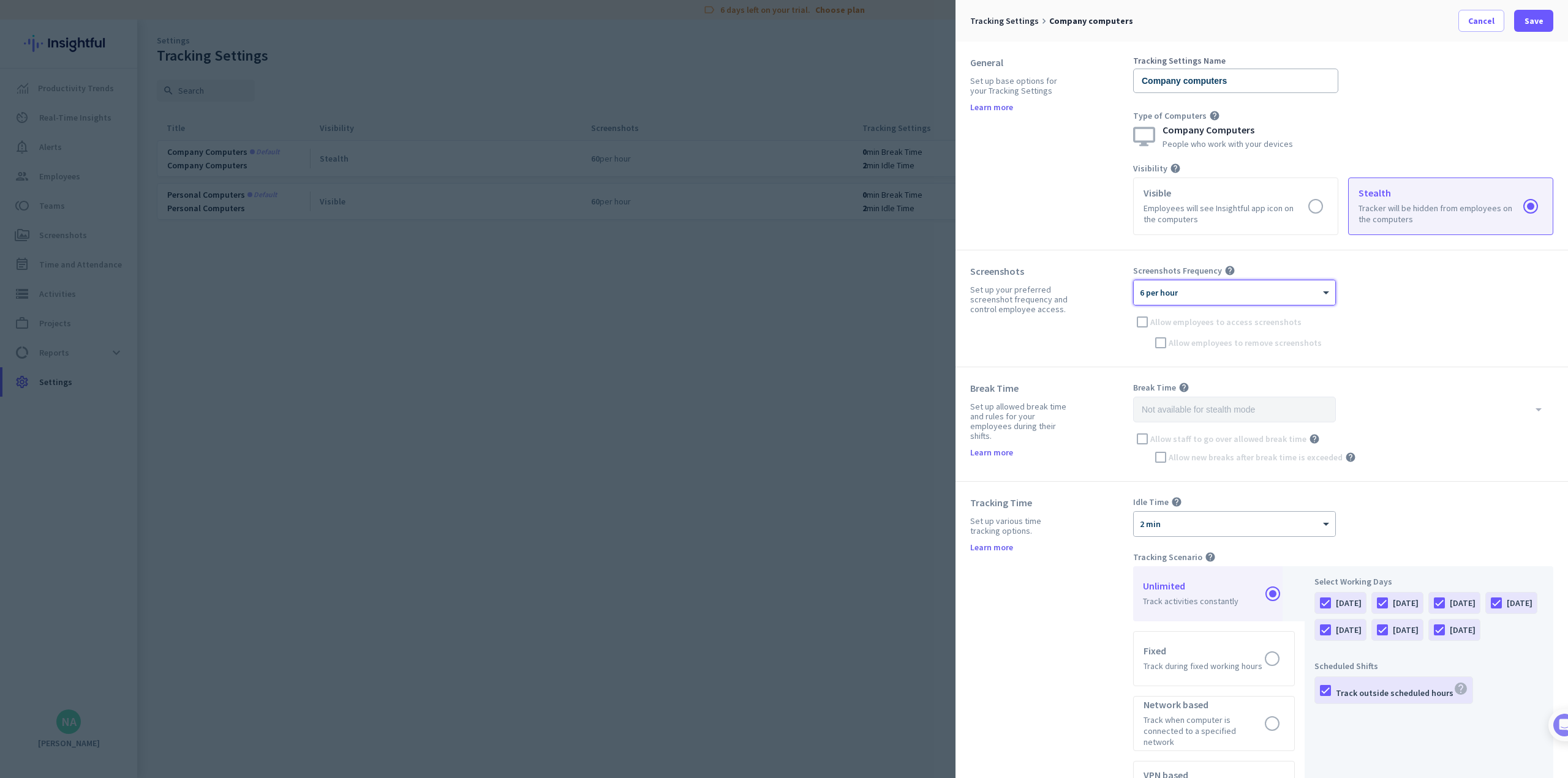
click at [653, 353] on div "Screenshots Set up your preferred screenshot frequency and control employee acc…" at bounding box center [1262, 309] width 612 height 117
click at [653, 411] on div "arrow_drop_down" at bounding box center [1343, 409] width 420 height 25
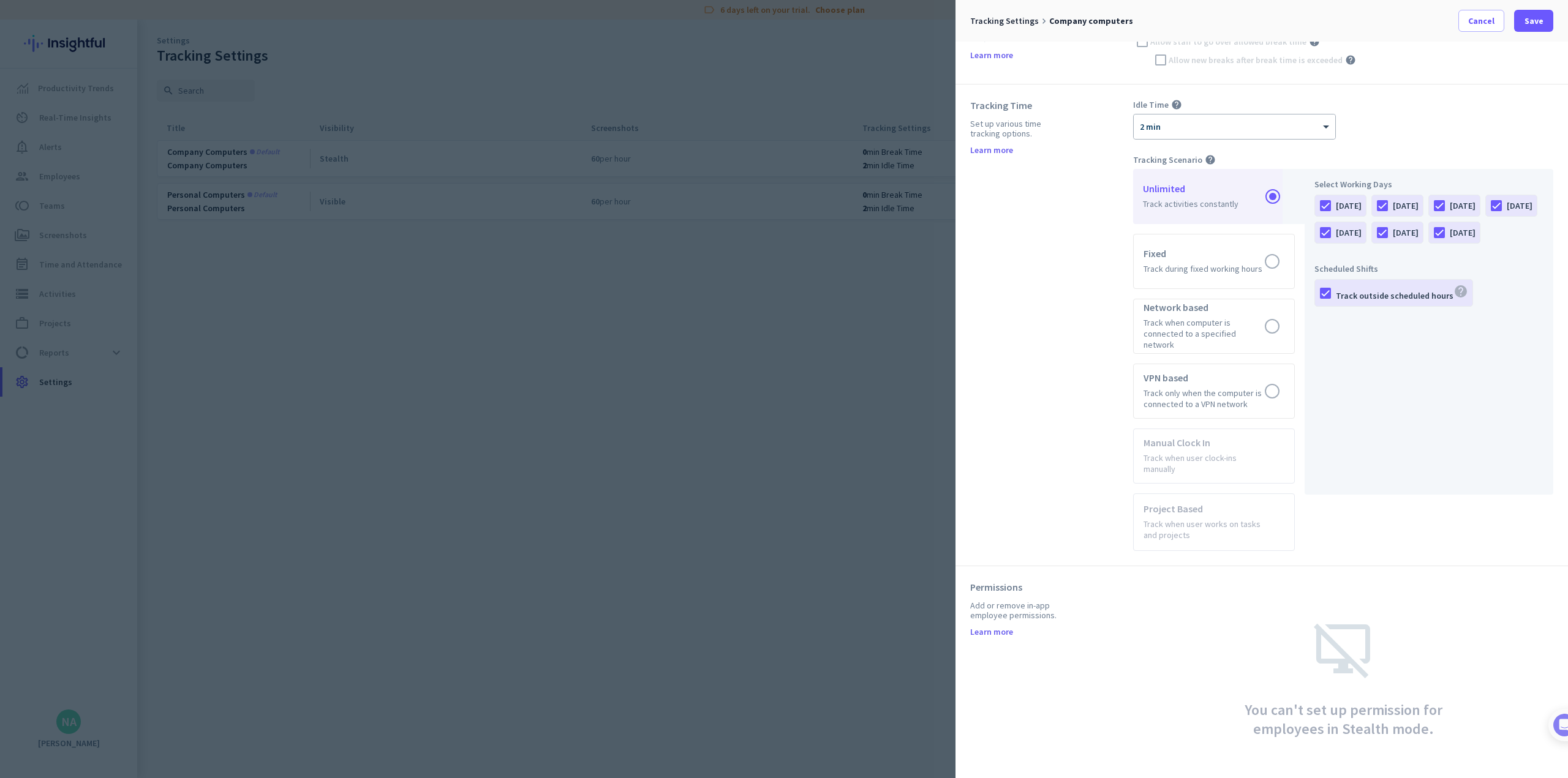
scroll to position [400, 0]
click at [653, 23] on span "Save" at bounding box center [1534, 21] width 19 height 12
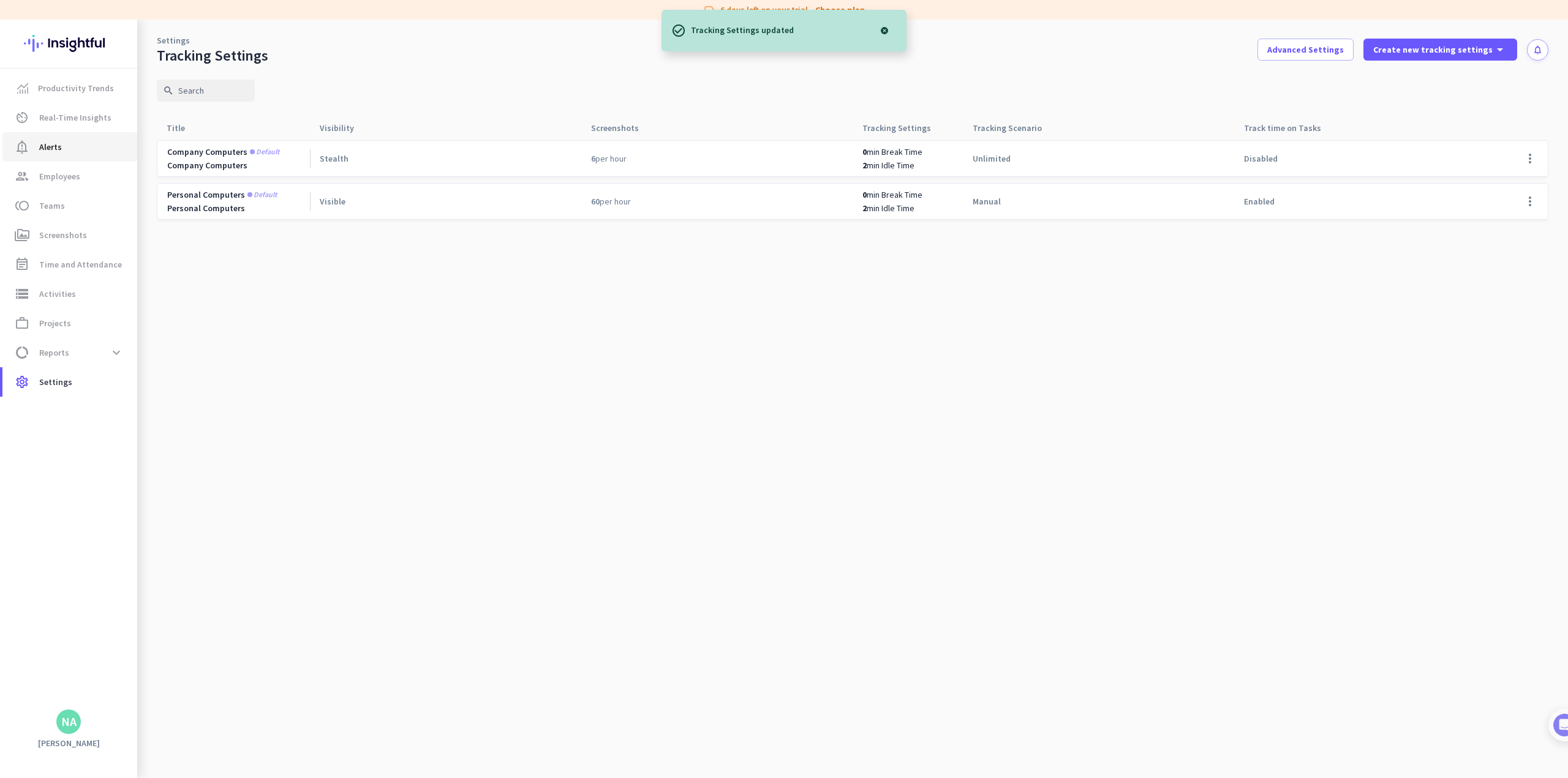
click at [70, 142] on span "notification_important Alerts" at bounding box center [70, 147] width 115 height 14
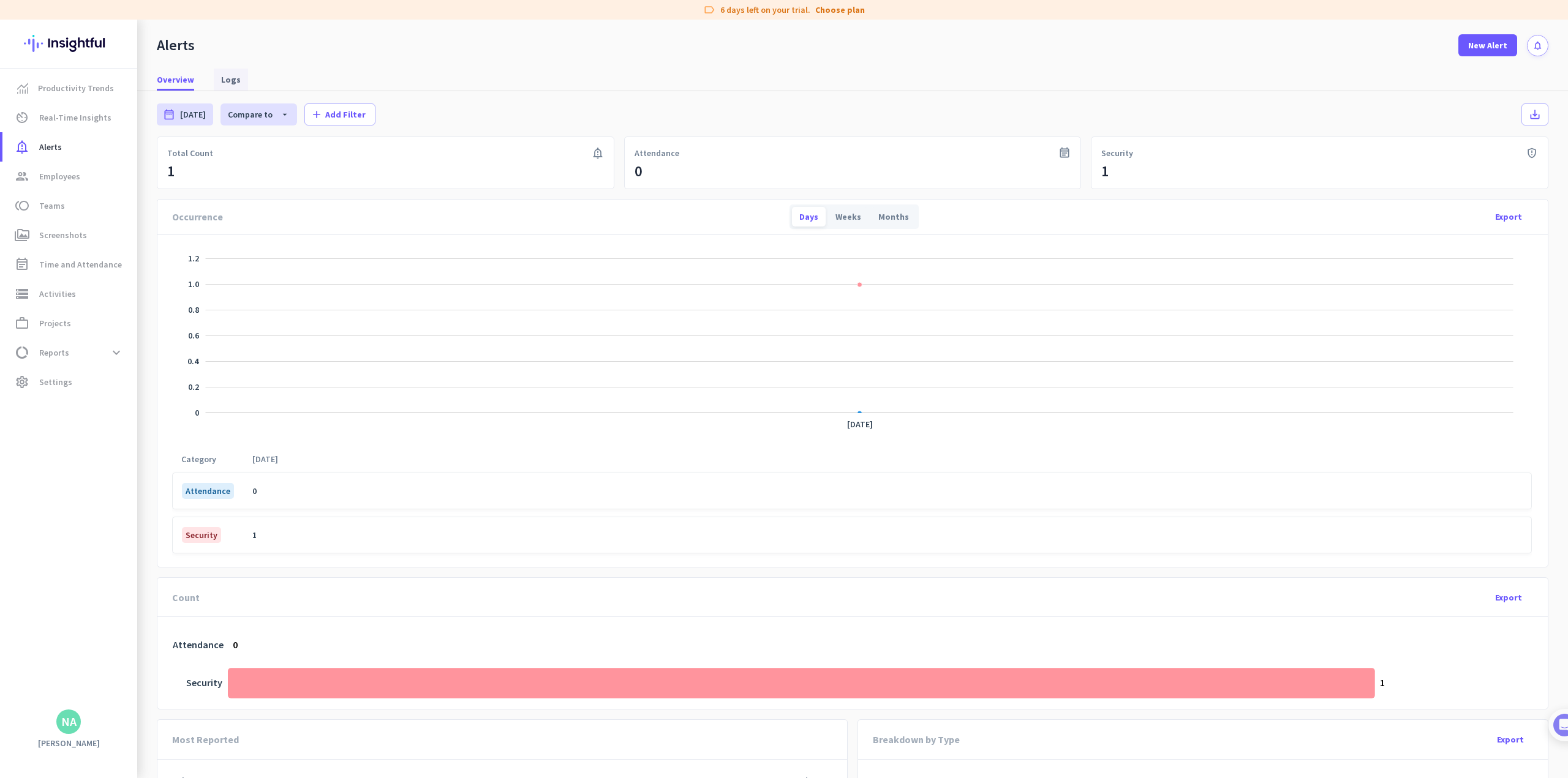
click at [225, 79] on span "Logs" at bounding box center [231, 80] width 19 height 12
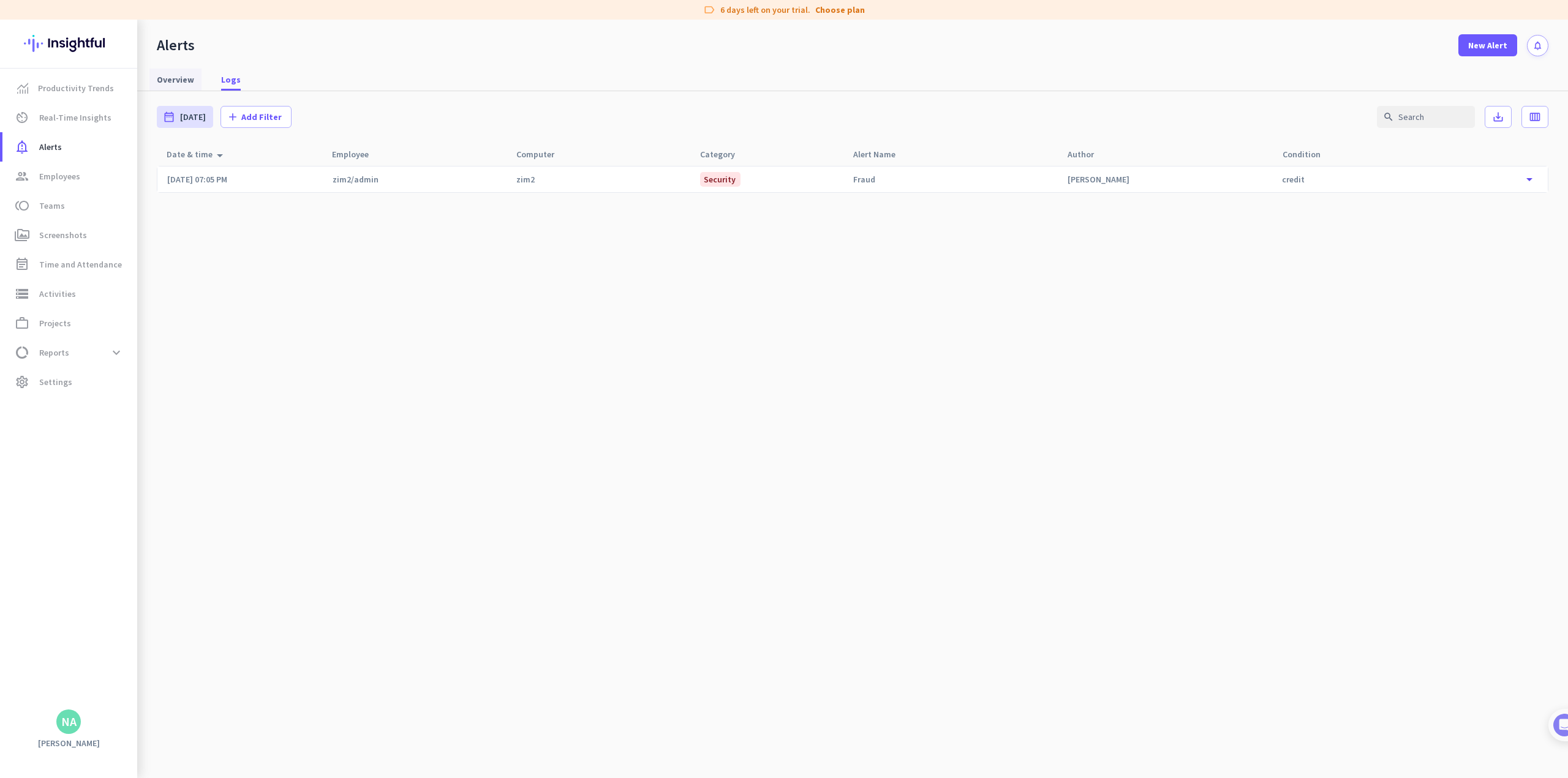
click at [170, 84] on span "Overview" at bounding box center [175, 80] width 37 height 12
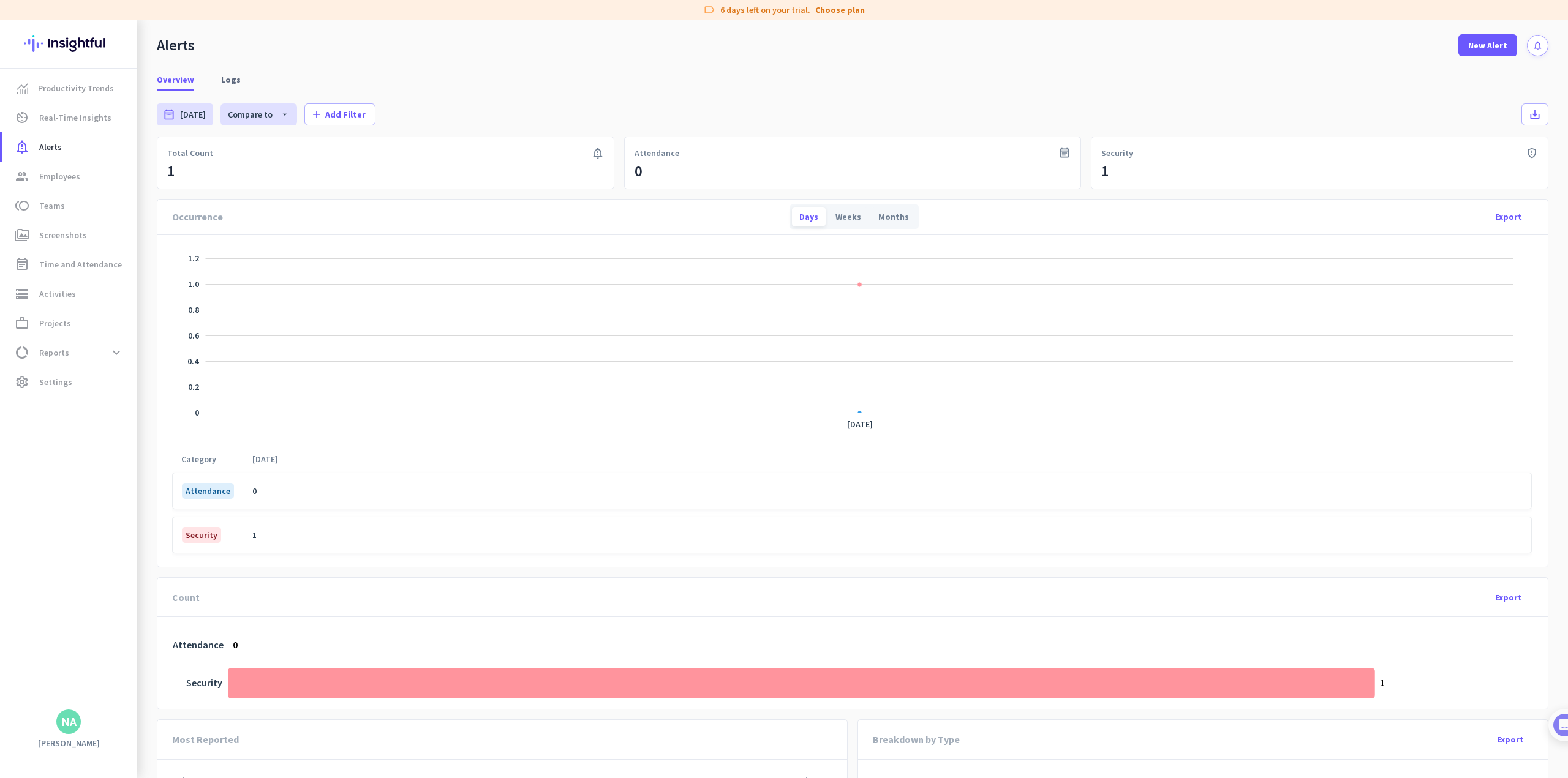
click at [73, 398] on mat-nav-list "Productivity Trends av_timer Real-Time Insights notification_important Alerts g…" at bounding box center [68, 234] width 137 height 333
click at [60, 358] on span "Reports" at bounding box center [54, 352] width 30 height 14
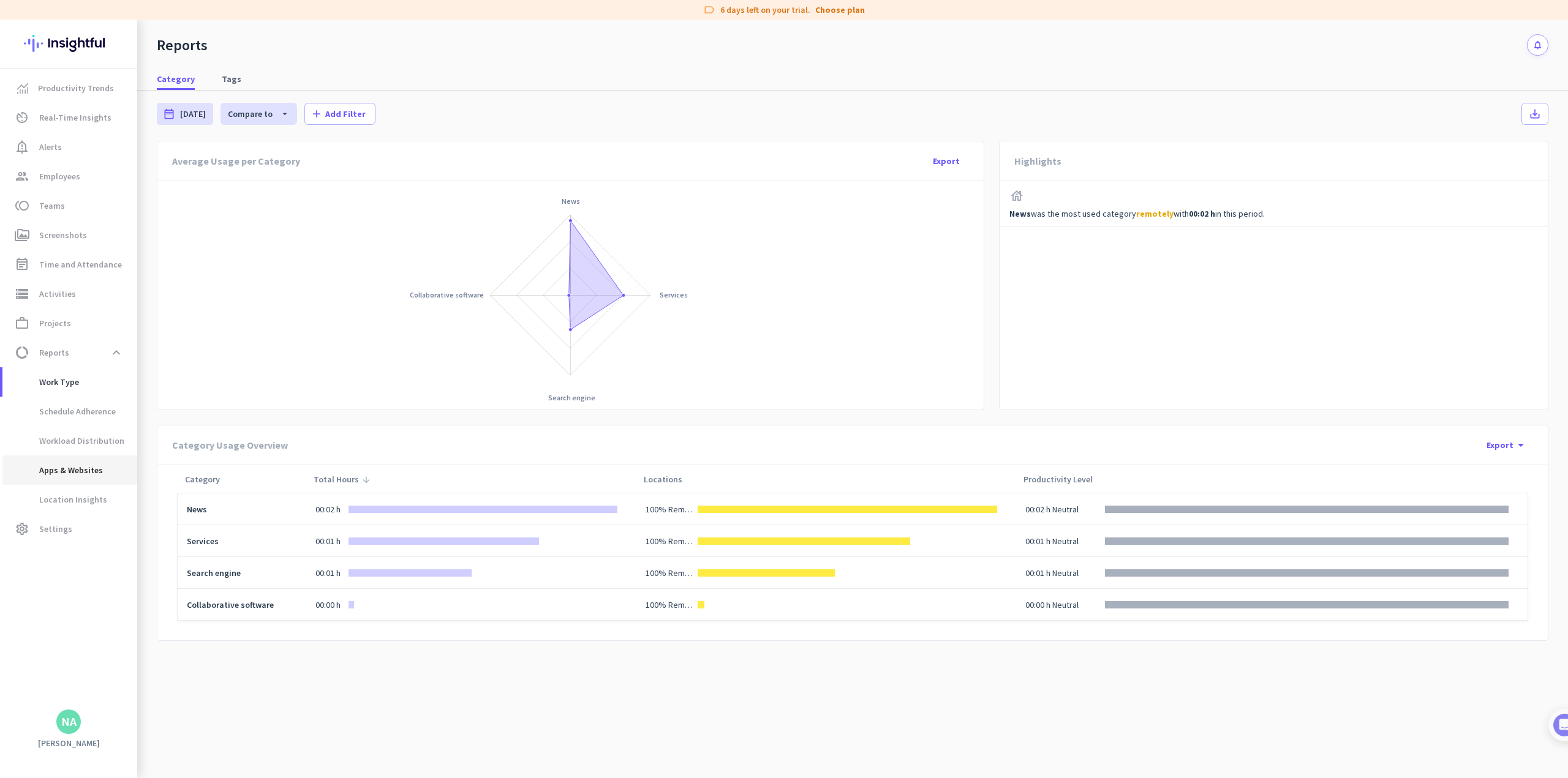
click at [74, 469] on span "Apps & Websites" at bounding box center [57, 470] width 90 height 30
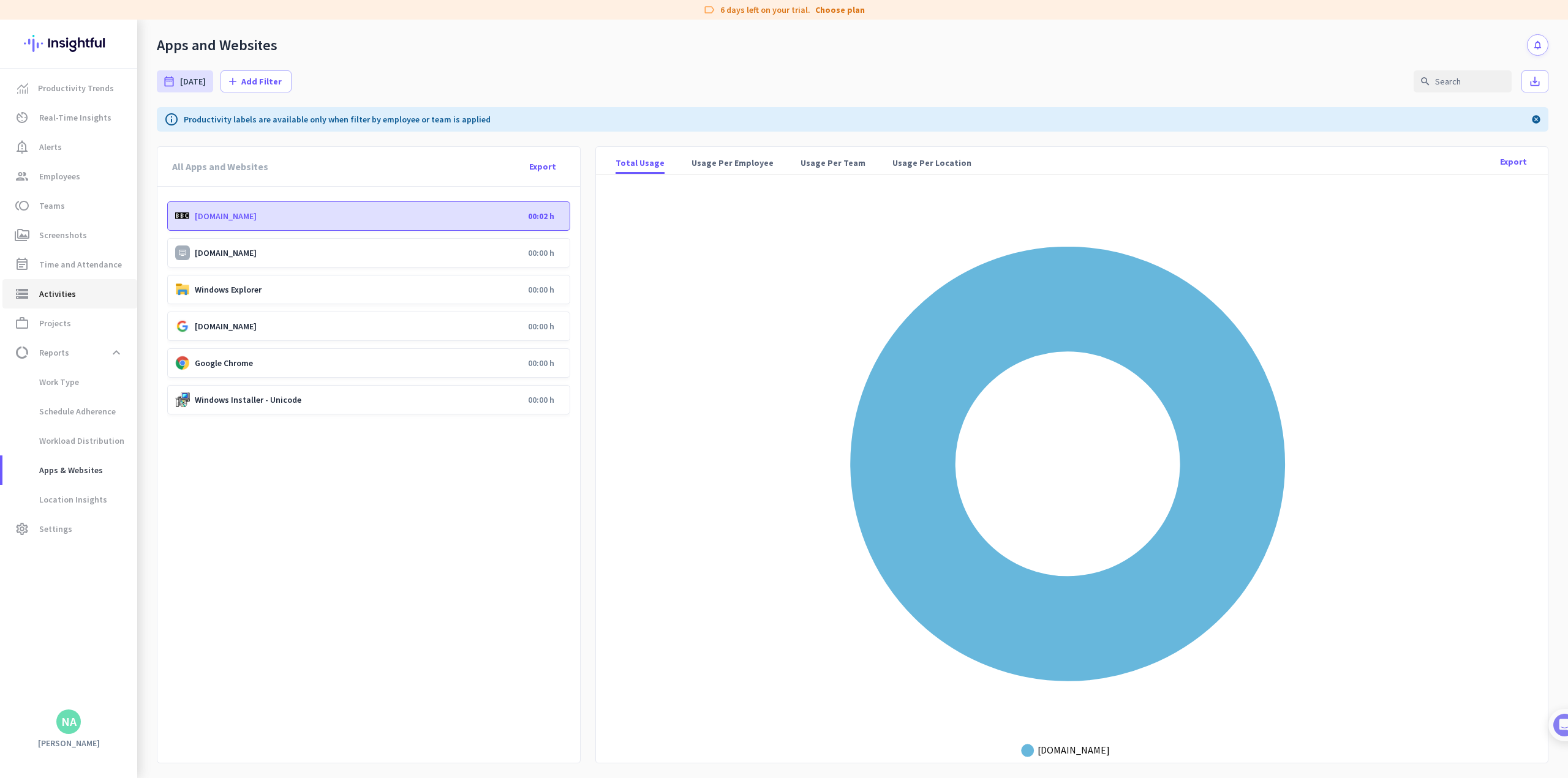
click at [68, 287] on span "Activities" at bounding box center [57, 294] width 37 height 14
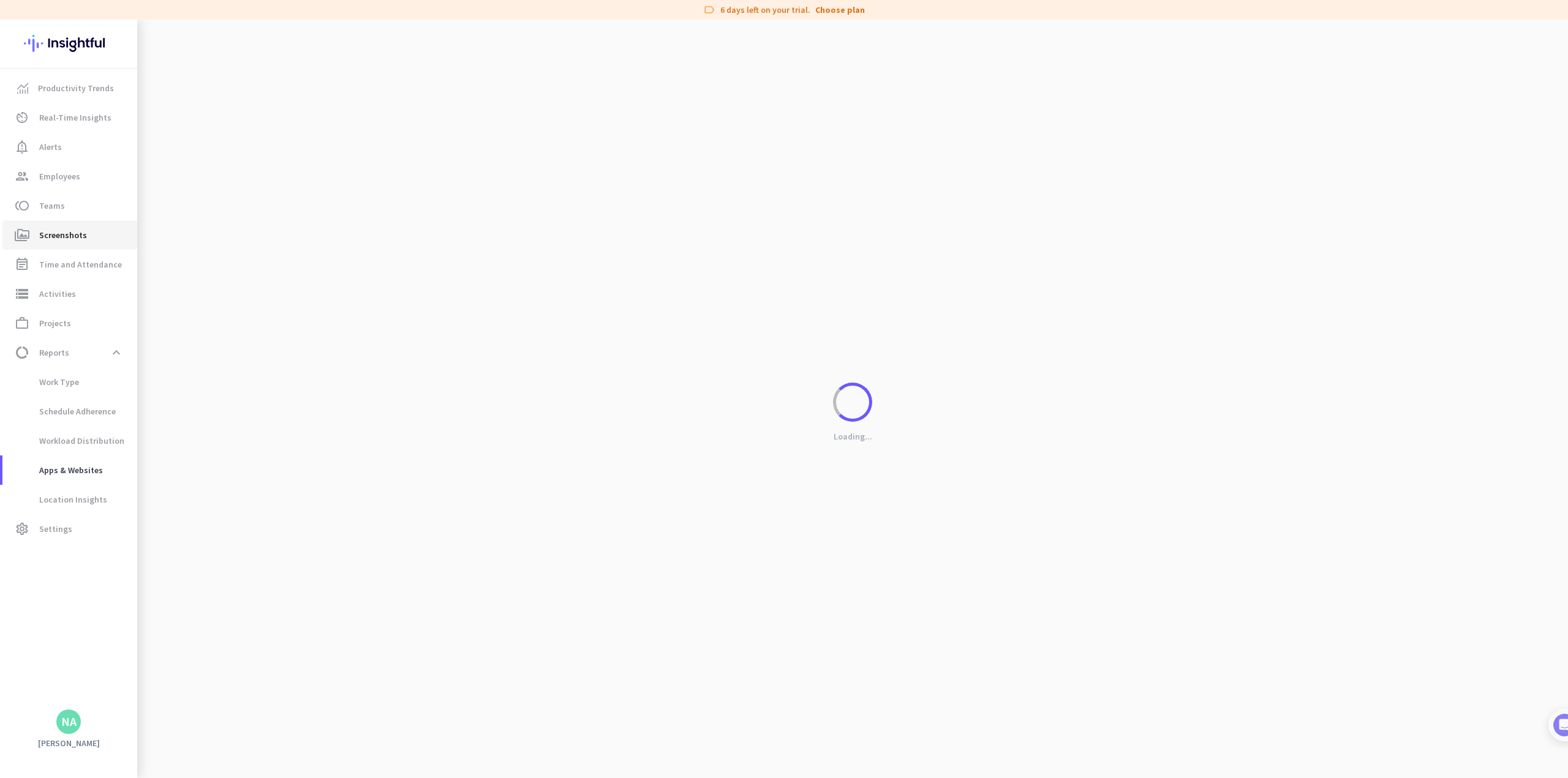
click at [72, 239] on span "Screenshots" at bounding box center [63, 234] width 48 height 14
type input "[DATE] - [DATE]"
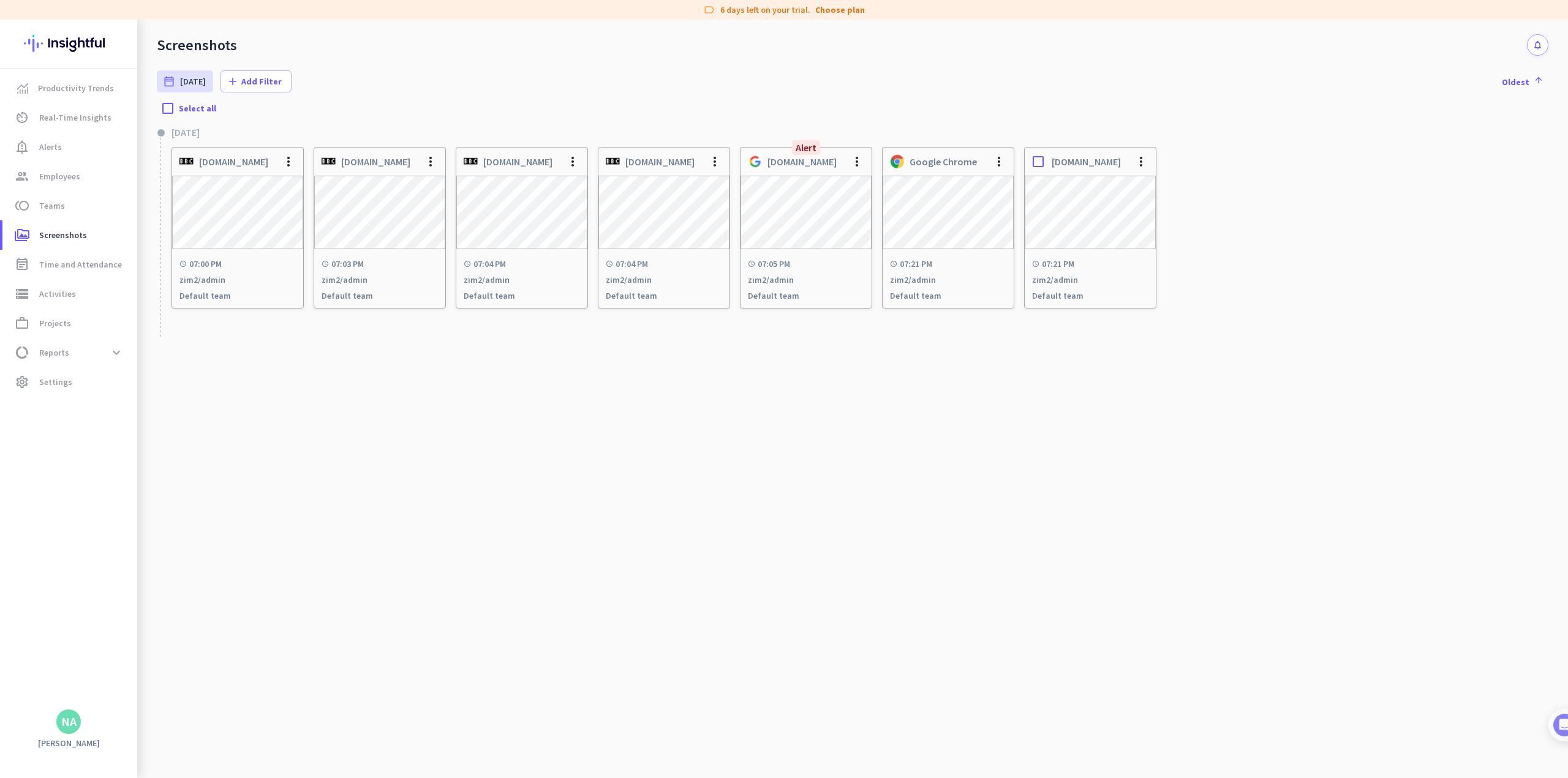
click at [653, 152] on div "[DOMAIN_NAME] more_vert" at bounding box center [1090, 161] width 131 height 28
click at [653, 275] on h3 "zim2/admin" at bounding box center [1090, 280] width 117 height 10
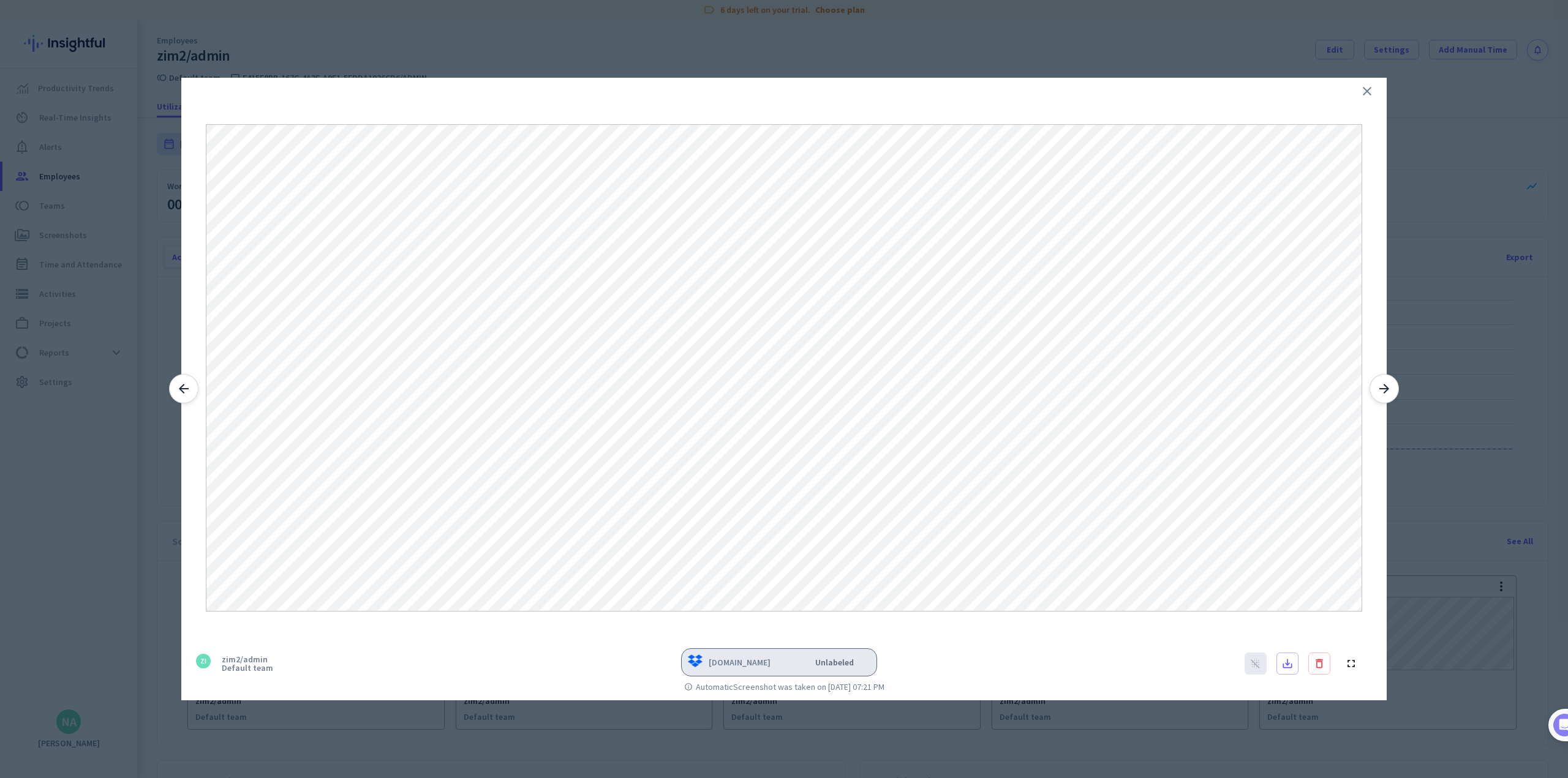
click at [653, 91] on icon "close" at bounding box center [1367, 91] width 14 height 14
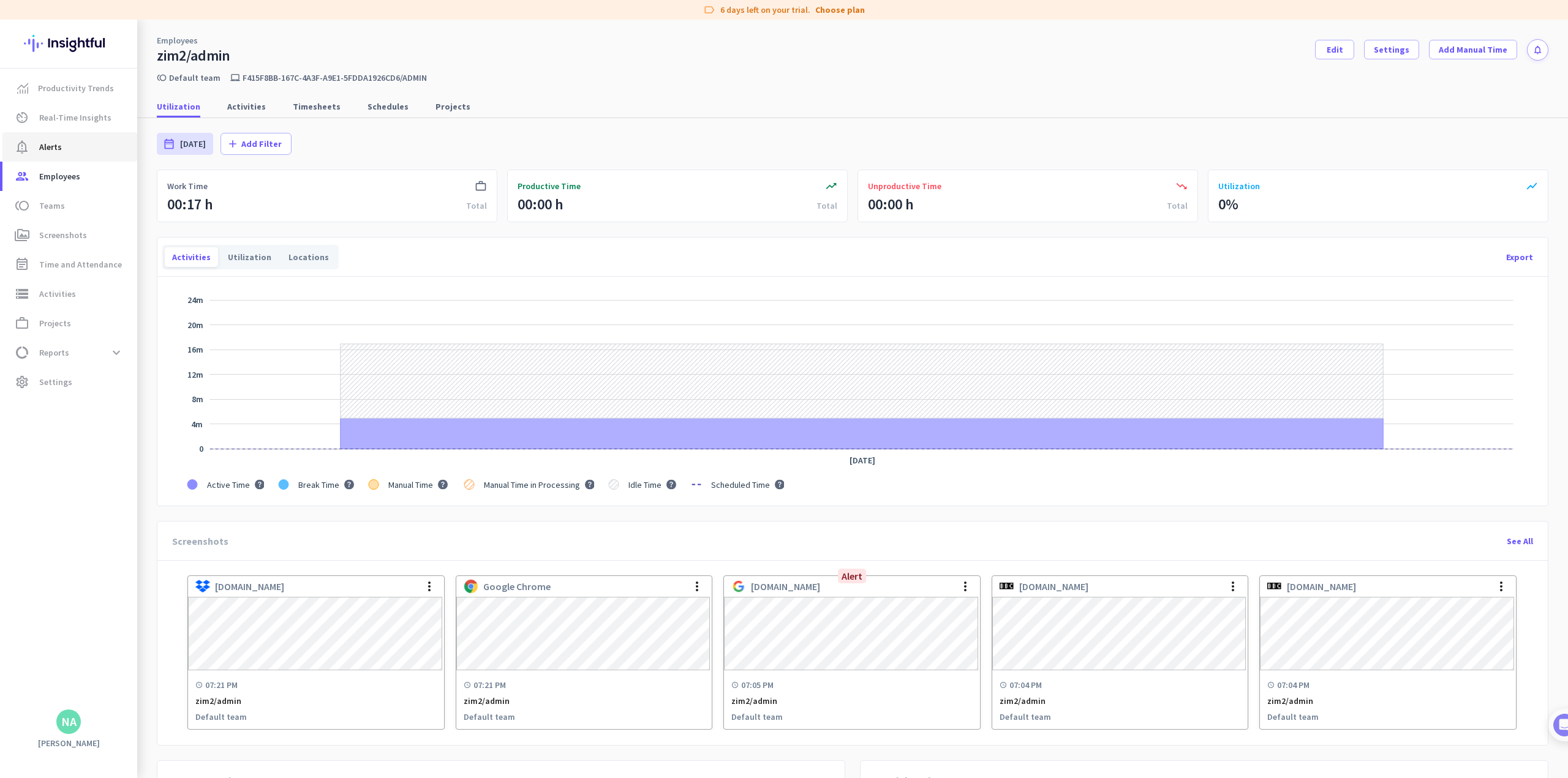
click at [47, 152] on span "Alerts" at bounding box center [50, 147] width 23 height 14
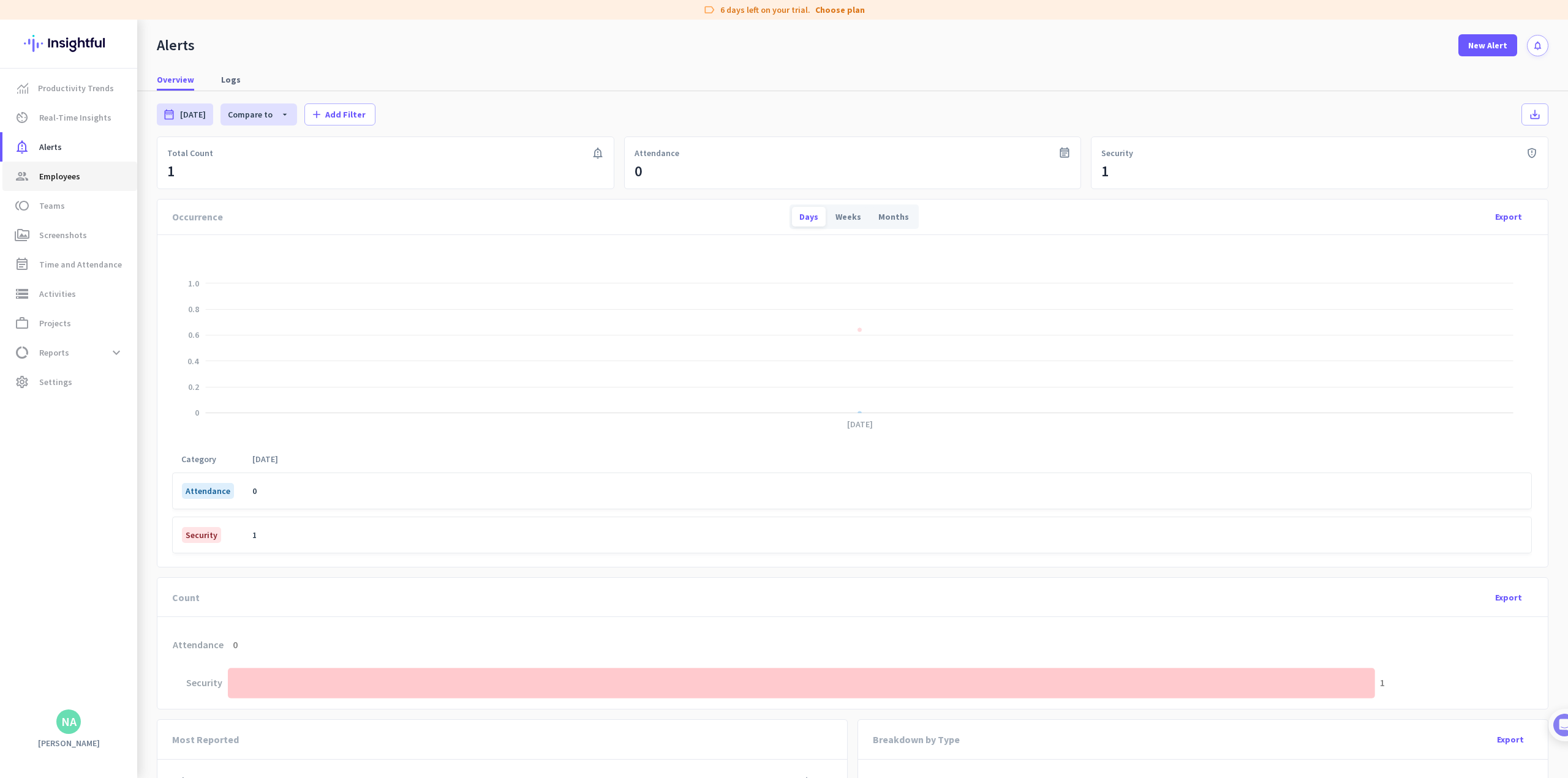
click at [57, 184] on link "group Employees" at bounding box center [70, 176] width 134 height 30
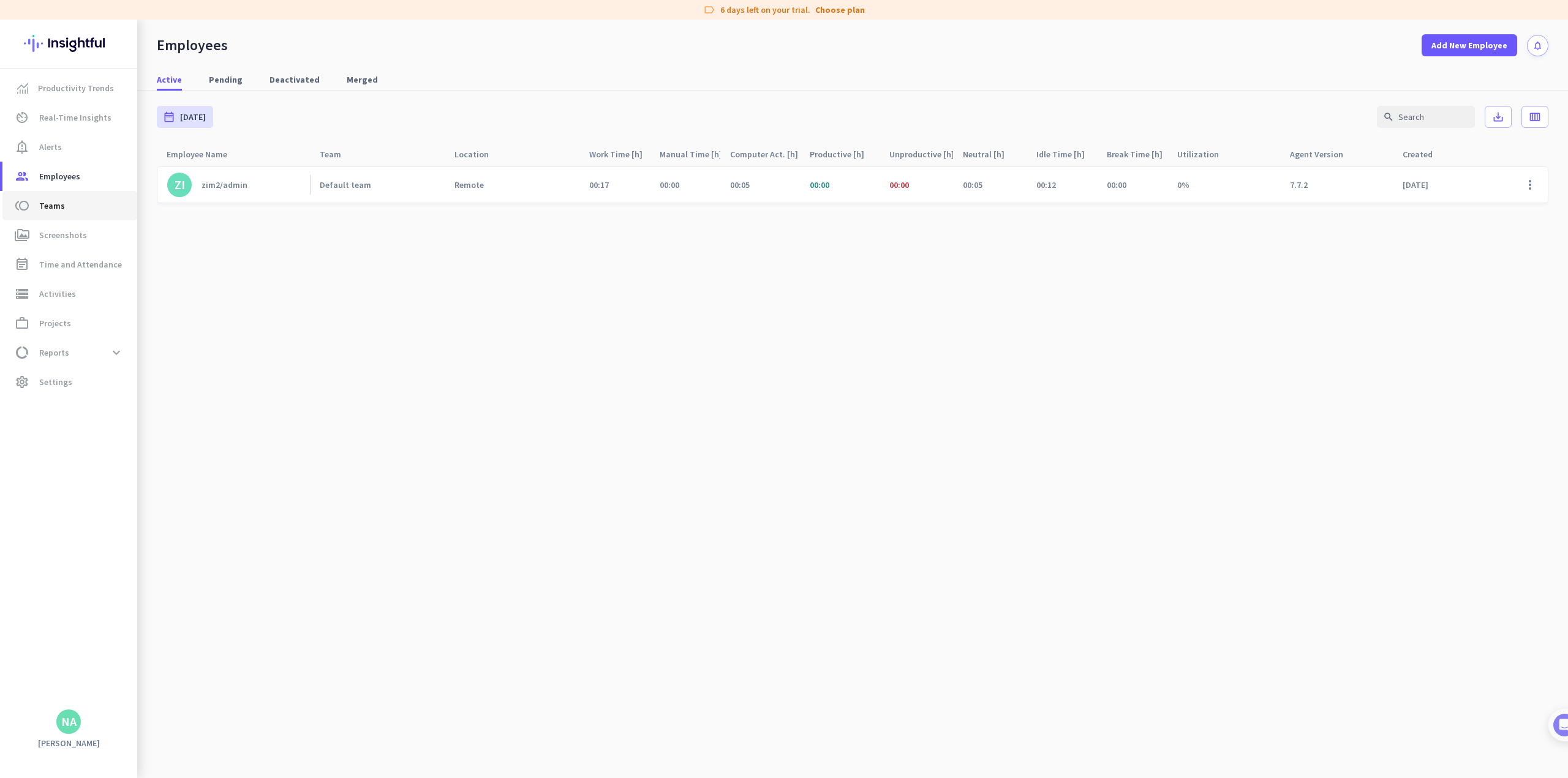
click at [68, 201] on span "toll Teams" at bounding box center [70, 205] width 115 height 14
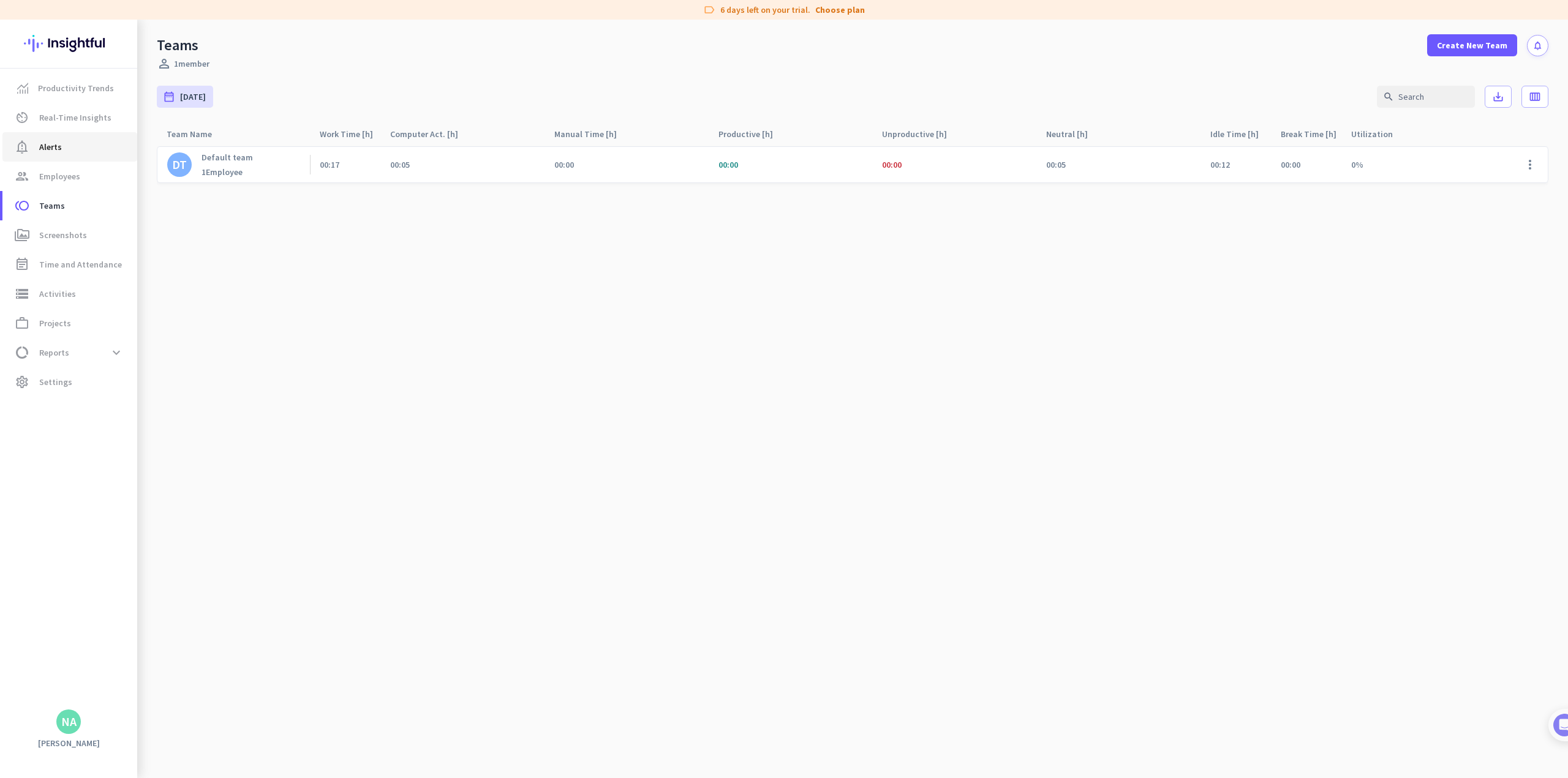
click at [66, 150] on span "notification_important Alerts" at bounding box center [70, 147] width 115 height 14
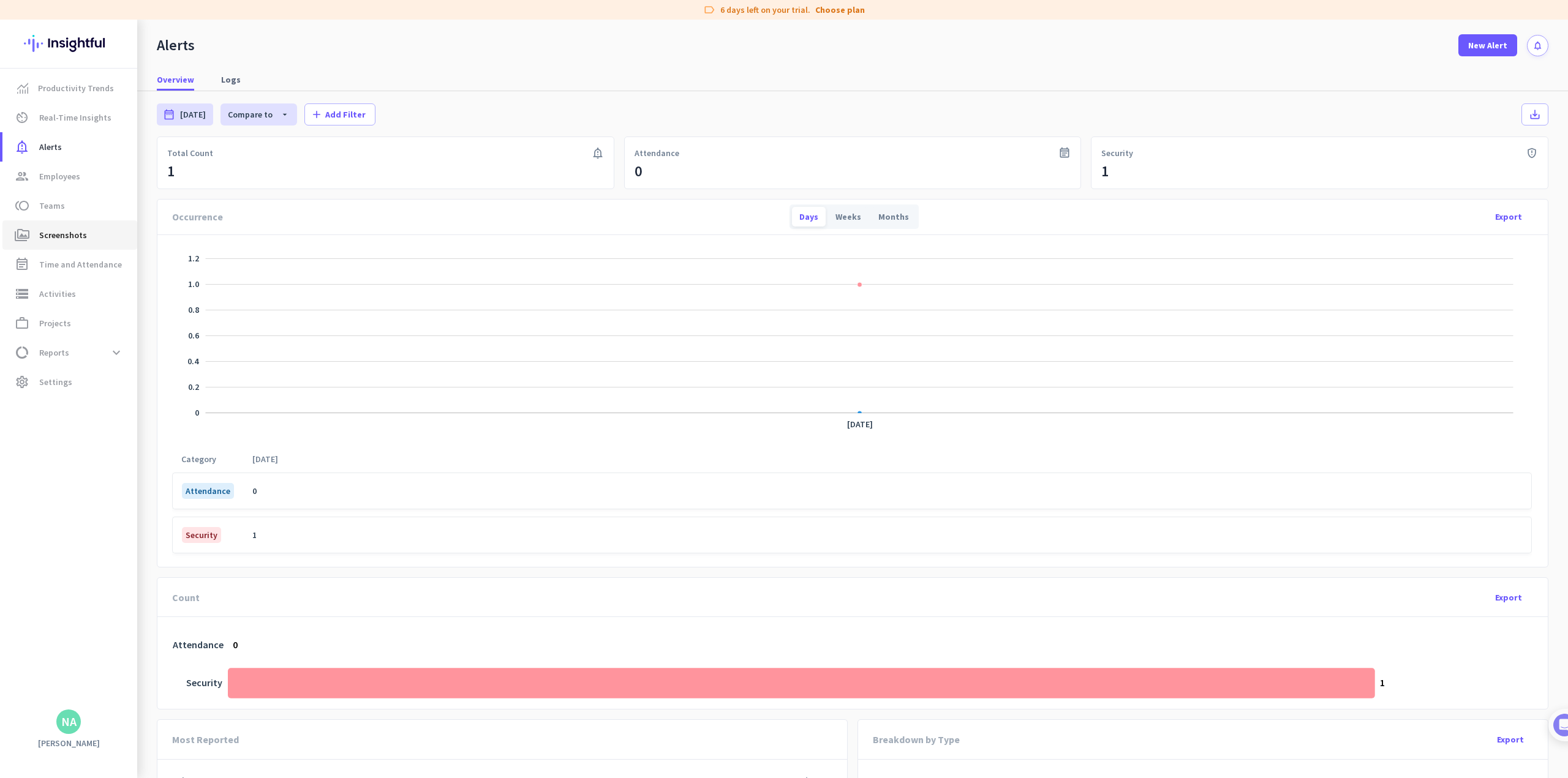
click at [43, 243] on link "perm_media Screenshots" at bounding box center [70, 235] width 134 height 30
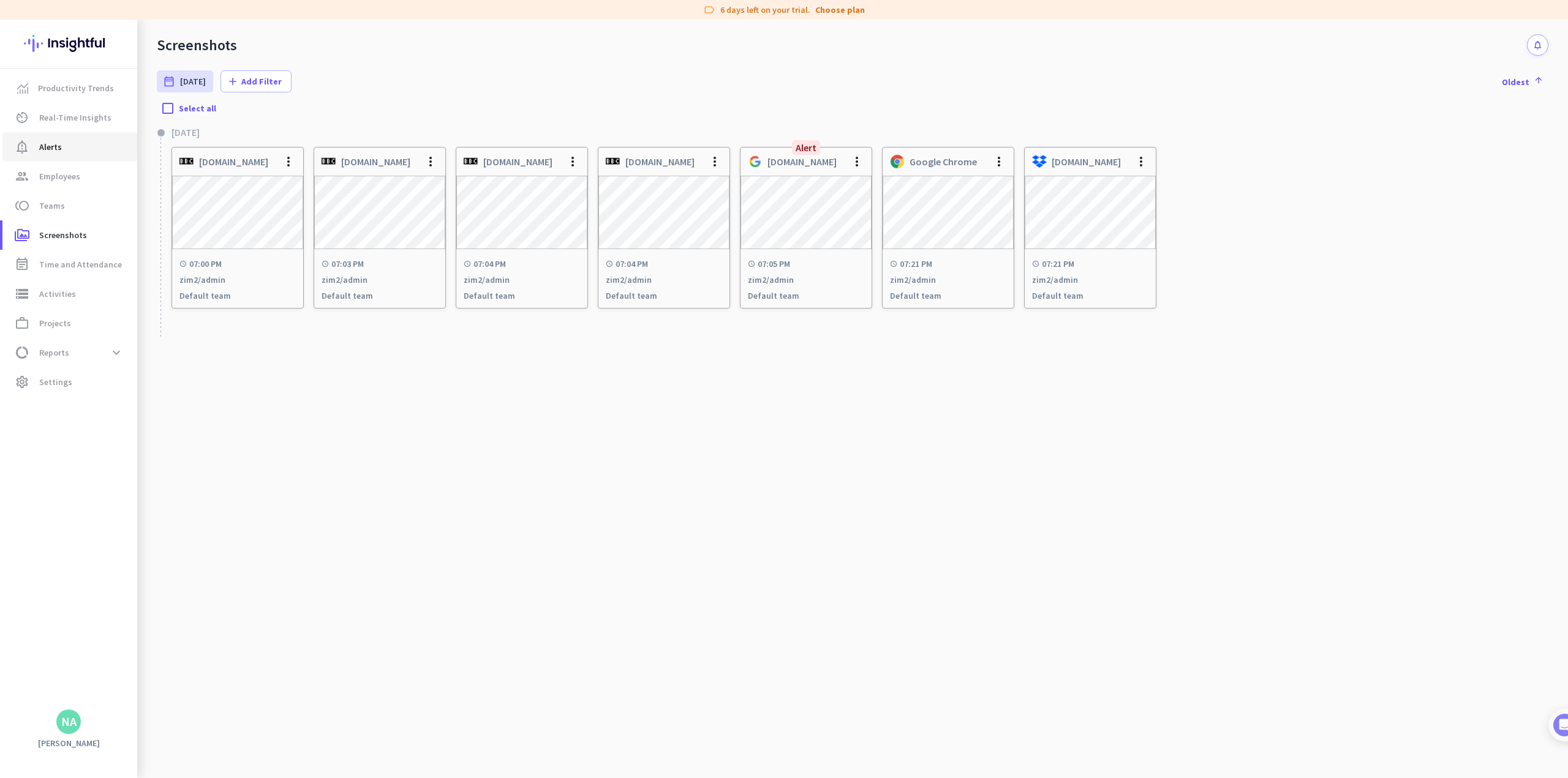
click at [60, 149] on span "Alerts" at bounding box center [50, 147] width 23 height 14
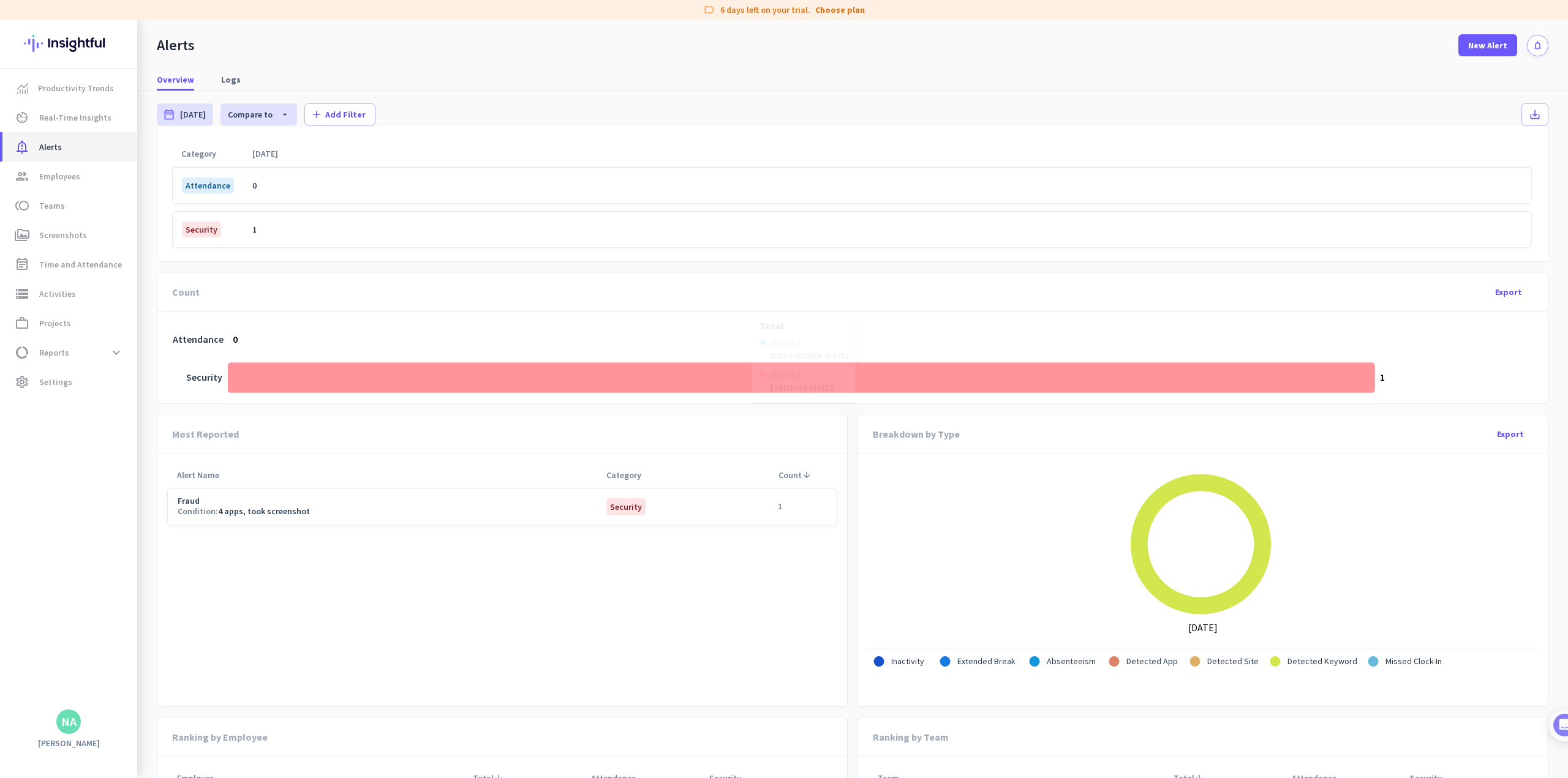
scroll to position [380, 0]
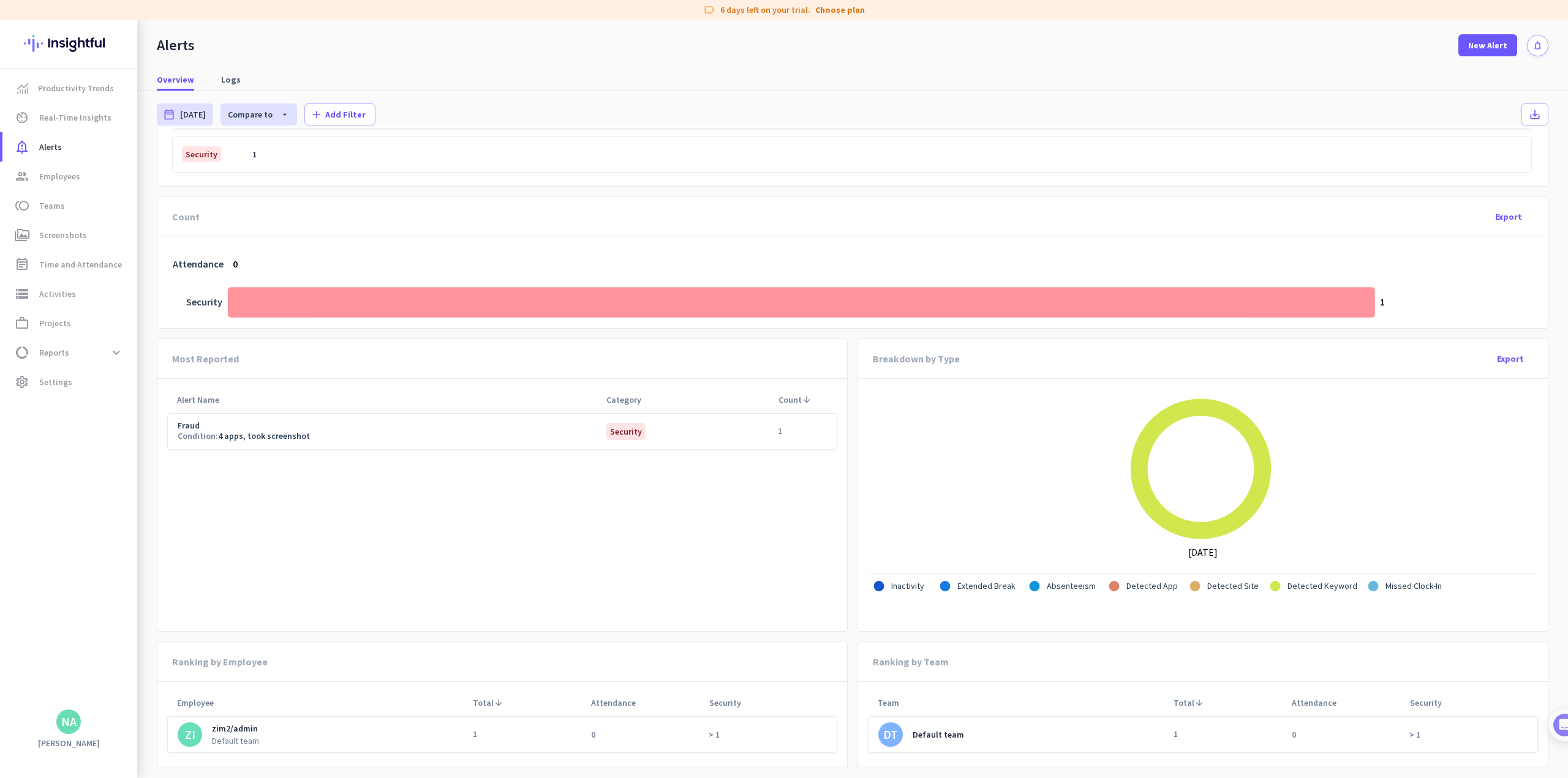
click at [653, 735] on div "DT" at bounding box center [891, 735] width 25 height 25
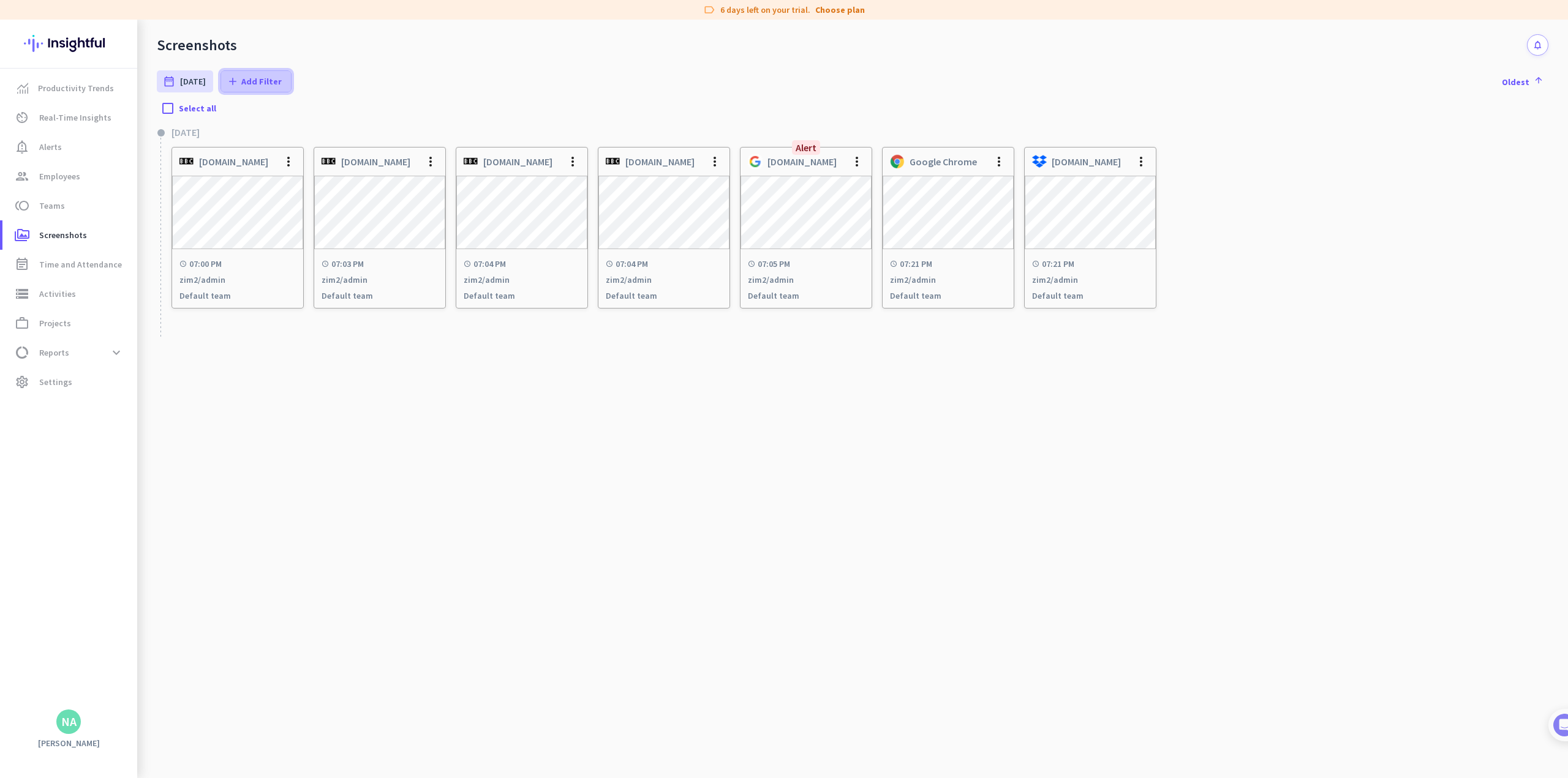
click at [263, 85] on span "Add Filter" at bounding box center [261, 81] width 41 height 12
click at [417, 52] on div at bounding box center [784, 389] width 1568 height 778
click at [248, 64] on div "date_range [DATE] [DATE] - [DATE] add Add Filter Oldest arrow_upward" at bounding box center [852, 81] width 1391 height 52
click at [241, 73] on span at bounding box center [256, 81] width 70 height 30
click at [257, 276] on span "Screenshot types" at bounding box center [277, 279] width 101 height 12
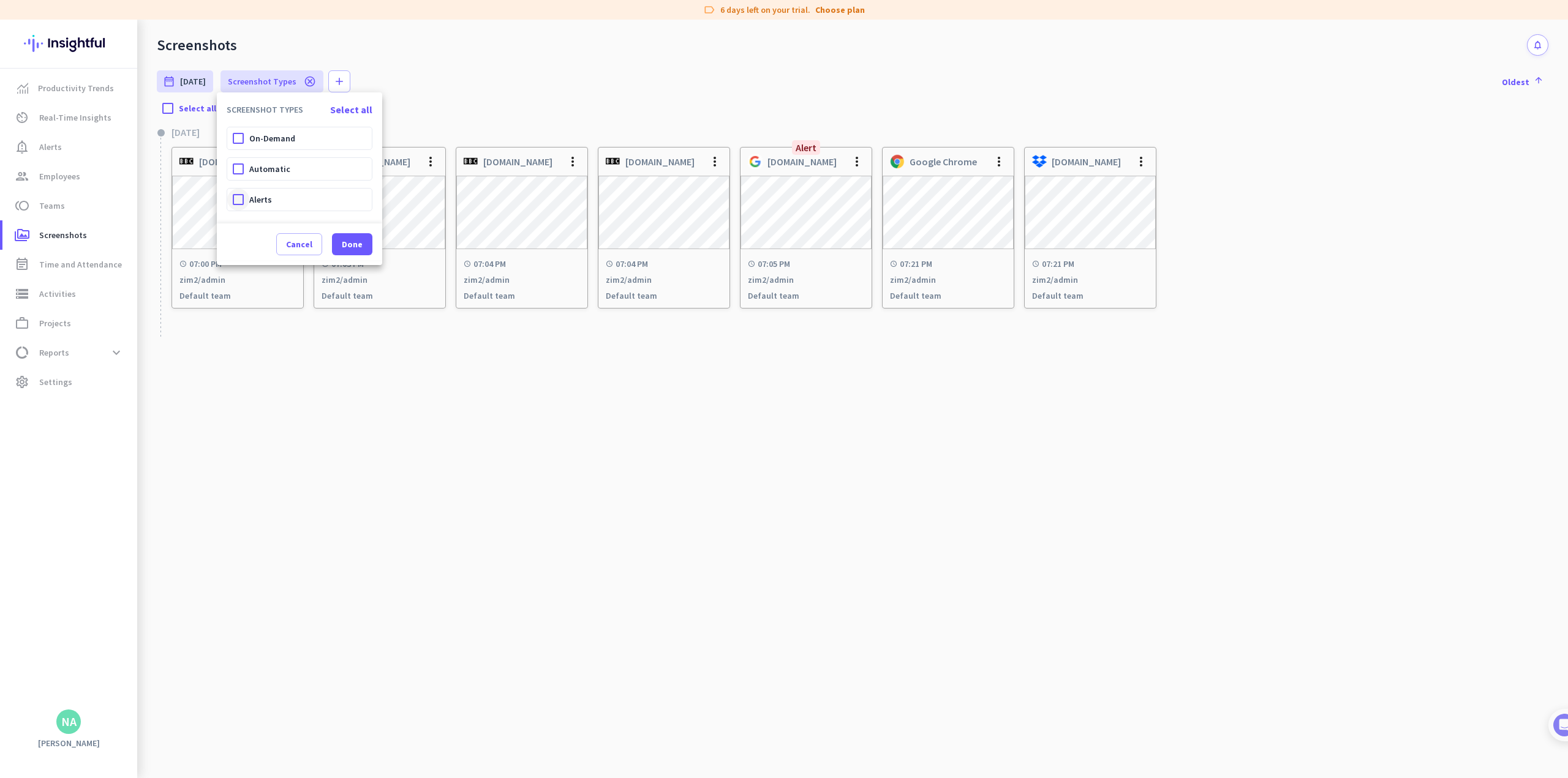
click at [244, 194] on div at bounding box center [239, 200] width 22 height 22
click at [354, 243] on span "Done" at bounding box center [352, 245] width 21 height 12
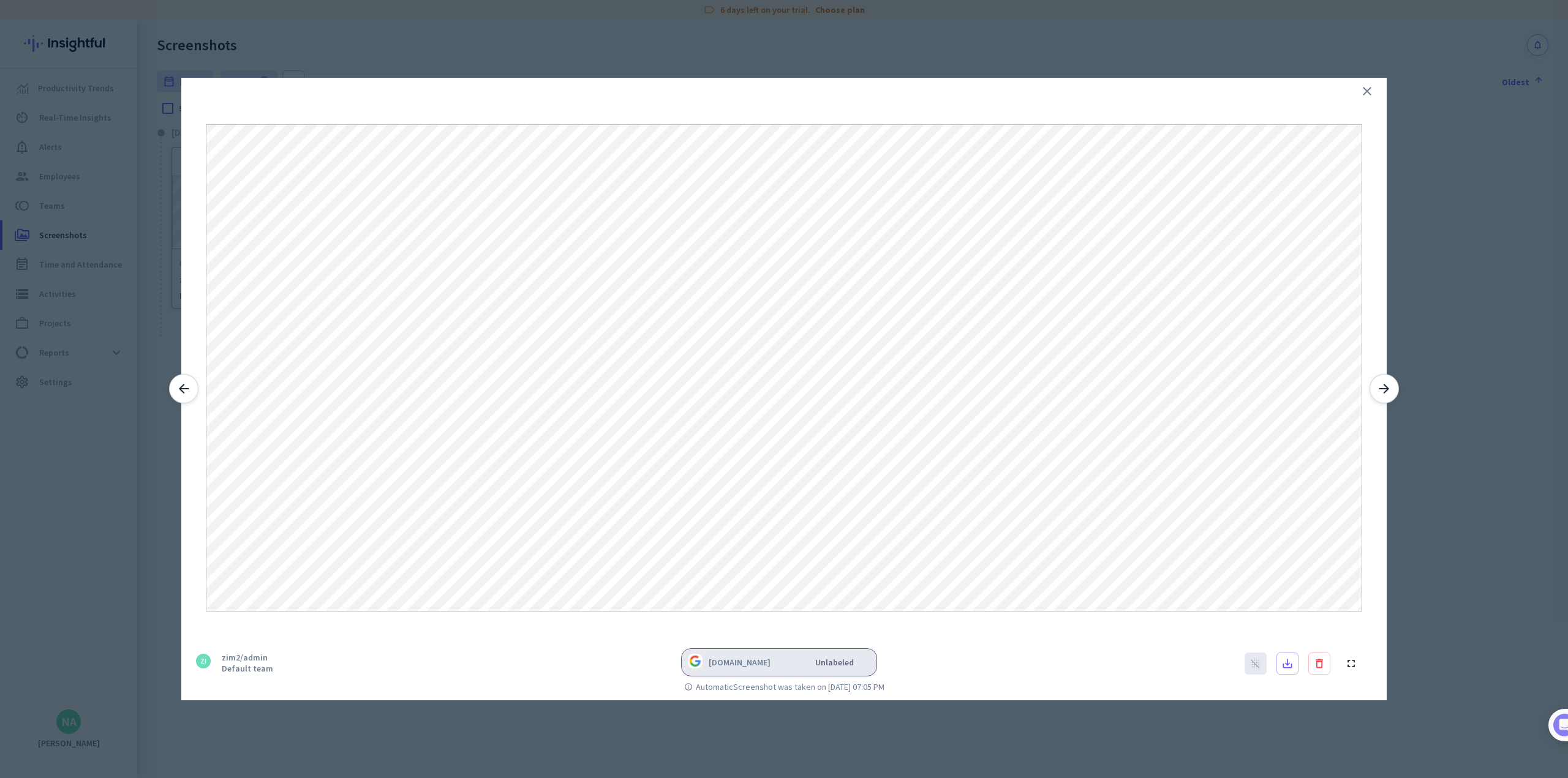
click at [653, 89] on icon "close" at bounding box center [1367, 91] width 14 height 14
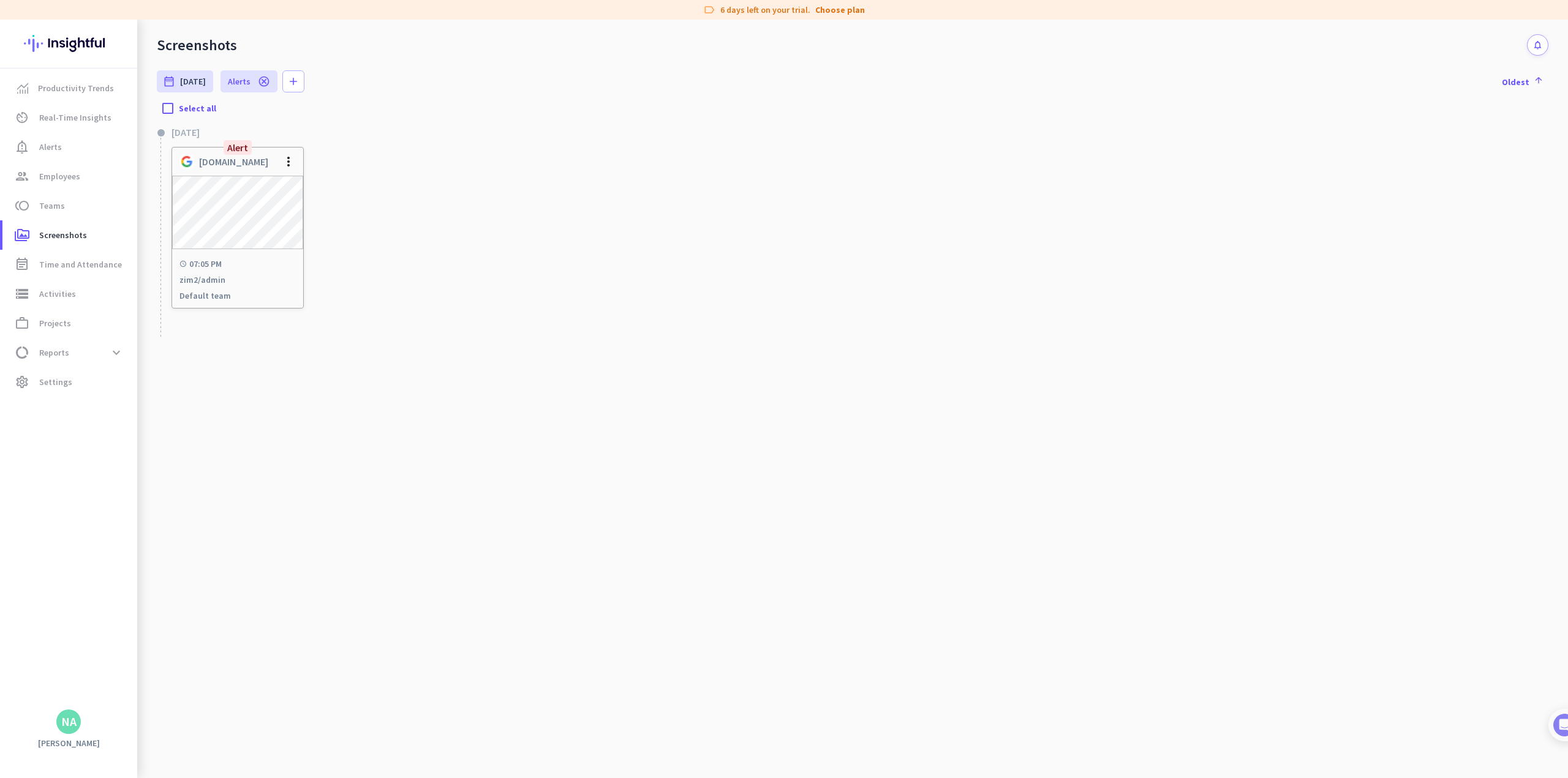
click at [259, 79] on icon "cancel" at bounding box center [264, 81] width 12 height 12
